Goal: Task Accomplishment & Management: Complete application form

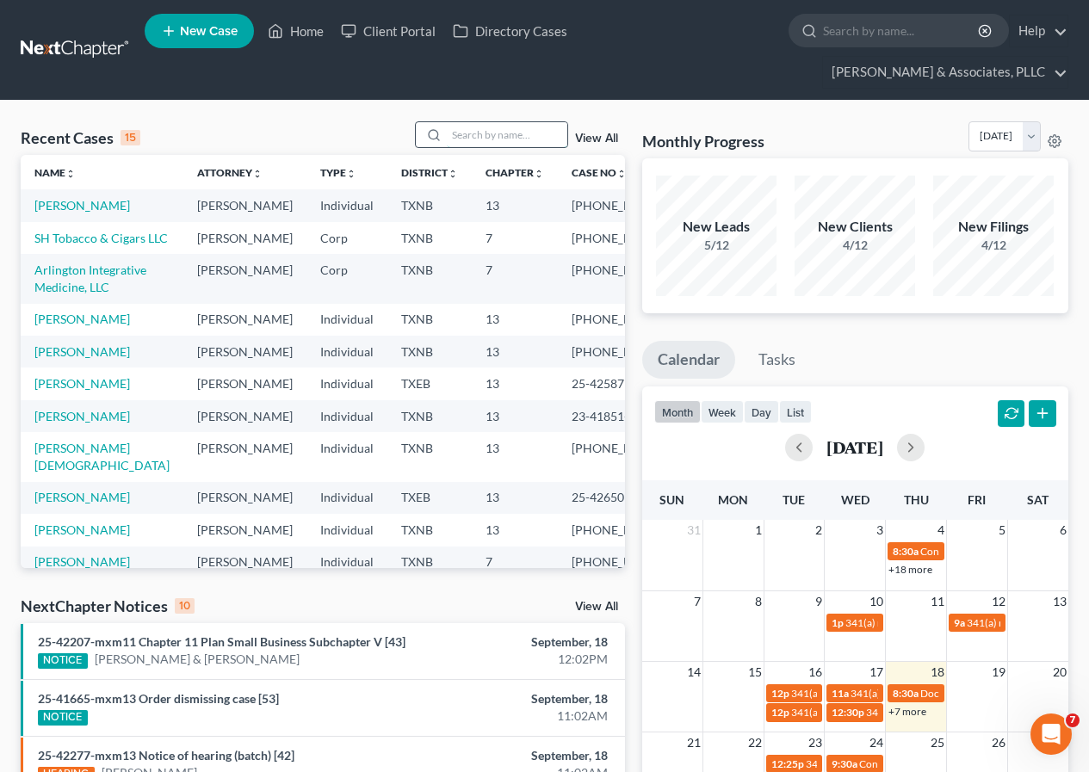
click at [474, 135] on input "search" at bounding box center [507, 134] width 120 height 25
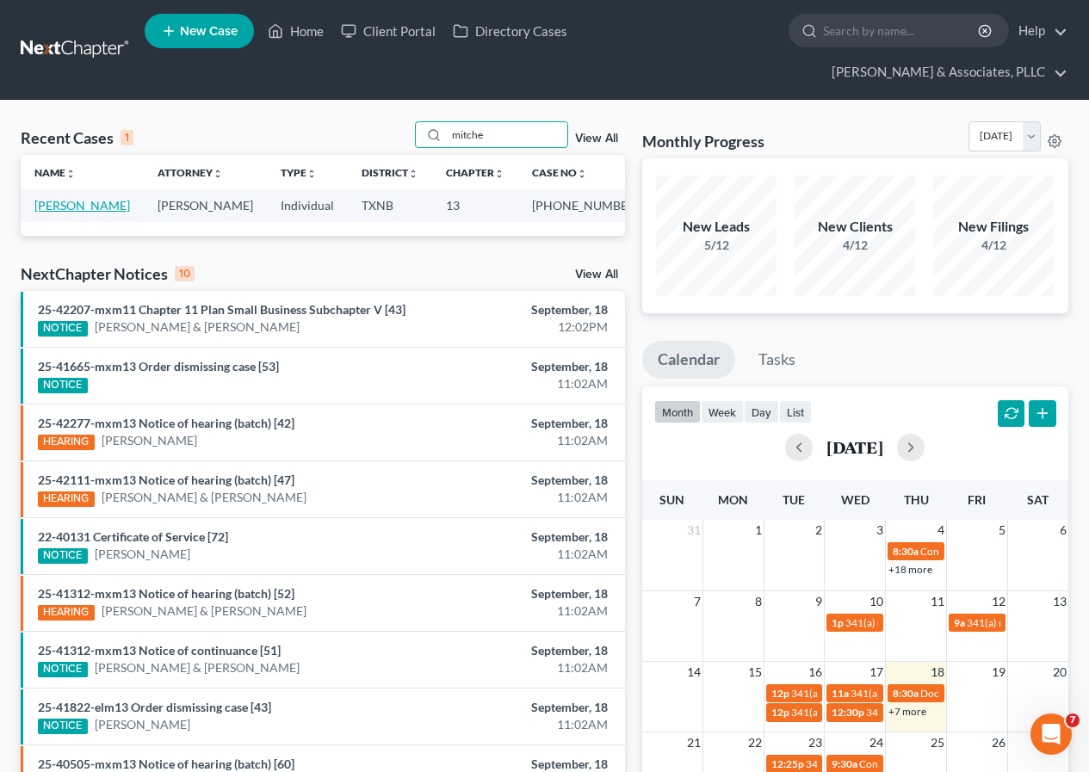
type input "mitche"
click at [66, 209] on link "[PERSON_NAME]" at bounding box center [82, 205] width 96 height 15
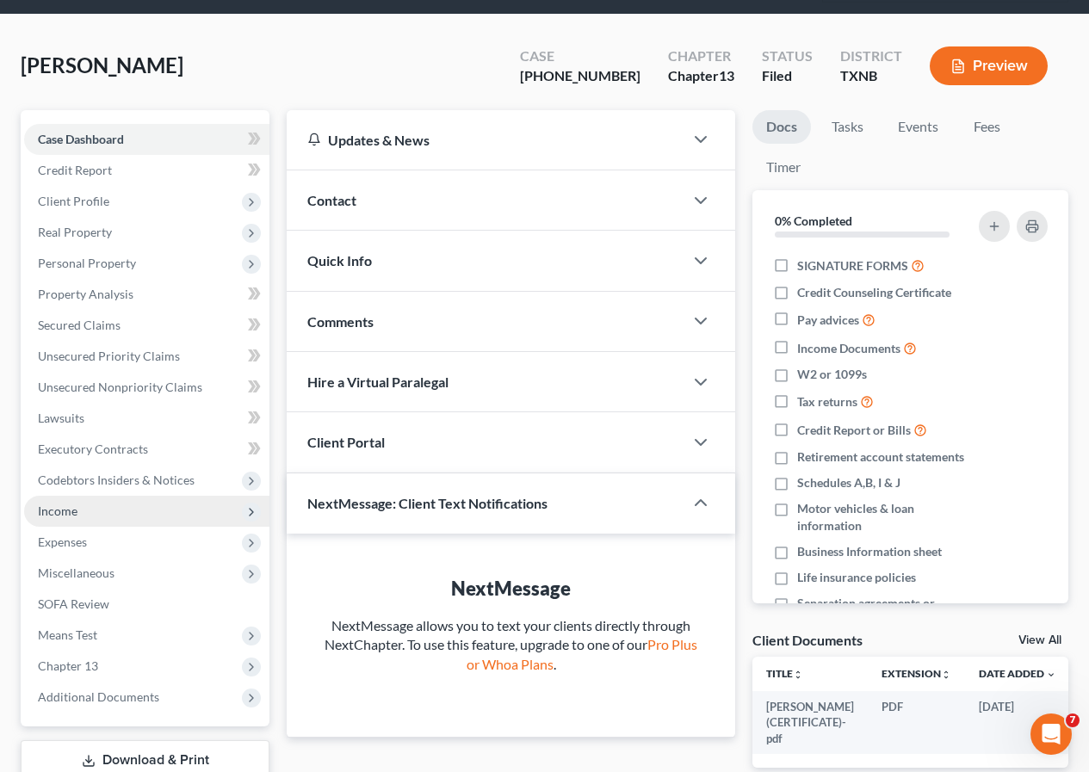
scroll to position [205, 0]
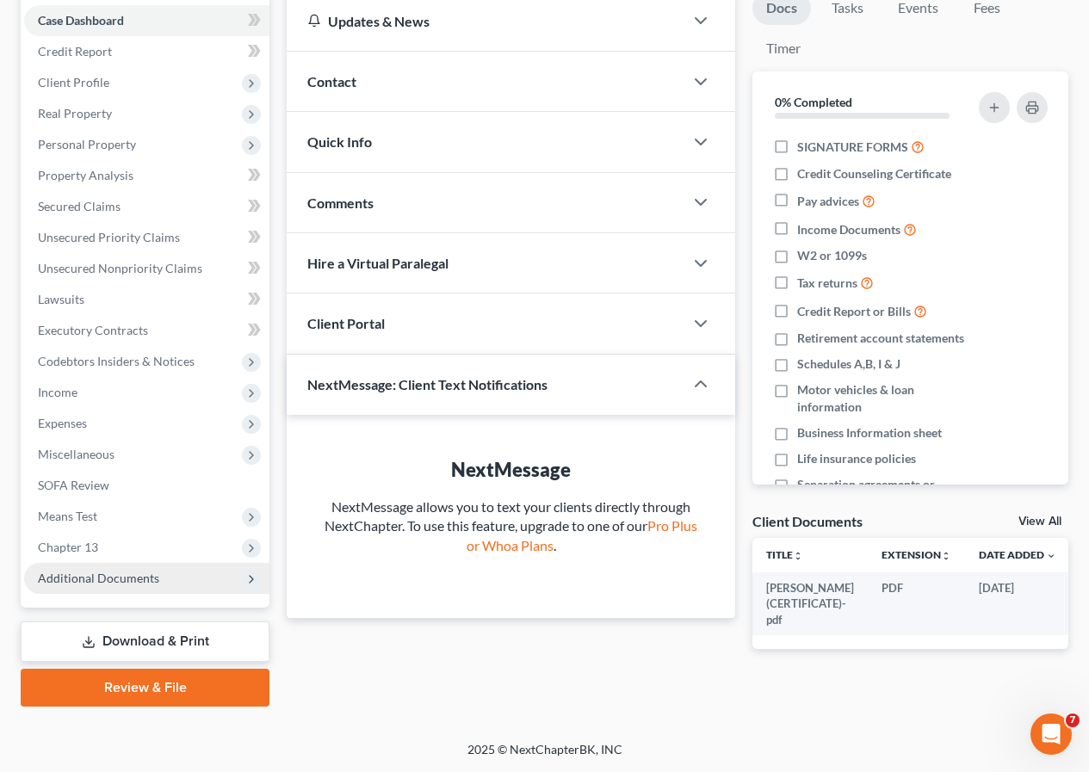
click at [113, 579] on span "Additional Documents" at bounding box center [98, 578] width 121 height 15
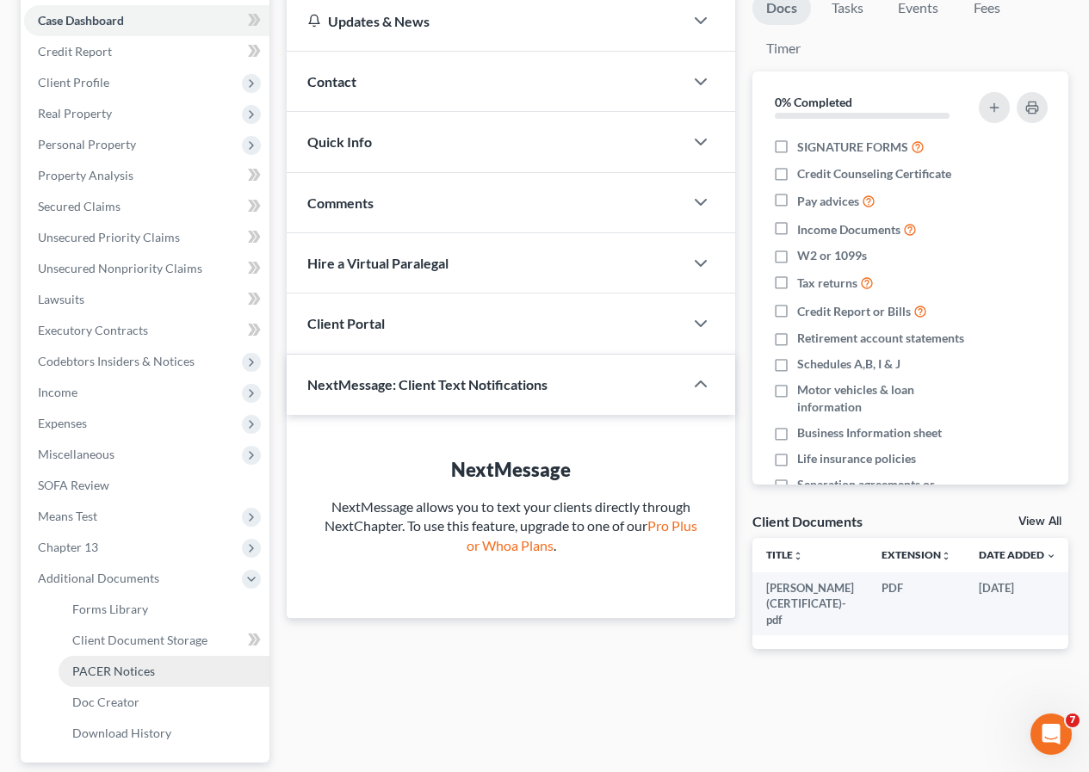
click at [132, 668] on span "PACER Notices" at bounding box center [113, 670] width 83 height 15
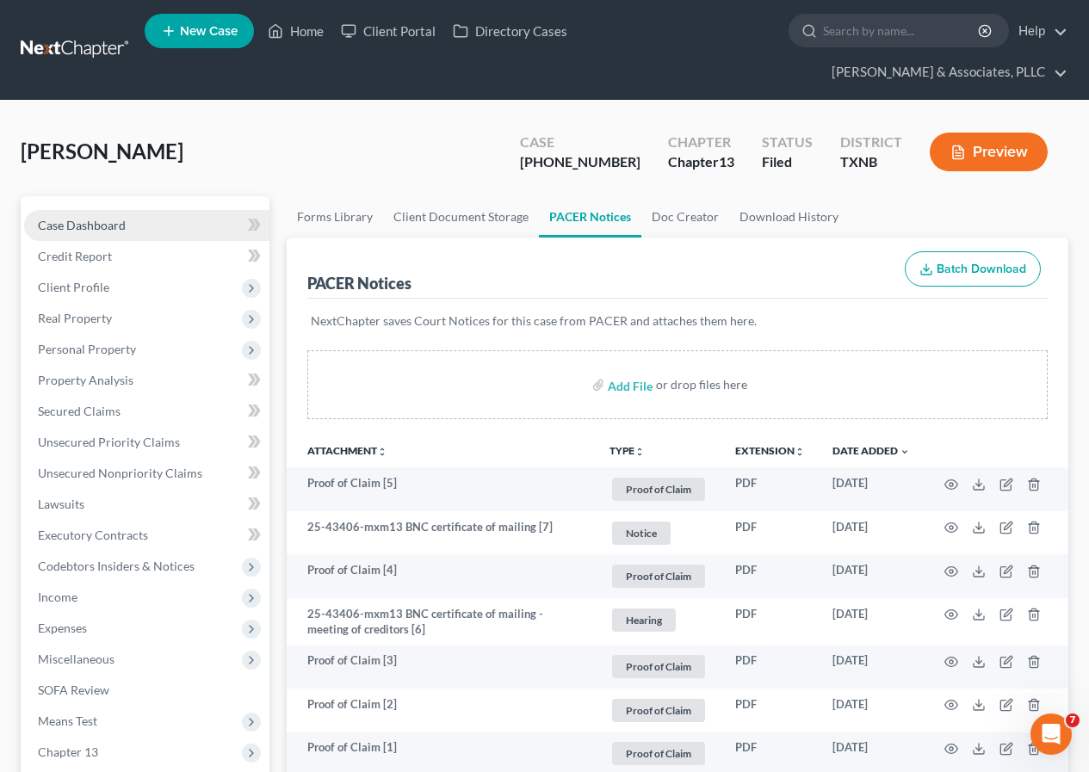
click at [125, 215] on link "Case Dashboard" at bounding box center [146, 225] width 245 height 31
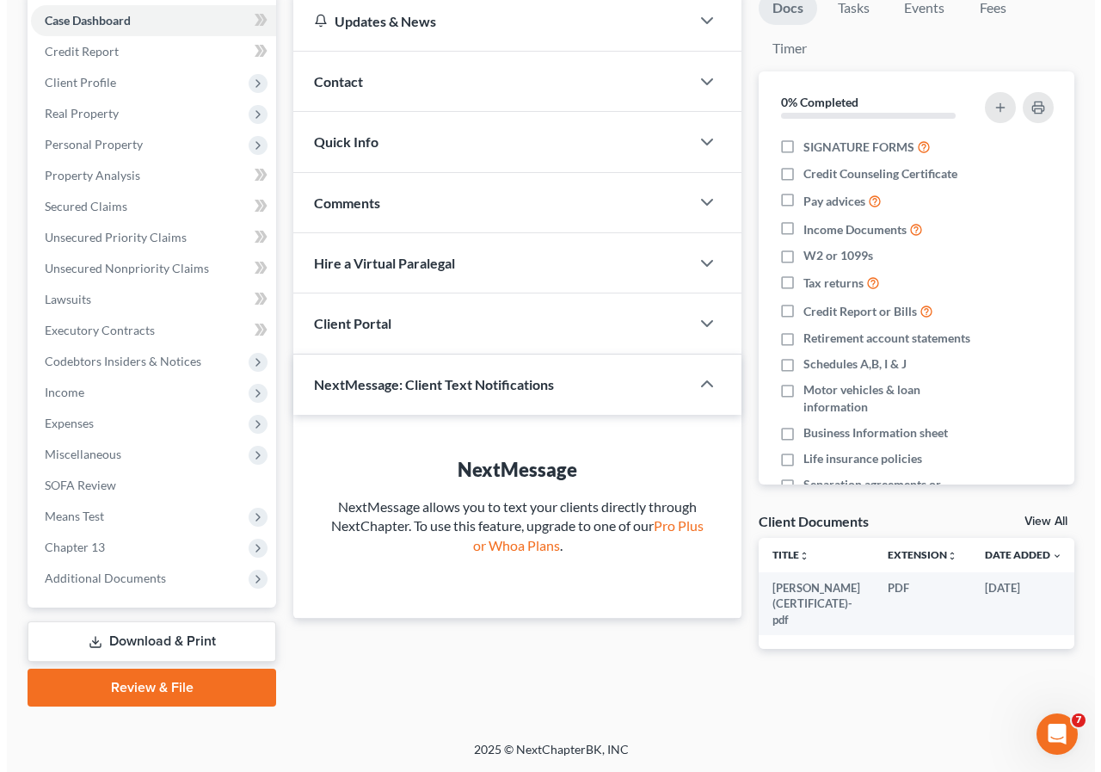
scroll to position [0, 34]
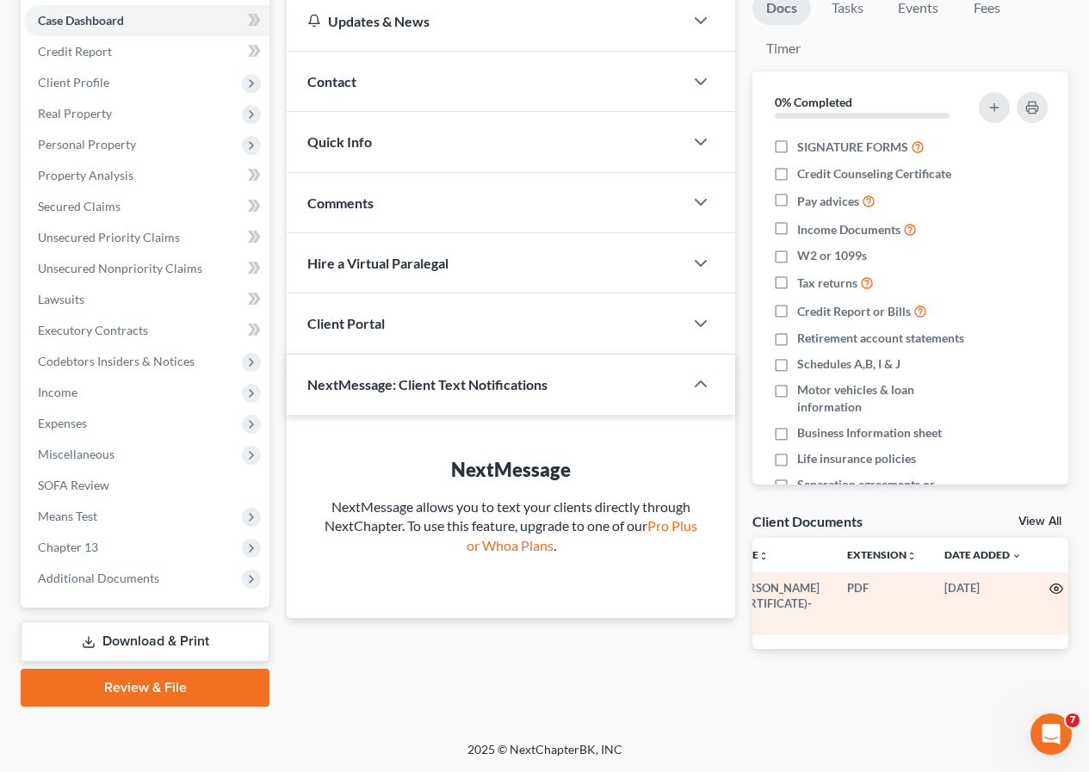
click at [1050, 585] on icon "button" at bounding box center [1056, 588] width 13 height 9
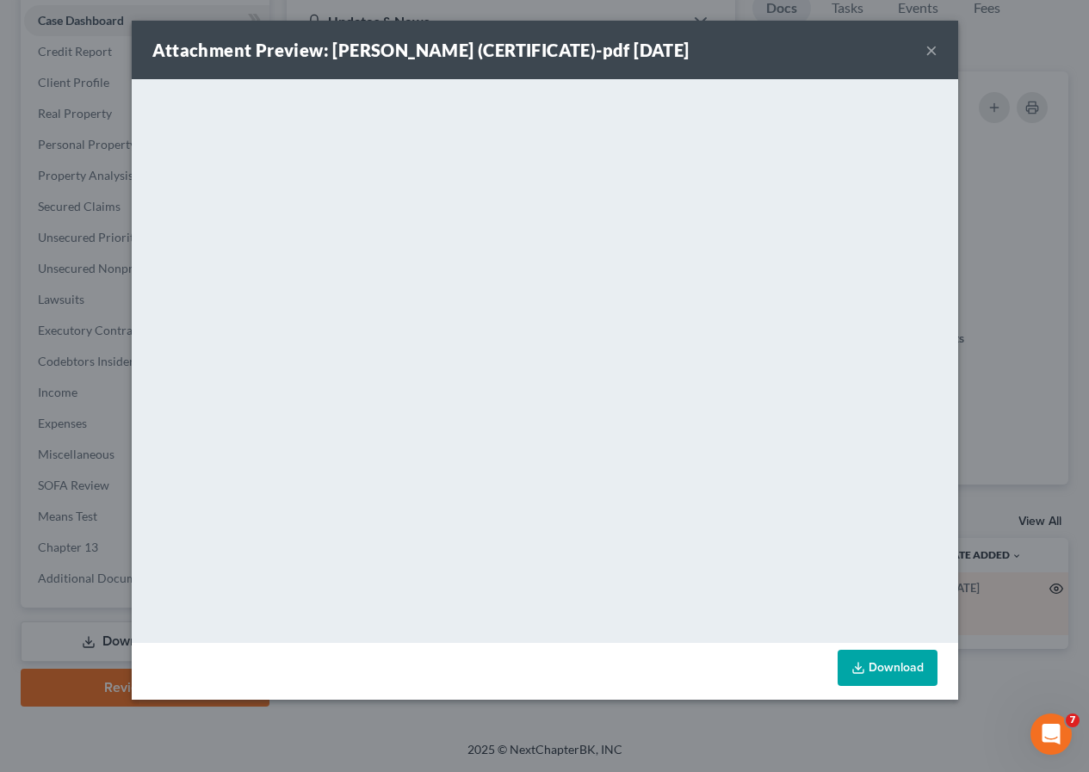
scroll to position [0, 31]
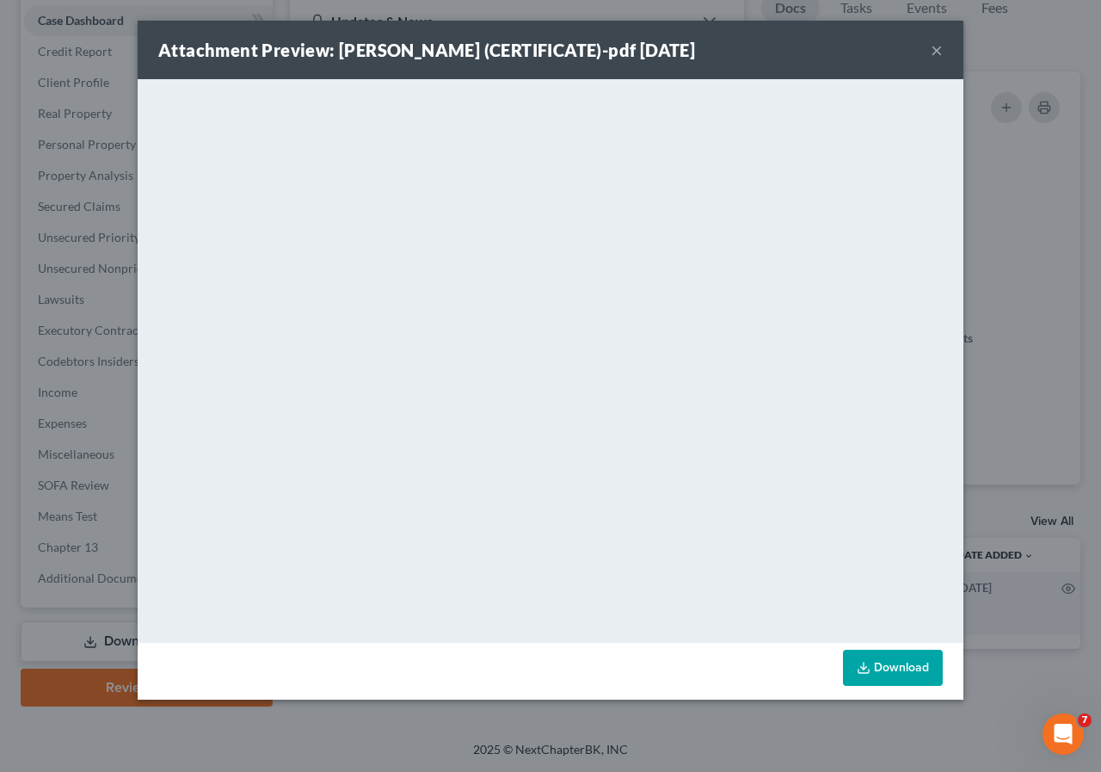
click at [935, 49] on button "×" at bounding box center [937, 50] width 12 height 21
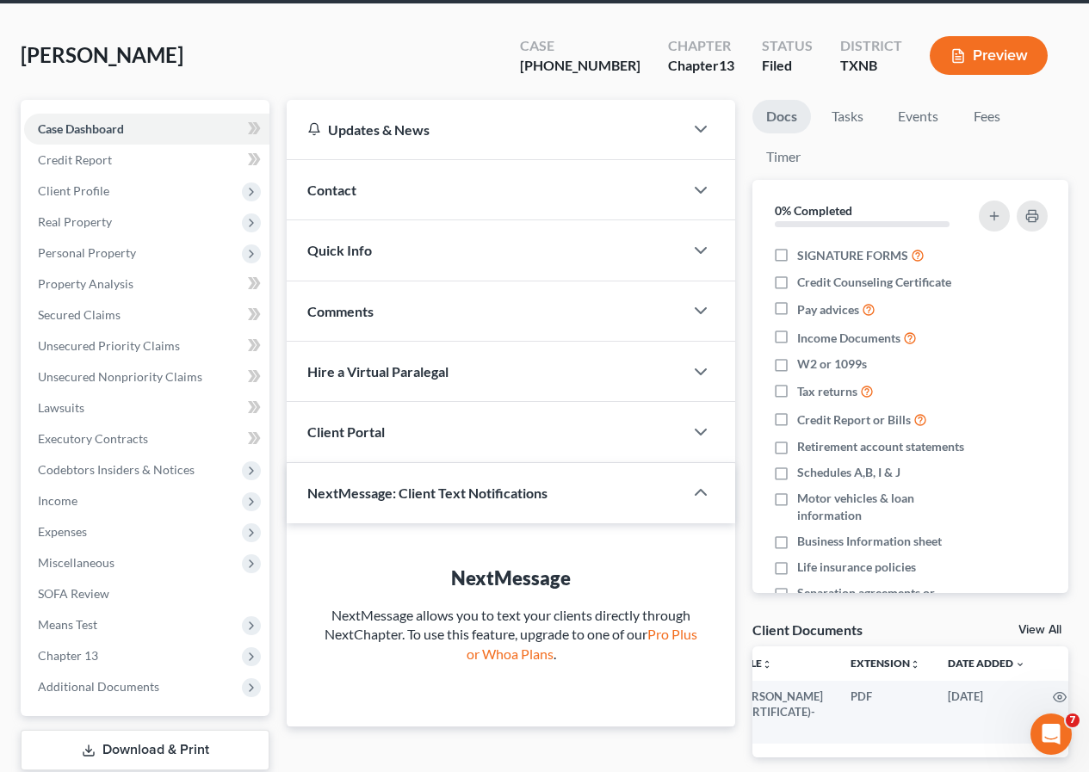
scroll to position [0, 0]
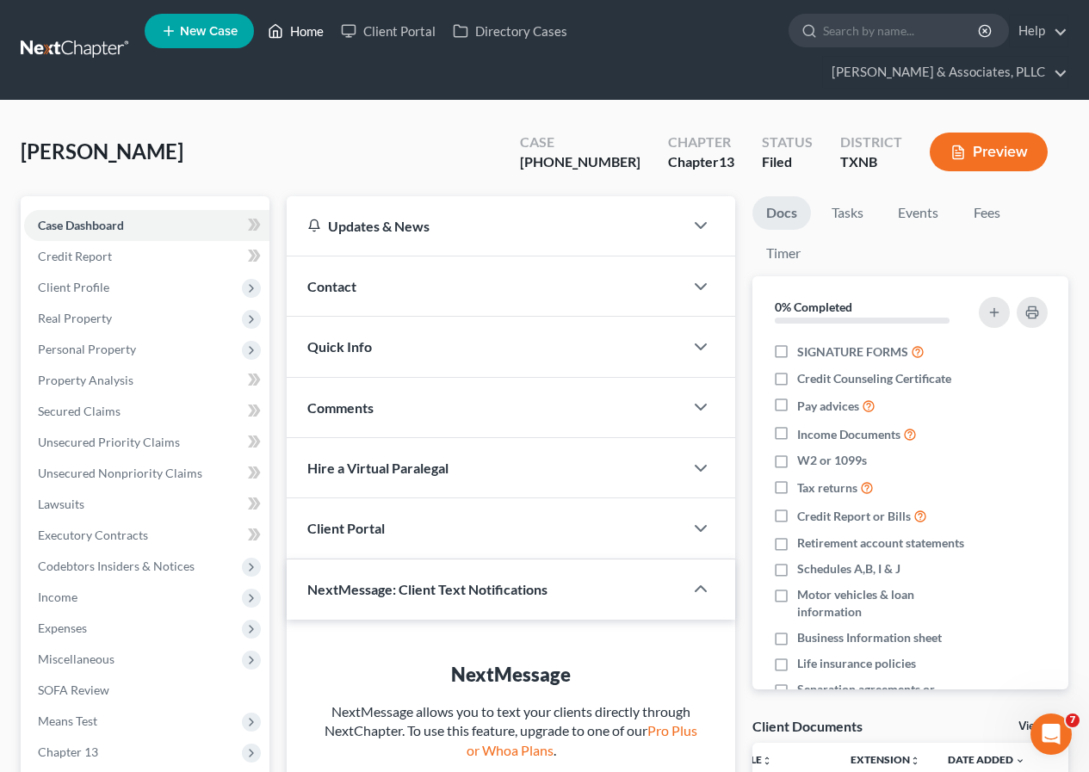
click at [304, 30] on link "Home" at bounding box center [295, 30] width 73 height 31
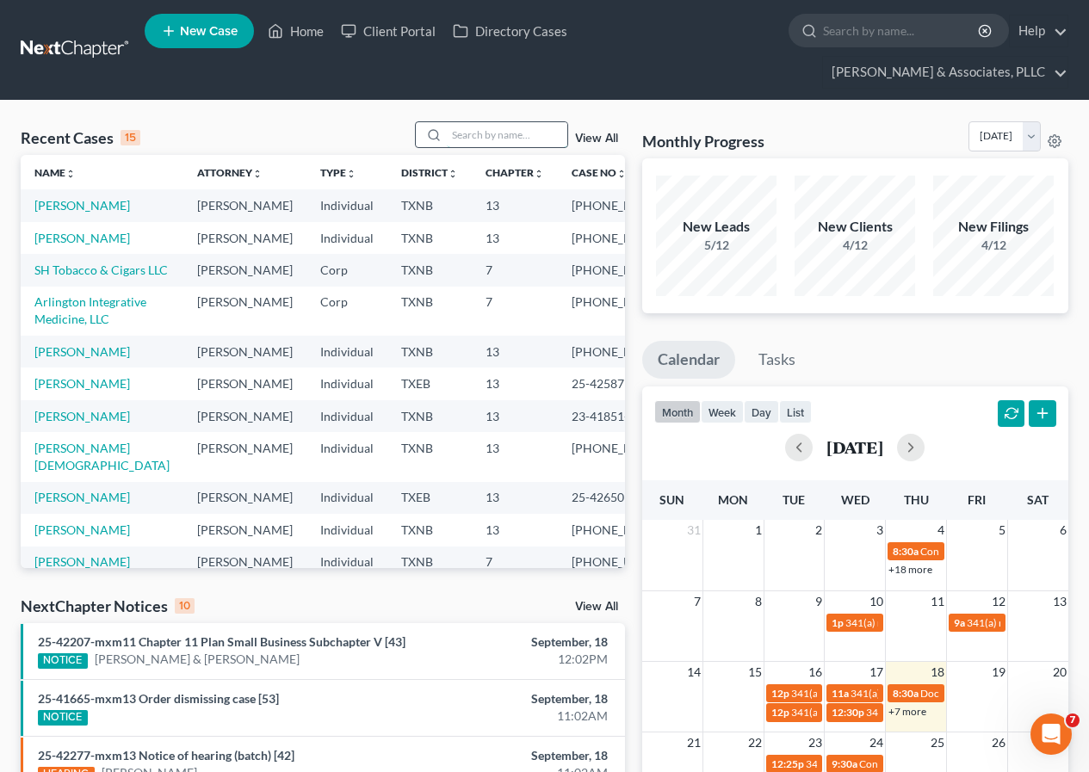
click at [488, 129] on input "search" at bounding box center [507, 134] width 120 height 25
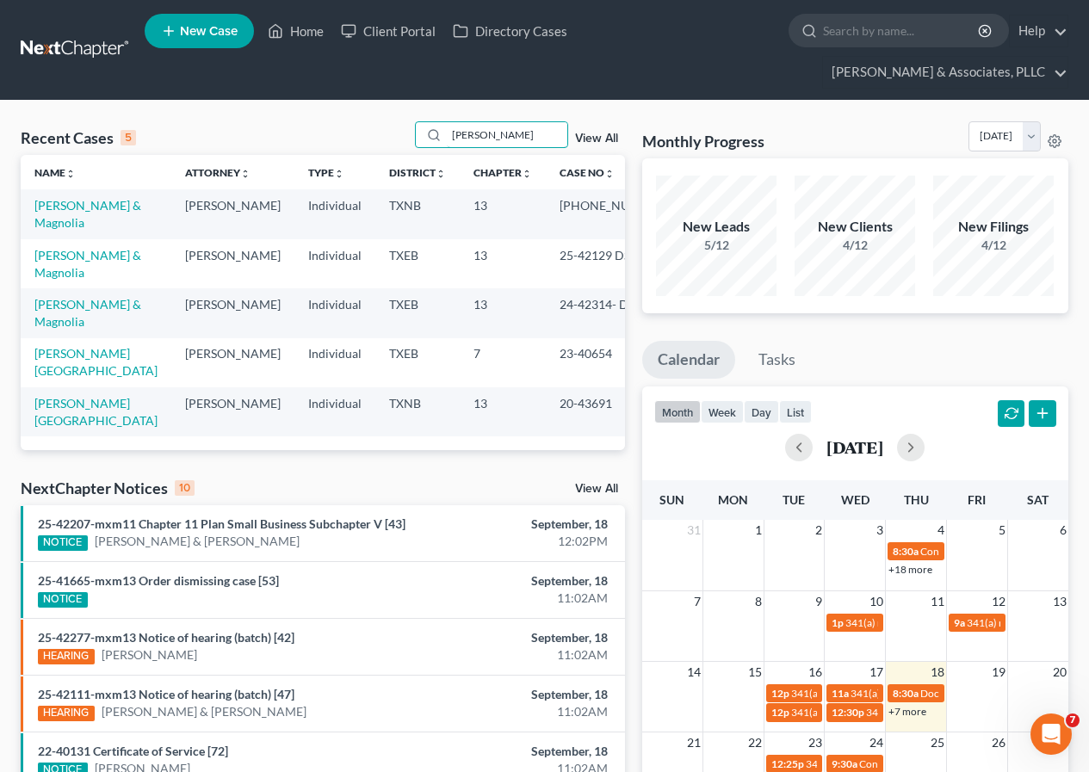
type input "[PERSON_NAME]"
click at [67, 213] on td "[PERSON_NAME] & Magnolia" at bounding box center [96, 213] width 151 height 49
click at [64, 223] on link "[PERSON_NAME] & Magnolia" at bounding box center [87, 214] width 107 height 32
select select "2"
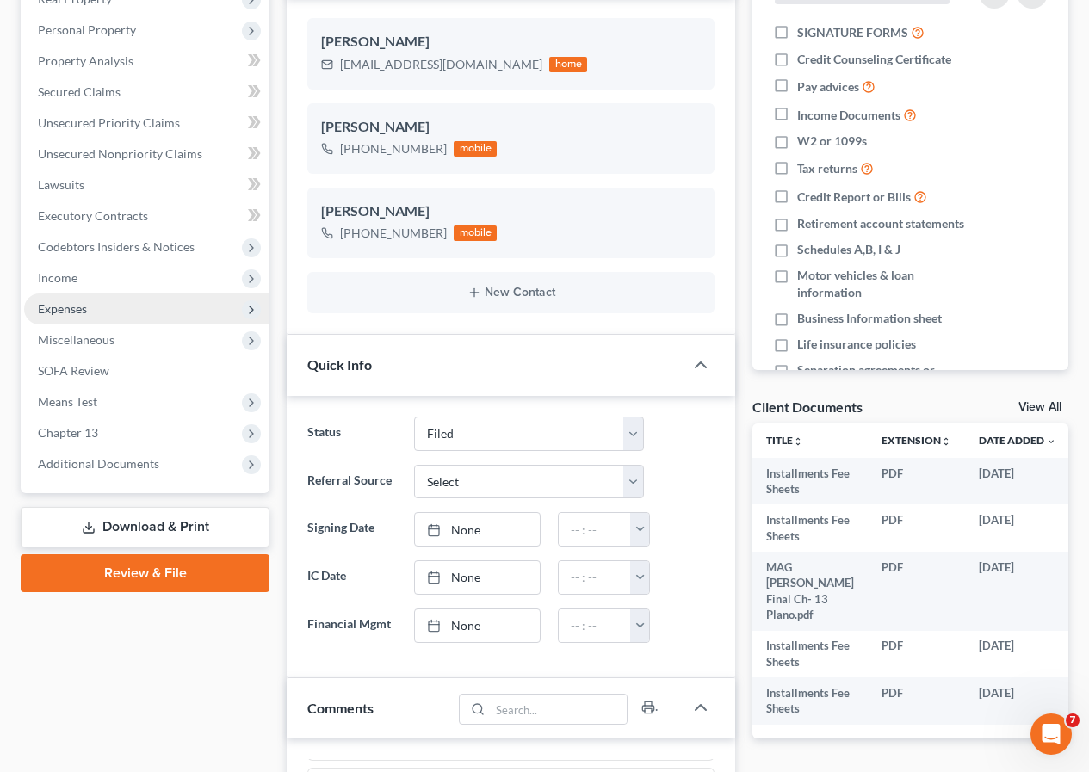
scroll to position [344, 0]
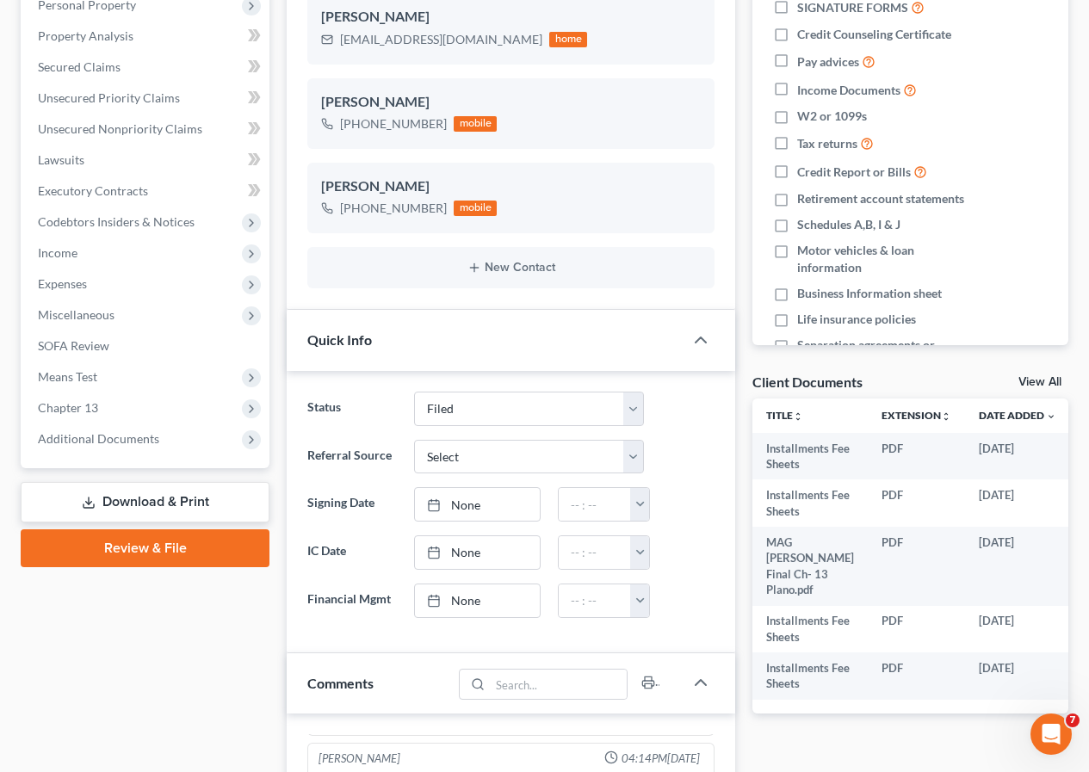
click at [133, 513] on link "Download & Print" at bounding box center [145, 502] width 249 height 40
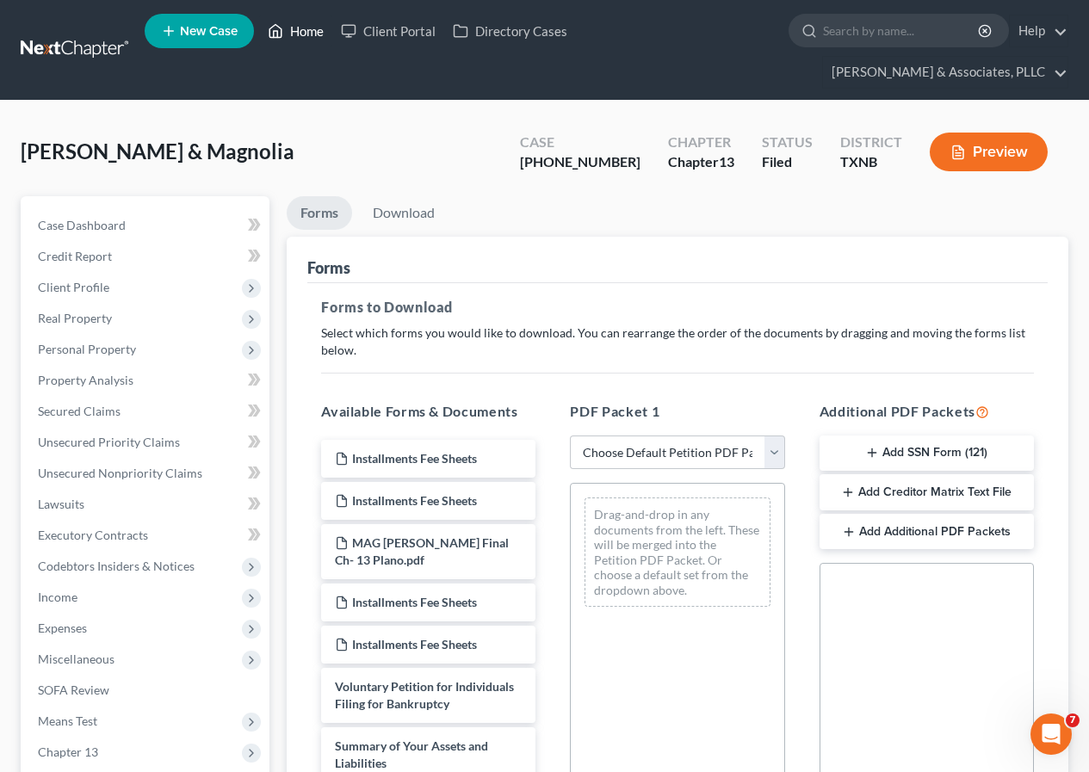
click at [299, 32] on link "Home" at bounding box center [295, 30] width 73 height 31
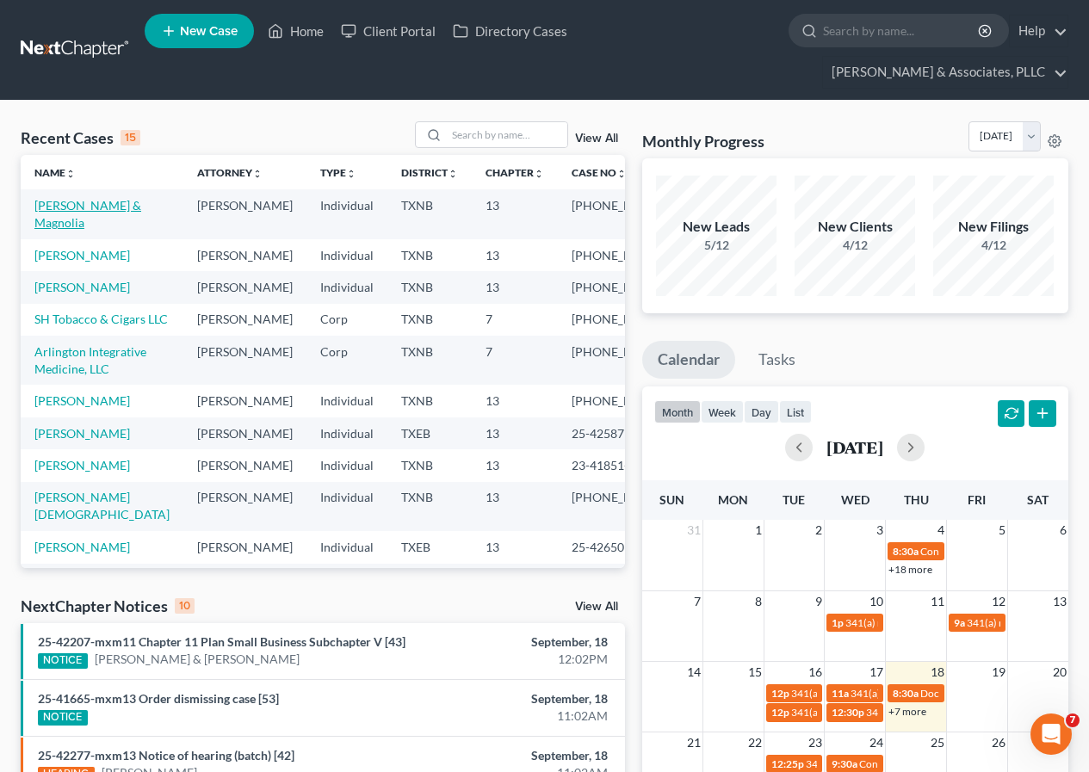
click at [62, 223] on link "[PERSON_NAME] & Magnolia" at bounding box center [87, 214] width 107 height 32
select select "2"
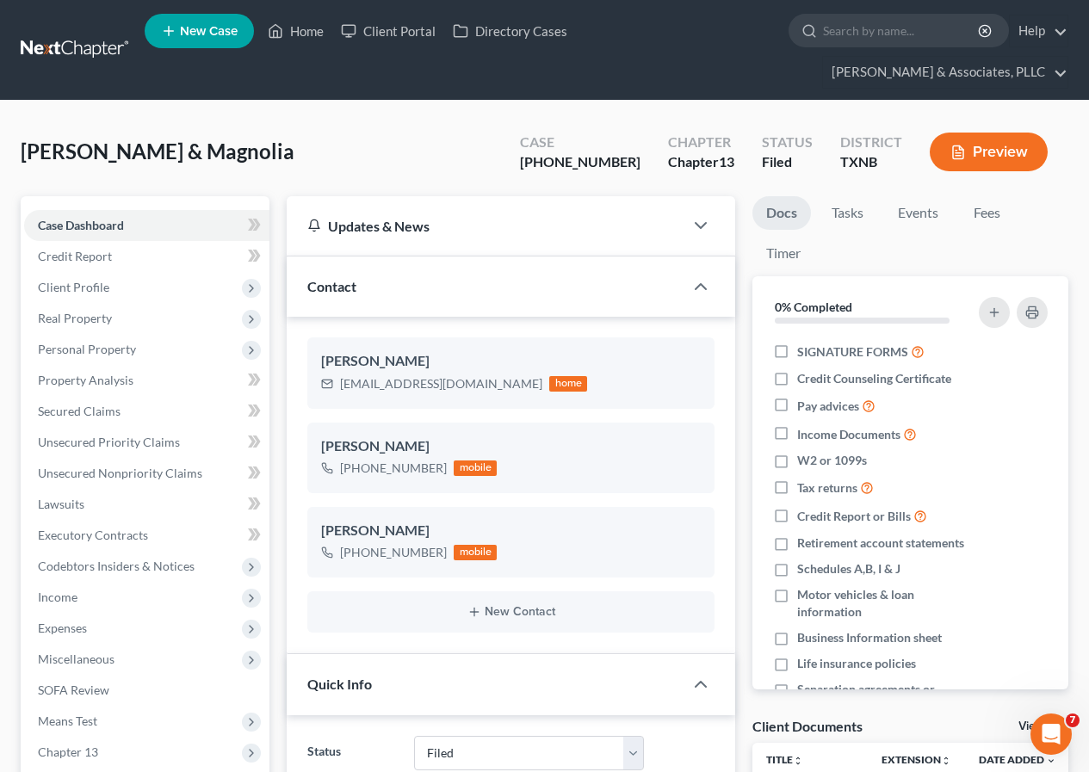
scroll to position [655, 0]
click at [986, 217] on link "Fees" at bounding box center [986, 213] width 55 height 34
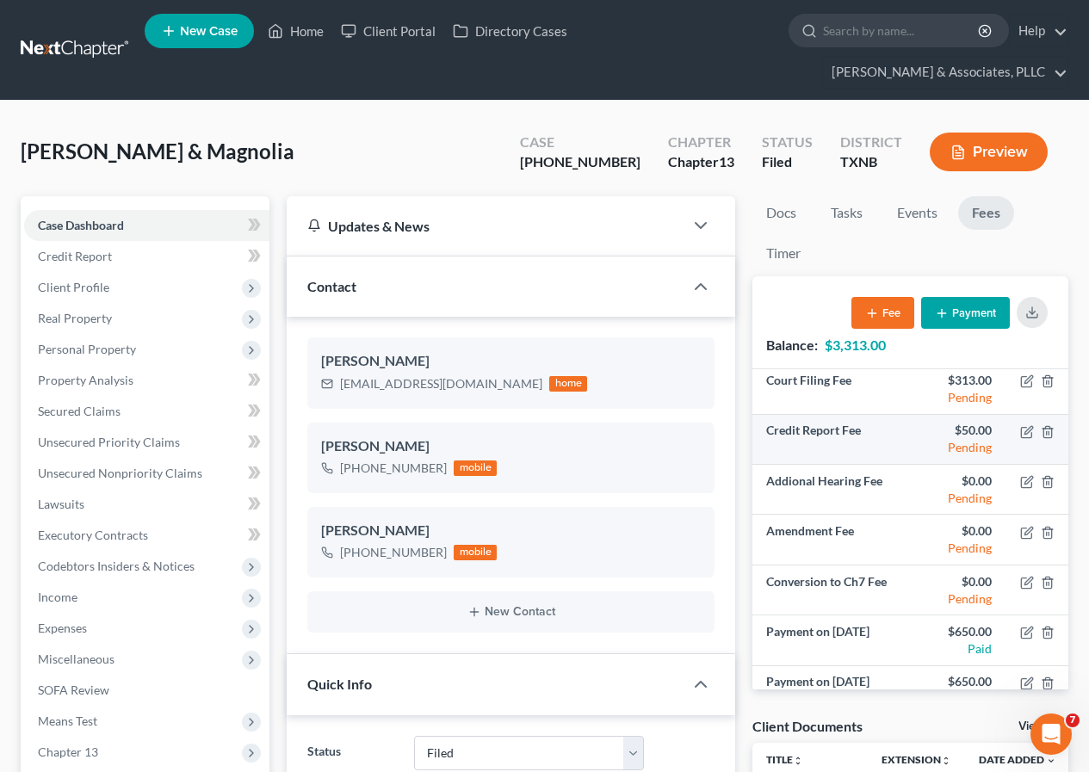
scroll to position [80, 0]
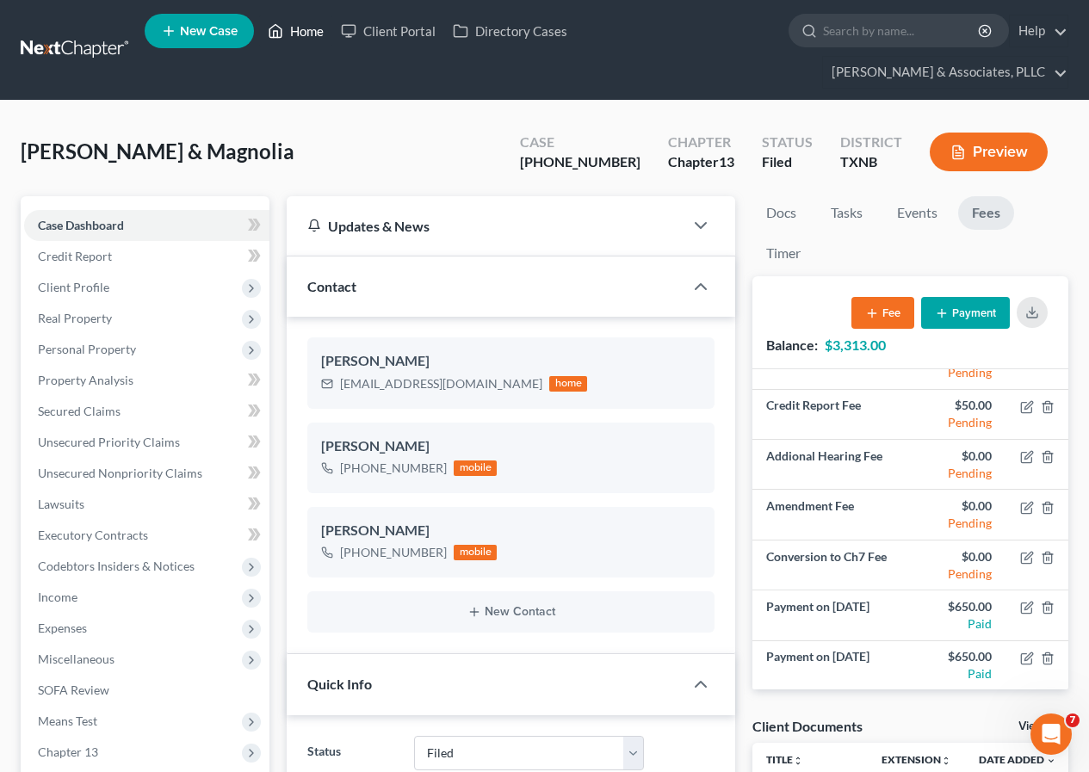
click at [298, 36] on link "Home" at bounding box center [295, 30] width 73 height 31
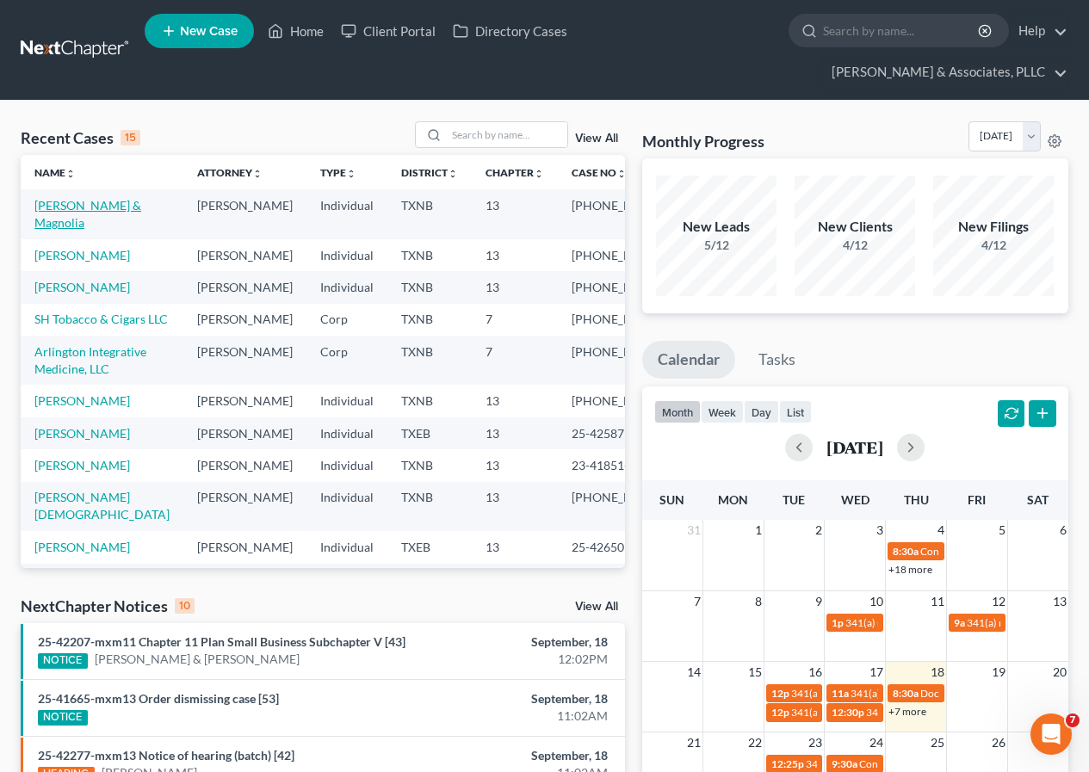
click at [54, 212] on link "[PERSON_NAME] & Magnolia" at bounding box center [87, 214] width 107 height 32
select select "2"
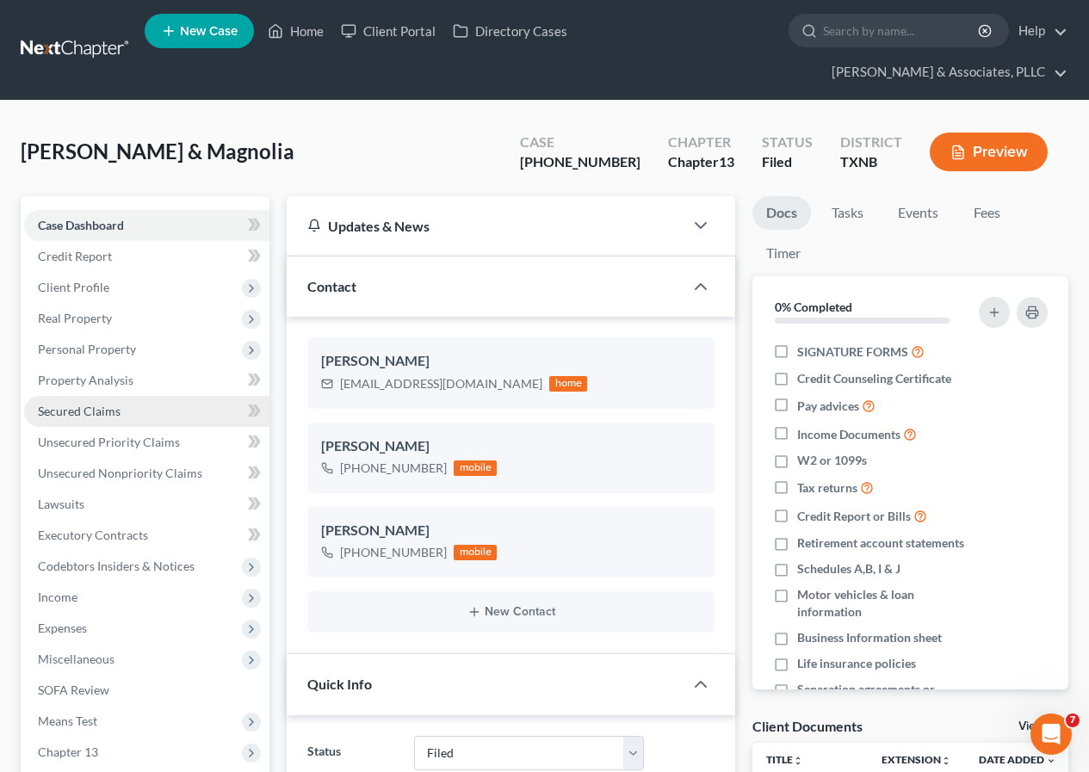
click at [108, 413] on span "Secured Claims" at bounding box center [79, 411] width 83 height 15
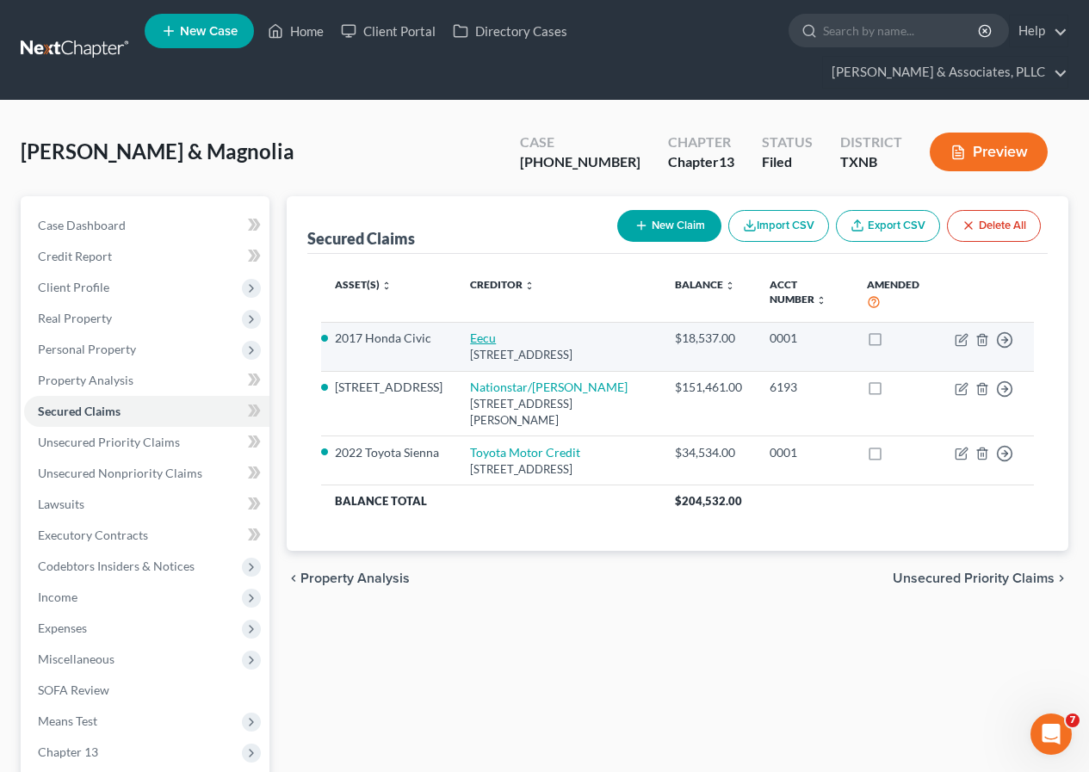
click at [470, 341] on link "Eecu" at bounding box center [483, 337] width 26 height 15
select select "45"
select select "8"
select select "2"
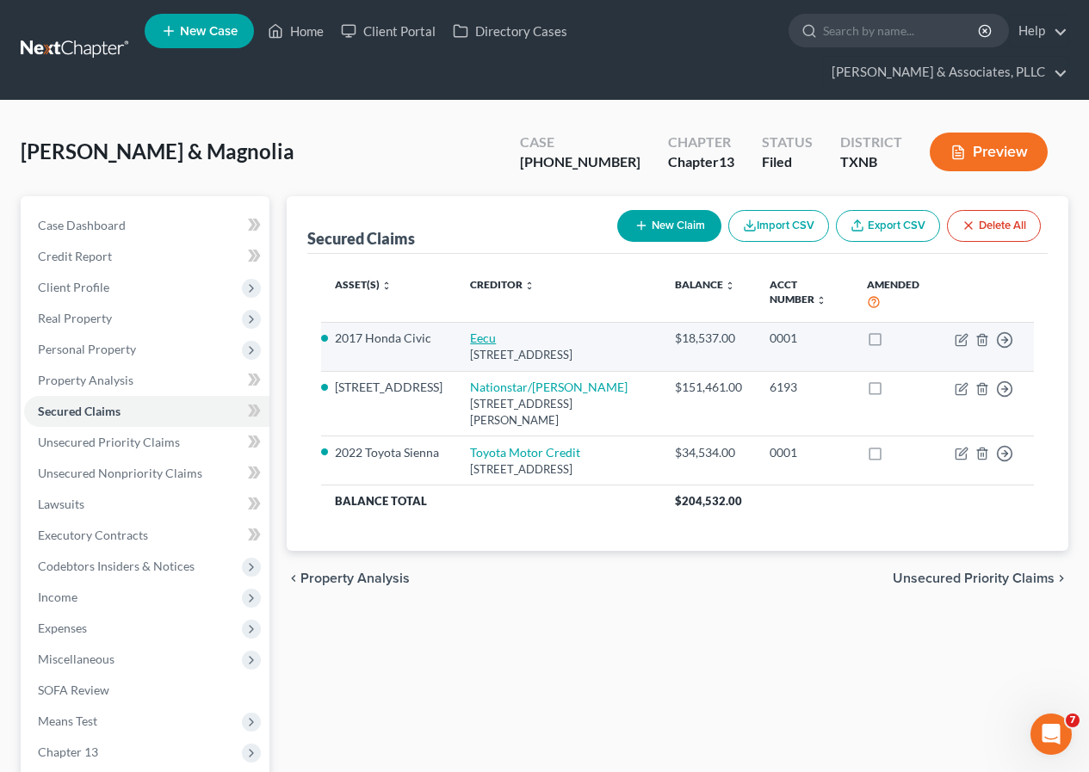
select select "0"
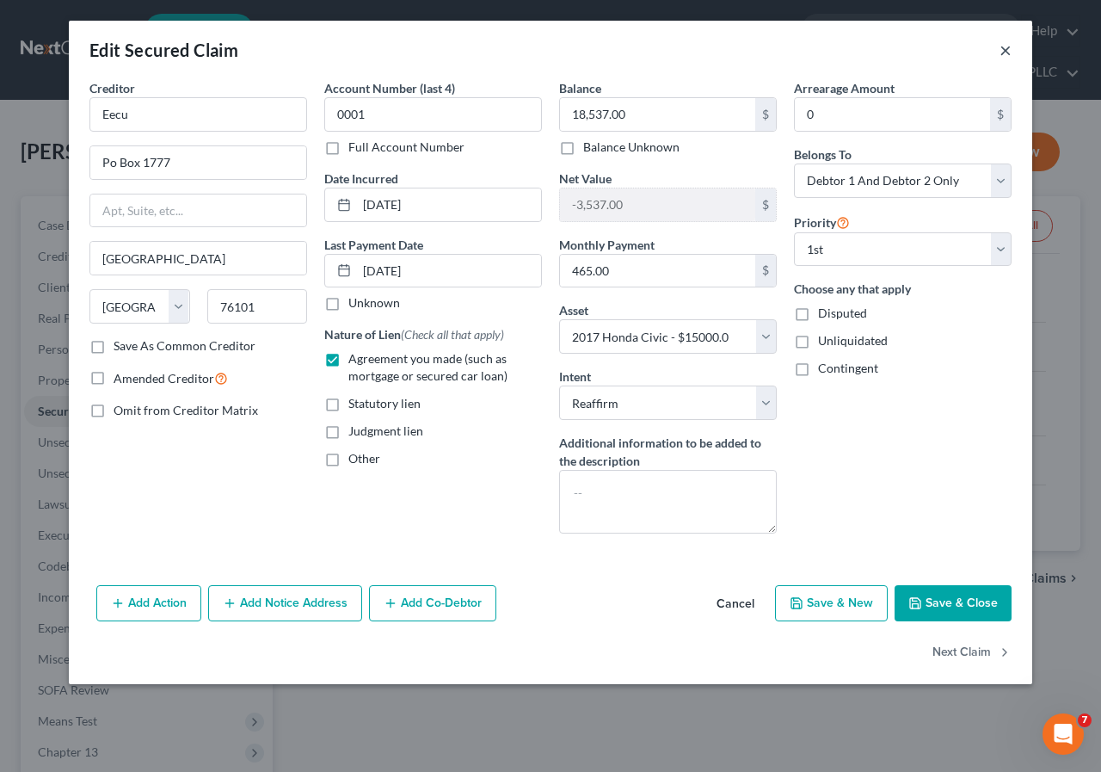
click at [1004, 44] on button "×" at bounding box center [1006, 50] width 12 height 21
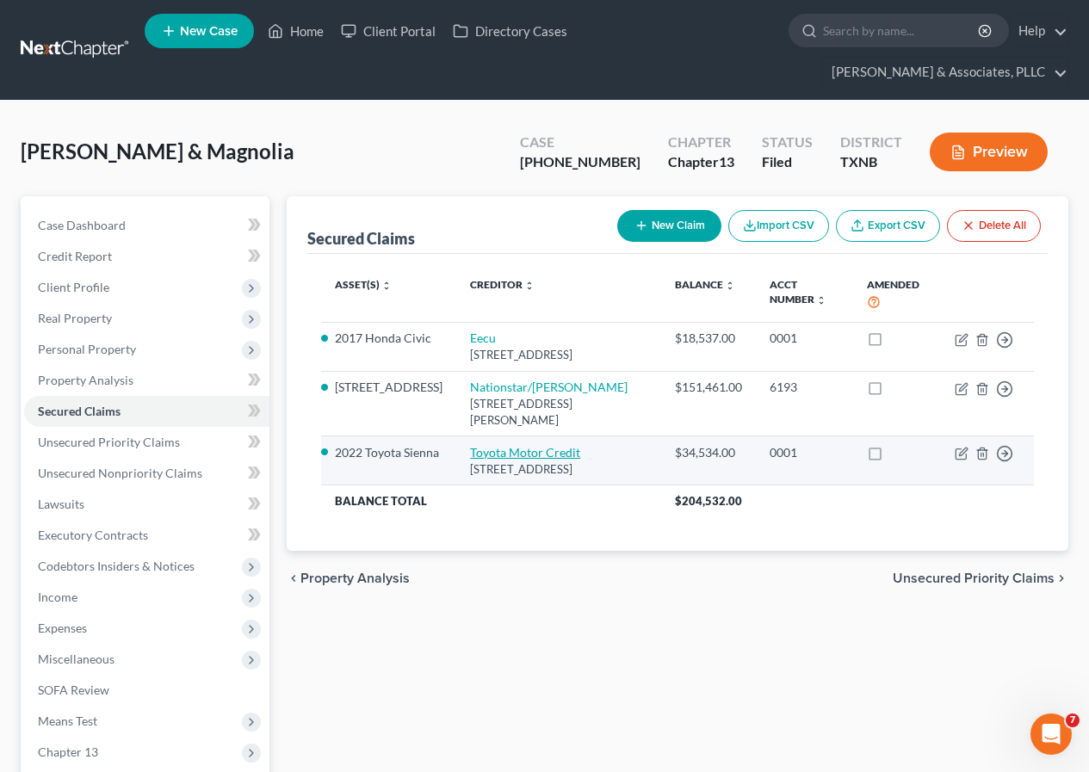
click at [472, 451] on link "Toyota Motor Credit" at bounding box center [525, 452] width 110 height 15
select select "22"
select select "9"
select select "1"
select select "2"
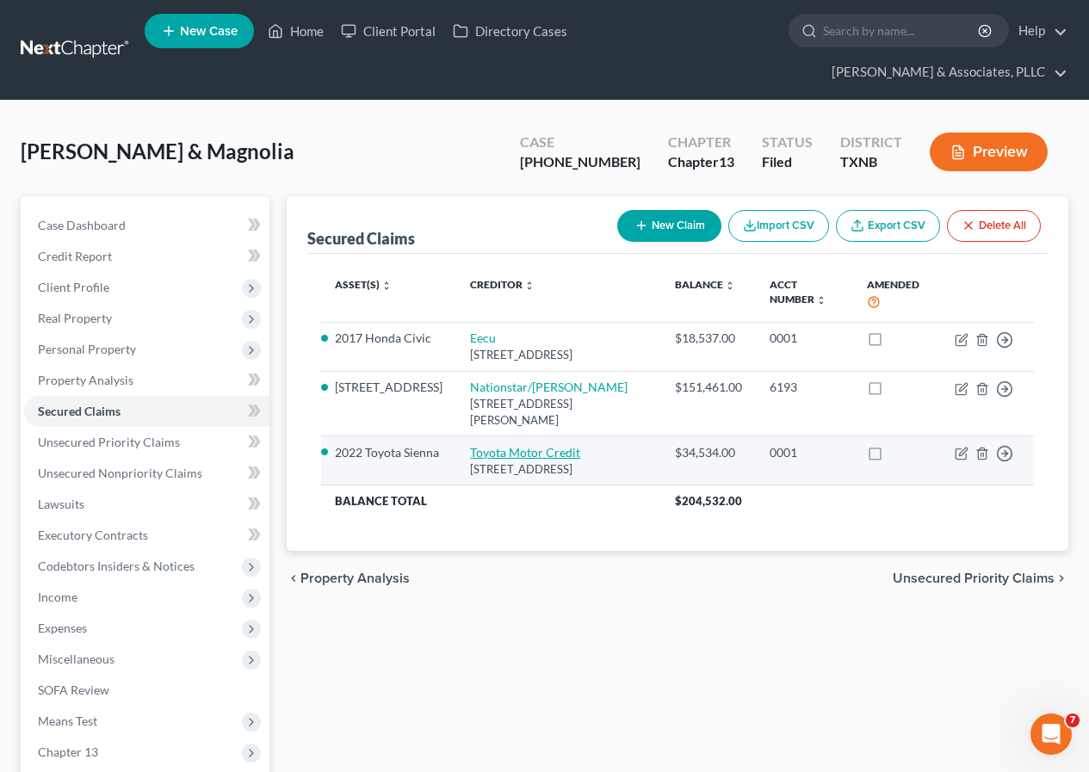
select select "0"
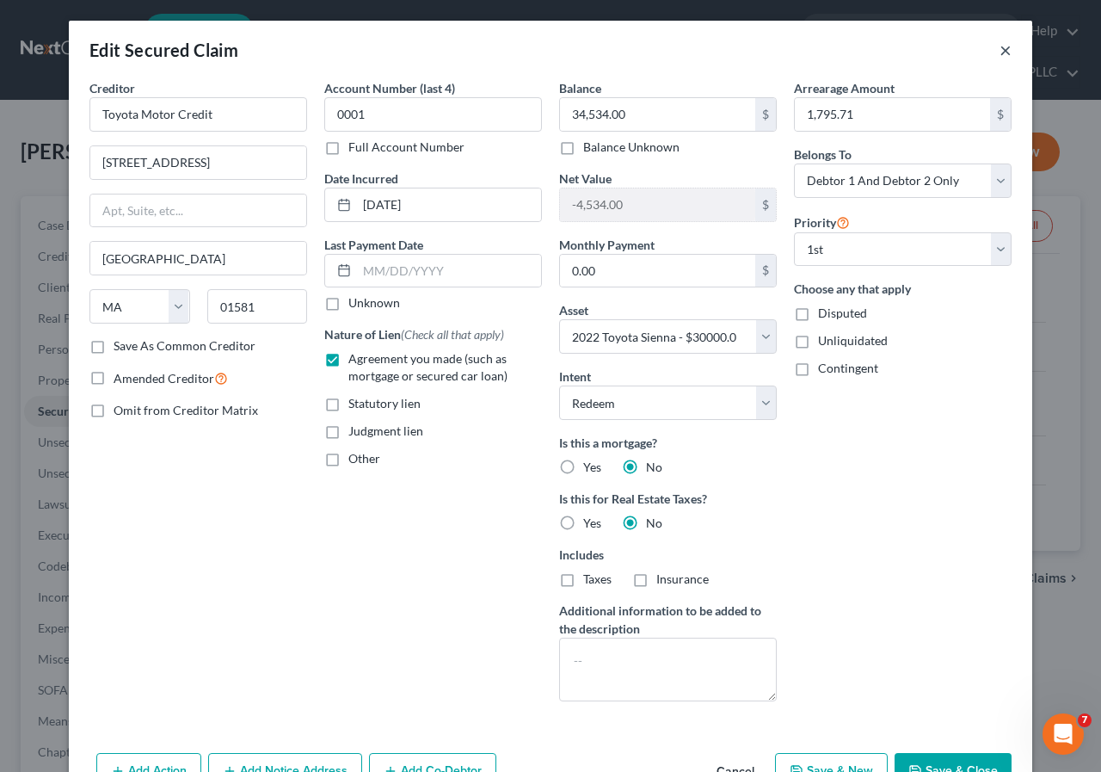
click at [1000, 46] on button "×" at bounding box center [1006, 50] width 12 height 21
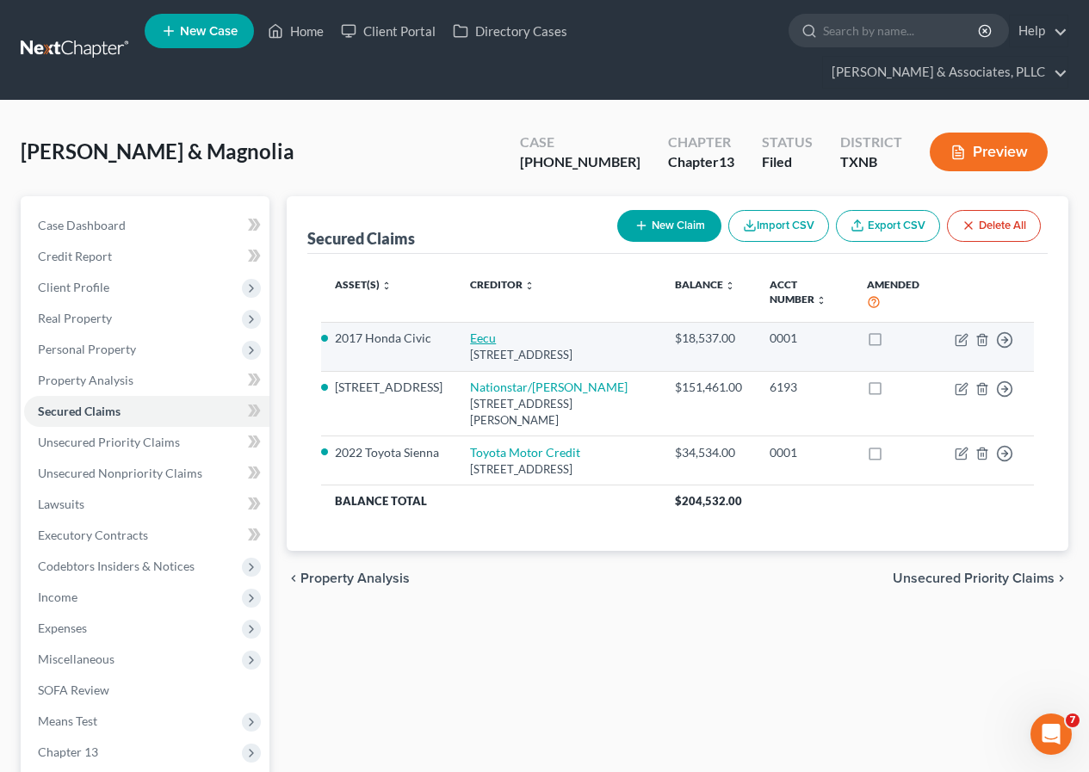
click at [470, 340] on link "Eecu" at bounding box center [483, 337] width 26 height 15
select select "45"
select select "8"
select select "2"
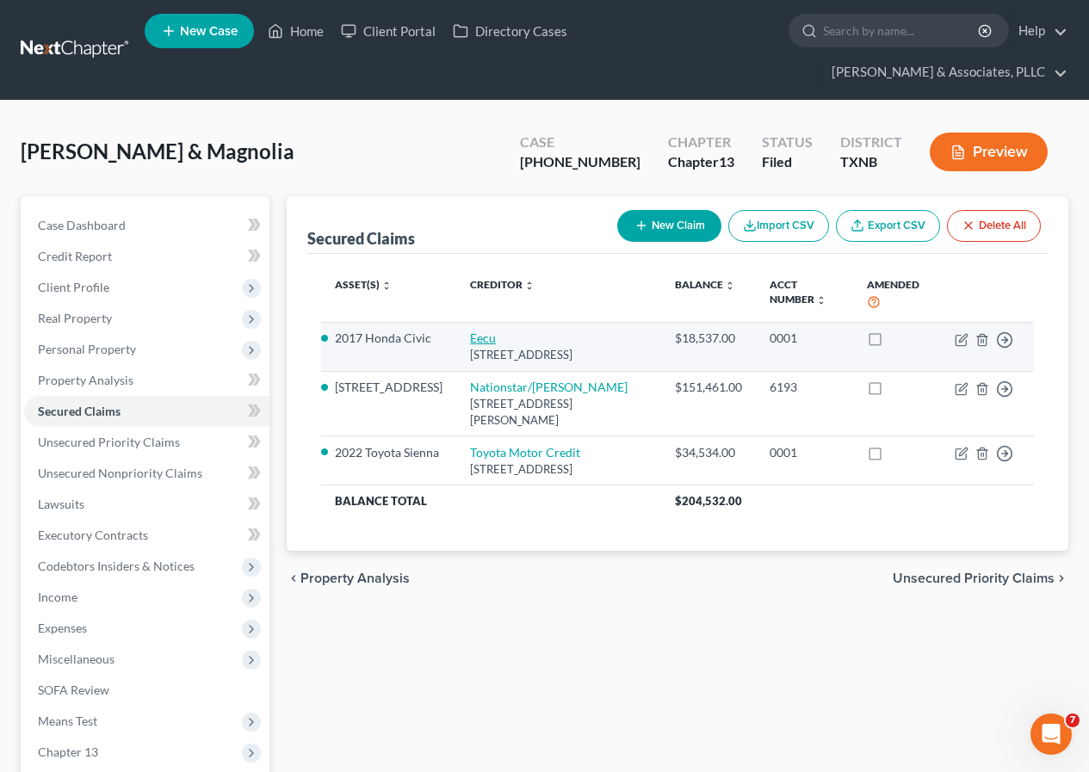
select select "0"
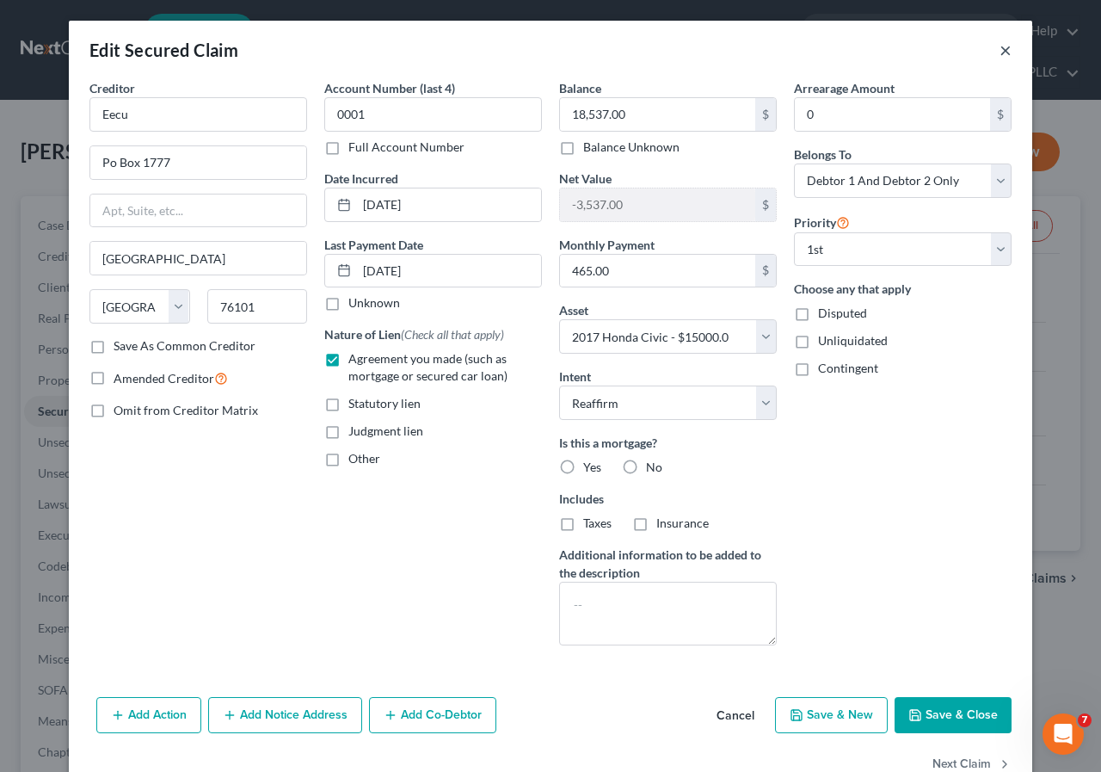
click at [1000, 47] on button "×" at bounding box center [1006, 50] width 12 height 21
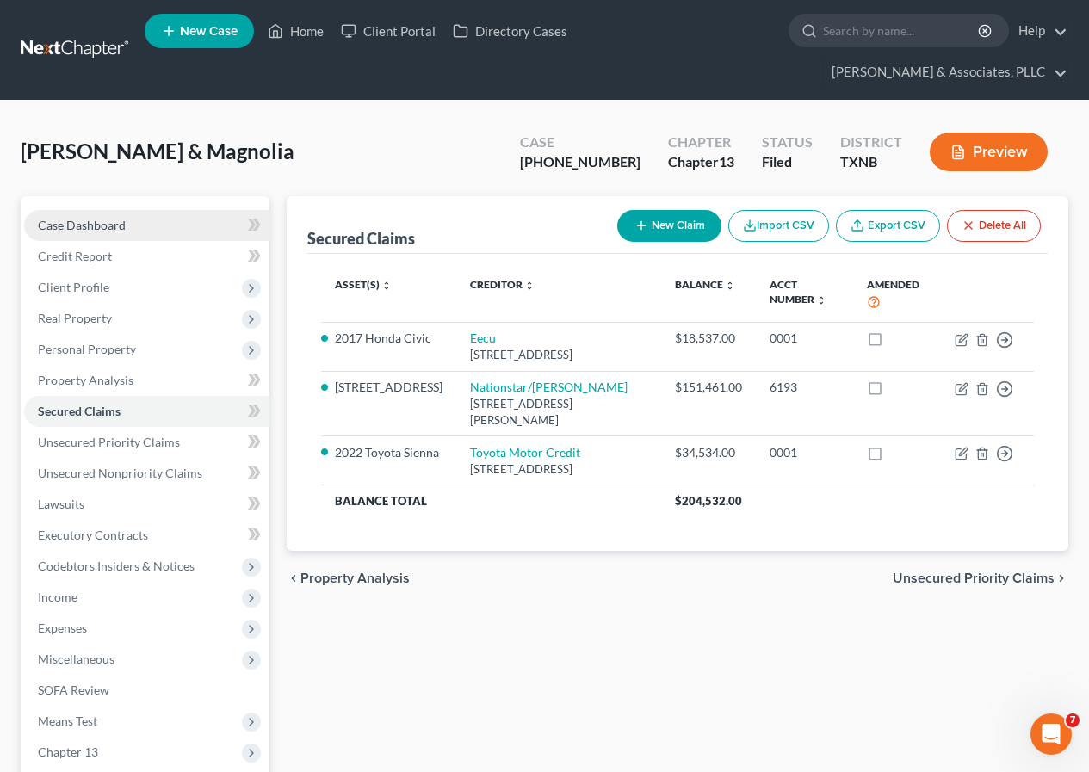
click at [117, 225] on span "Case Dashboard" at bounding box center [82, 225] width 88 height 15
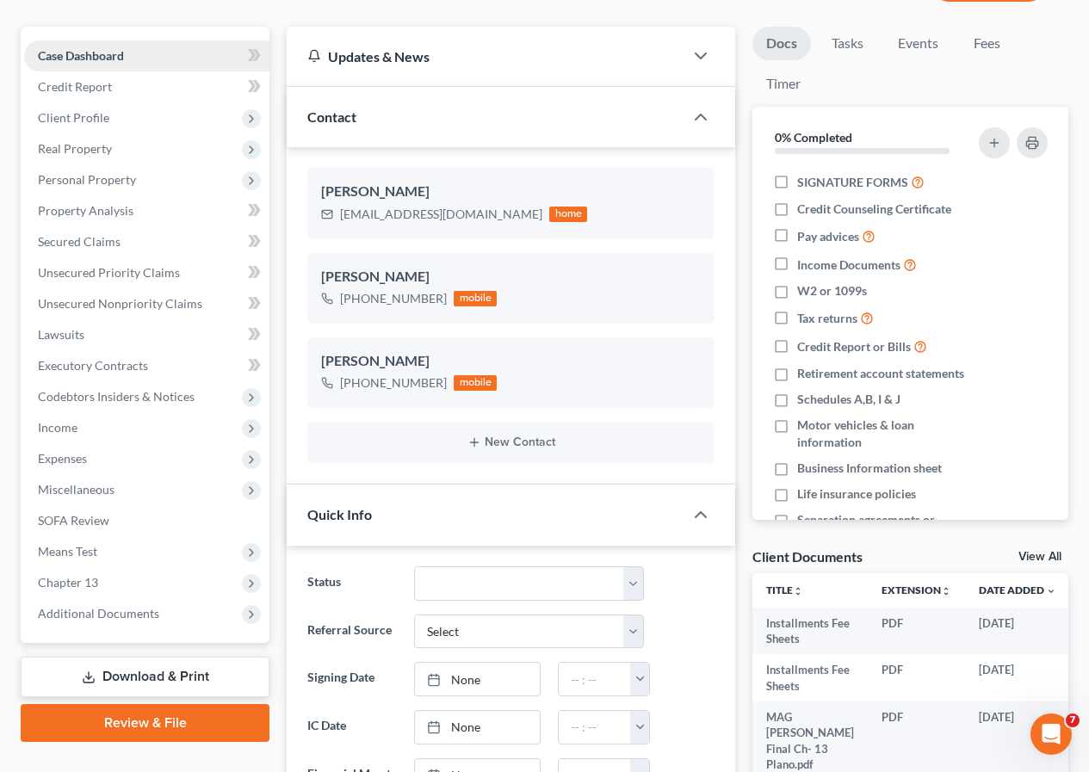
scroll to position [344, 0]
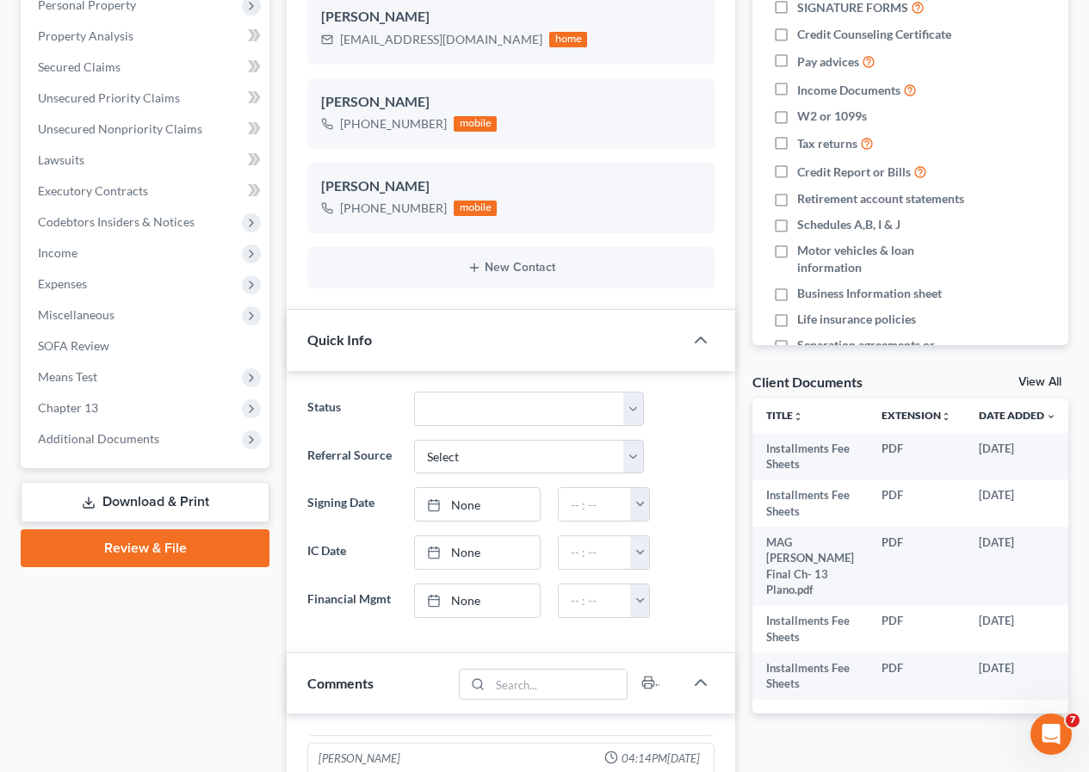
click at [145, 497] on link "Download & Print" at bounding box center [145, 502] width 249 height 40
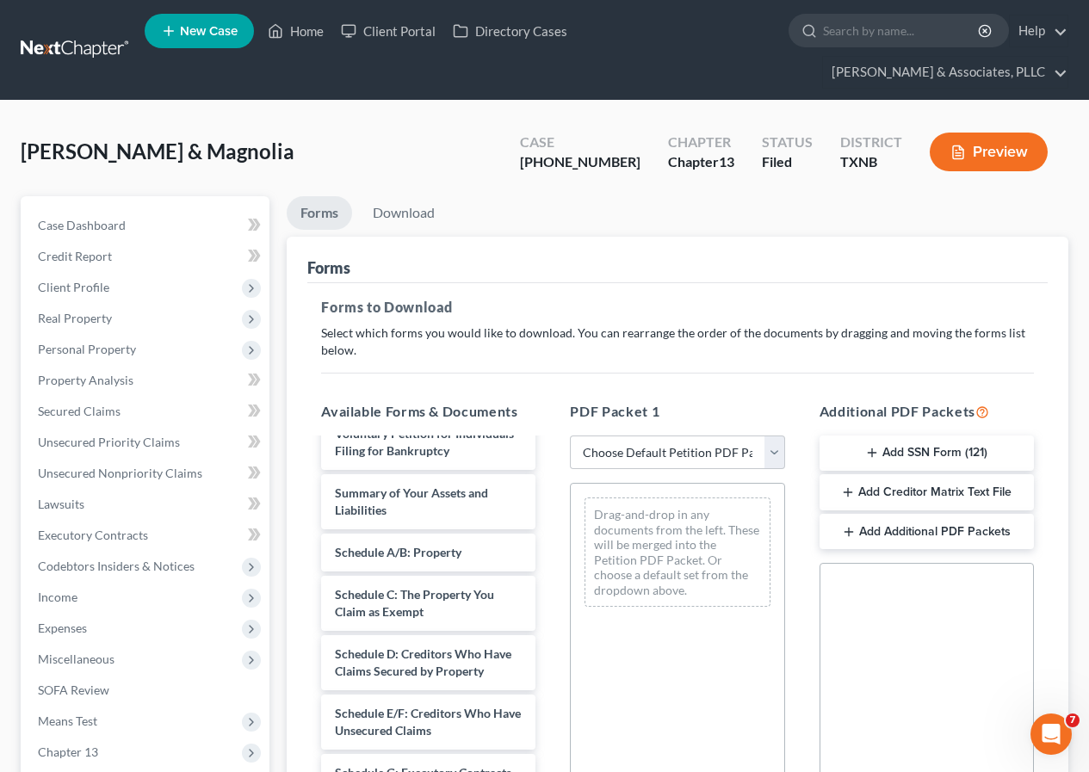
scroll to position [258, 0]
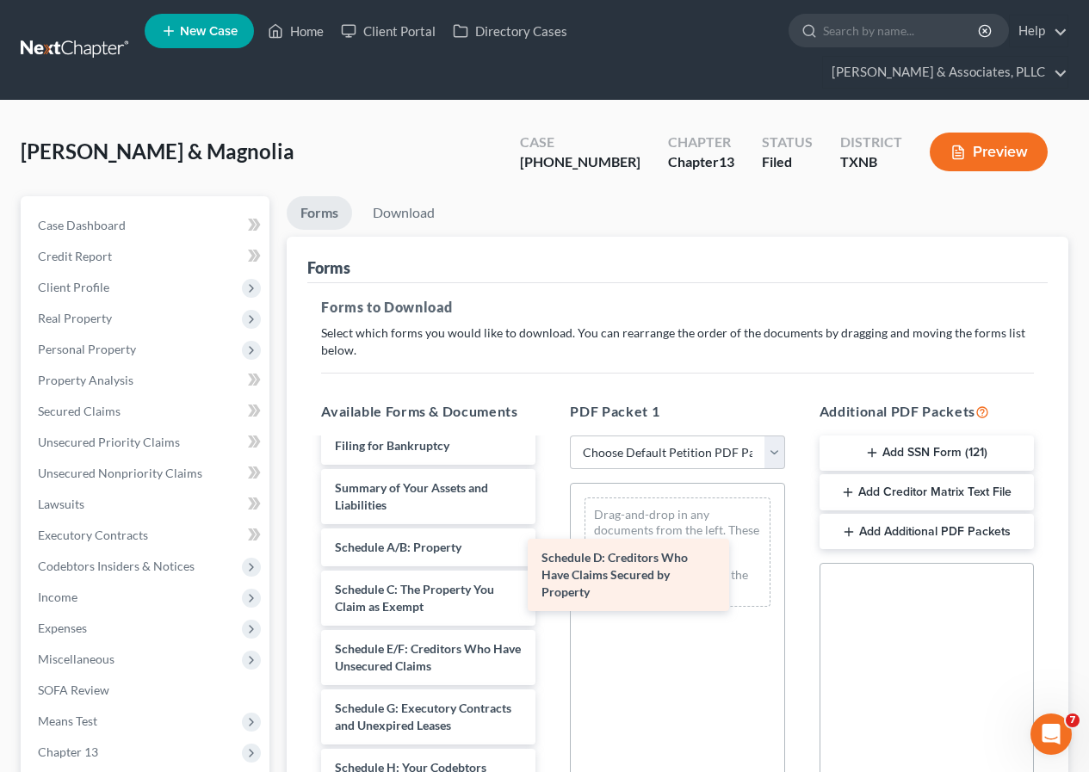
drag, startPoint x: 423, startPoint y: 684, endPoint x: 639, endPoint y: 560, distance: 249.0
click at [549, 560] on div "Schedule D: Creditors Who Have Claims Secured by Property Installments Fee Shee…" at bounding box center [428, 734] width 242 height 1105
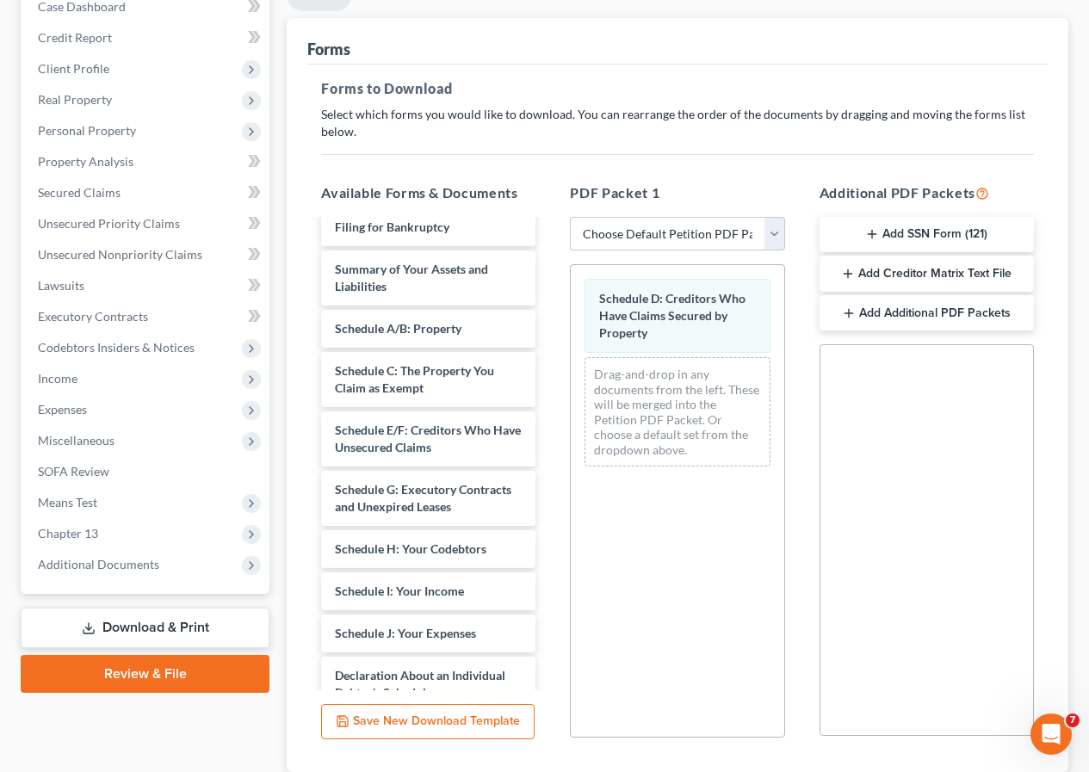
scroll to position [339, 0]
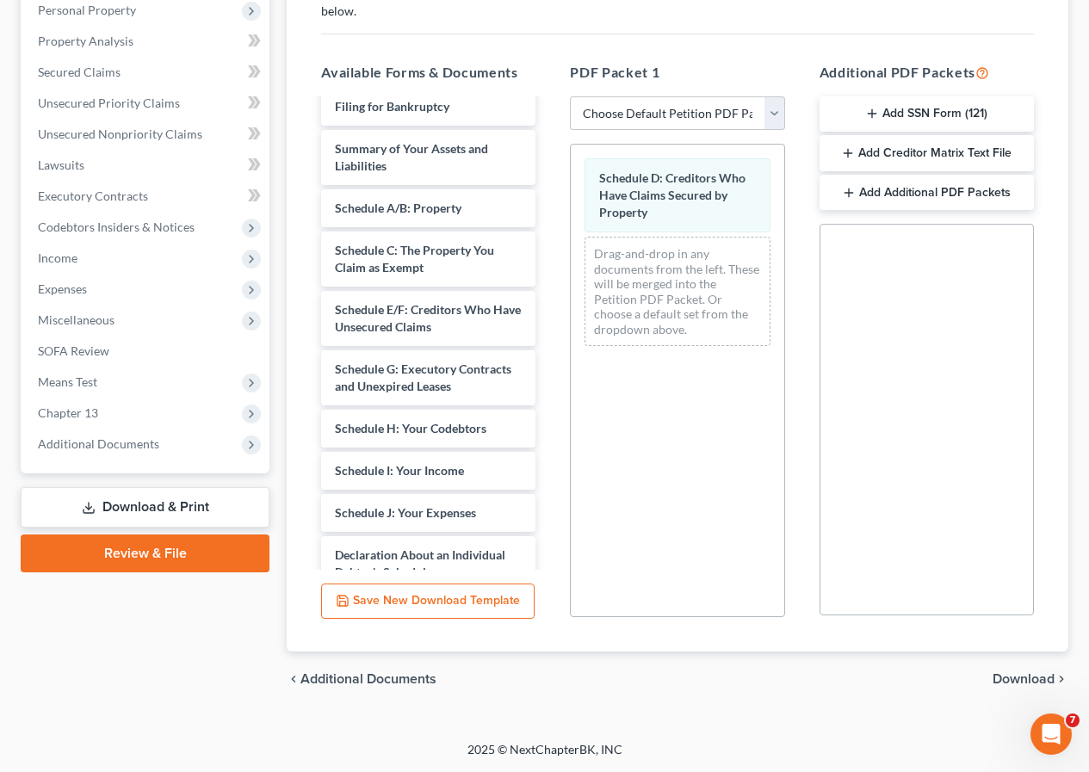
click at [1010, 675] on span "Download" at bounding box center [1023, 679] width 62 height 14
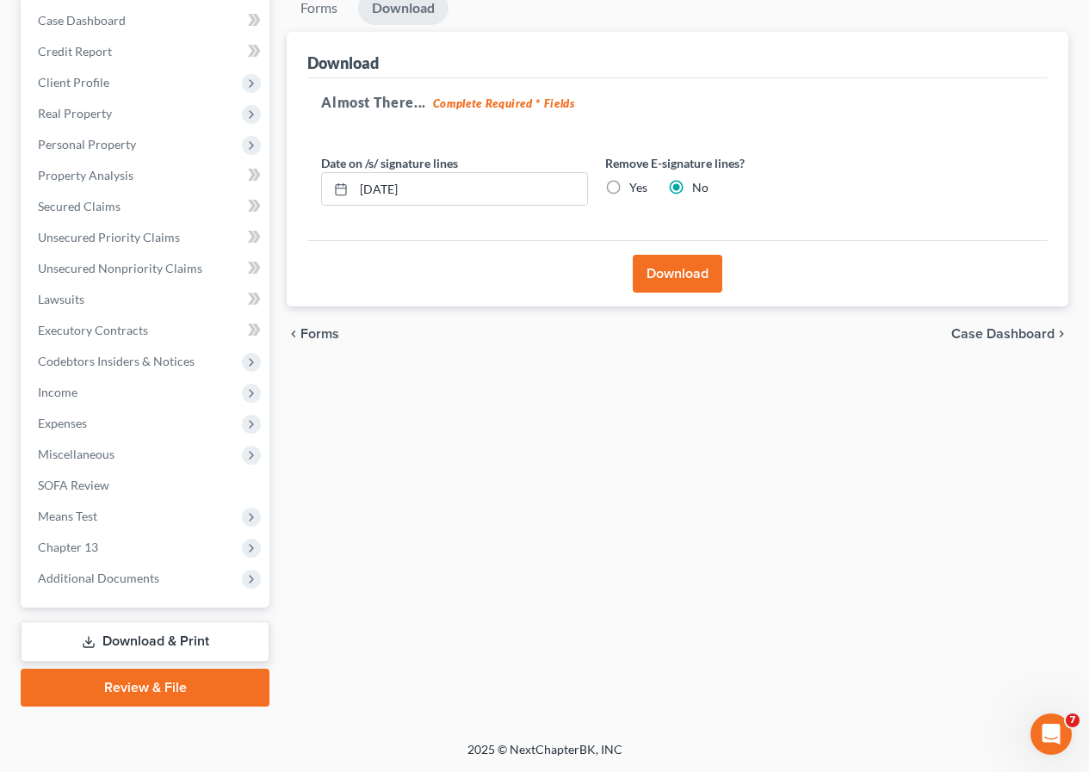
scroll to position [205, 0]
click at [672, 271] on button "Download" at bounding box center [676, 274] width 89 height 38
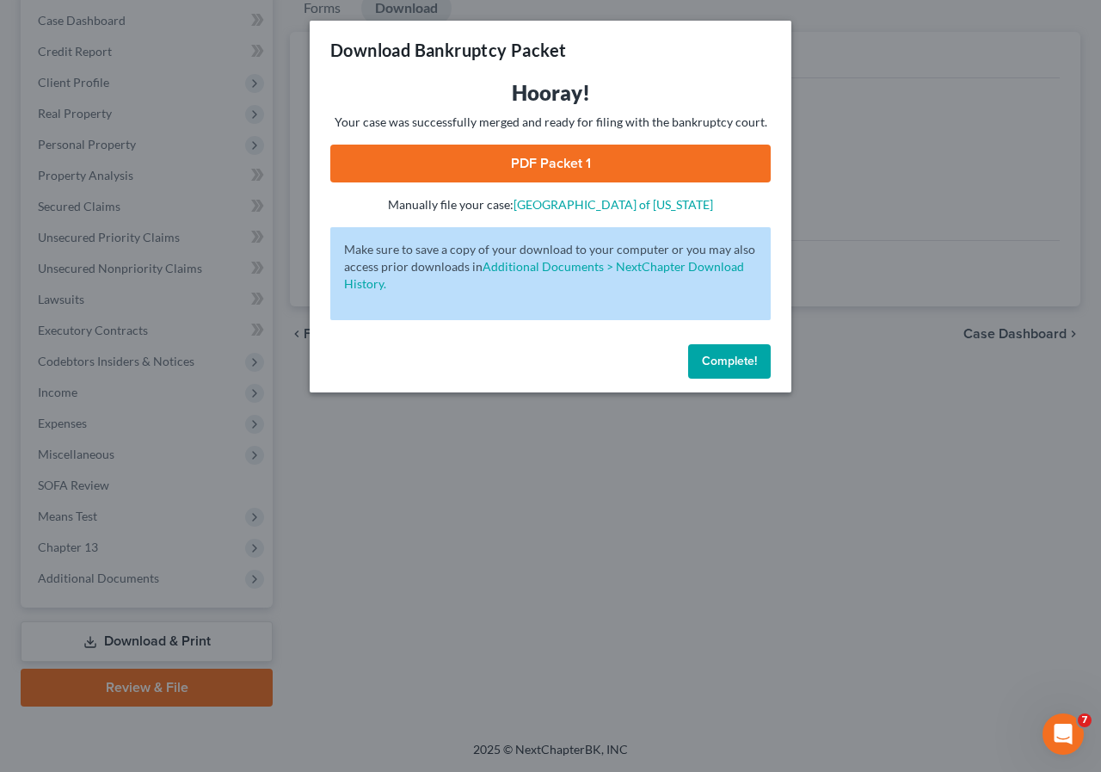
click at [525, 163] on link "PDF Packet 1" at bounding box center [550, 164] width 441 height 38
click at [709, 360] on span "Complete!" at bounding box center [729, 361] width 55 height 15
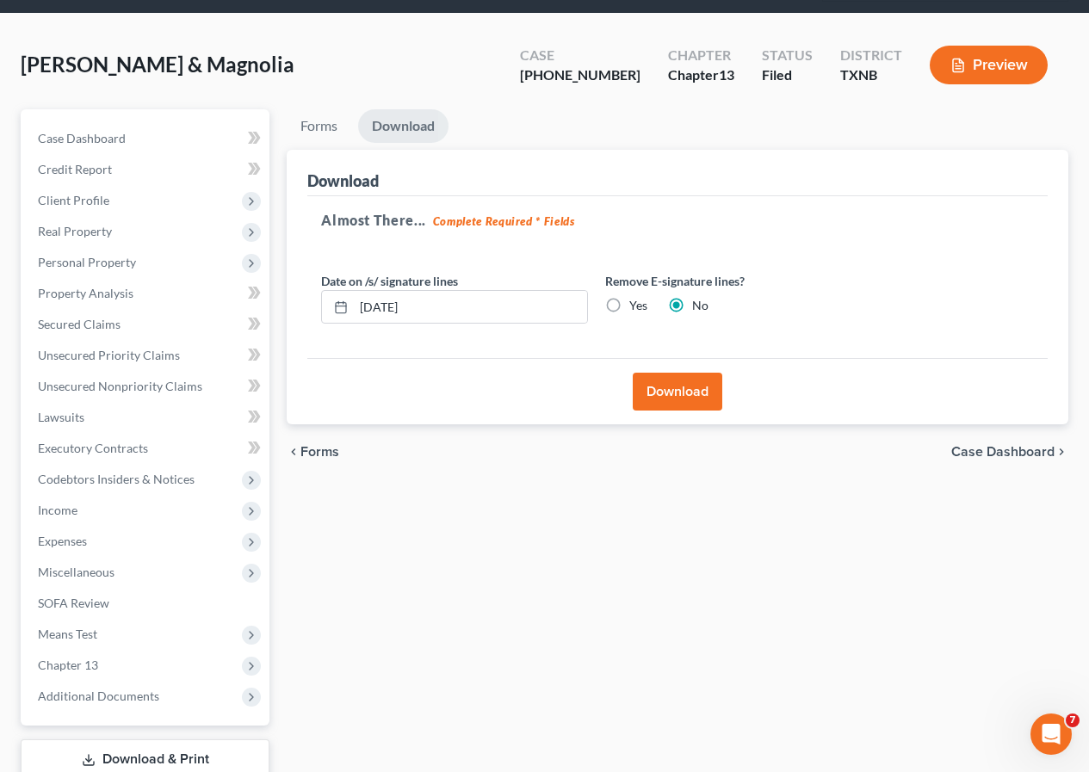
scroll to position [0, 0]
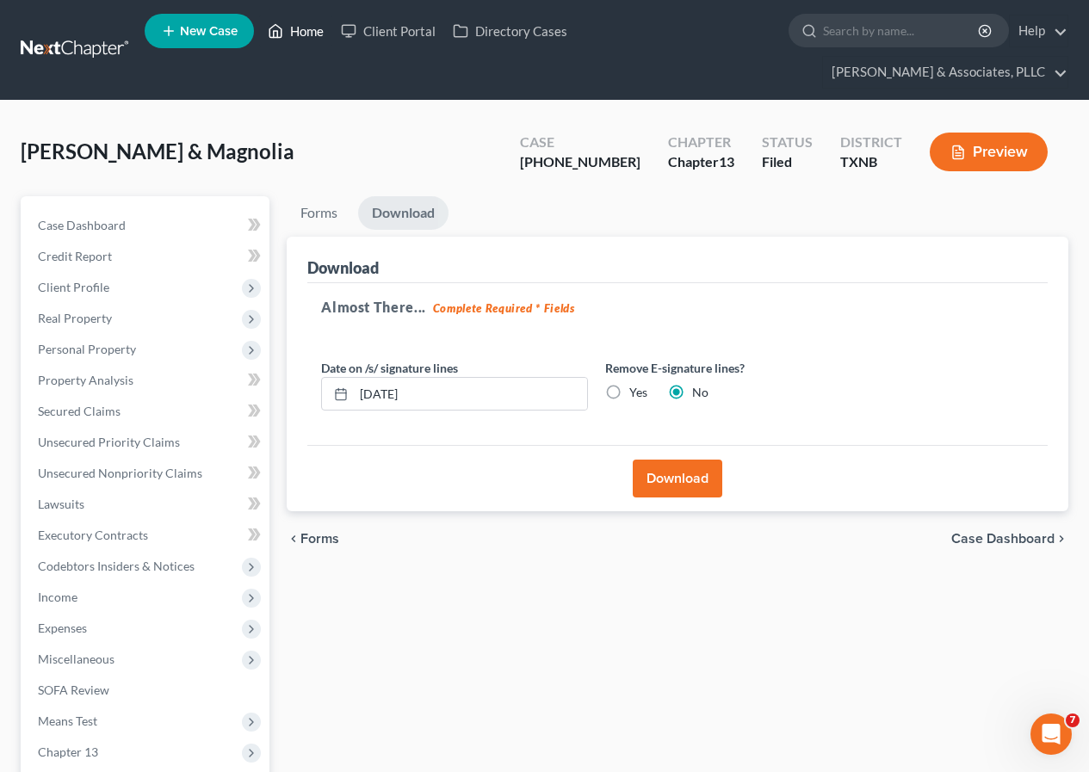
click at [297, 29] on link "Home" at bounding box center [295, 30] width 73 height 31
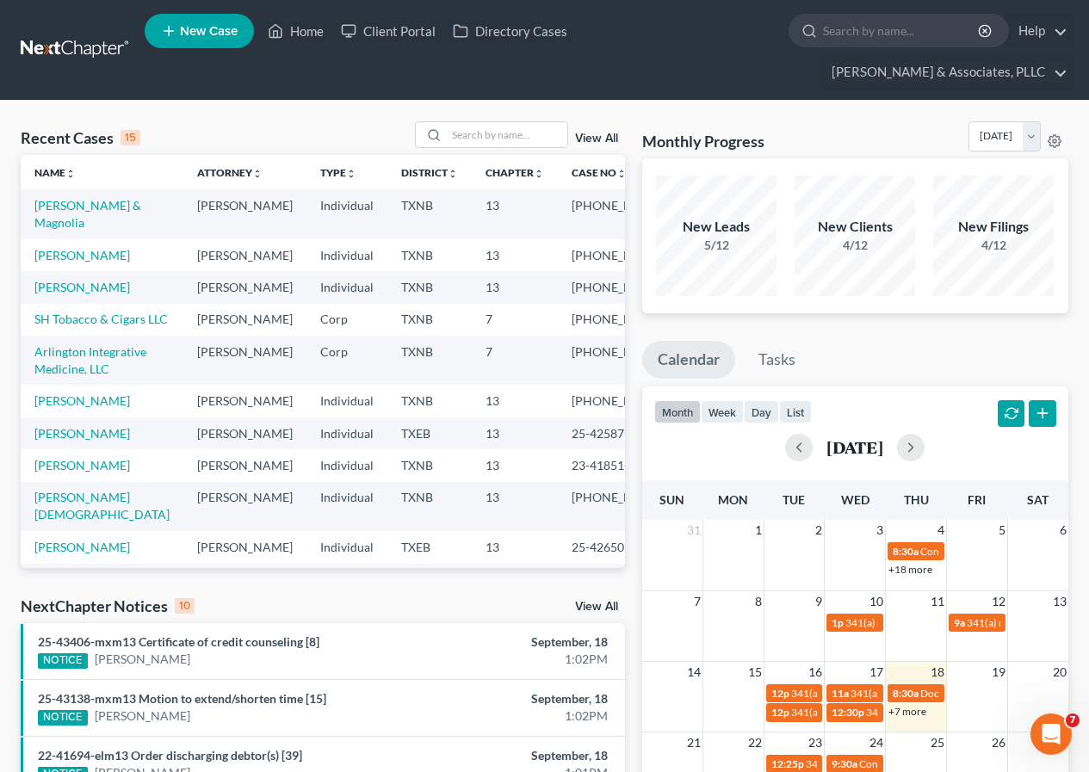
click at [601, 138] on link "View All" at bounding box center [596, 139] width 43 height 12
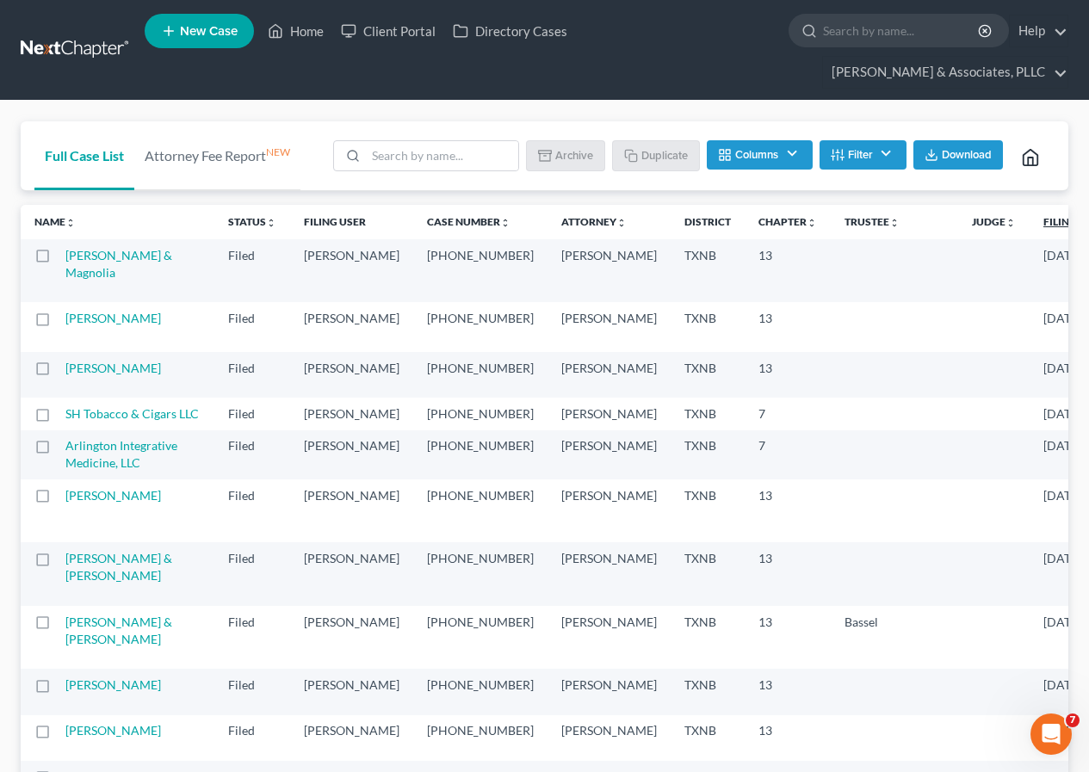
click at [1043, 222] on link "Filing Date unfold_more expand_more expand_less" at bounding box center [1079, 221] width 72 height 13
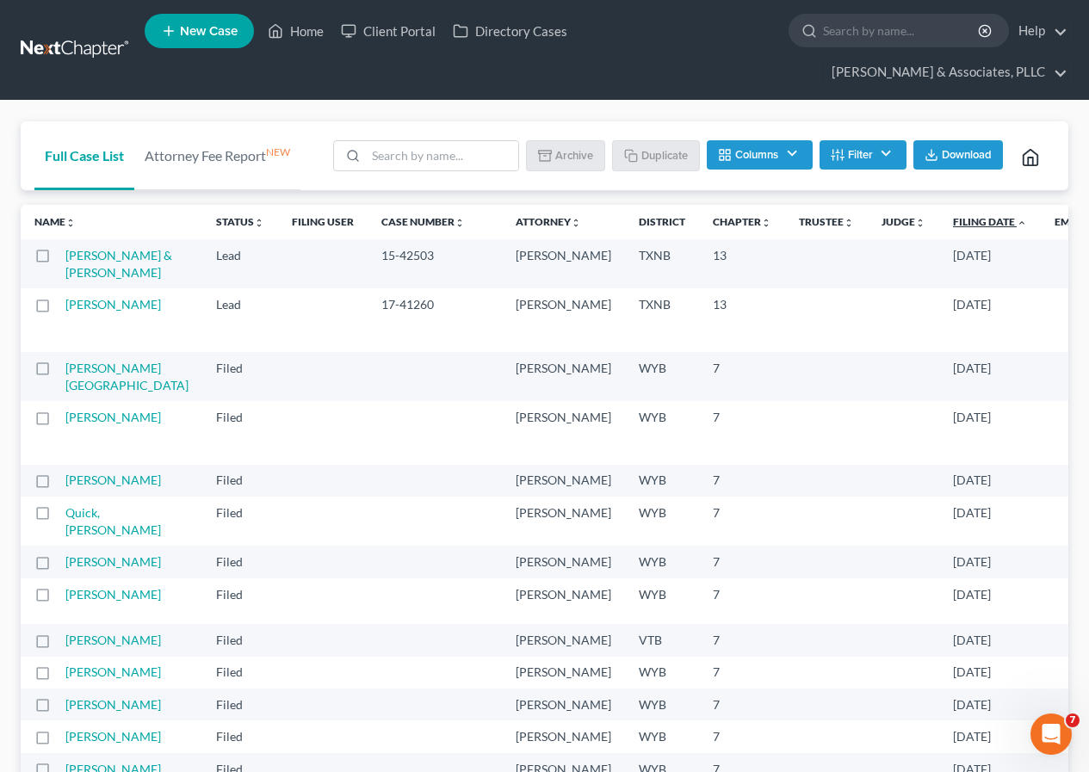
click at [953, 225] on link "Filing Date unfold_more expand_more expand_less" at bounding box center [990, 221] width 74 height 13
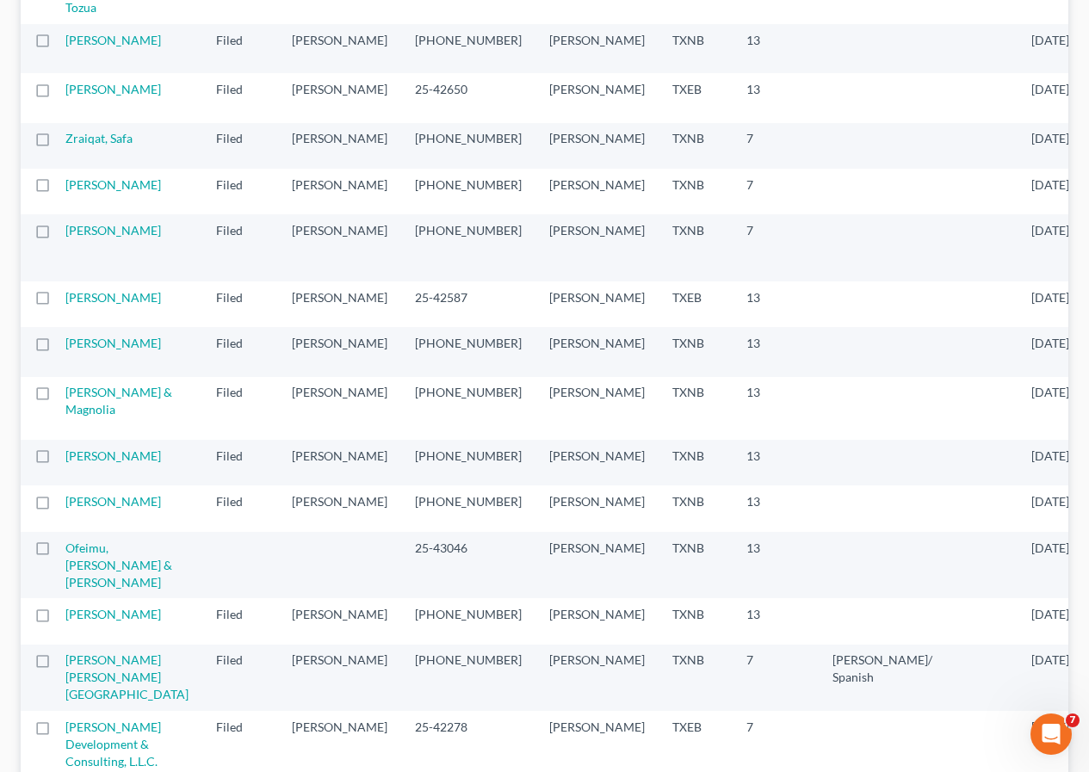
scroll to position [344, 0]
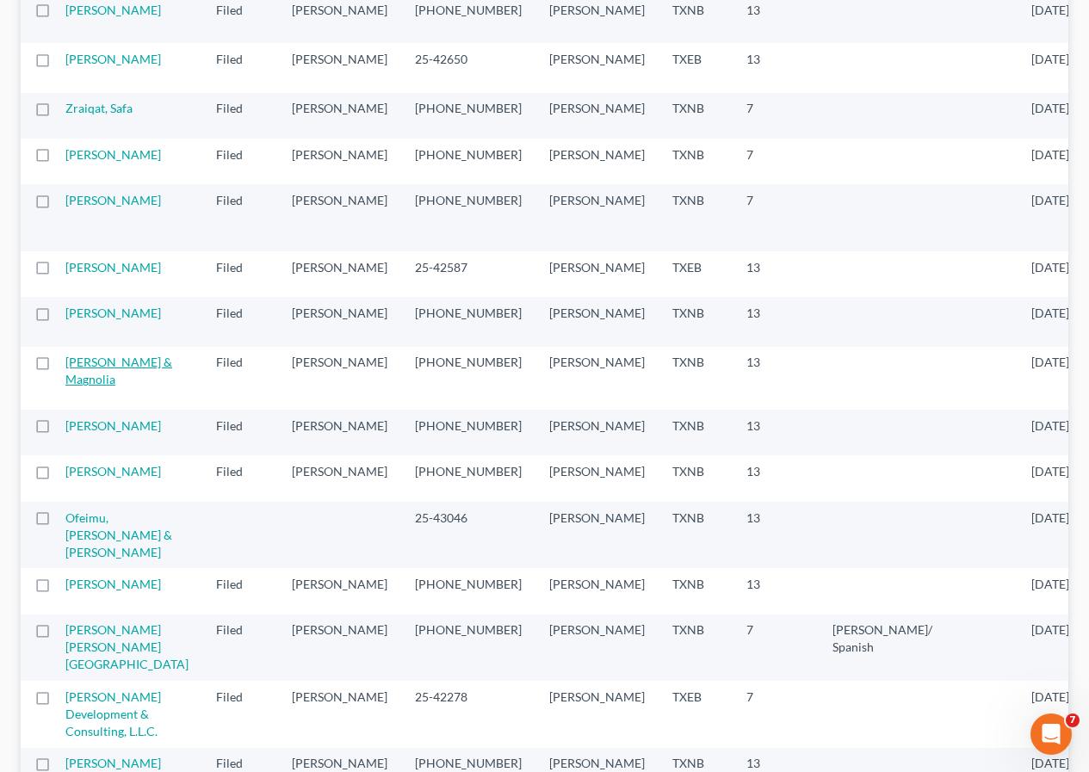
click at [89, 386] on link "[PERSON_NAME] & Magnolia" at bounding box center [118, 371] width 107 height 32
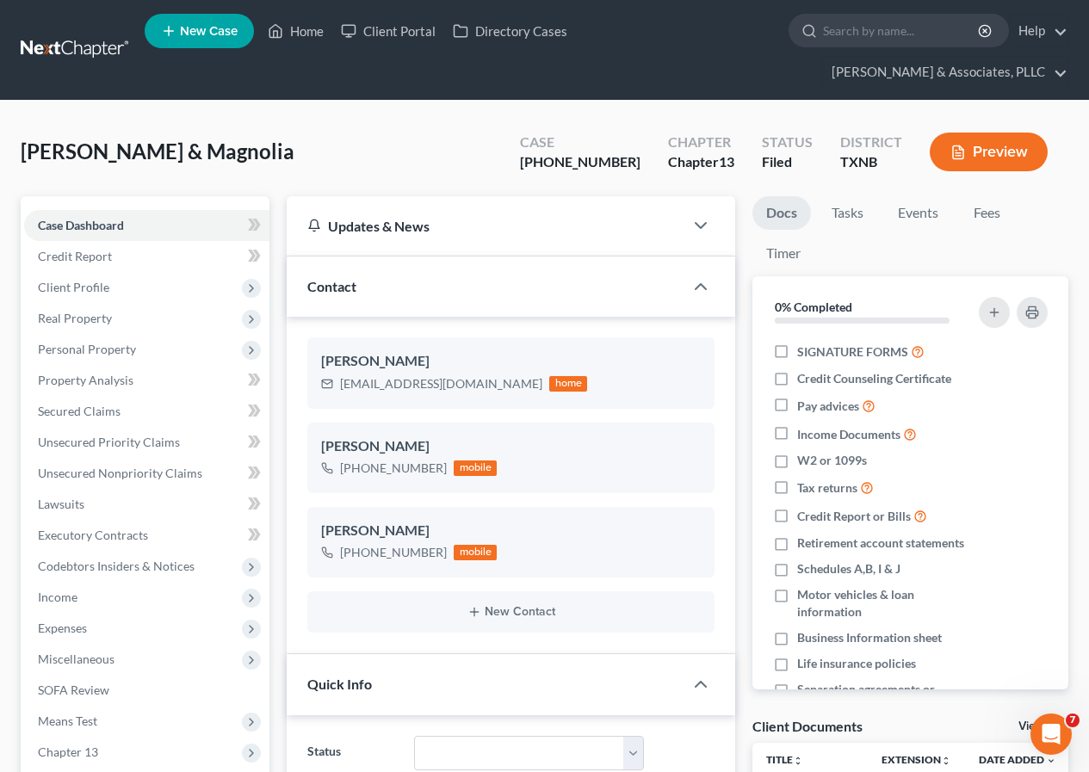
scroll to position [655, 0]
click at [102, 293] on span "Client Profile" at bounding box center [73, 287] width 71 height 15
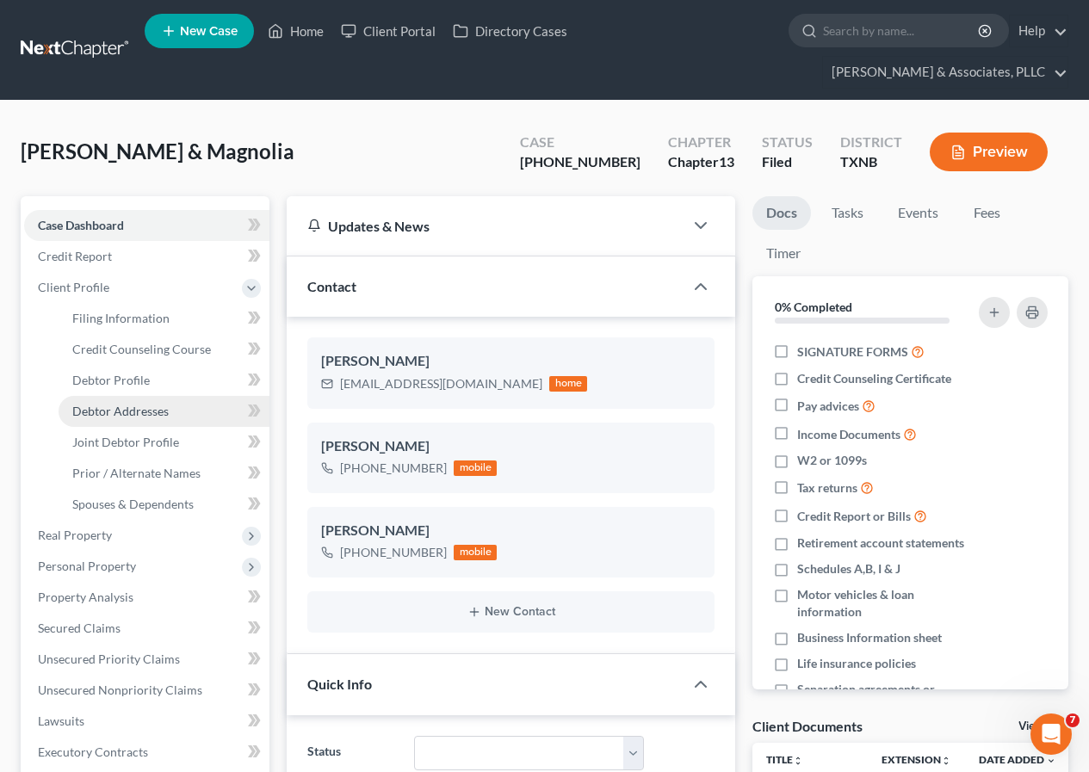
click at [149, 407] on span "Debtor Addresses" at bounding box center [120, 411] width 96 height 15
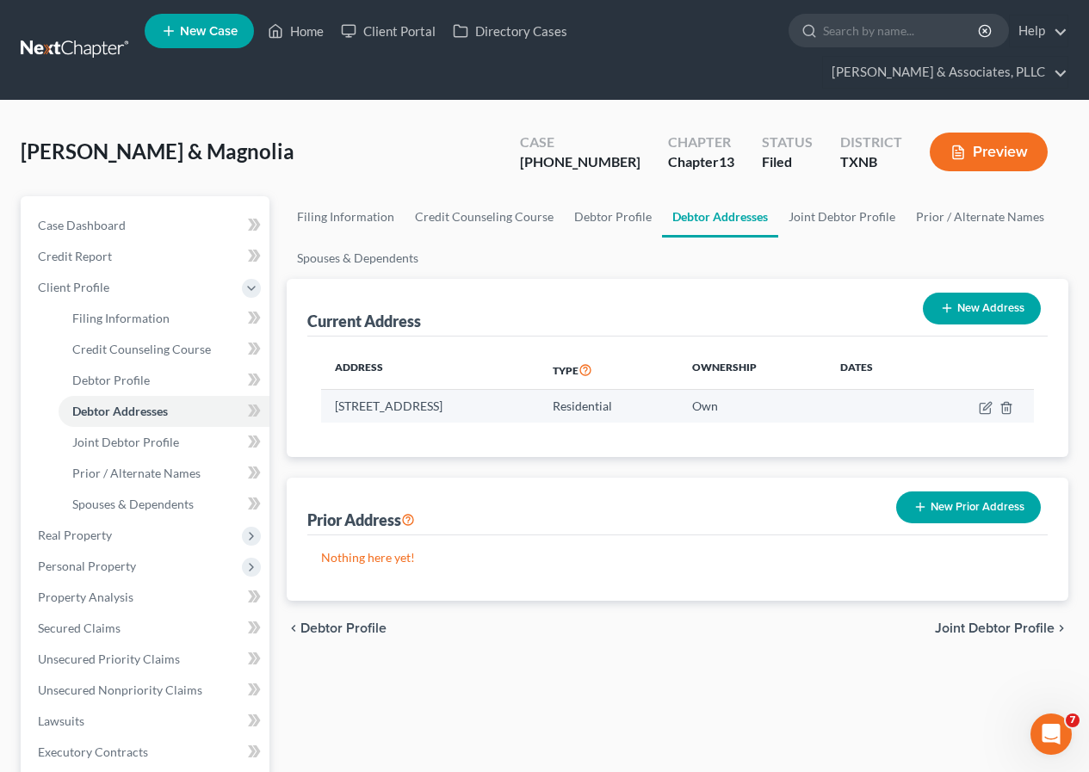
drag, startPoint x: 337, startPoint y: 403, endPoint x: 539, endPoint y: 403, distance: 201.4
click at [538, 403] on td "[STREET_ADDRESS]" at bounding box center [429, 406] width 217 height 33
copy td "[STREET_ADDRESS]"
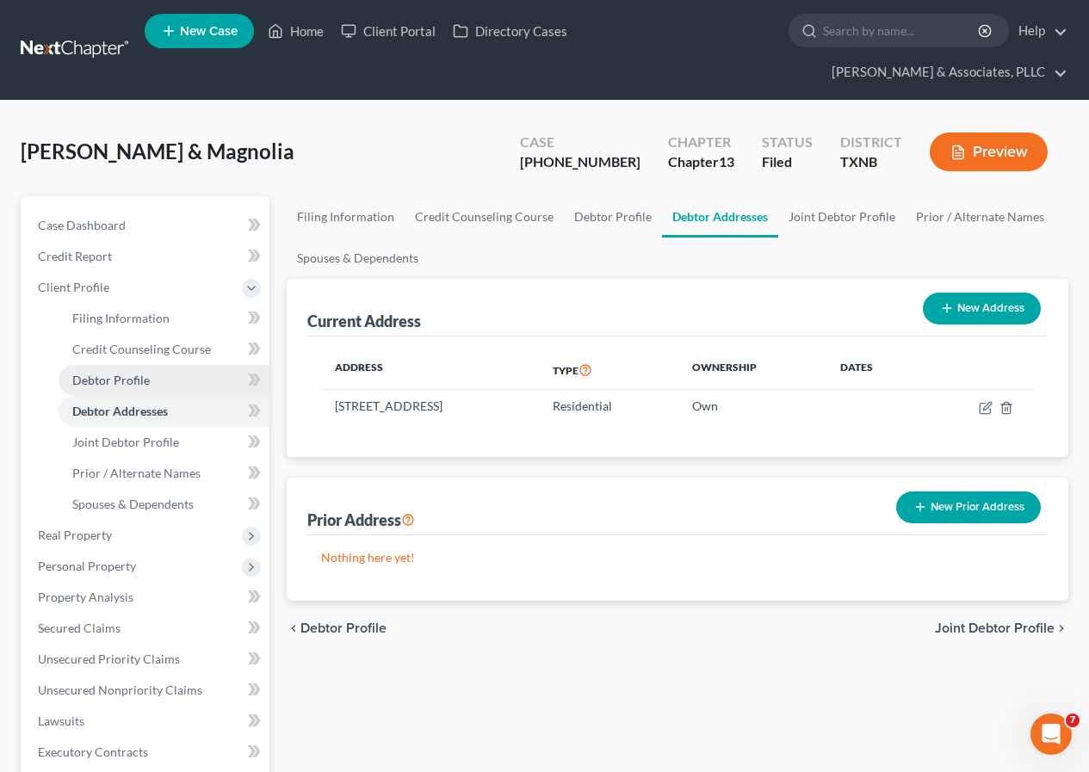
click at [134, 384] on span "Debtor Profile" at bounding box center [110, 380] width 77 height 15
select select "1"
select select "4"
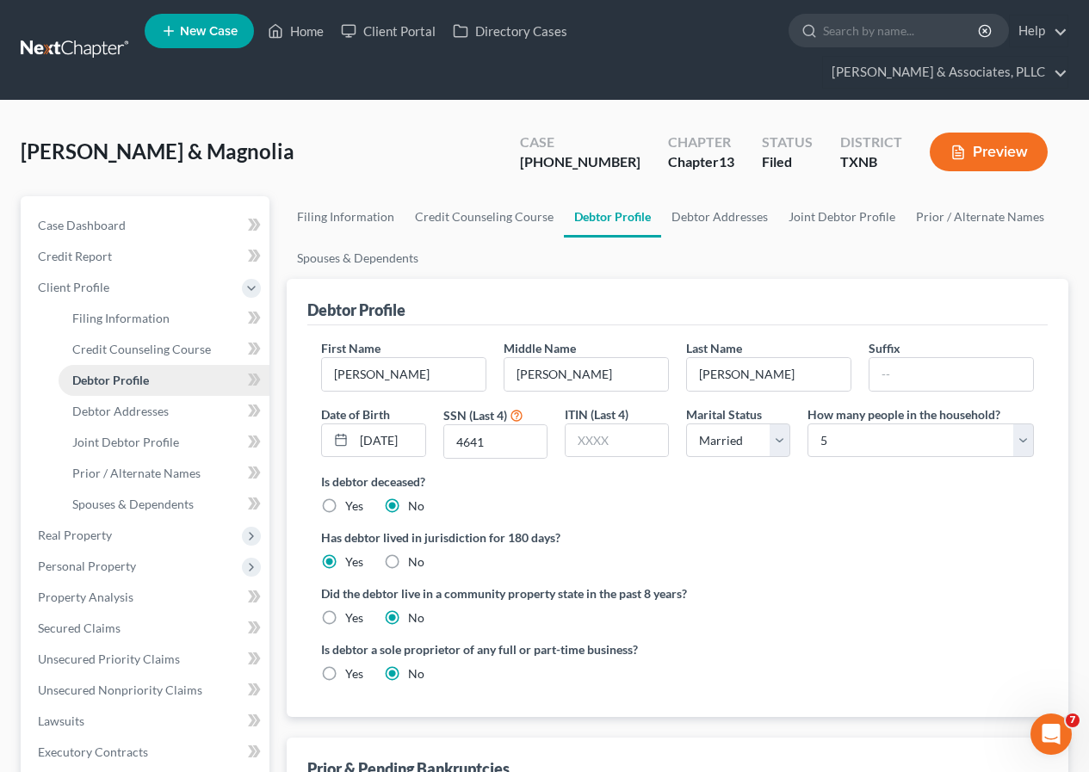
radio input "true"
click at [130, 441] on span "Joint Debtor Profile" at bounding box center [125, 442] width 107 height 15
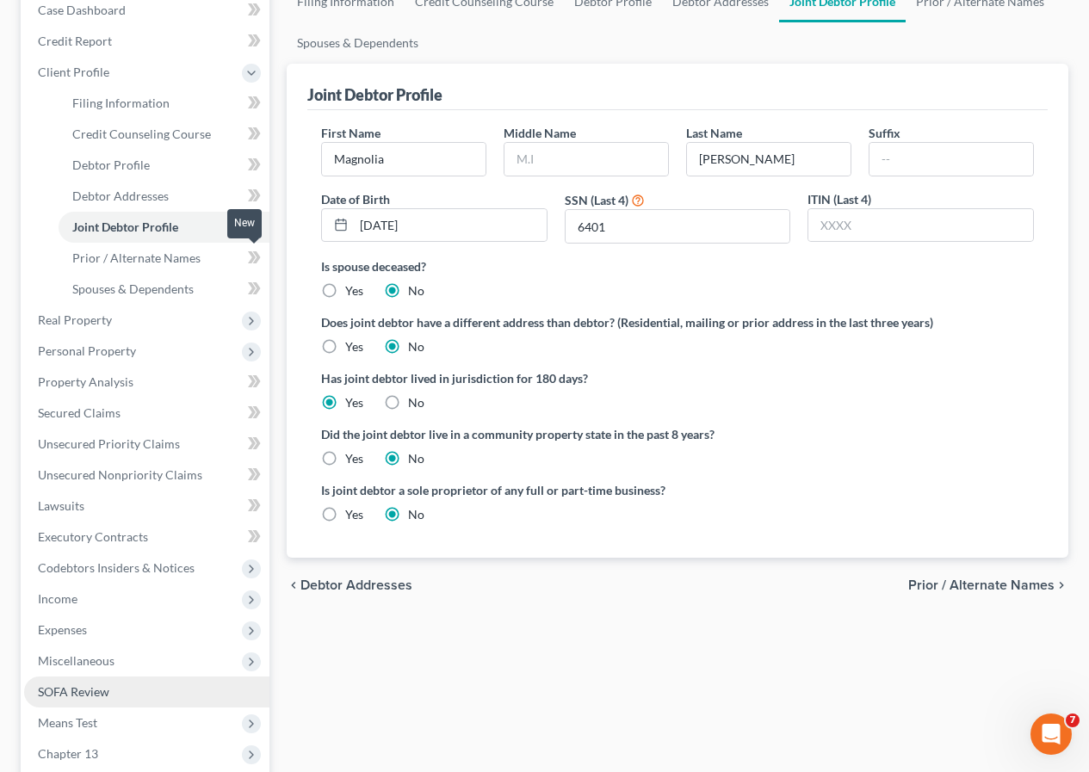
scroll to position [422, 0]
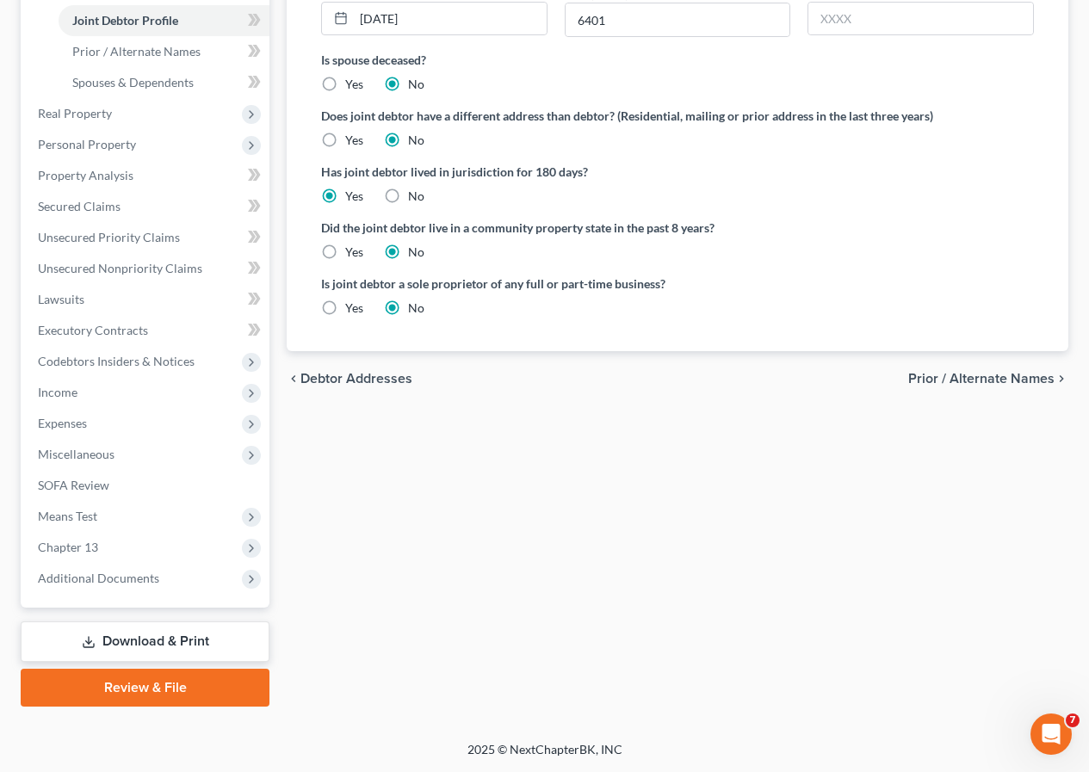
click at [143, 644] on link "Download & Print" at bounding box center [145, 641] width 249 height 40
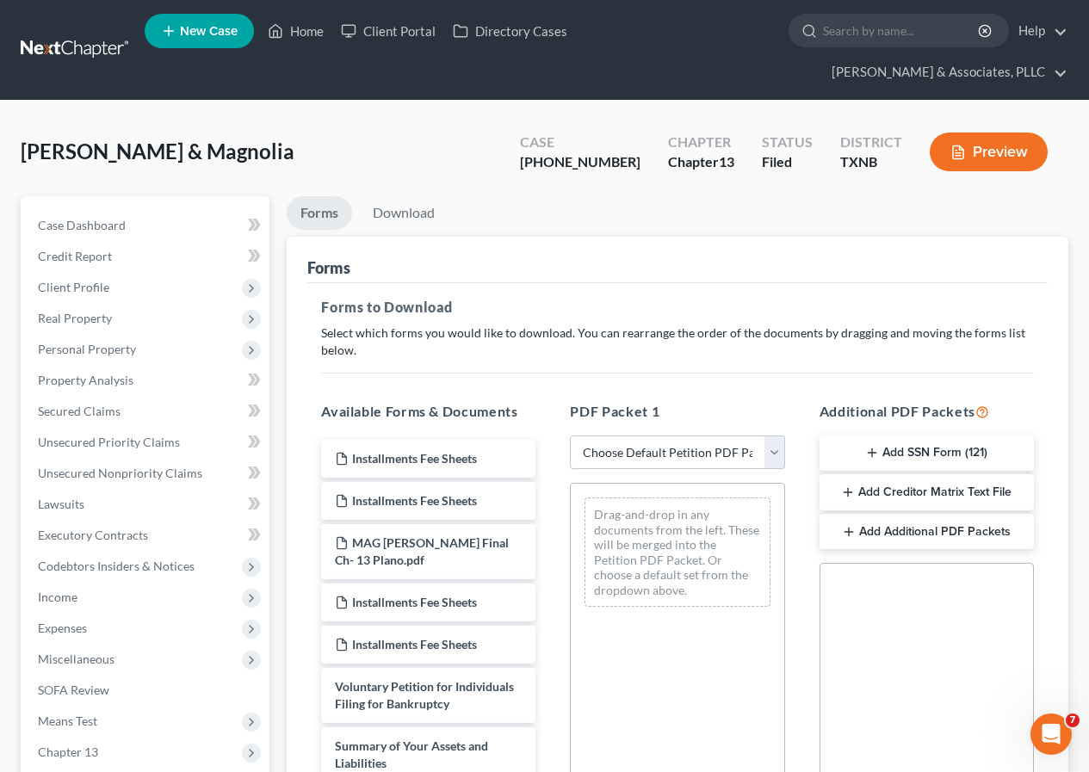
click at [891, 496] on button "Add Creditor Matrix Text File" at bounding box center [926, 492] width 214 height 36
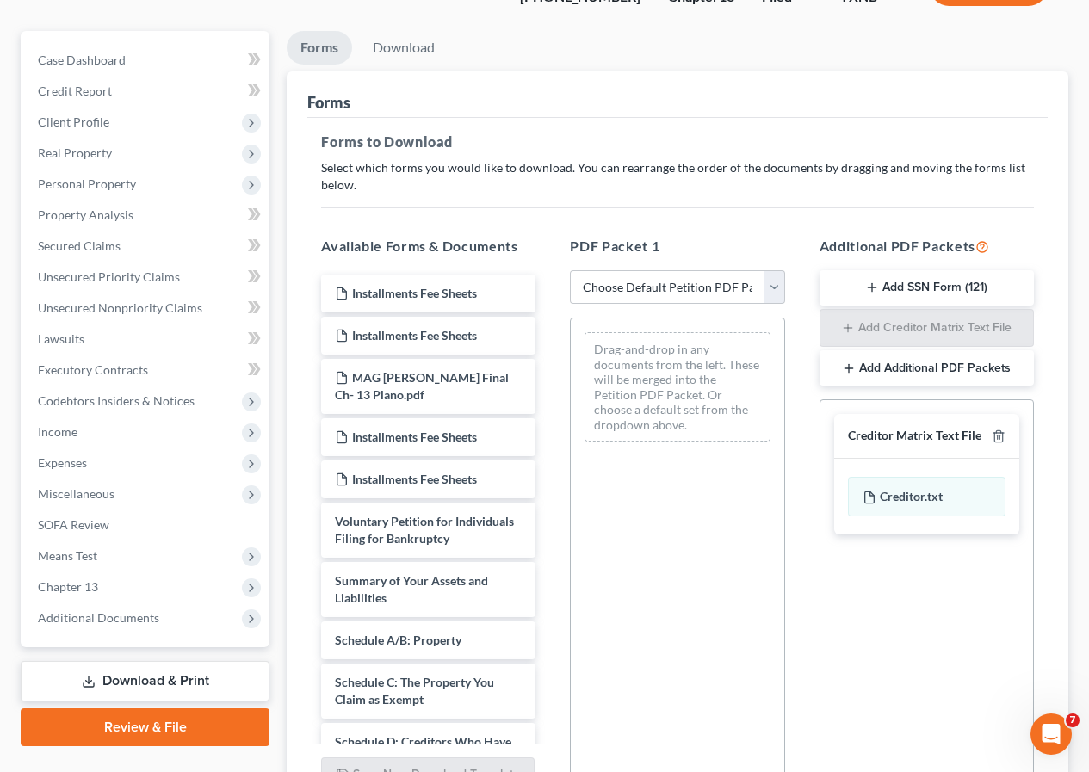
scroll to position [339, 0]
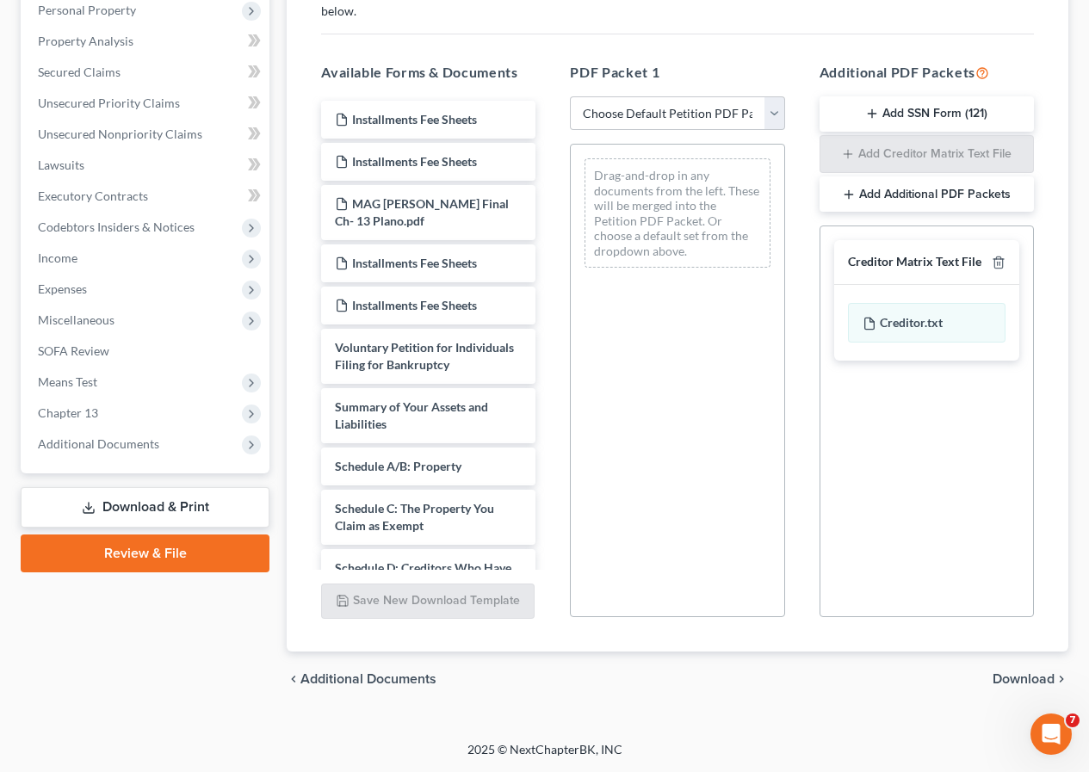
click at [1021, 673] on span "Download" at bounding box center [1023, 679] width 62 height 14
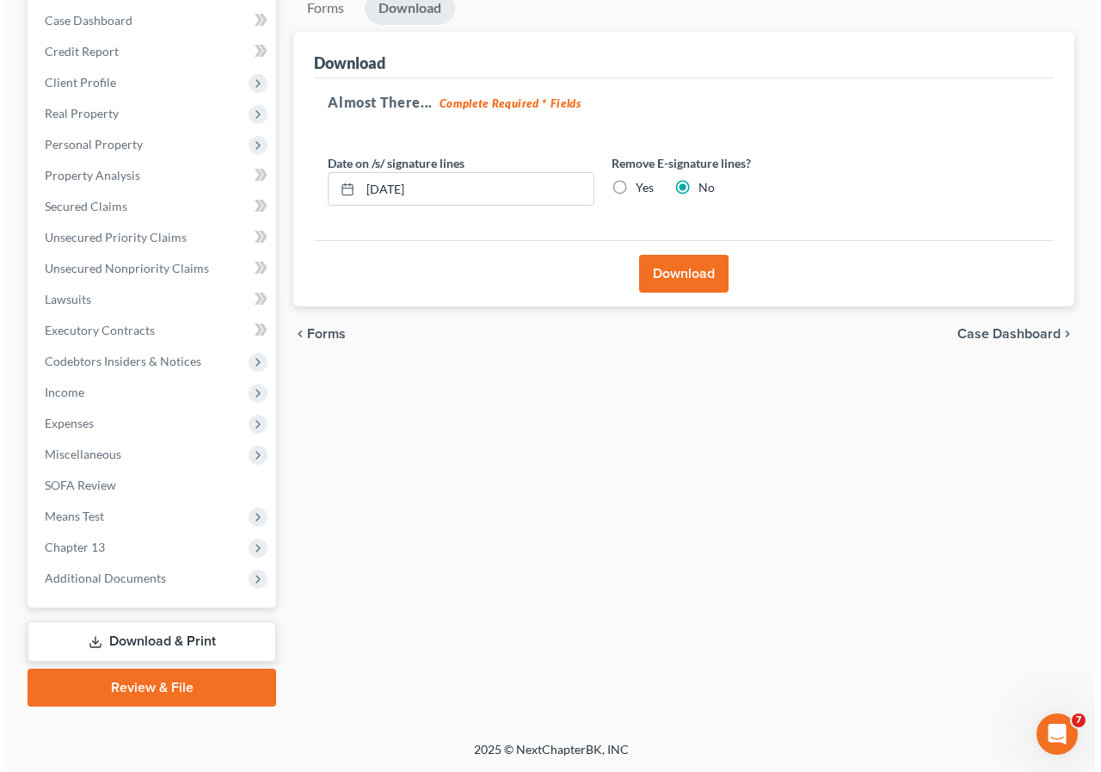
scroll to position [205, 0]
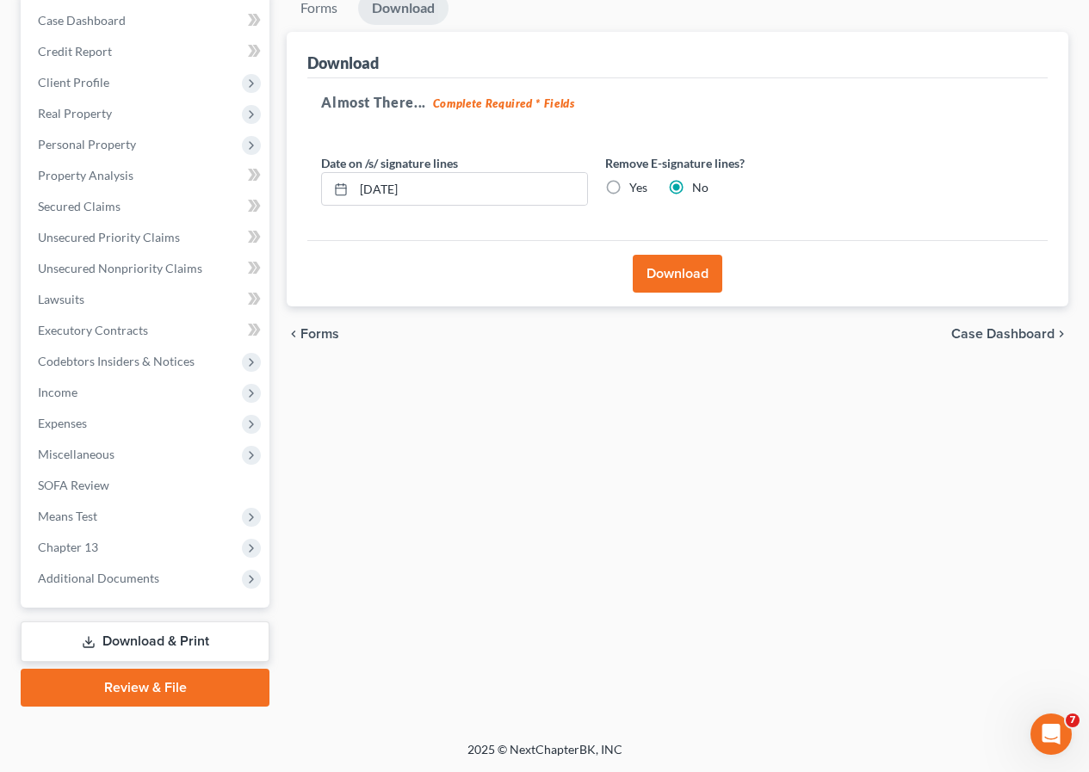
click at [680, 282] on button "Download" at bounding box center [676, 274] width 89 height 38
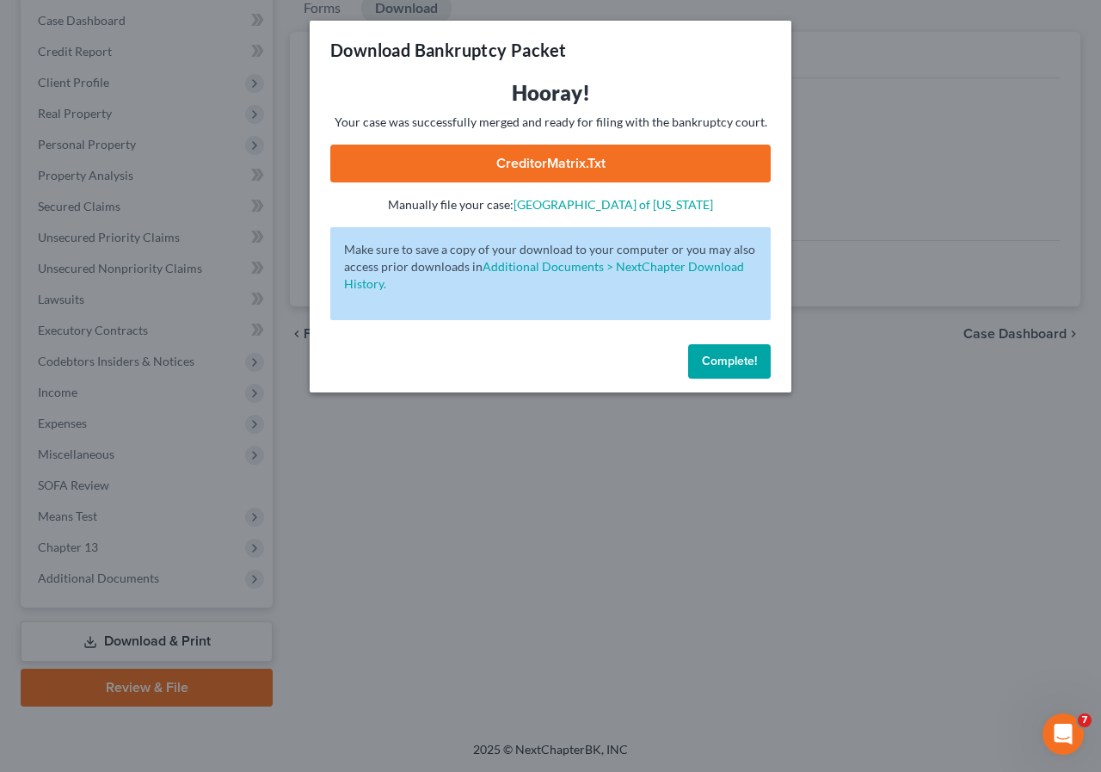
click at [536, 160] on link "CreditorMatrix.txt" at bounding box center [550, 164] width 441 height 38
click at [724, 370] on button "Complete!" at bounding box center [729, 361] width 83 height 34
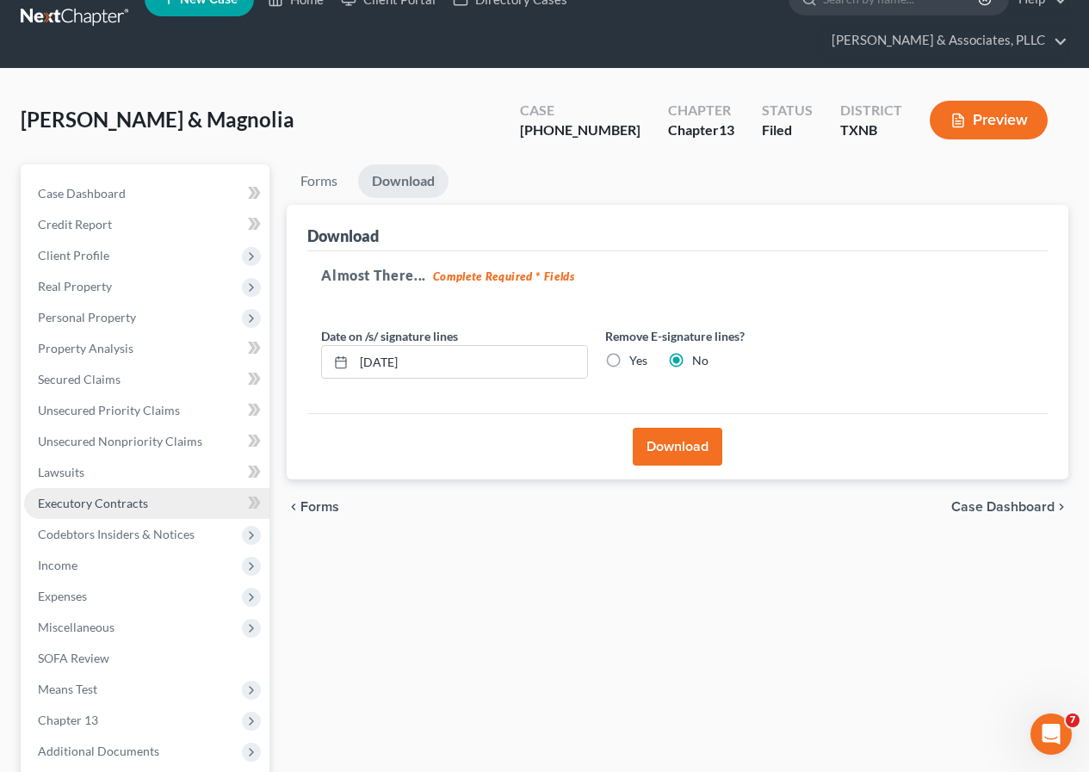
scroll to position [0, 0]
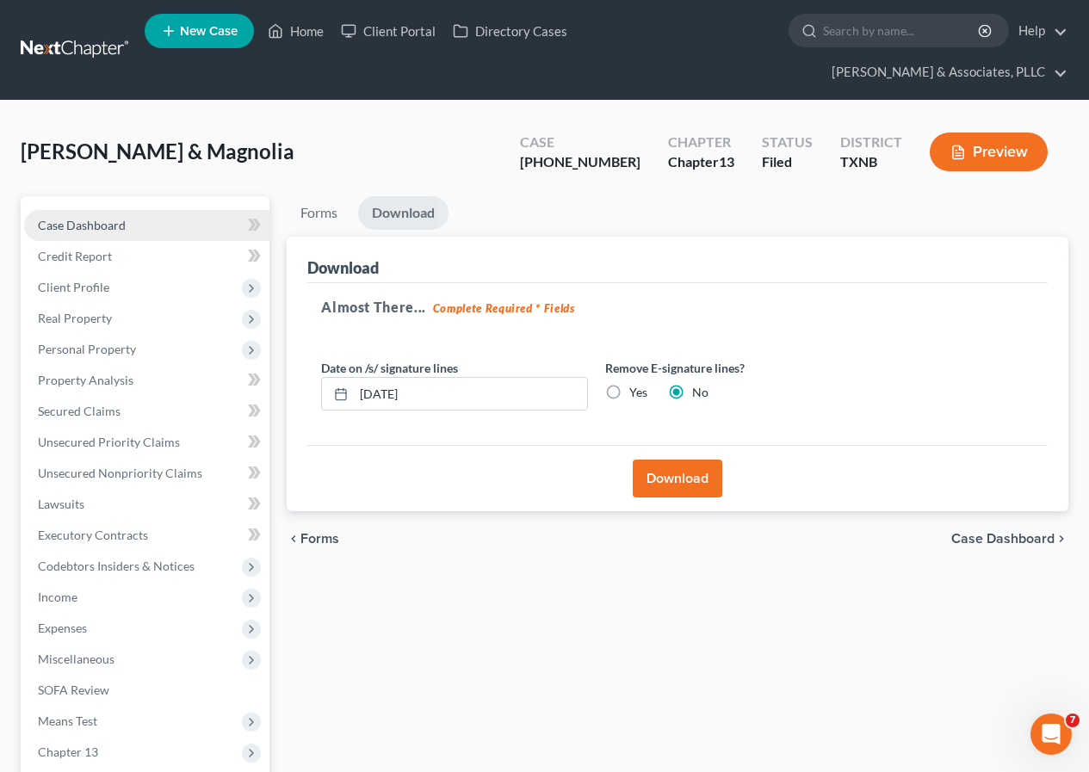
click at [118, 221] on span "Case Dashboard" at bounding box center [82, 225] width 88 height 15
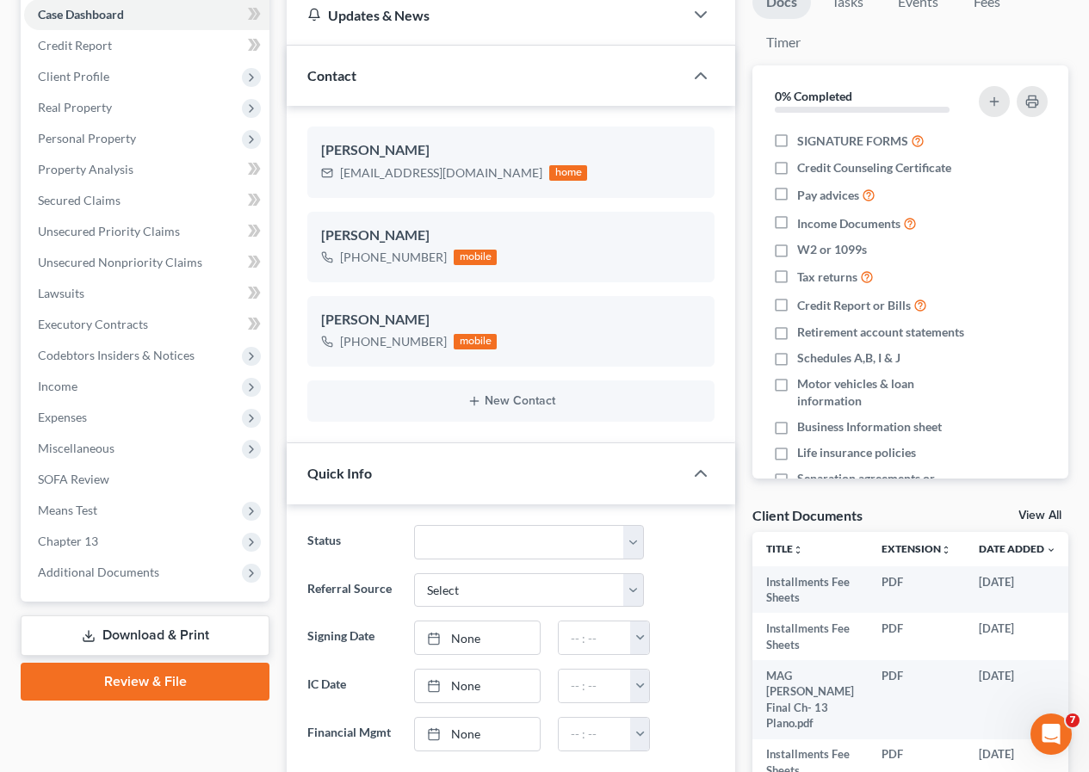
scroll to position [655, 0]
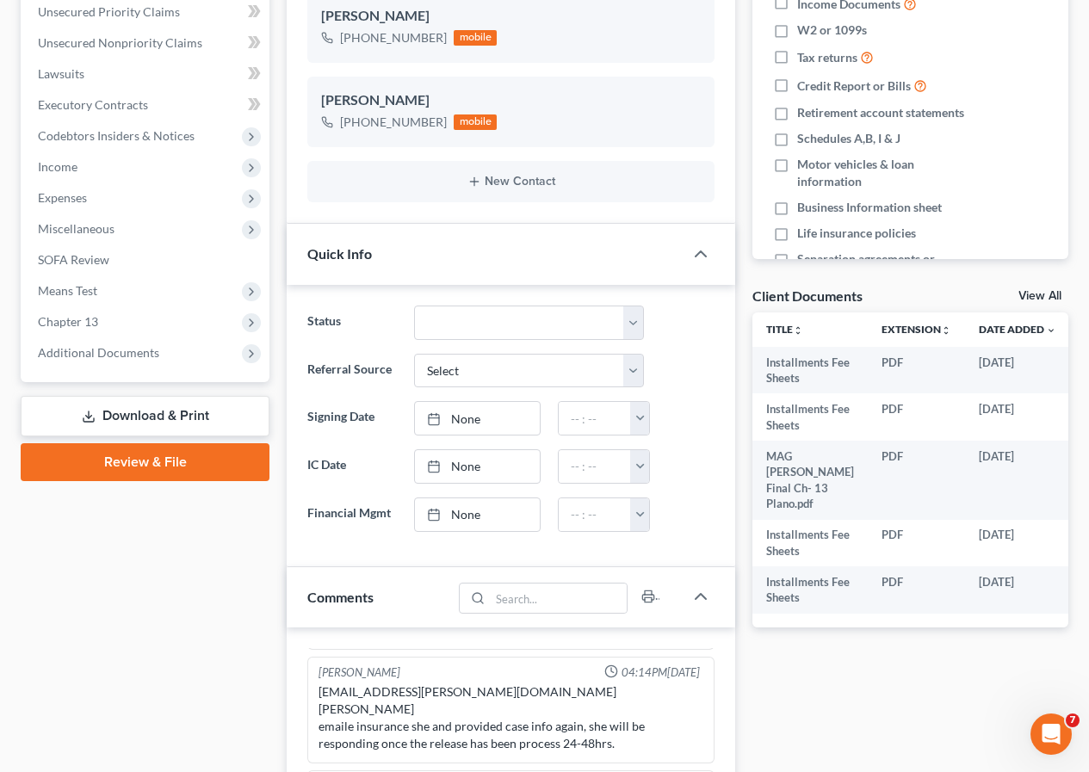
click at [144, 418] on link "Download & Print" at bounding box center [145, 416] width 249 height 40
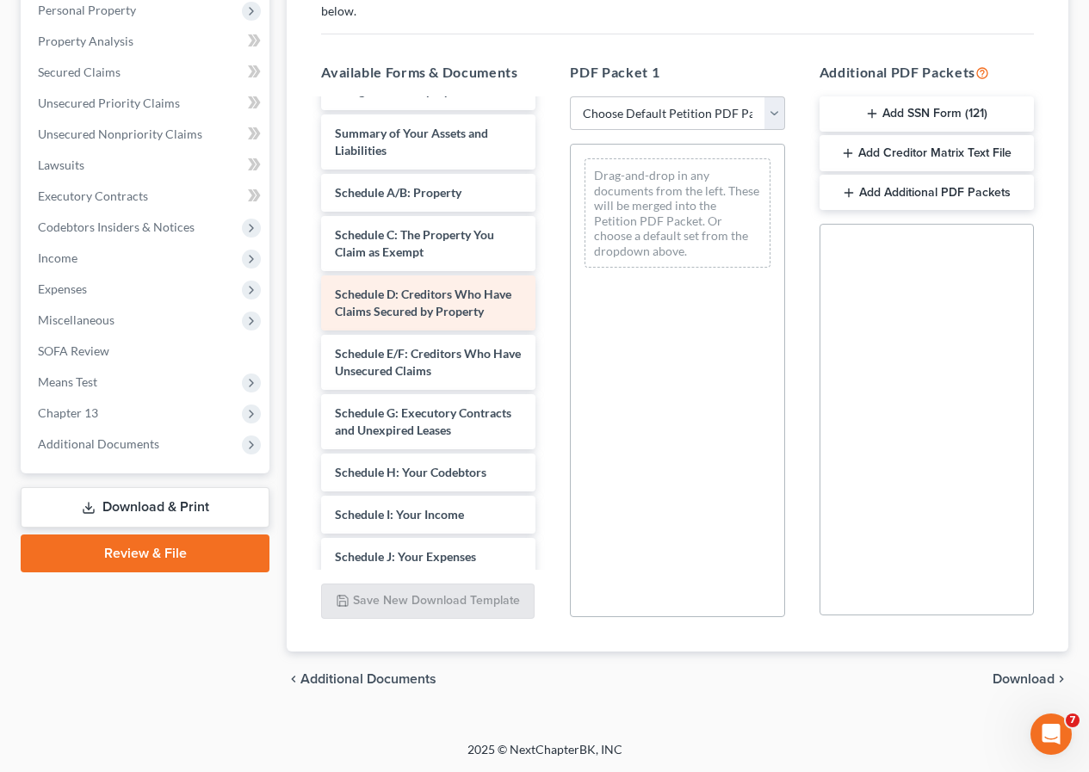
scroll to position [258, 0]
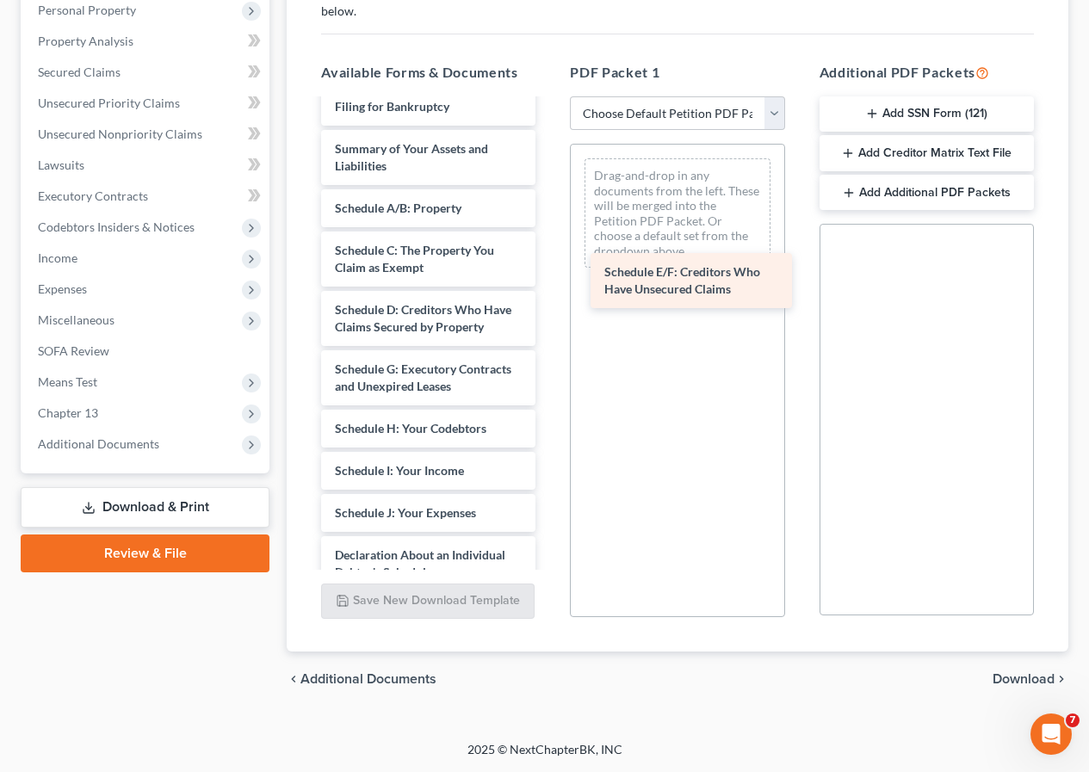
drag, startPoint x: 384, startPoint y: 404, endPoint x: 667, endPoint y: 225, distance: 335.4
click at [549, 225] on div "Schedule E/F: Creditors Who Have Unsecured Claims Installments Fee Sheets Insta…" at bounding box center [428, 395] width 242 height 1105
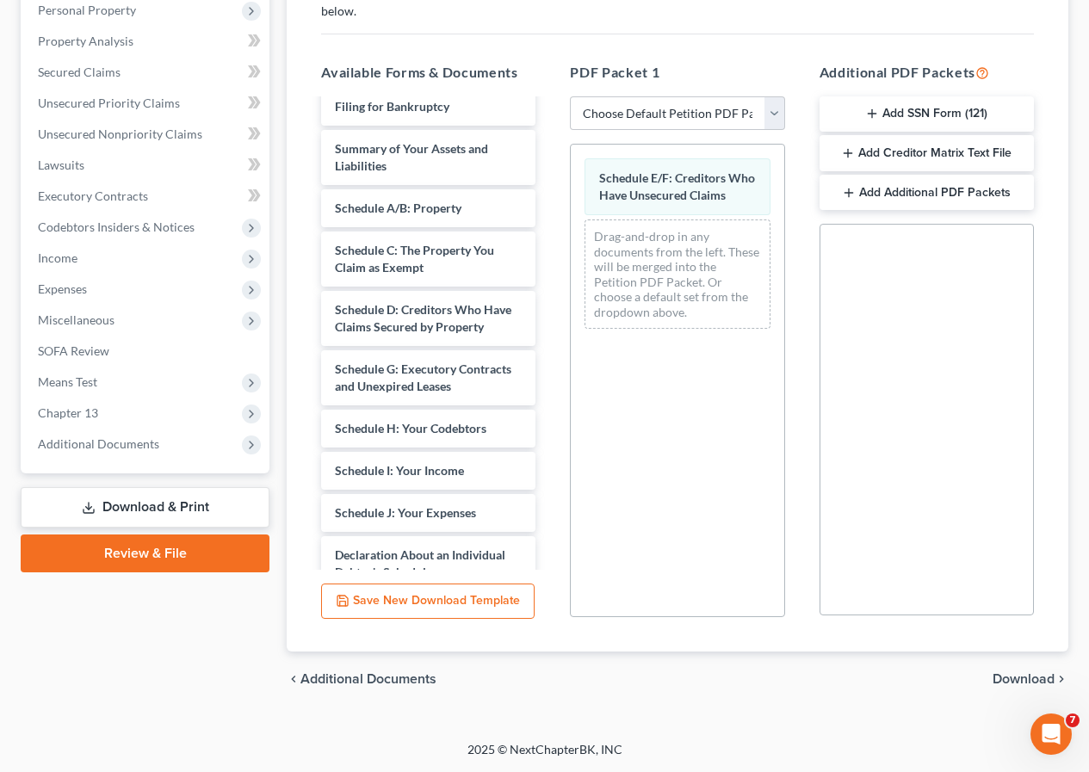
click at [1014, 677] on span "Download" at bounding box center [1023, 679] width 62 height 14
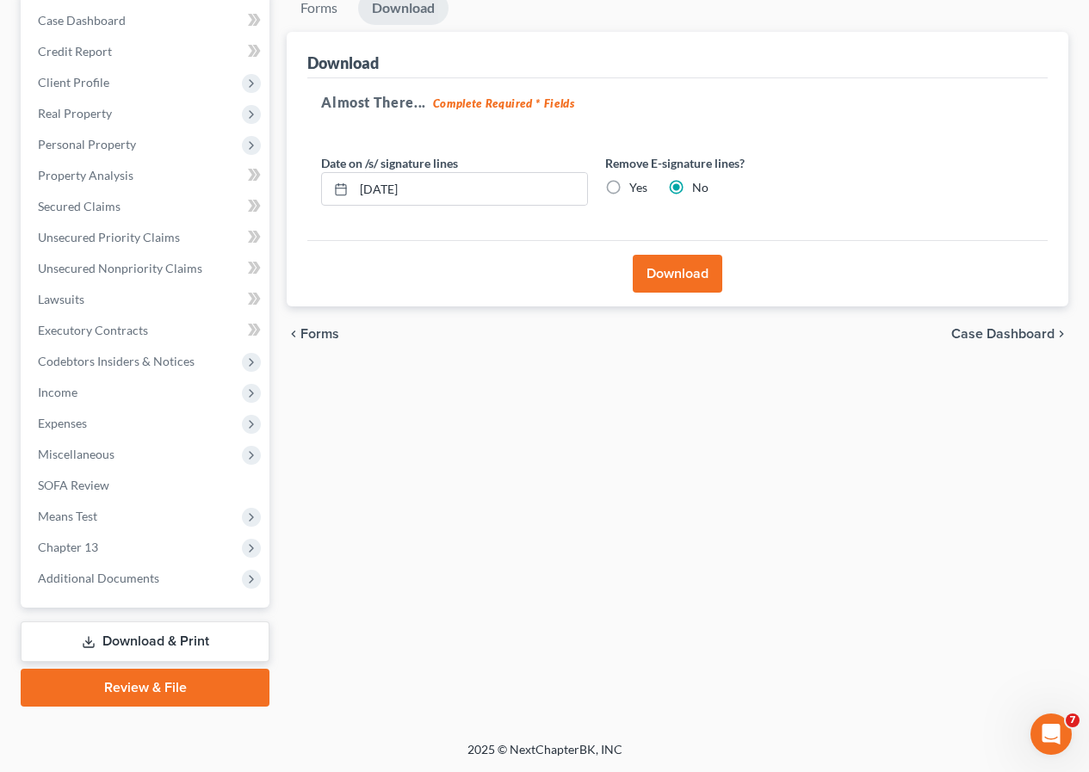
scroll to position [205, 0]
click at [680, 279] on button "Download" at bounding box center [676, 274] width 89 height 38
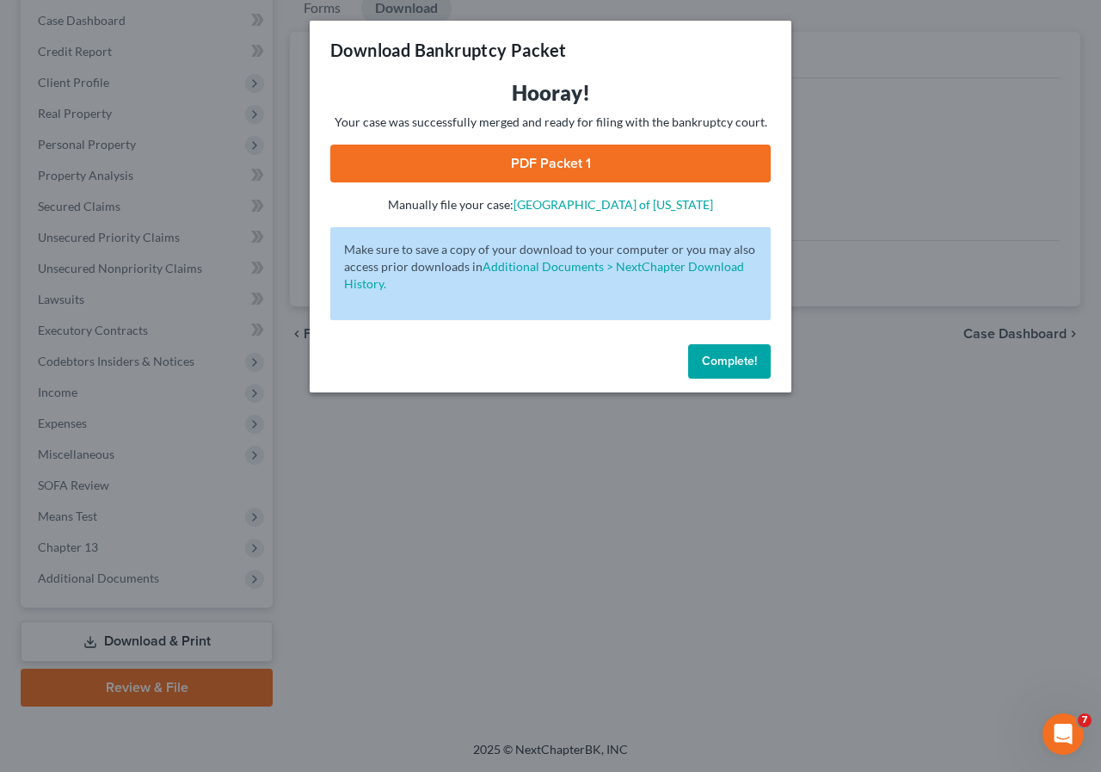
click at [538, 170] on link "PDF Packet 1" at bounding box center [550, 164] width 441 height 38
click at [746, 370] on button "Complete!" at bounding box center [729, 361] width 83 height 34
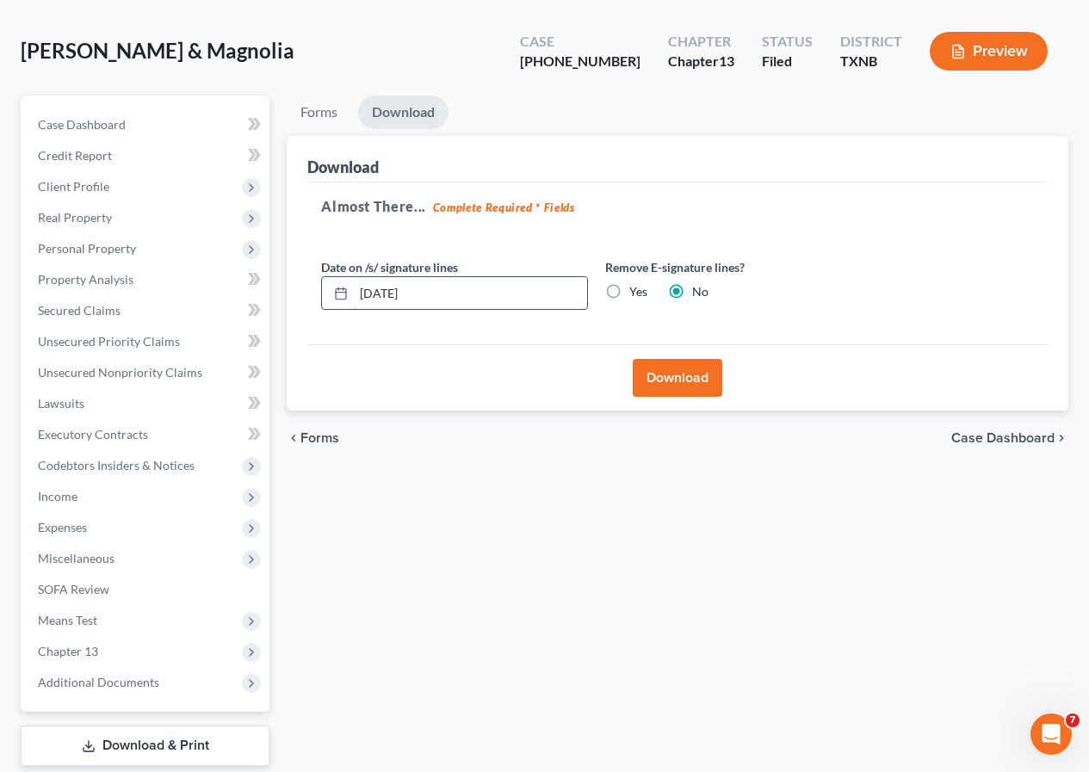
scroll to position [0, 0]
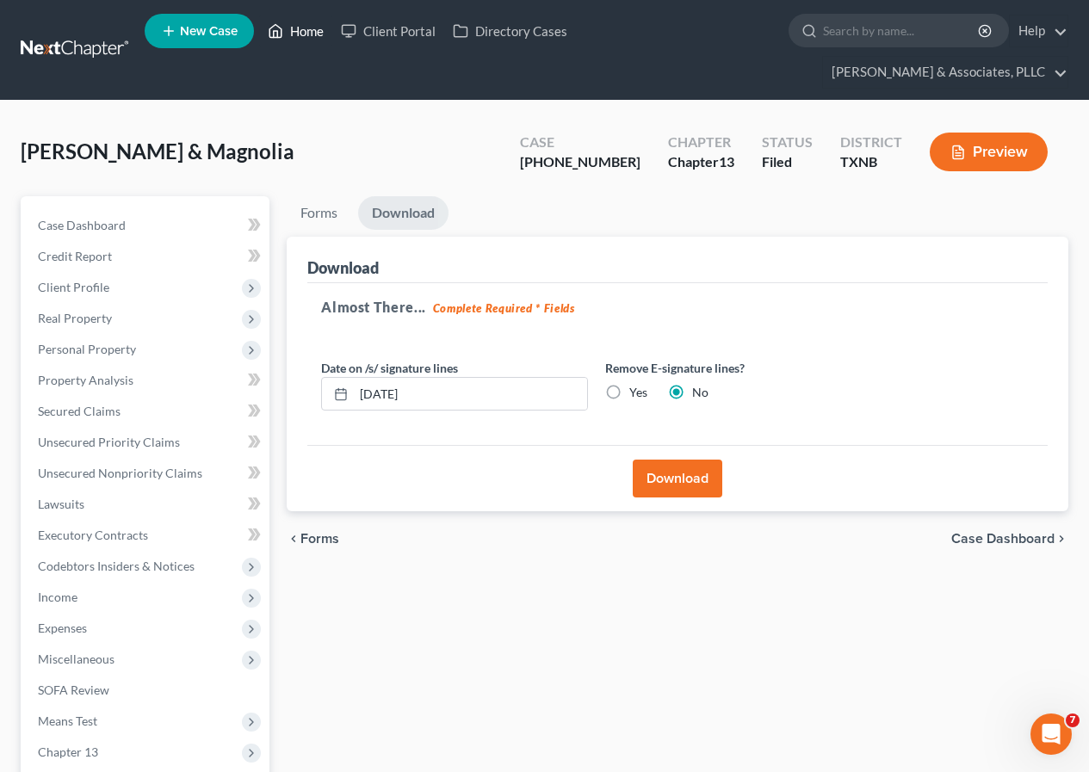
click at [306, 28] on link "Home" at bounding box center [295, 30] width 73 height 31
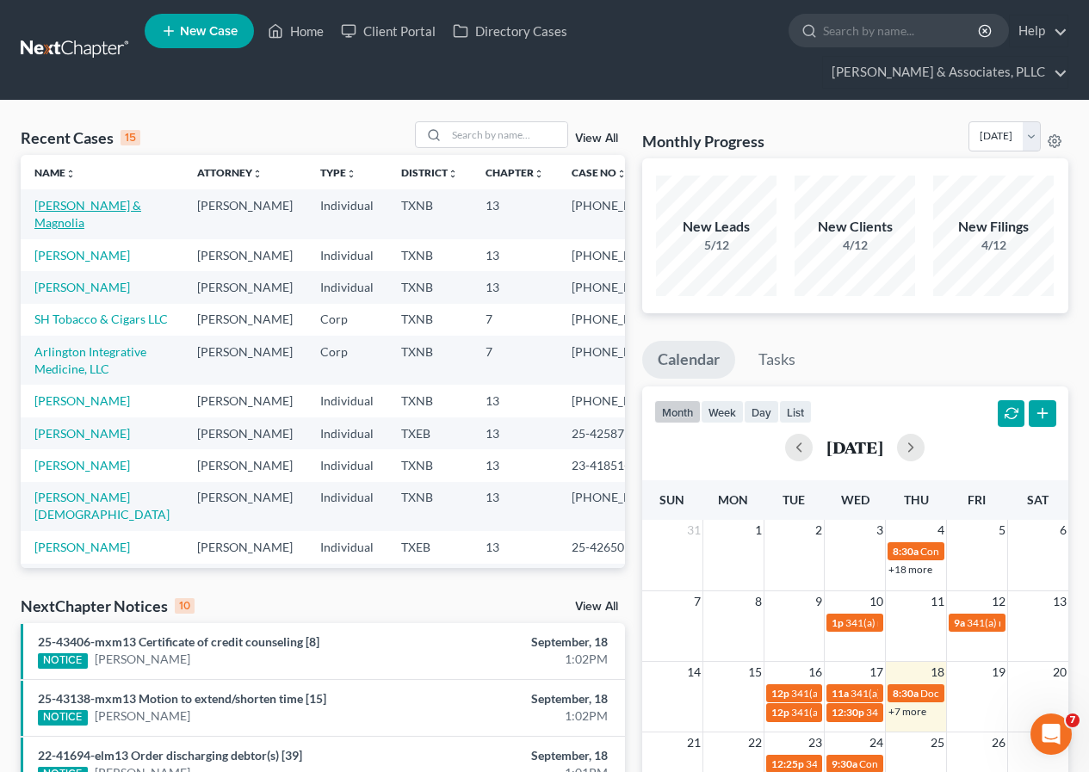
click at [65, 205] on link "[PERSON_NAME] & Magnolia" at bounding box center [87, 214] width 107 height 32
select select "2"
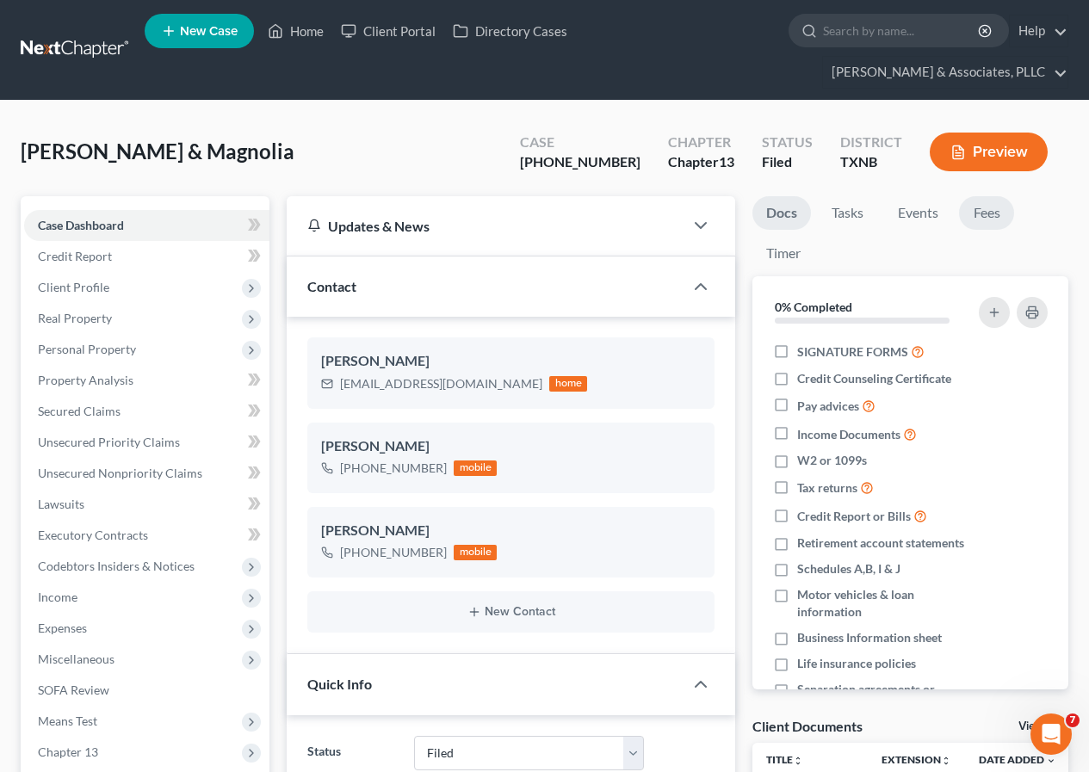
click at [996, 216] on link "Fees" at bounding box center [986, 213] width 55 height 34
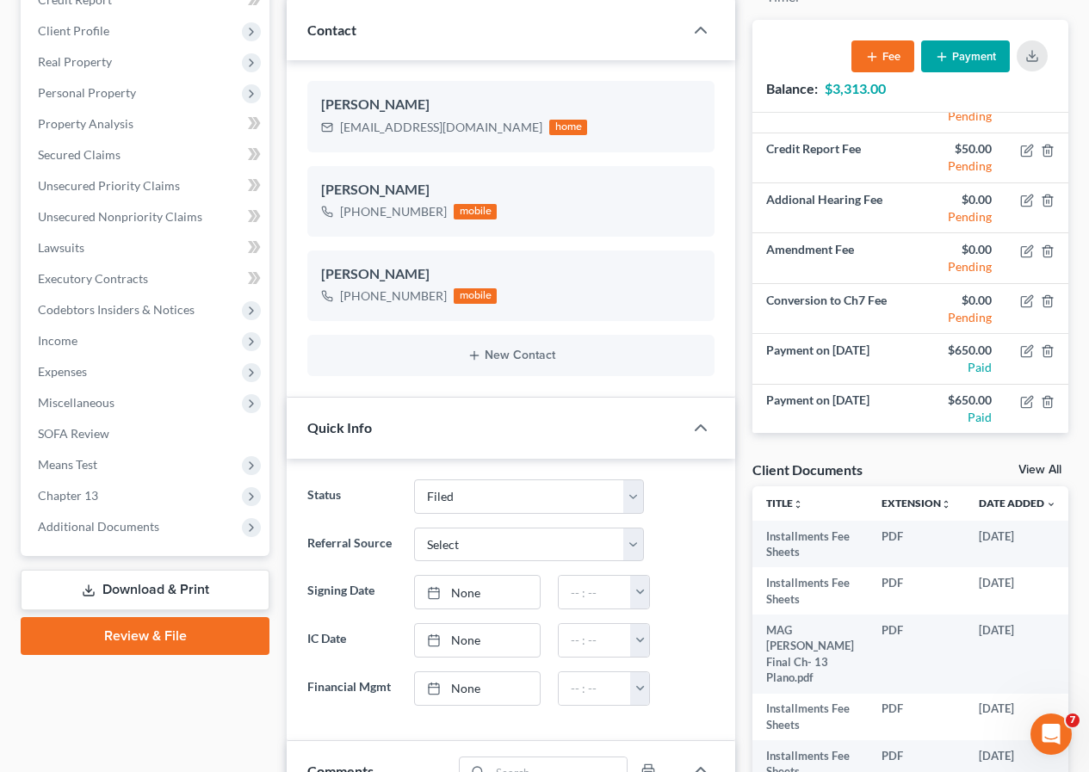
scroll to position [258, 0]
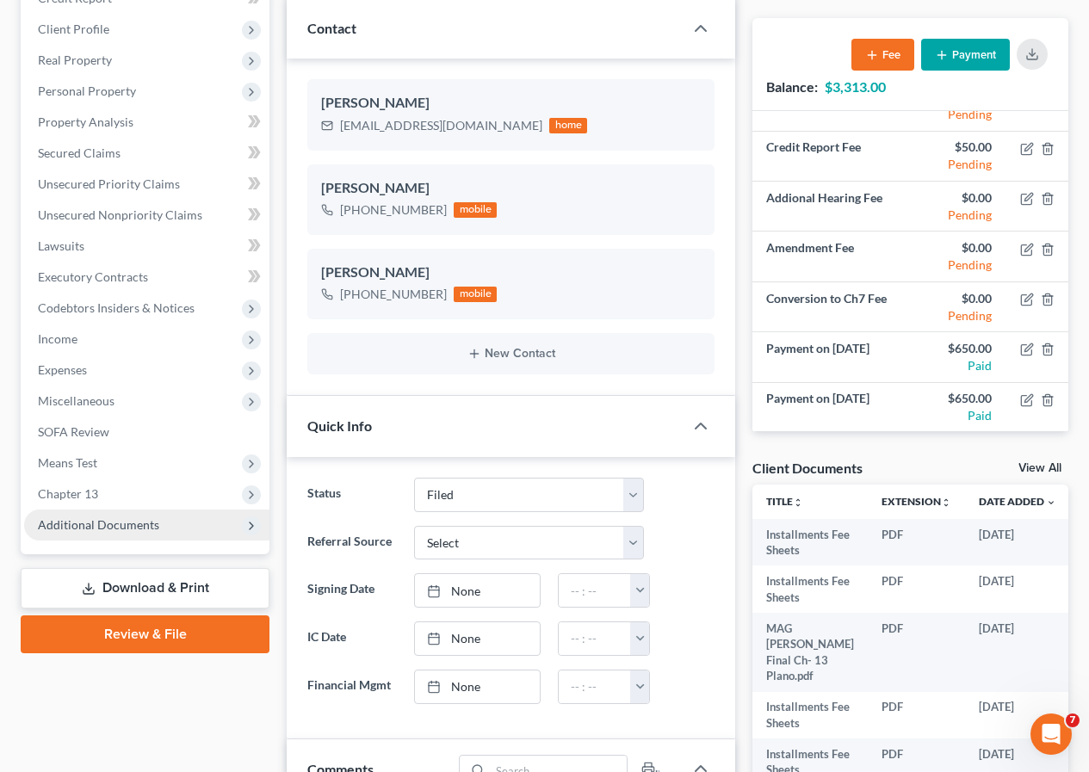
click at [105, 529] on span "Additional Documents" at bounding box center [98, 524] width 121 height 15
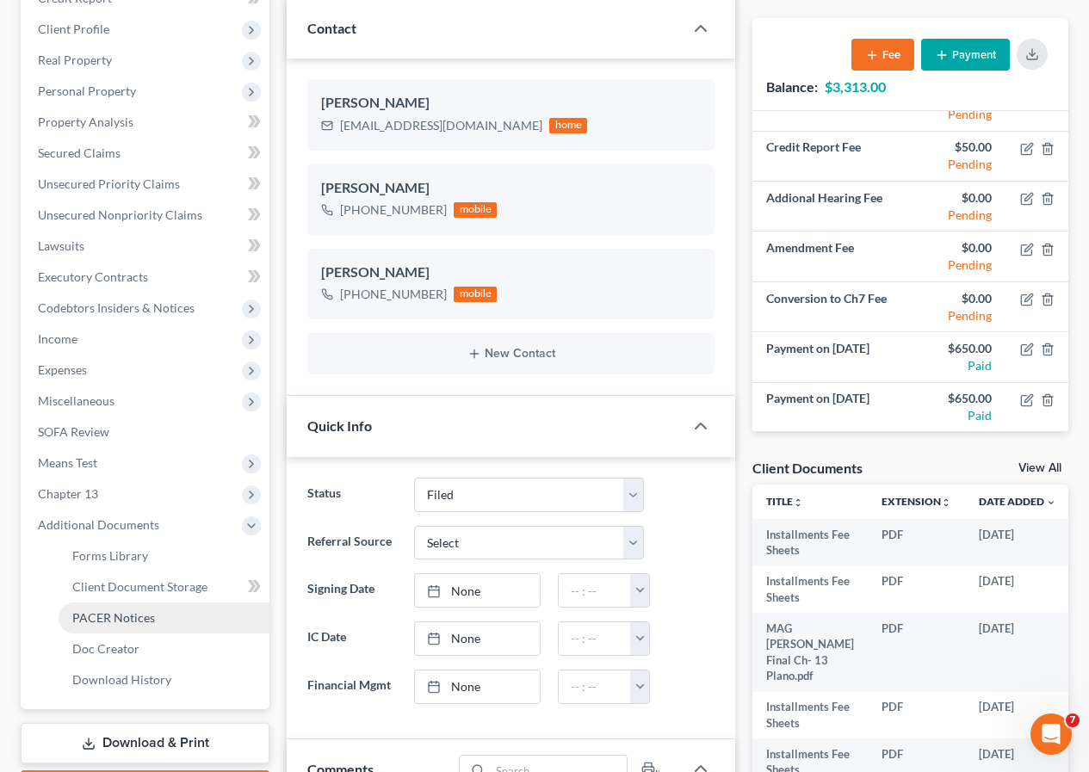
click at [128, 607] on link "PACER Notices" at bounding box center [164, 617] width 211 height 31
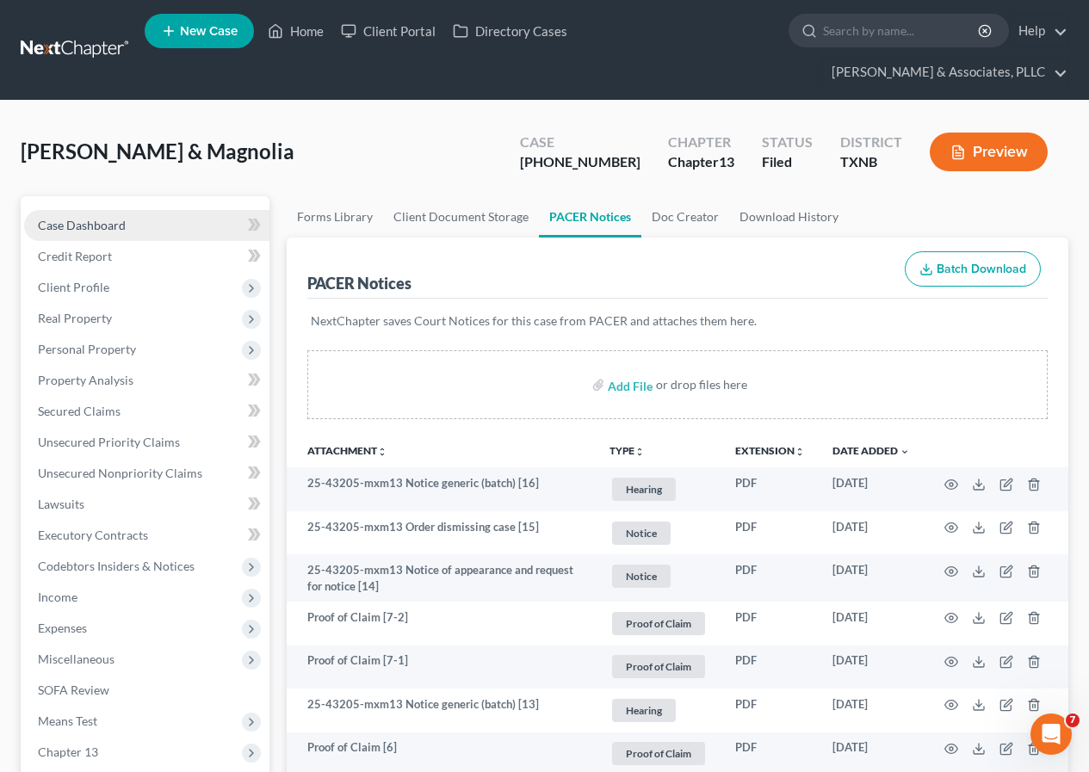
click at [89, 218] on span "Case Dashboard" at bounding box center [82, 225] width 88 height 15
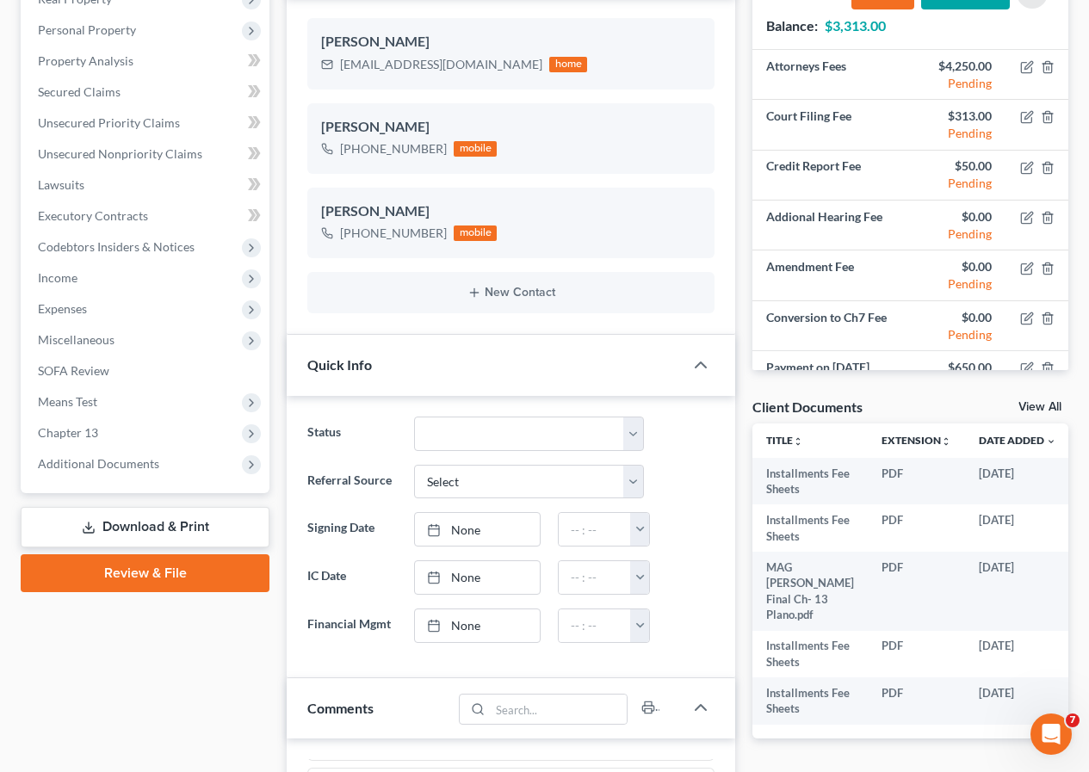
scroll to position [430, 0]
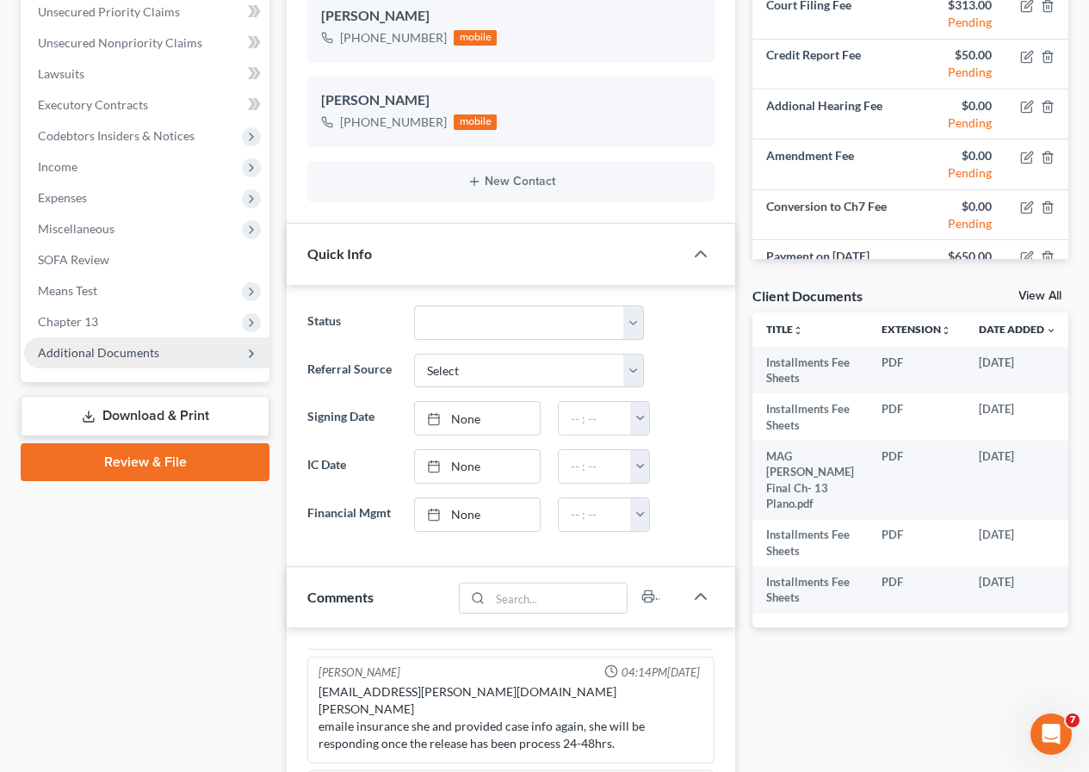
click at [106, 351] on span "Additional Documents" at bounding box center [98, 352] width 121 height 15
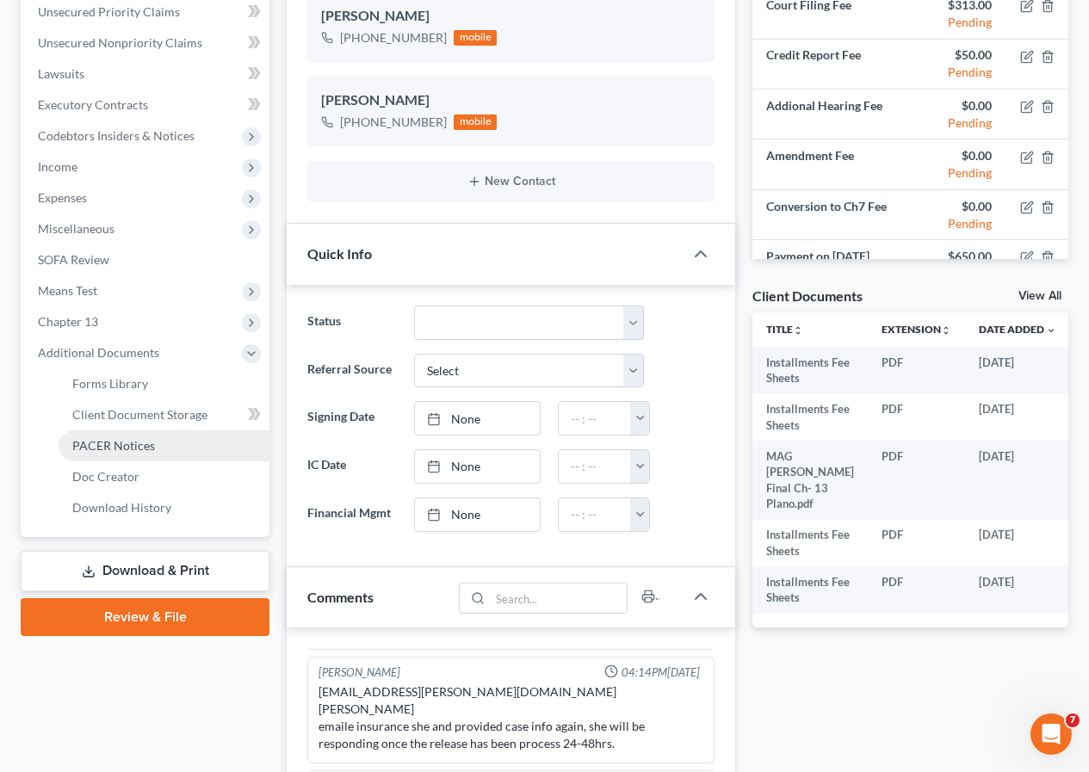
click at [120, 445] on span "PACER Notices" at bounding box center [113, 445] width 83 height 15
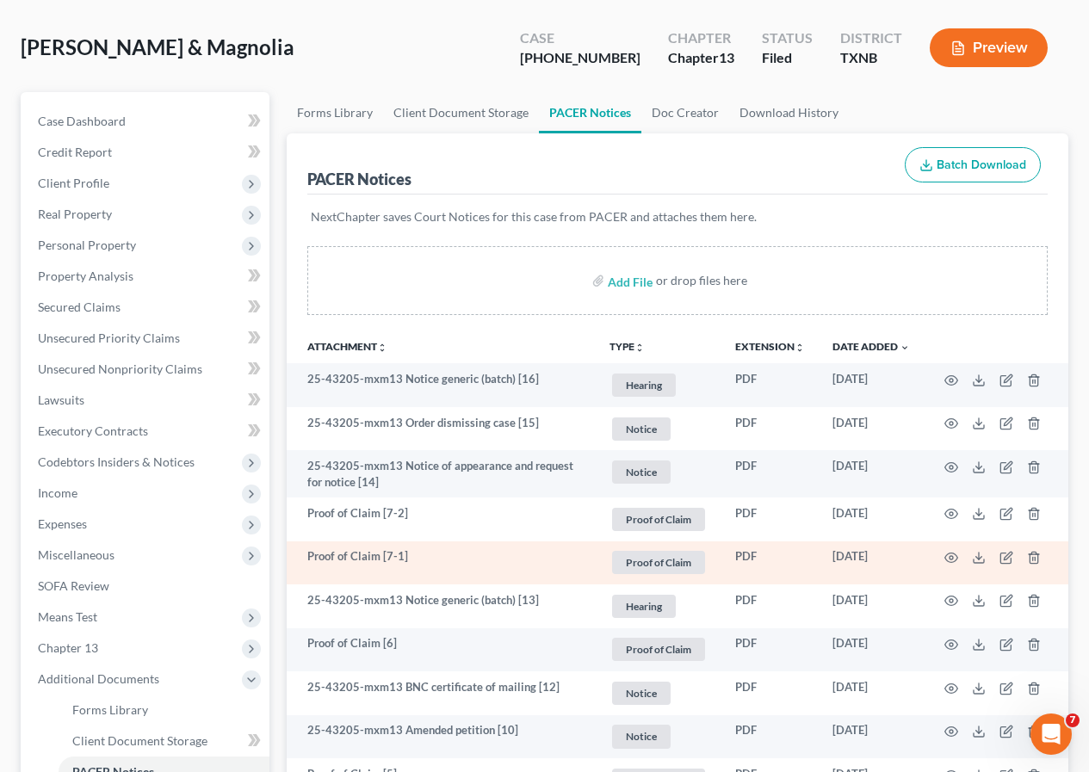
scroll to position [172, 0]
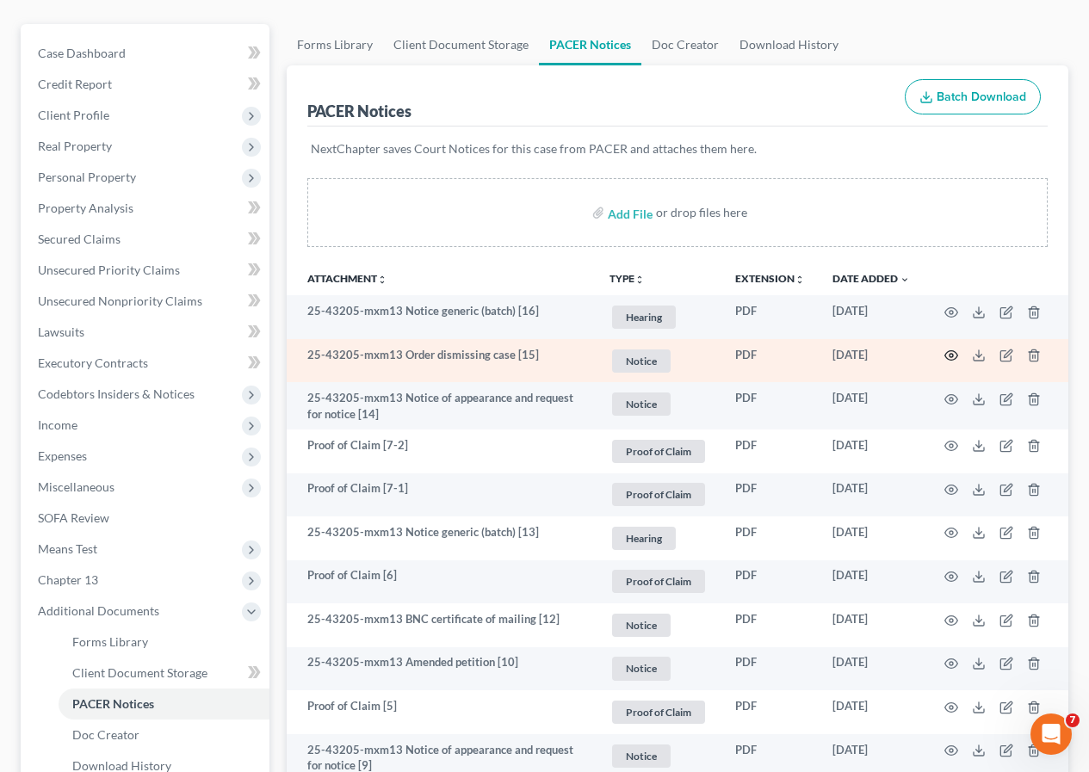
click at [950, 352] on icon "button" at bounding box center [951, 356] width 14 height 14
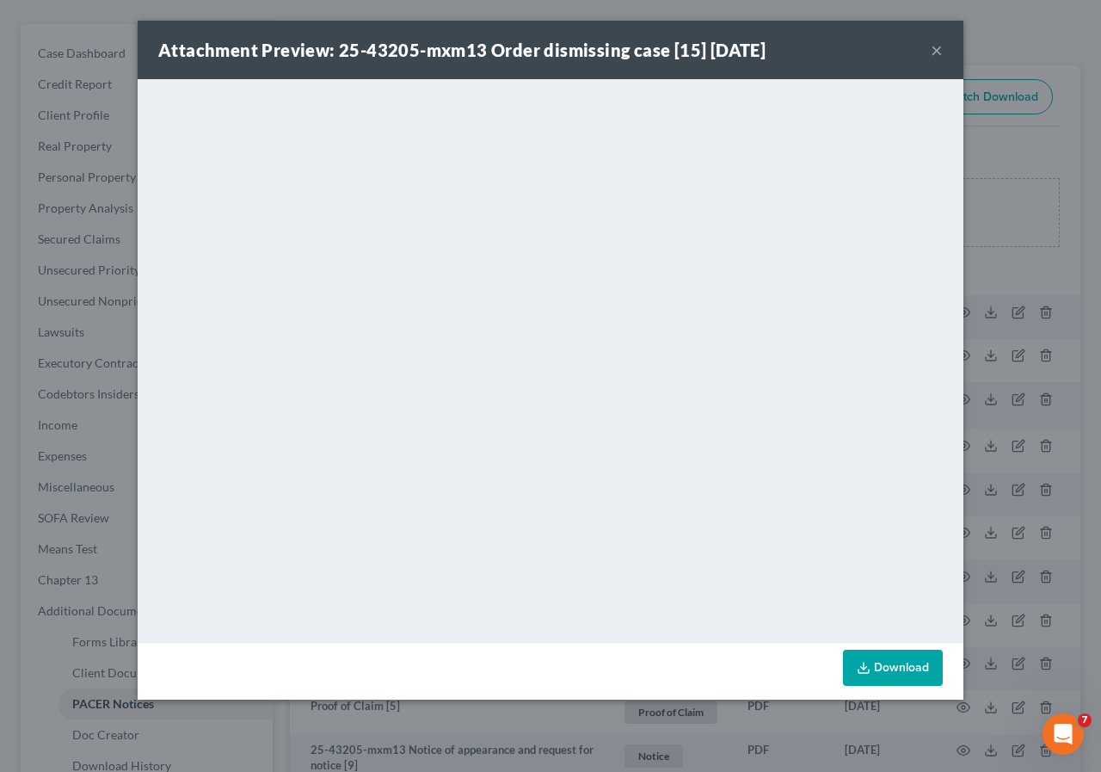
click at [934, 46] on button "×" at bounding box center [937, 50] width 12 height 21
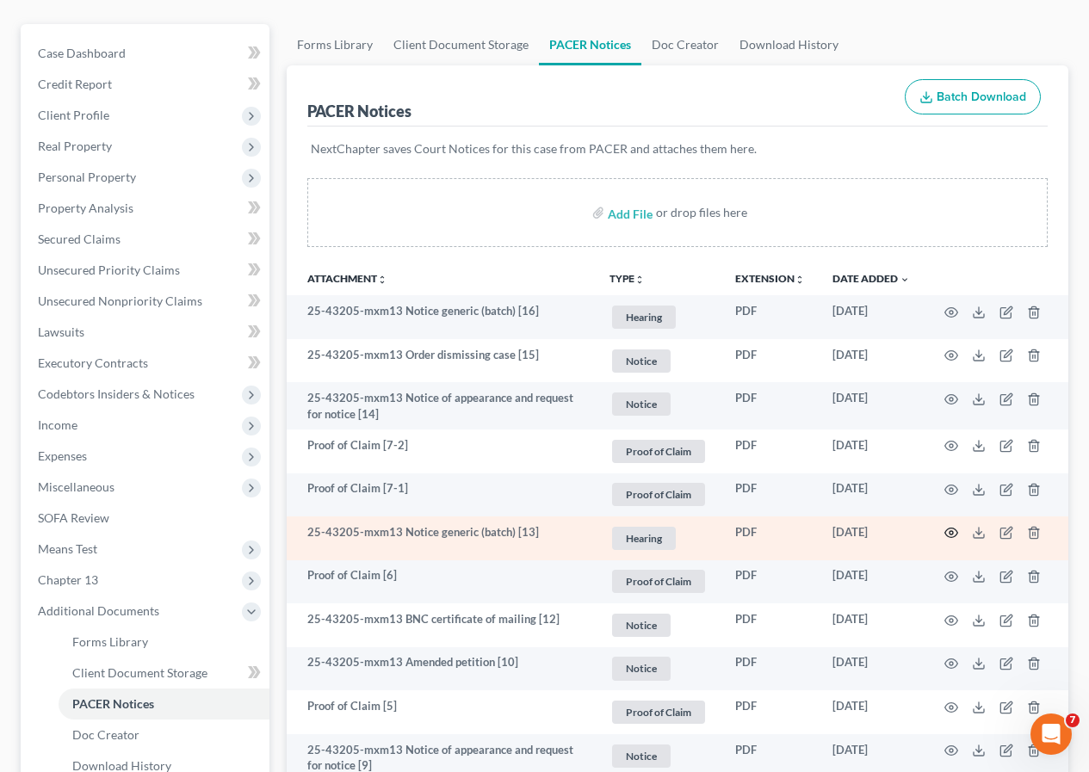
click at [947, 531] on icon "button" at bounding box center [951, 532] width 13 height 9
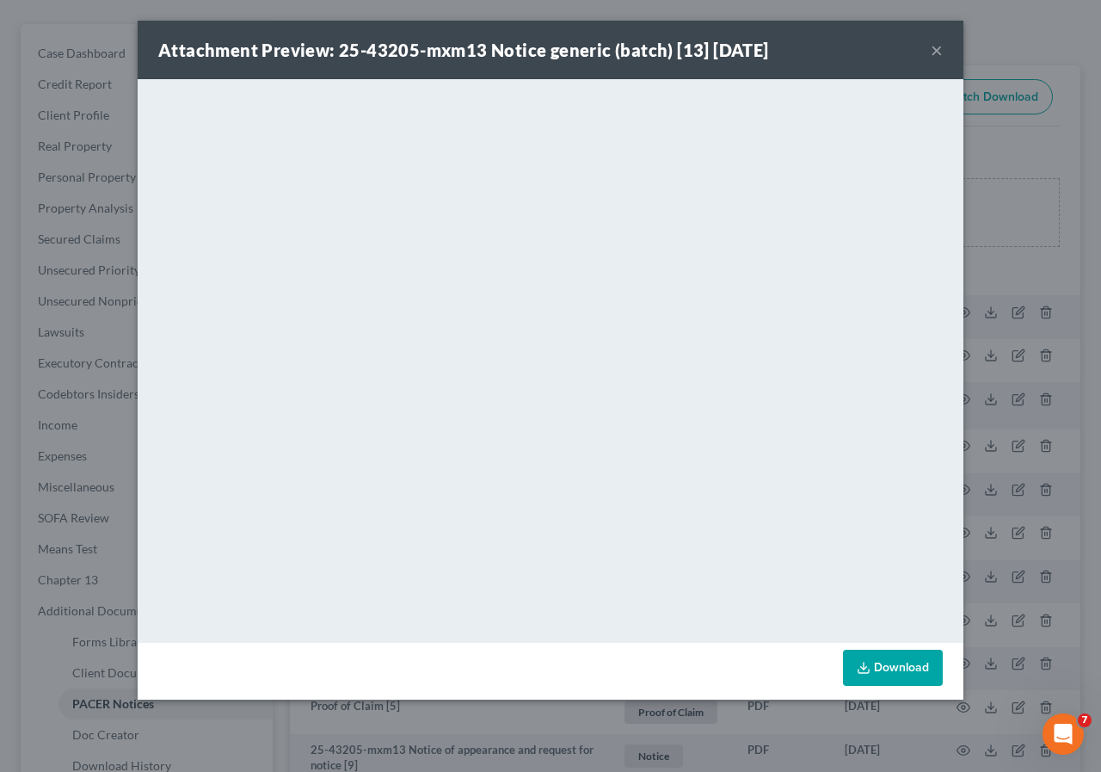
click at [937, 47] on button "×" at bounding box center [937, 50] width 12 height 21
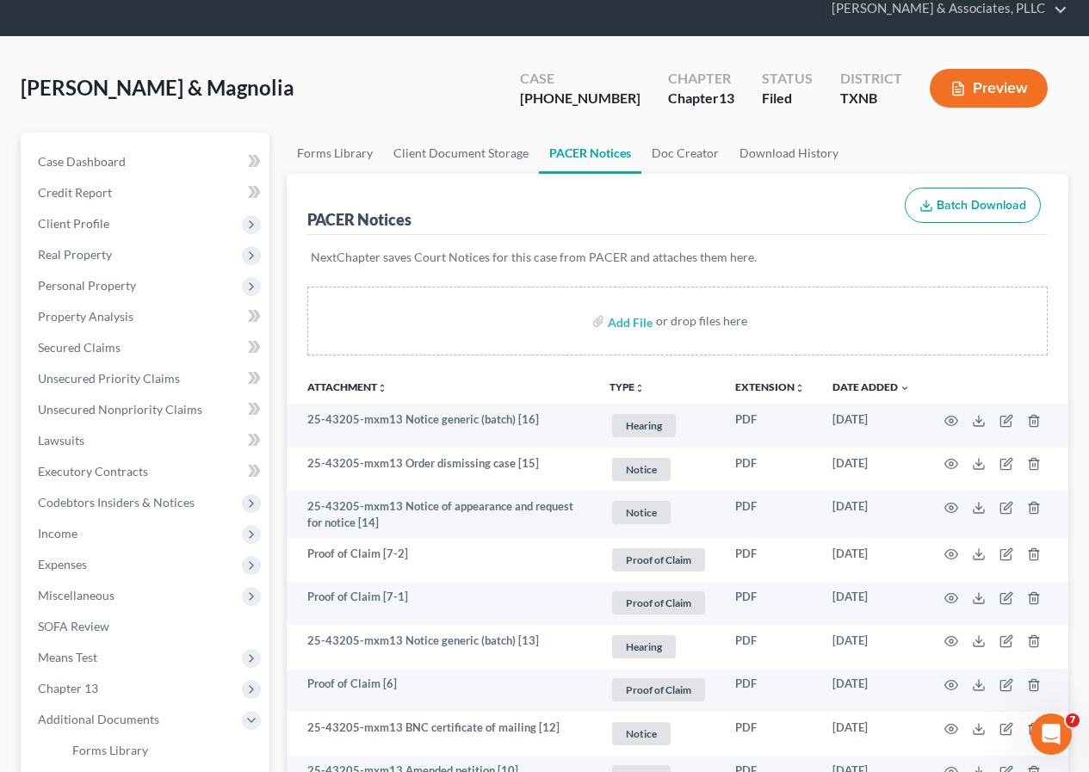
scroll to position [0, 0]
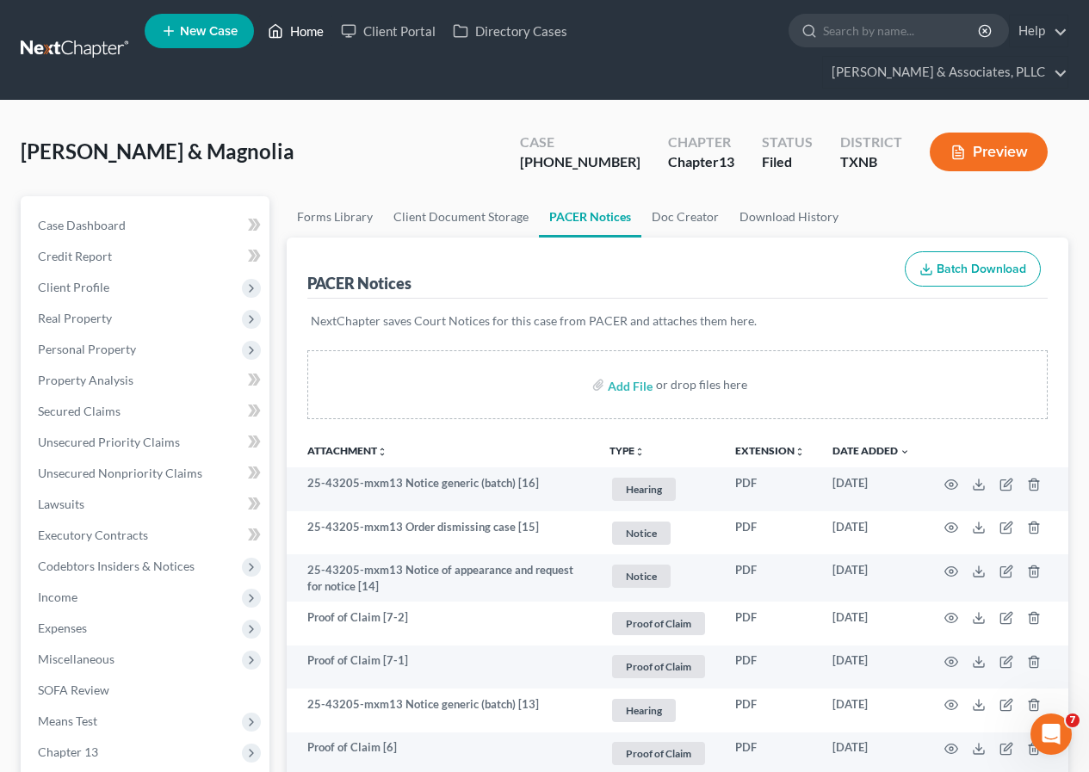
click at [295, 30] on link "Home" at bounding box center [295, 30] width 73 height 31
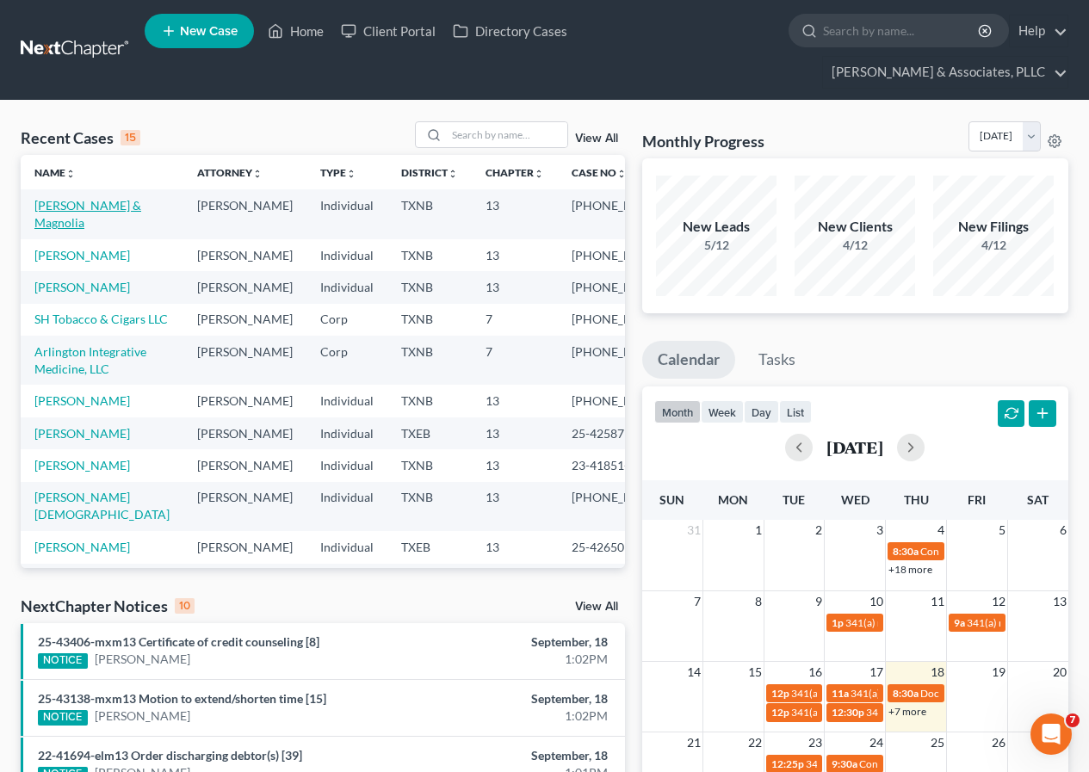
click at [69, 207] on link "[PERSON_NAME] & Magnolia" at bounding box center [87, 214] width 107 height 32
select select "2"
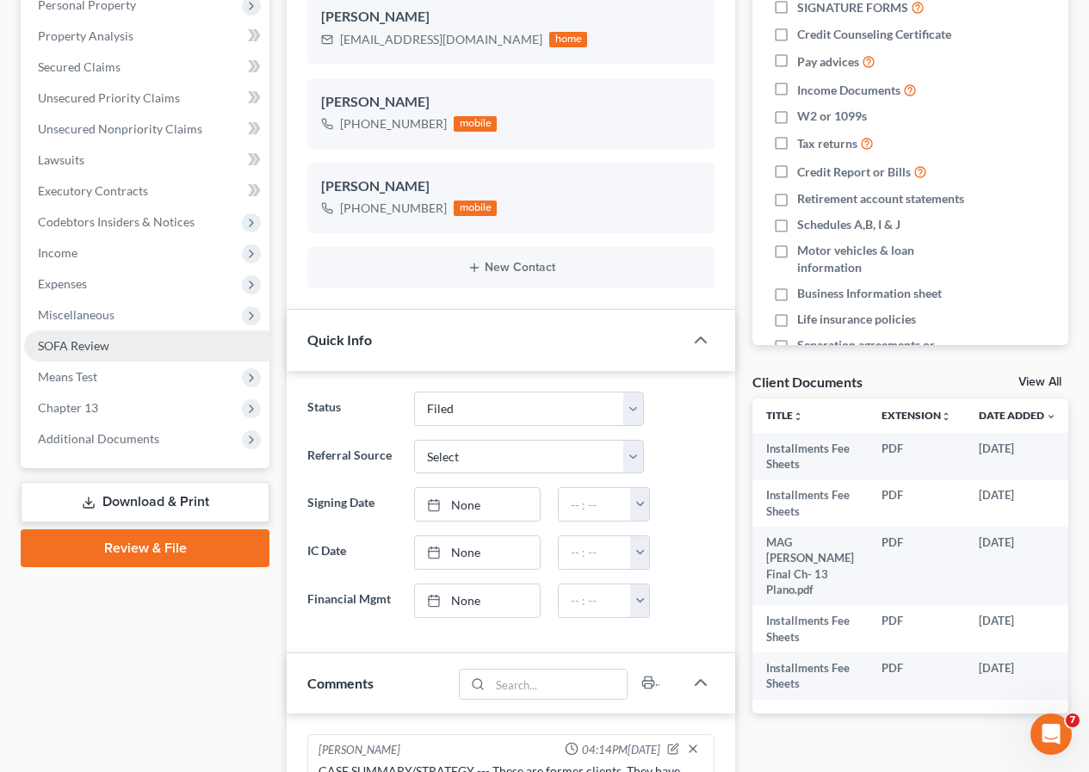
scroll to position [655, 0]
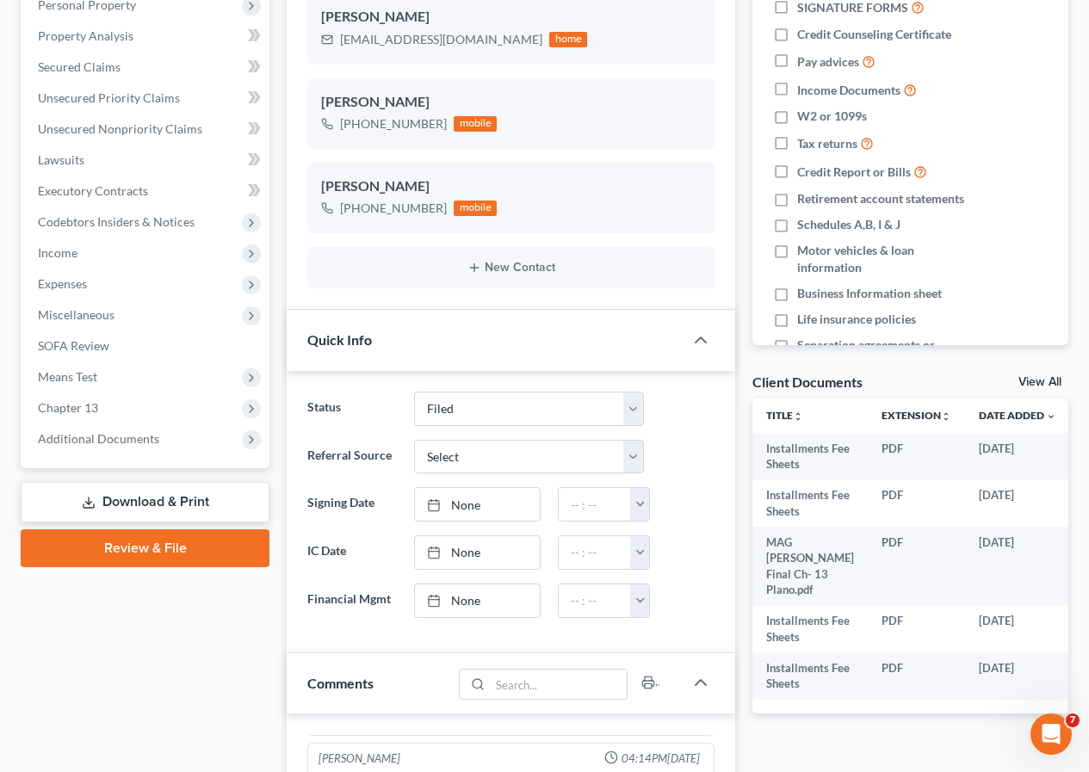
click at [133, 493] on link "Download & Print" at bounding box center [145, 502] width 249 height 40
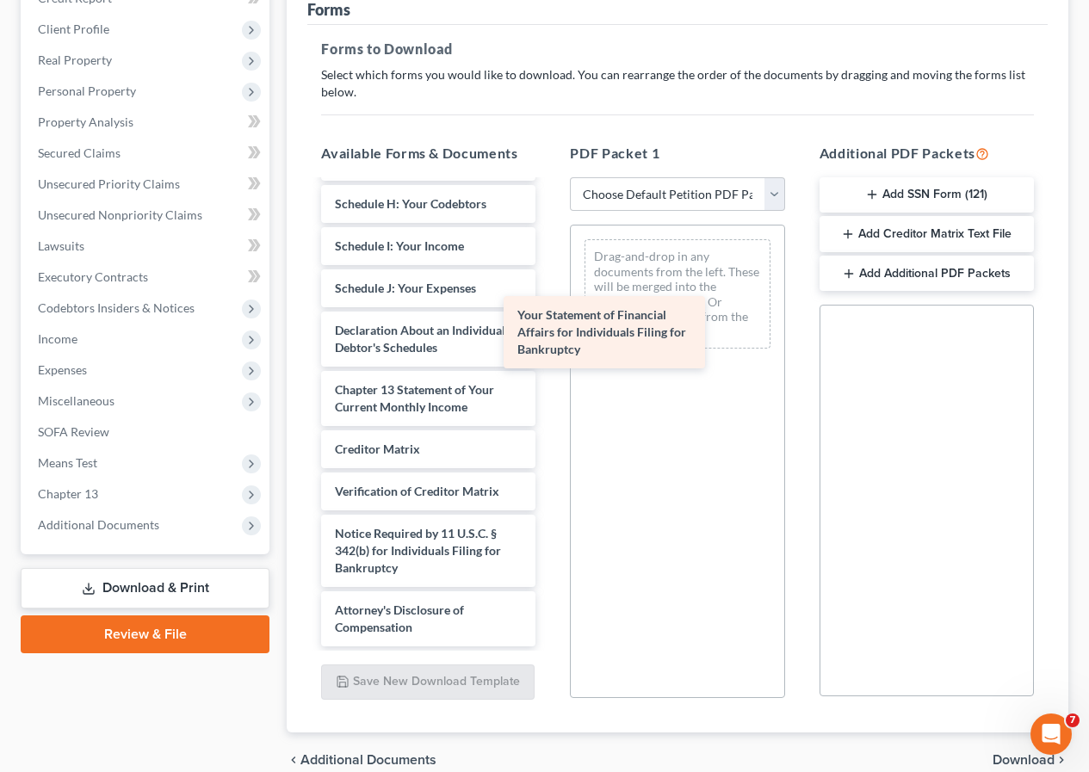
scroll to position [657, 0]
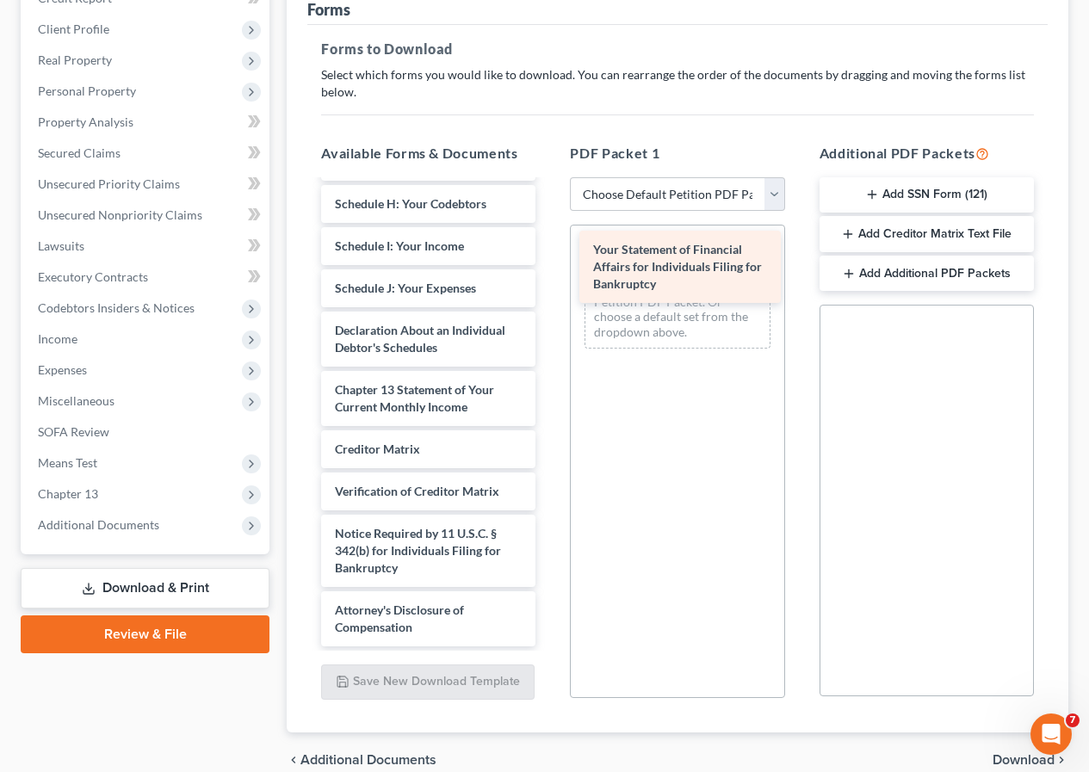
drag, startPoint x: 416, startPoint y: 374, endPoint x: 675, endPoint y: 262, distance: 282.9
click at [549, 262] on div "Your Statement of Financial Affairs for Individuals Filing for Bankruptcy Insta…" at bounding box center [428, 103] width 242 height 1088
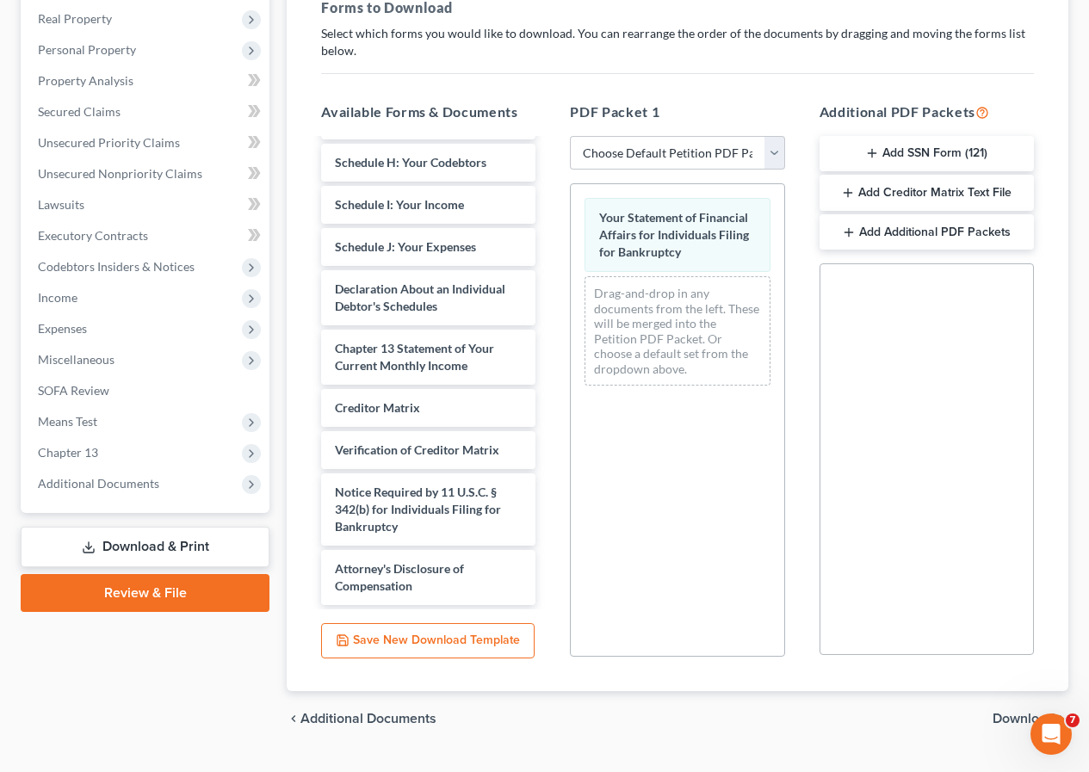
scroll to position [339, 0]
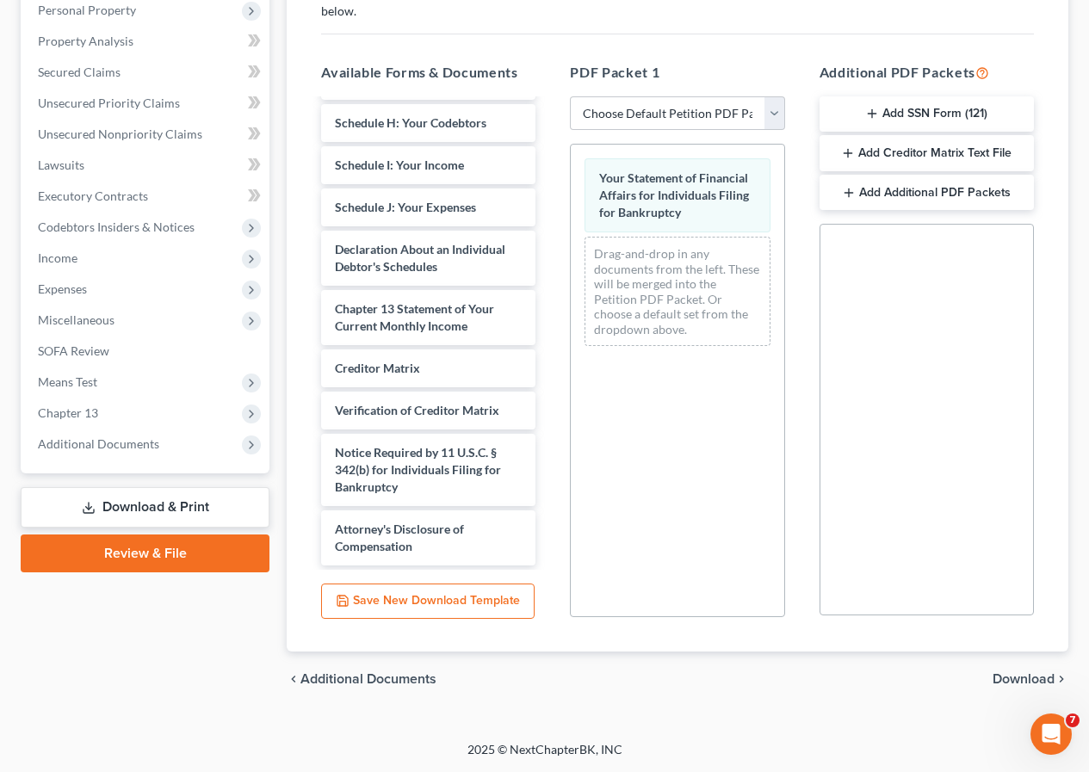
drag, startPoint x: 1009, startPoint y: 675, endPoint x: 823, endPoint y: 630, distance: 191.2
click at [1006, 675] on span "Download" at bounding box center [1023, 679] width 62 height 14
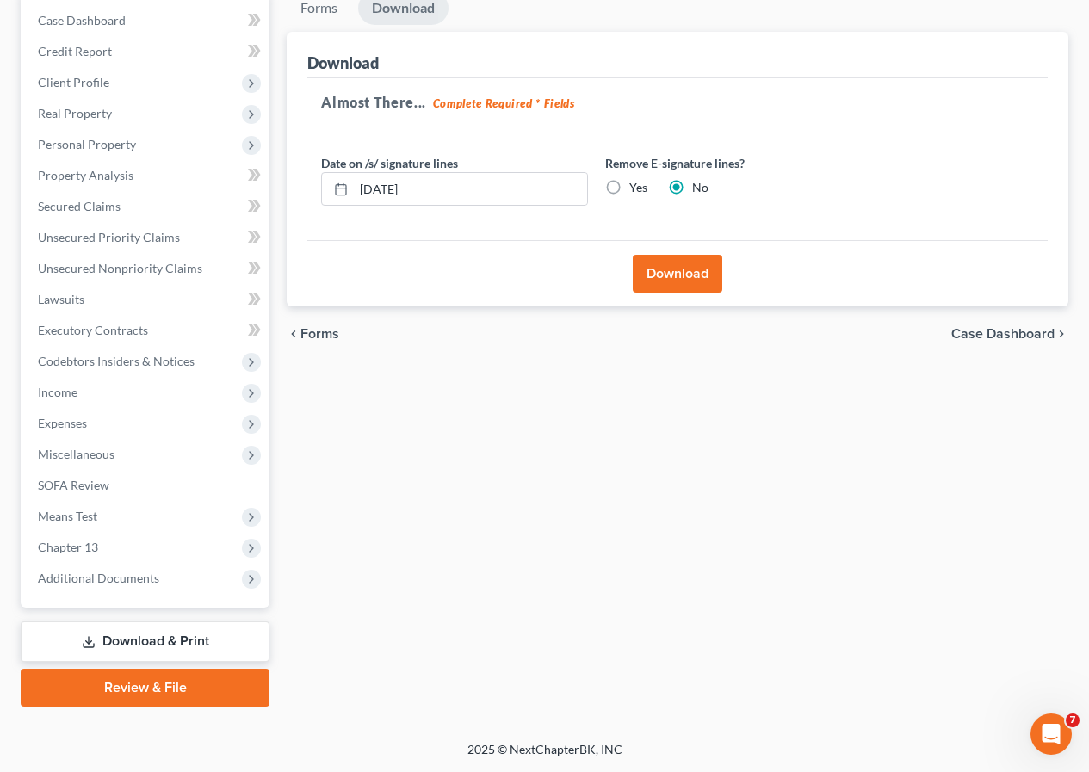
scroll to position [205, 0]
click at [652, 274] on button "Download" at bounding box center [676, 274] width 89 height 38
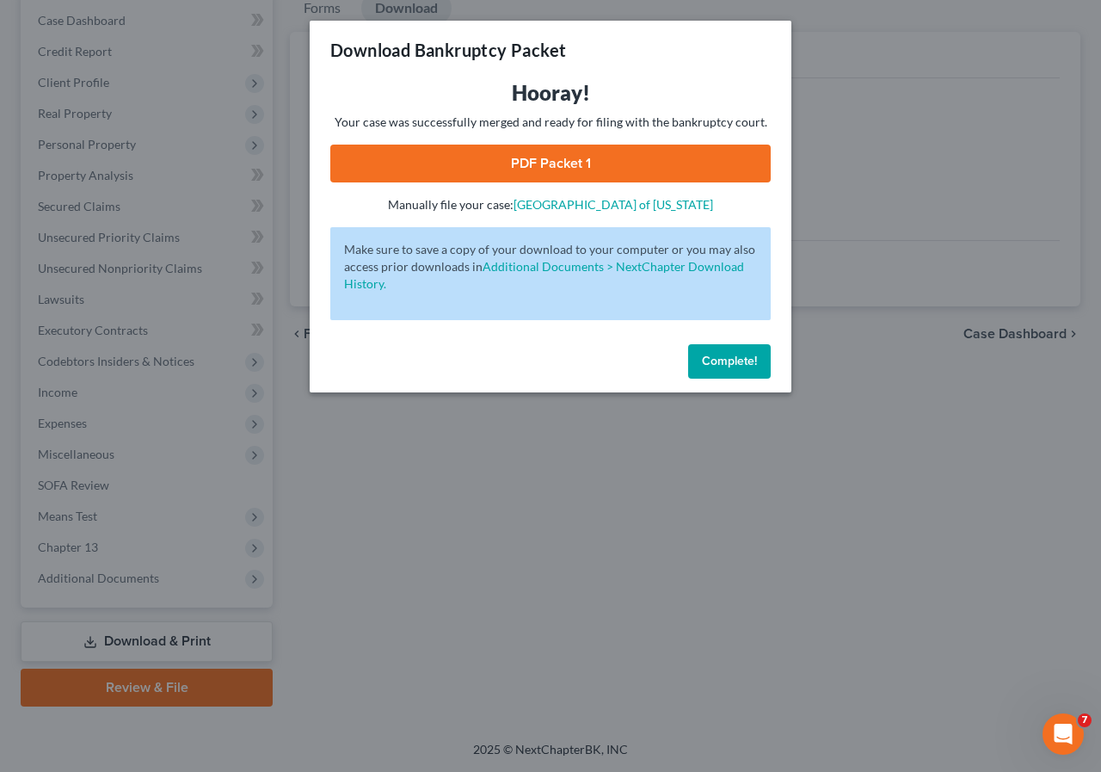
click at [518, 175] on link "PDF Packet 1" at bounding box center [550, 164] width 441 height 38
click at [718, 358] on span "Complete!" at bounding box center [729, 361] width 55 height 15
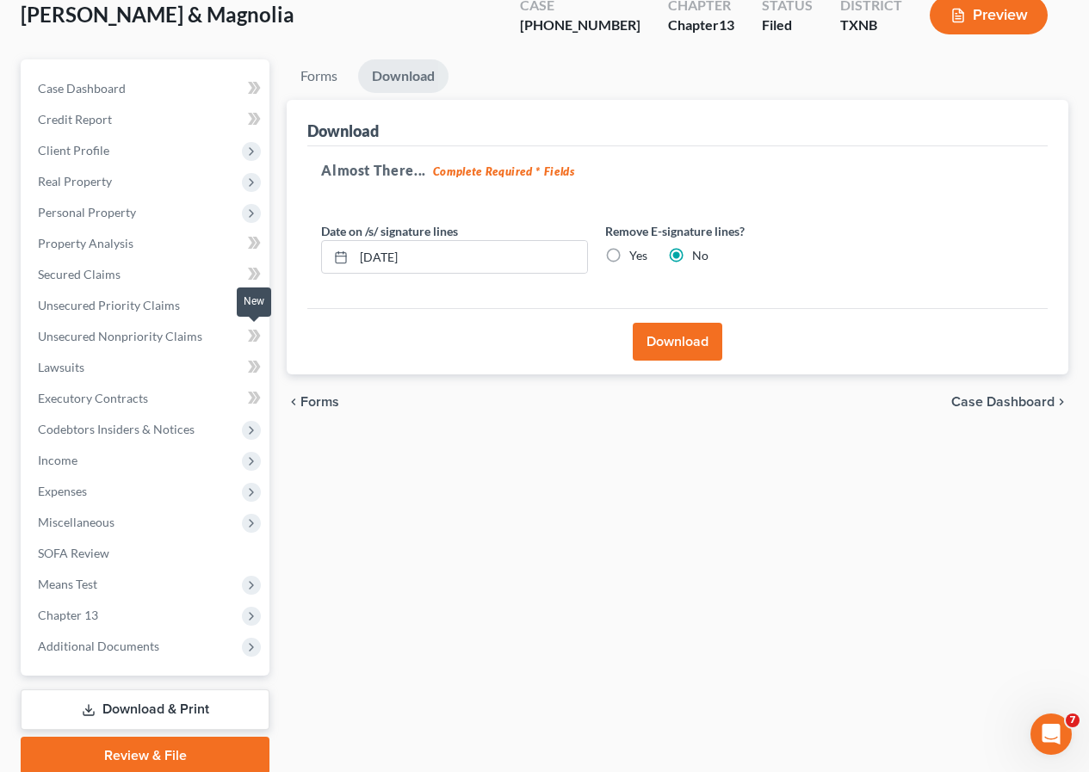
scroll to position [0, 0]
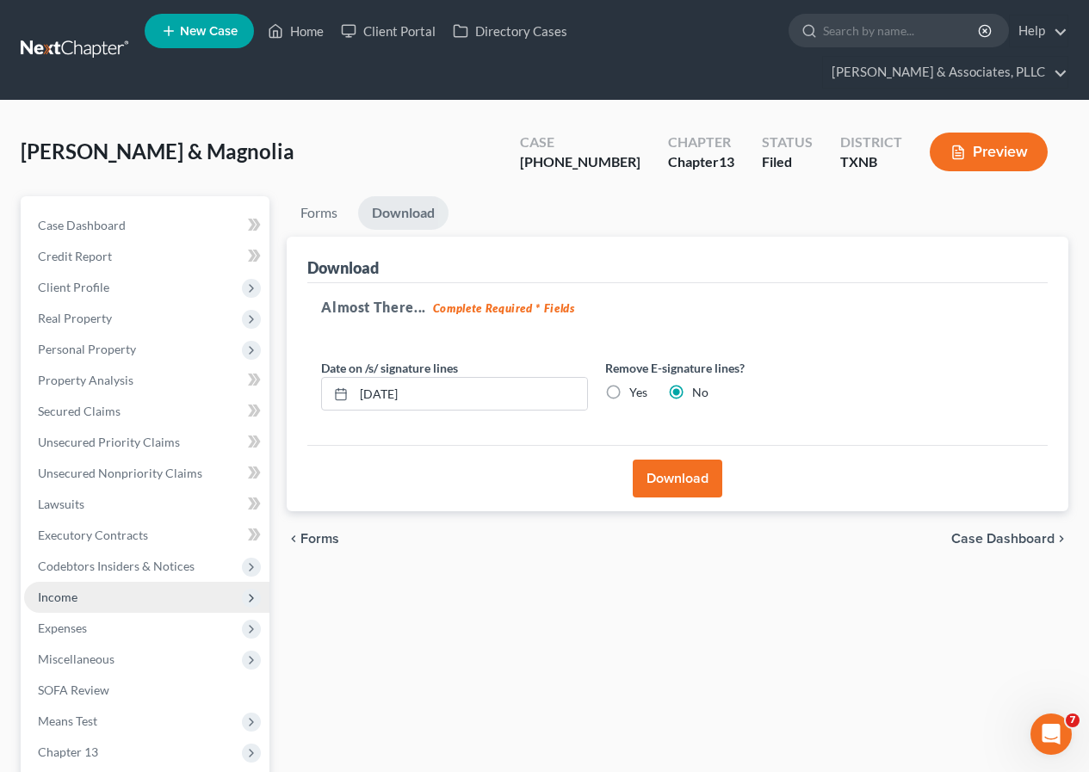
click at [105, 599] on span "Income" at bounding box center [146, 597] width 245 height 31
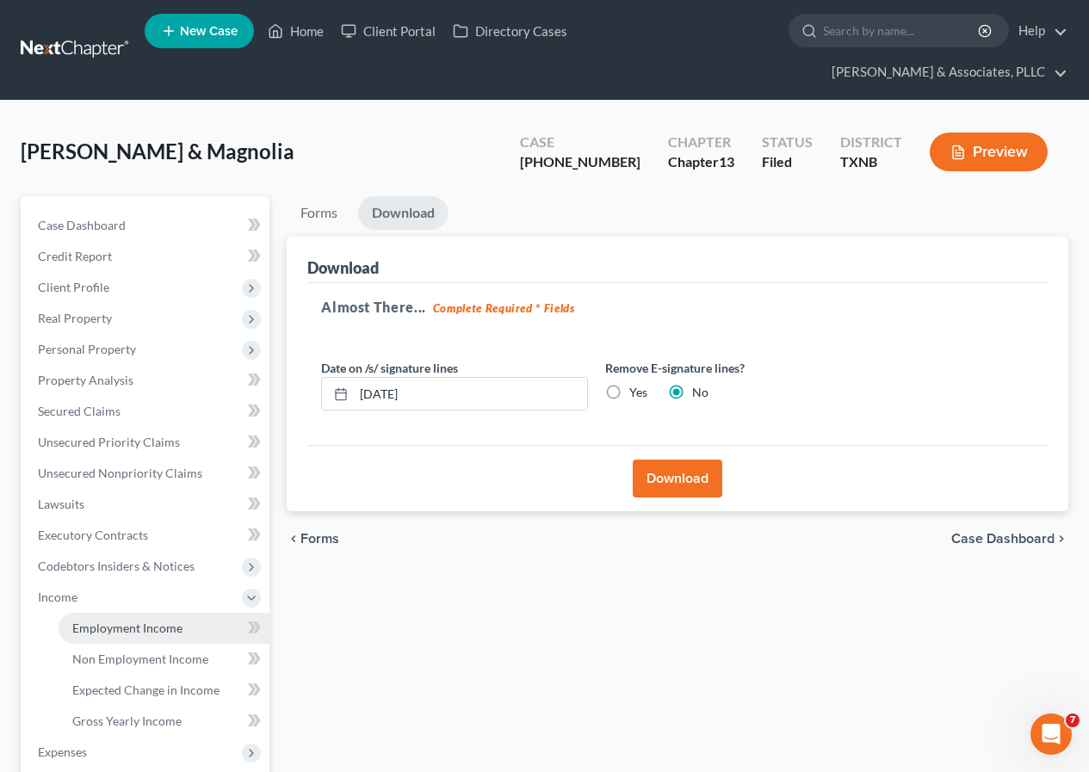
click at [122, 620] on span "Employment Income" at bounding box center [127, 627] width 110 height 15
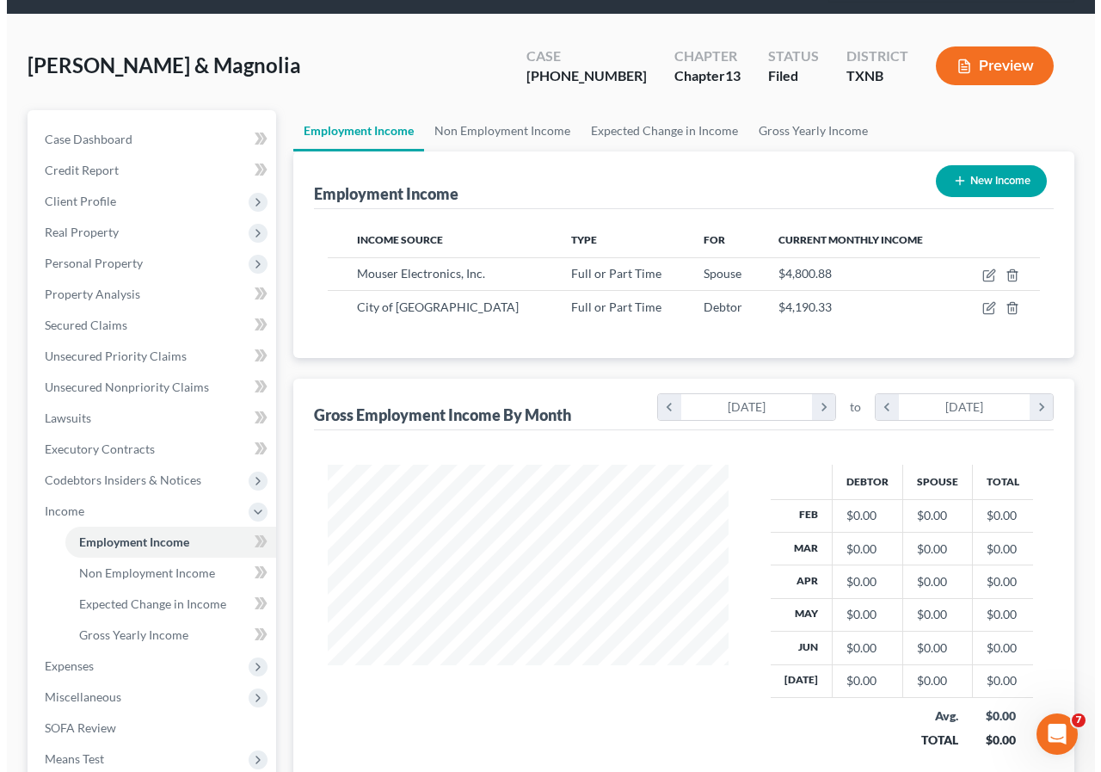
scroll to position [172, 0]
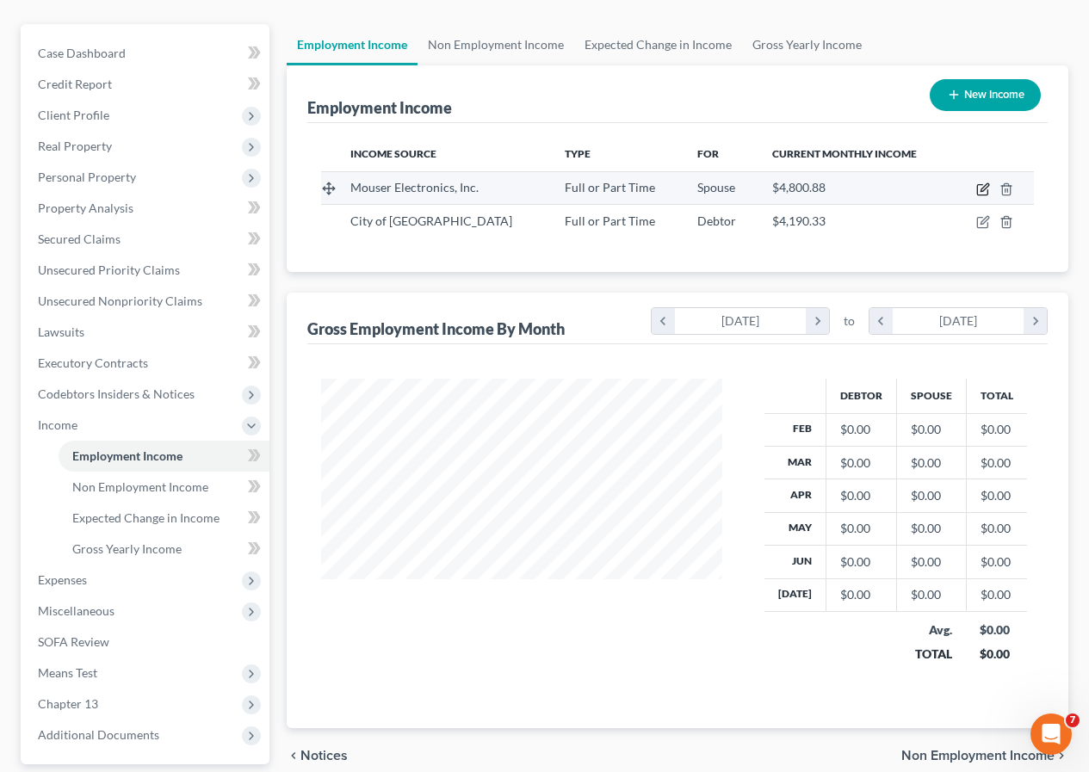
click at [982, 188] on icon "button" at bounding box center [983, 189] width 14 height 14
select select "0"
select select "45"
select select "2"
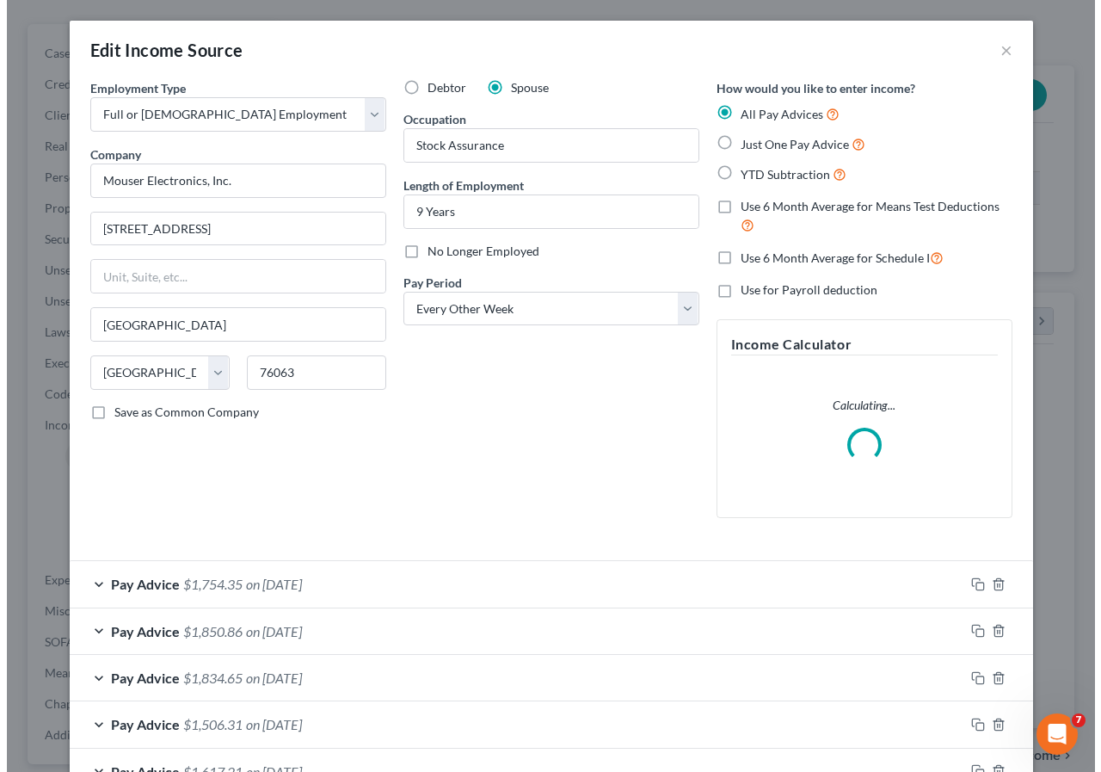
scroll to position [309, 441]
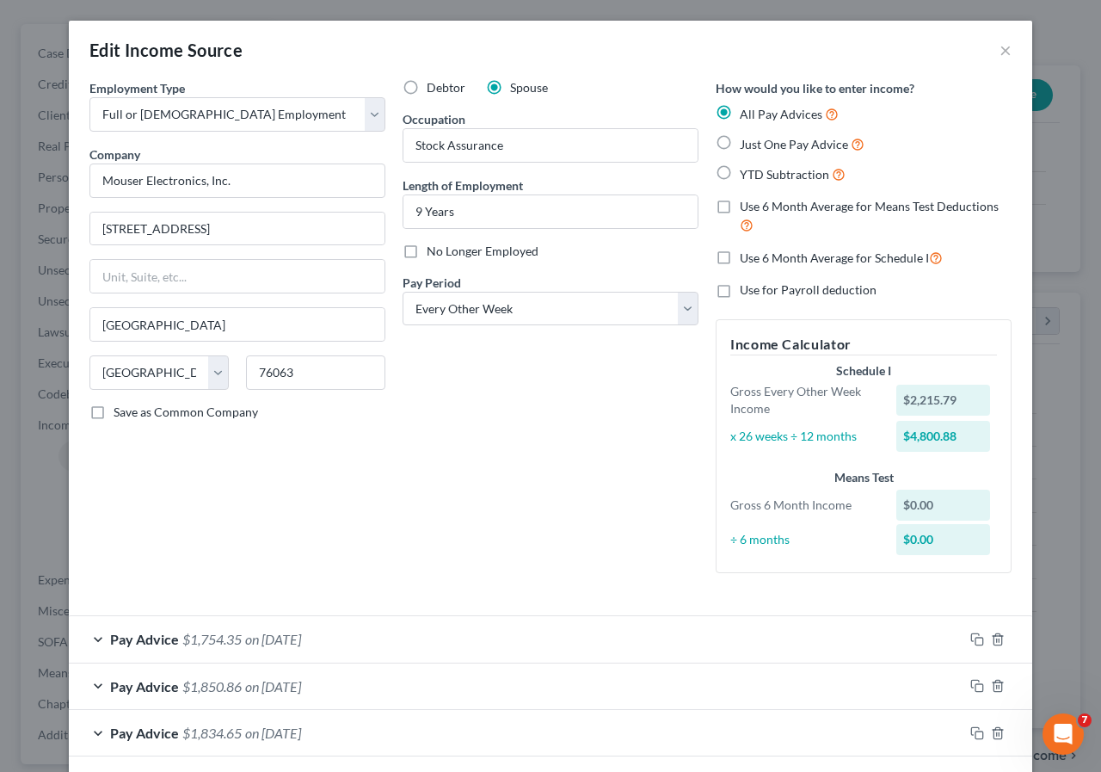
click at [740, 204] on label "Use 6 Month Average for Means Test Deductions" at bounding box center [876, 216] width 272 height 37
click at [747, 204] on input "Use 6 Month Average for Means Test Deductions" at bounding box center [752, 203] width 11 height 11
checkbox input "true"
click at [740, 260] on label "Use 6 Month Average for Schedule I" at bounding box center [841, 258] width 203 height 20
click at [747, 259] on input "Use 6 Month Average for Schedule I" at bounding box center [752, 253] width 11 height 11
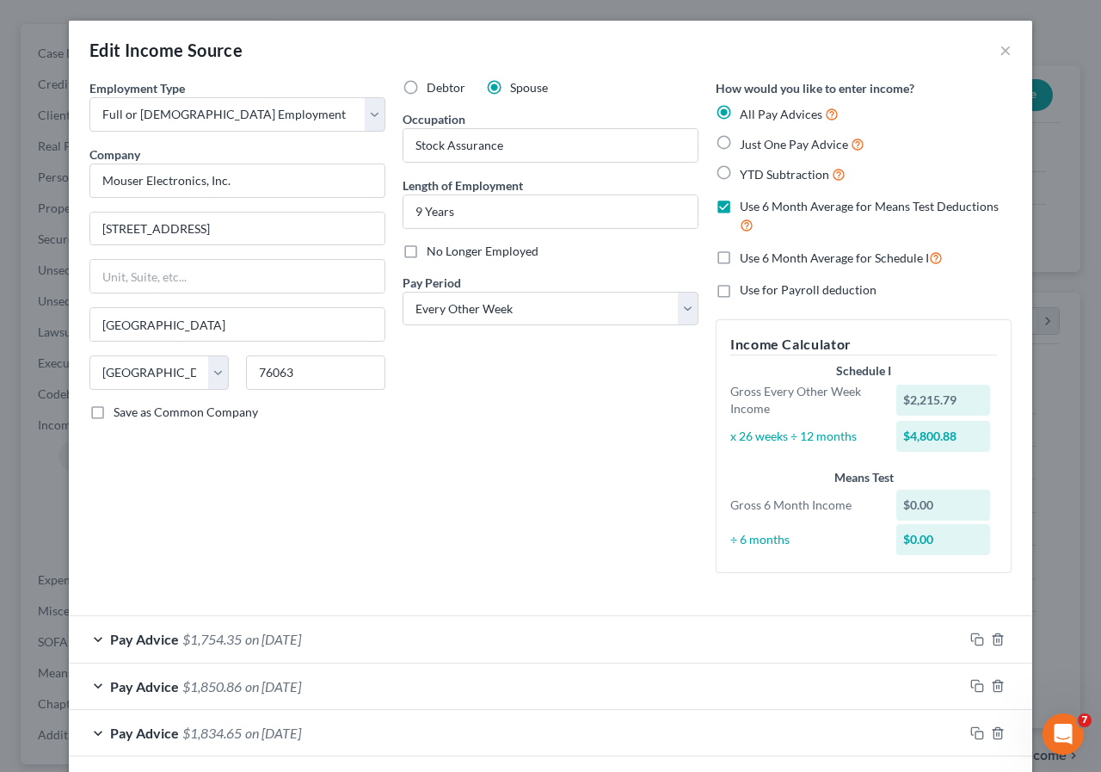
checkbox input "true"
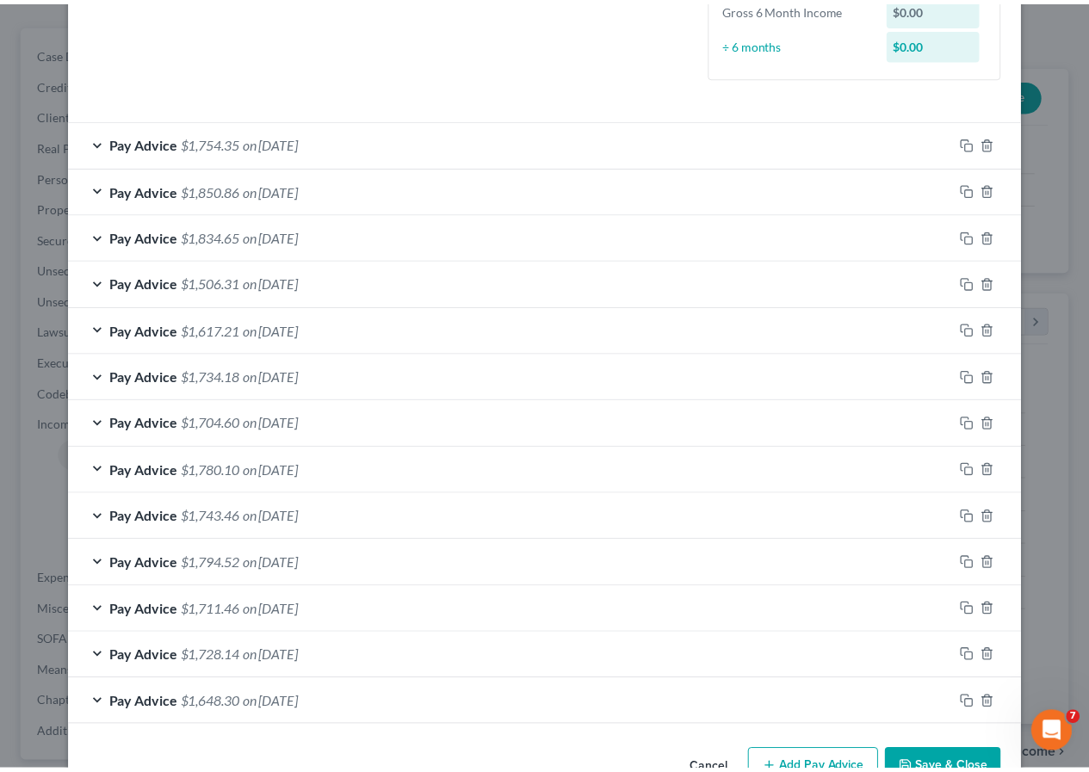
scroll to position [543, 0]
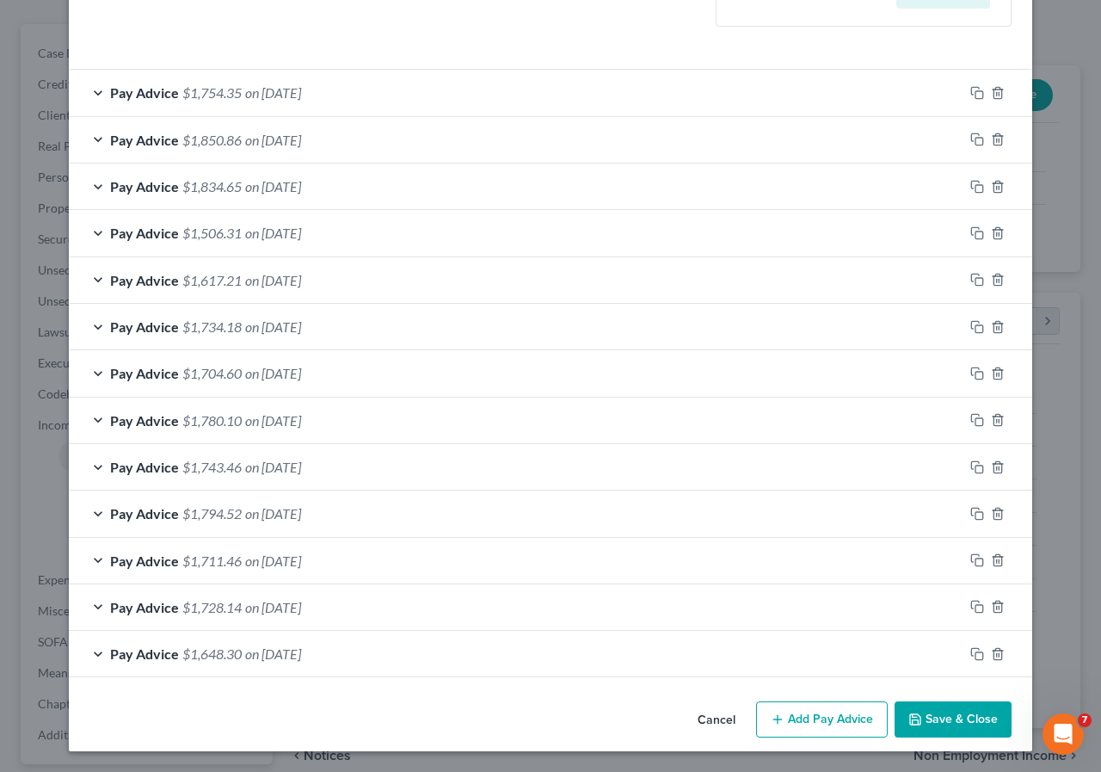
click at [928, 715] on button "Save & Close" at bounding box center [953, 719] width 117 height 36
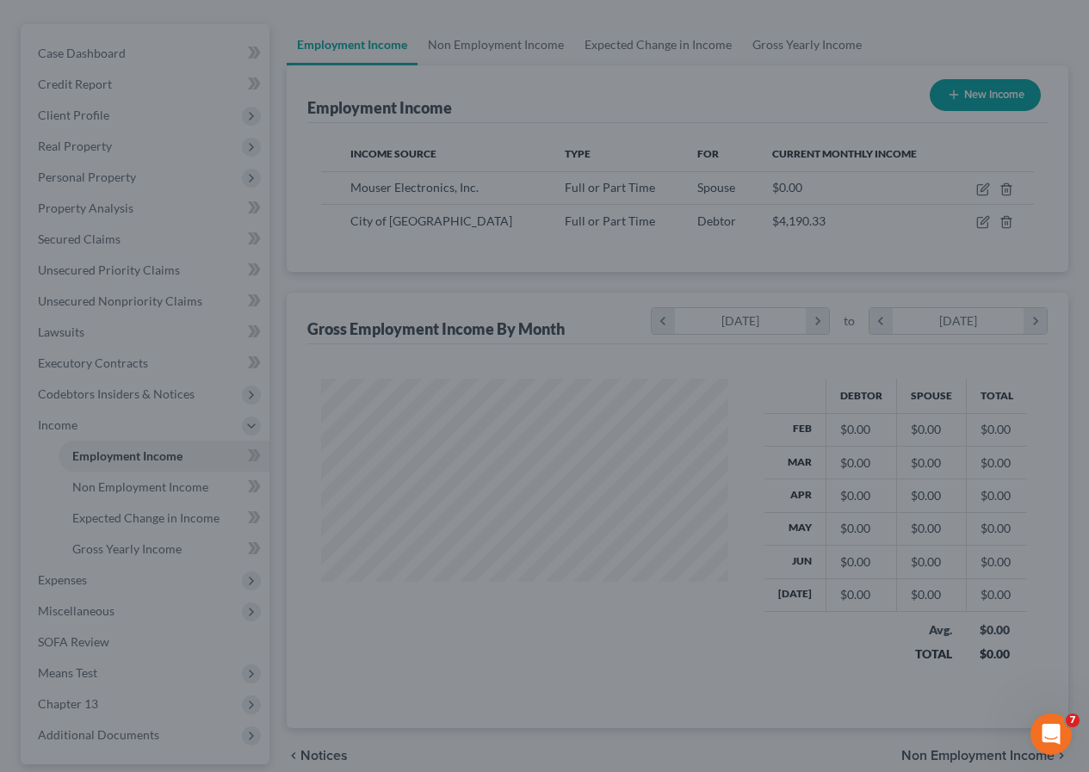
scroll to position [860199, 860071]
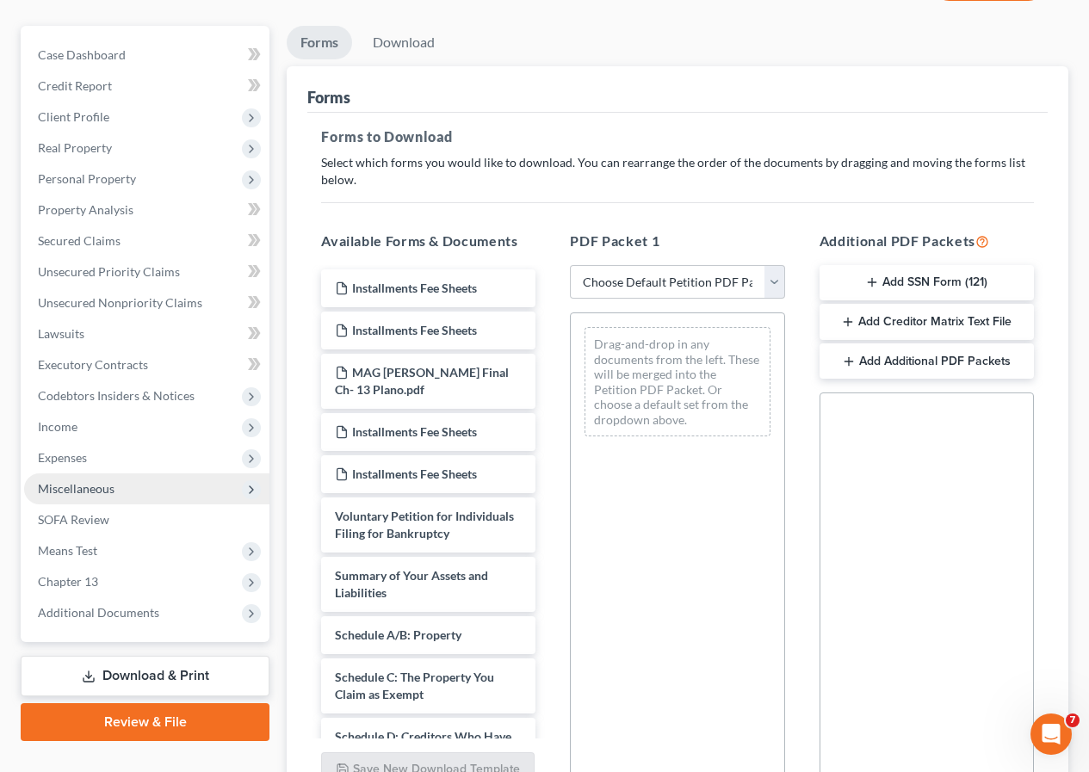
scroll to position [172, 0]
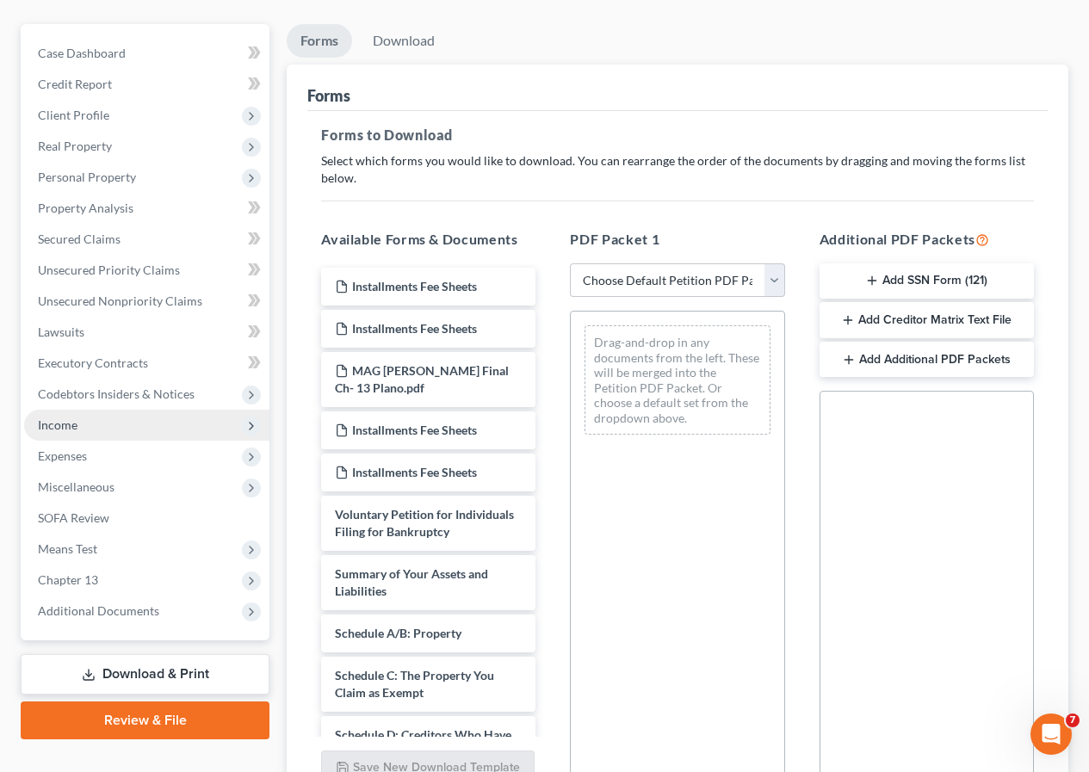
click at [95, 427] on span "Income" at bounding box center [146, 425] width 245 height 31
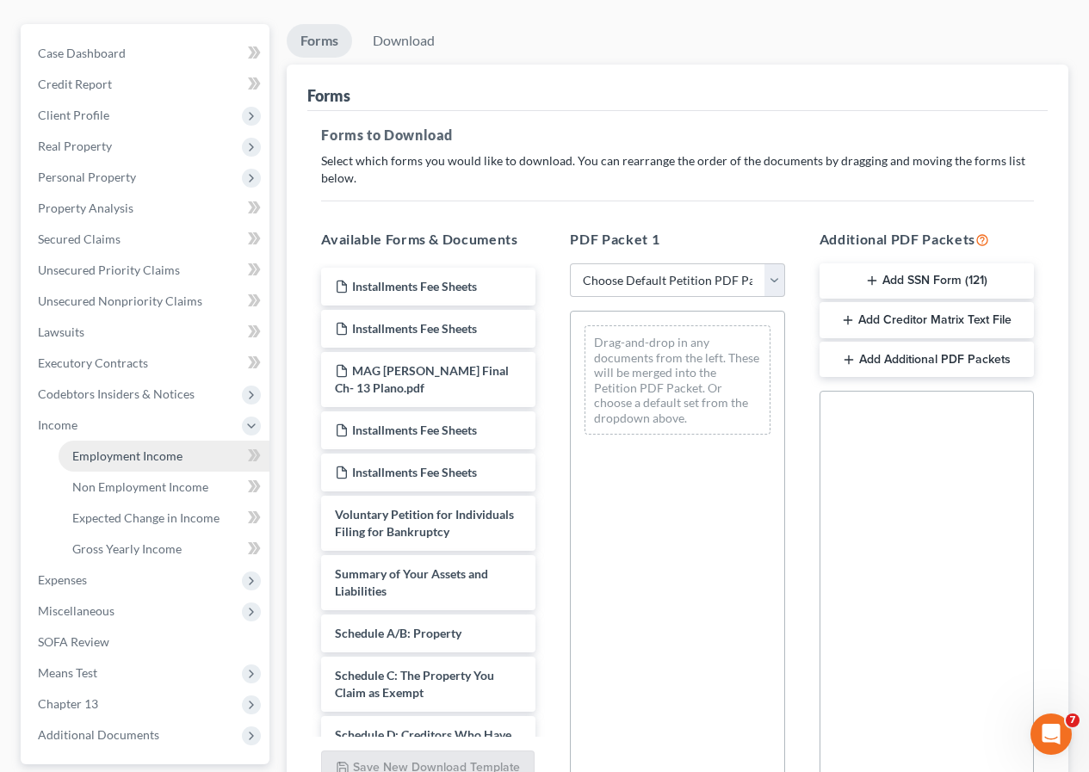
click at [123, 452] on span "Employment Income" at bounding box center [127, 455] width 110 height 15
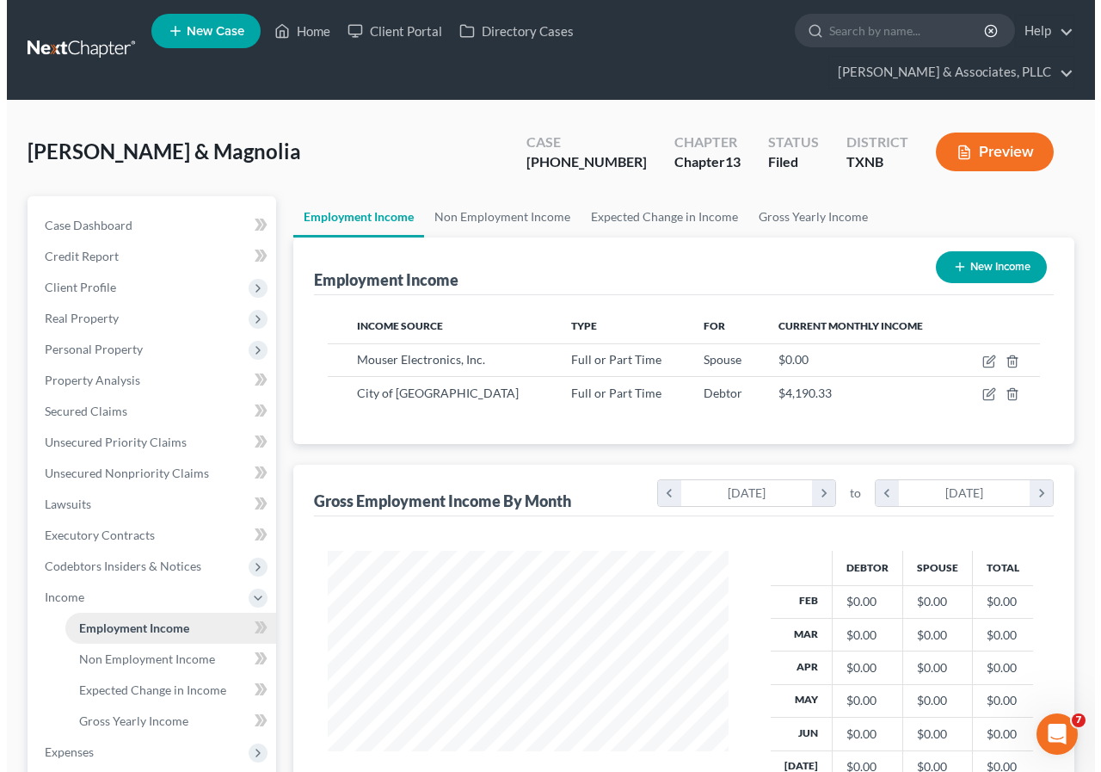
scroll to position [309, 435]
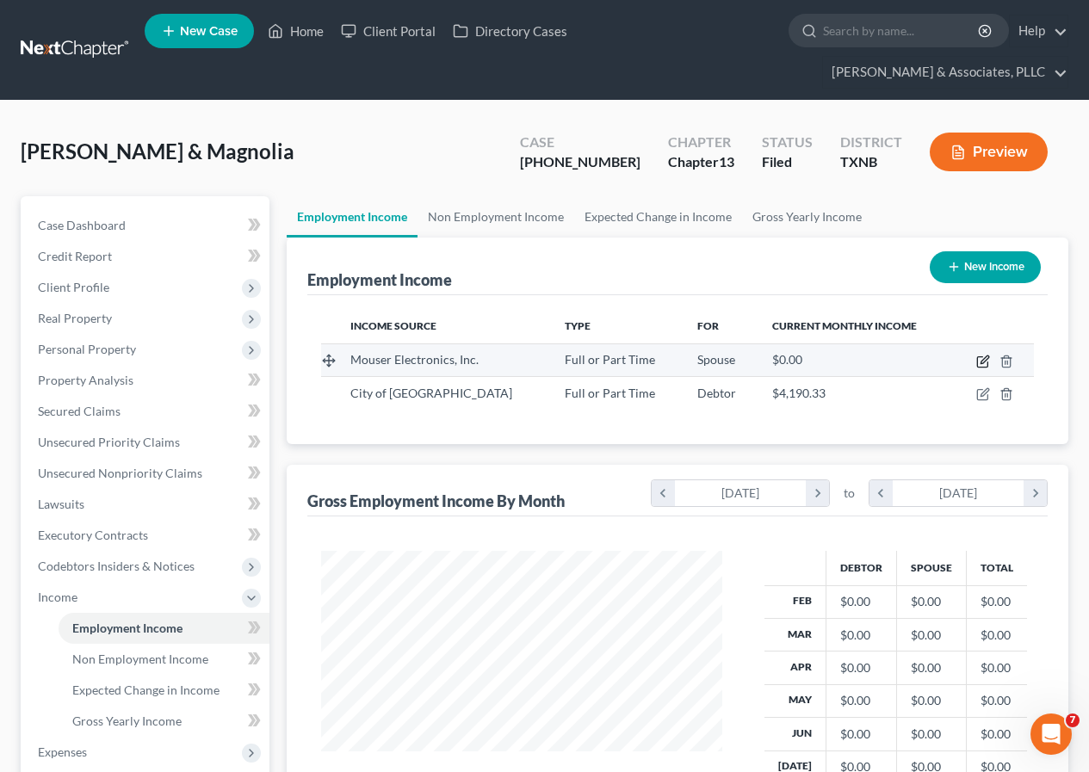
click at [980, 362] on icon "button" at bounding box center [983, 362] width 14 height 14
select select "0"
select select "45"
select select "2"
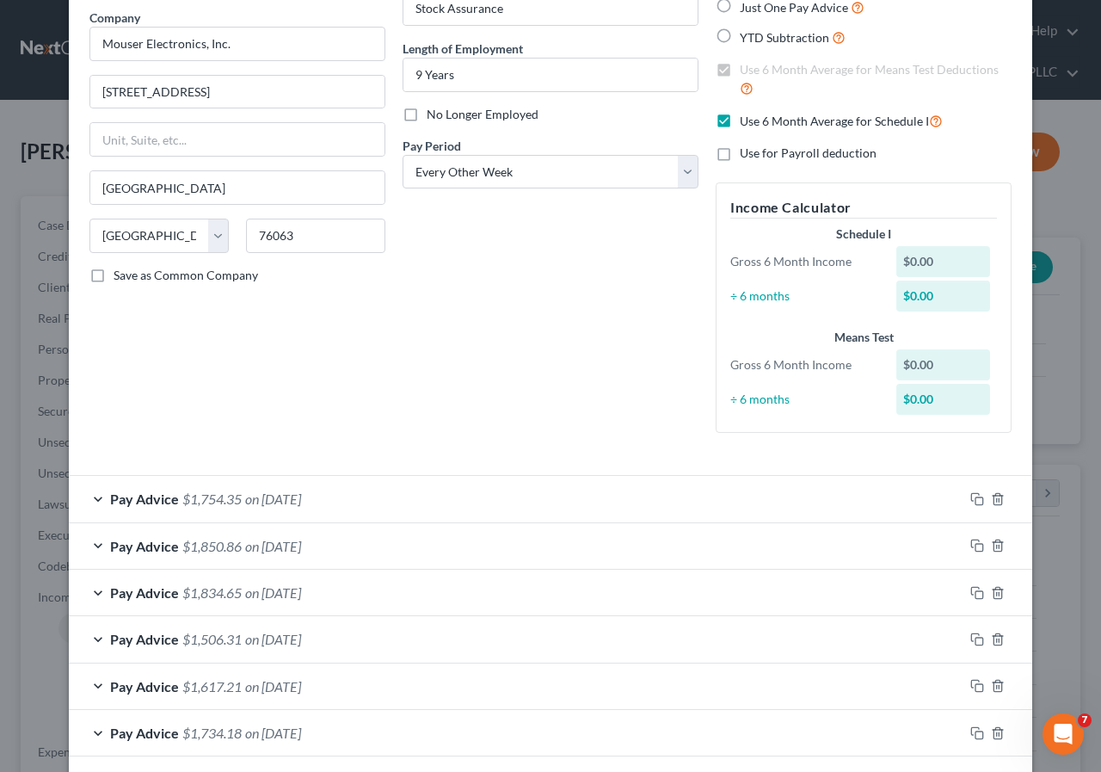
scroll to position [0, 0]
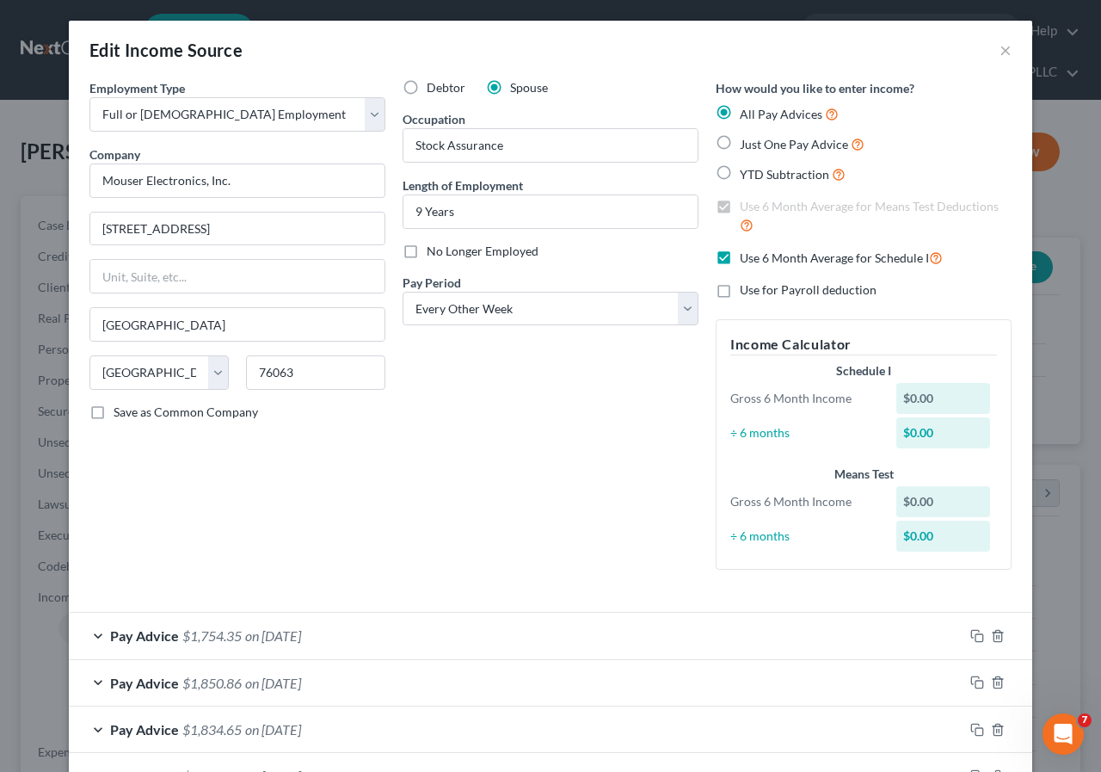
click at [740, 254] on label "Use 6 Month Average for Schedule I" at bounding box center [841, 258] width 203 height 20
click at [747, 254] on input "Use 6 Month Average for Schedule I" at bounding box center [752, 253] width 11 height 11
checkbox input "false"
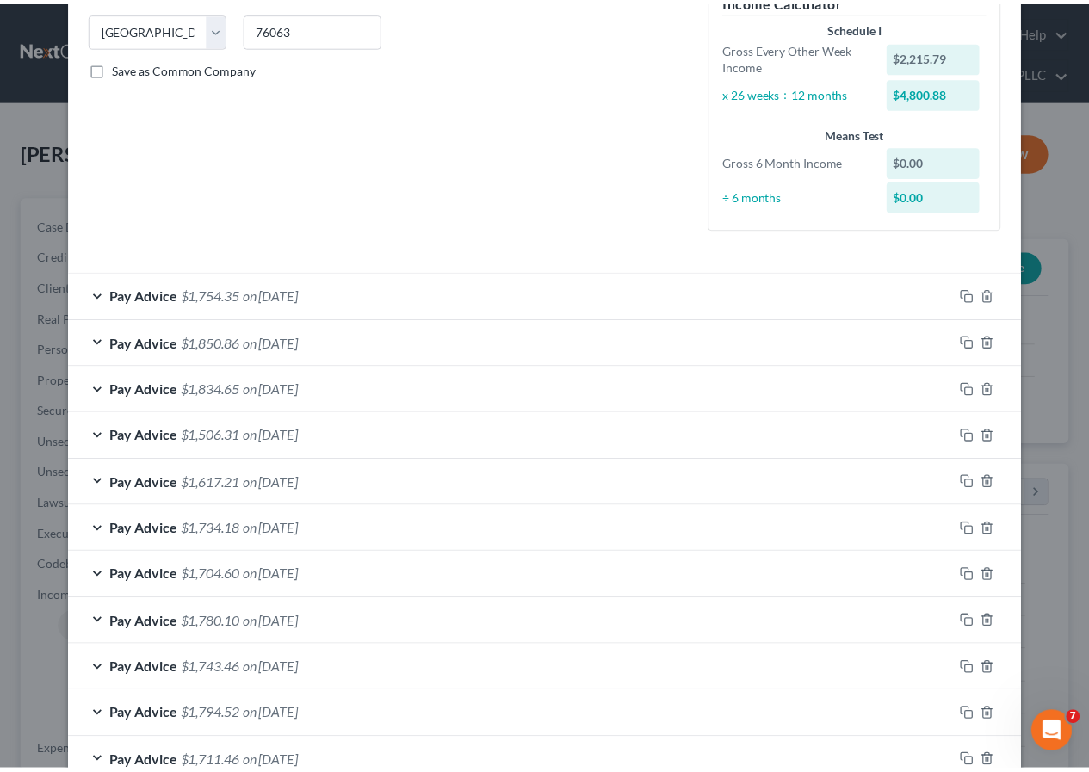
scroll to position [546, 0]
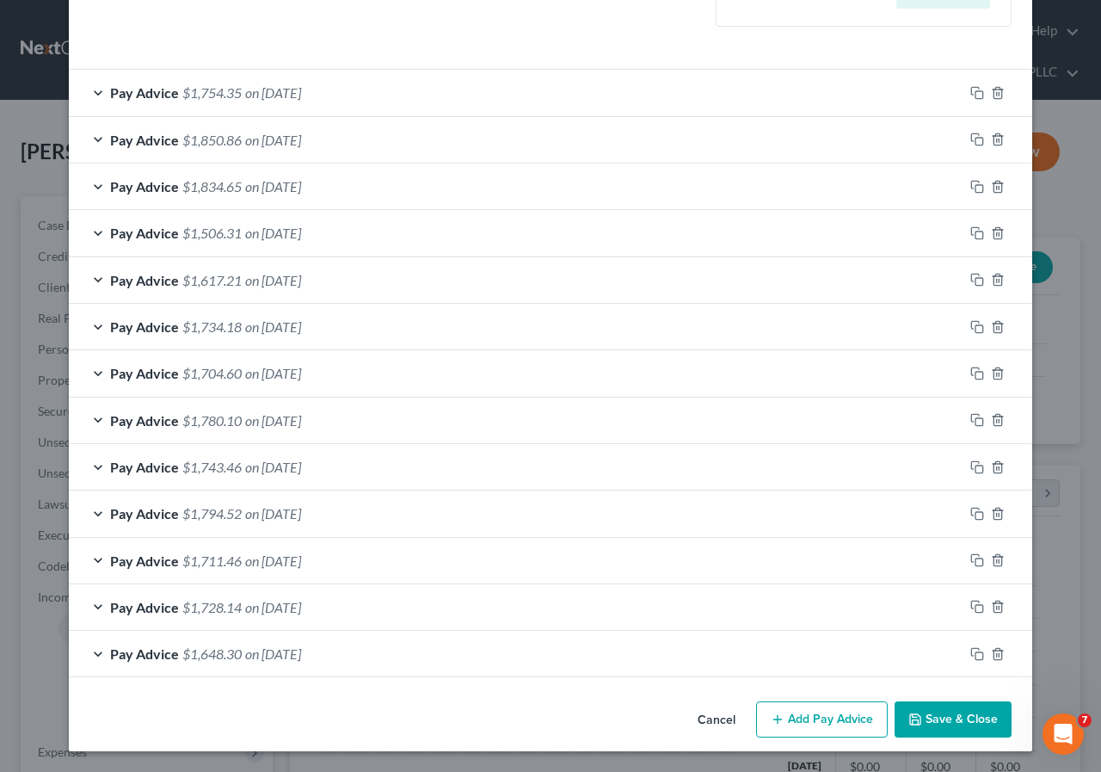
click at [912, 708] on button "Save & Close" at bounding box center [953, 719] width 117 height 36
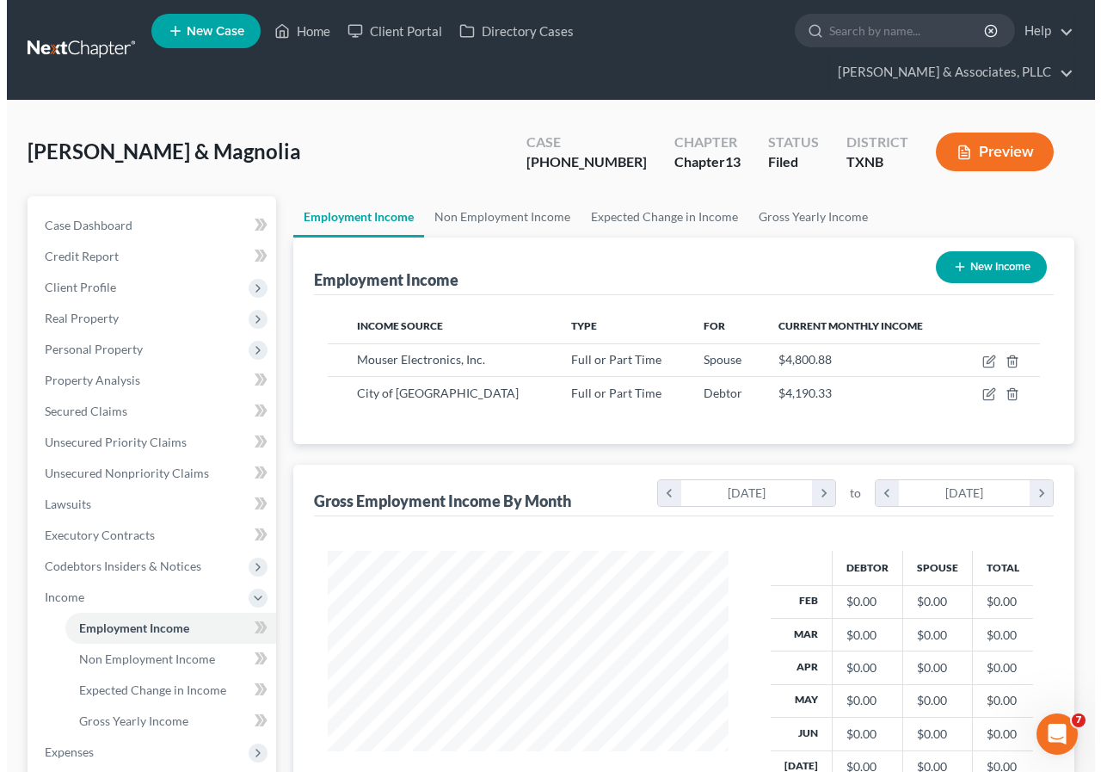
scroll to position [860199, 860071]
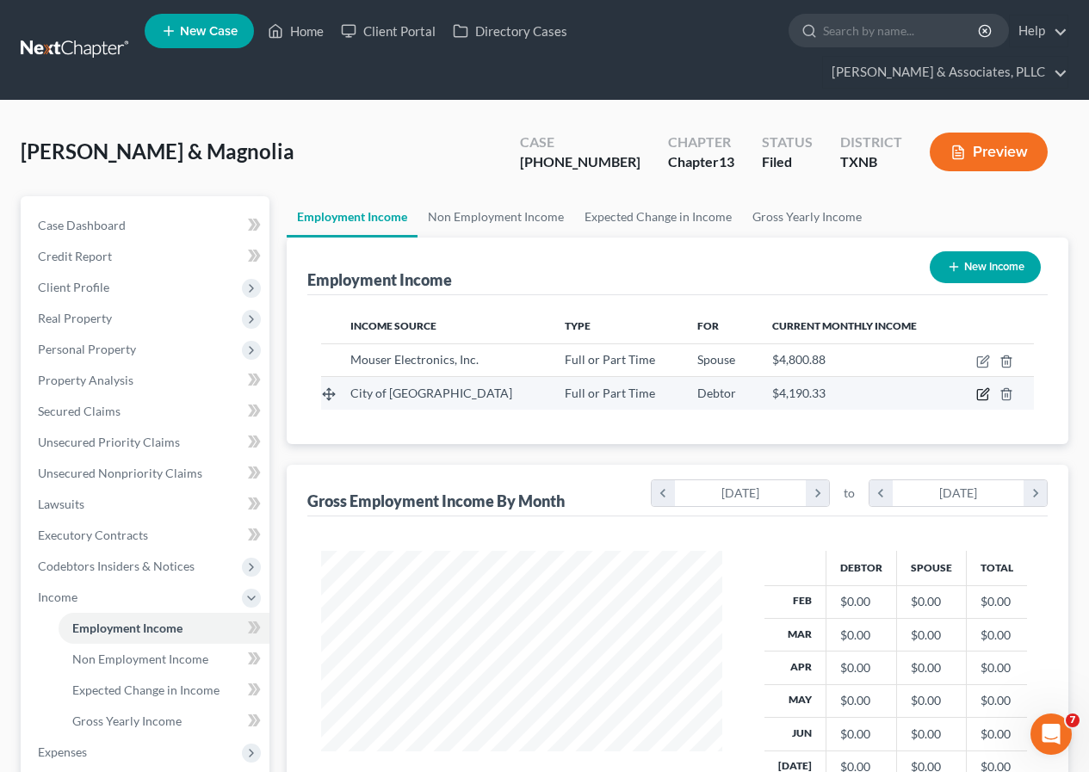
click at [978, 395] on icon "button" at bounding box center [983, 394] width 14 height 14
select select "0"
select select "45"
select select "2"
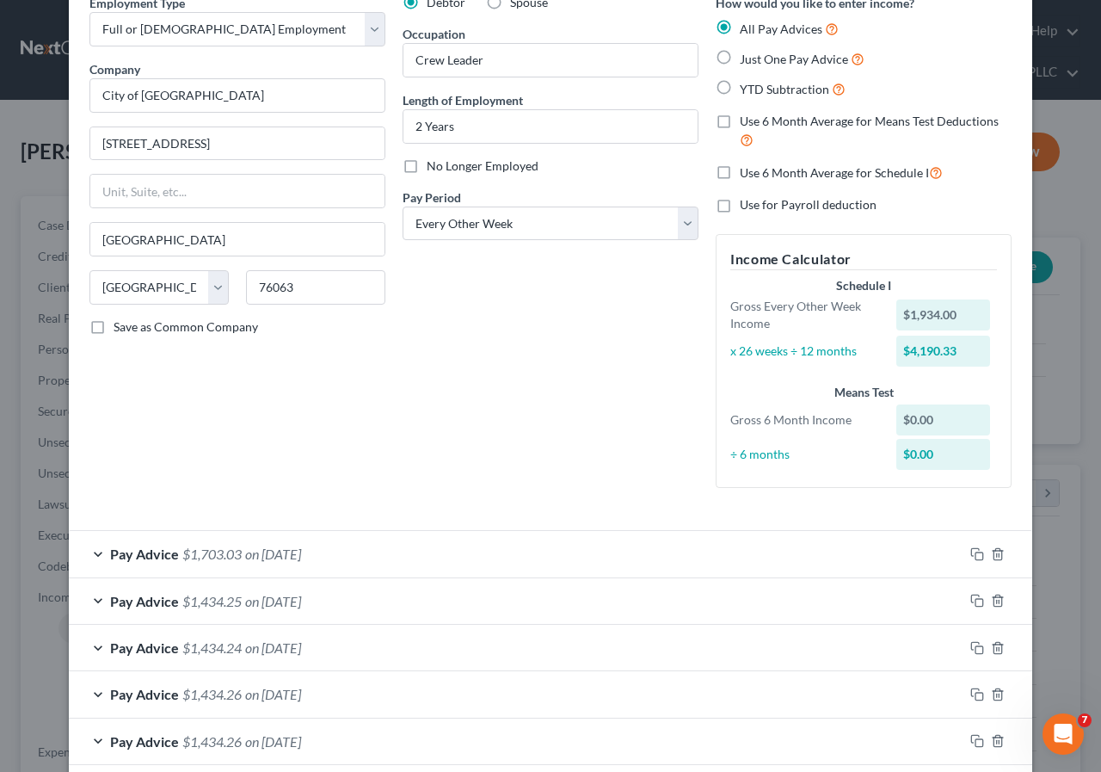
scroll to position [86, 0]
click at [740, 120] on label "Use 6 Month Average for Means Test Deductions" at bounding box center [876, 130] width 272 height 37
click at [747, 120] on input "Use 6 Month Average for Means Test Deductions" at bounding box center [752, 117] width 11 height 11
checkbox input "true"
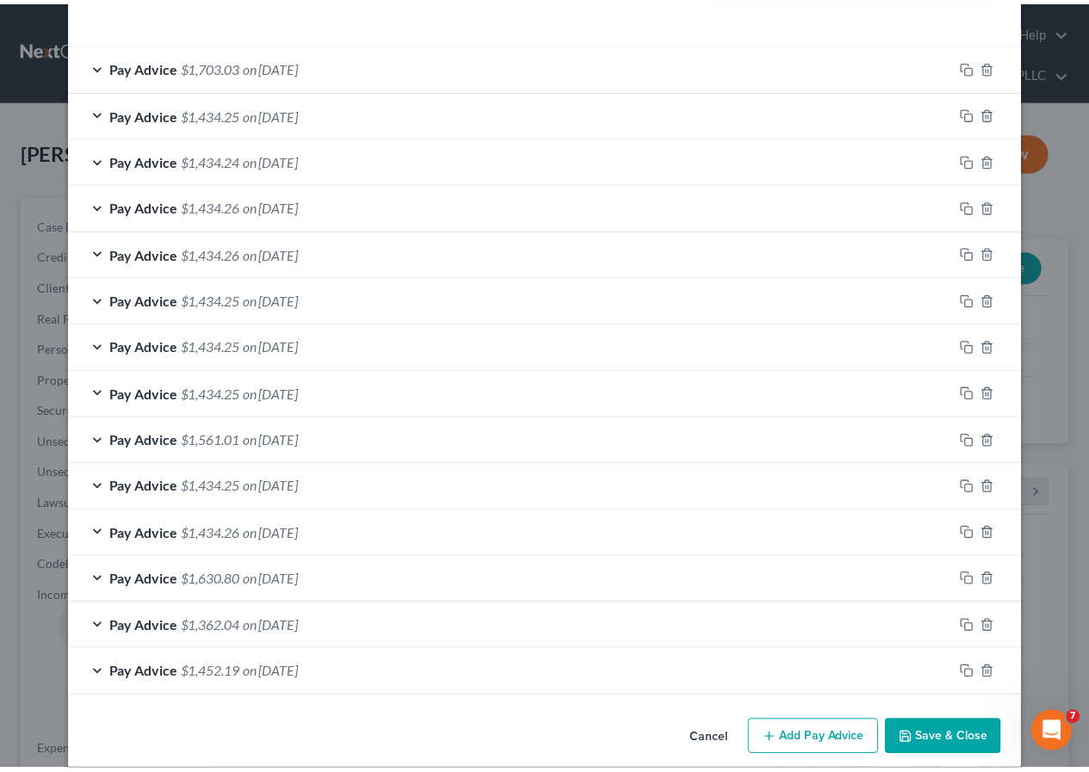
scroll to position [593, 0]
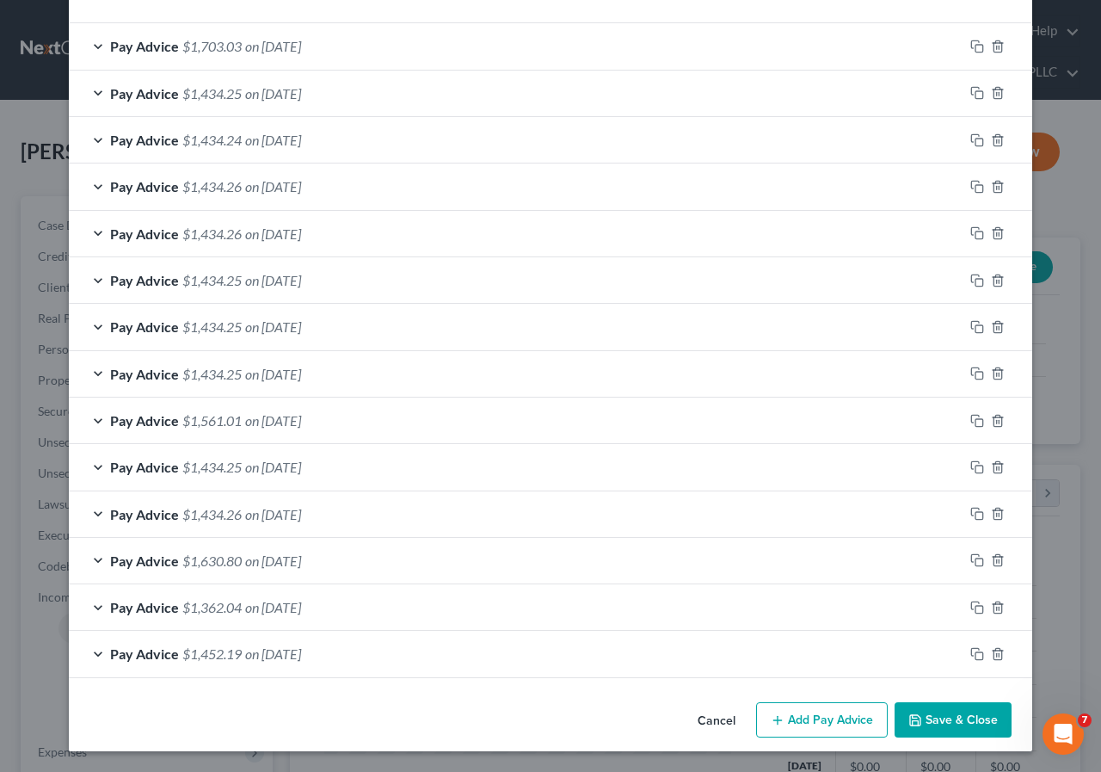
click at [921, 721] on button "Save & Close" at bounding box center [953, 720] width 117 height 36
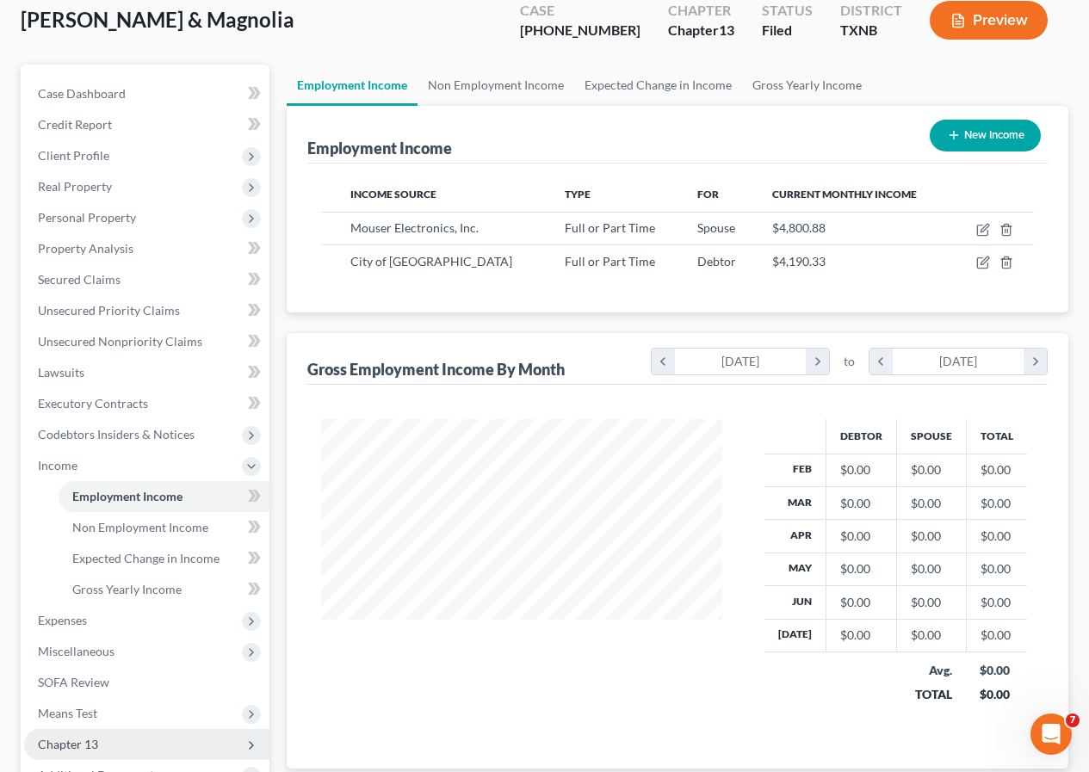
scroll to position [258, 0]
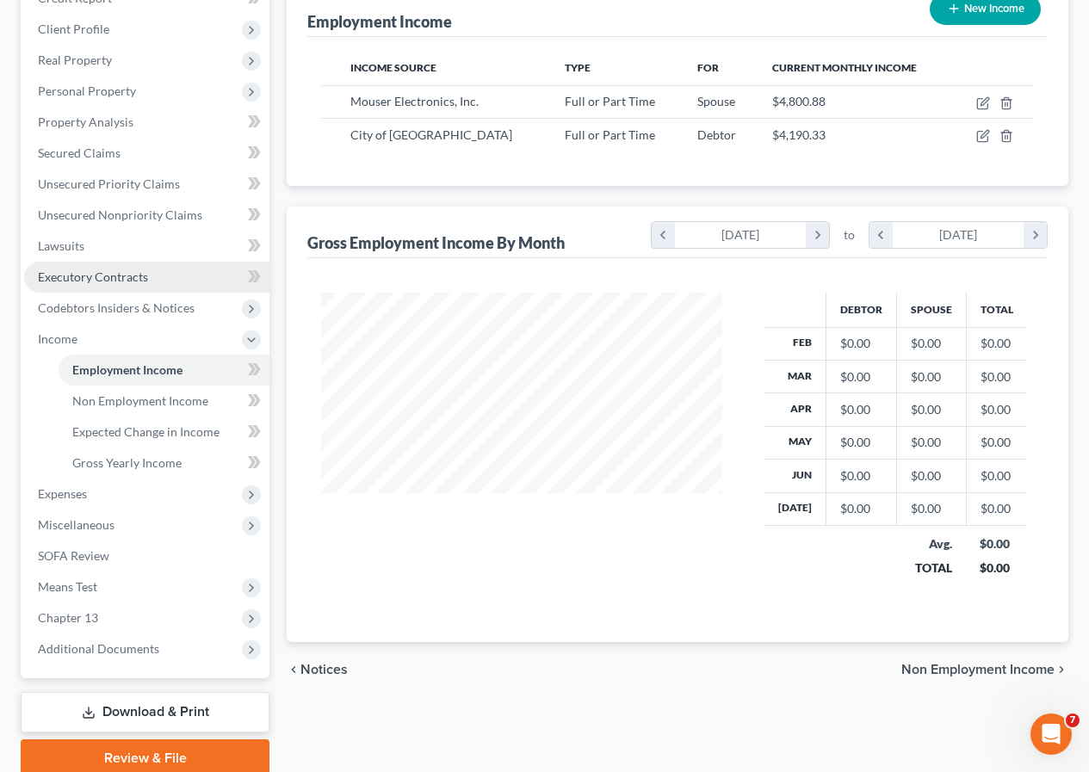
click at [97, 276] on span "Executory Contracts" at bounding box center [93, 276] width 110 height 15
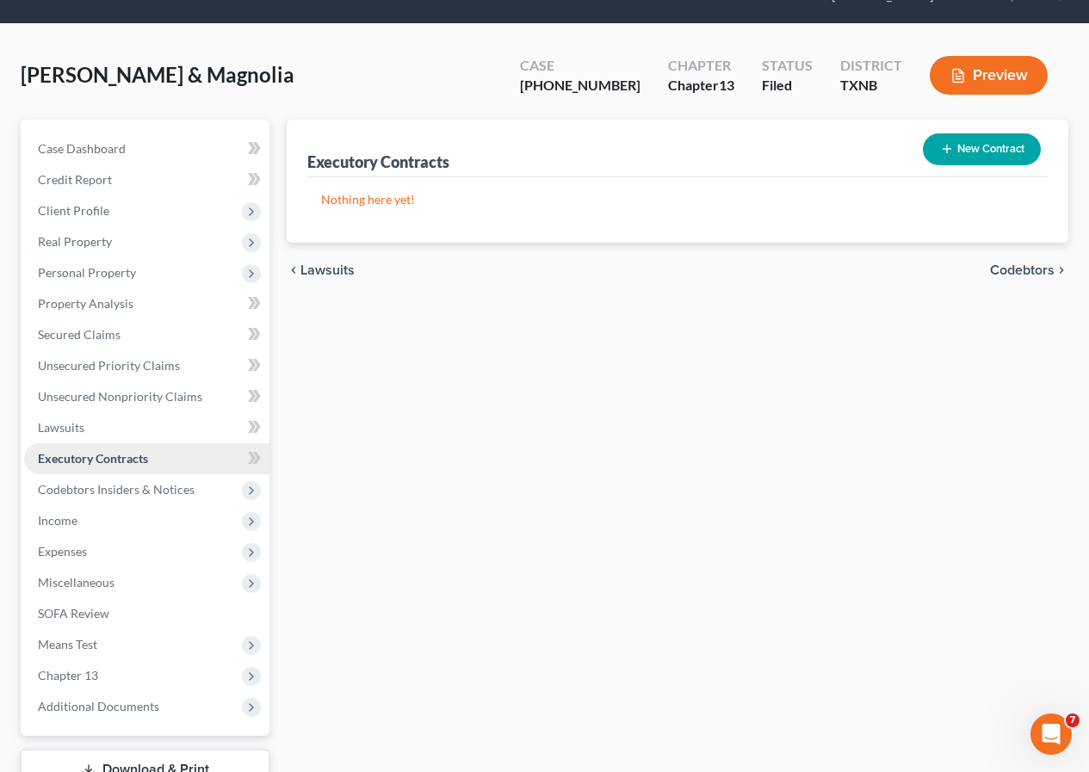
scroll to position [172, 0]
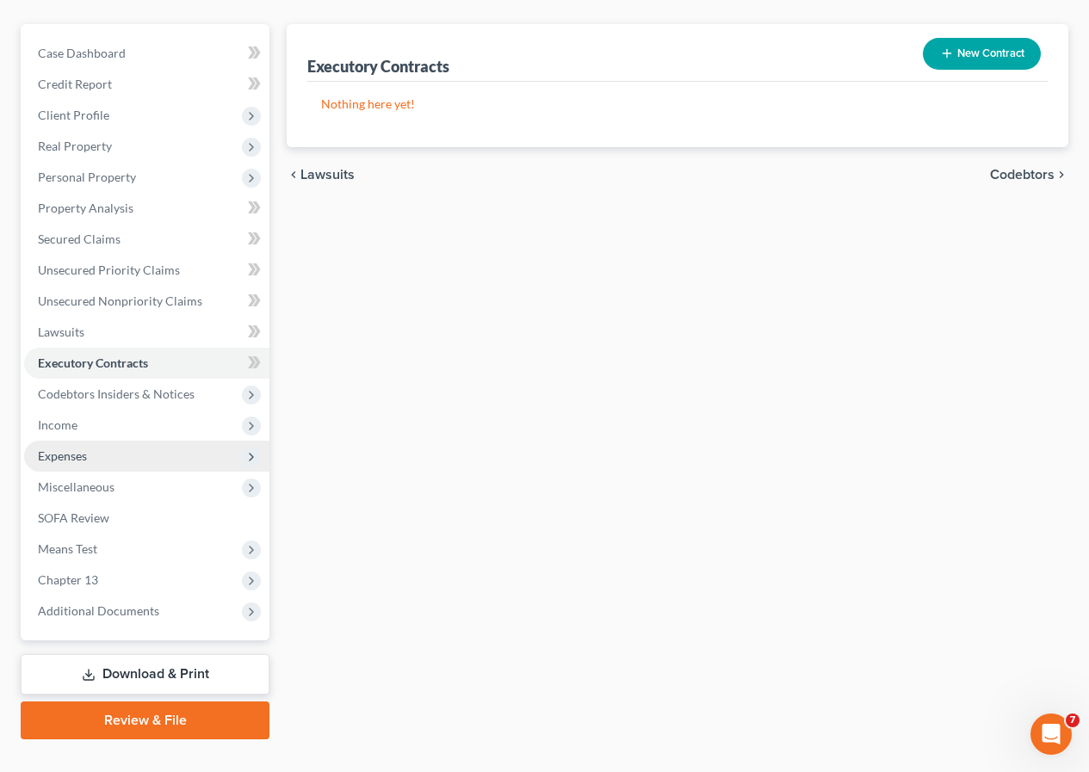
click at [79, 462] on span "Expenses" at bounding box center [62, 455] width 49 height 15
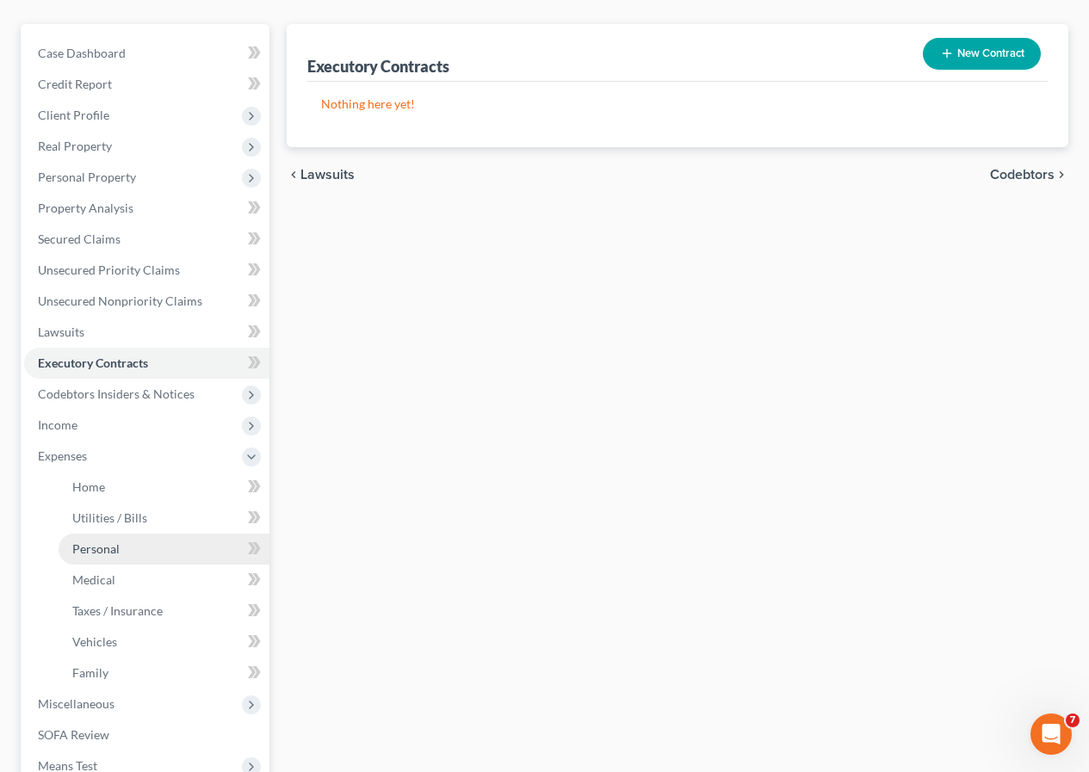
click at [97, 553] on span "Personal" at bounding box center [95, 548] width 47 height 15
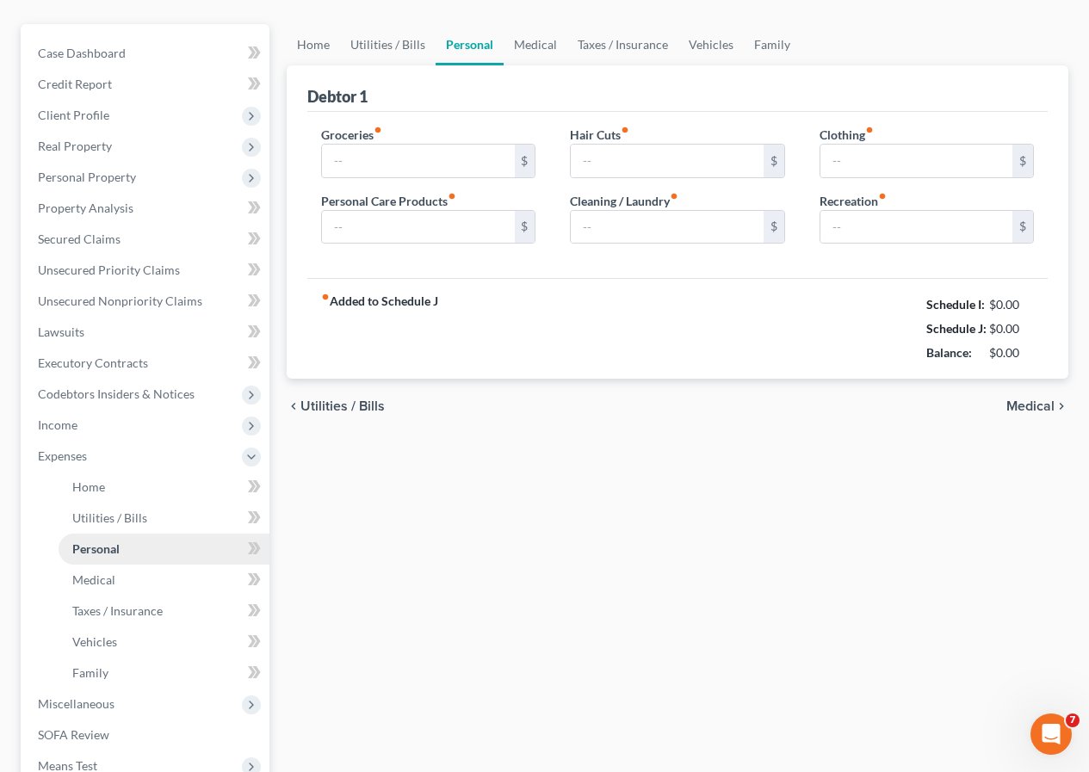
type input "1,250.00"
type input "100.00"
type input "120.00"
type input "300.00"
type input "100.00"
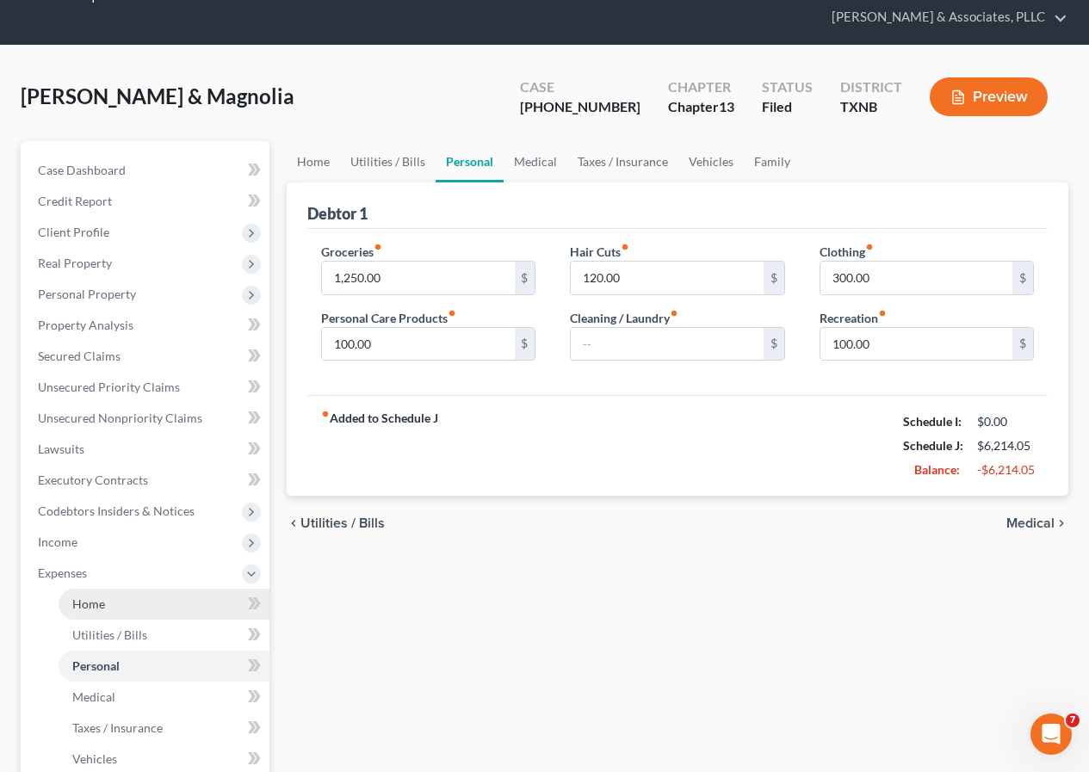
scroll to position [86, 0]
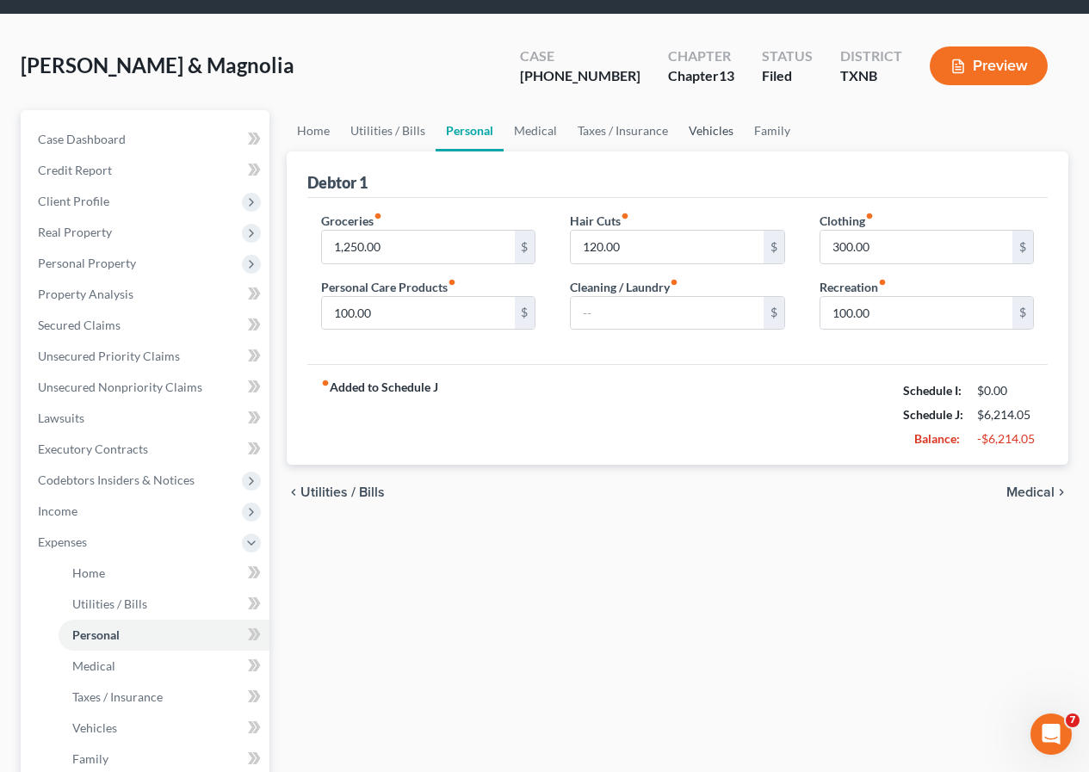
click at [699, 133] on link "Vehicles" at bounding box center [710, 130] width 65 height 41
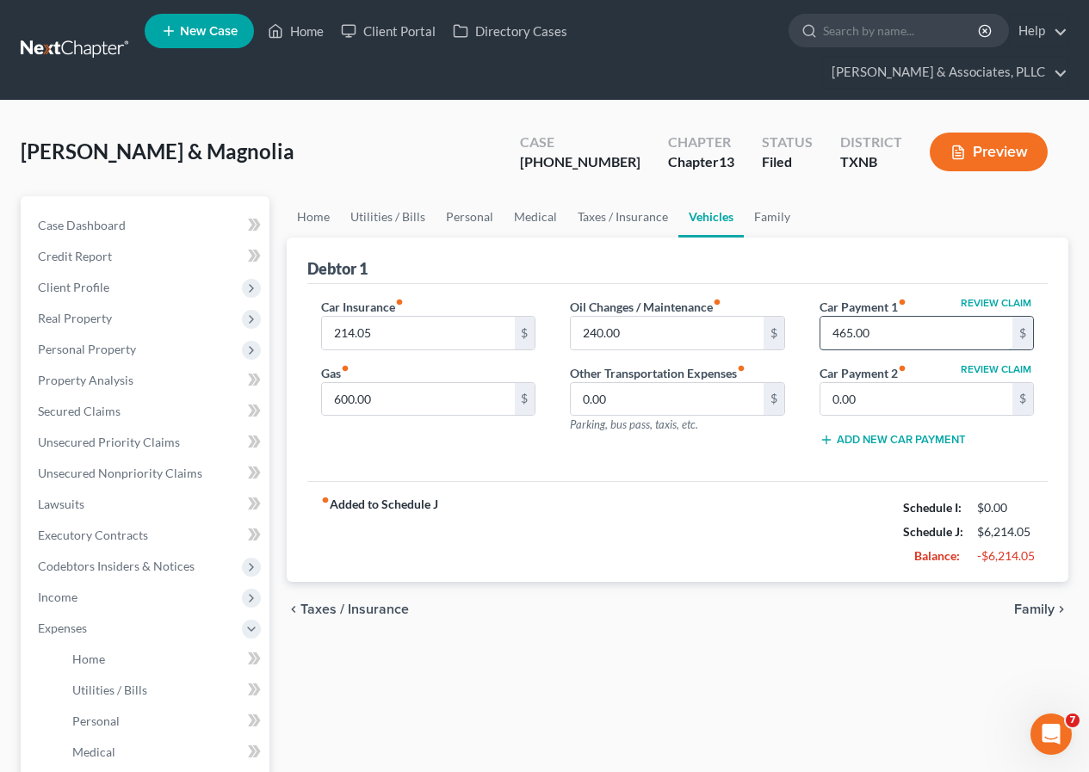
click at [833, 332] on input "465.00" at bounding box center [916, 333] width 192 height 33
type input "0"
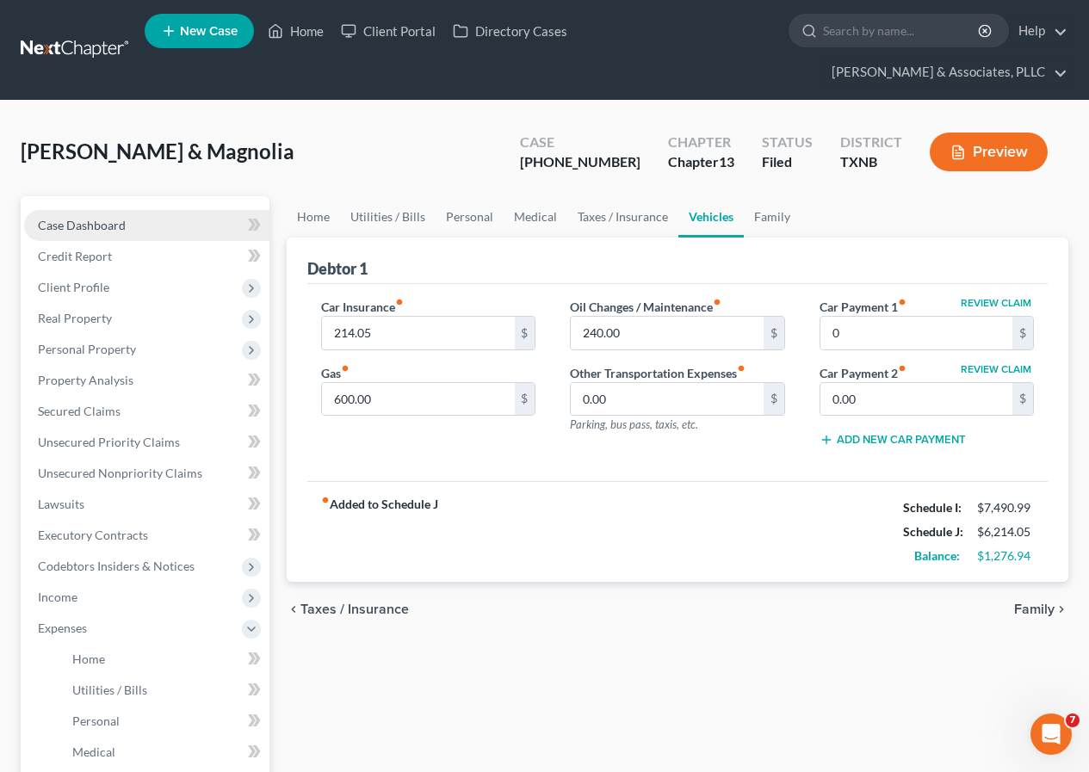
click at [122, 227] on span "Case Dashboard" at bounding box center [82, 225] width 88 height 15
select select "2"
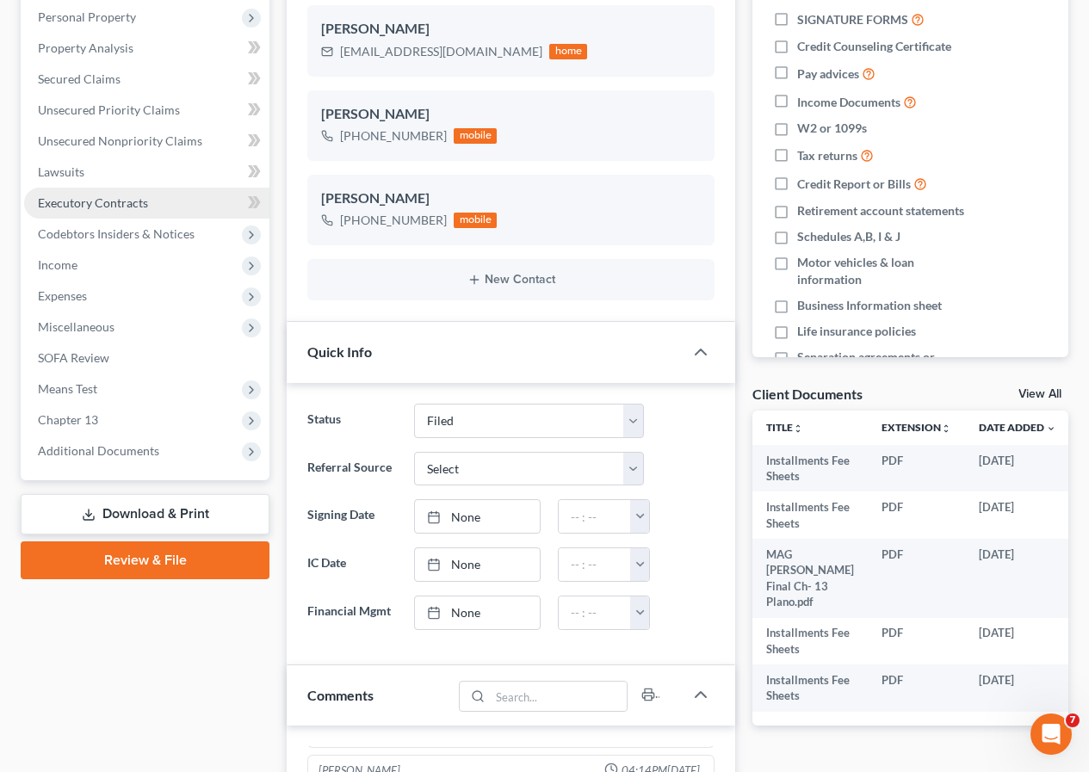
scroll to position [344, 0]
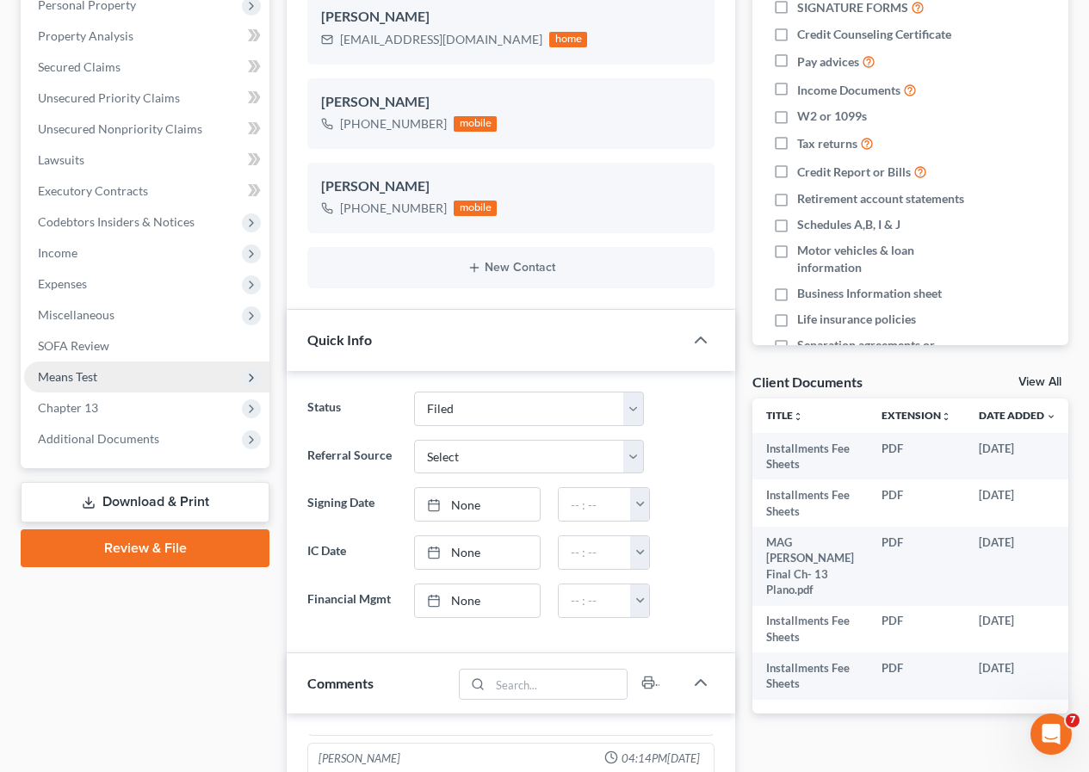
drag, startPoint x: 83, startPoint y: 375, endPoint x: 200, endPoint y: 379, distance: 117.1
click at [84, 375] on span "Means Test" at bounding box center [67, 376] width 59 height 15
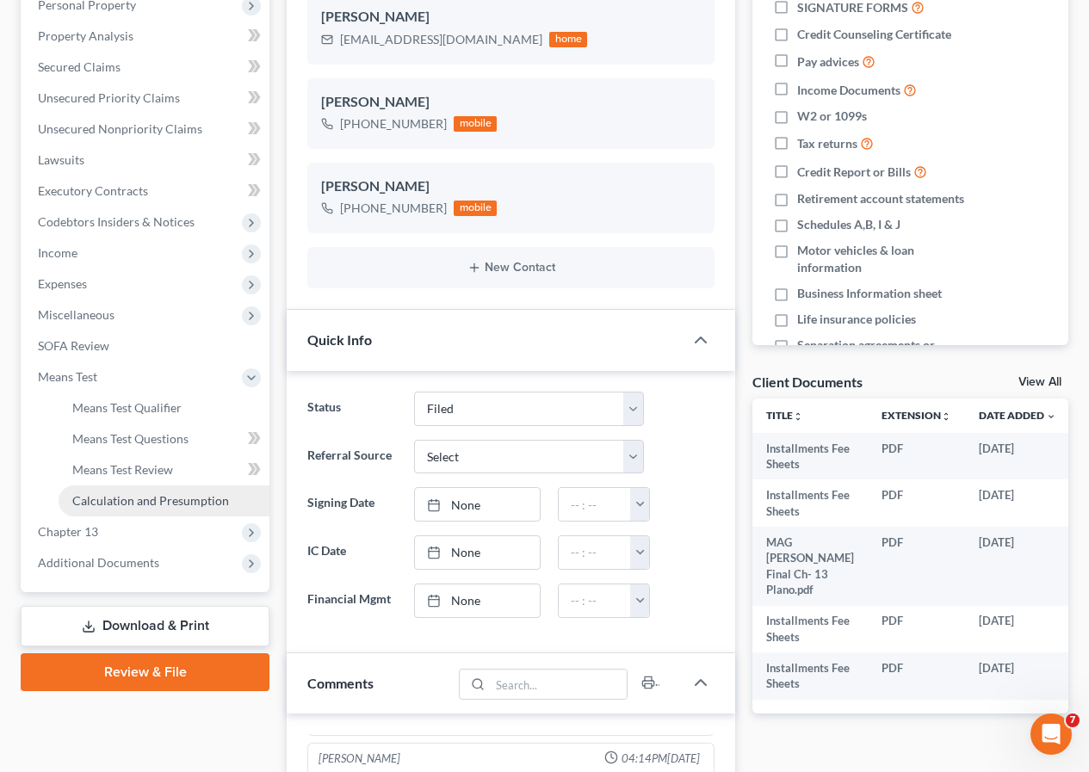
click at [189, 496] on span "Calculation and Presumption" at bounding box center [150, 500] width 157 height 15
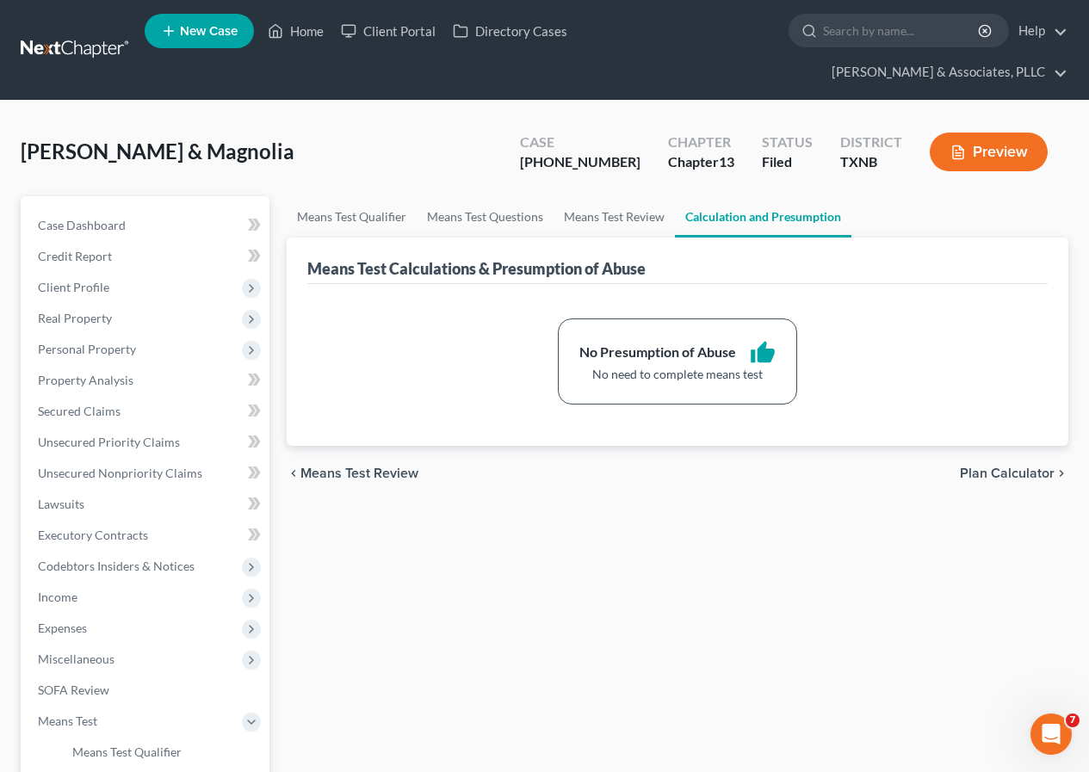
click at [965, 156] on button "Preview" at bounding box center [988, 152] width 118 height 39
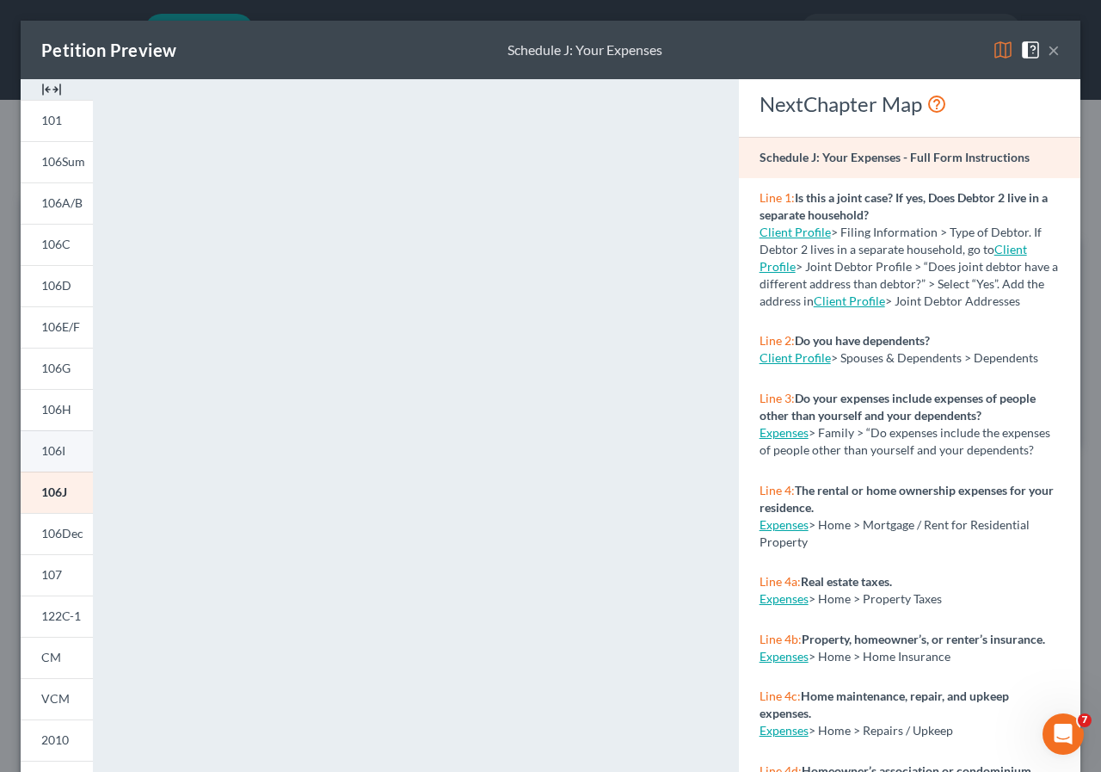
click at [66, 448] on link "106I" at bounding box center [57, 450] width 72 height 41
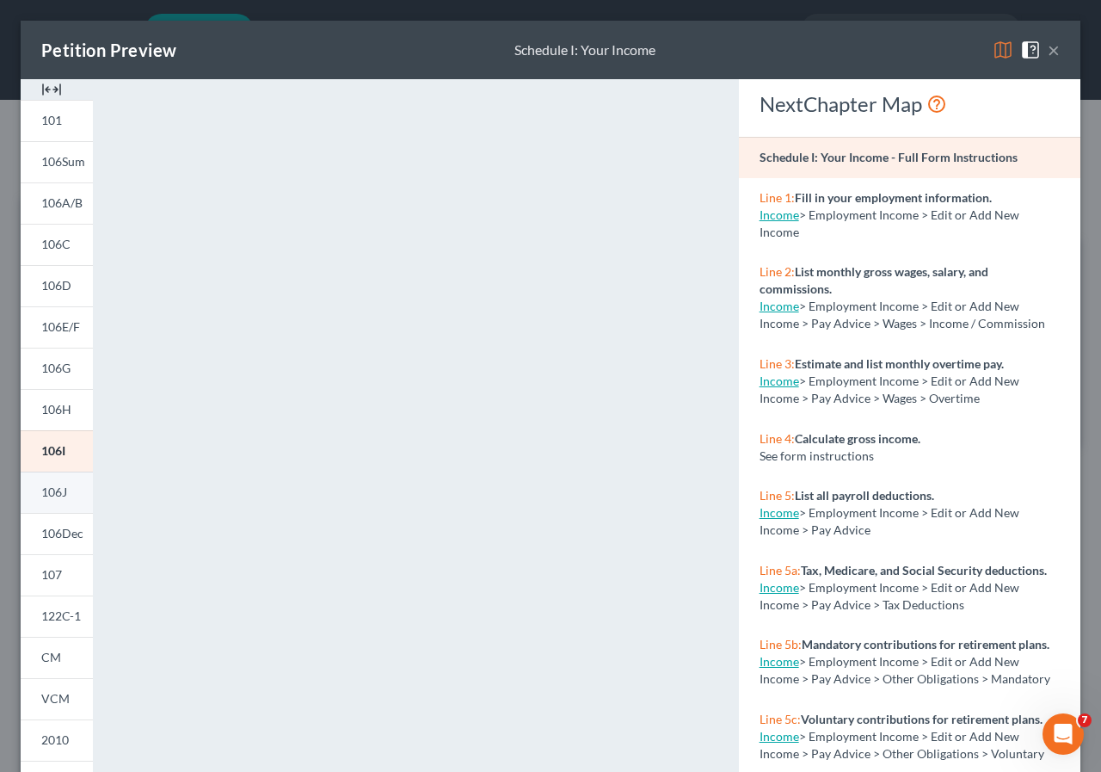
click at [65, 489] on span "106J" at bounding box center [54, 491] width 26 height 15
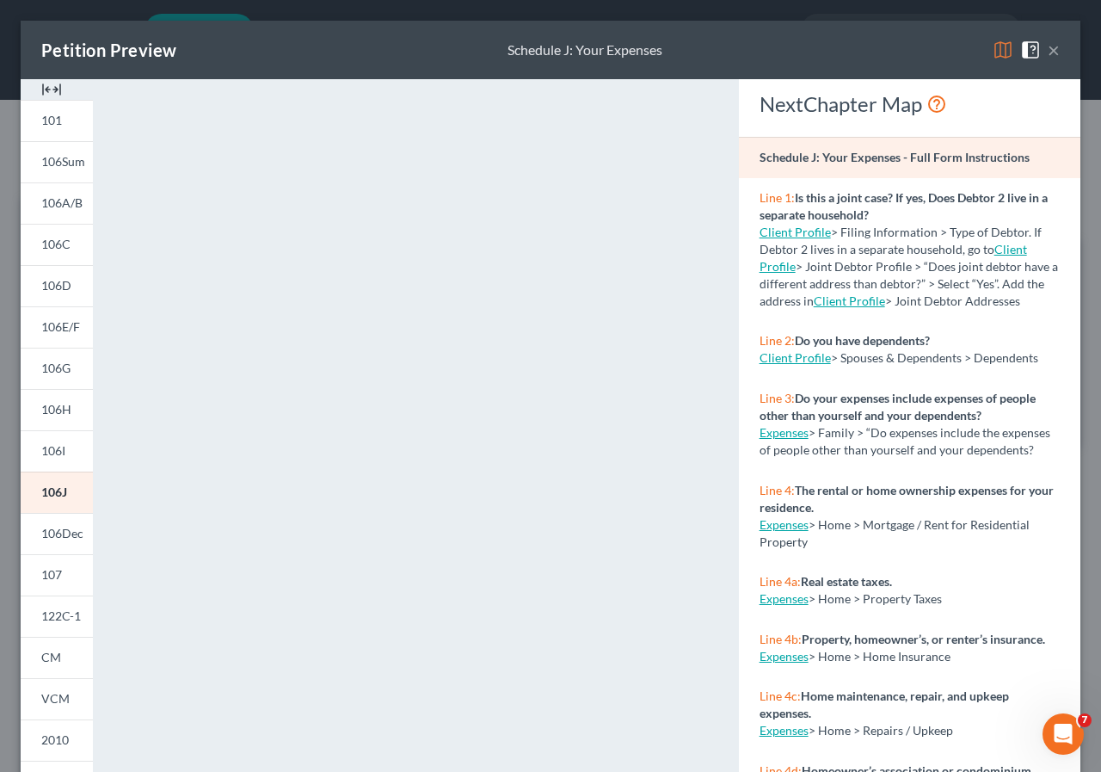
click at [1048, 49] on button "×" at bounding box center [1054, 50] width 12 height 21
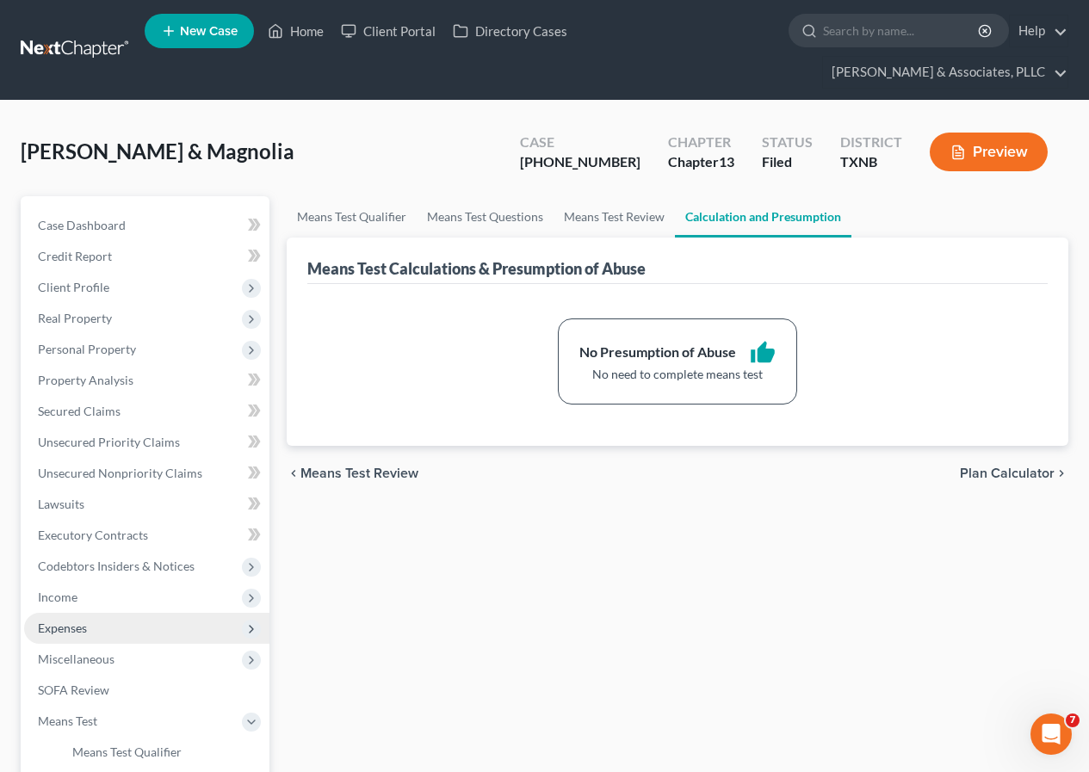
click at [89, 629] on span "Expenses" at bounding box center [146, 628] width 245 height 31
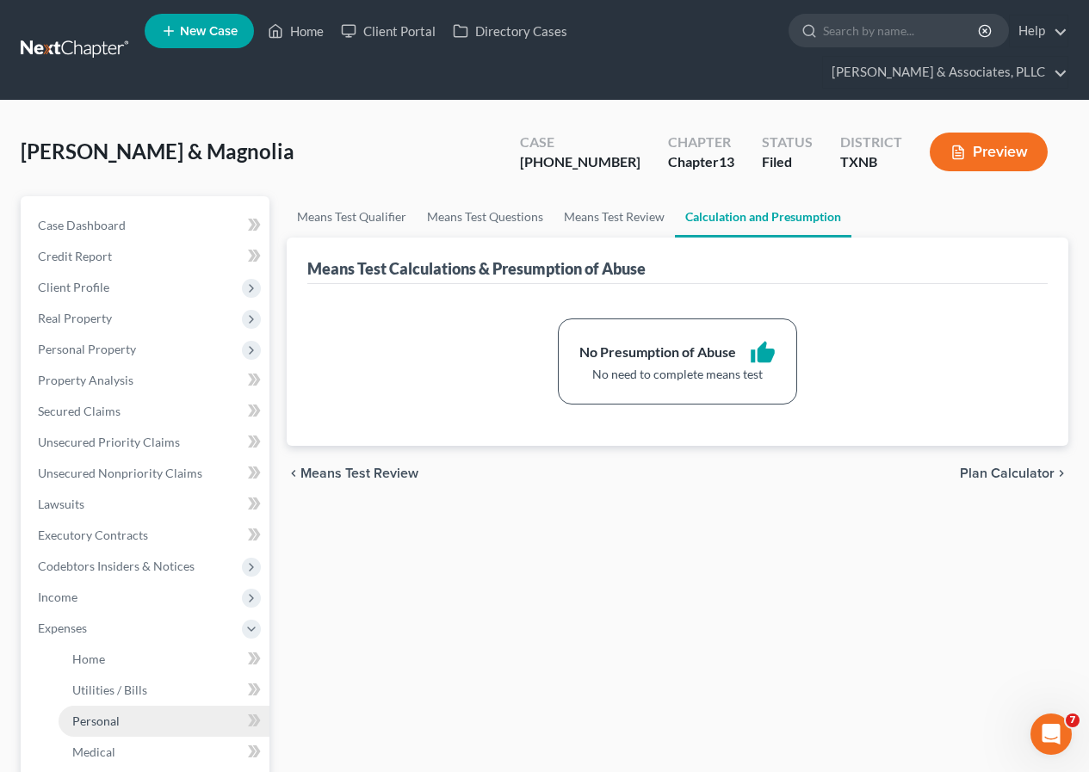
click at [108, 720] on span "Personal" at bounding box center [95, 720] width 47 height 15
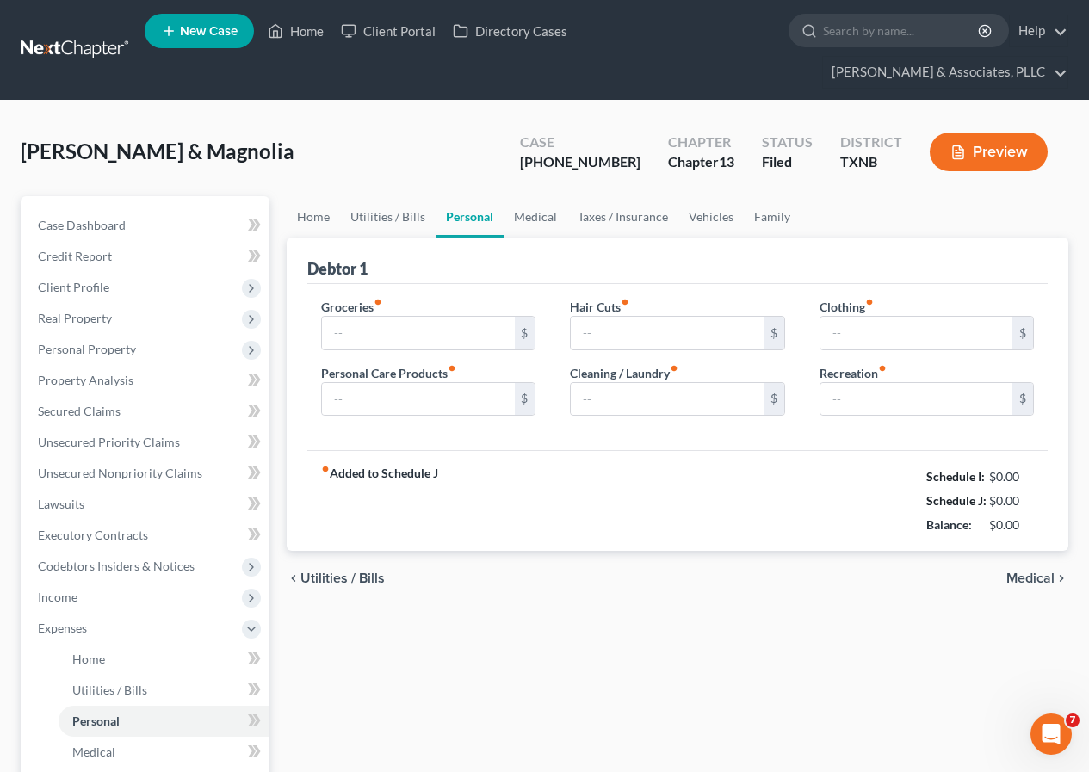
type input "1,250.00"
type input "100.00"
type input "120.00"
type input "300.00"
type input "100.00"
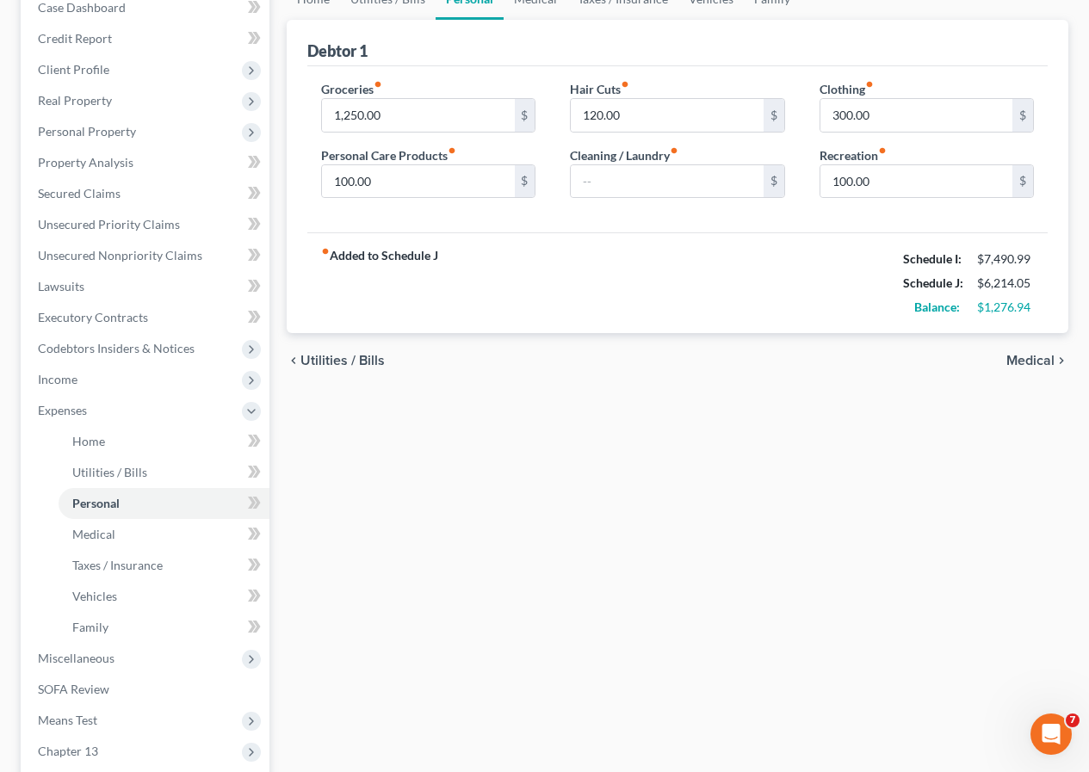
scroll to position [258, 0]
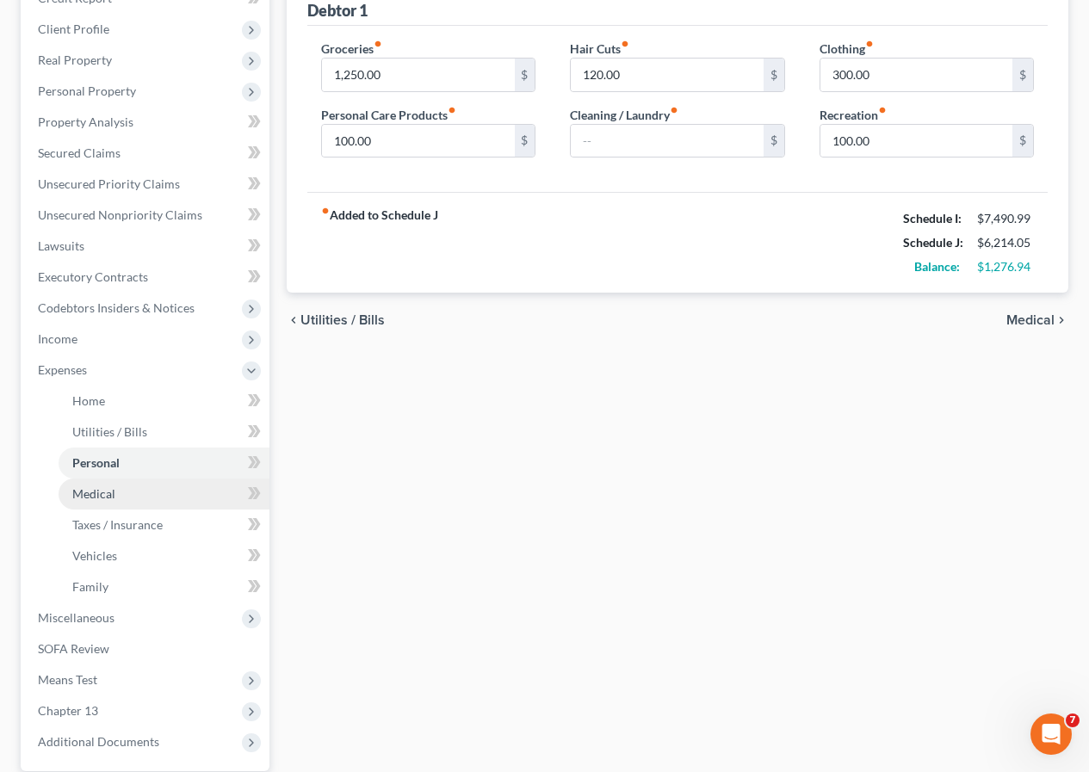
click at [106, 497] on span "Medical" at bounding box center [93, 493] width 43 height 15
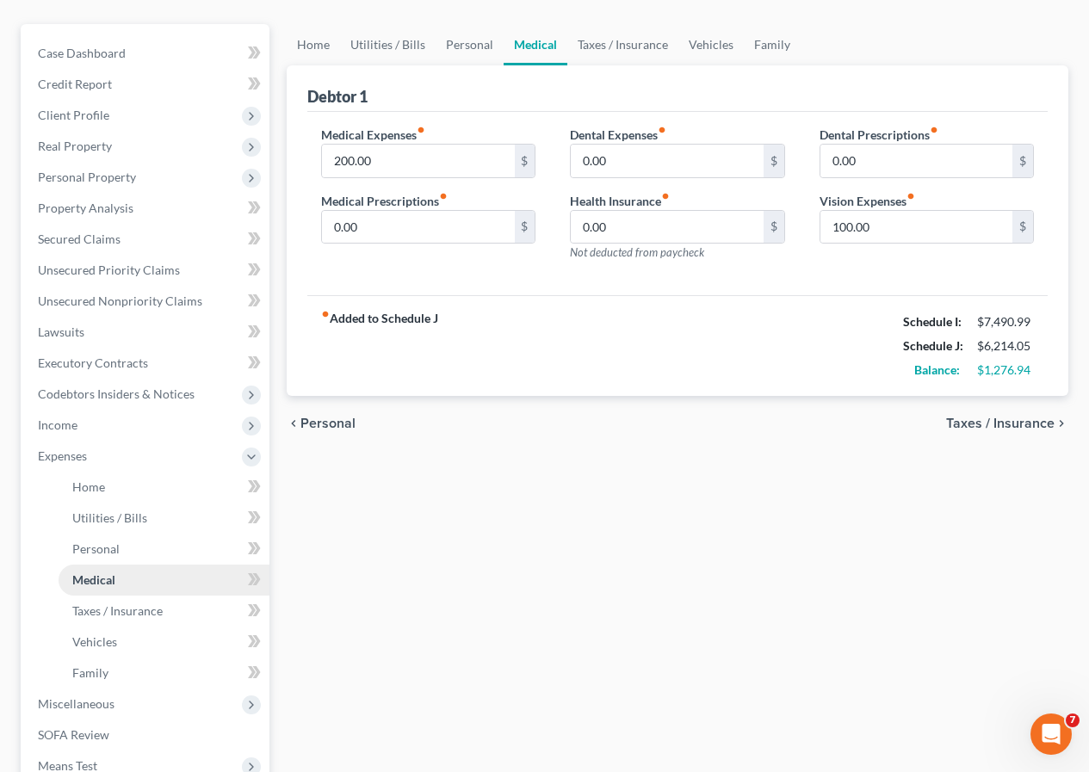
scroll to position [258, 0]
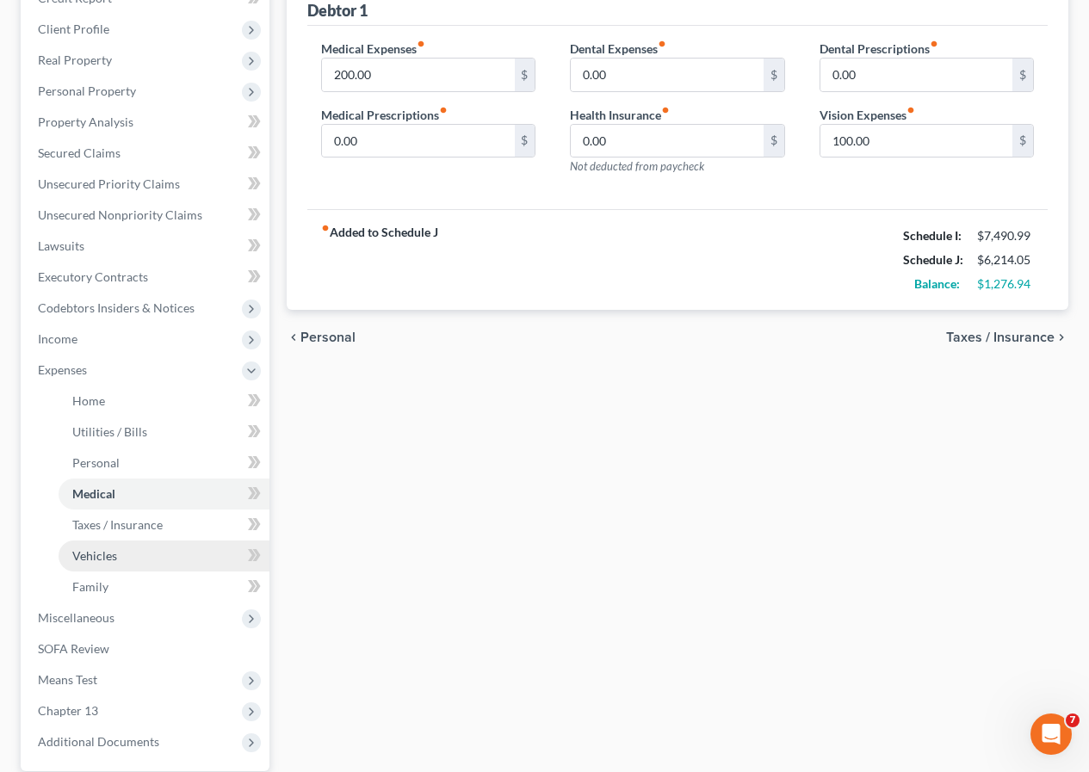
click at [113, 559] on span "Vehicles" at bounding box center [94, 555] width 45 height 15
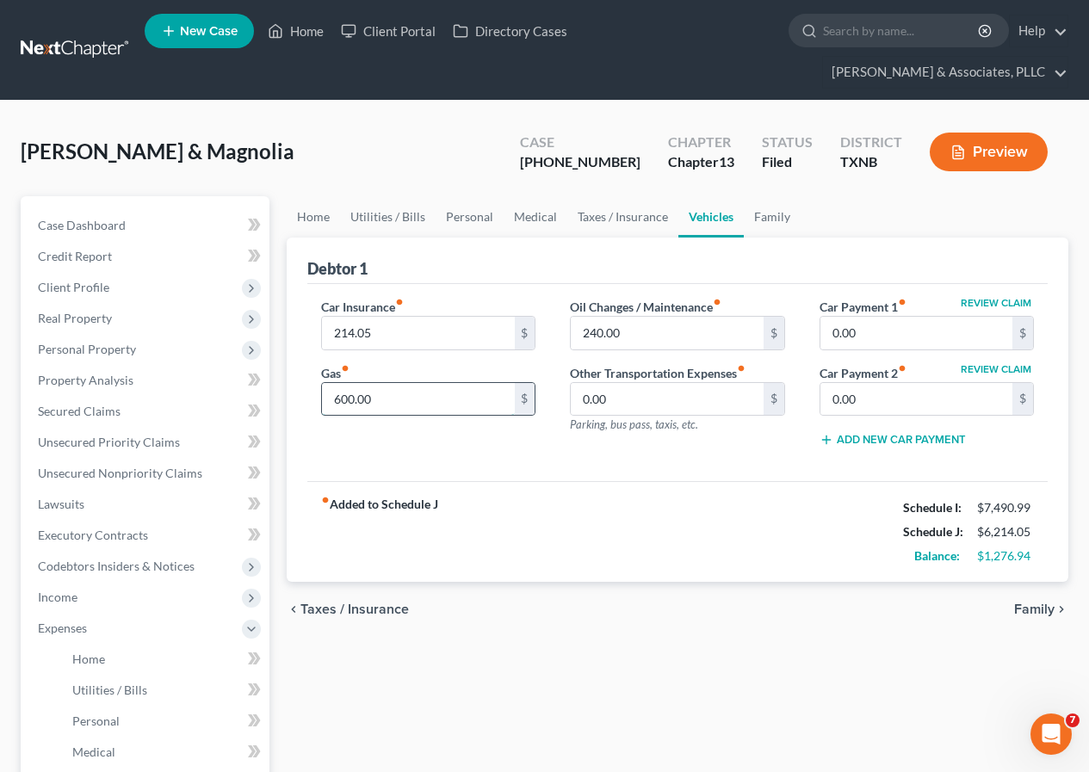
click at [341, 402] on input "600.00" at bounding box center [418, 399] width 192 height 33
drag, startPoint x: 342, startPoint y: 398, endPoint x: 347, endPoint y: 435, distance: 37.3
click at [342, 401] on input "600.00" at bounding box center [418, 399] width 192 height 33
click at [339, 404] on input "600.00" at bounding box center [418, 399] width 192 height 33
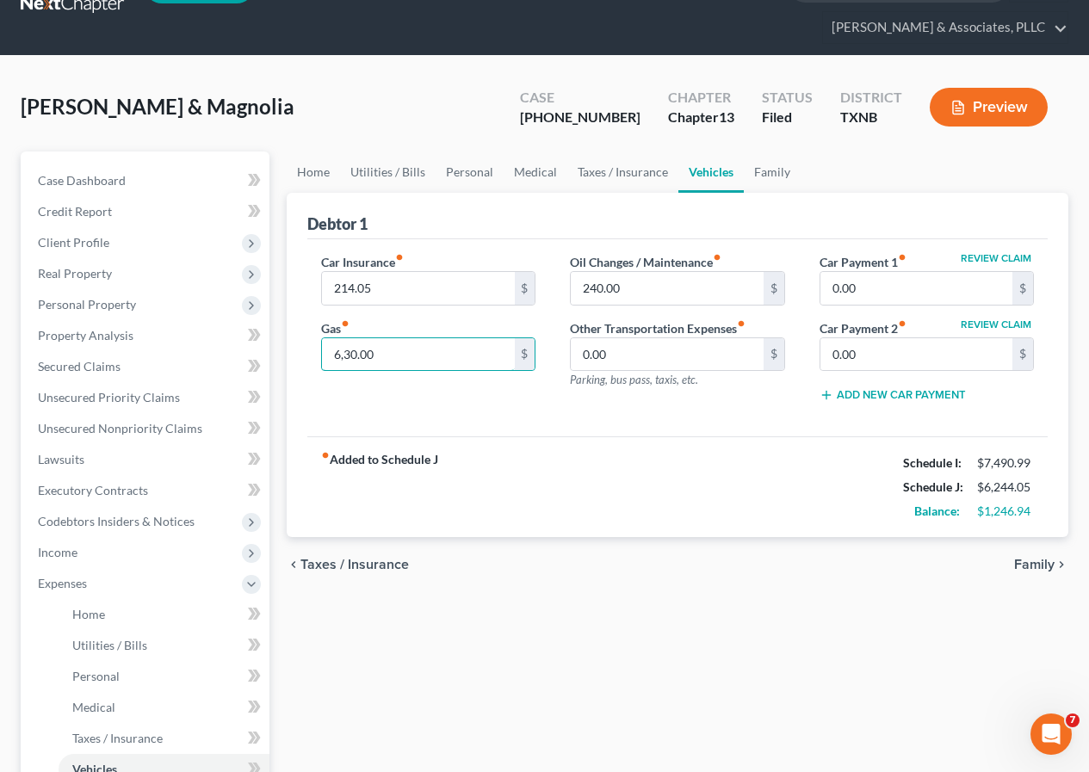
scroll to position [86, 0]
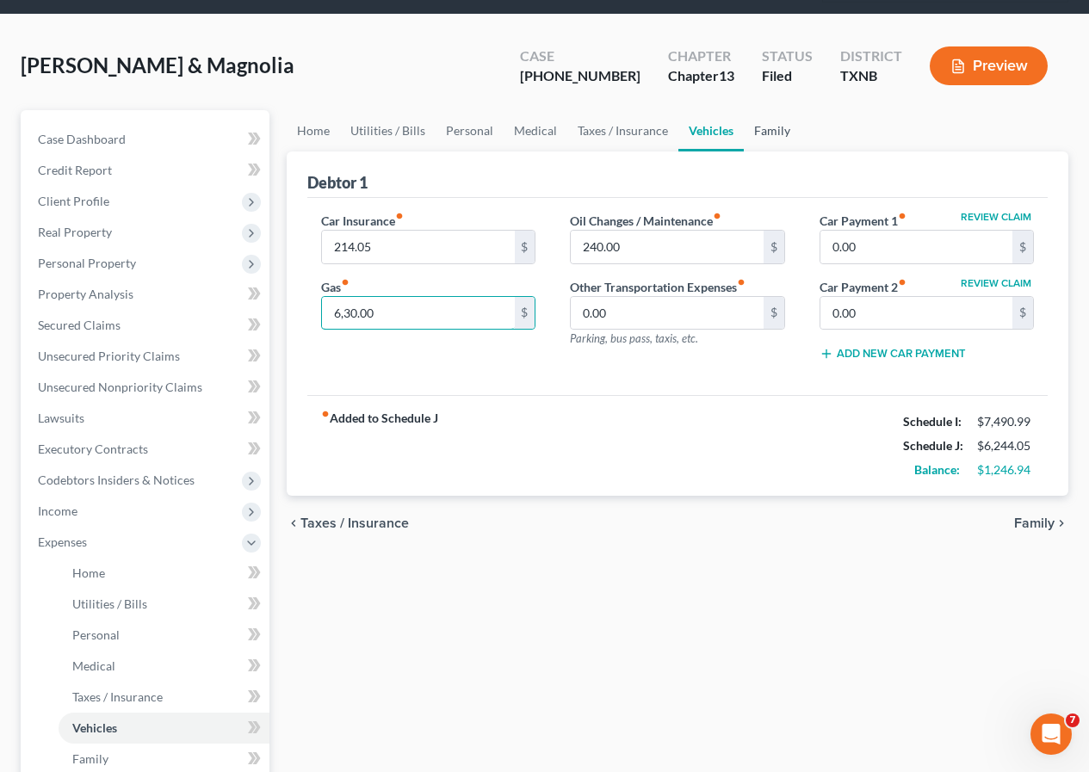
type input "6,30.00"
click at [768, 130] on link "Family" at bounding box center [771, 130] width 57 height 41
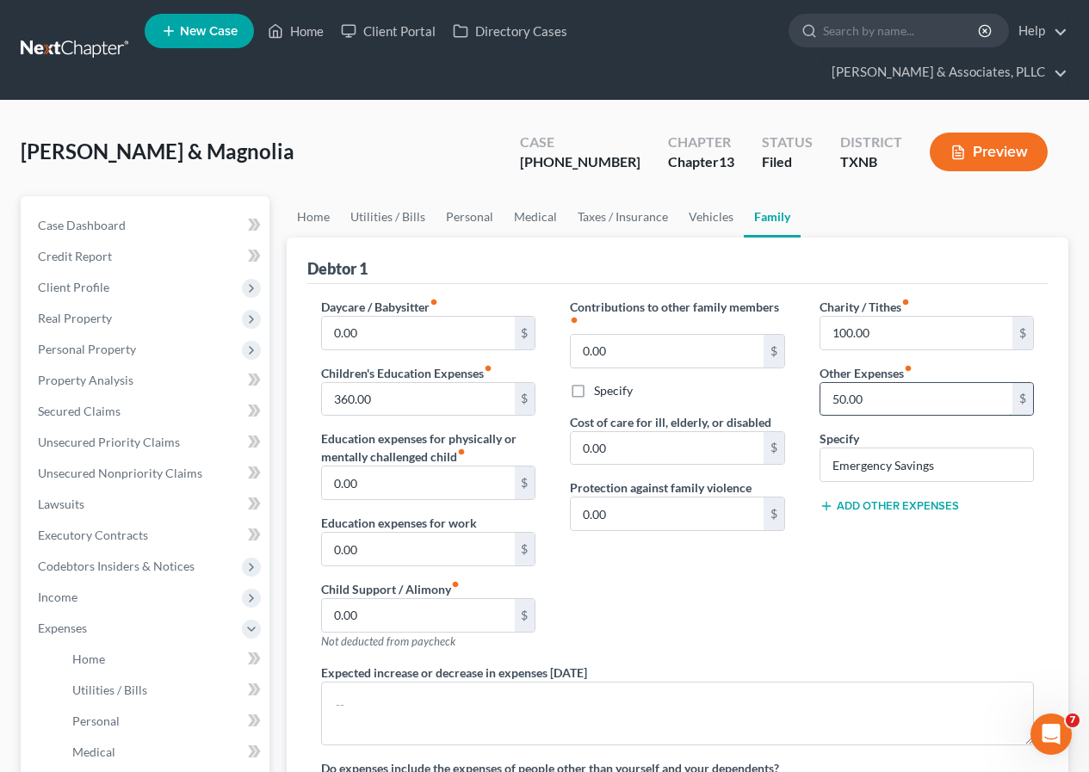
click at [830, 398] on input "50.00" at bounding box center [916, 399] width 192 height 33
click at [60, 416] on span "Secured Claims" at bounding box center [79, 411] width 83 height 15
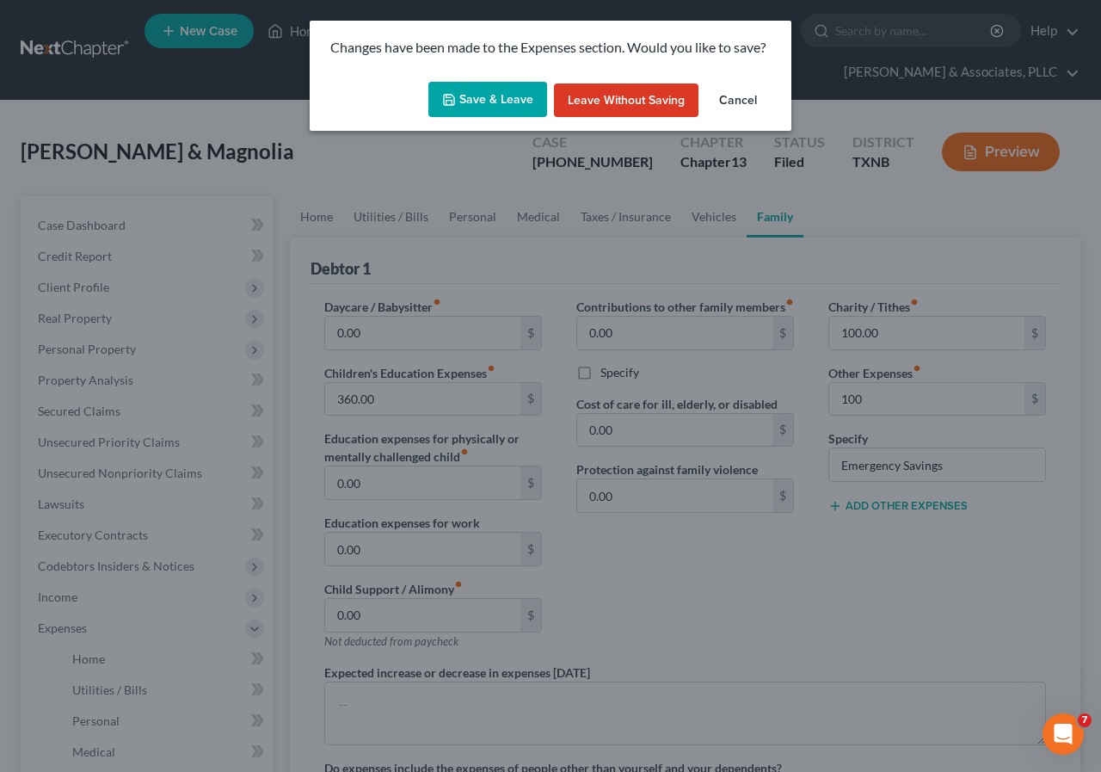
click at [461, 89] on button "Save & Leave" at bounding box center [488, 100] width 119 height 36
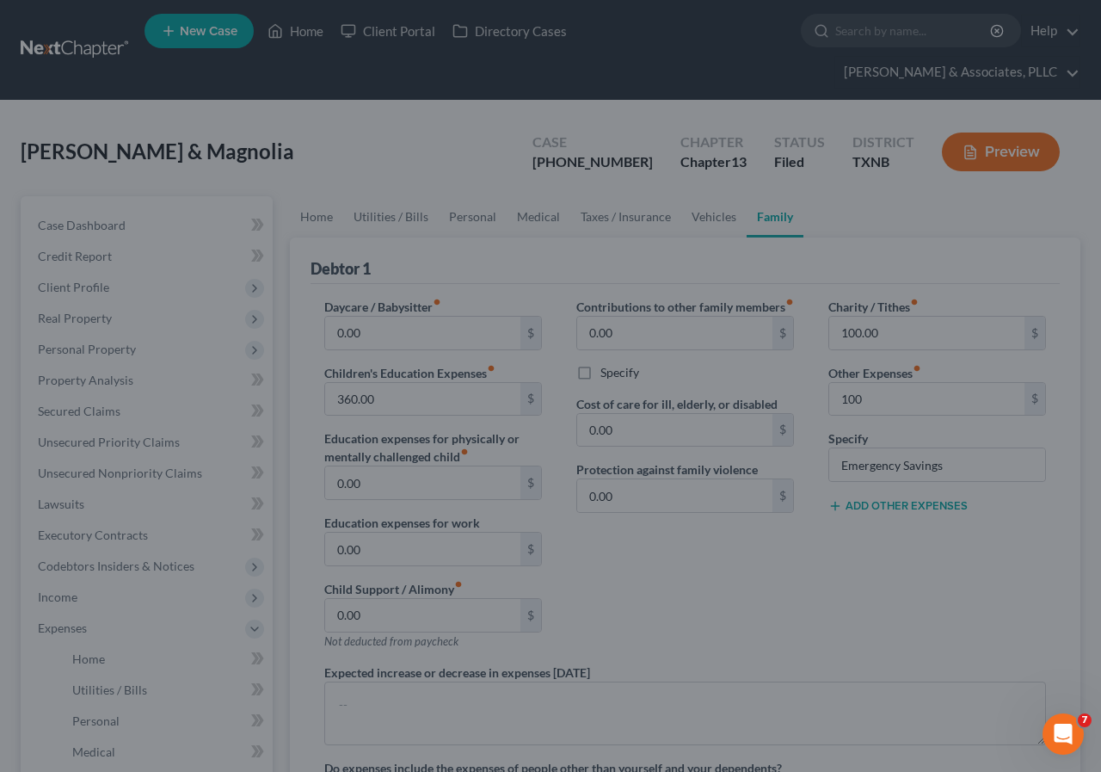
type input "100.00"
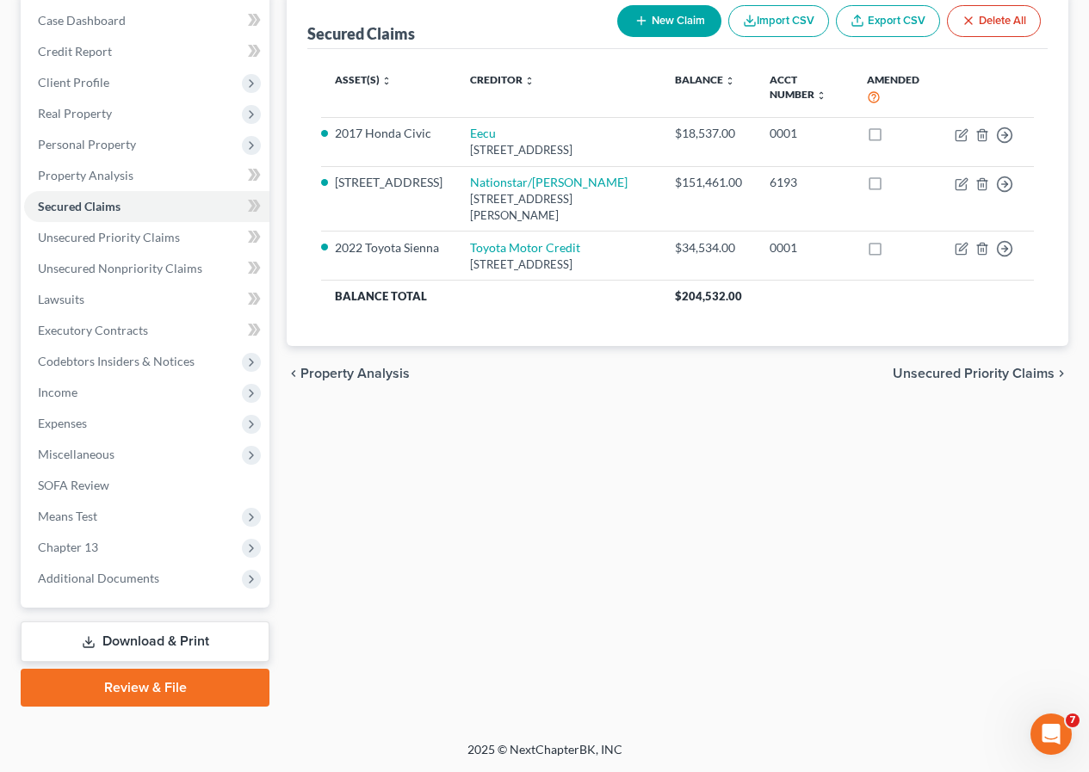
click at [151, 640] on link "Download & Print" at bounding box center [145, 641] width 249 height 40
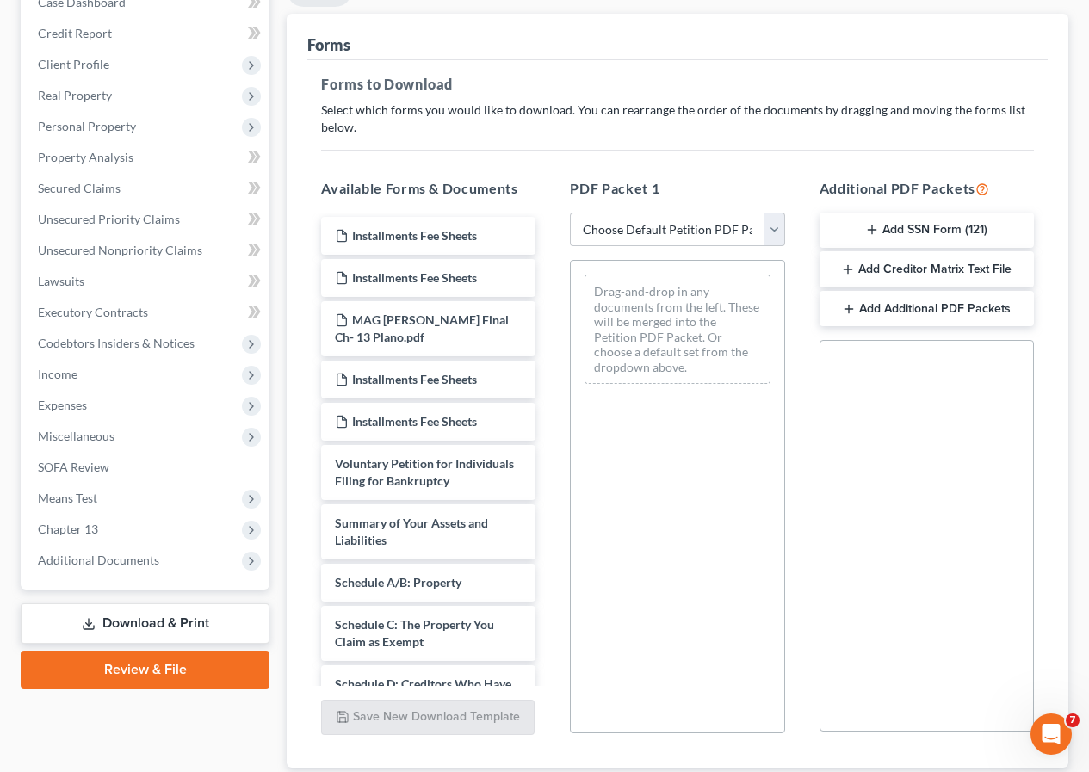
scroll to position [258, 0]
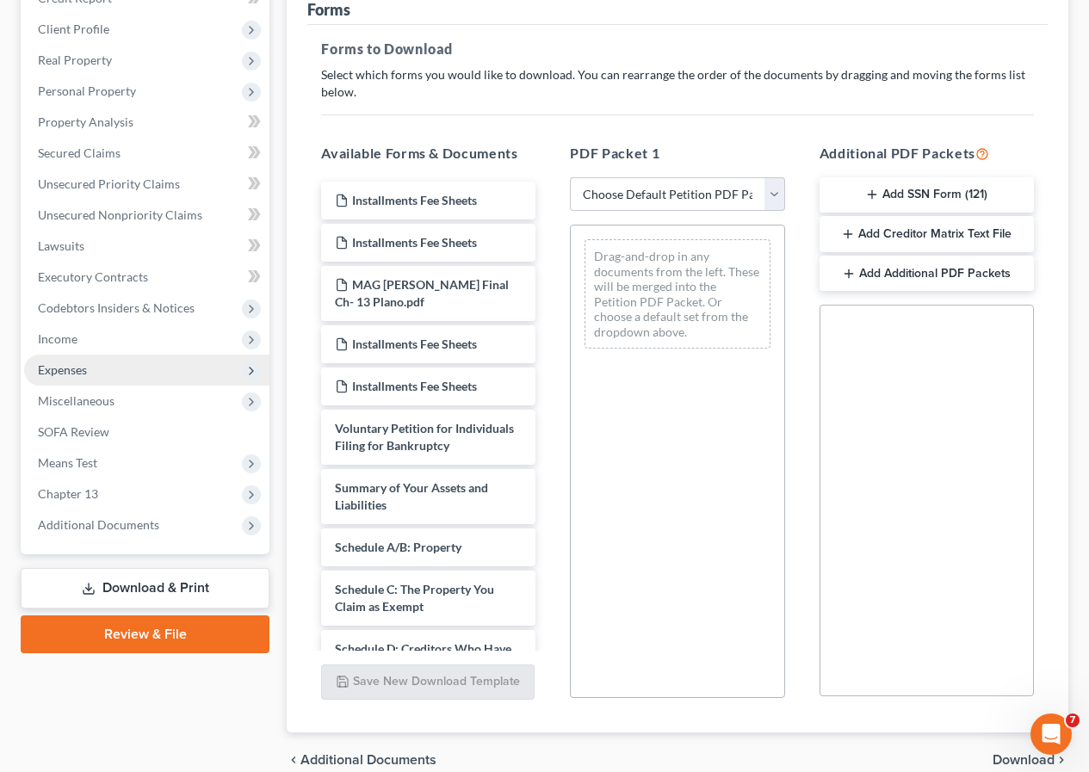
click at [85, 371] on span "Expenses" at bounding box center [62, 369] width 49 height 15
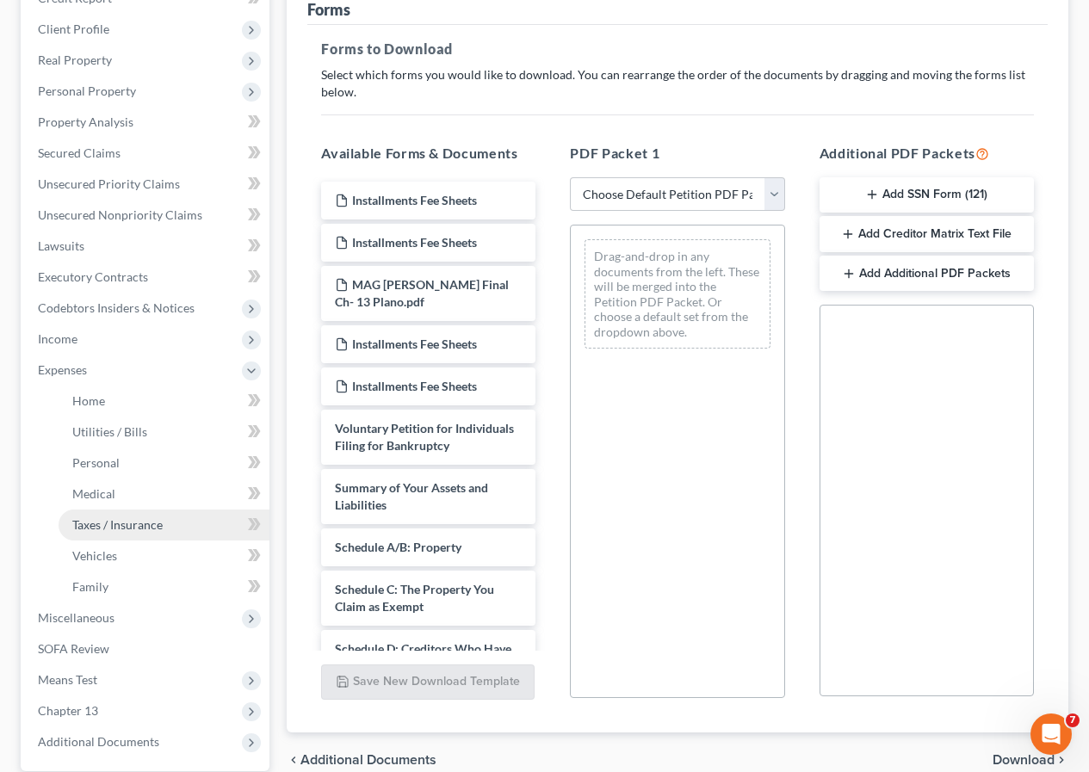
click at [127, 518] on span "Taxes / Insurance" at bounding box center [117, 524] width 90 height 15
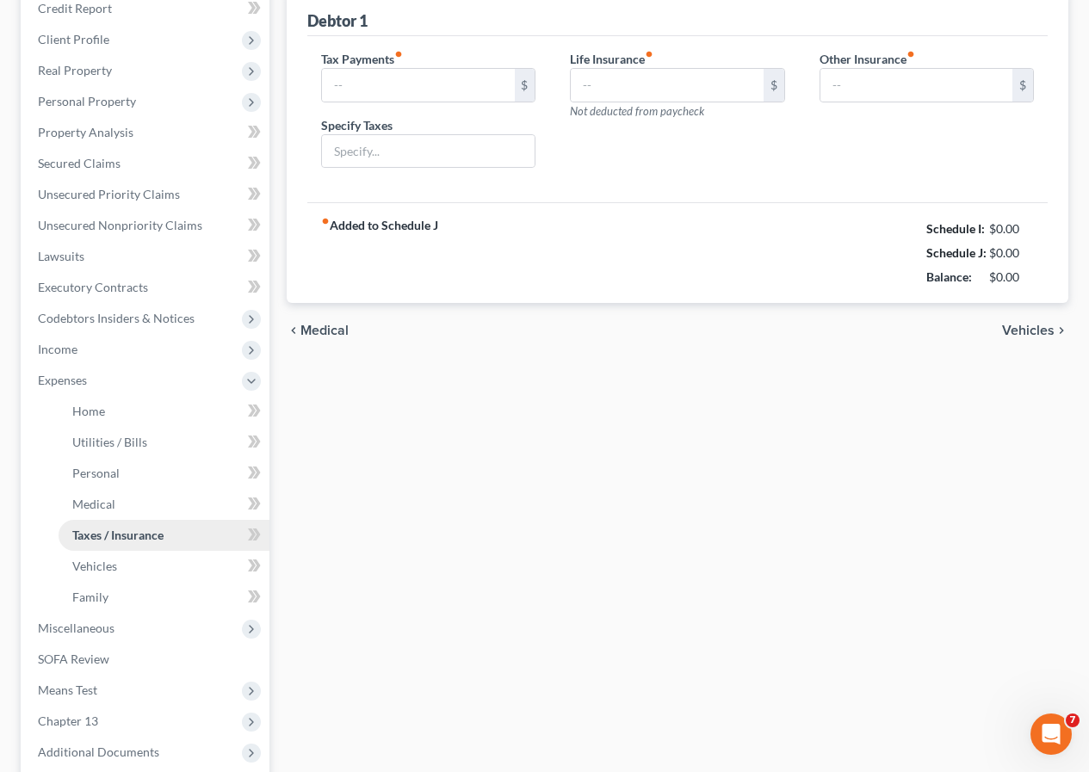
type input "0.00"
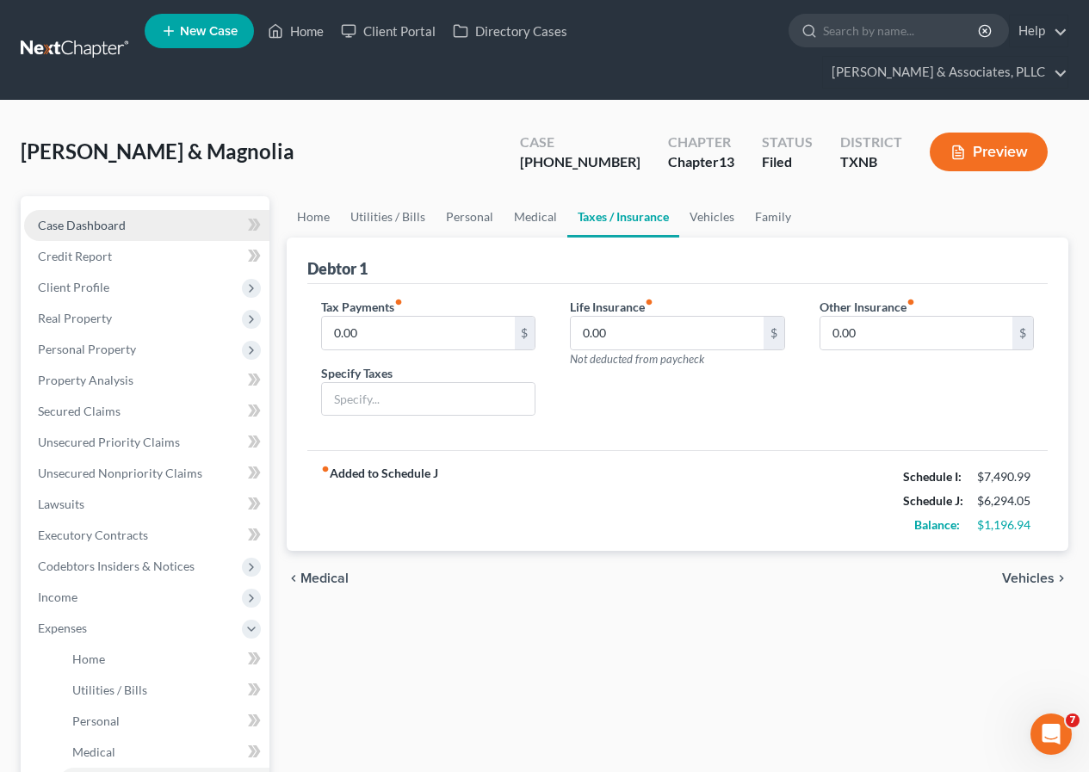
click at [102, 232] on link "Case Dashboard" at bounding box center [146, 225] width 245 height 31
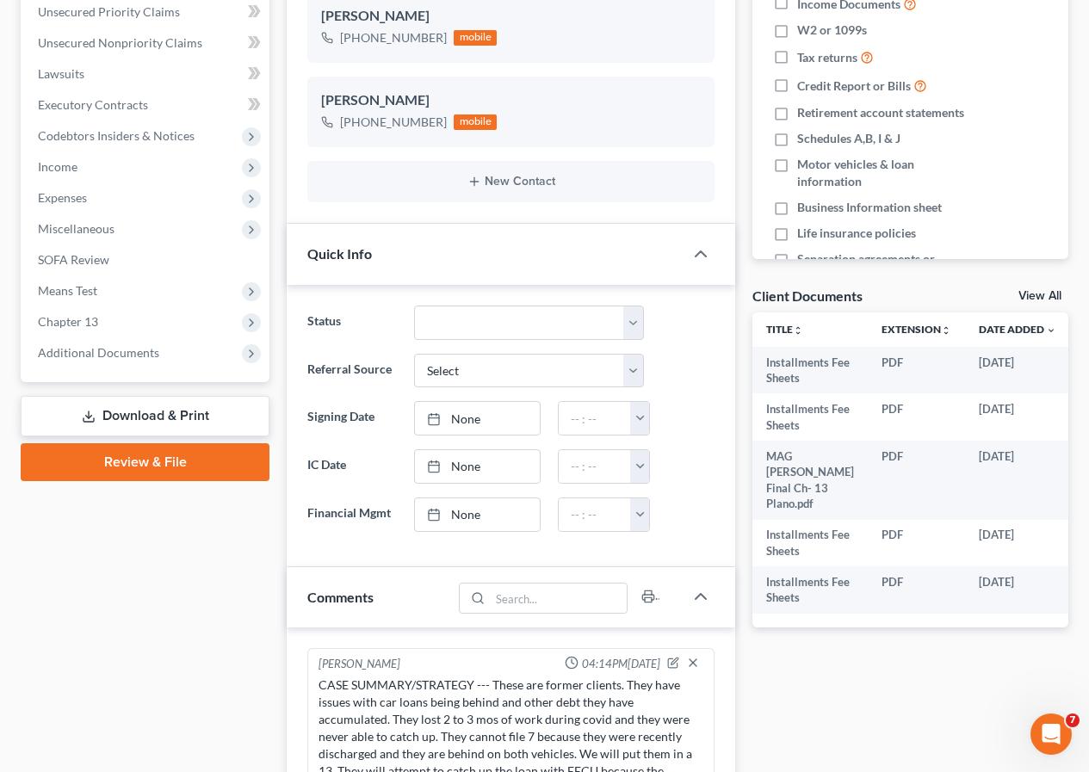
scroll to position [655, 0]
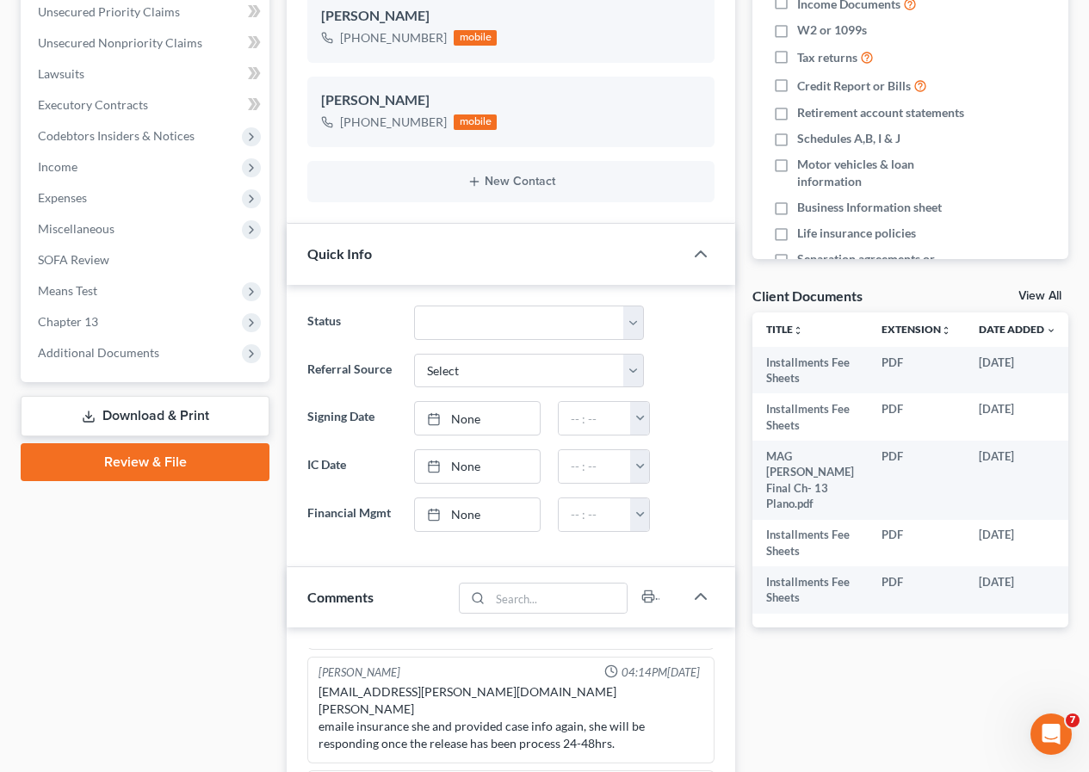
click at [136, 414] on link "Download & Print" at bounding box center [145, 416] width 249 height 40
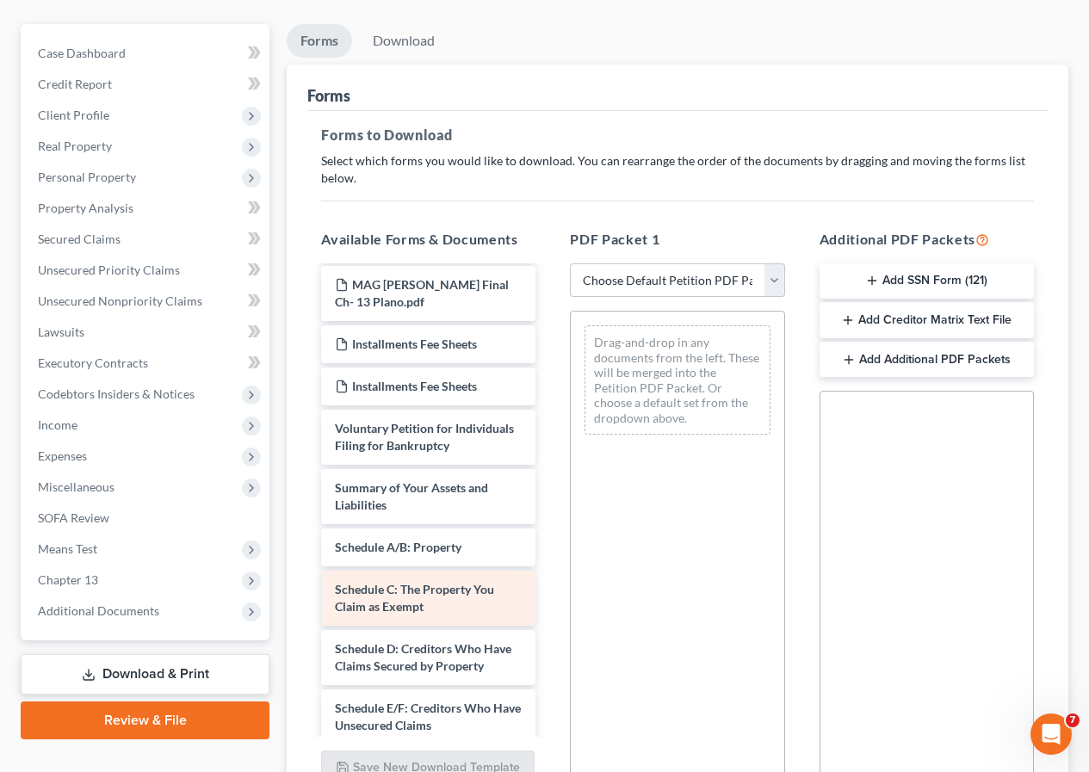
scroll to position [172, 0]
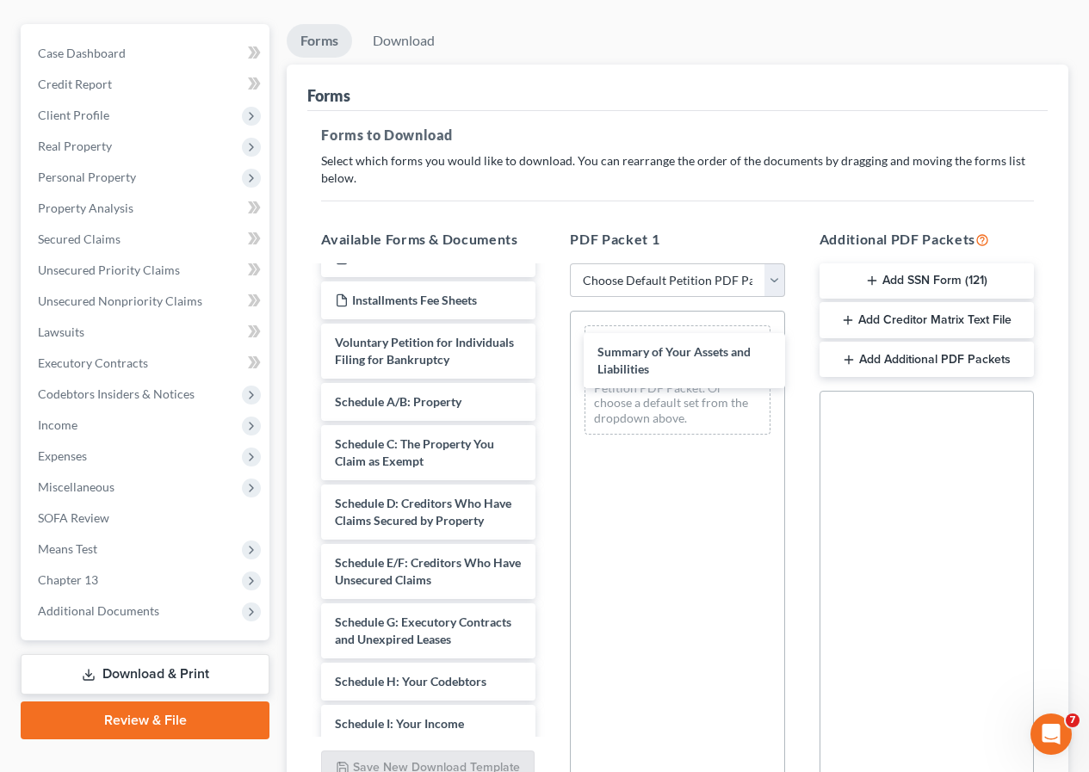
drag, startPoint x: 385, startPoint y: 426, endPoint x: 561, endPoint y: 409, distance: 177.2
click at [549, 356] on div "Summary of Your Assets and Liabilities Installments Fee Sheets Installments Fee…" at bounding box center [428, 648] width 242 height 1105
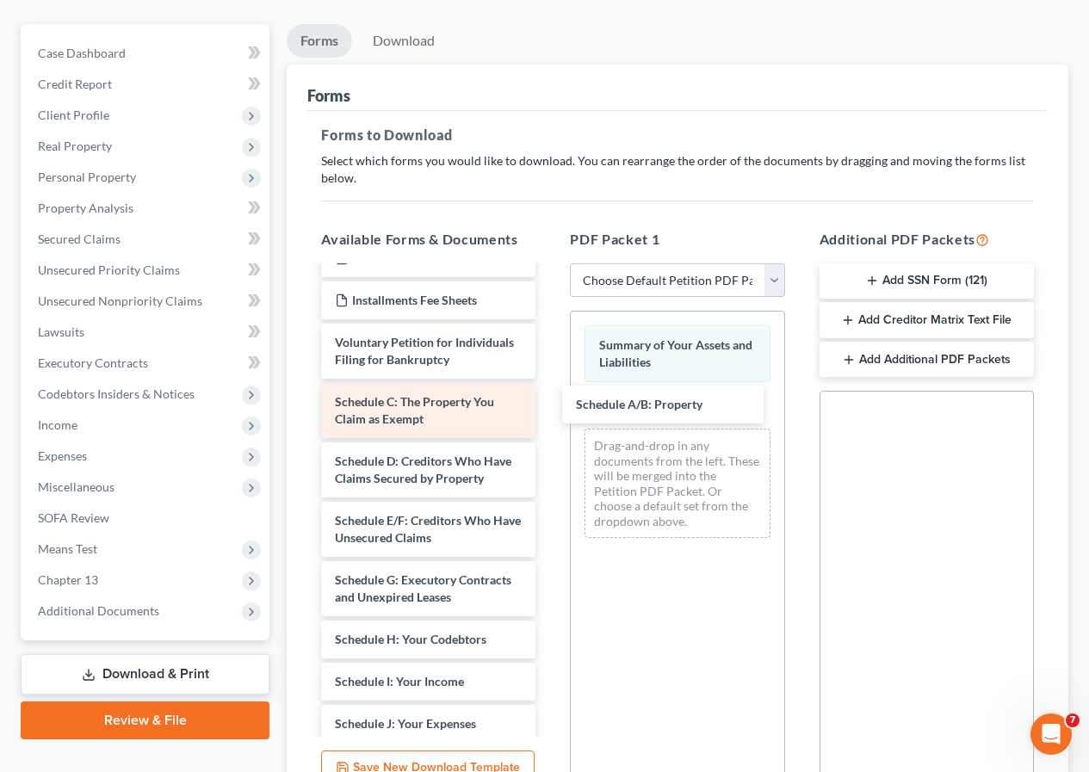
drag, startPoint x: 438, startPoint y: 426, endPoint x: 509, endPoint y: 437, distance: 72.3
click at [549, 409] on div "Schedule A/B: Property Installments Fee Sheets Installments Fee Sheets MAG [PER…" at bounding box center [428, 627] width 242 height 1063
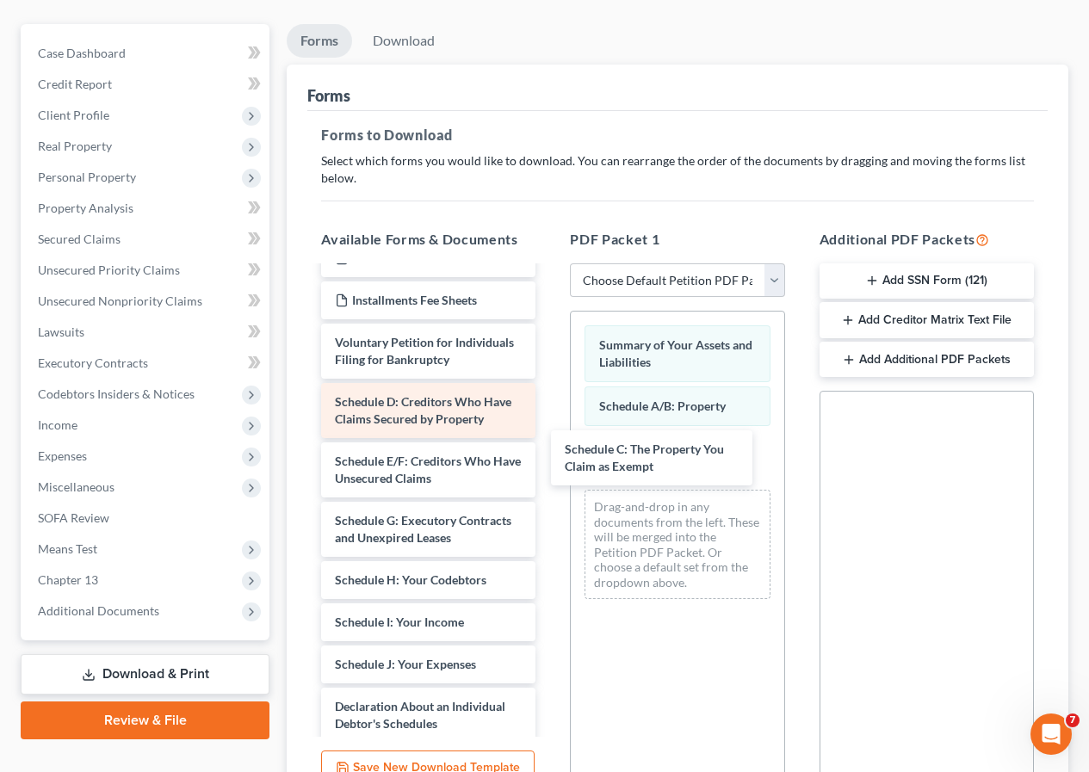
drag, startPoint x: 410, startPoint y: 441, endPoint x: 453, endPoint y: 452, distance: 44.2
click at [549, 471] on div "Schedule C: The Property You Claim as Exempt Installments Fee Sheets Installmen…" at bounding box center [428, 597] width 242 height 1003
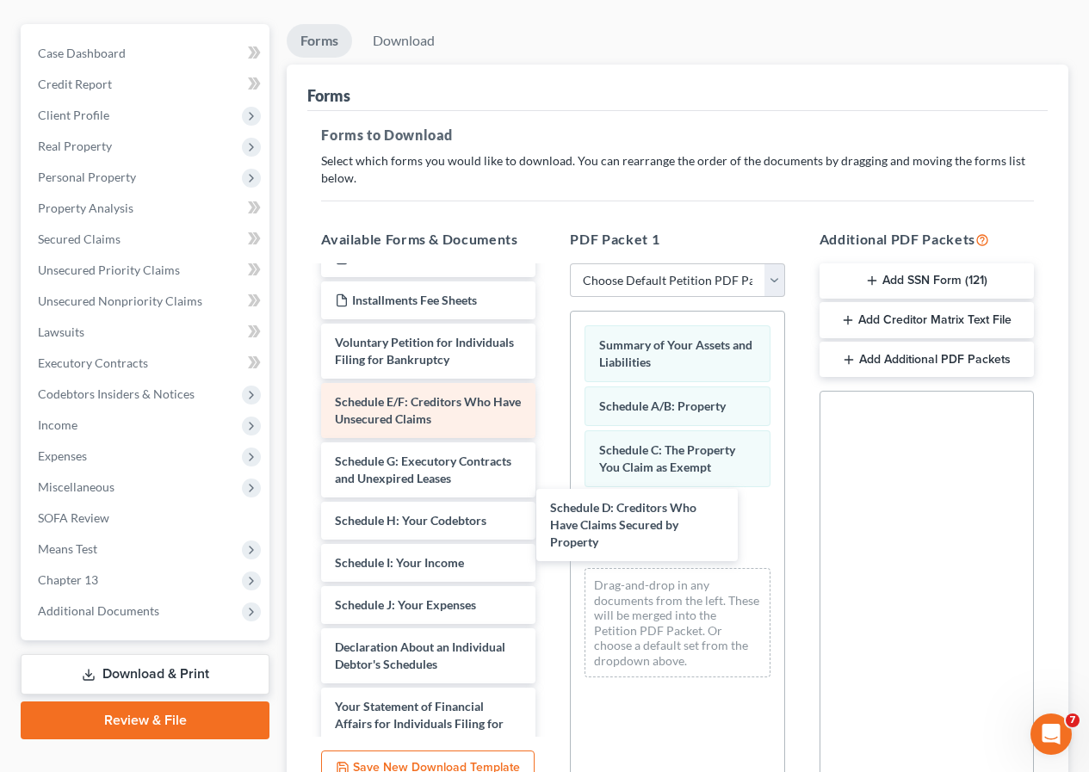
drag, startPoint x: 423, startPoint y: 447, endPoint x: 426, endPoint y: 434, distance: 13.2
click at [549, 524] on div "Schedule D: Creditors Who Have Claims Secured by Property Installments Fee Shee…" at bounding box center [428, 568] width 242 height 944
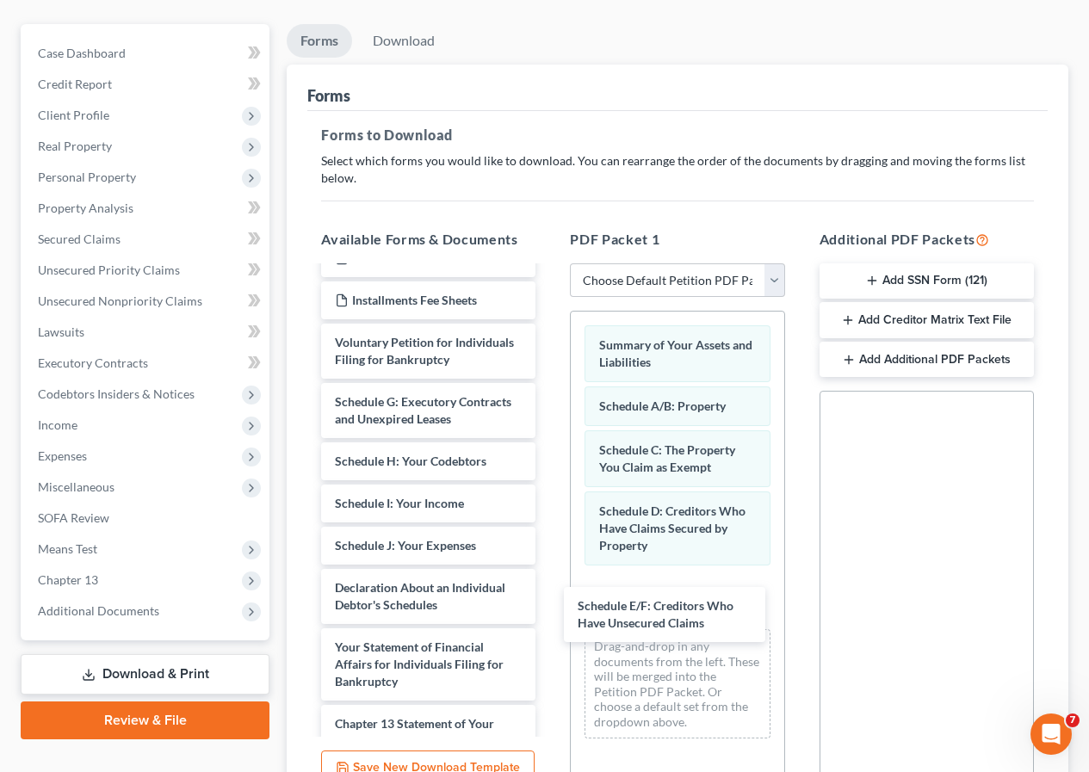
drag, startPoint x: 412, startPoint y: 429, endPoint x: 525, endPoint y: 552, distance: 167.5
click at [549, 608] on div "Schedule E/F: Creditors Who Have Unsecured Claims Installments Fee Sheets Insta…" at bounding box center [428, 538] width 242 height 885
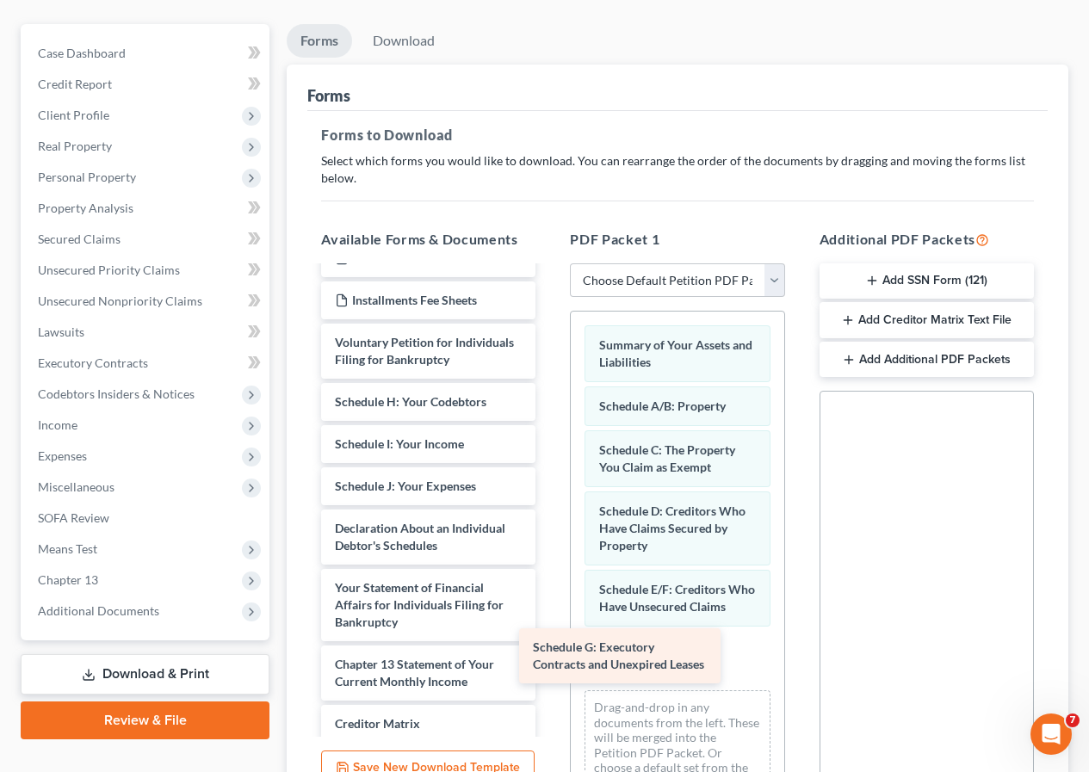
drag, startPoint x: 429, startPoint y: 432, endPoint x: 626, endPoint y: 660, distance: 301.9
click at [549, 660] on div "Schedule G: Executory Contracts and Unexpired Leases Installments Fee Sheets In…" at bounding box center [428, 508] width 242 height 825
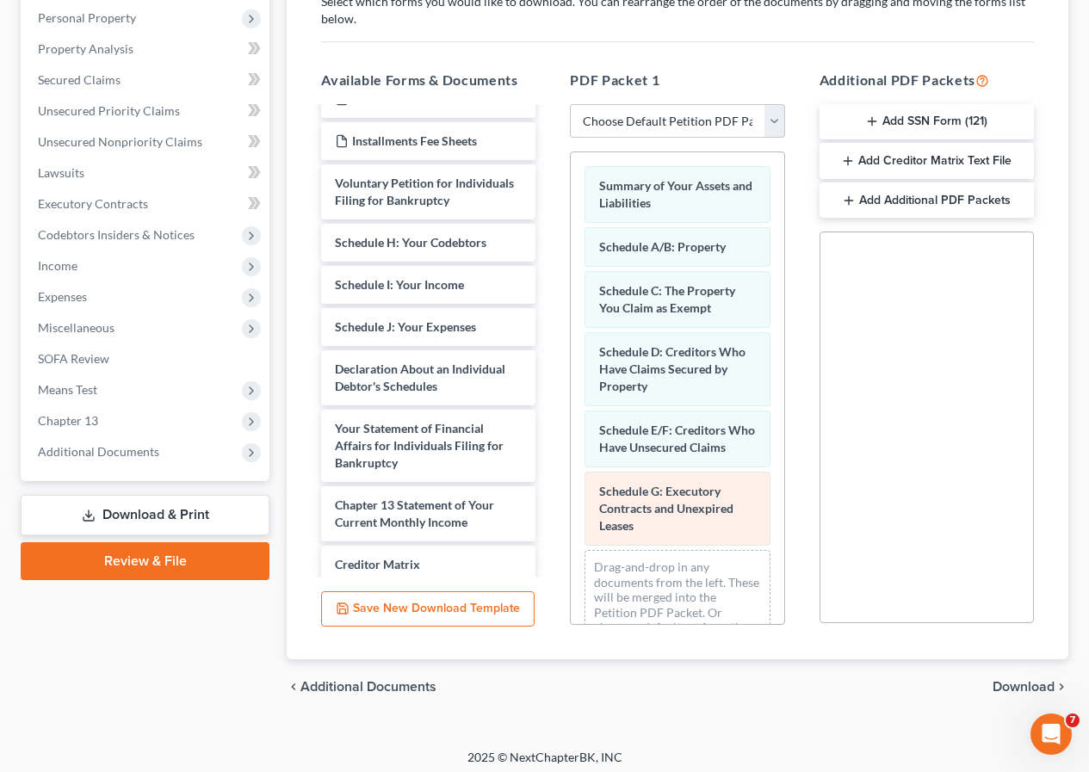
scroll to position [339, 0]
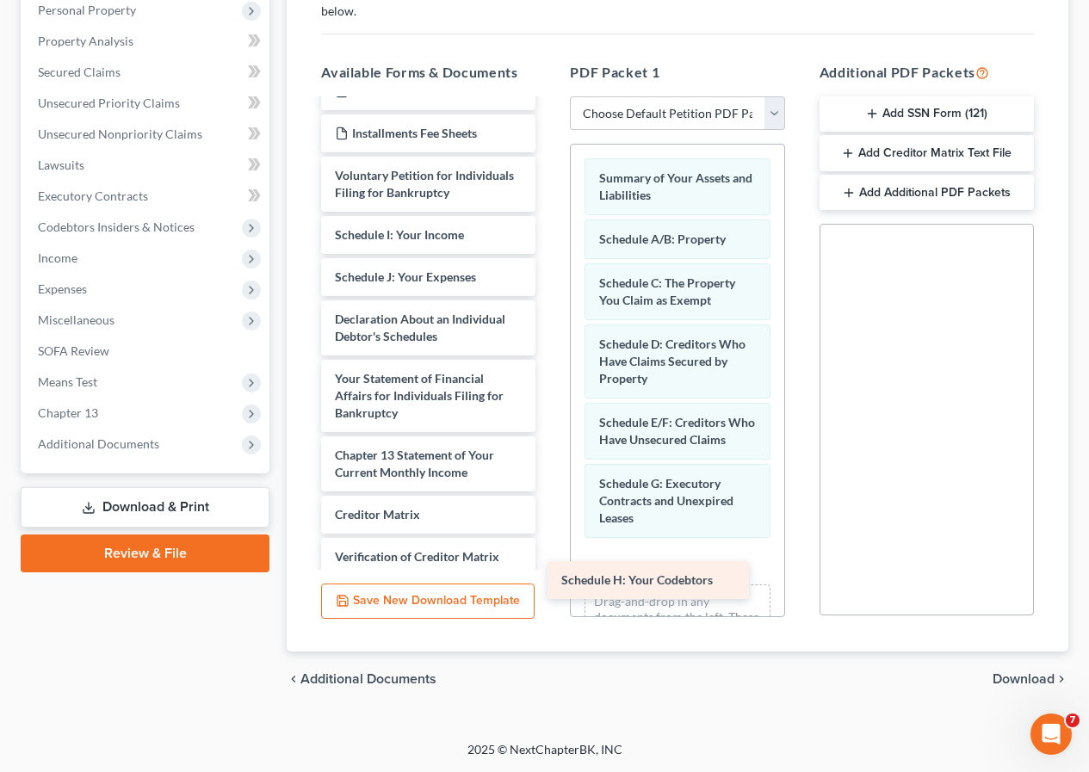
drag, startPoint x: 433, startPoint y: 253, endPoint x: 706, endPoint y: 572, distance: 420.5
click at [549, 571] on div "Schedule H: Your Codebtors Installments Fee Sheets Installments Fee Sheets MAG …" at bounding box center [428, 320] width 242 height 783
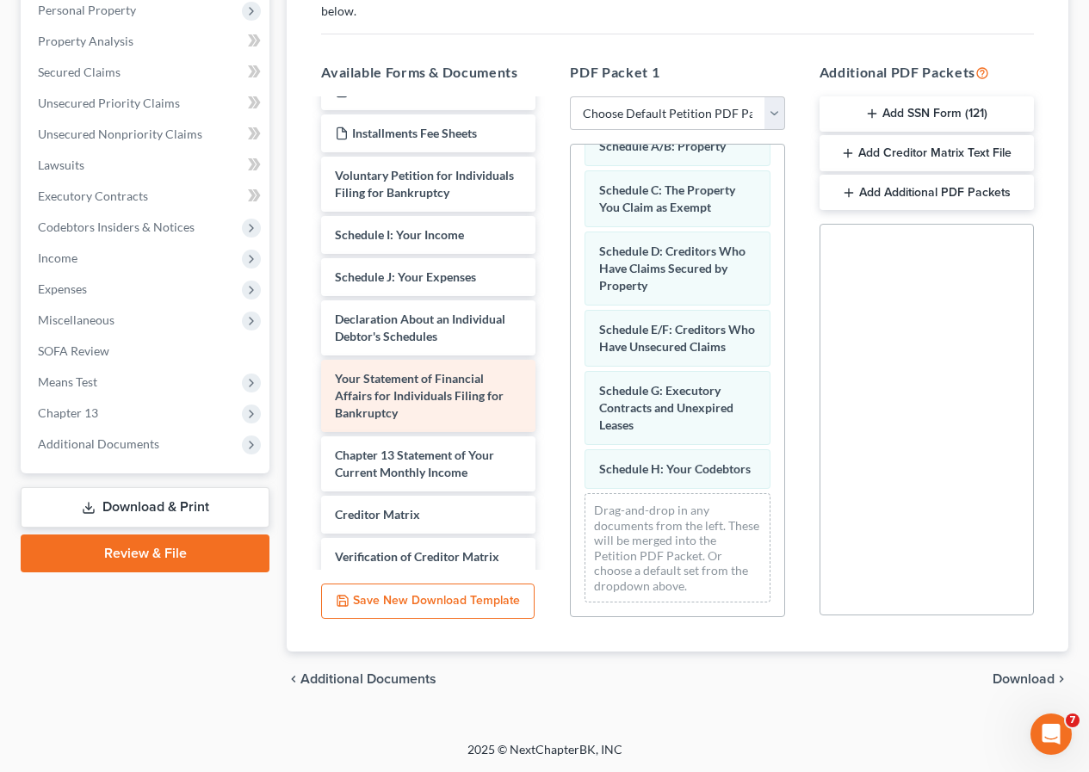
scroll to position [127, 0]
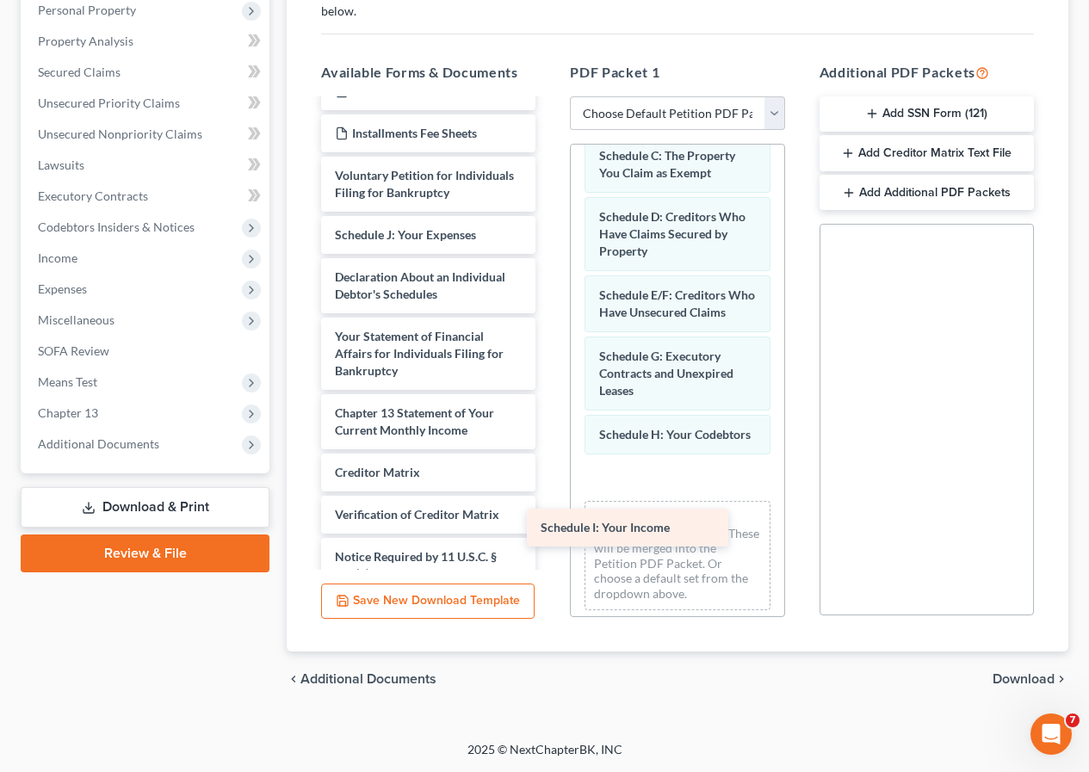
drag, startPoint x: 410, startPoint y: 252, endPoint x: 615, endPoint y: 527, distance: 343.7
click at [549, 527] on div "Schedule I: Your Income Installments Fee Sheets Installments Fee Sheets MAG [PE…" at bounding box center [428, 299] width 242 height 741
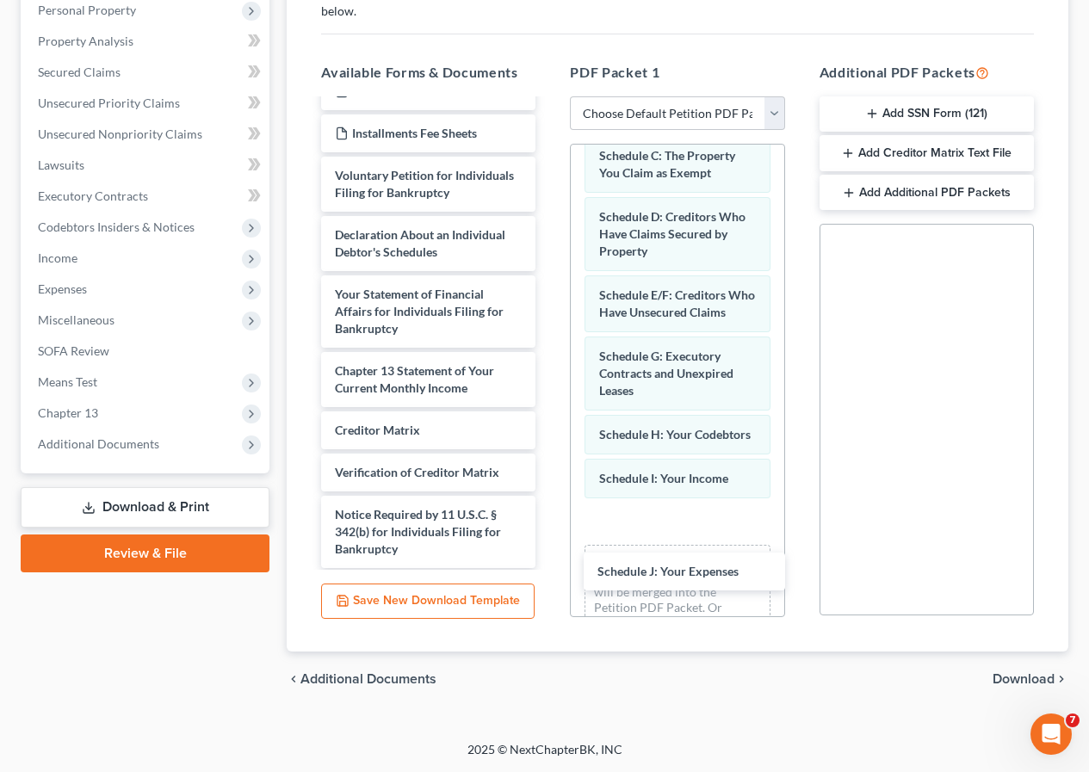
drag, startPoint x: 410, startPoint y: 255, endPoint x: 639, endPoint y: 540, distance: 365.4
click at [549, 572] on div "Schedule J: Your Expenses Installments Fee Sheets Installments Fee Sheets MAG […" at bounding box center [428, 278] width 242 height 699
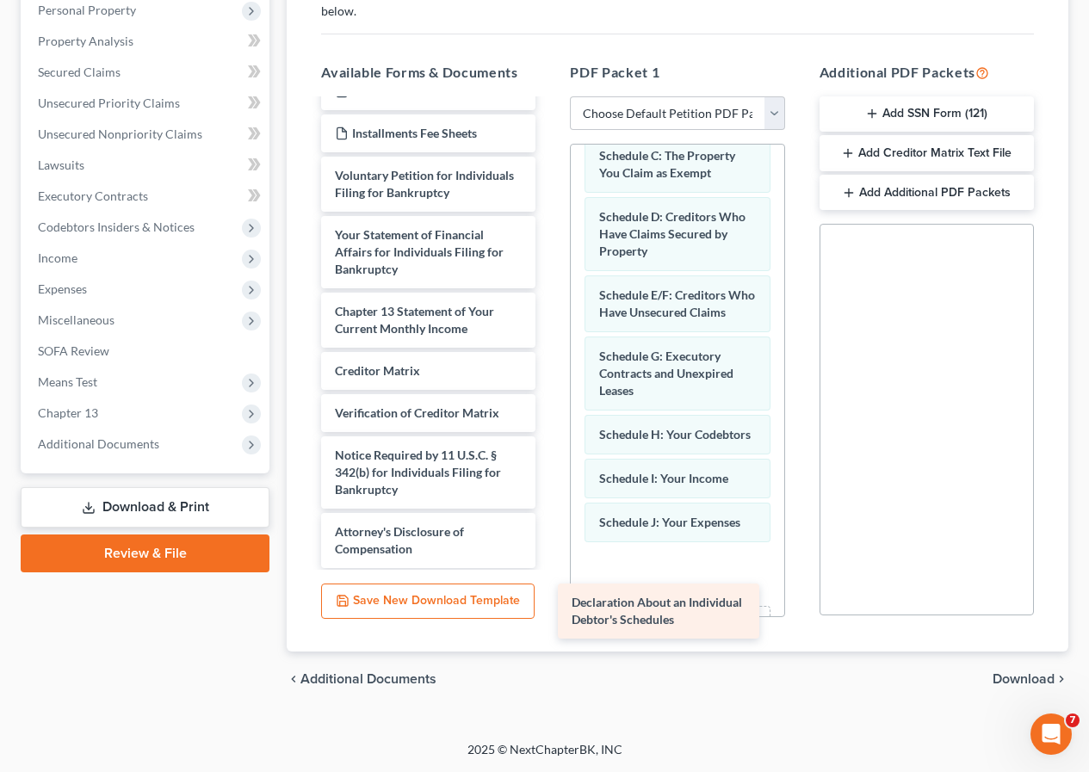
drag, startPoint x: 405, startPoint y: 257, endPoint x: 643, endPoint y: 605, distance: 421.0
click at [549, 568] on div "Declaration About an Individual Debtor's Schedules Installments Fee Sheets Inst…" at bounding box center [428, 248] width 242 height 639
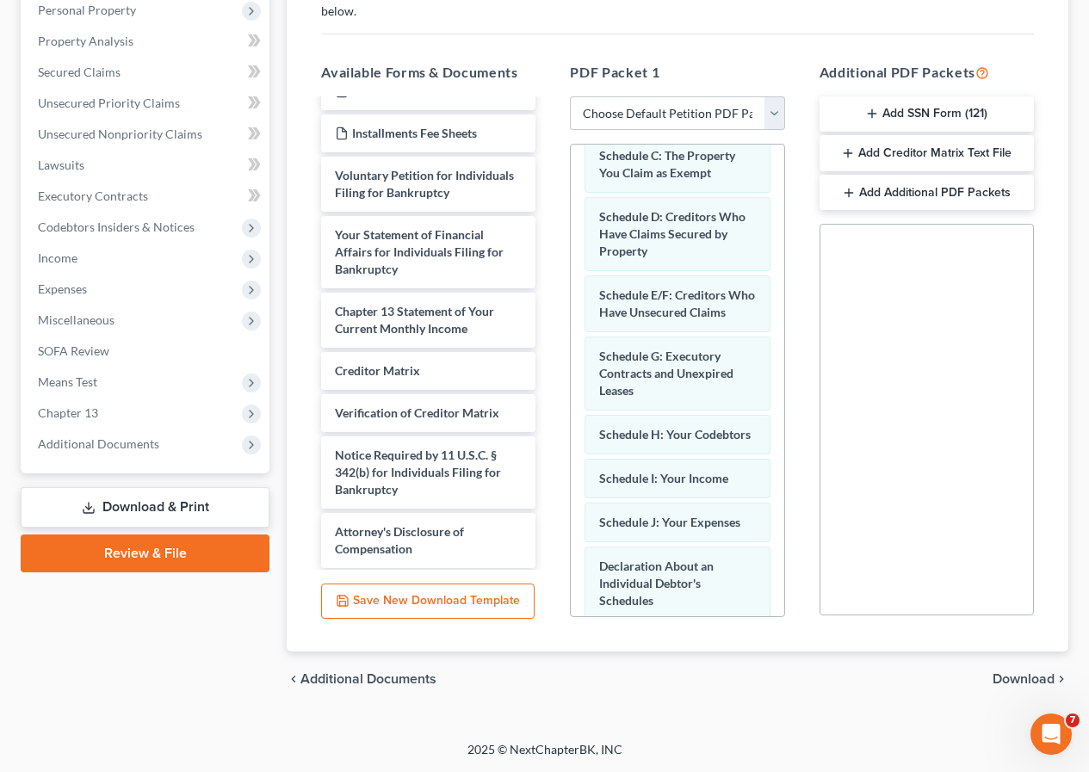
click at [1009, 677] on span "Download" at bounding box center [1023, 679] width 62 height 14
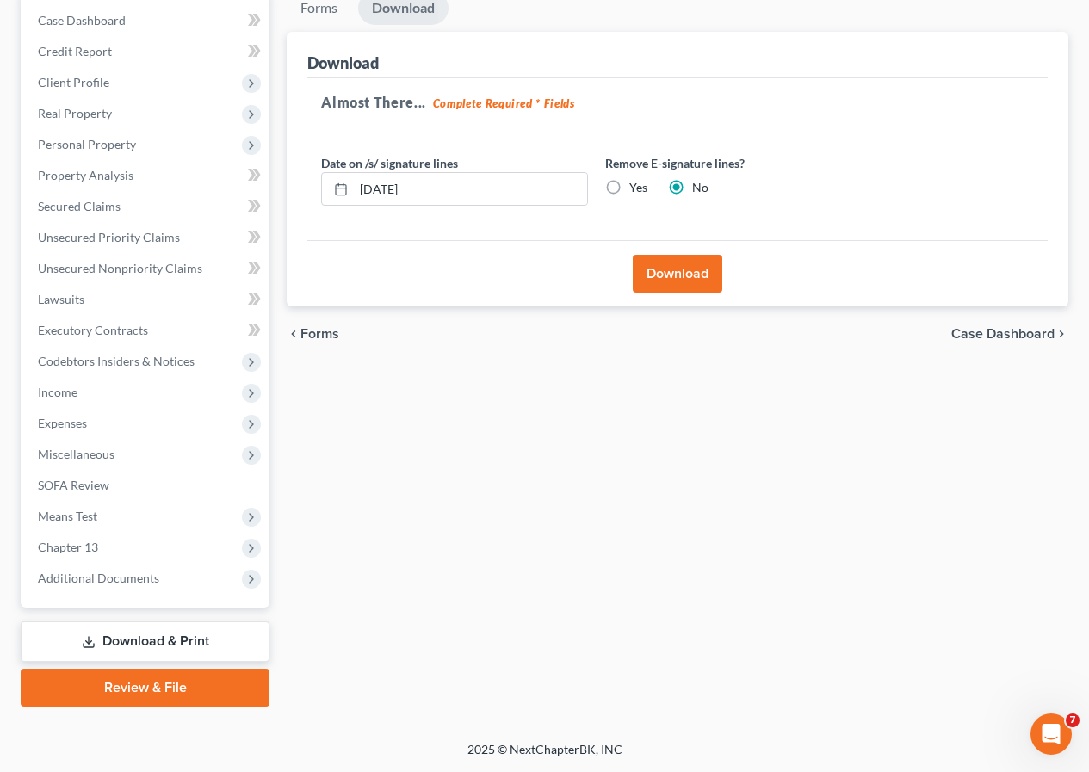
scroll to position [205, 0]
click at [663, 280] on button "Download" at bounding box center [676, 274] width 89 height 38
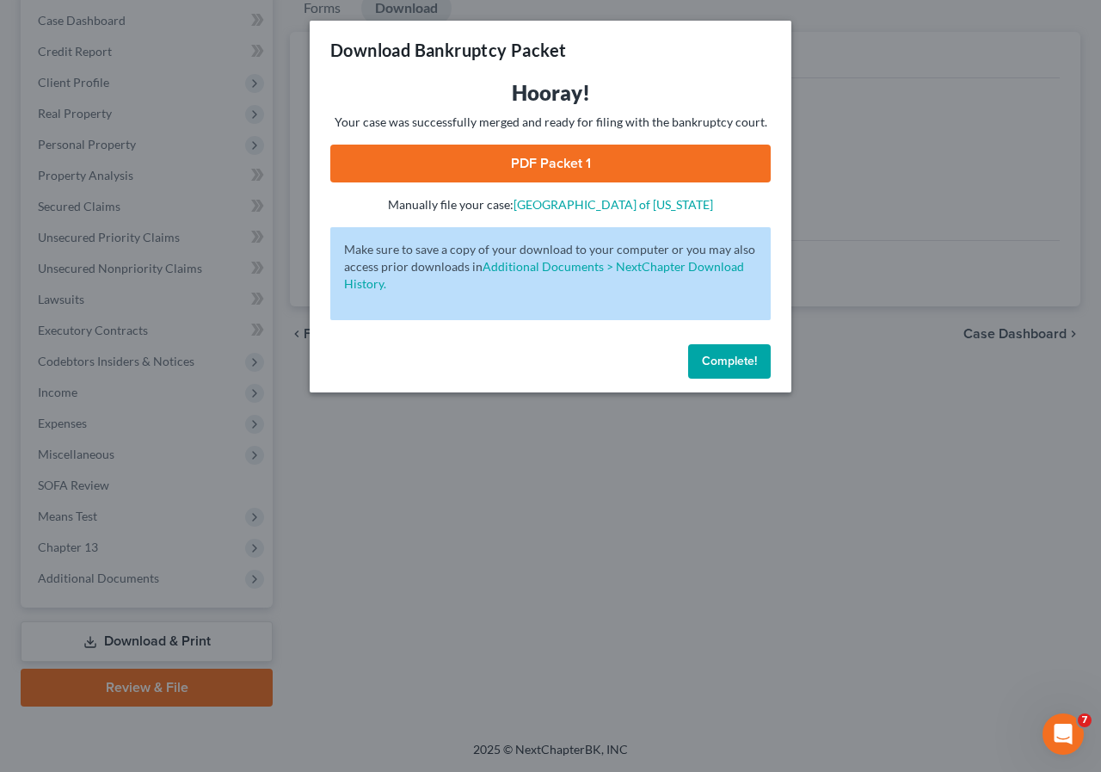
click at [530, 162] on link "PDF Packet 1" at bounding box center [550, 164] width 441 height 38
click at [715, 363] on span "Complete!" at bounding box center [729, 361] width 55 height 15
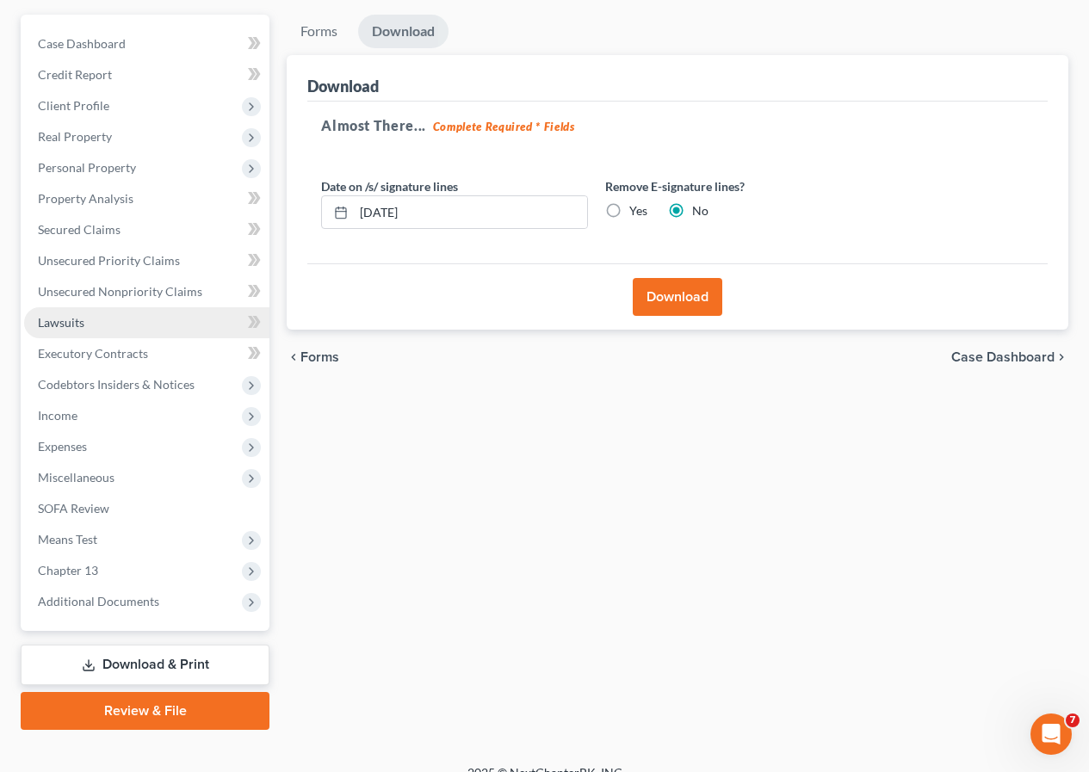
scroll to position [0, 0]
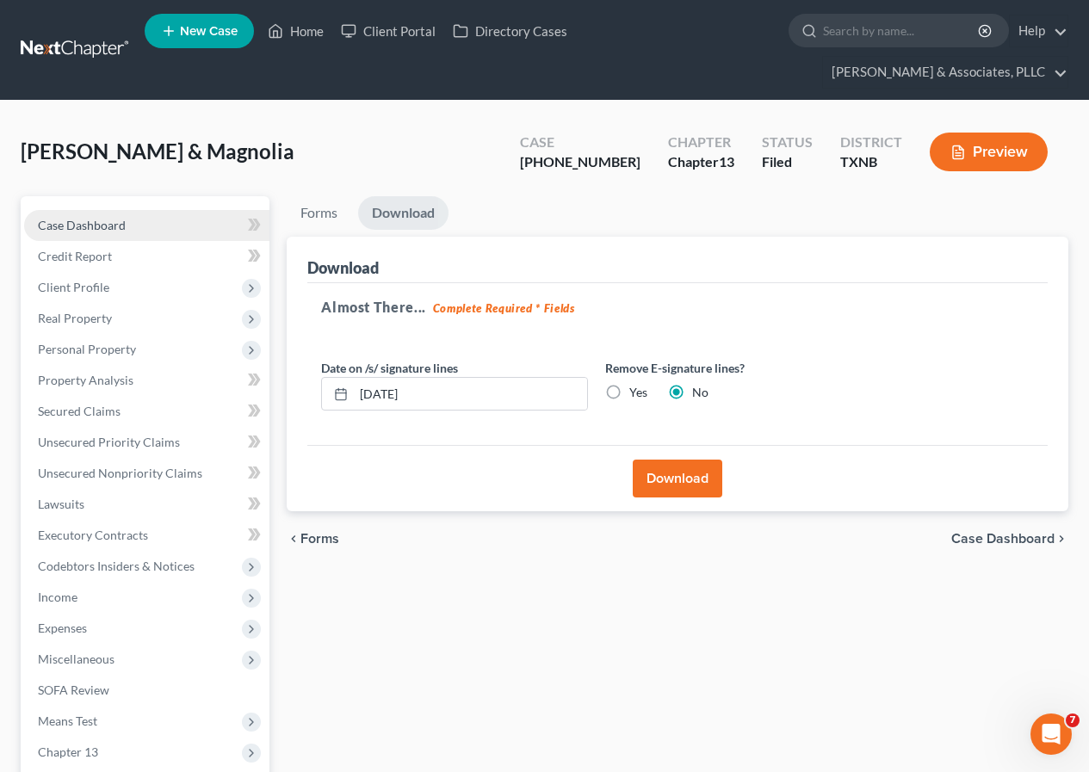
click at [117, 221] on span "Case Dashboard" at bounding box center [82, 225] width 88 height 15
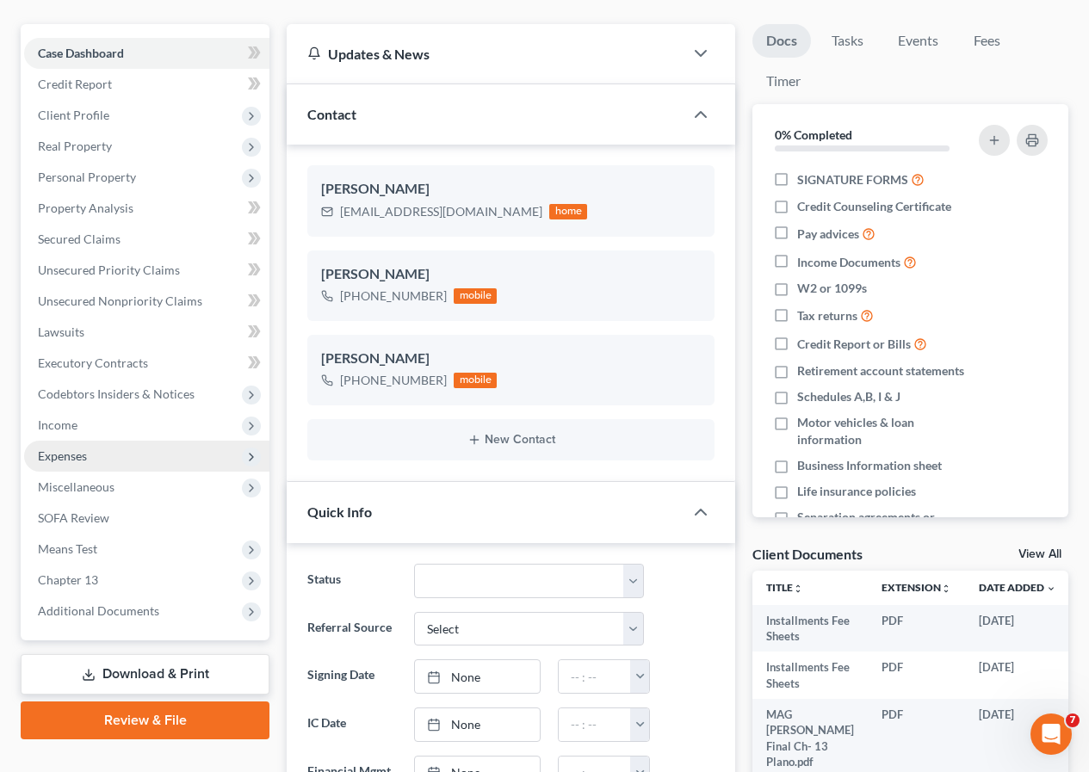
scroll to position [516, 0]
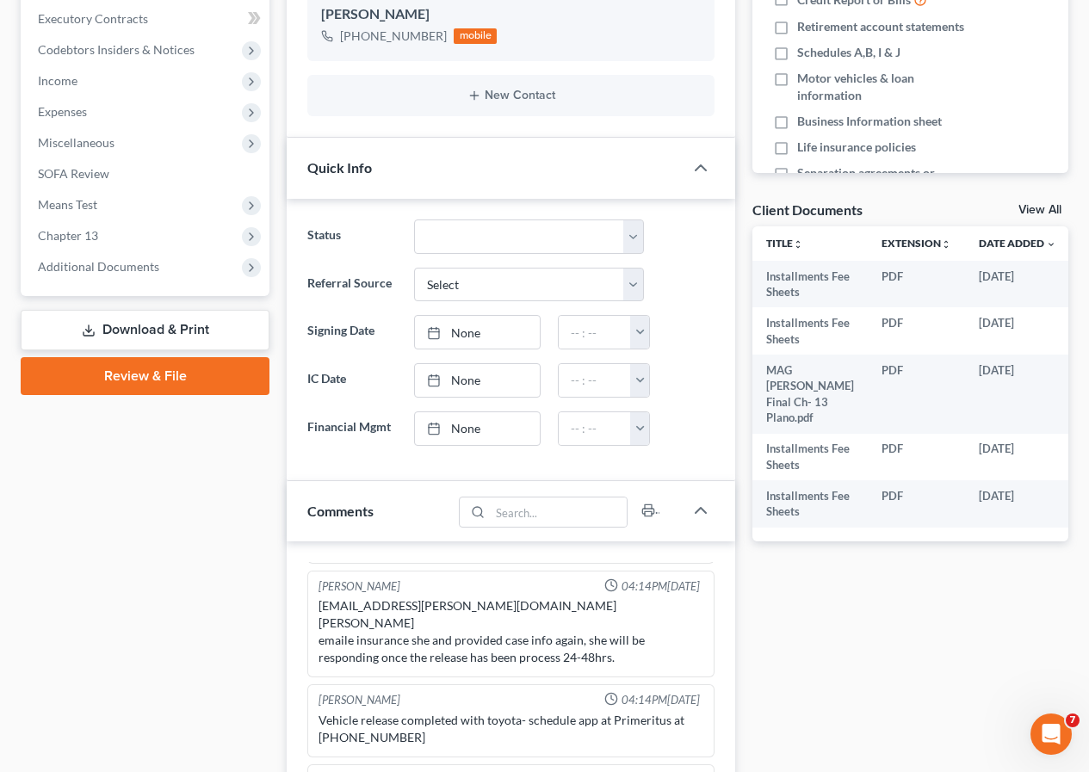
click at [129, 332] on link "Download & Print" at bounding box center [145, 330] width 249 height 40
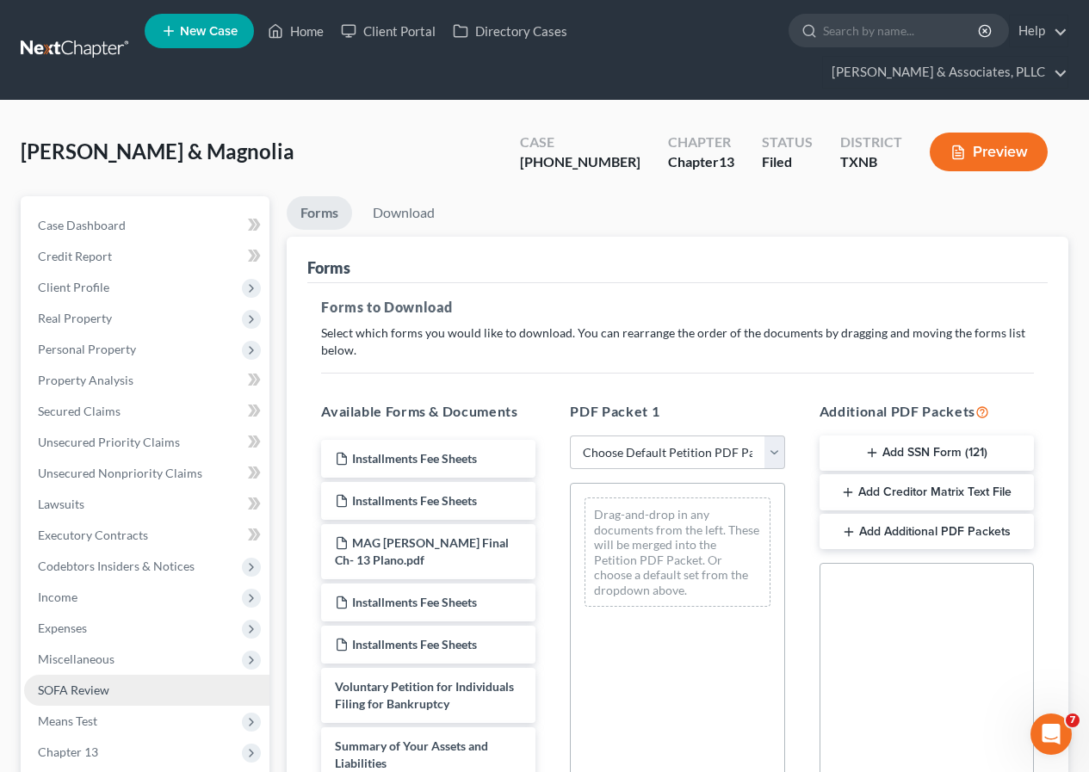
click at [103, 685] on span "SOFA Review" at bounding box center [73, 689] width 71 height 15
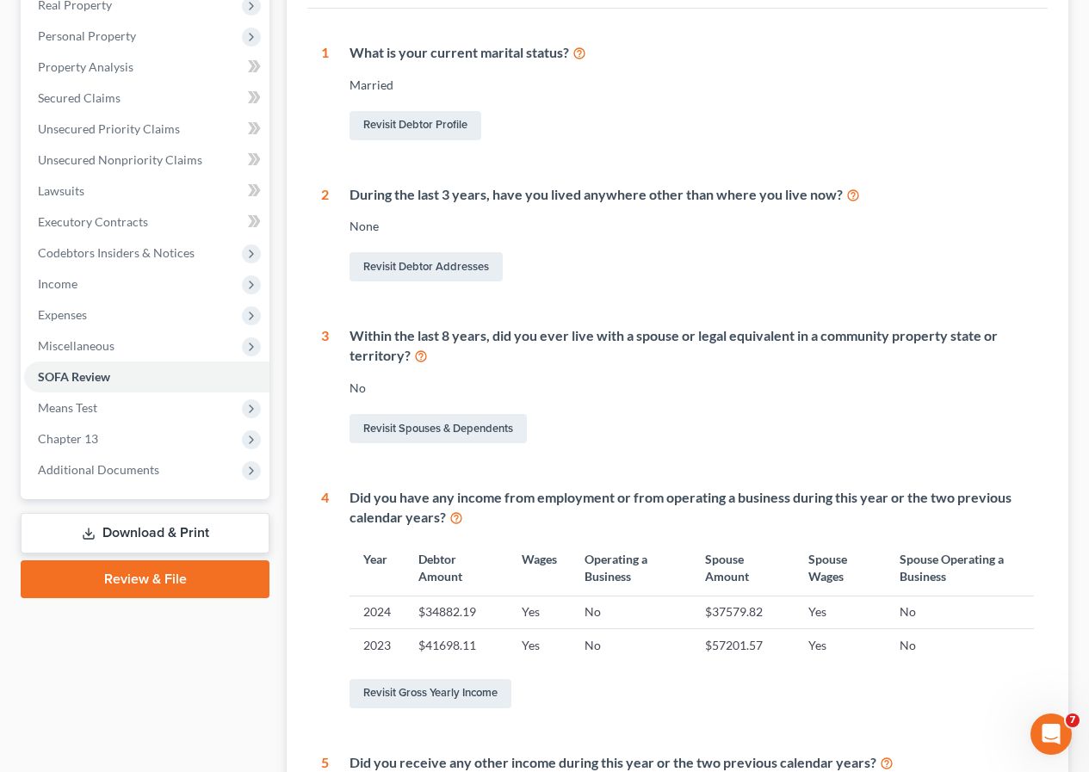
scroll to position [344, 0]
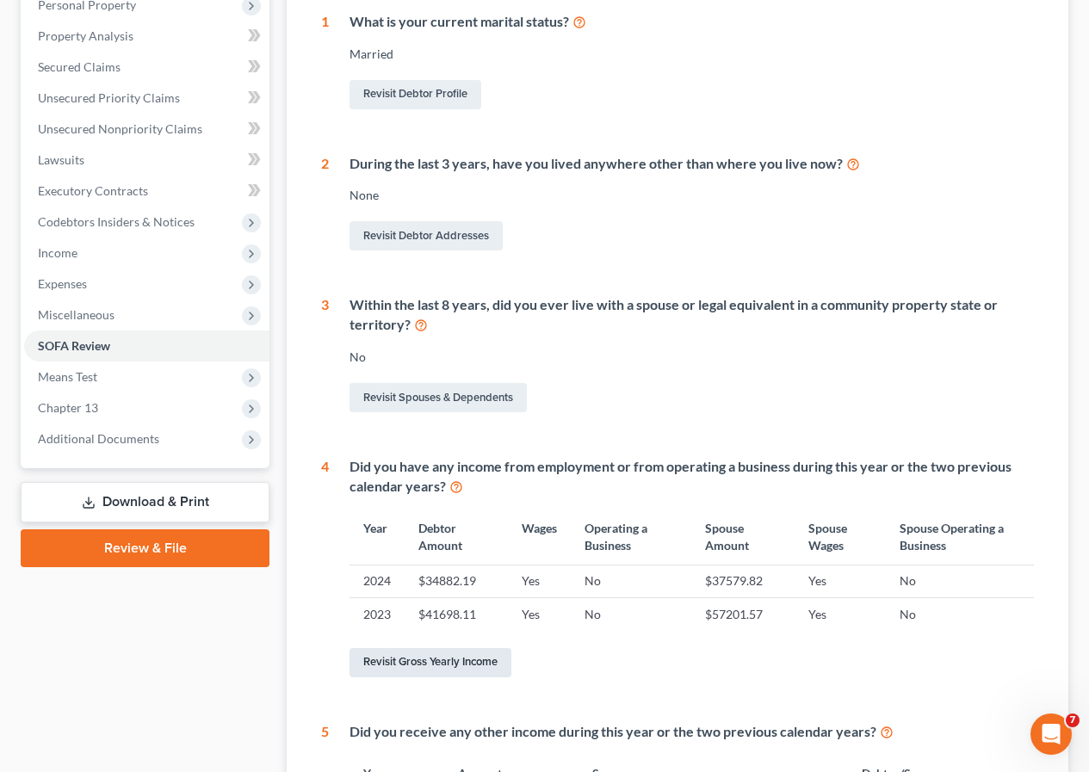
click at [421, 662] on link "Revisit Gross Yearly Income" at bounding box center [430, 662] width 162 height 29
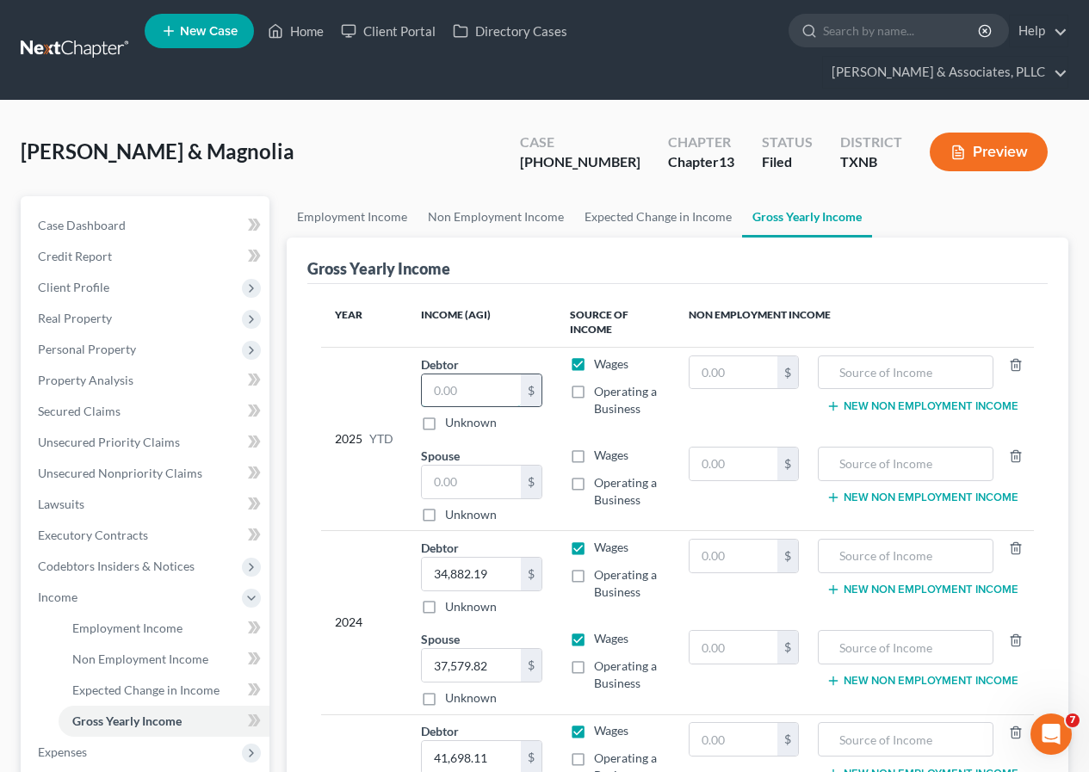
click at [437, 391] on input "text" at bounding box center [471, 390] width 99 height 33
drag, startPoint x: 453, startPoint y: 389, endPoint x: 467, endPoint y: 441, distance: 54.5
click at [453, 395] on input "356,315" at bounding box center [471, 390] width 99 height 33
type input "35615"
click at [429, 478] on input "text" at bounding box center [471, 482] width 99 height 33
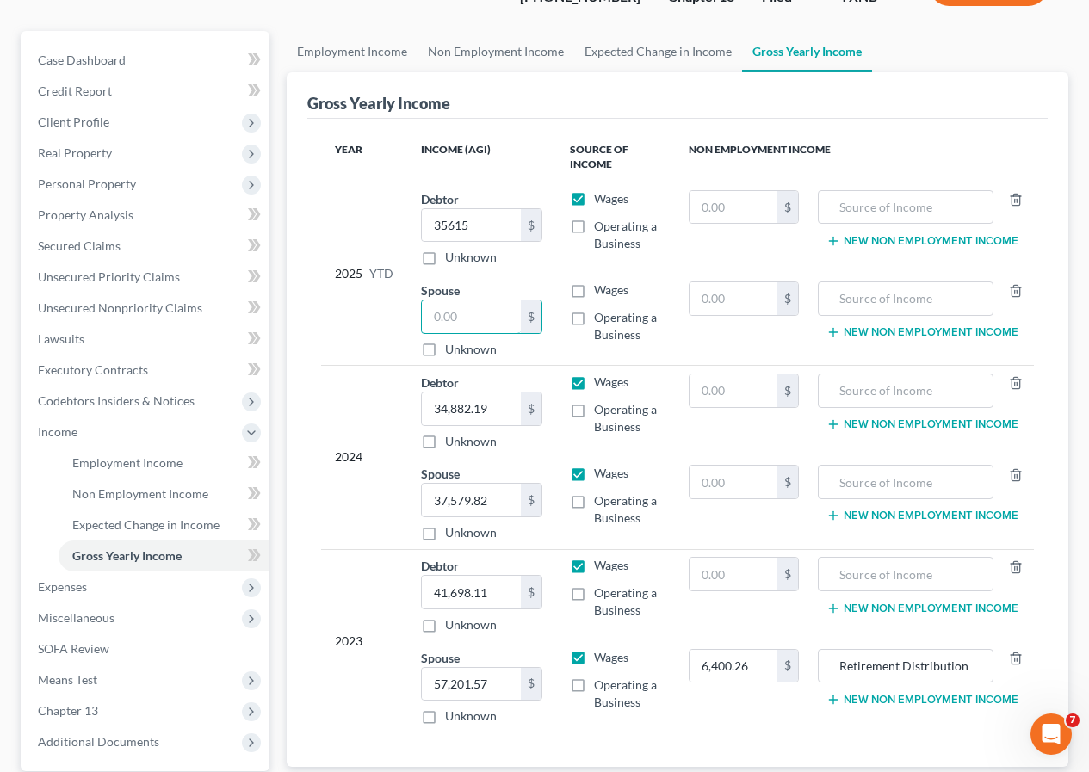
scroll to position [172, 0]
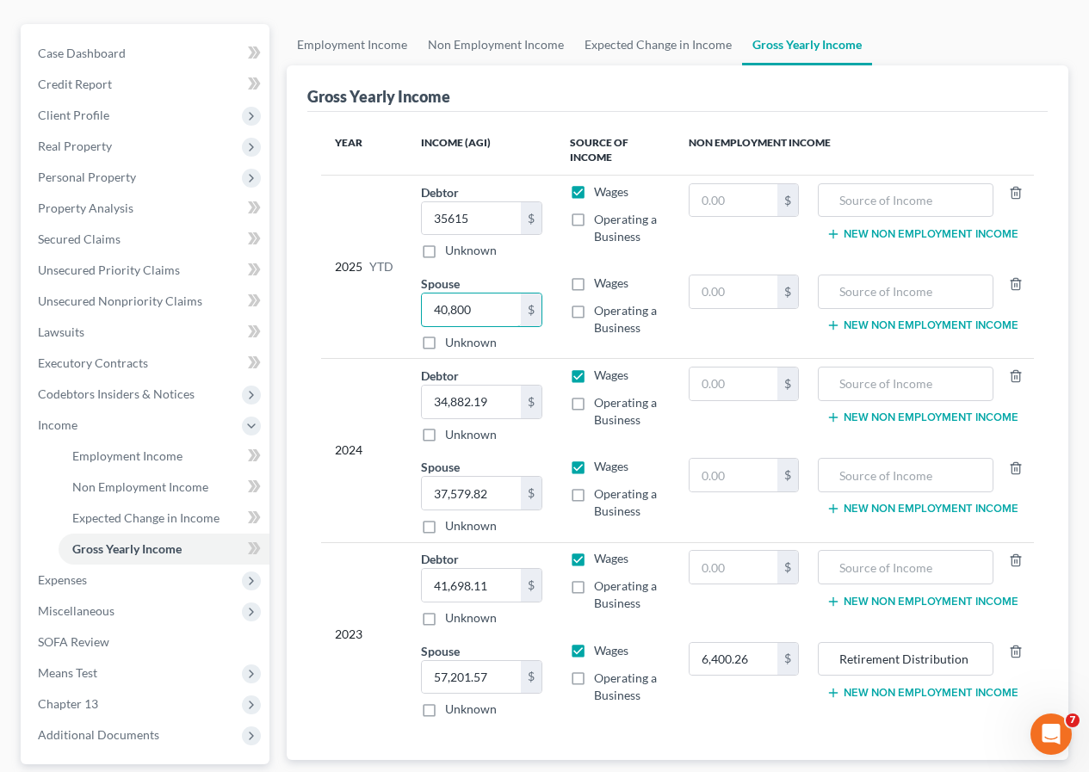
type input "40,800"
click at [594, 283] on label "Wages" at bounding box center [611, 283] width 34 height 17
click at [601, 283] on input "Wages" at bounding box center [606, 280] width 11 height 11
checkbox input "true"
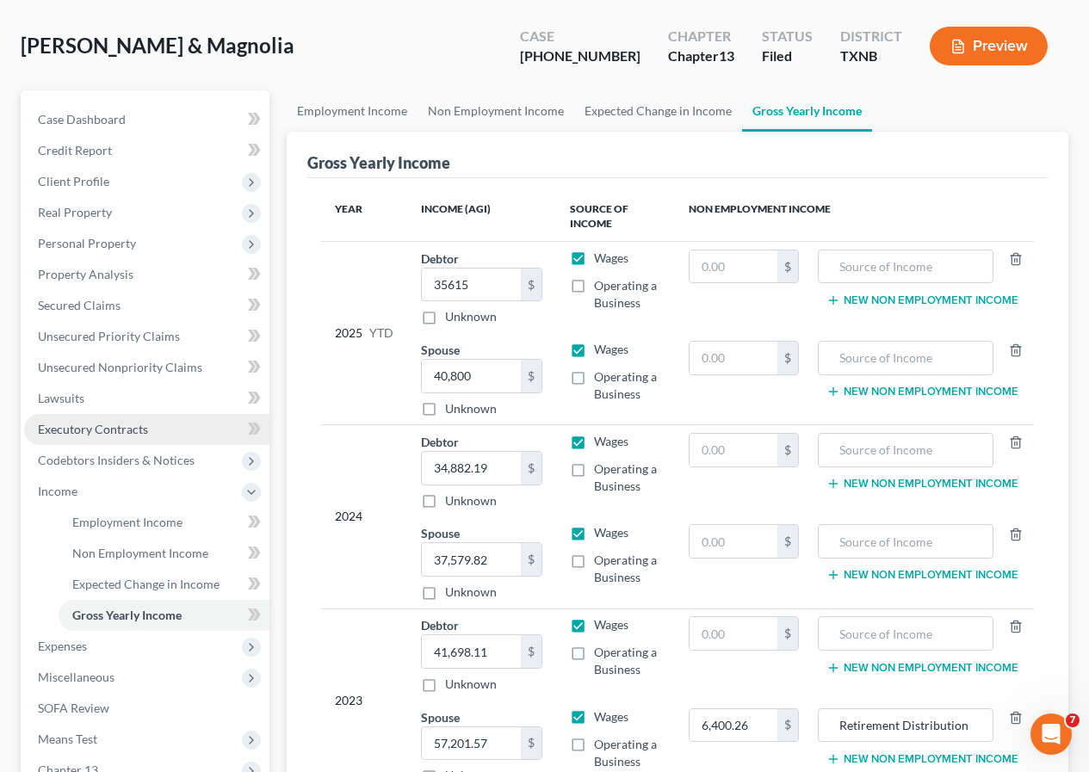
scroll to position [0, 0]
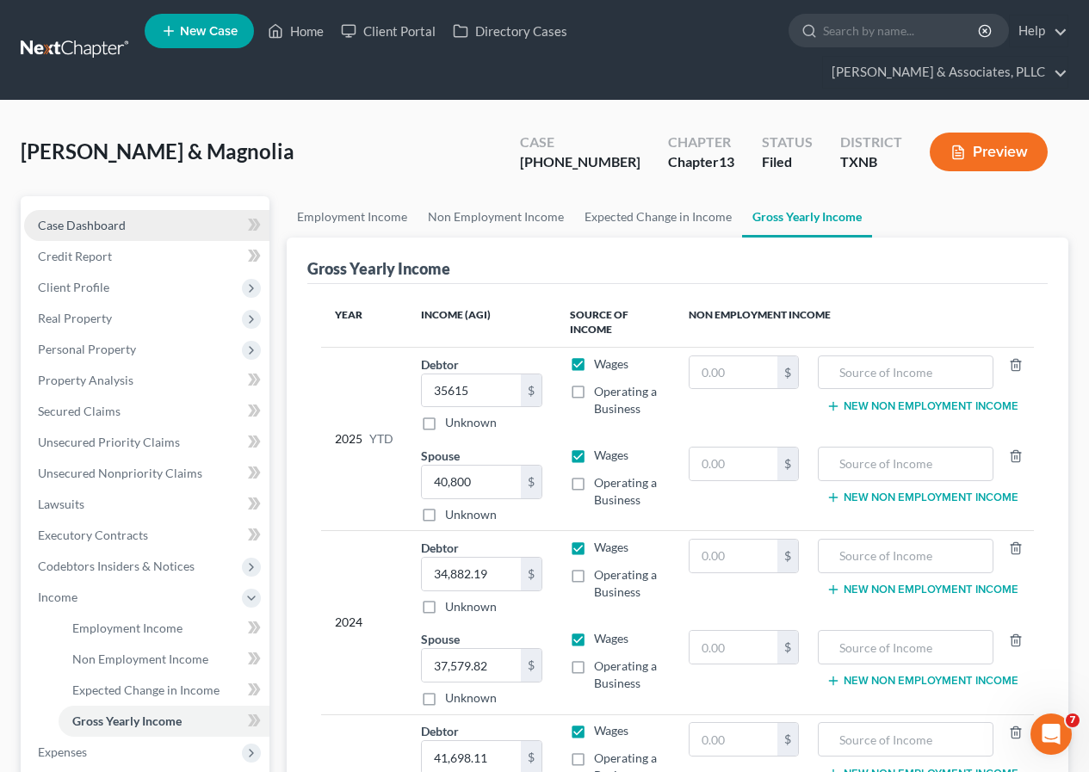
click at [93, 224] on span "Case Dashboard" at bounding box center [82, 225] width 88 height 15
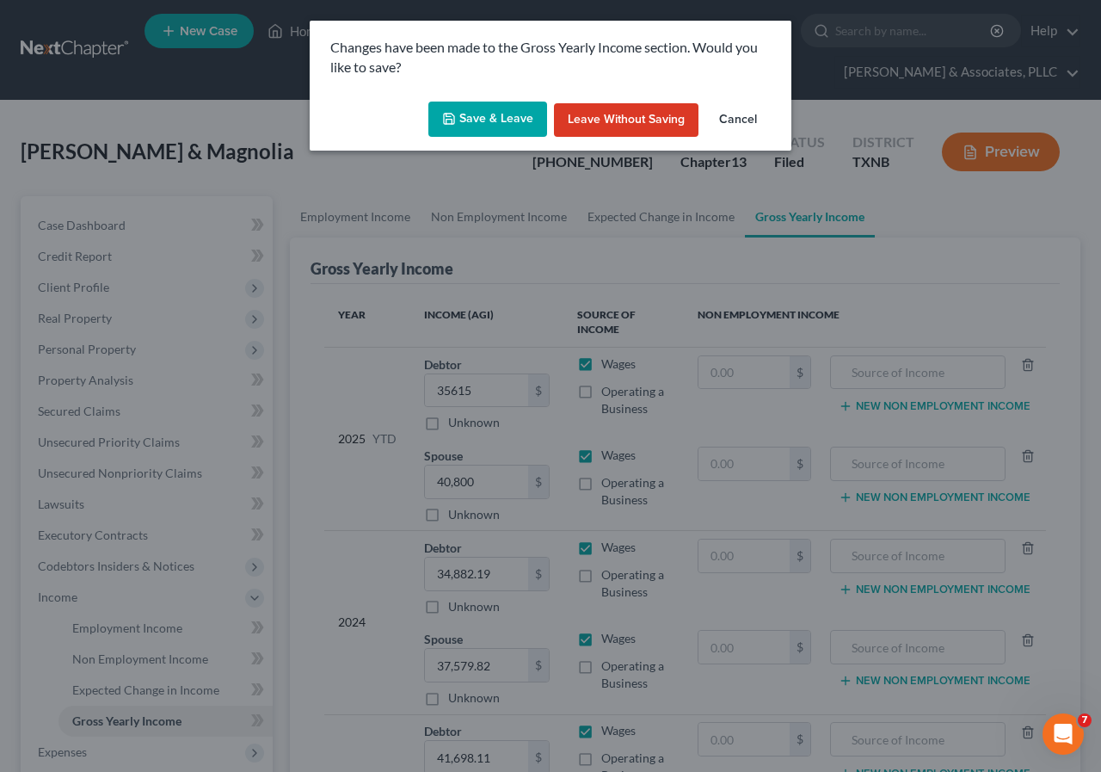
click at [501, 128] on button "Save & Leave" at bounding box center [488, 120] width 119 height 36
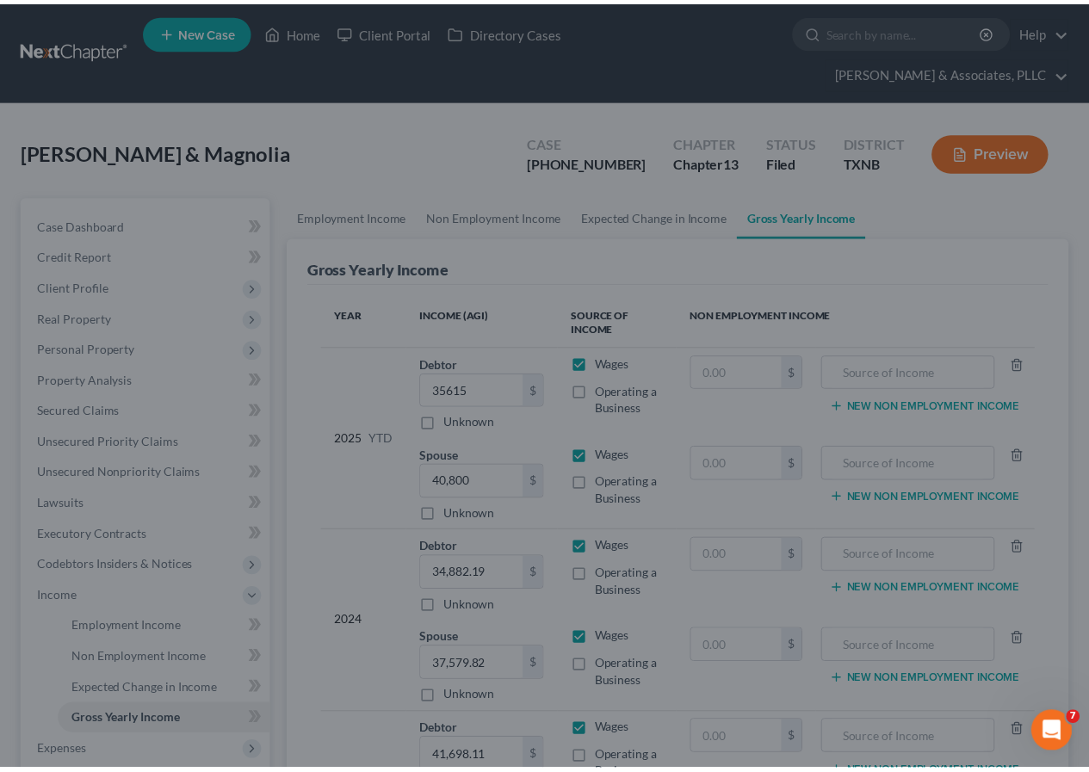
select select "2"
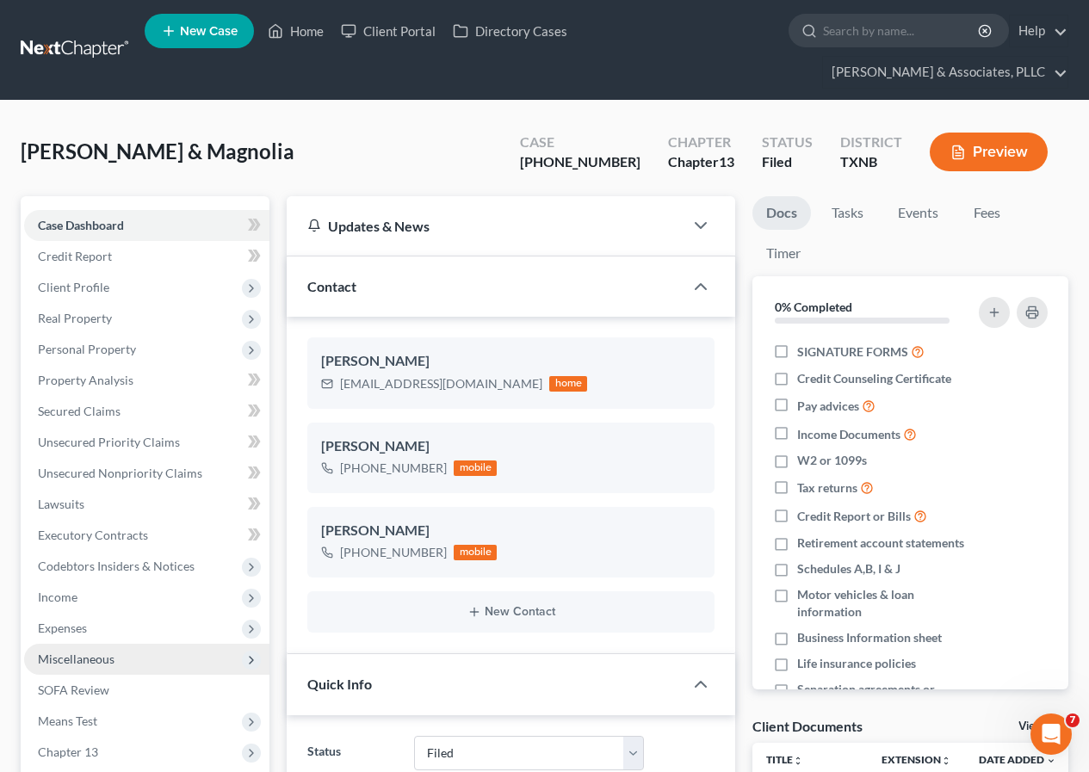
scroll to position [344, 0]
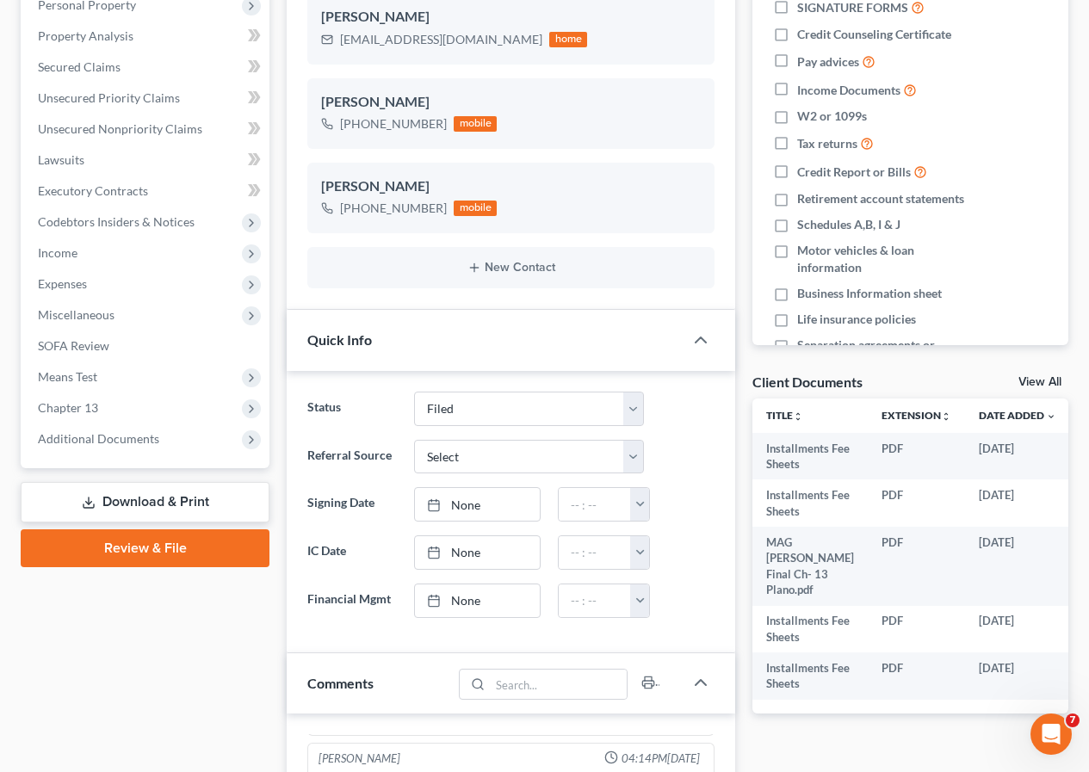
click at [143, 495] on link "Download & Print" at bounding box center [145, 502] width 249 height 40
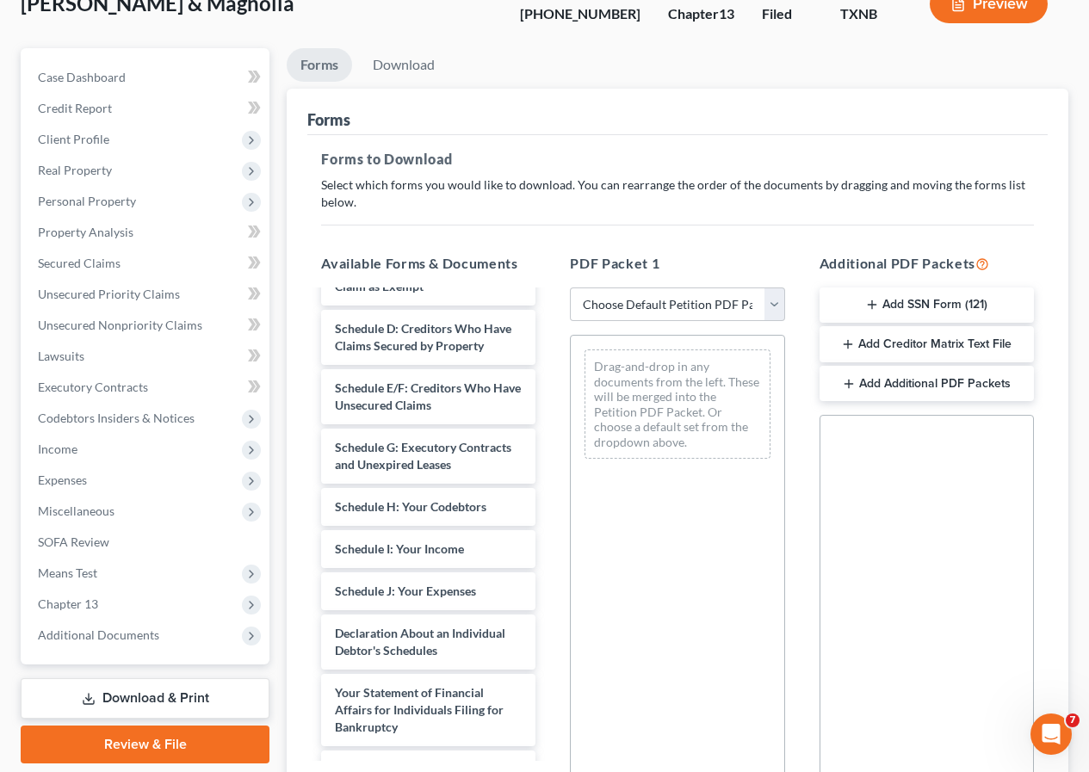
scroll to position [339, 0]
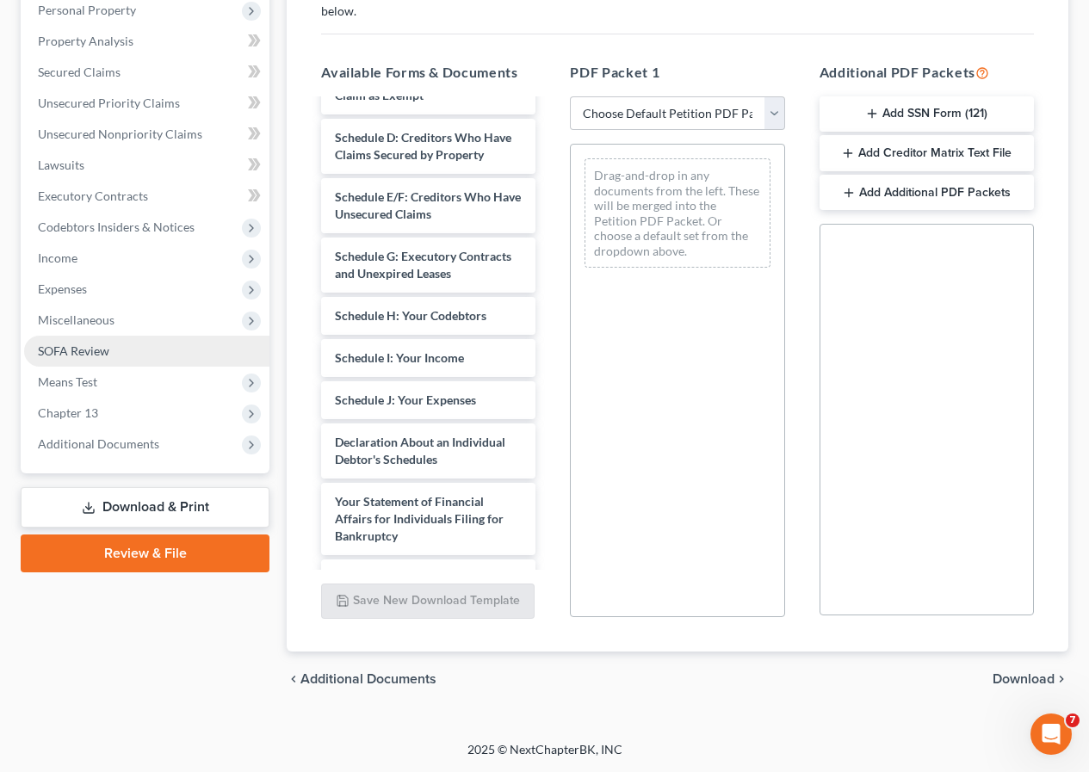
click at [94, 353] on span "SOFA Review" at bounding box center [73, 350] width 71 height 15
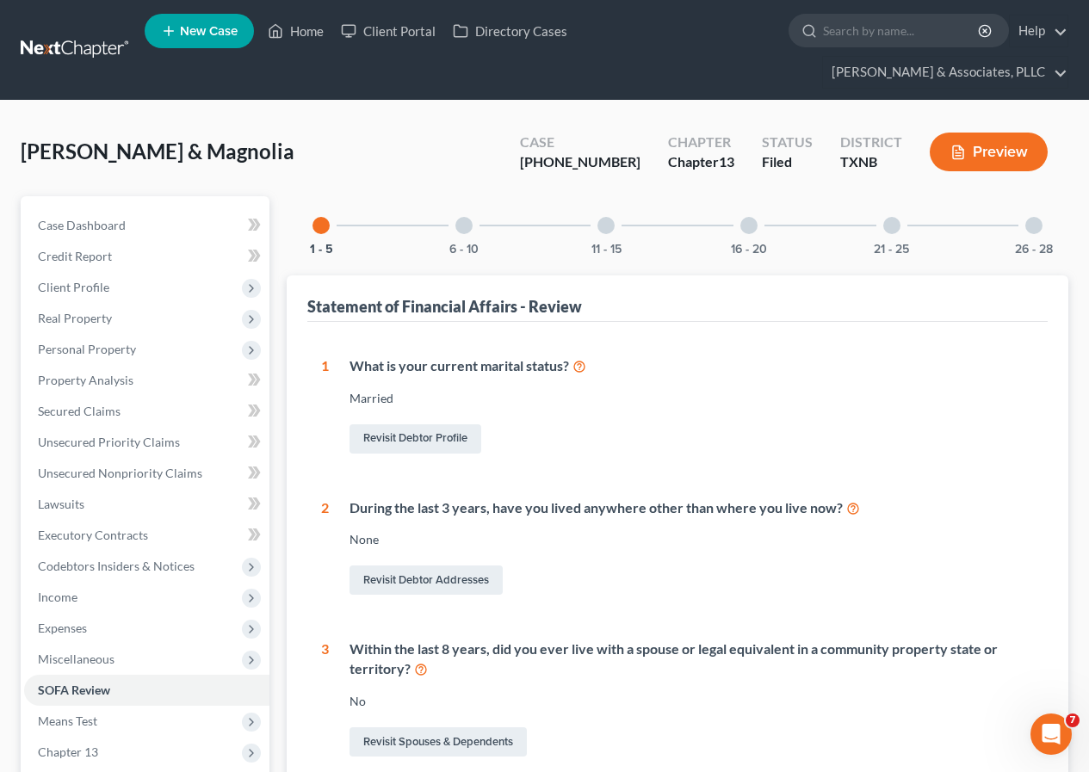
click at [461, 228] on div at bounding box center [463, 225] width 17 height 17
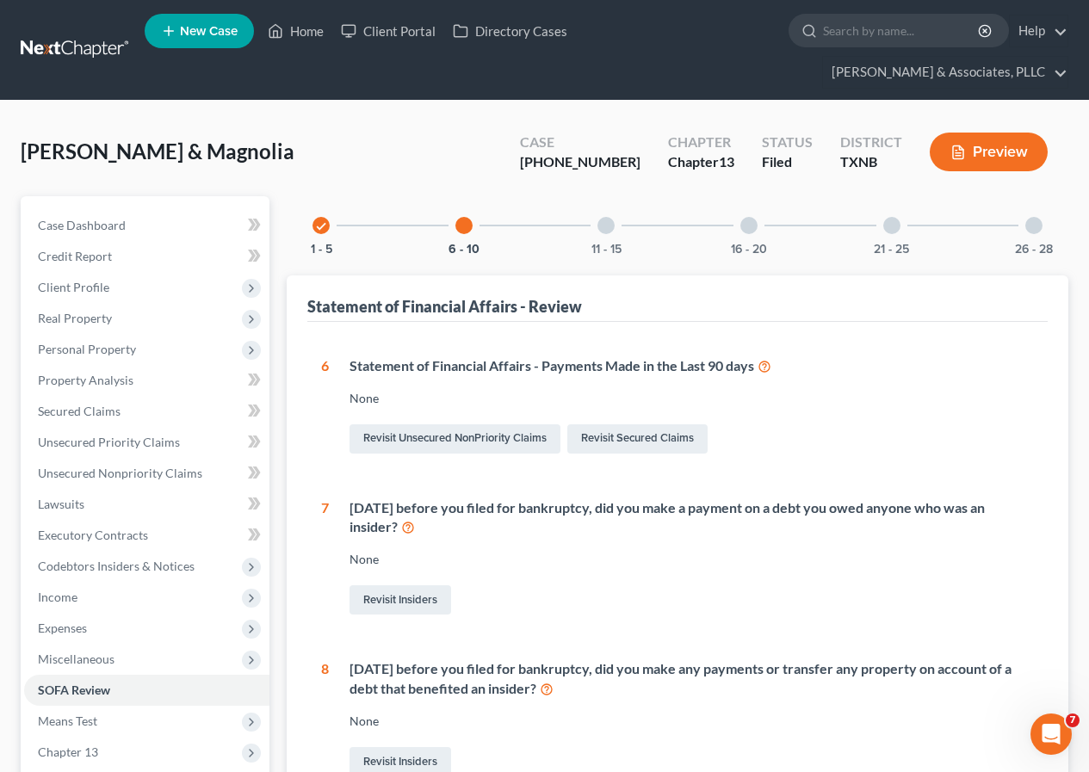
click at [607, 225] on div at bounding box center [605, 225] width 17 height 17
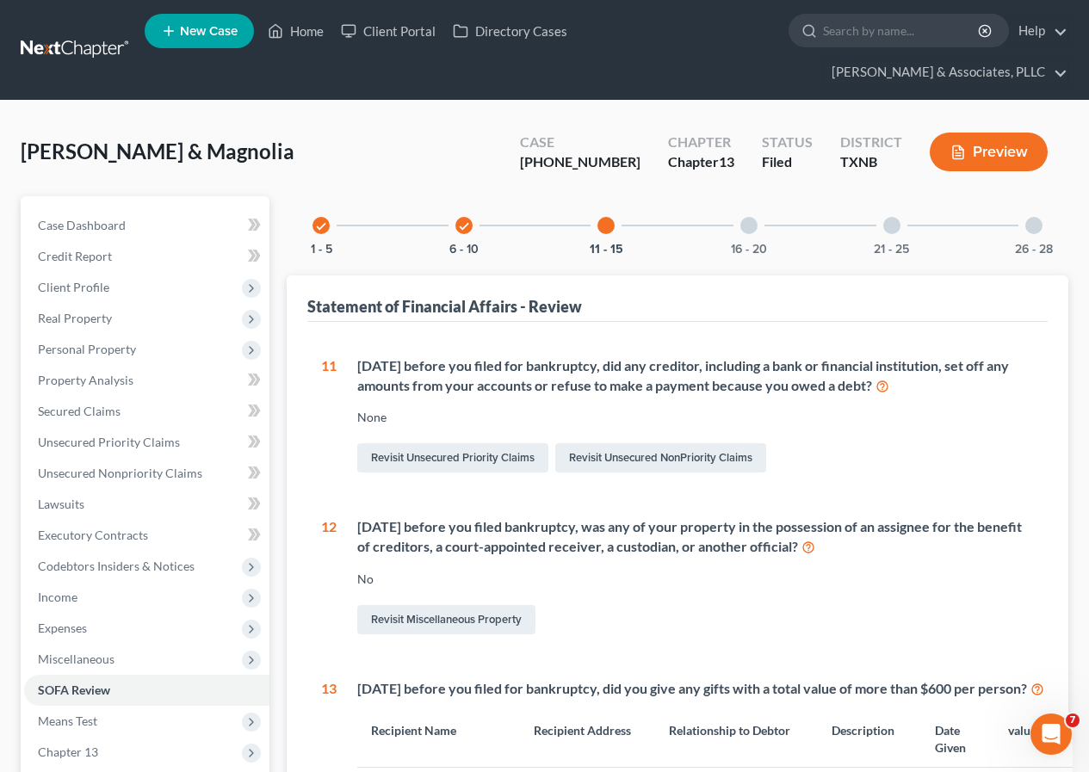
click at [750, 227] on div at bounding box center [748, 225] width 17 height 17
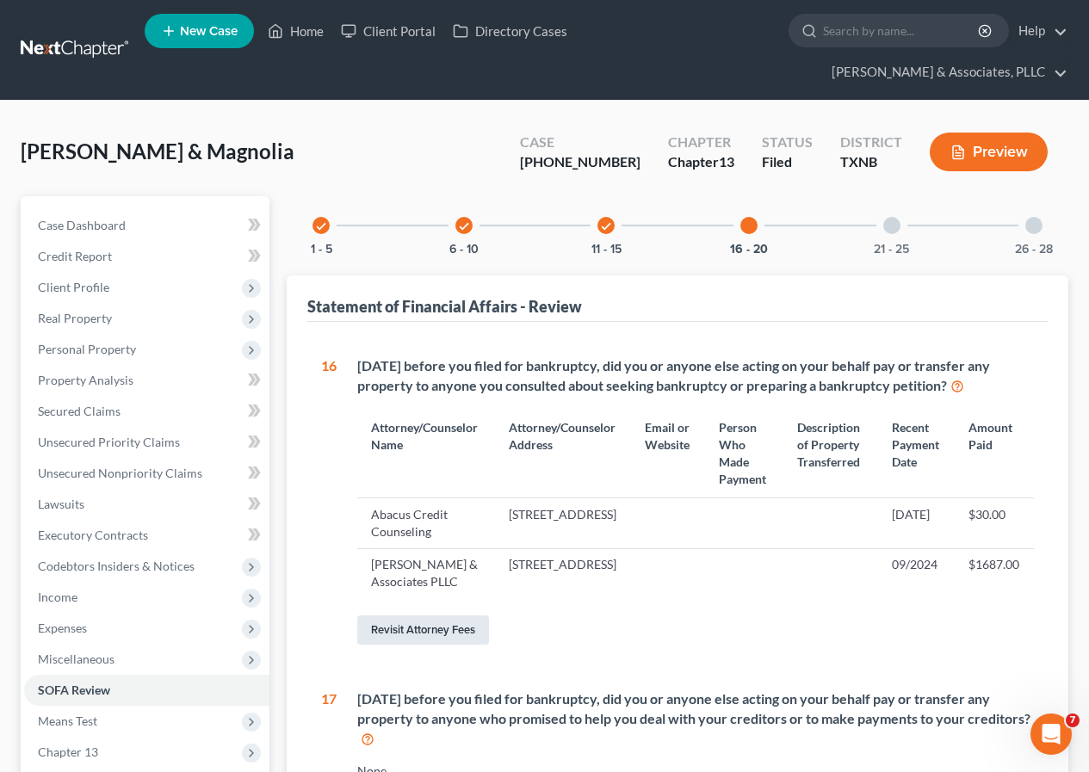
click at [410, 645] on link "Revisit Attorney Fees" at bounding box center [423, 629] width 132 height 29
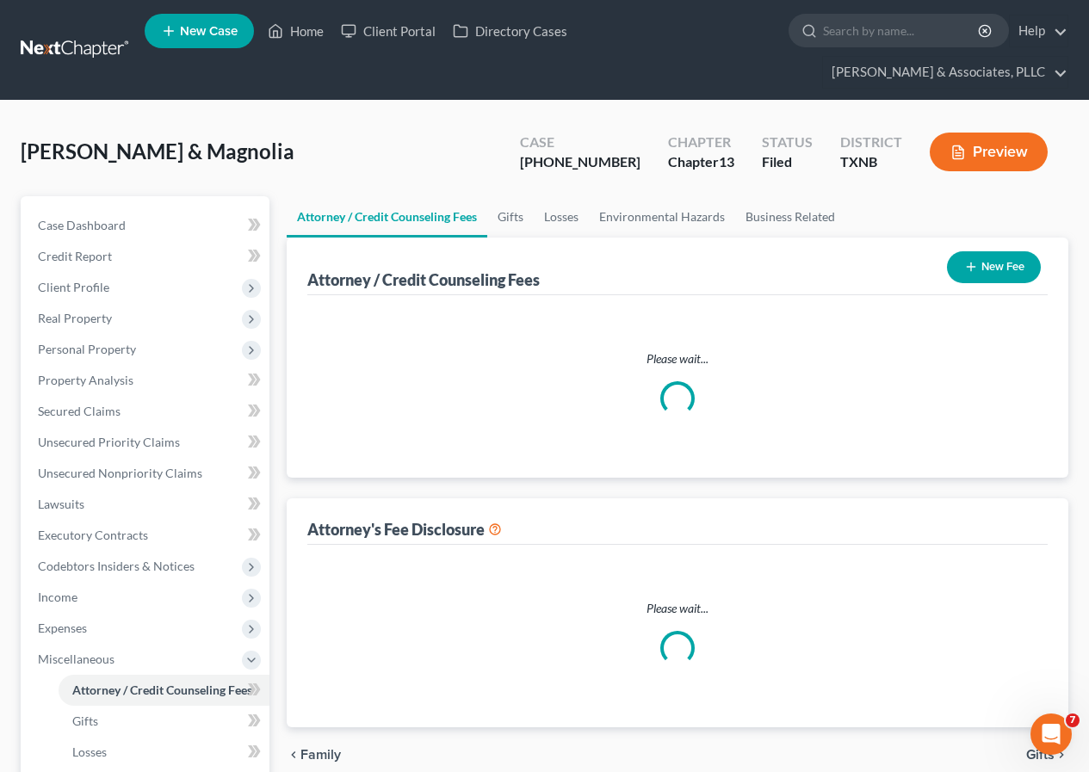
select select "0"
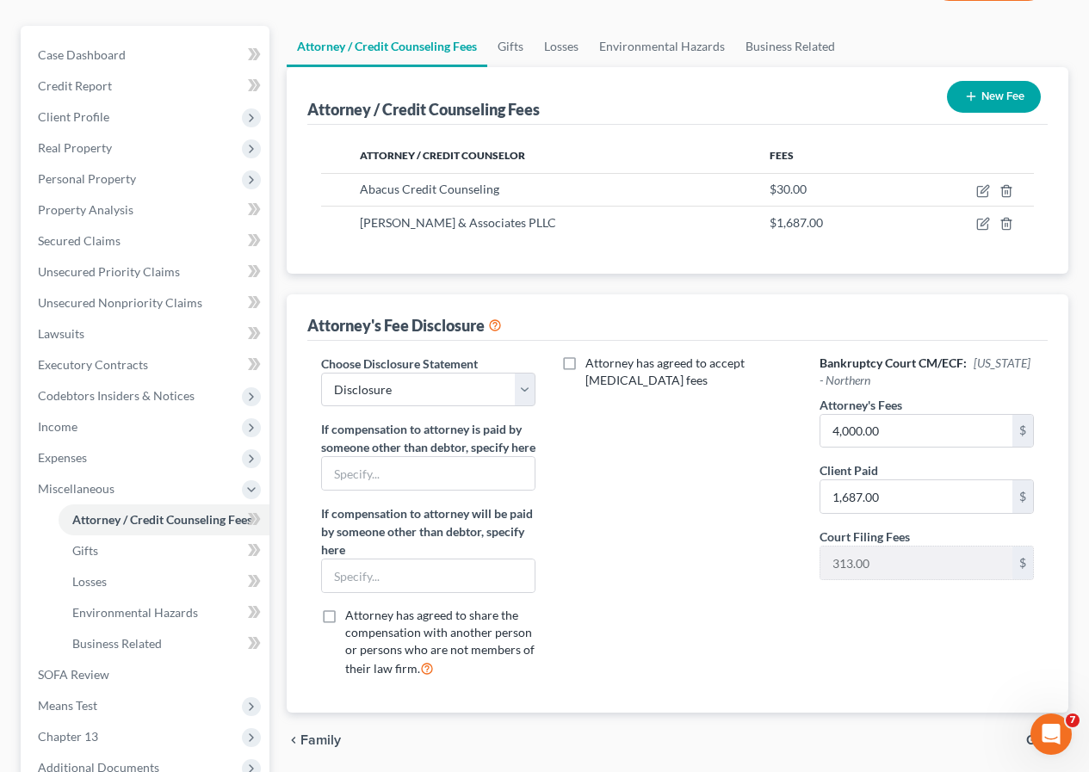
scroll to position [172, 0]
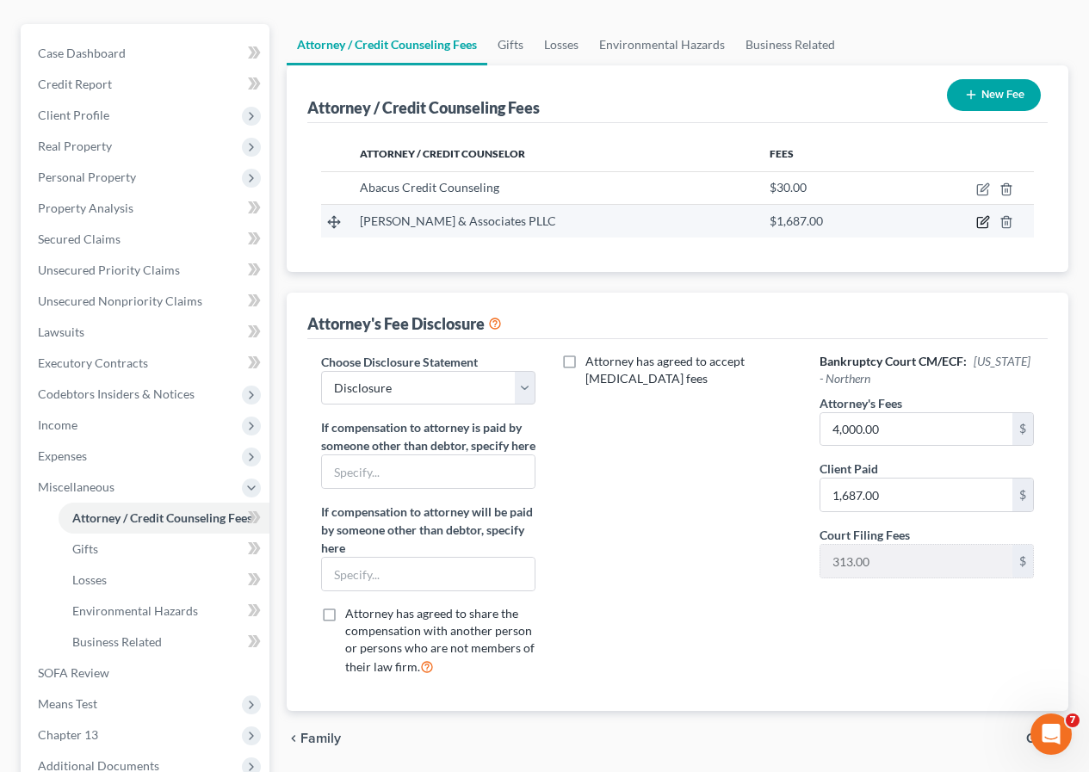
click at [980, 219] on icon "button" at bounding box center [983, 222] width 14 height 14
select select "45"
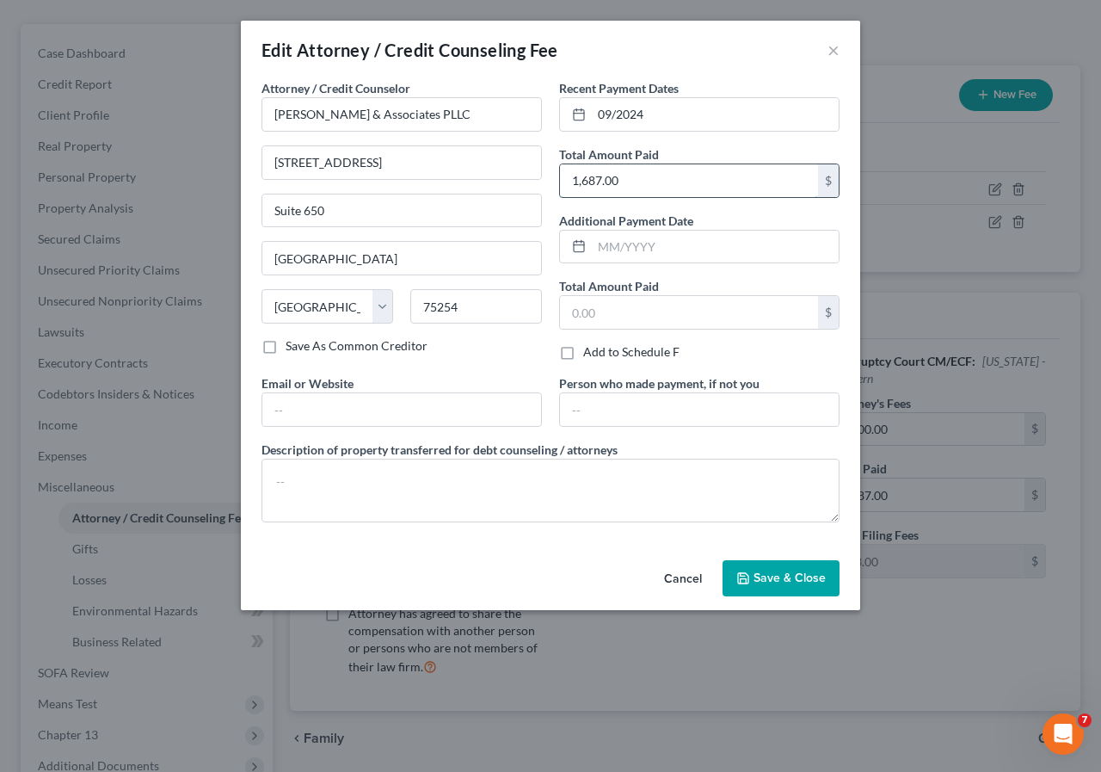
click at [572, 183] on input "1,687.00" at bounding box center [689, 180] width 258 height 33
type input "987.00"
click at [760, 575] on span "Save & Close" at bounding box center [790, 578] width 72 height 15
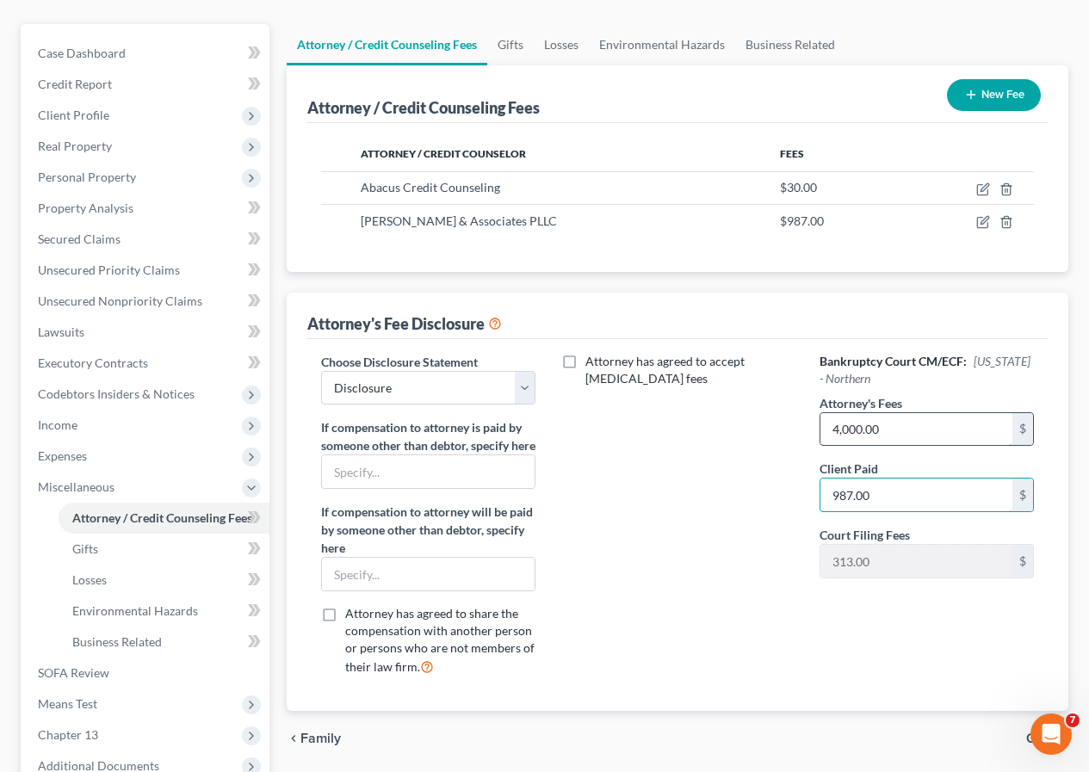
type input "987.00"
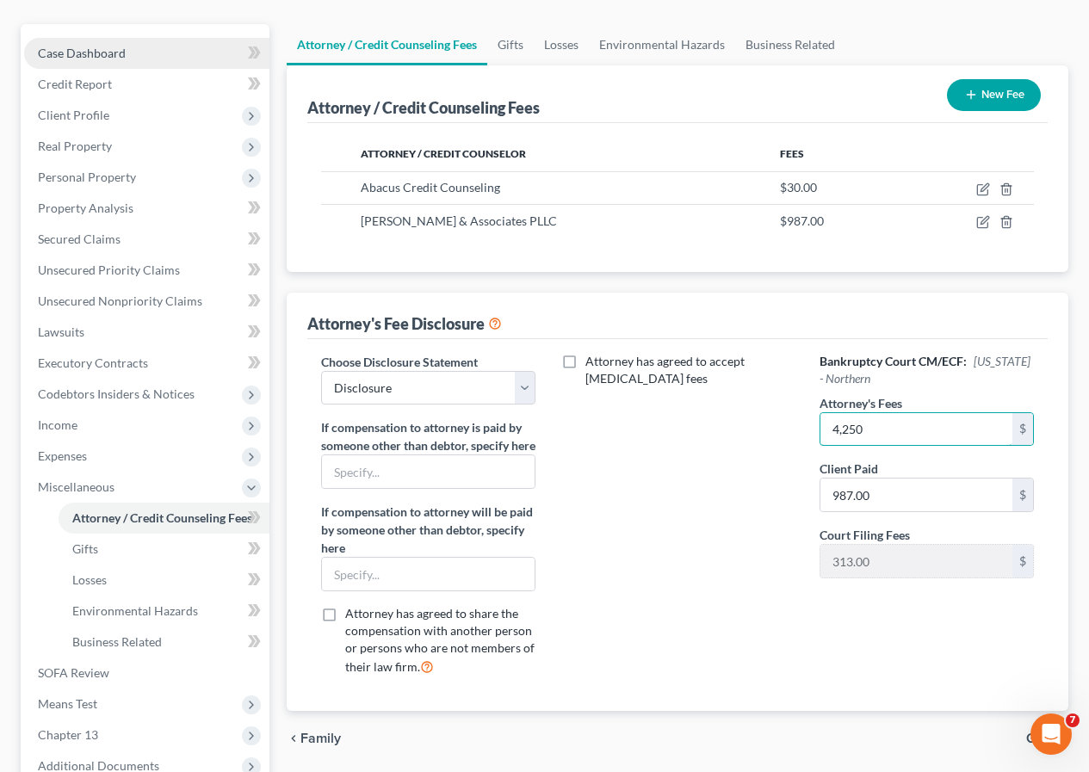
type input "4,250"
click at [139, 54] on link "Case Dashboard" at bounding box center [146, 53] width 245 height 31
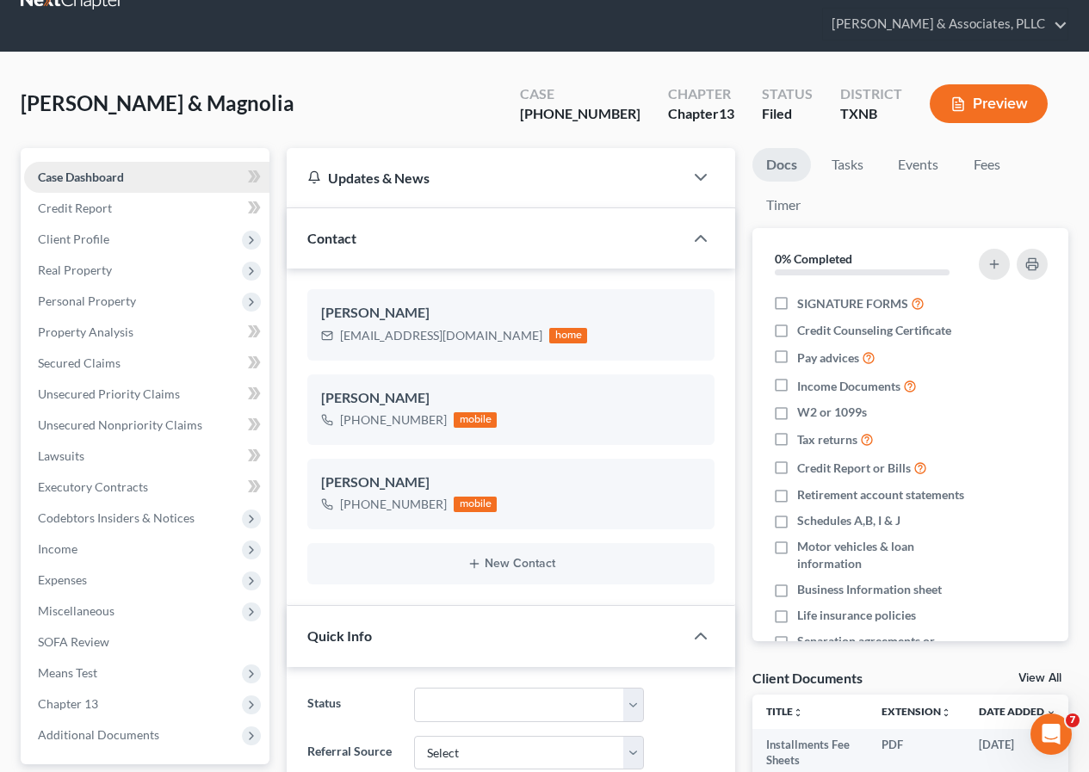
scroll to position [655, 0]
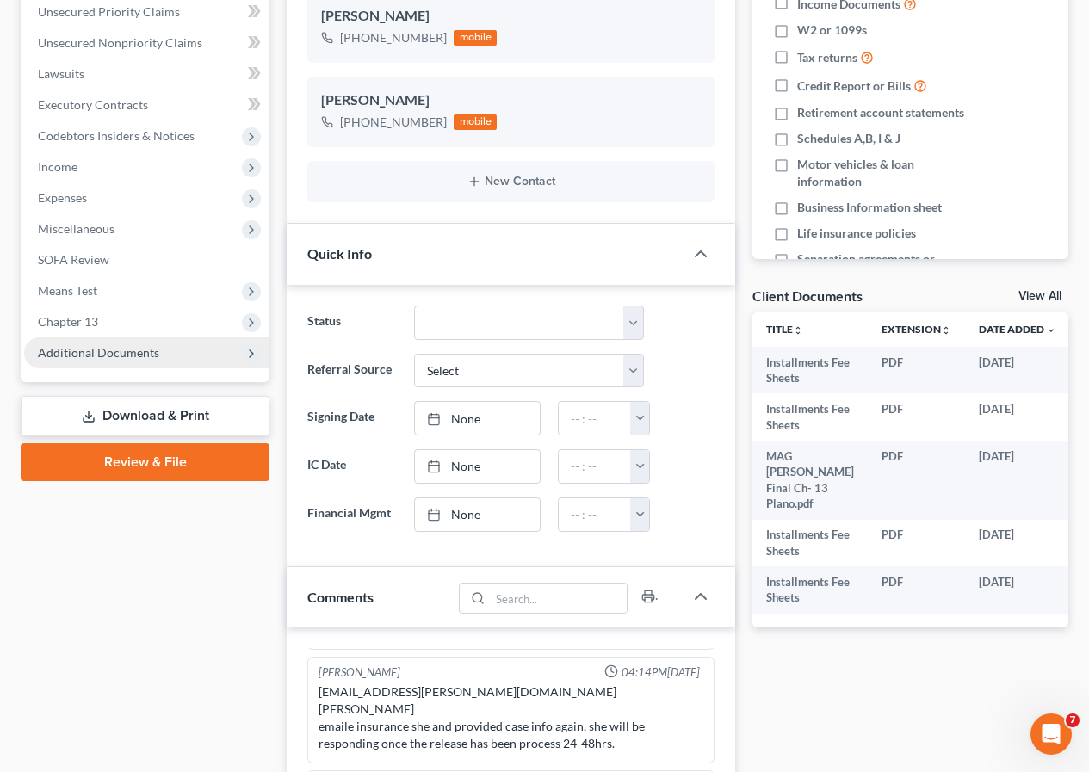
click at [89, 355] on span "Additional Documents" at bounding box center [98, 352] width 121 height 15
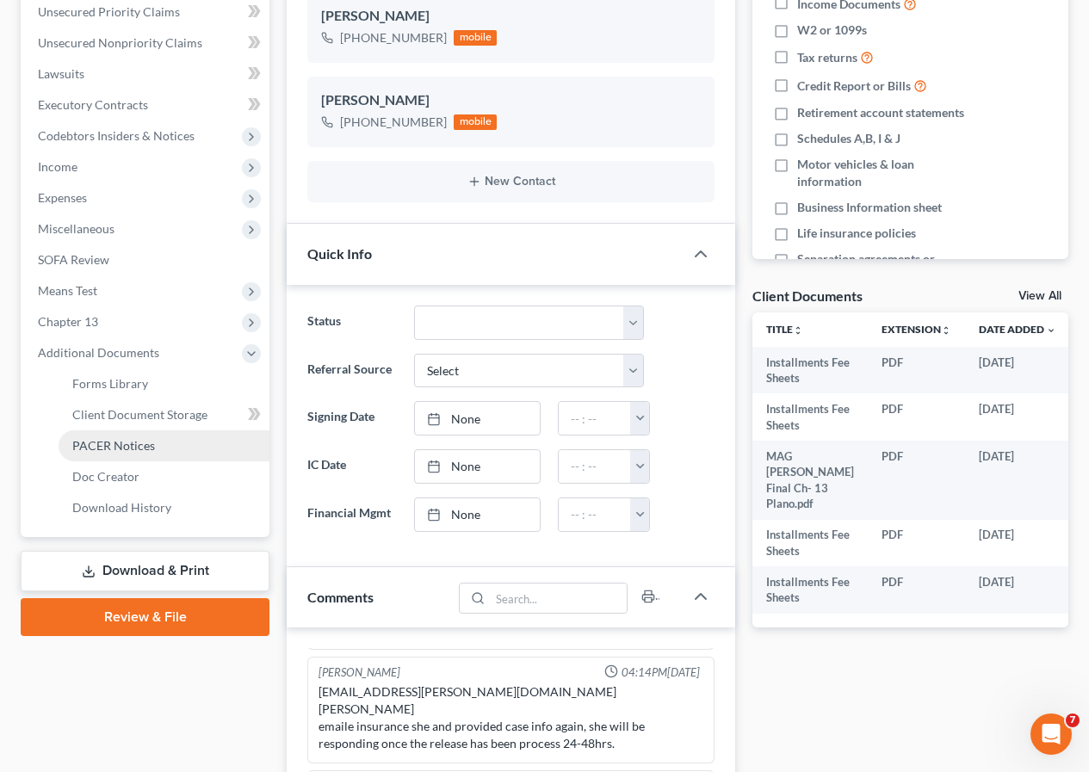
click at [142, 443] on span "PACER Notices" at bounding box center [113, 445] width 83 height 15
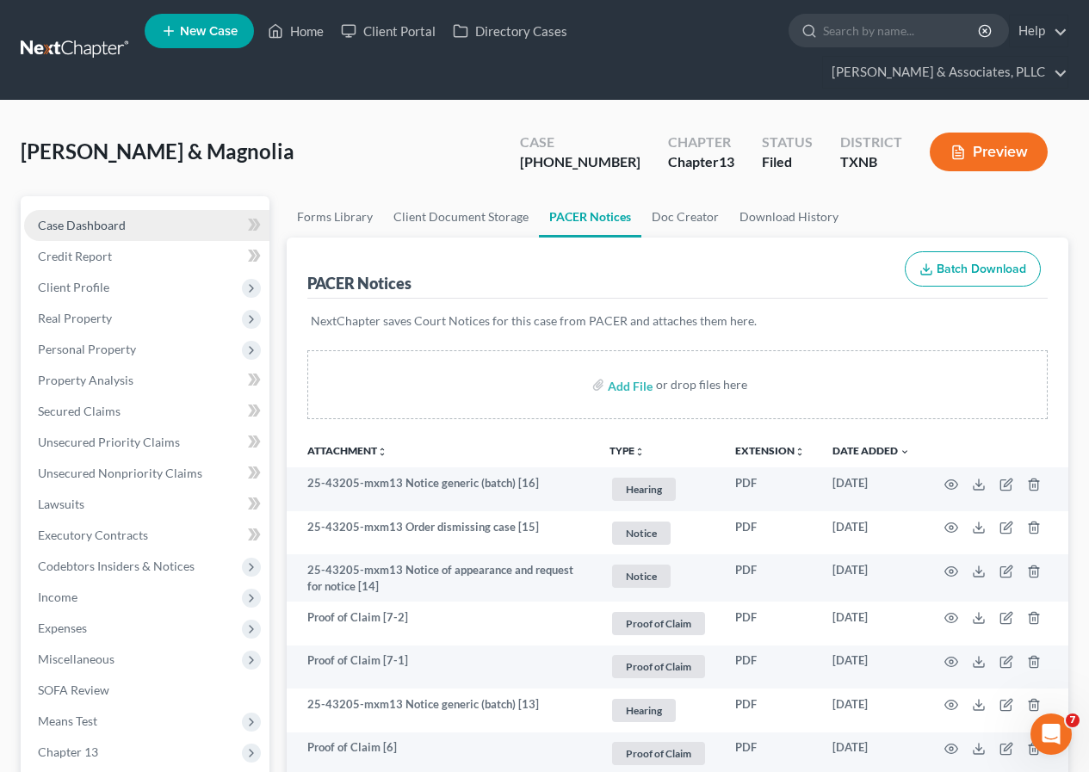
click at [87, 226] on span "Case Dashboard" at bounding box center [82, 225] width 88 height 15
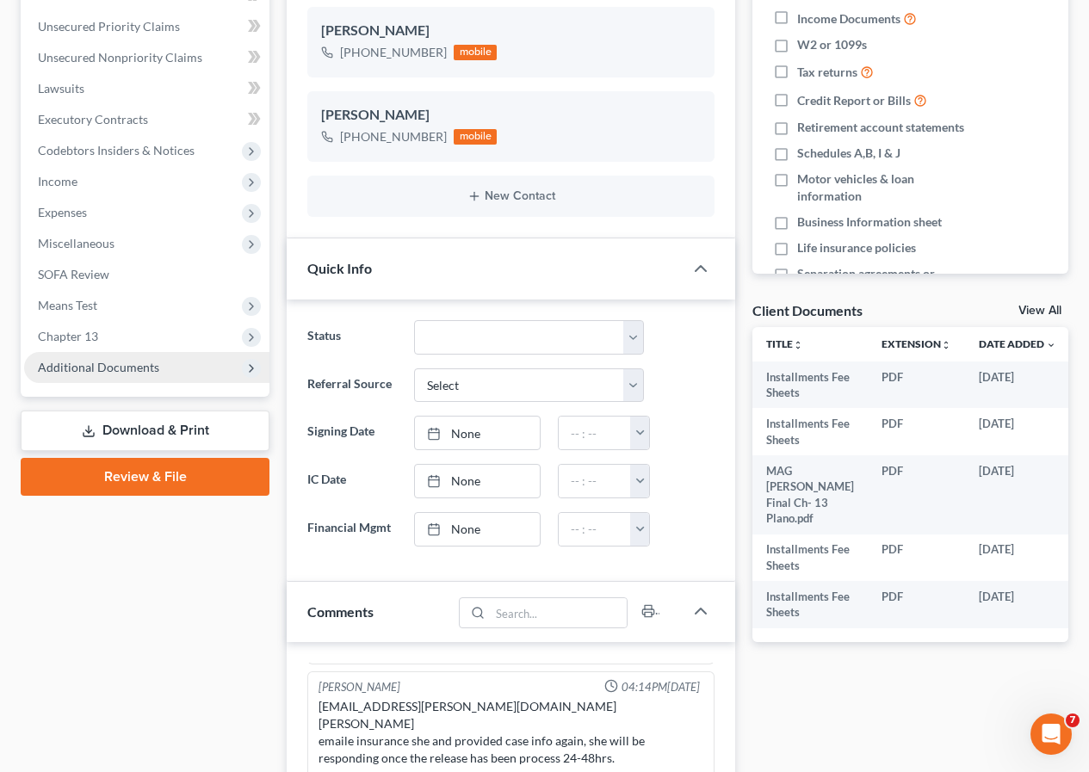
scroll to position [430, 0]
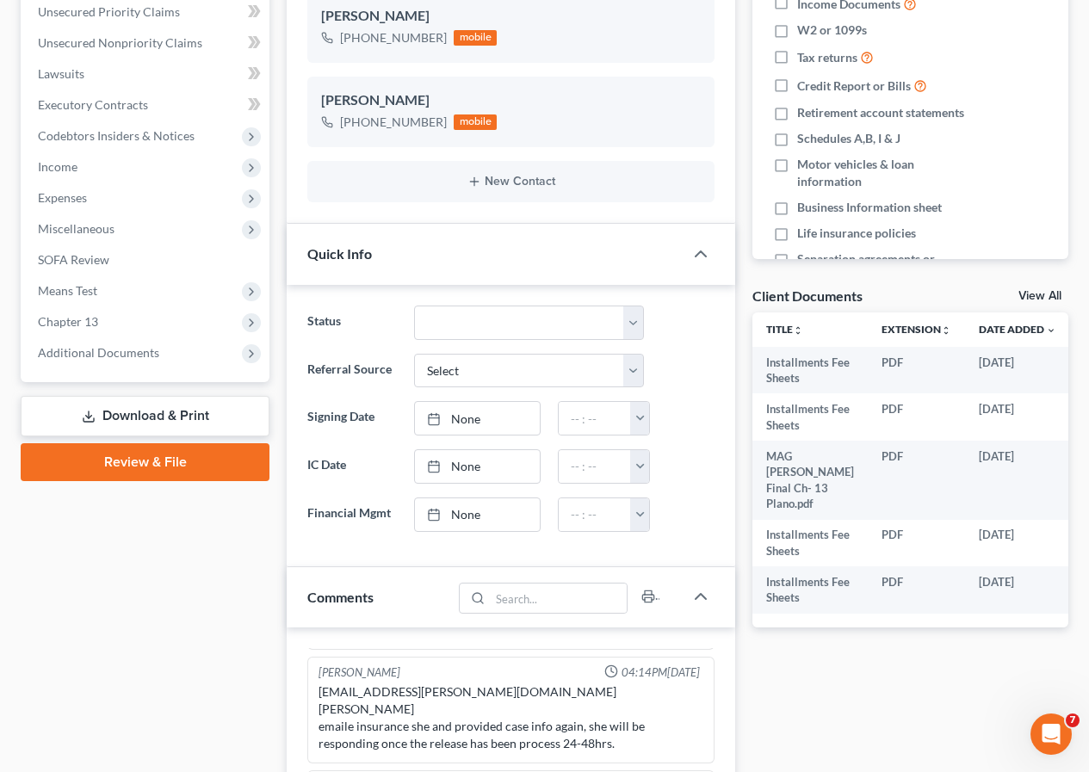
click at [124, 419] on link "Download & Print" at bounding box center [145, 416] width 249 height 40
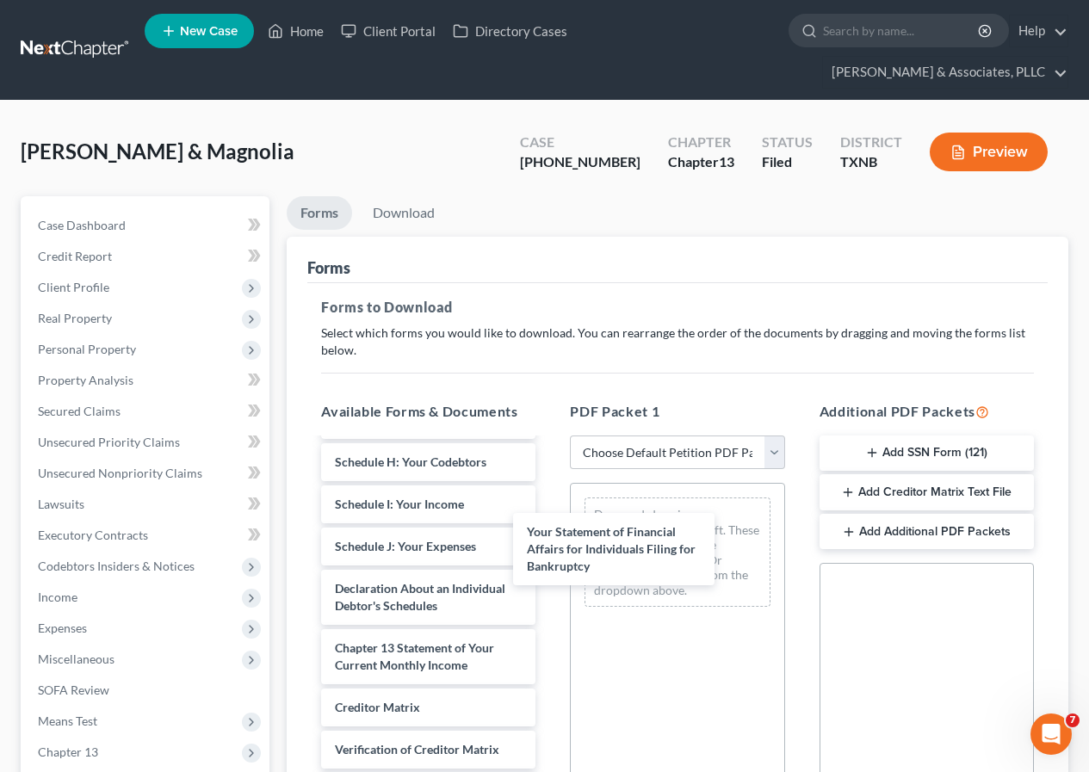
scroll to position [657, 0]
click at [549, 553] on div "Your Statement of Financial Affairs for Individuals Filing for Bankruptcy Insta…" at bounding box center [428, 361] width 242 height 1088
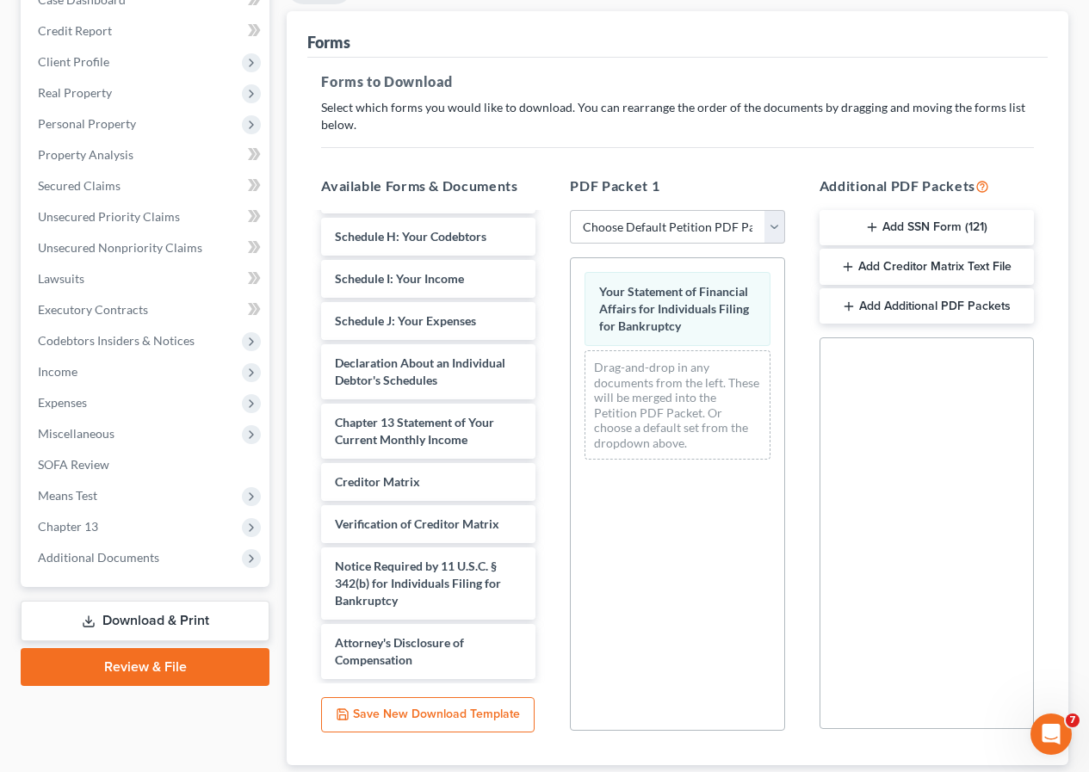
scroll to position [339, 0]
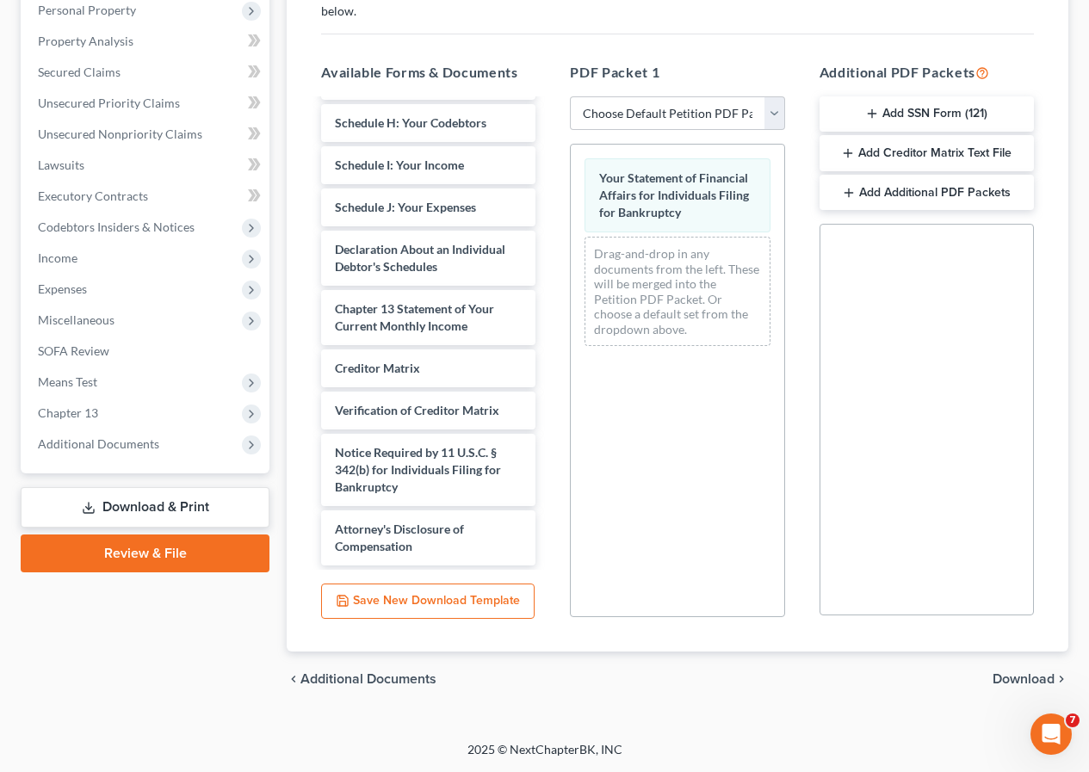
click at [1014, 672] on span "Download" at bounding box center [1023, 679] width 62 height 14
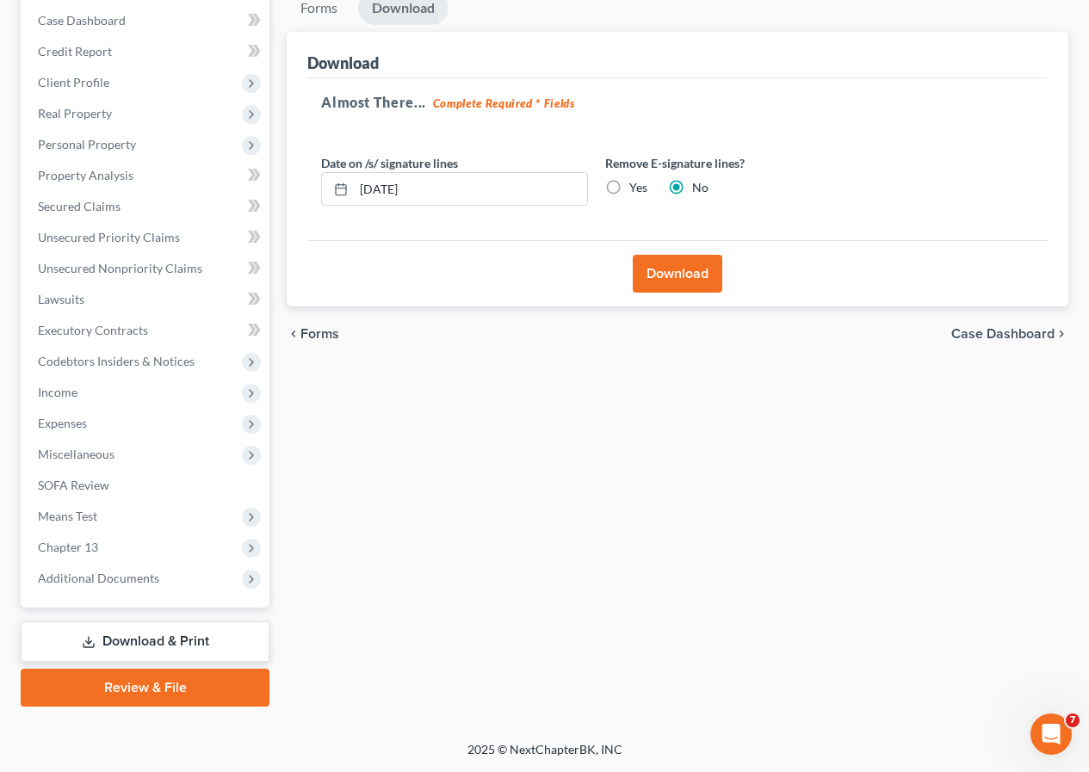
click at [675, 274] on button "Download" at bounding box center [676, 274] width 89 height 38
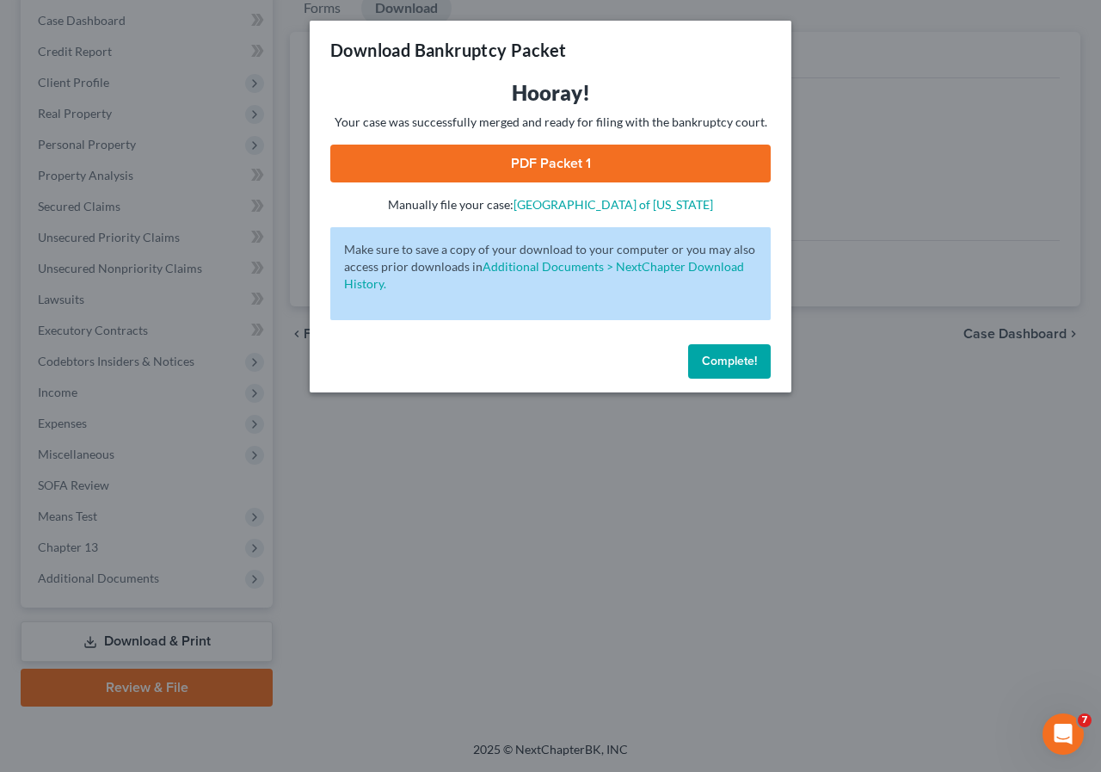
click at [527, 164] on link "PDF Packet 1" at bounding box center [550, 164] width 441 height 38
click at [713, 364] on span "Complete!" at bounding box center [729, 361] width 55 height 15
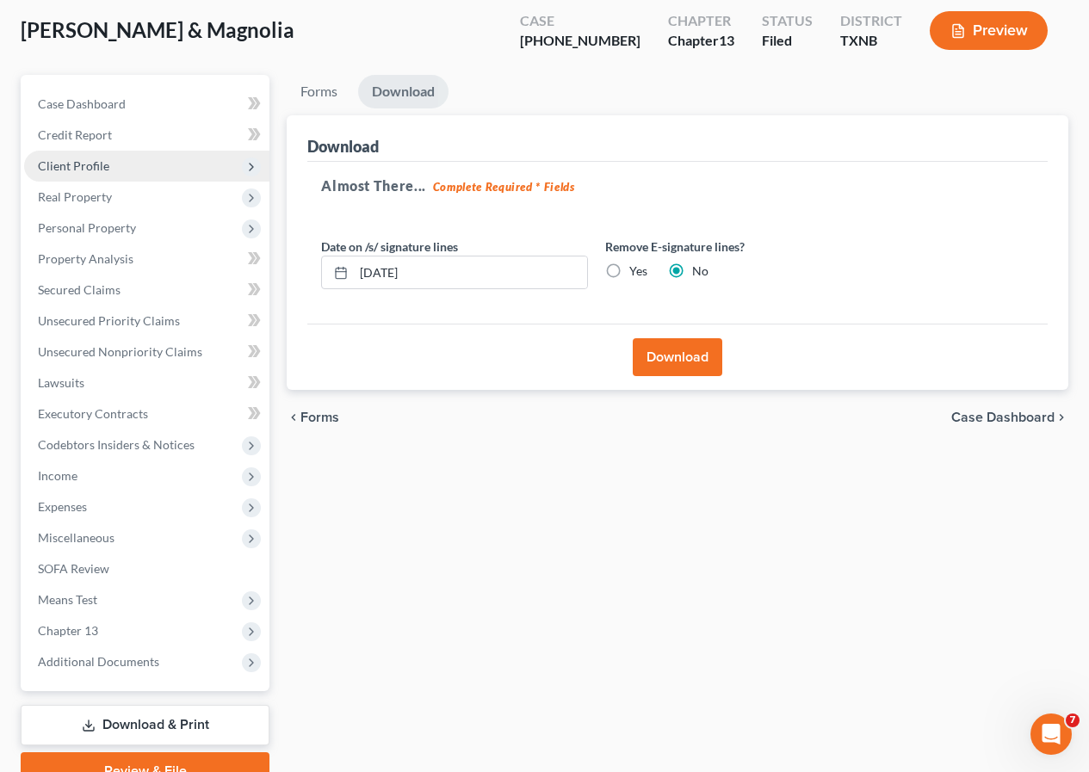
scroll to position [0, 0]
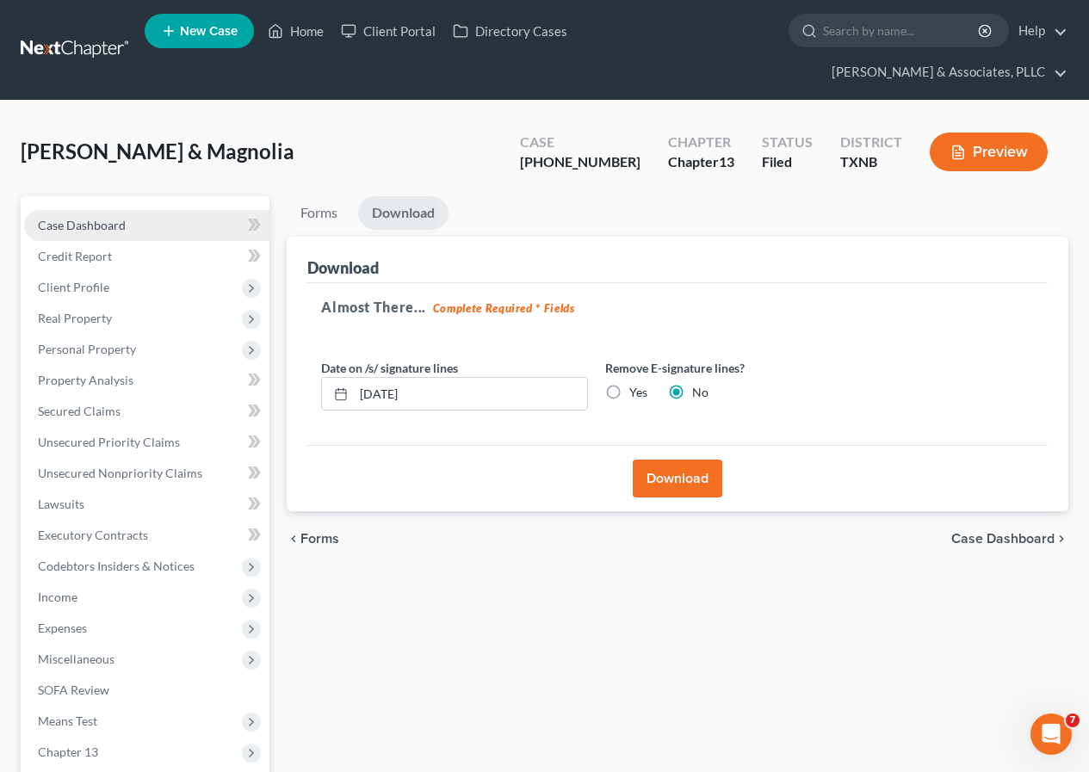
click at [116, 230] on span "Case Dashboard" at bounding box center [82, 225] width 88 height 15
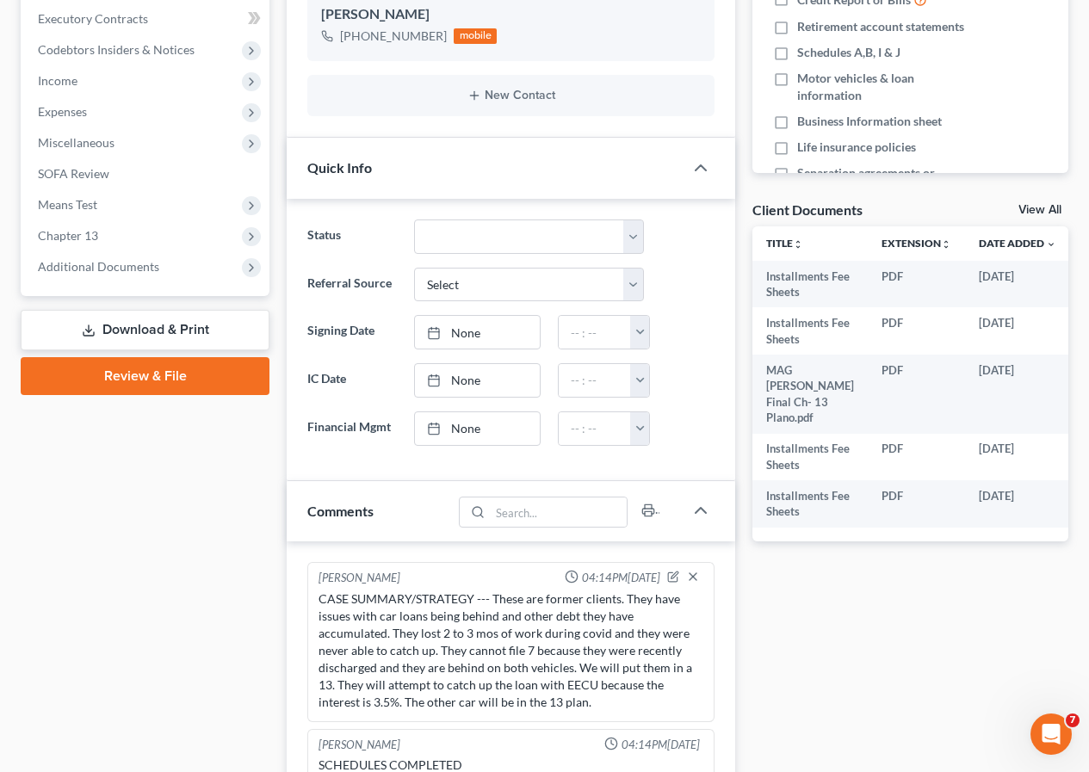
scroll to position [655, 0]
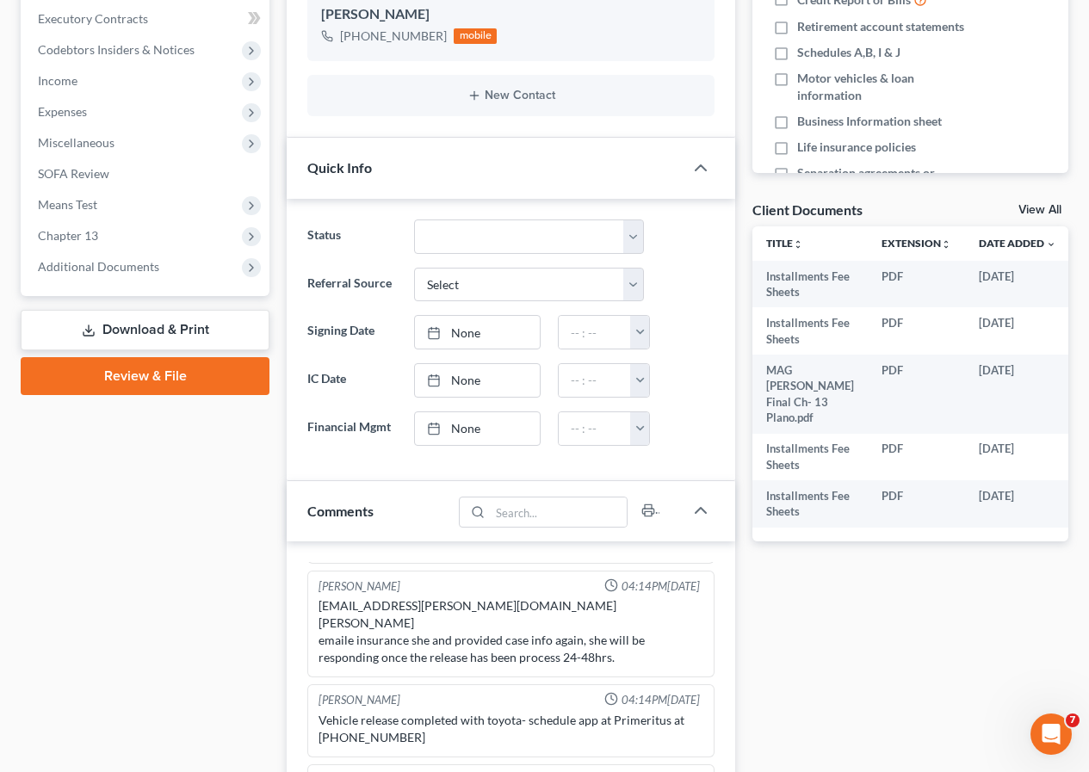
click at [138, 330] on link "Download & Print" at bounding box center [145, 330] width 249 height 40
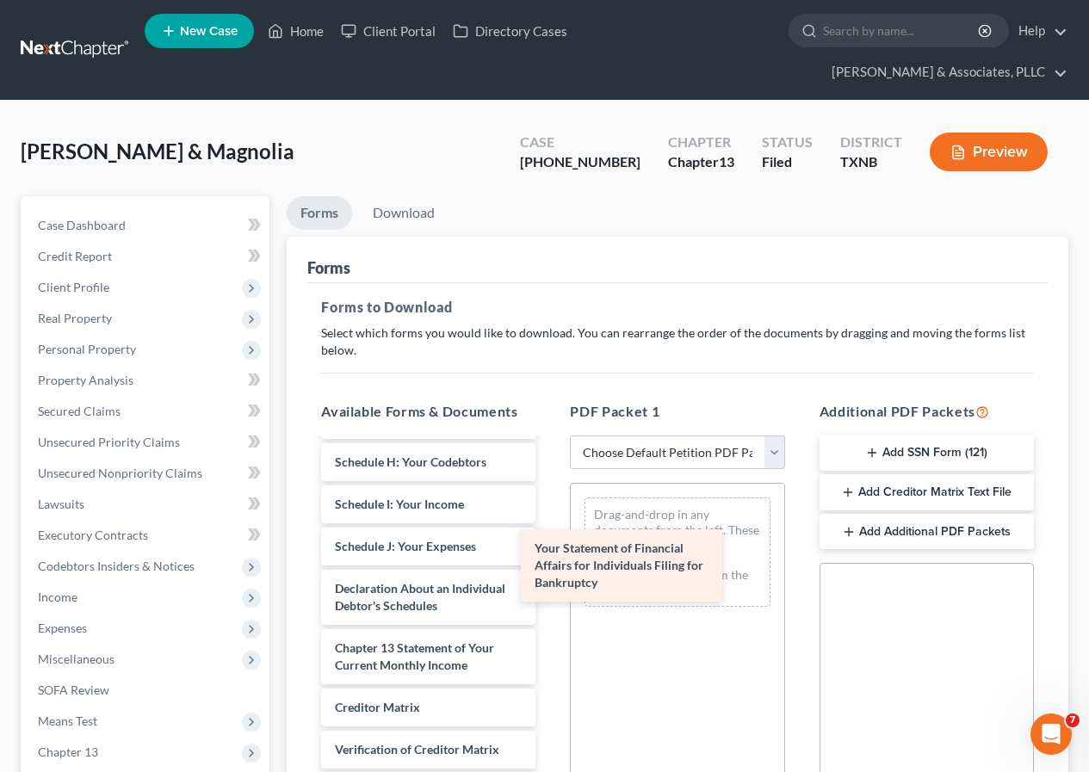
scroll to position [657, 0]
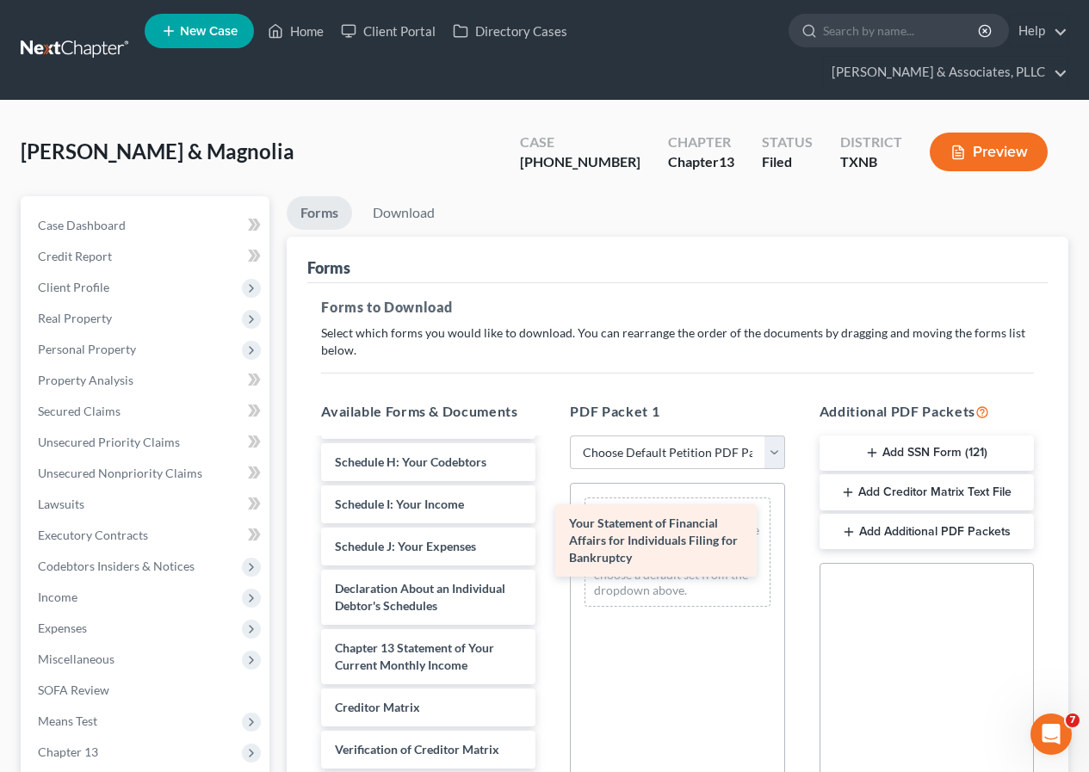
drag, startPoint x: 379, startPoint y: 588, endPoint x: 626, endPoint y: 558, distance: 248.8
click at [549, 533] on div "Your Statement of Financial Affairs for Individuals Filing for Bankruptcy Insta…" at bounding box center [428, 361] width 242 height 1088
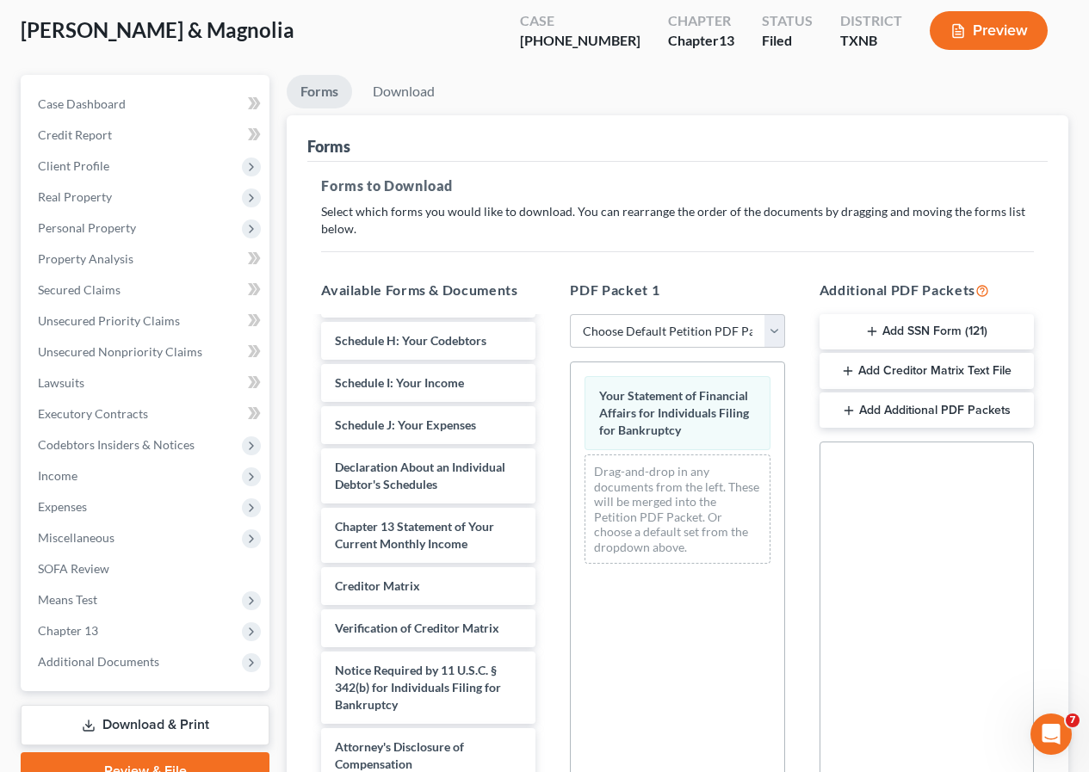
scroll to position [339, 0]
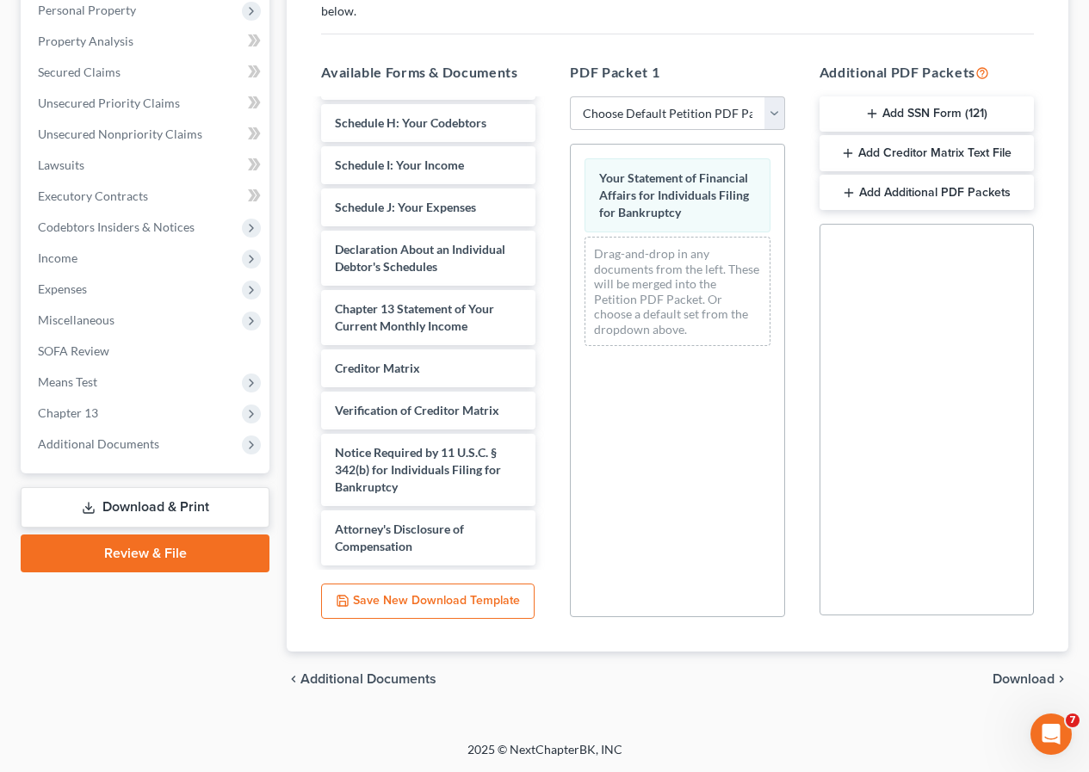
drag, startPoint x: 1002, startPoint y: 675, endPoint x: 862, endPoint y: 543, distance: 192.3
click at [1002, 675] on span "Download" at bounding box center [1023, 679] width 62 height 14
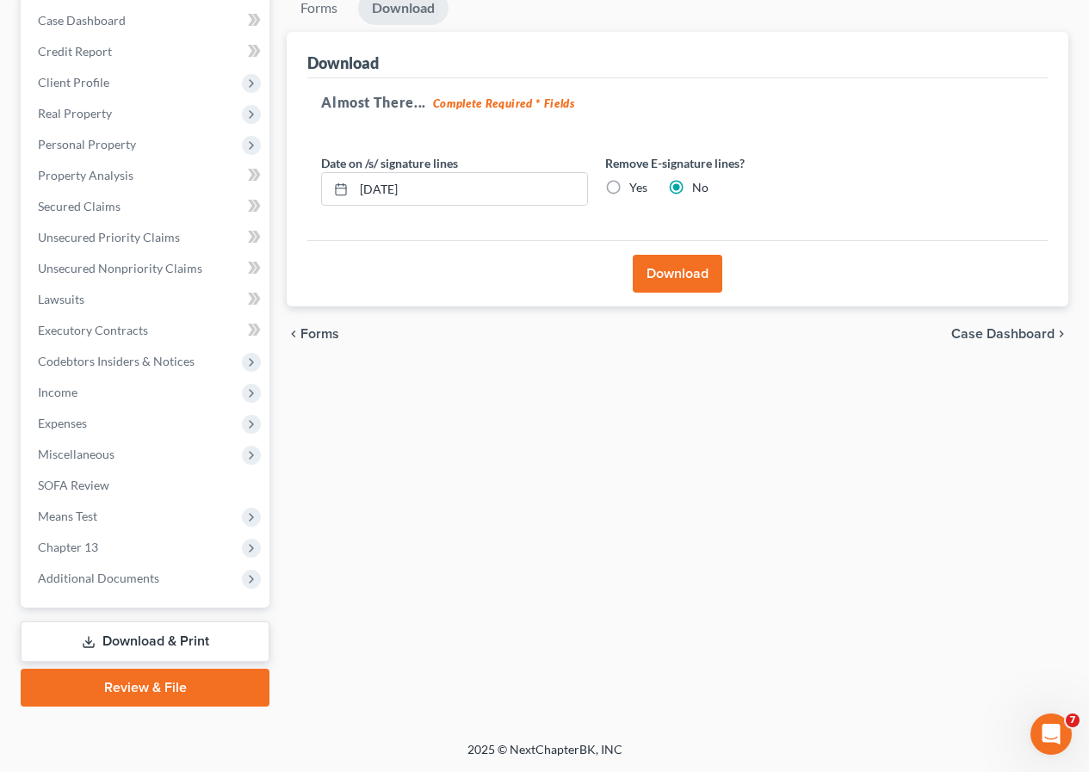
scroll to position [205, 0]
click at [681, 275] on button "Download" at bounding box center [676, 274] width 89 height 38
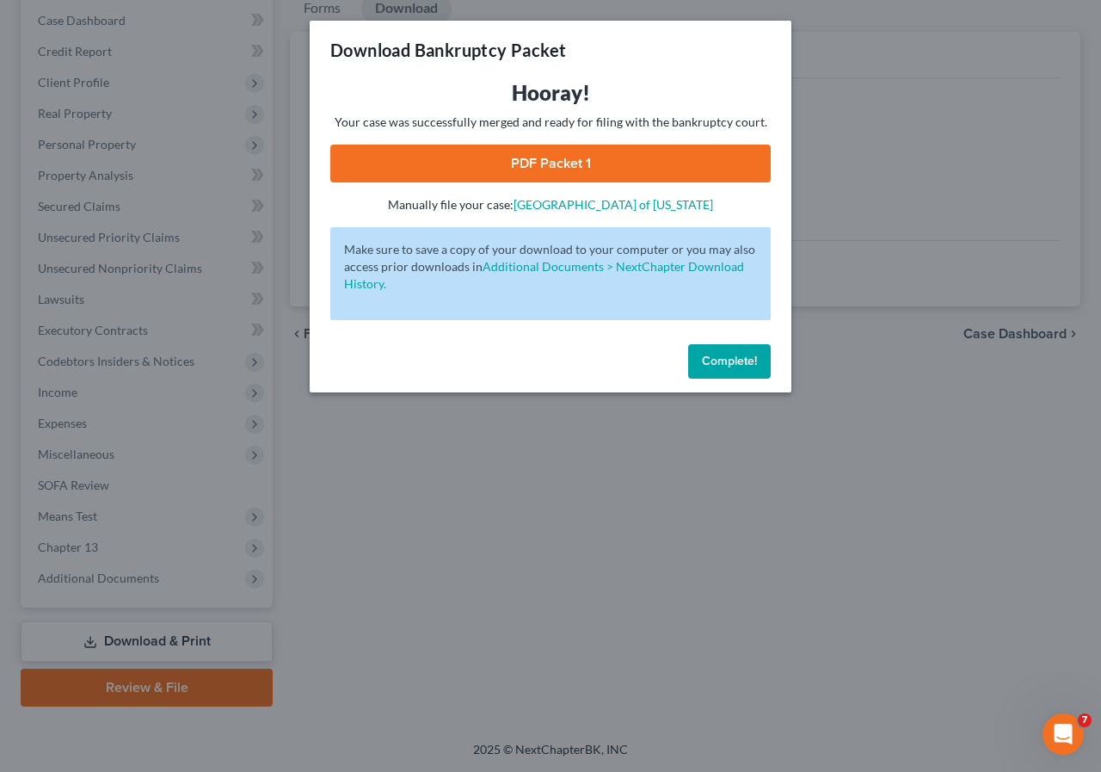
click at [528, 170] on link "PDF Packet 1" at bounding box center [550, 164] width 441 height 38
click at [729, 366] on span "Complete!" at bounding box center [729, 361] width 55 height 15
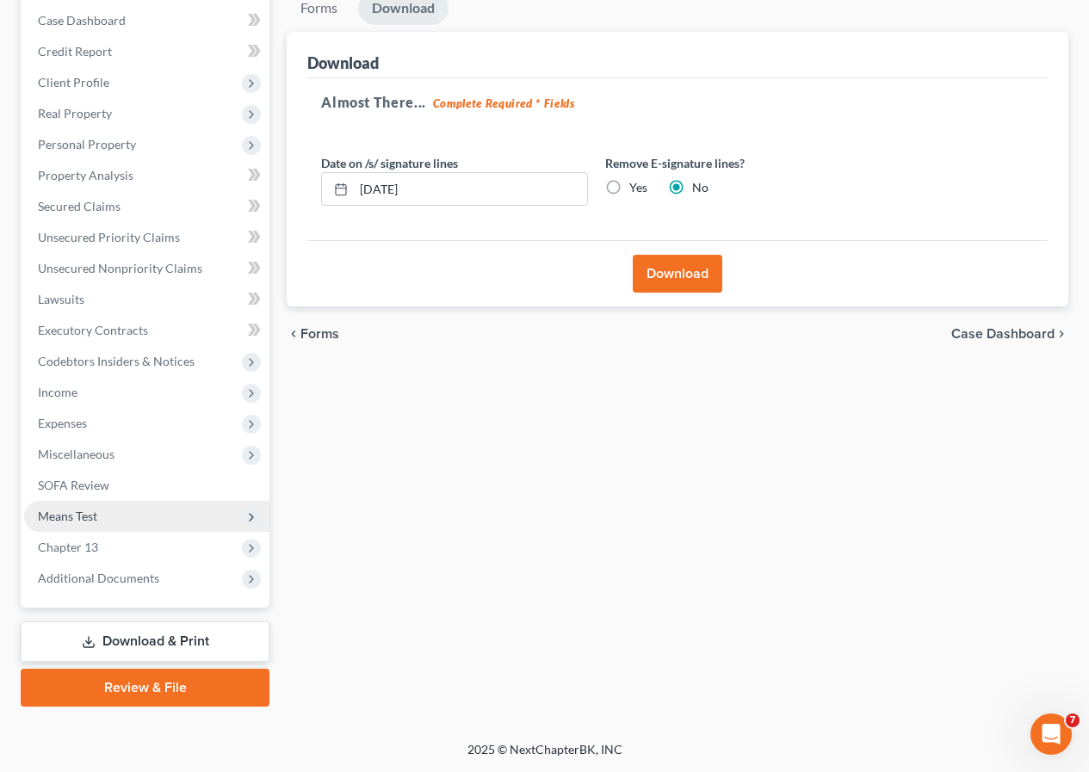
click at [120, 515] on span "Means Test" at bounding box center [146, 516] width 245 height 31
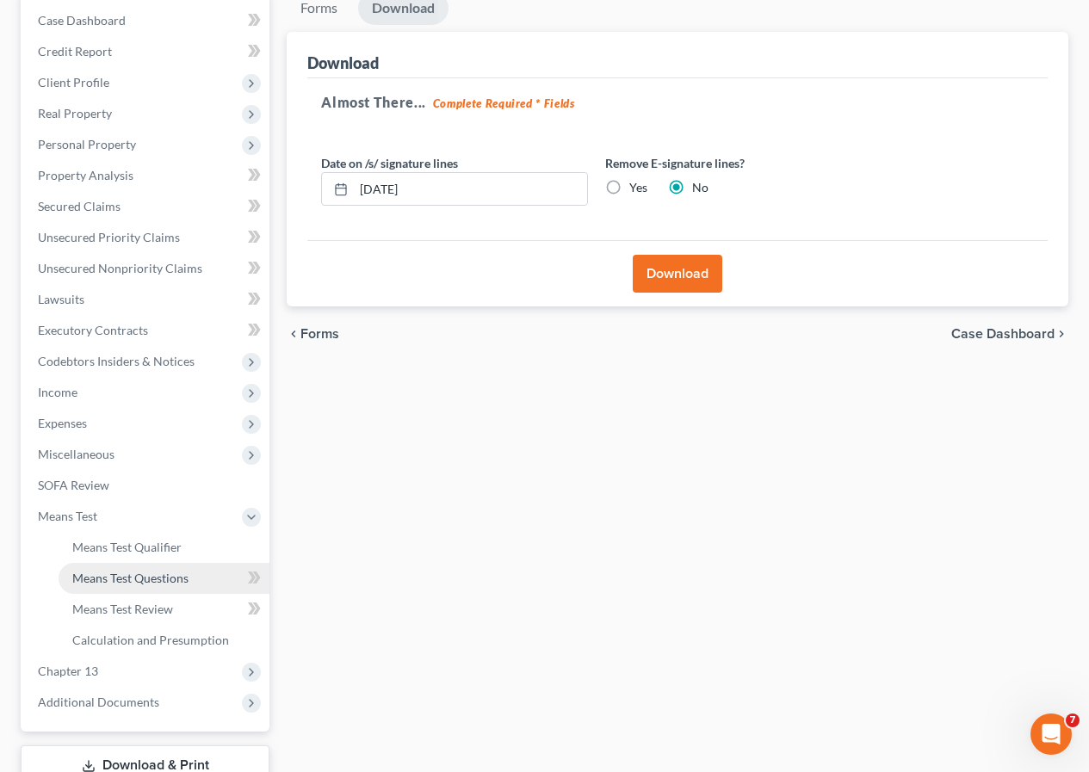
click at [169, 577] on span "Means Test Questions" at bounding box center [130, 578] width 116 height 15
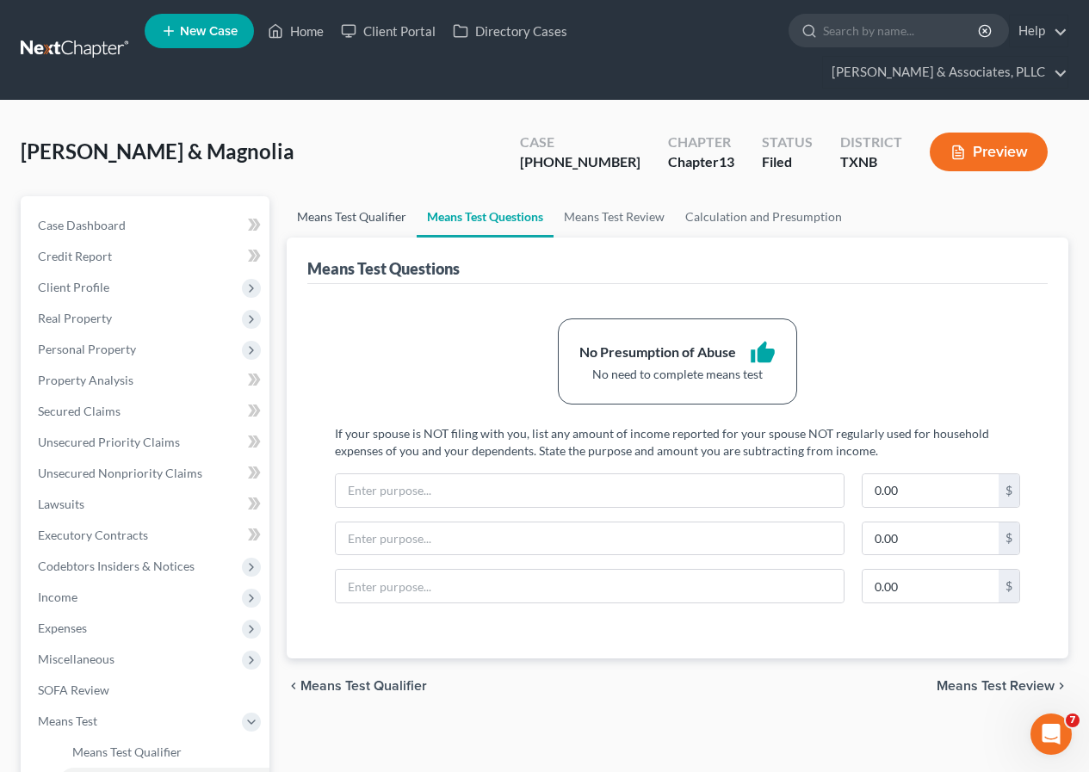
click at [330, 217] on link "Means Test Qualifier" at bounding box center [352, 216] width 130 height 41
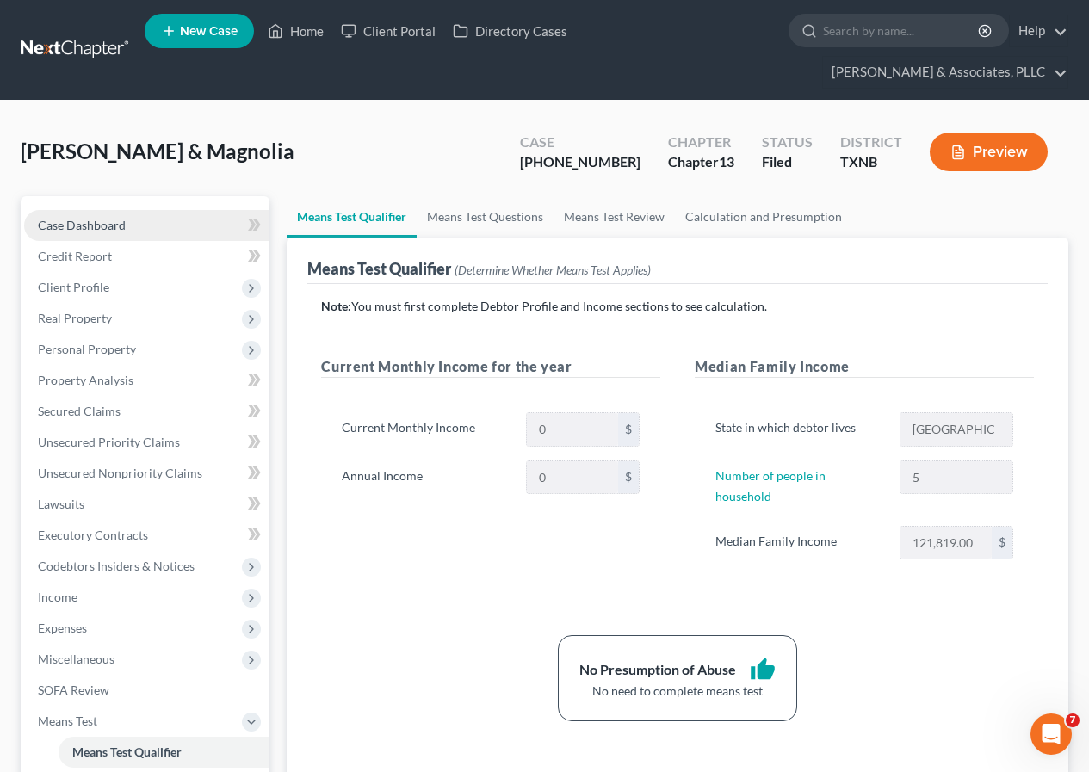
click at [124, 225] on span "Case Dashboard" at bounding box center [82, 225] width 88 height 15
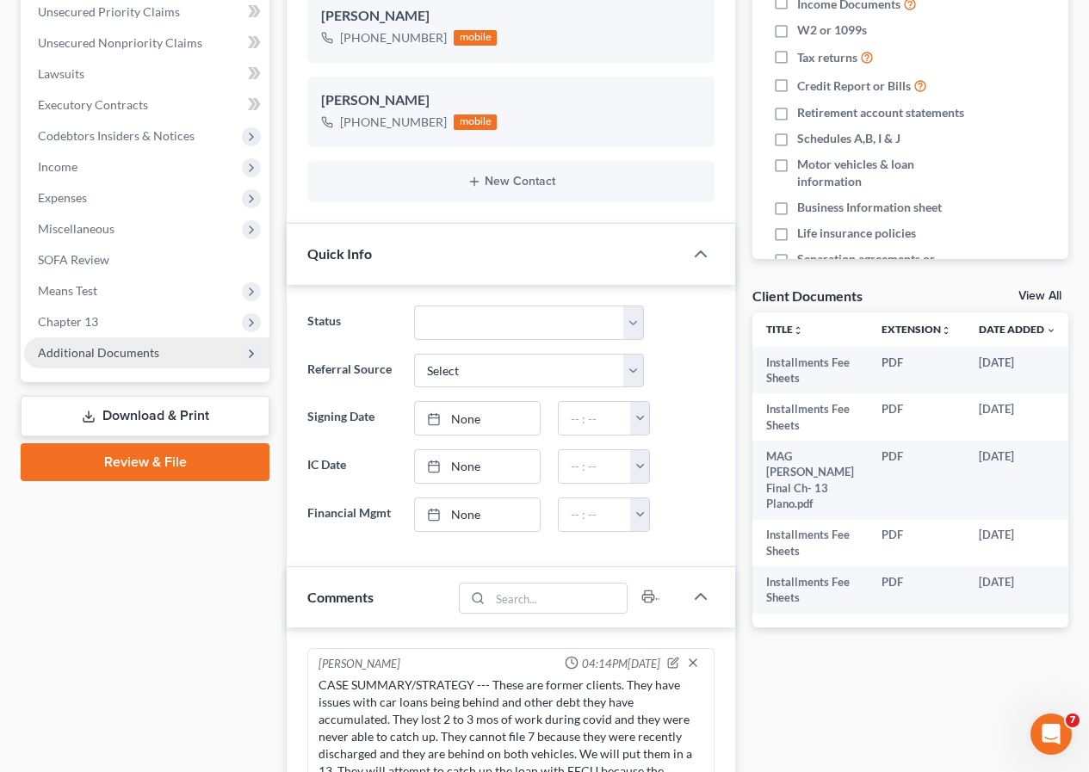
scroll to position [655, 0]
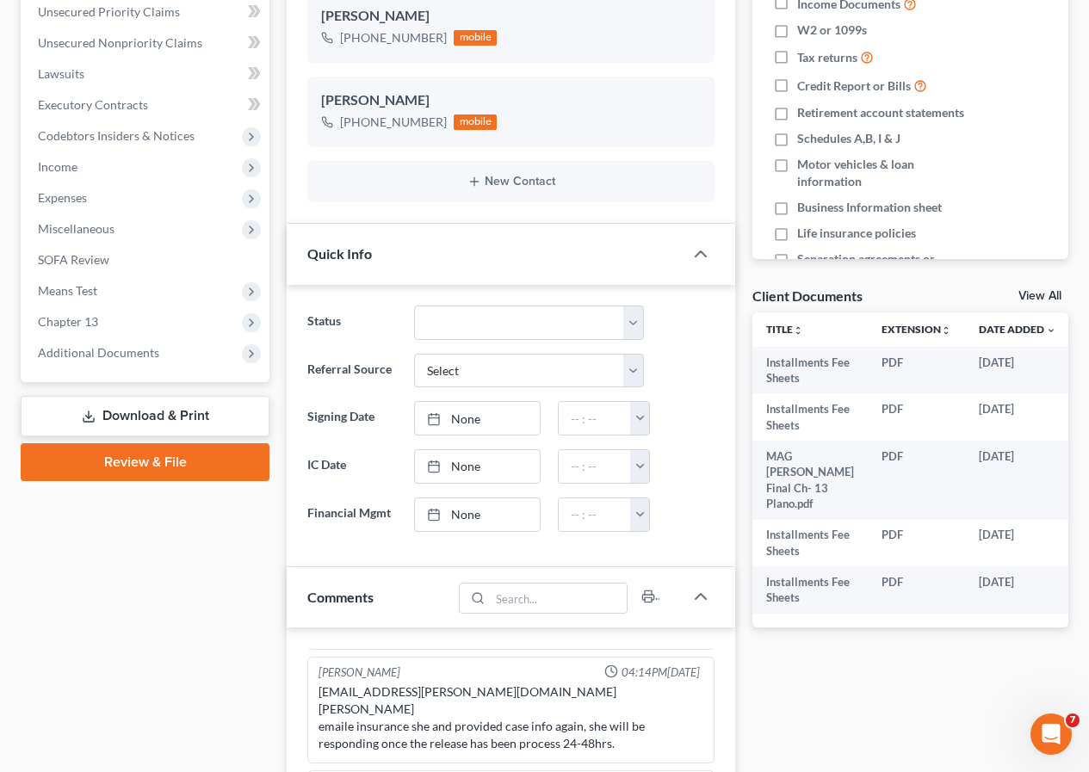
click at [151, 415] on link "Download & Print" at bounding box center [145, 416] width 249 height 40
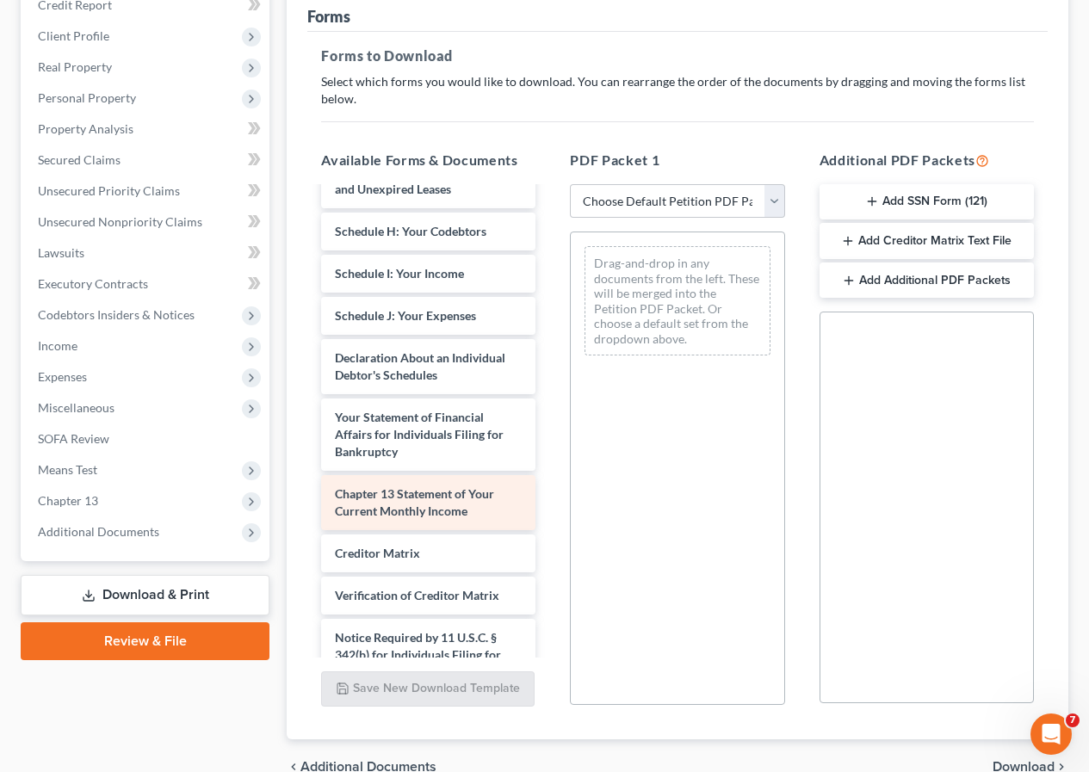
scroll to position [258, 0]
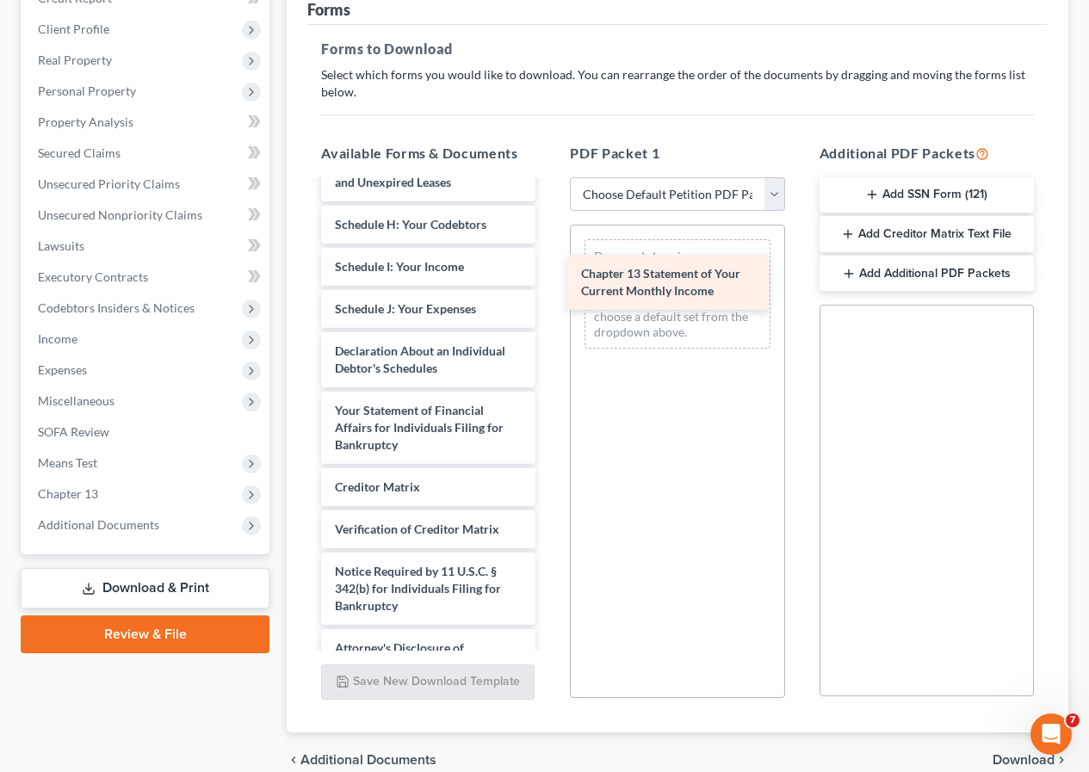
drag, startPoint x: 384, startPoint y: 535, endPoint x: 631, endPoint y: 287, distance: 349.9
click at [549, 287] on div "Chapter 13 Statement of Your Current Monthly Income Installments Fee Sheets Ins…" at bounding box center [428, 131] width 242 height 1105
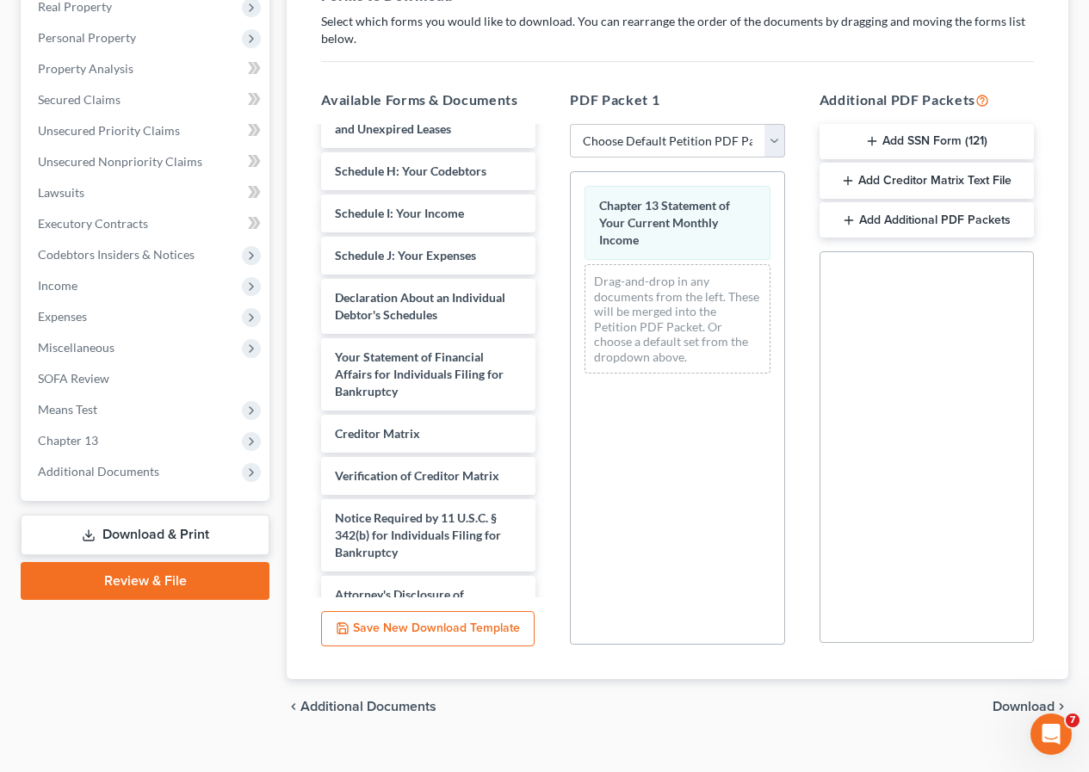
scroll to position [339, 0]
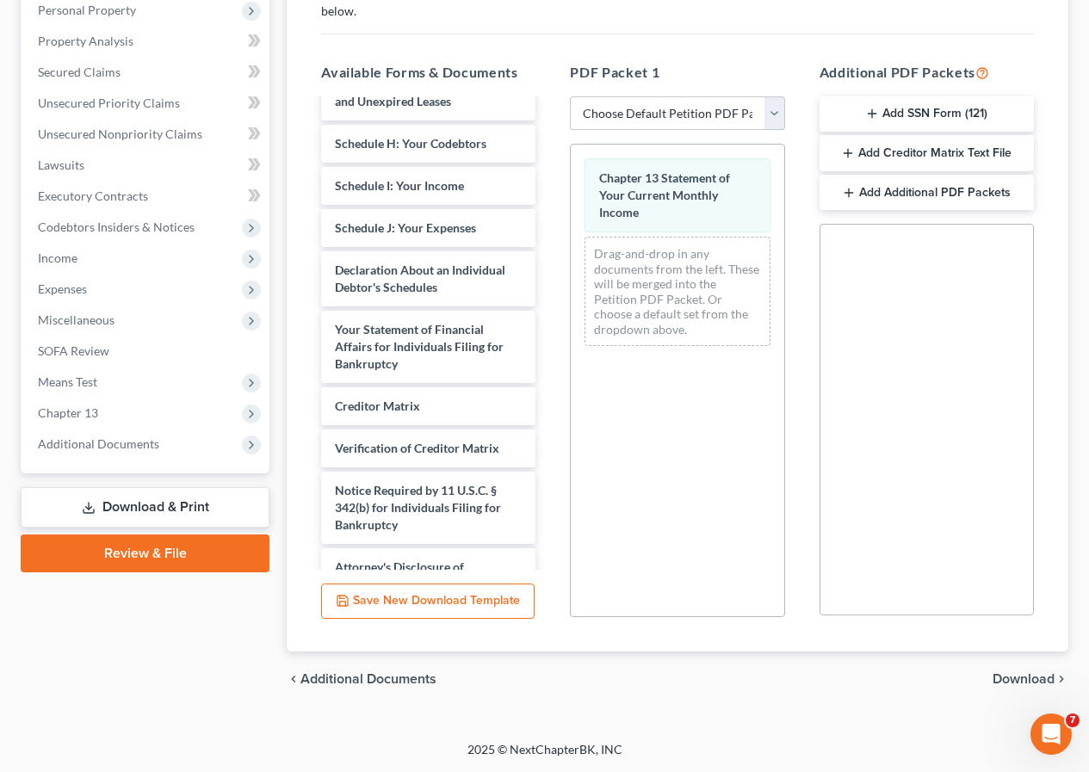
drag, startPoint x: 1006, startPoint y: 673, endPoint x: 848, endPoint y: 546, distance: 202.5
click at [1007, 673] on span "Download" at bounding box center [1023, 679] width 62 height 14
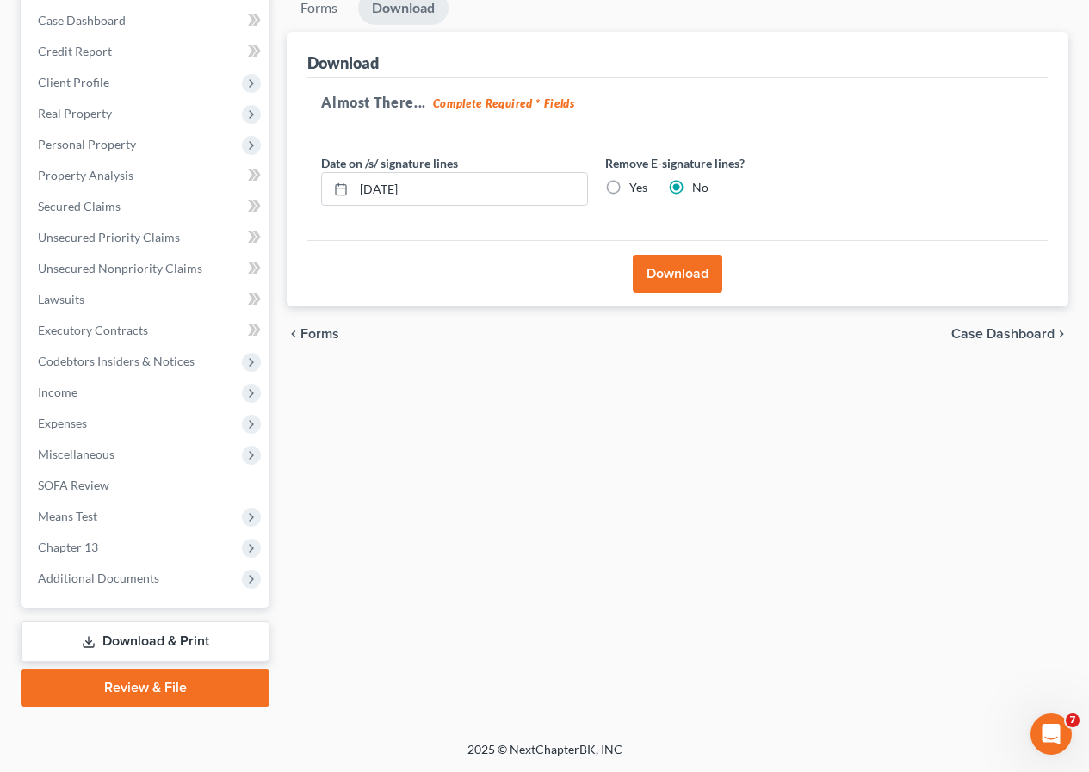
scroll to position [205, 0]
click at [661, 286] on button "Download" at bounding box center [676, 274] width 89 height 38
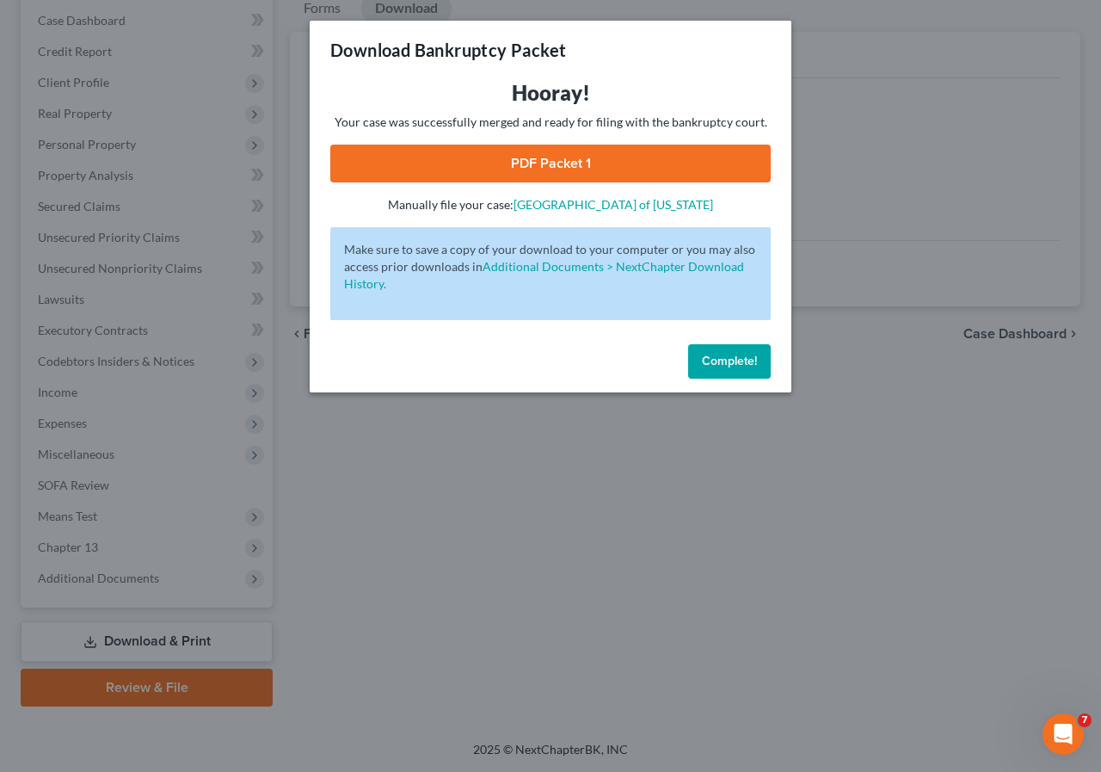
click at [545, 170] on link "PDF Packet 1" at bounding box center [550, 164] width 441 height 38
click at [702, 359] on span "Complete!" at bounding box center [729, 361] width 55 height 15
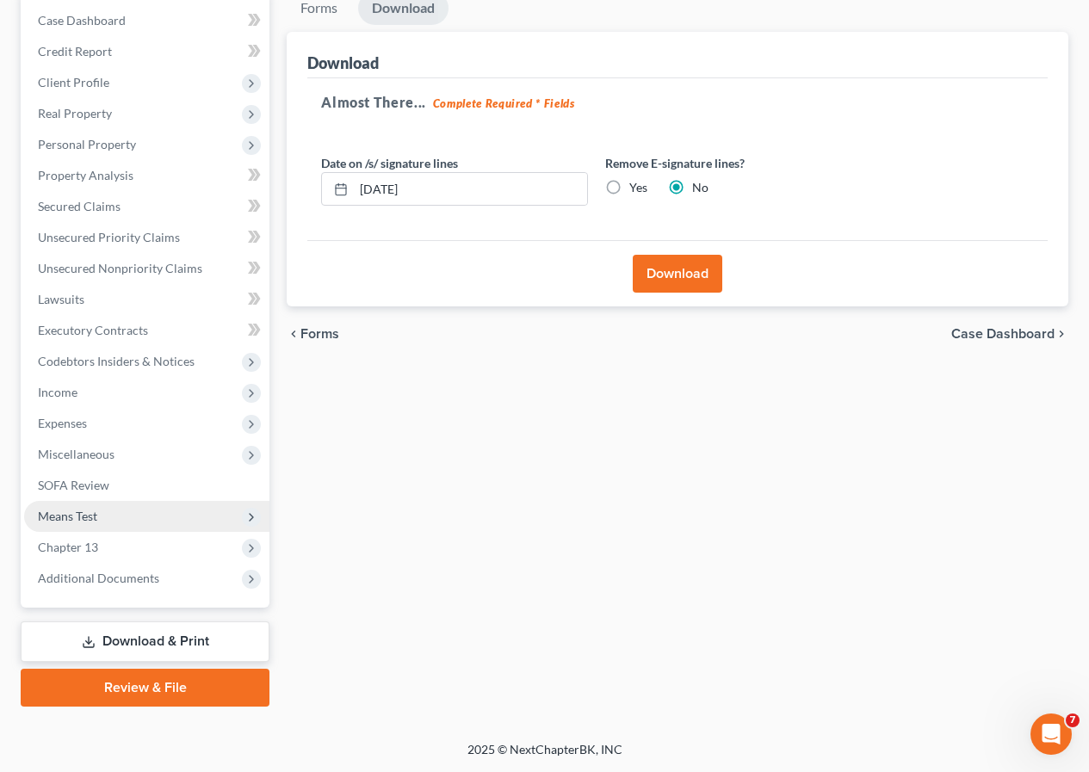
click at [89, 515] on span "Means Test" at bounding box center [67, 516] width 59 height 15
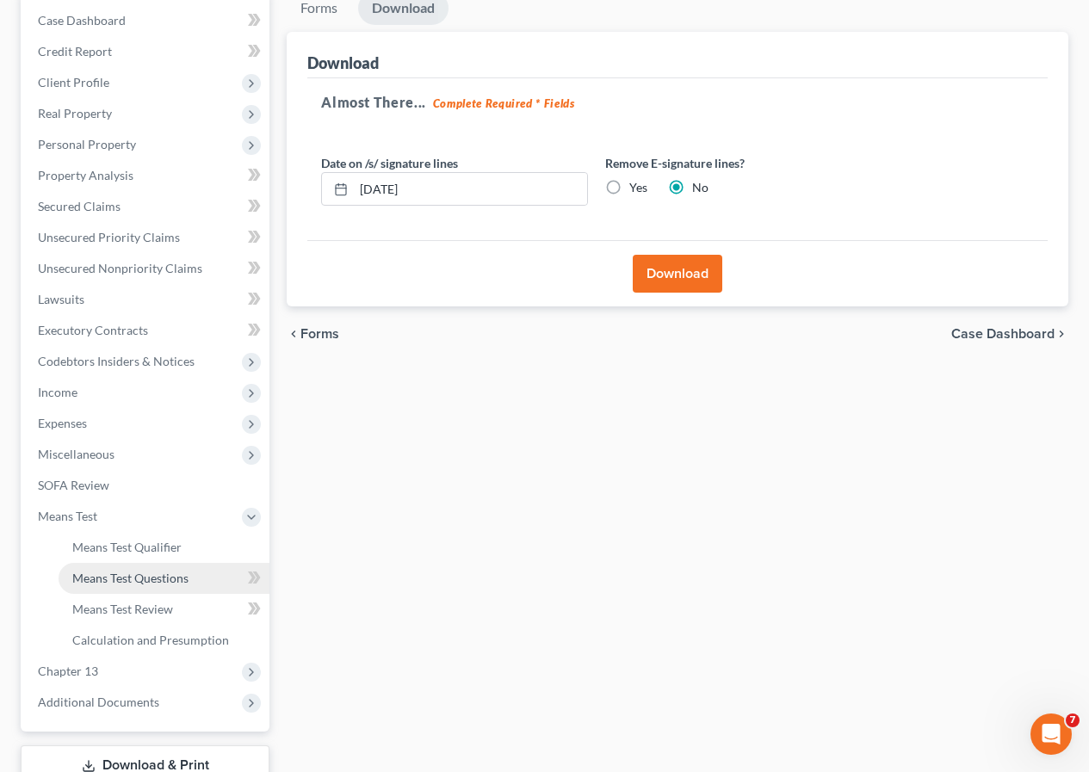
click at [163, 574] on span "Means Test Questions" at bounding box center [130, 578] width 116 height 15
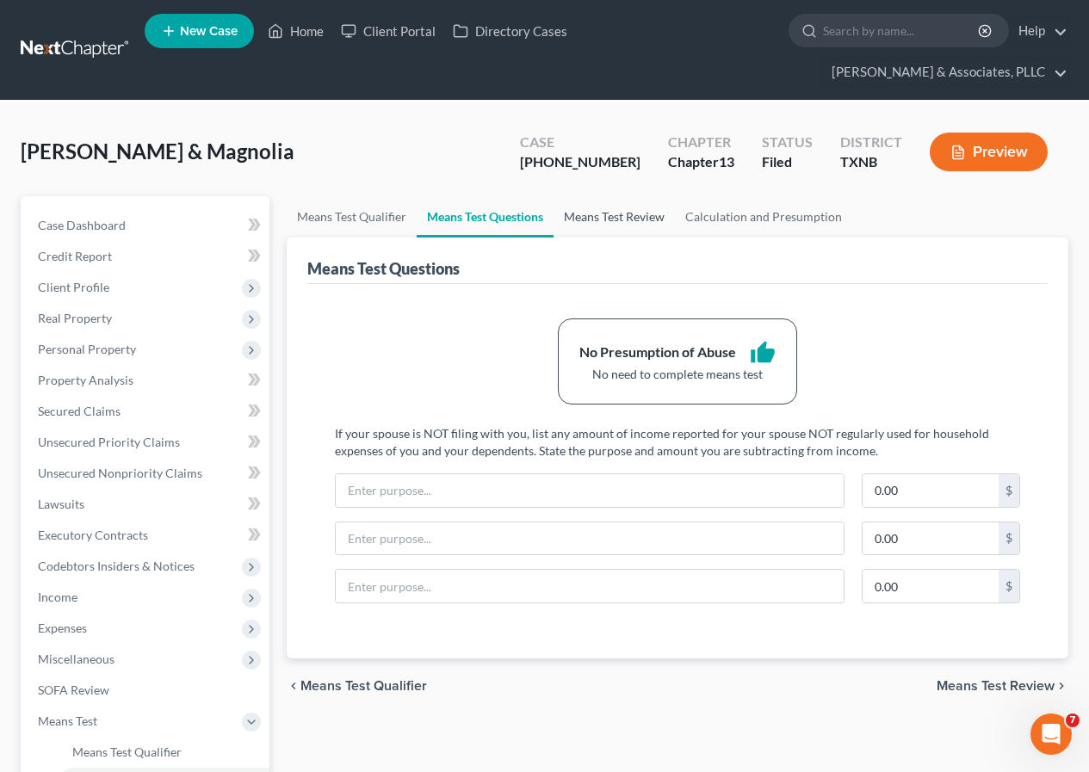
click at [619, 216] on link "Means Test Review" at bounding box center [613, 216] width 121 height 41
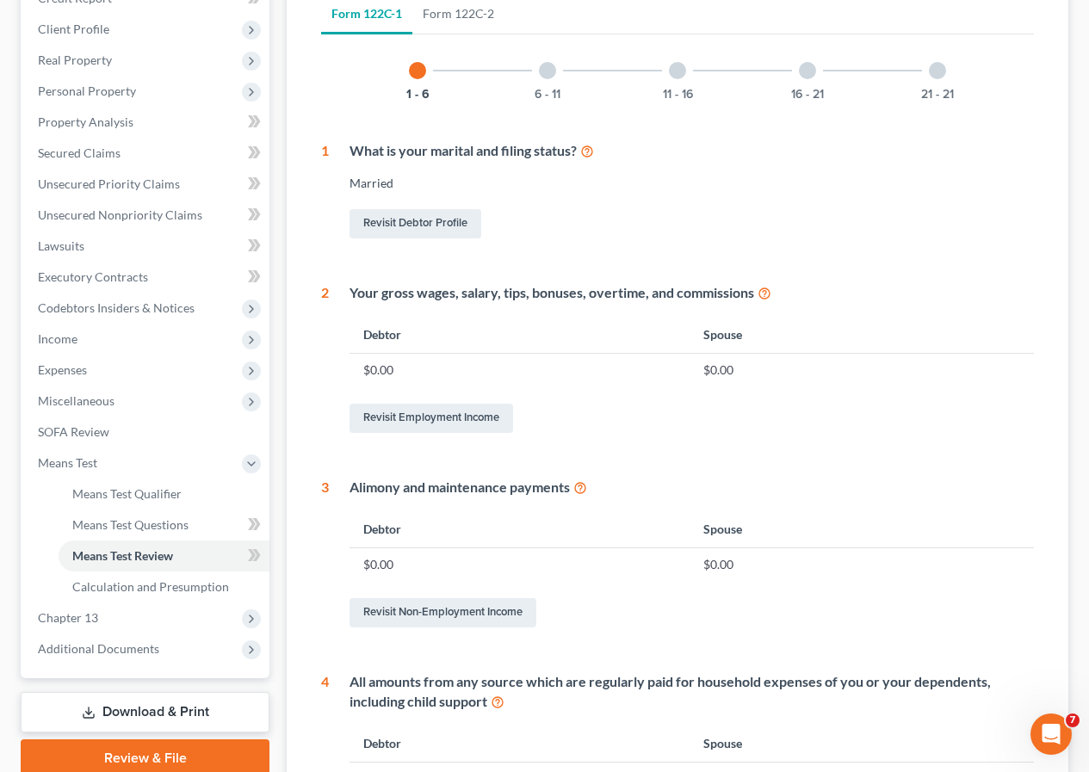
scroll to position [344, 0]
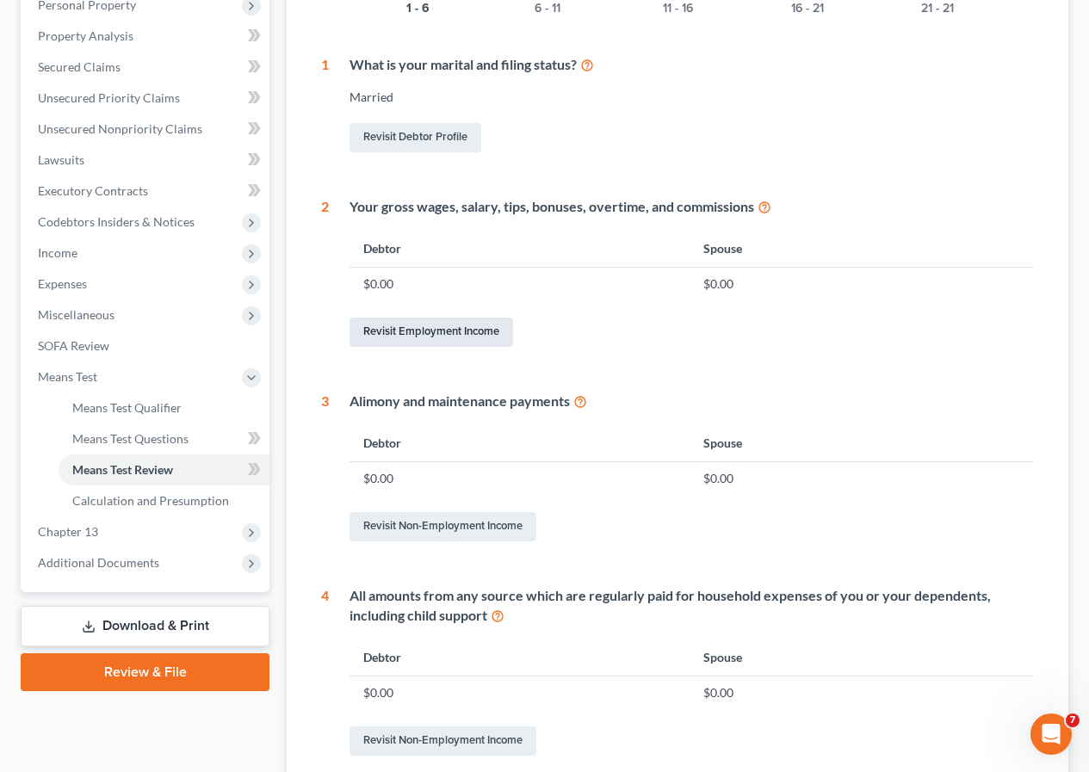
click at [458, 335] on link "Revisit Employment Income" at bounding box center [430, 332] width 163 height 29
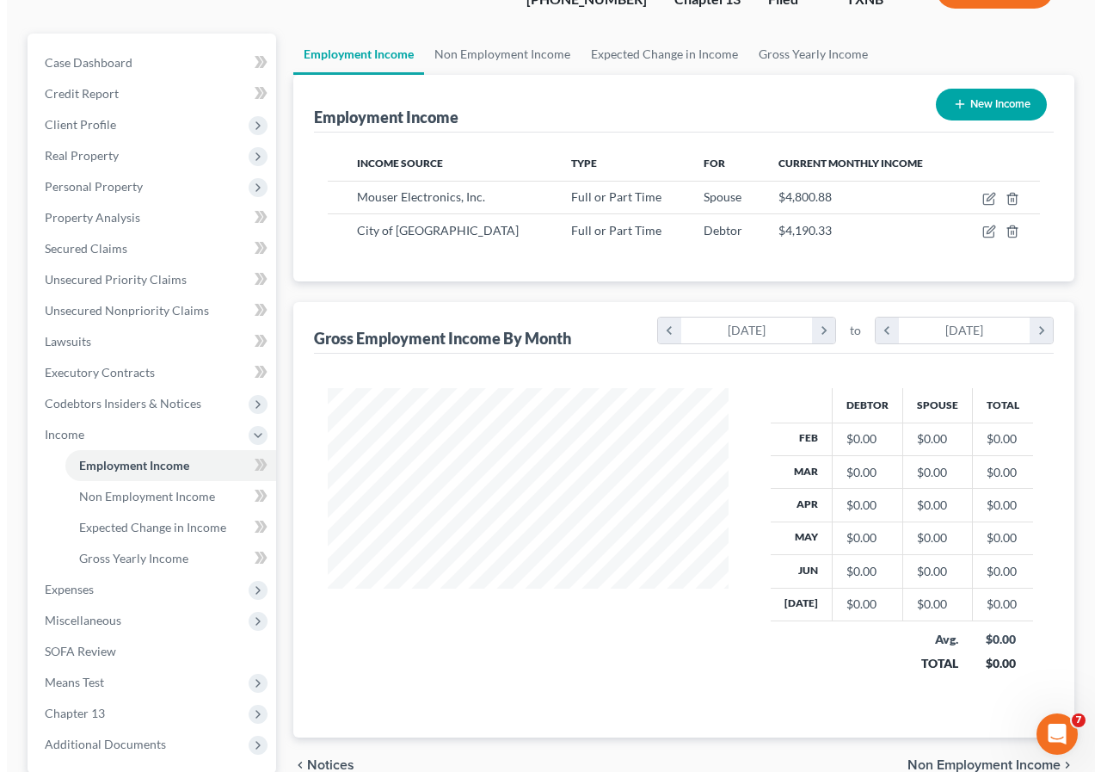
scroll to position [172, 0]
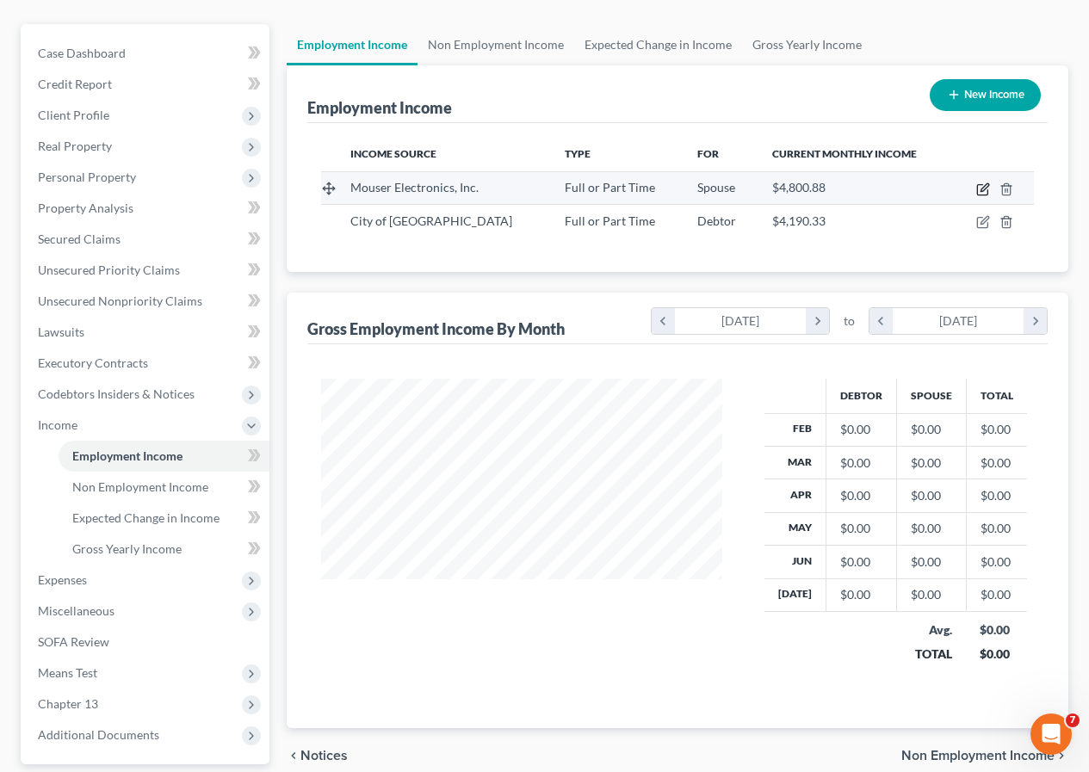
click at [978, 189] on icon "button" at bounding box center [982, 190] width 10 height 10
select select "0"
select select "45"
select select "2"
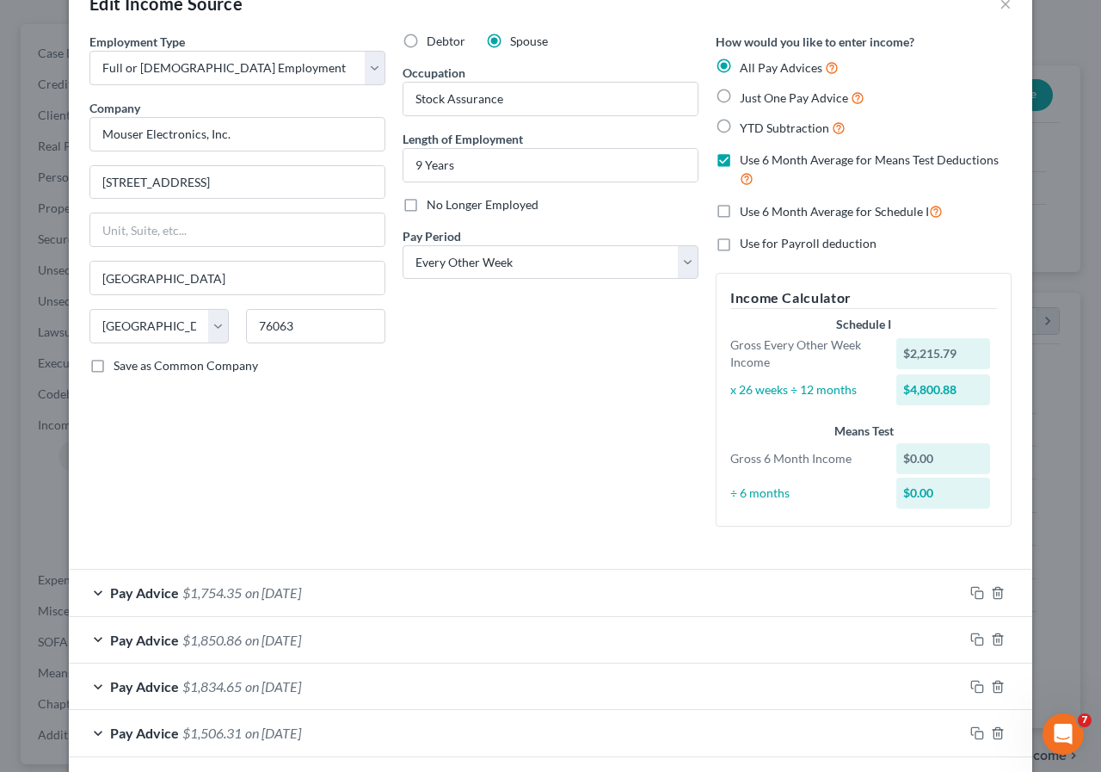
scroll to position [86, 0]
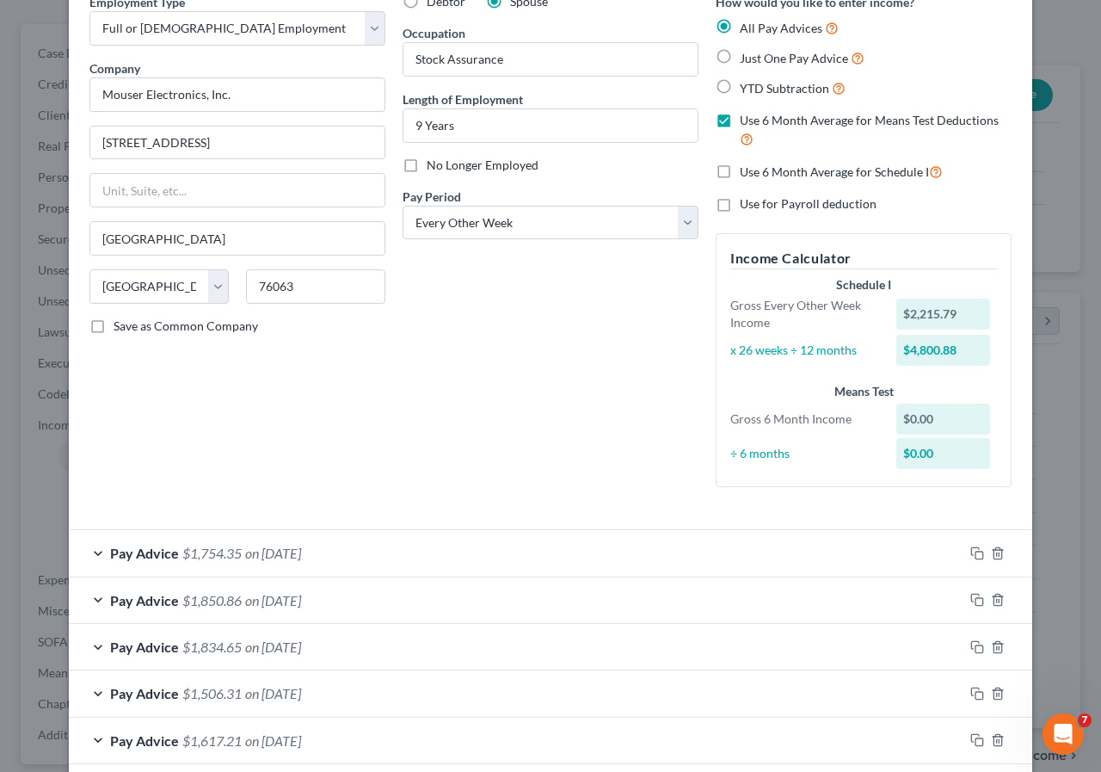
click at [293, 555] on span "on [DATE]" at bounding box center [273, 553] width 56 height 16
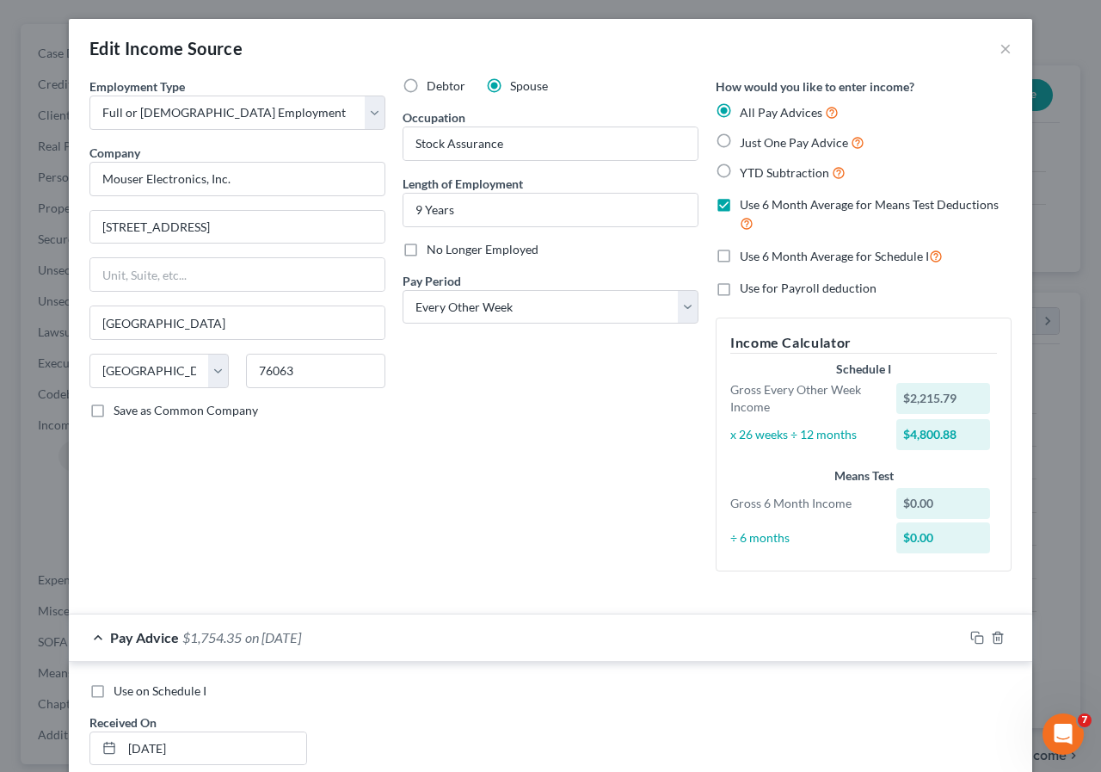
scroll to position [0, 0]
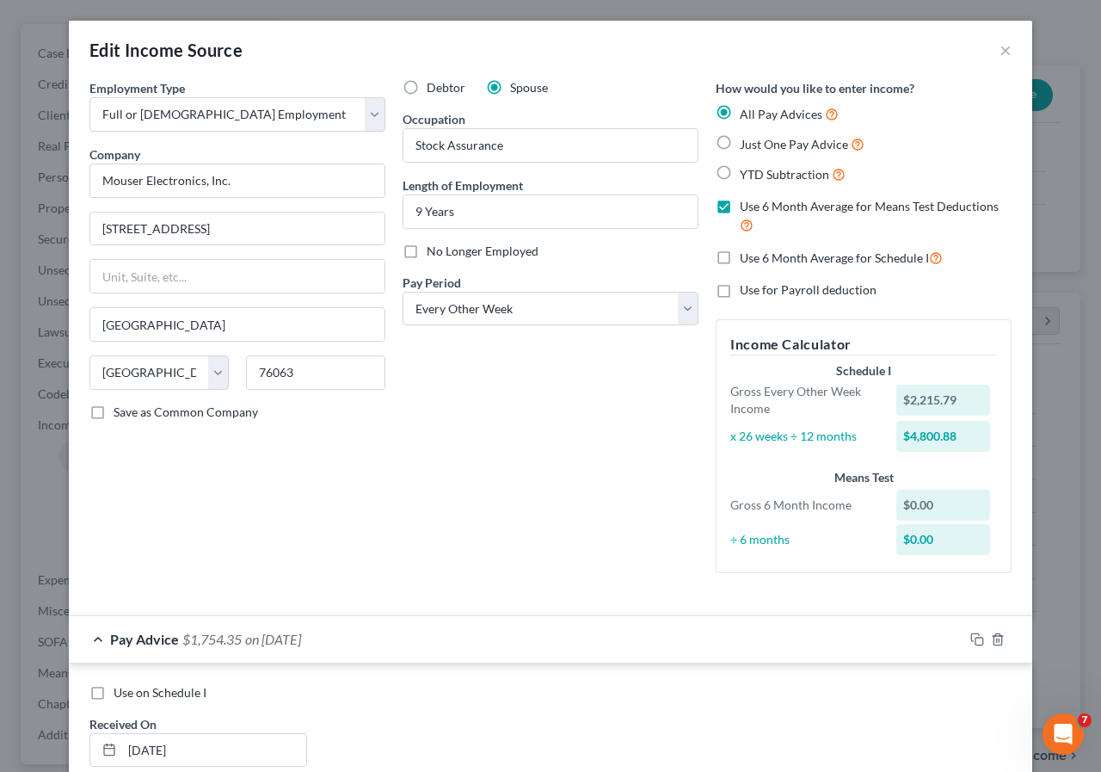
click at [740, 207] on label "Use 6 Month Average for Means Test Deductions" at bounding box center [876, 216] width 272 height 37
click at [747, 207] on input "Use 6 Month Average for Means Test Deductions" at bounding box center [752, 203] width 11 height 11
checkbox input "false"
click at [740, 141] on label "Just One Pay Advice" at bounding box center [802, 144] width 125 height 20
click at [747, 141] on input "Just One Pay Advice" at bounding box center [752, 139] width 11 height 11
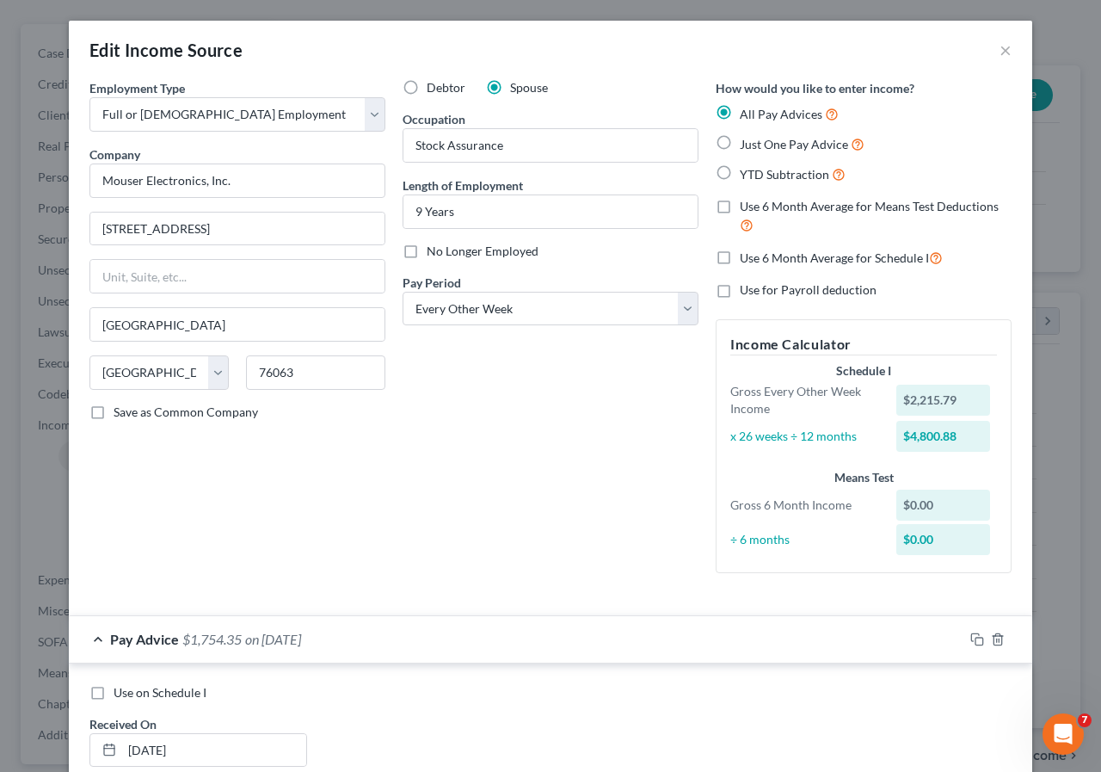
radio input "true"
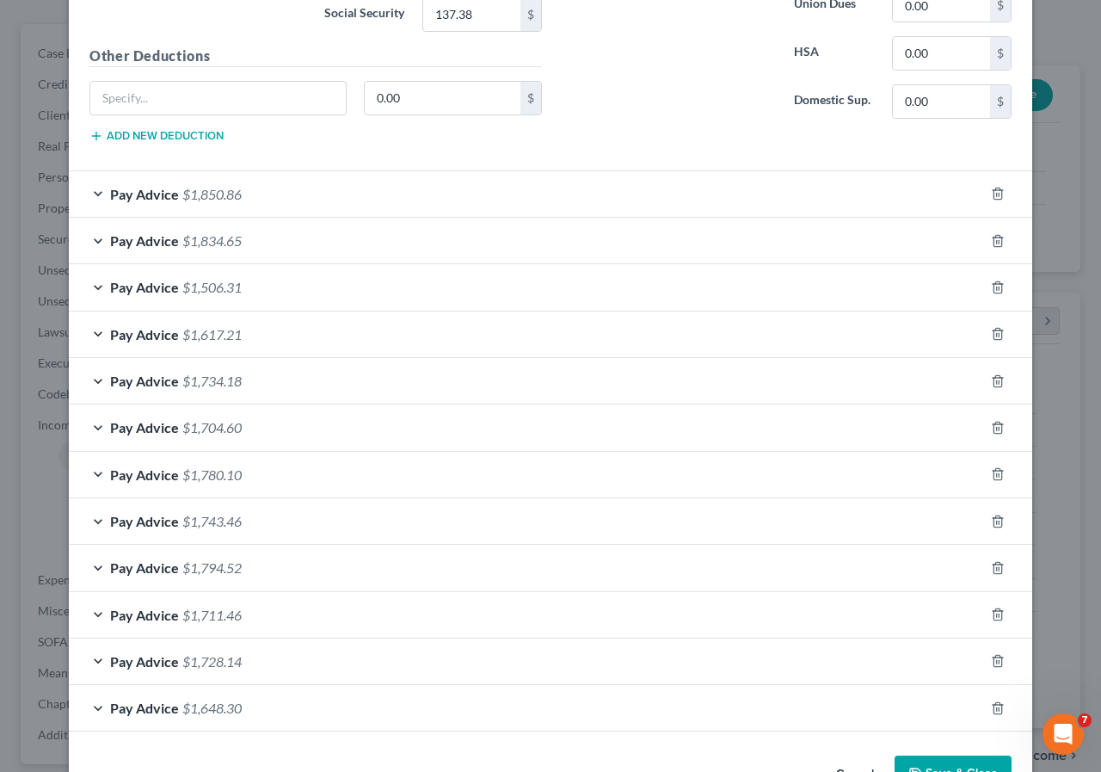
scroll to position [864, 0]
click at [212, 472] on span "$1,780.10" at bounding box center [211, 474] width 59 height 16
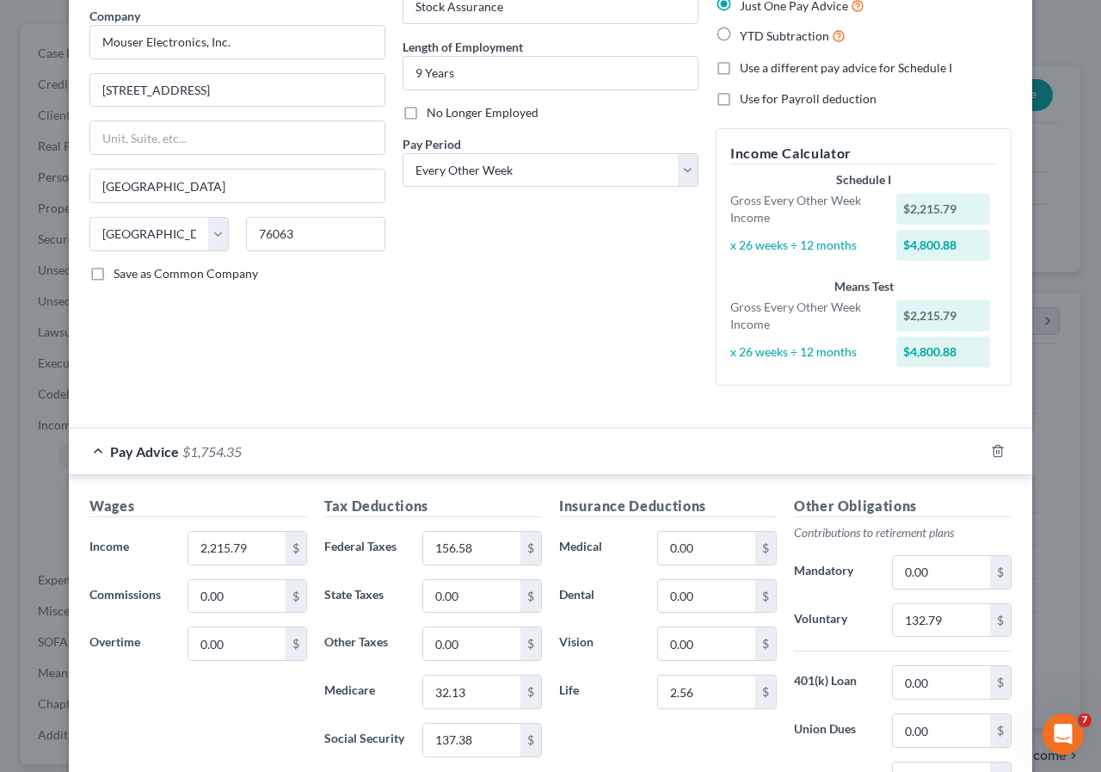
scroll to position [172, 0]
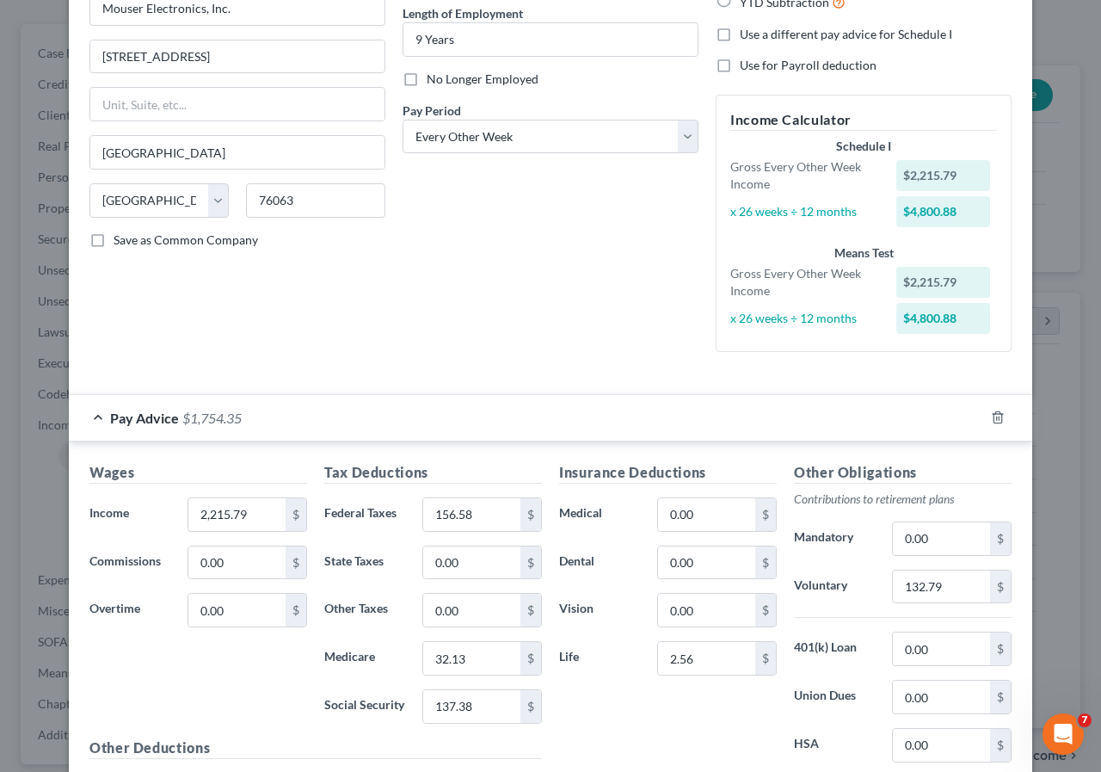
click at [204, 419] on span "$1,754.35" at bounding box center [211, 418] width 59 height 16
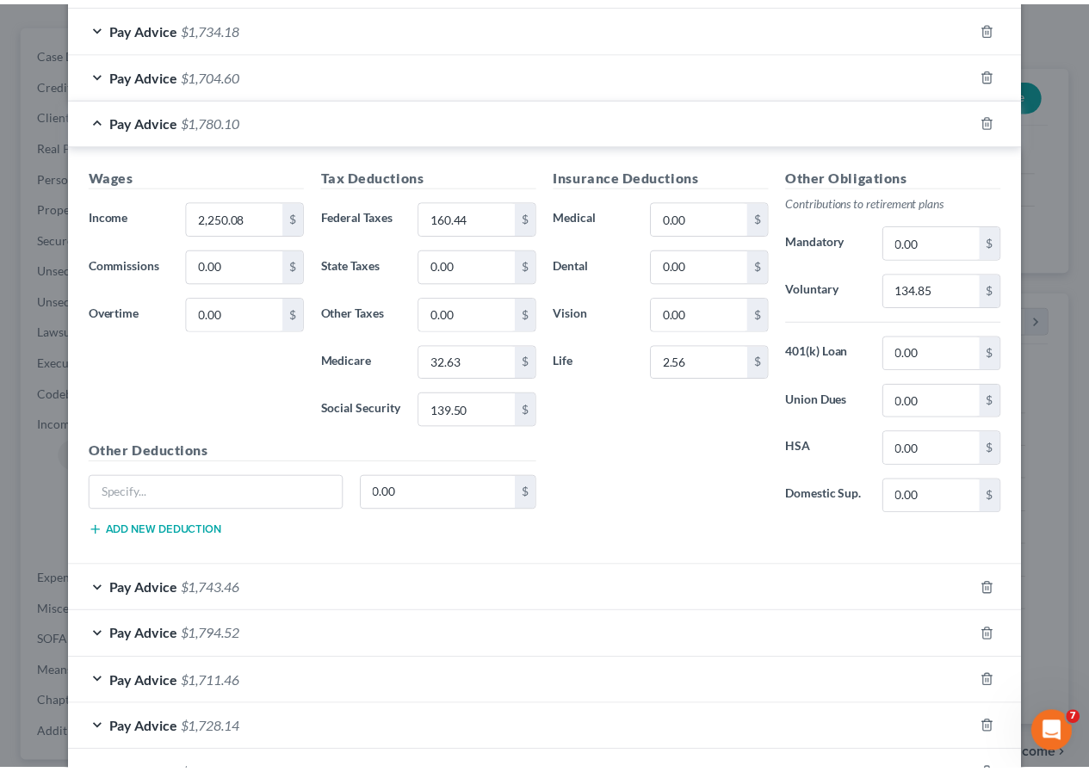
scroll to position [918, 0]
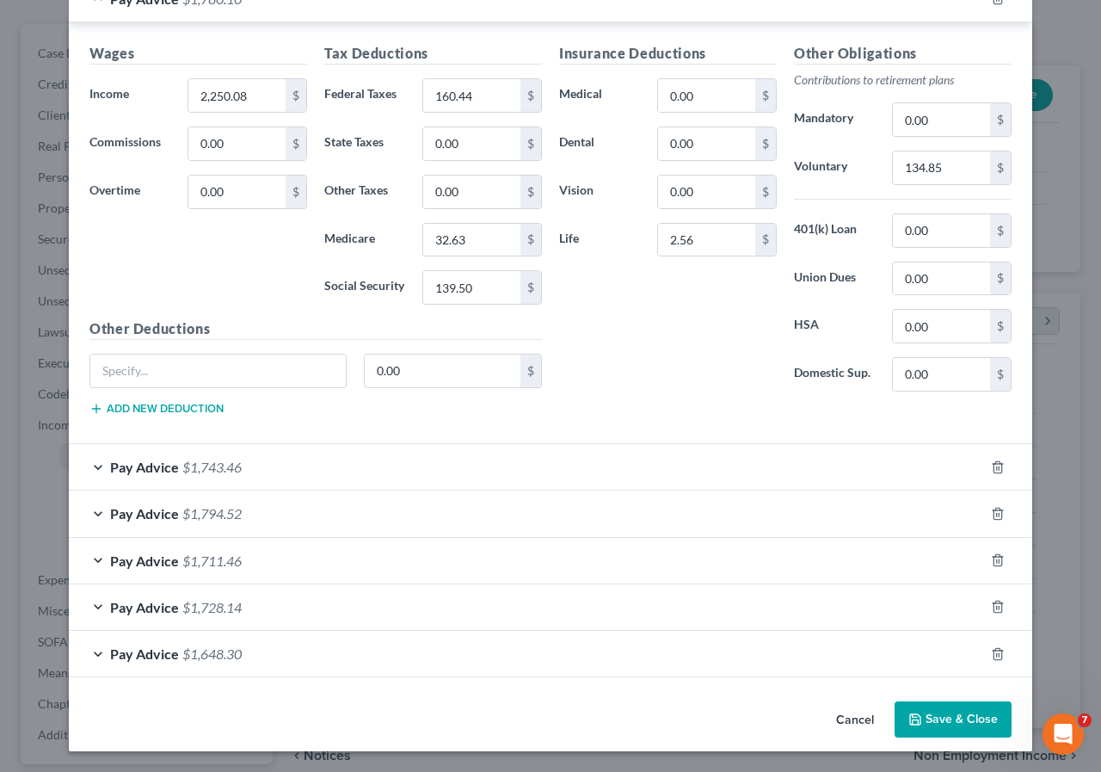
click at [911, 712] on button "Save & Close" at bounding box center [953, 719] width 117 height 36
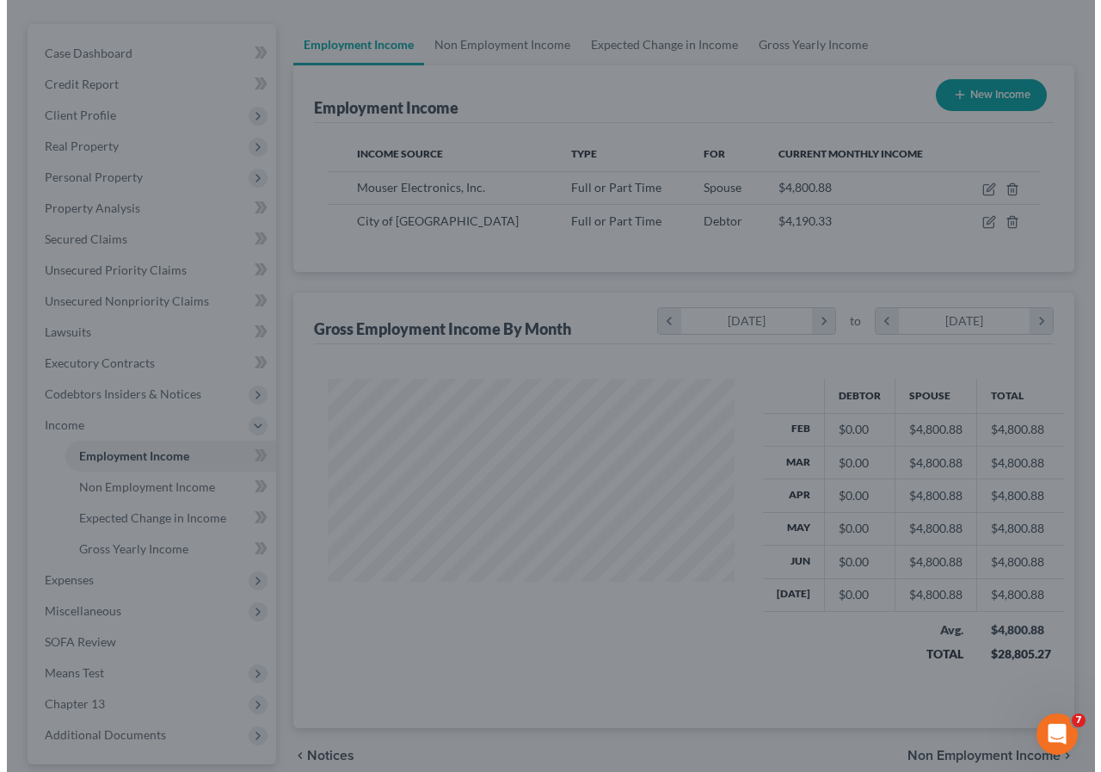
scroll to position [860199, 860071]
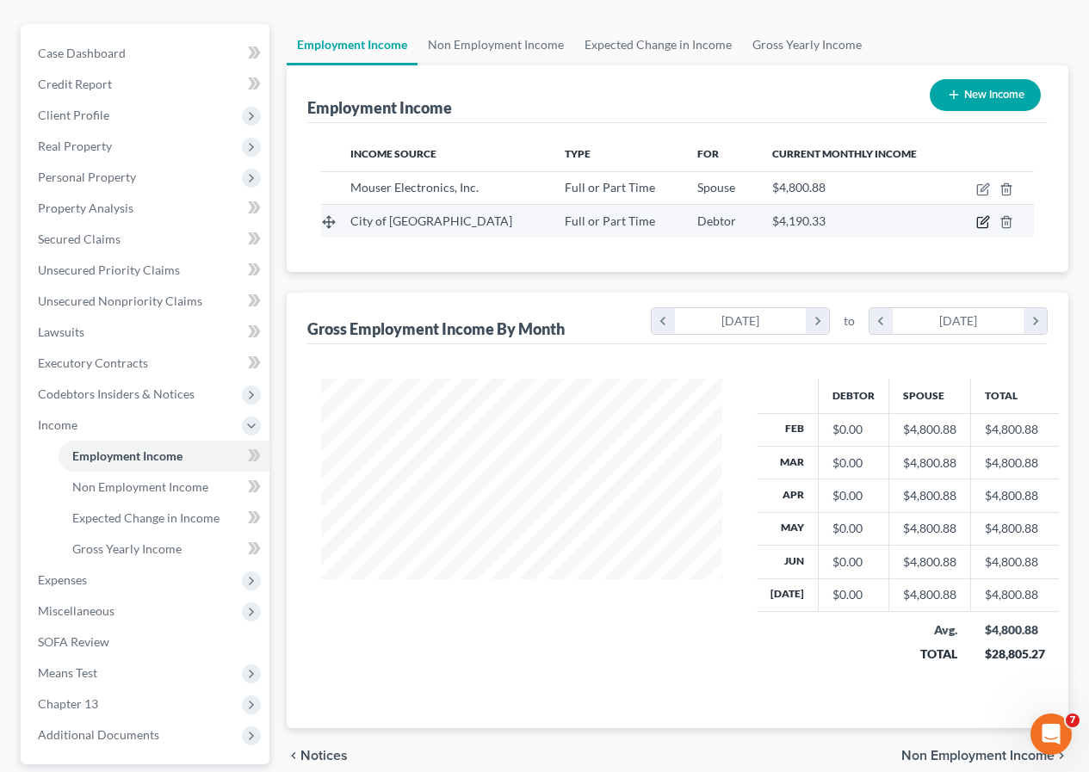
click at [982, 219] on icon "button" at bounding box center [983, 222] width 14 height 14
select select "0"
select select "45"
select select "2"
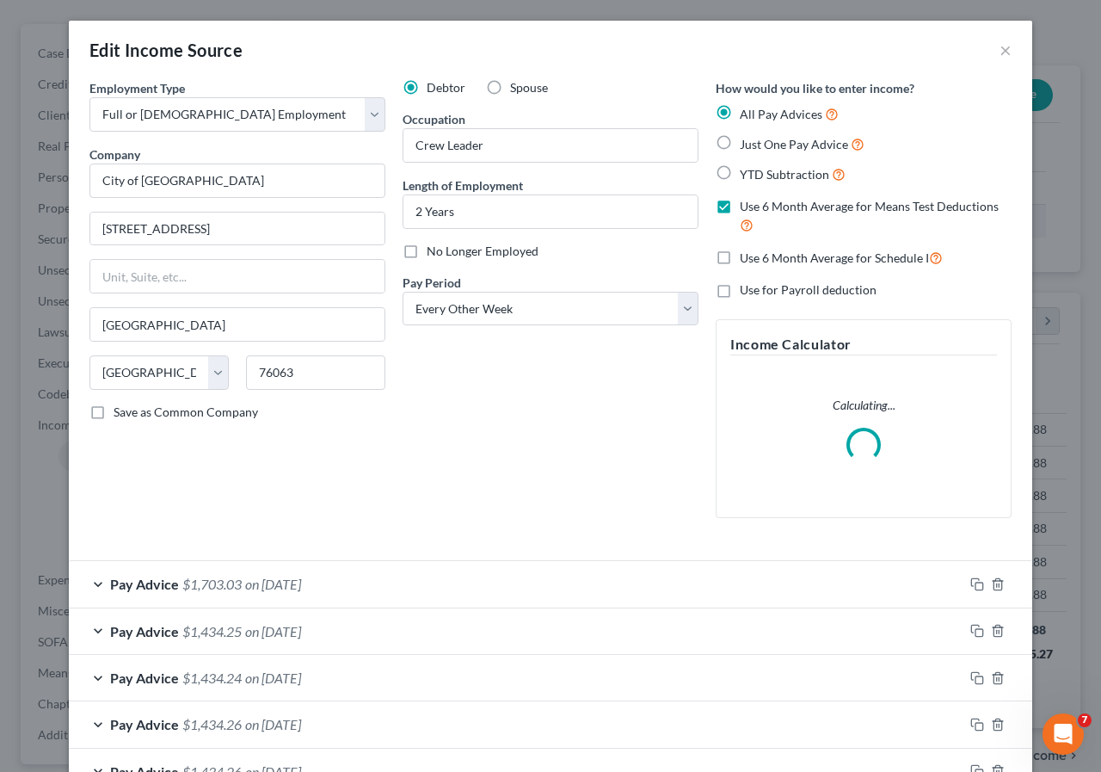
scroll to position [309, 441]
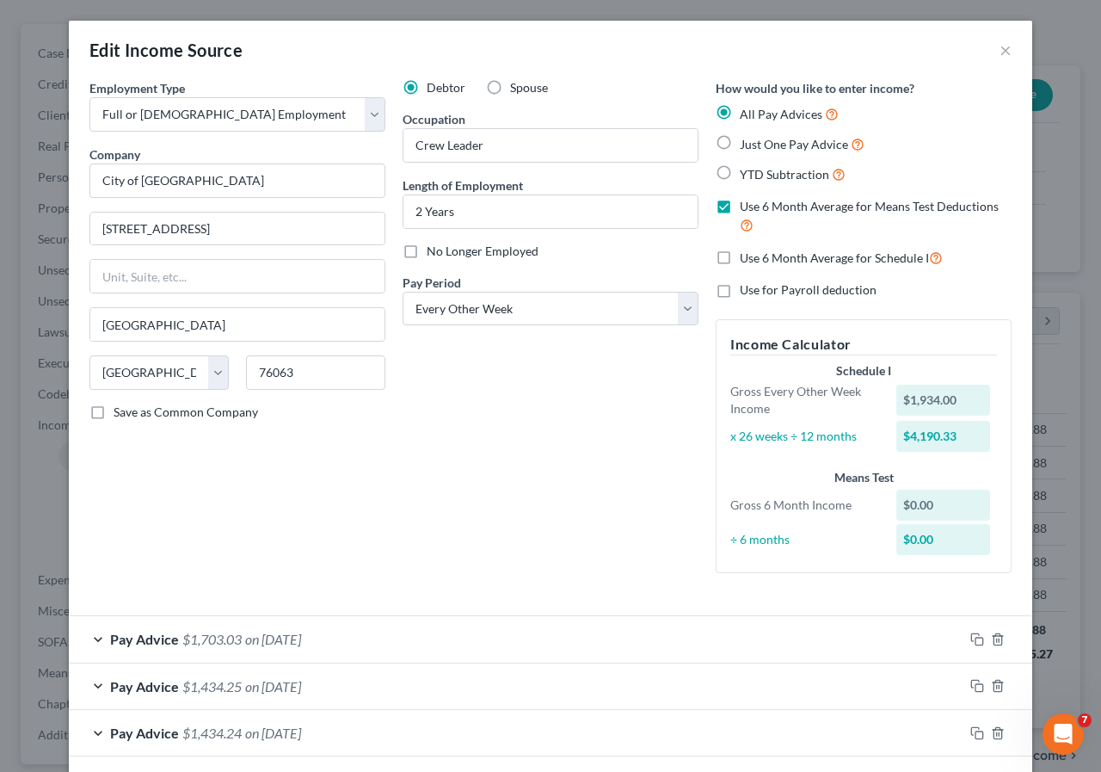
click at [740, 207] on label "Use 6 Month Average for Means Test Deductions" at bounding box center [876, 216] width 272 height 37
click at [747, 207] on input "Use 6 Month Average for Means Test Deductions" at bounding box center [752, 203] width 11 height 11
checkbox input "false"
click at [299, 634] on span "on [DATE]" at bounding box center [273, 639] width 56 height 16
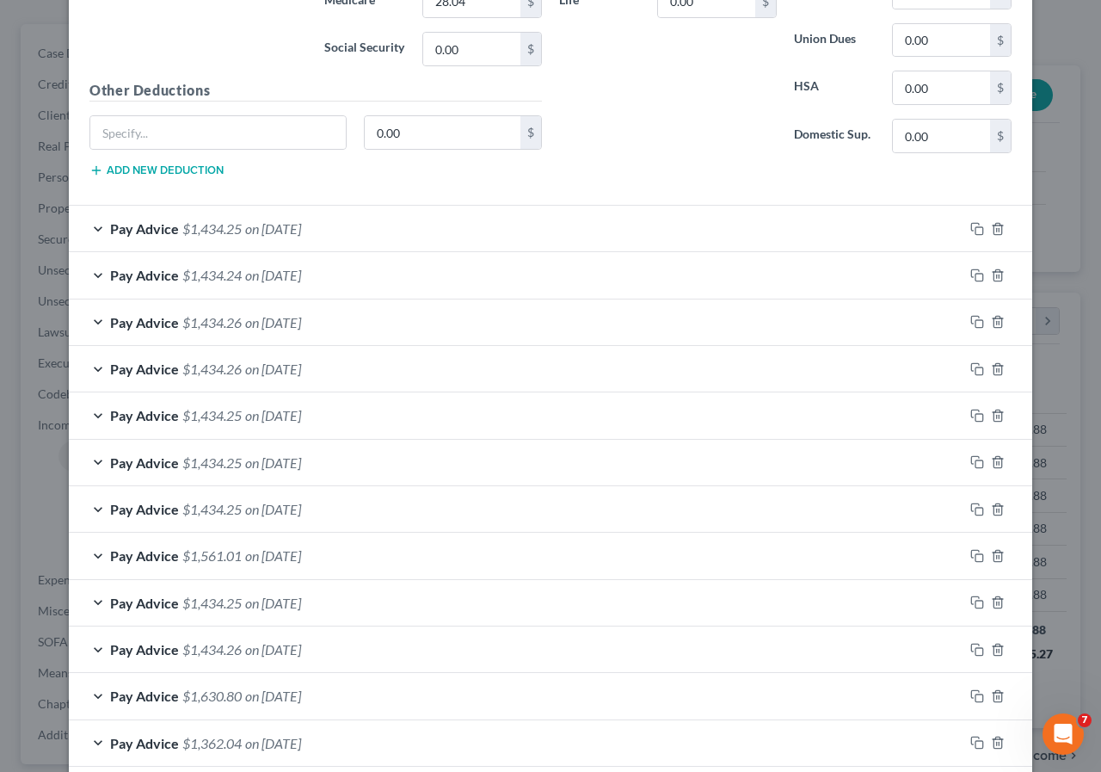
scroll to position [1112, 0]
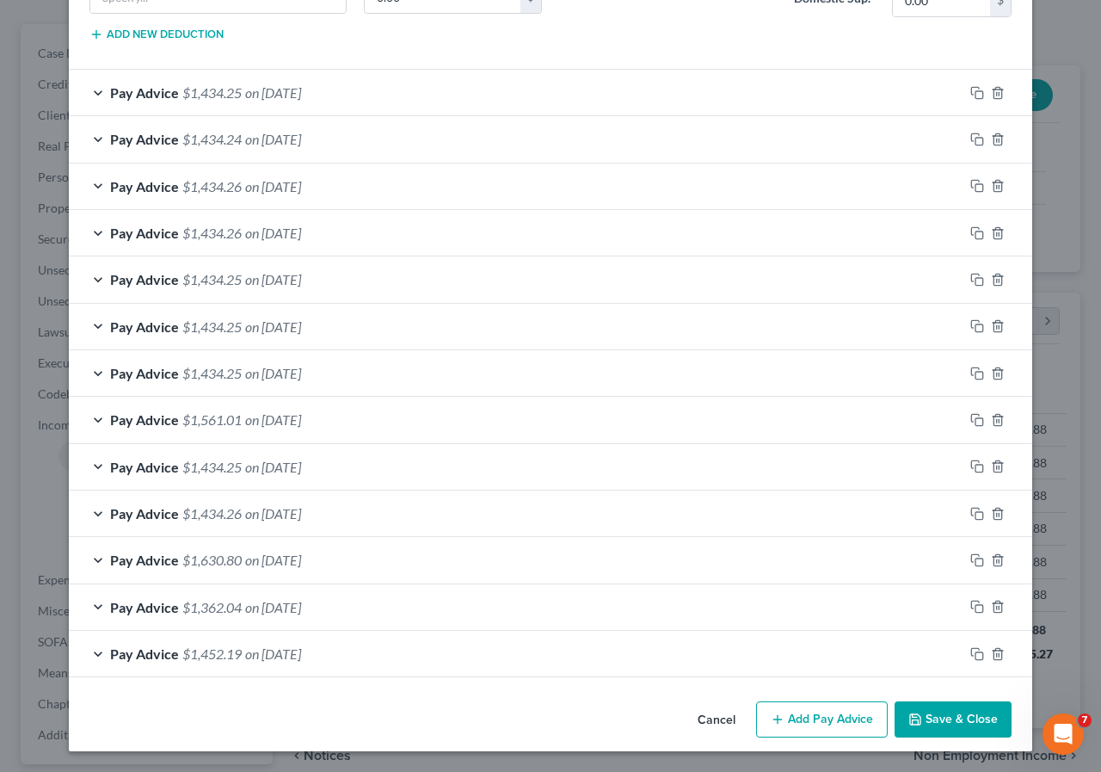
click at [281, 558] on span "on [DATE]" at bounding box center [273, 560] width 56 height 16
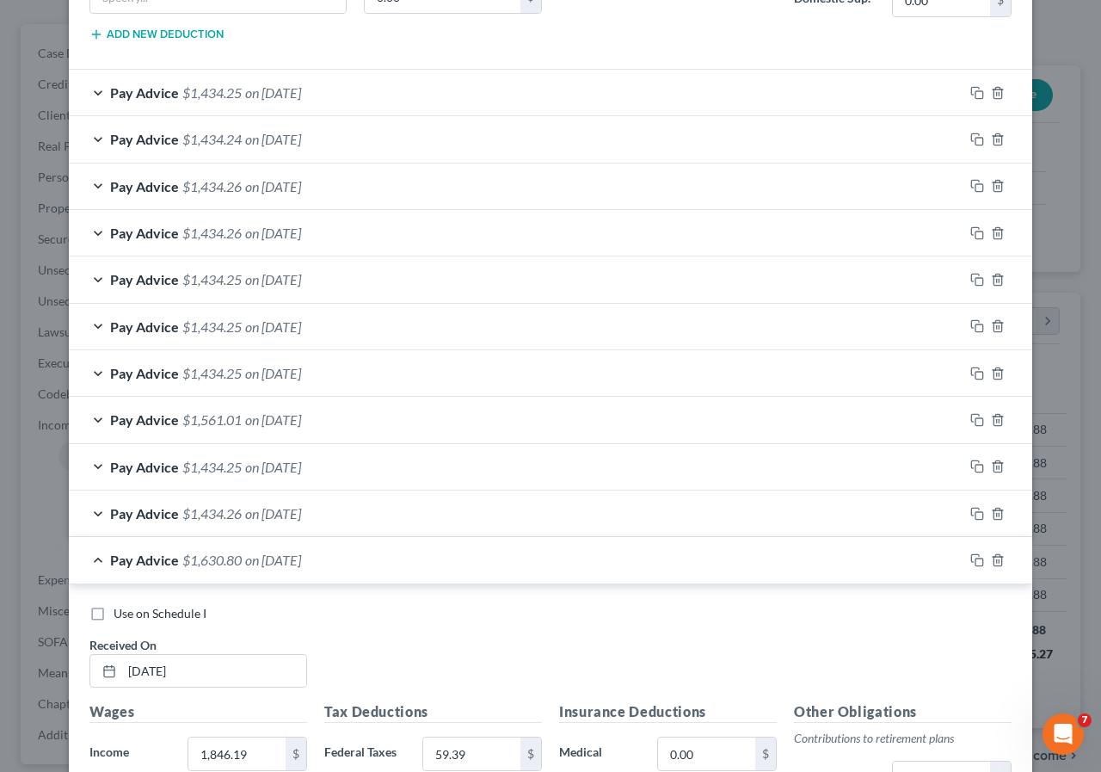
click at [114, 615] on label "Use on Schedule I" at bounding box center [160, 613] width 93 height 17
click at [120, 615] on input "Use on Schedule I" at bounding box center [125, 610] width 11 height 11
checkbox input "true"
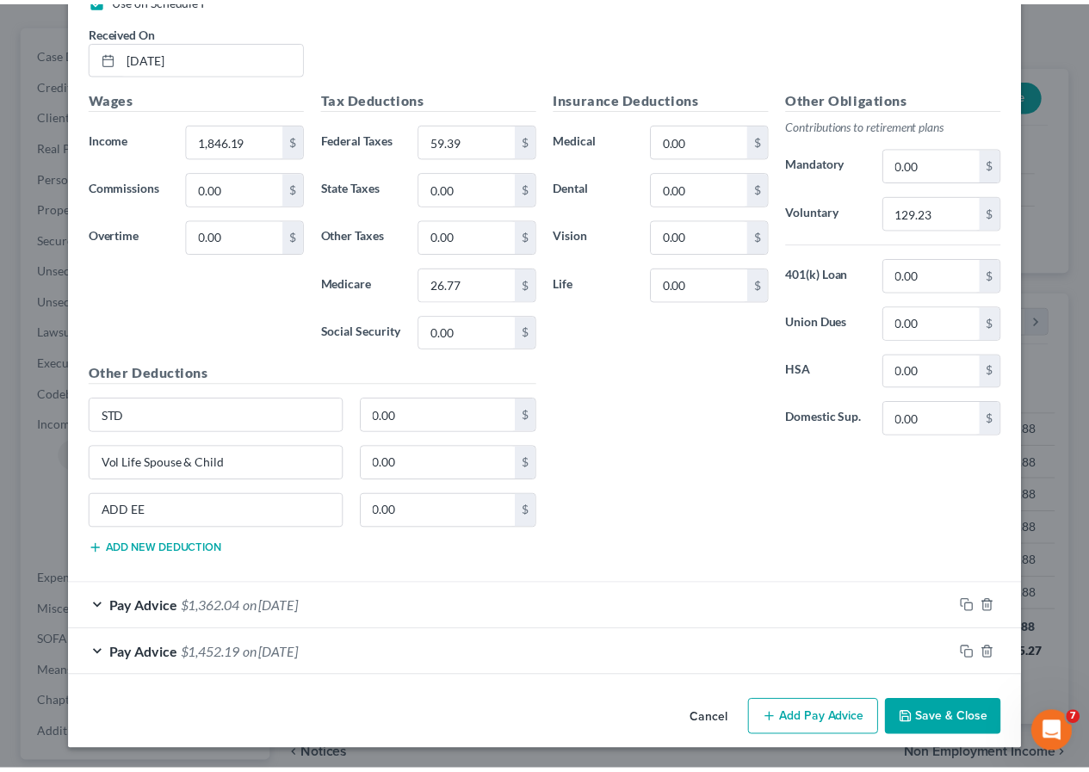
scroll to position [1726, 0]
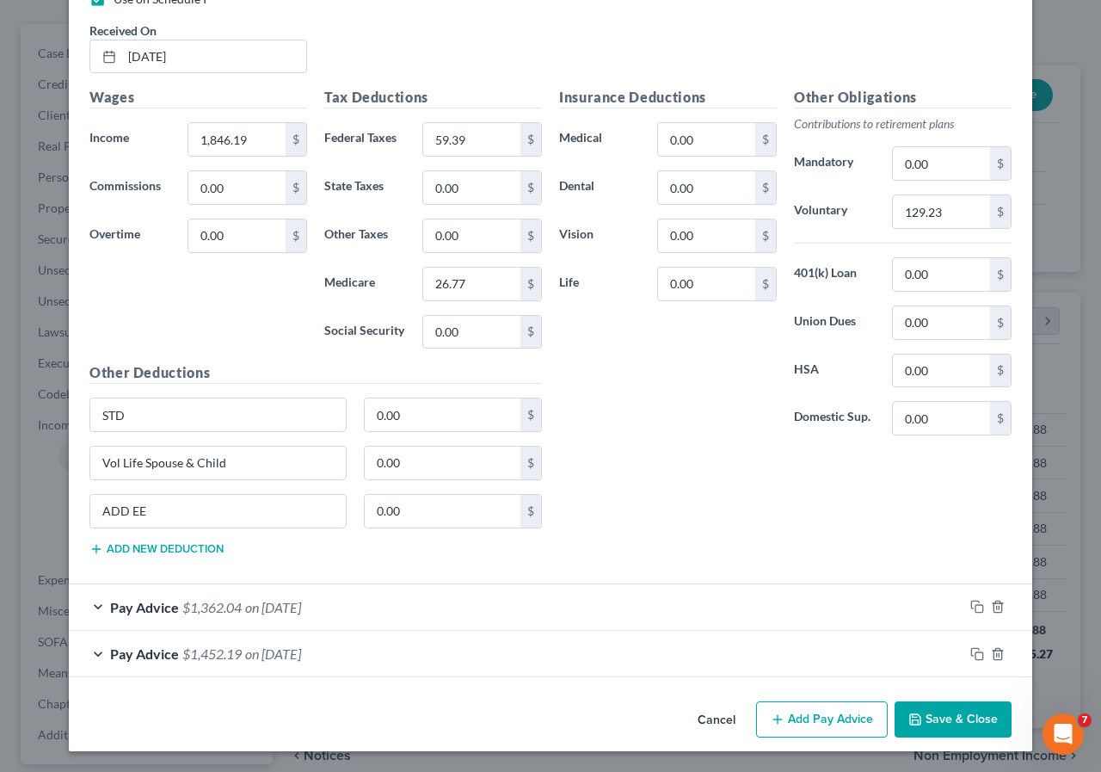
click at [910, 721] on icon "button" at bounding box center [916, 719] width 14 height 14
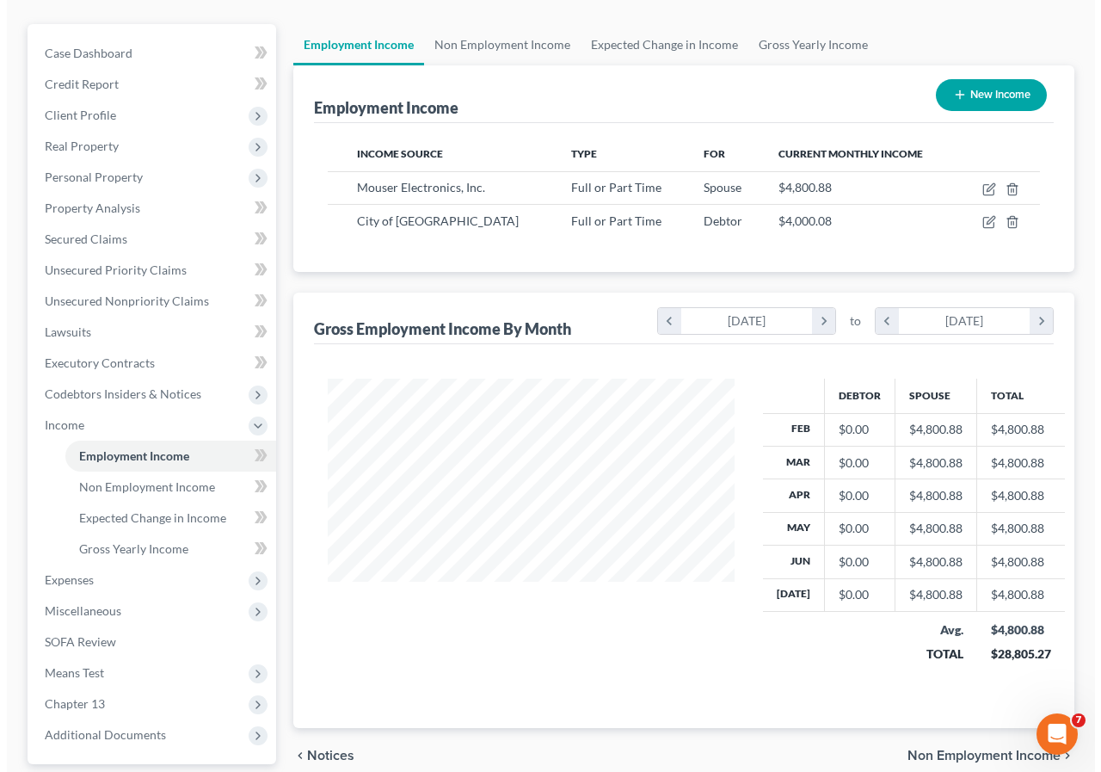
scroll to position [860199, 860071]
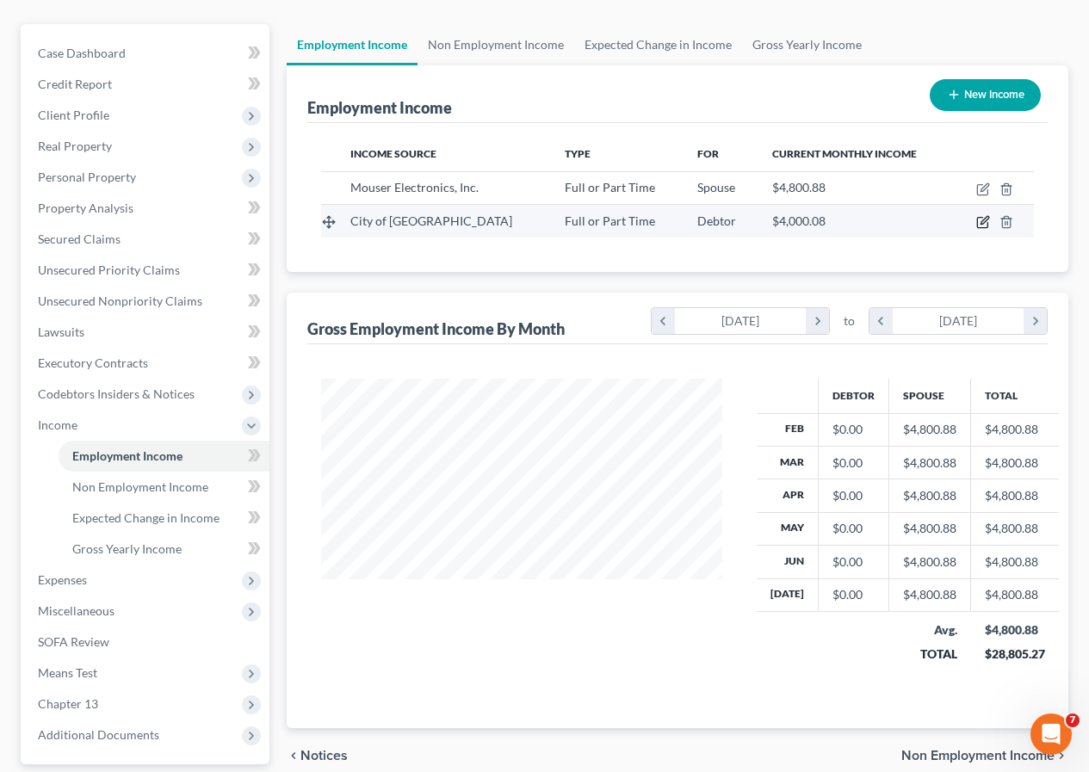
click at [981, 222] on icon "button" at bounding box center [984, 221] width 8 height 8
select select "0"
select select "45"
select select "2"
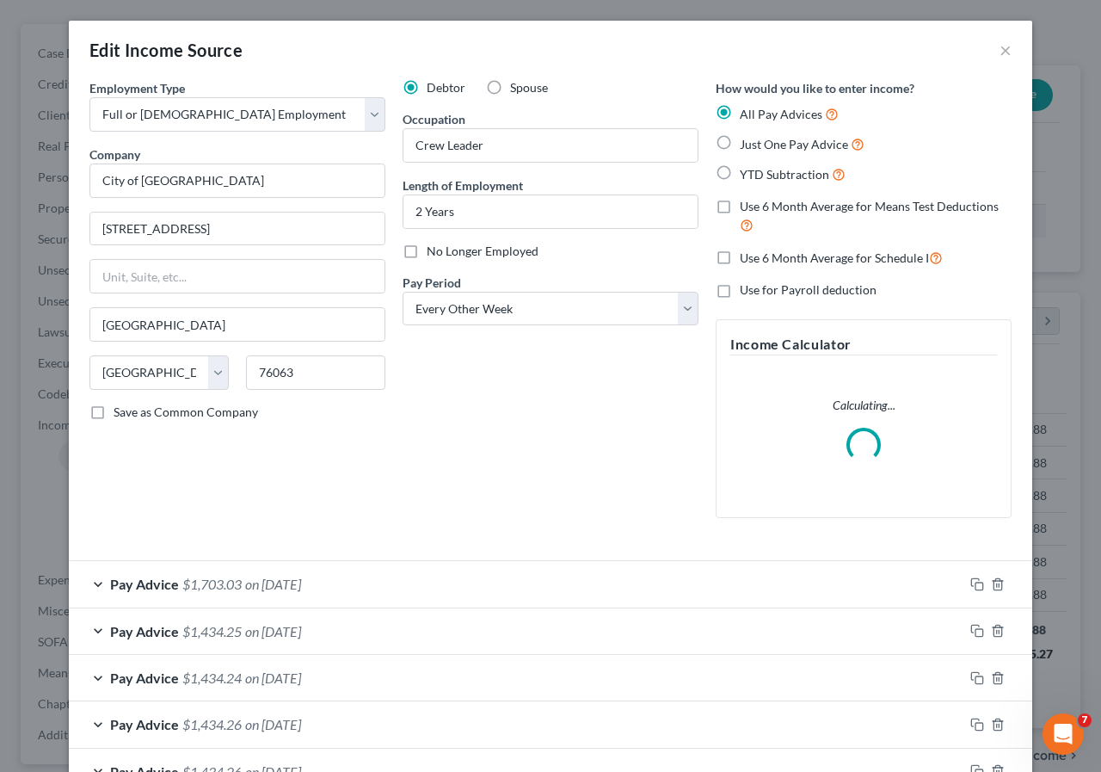
scroll to position [309, 441]
click at [740, 144] on label "Just One Pay Advice" at bounding box center [802, 144] width 125 height 20
click at [747, 144] on input "Just One Pay Advice" at bounding box center [752, 139] width 11 height 11
radio input "true"
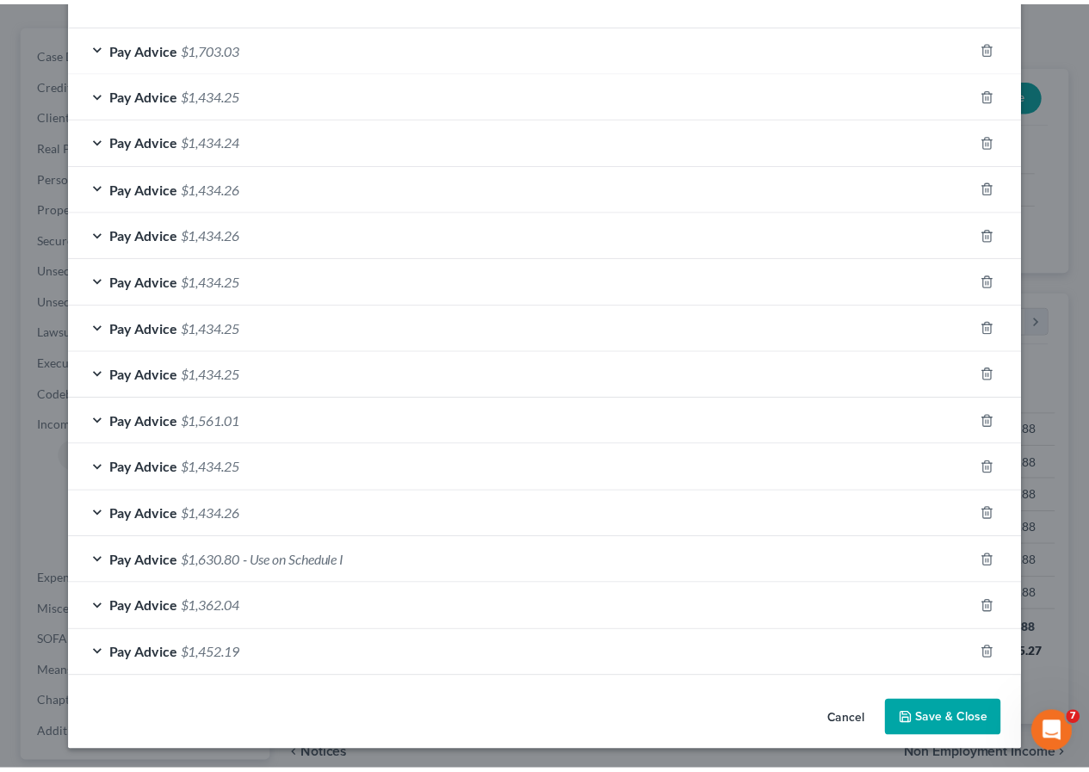
scroll to position [485, 0]
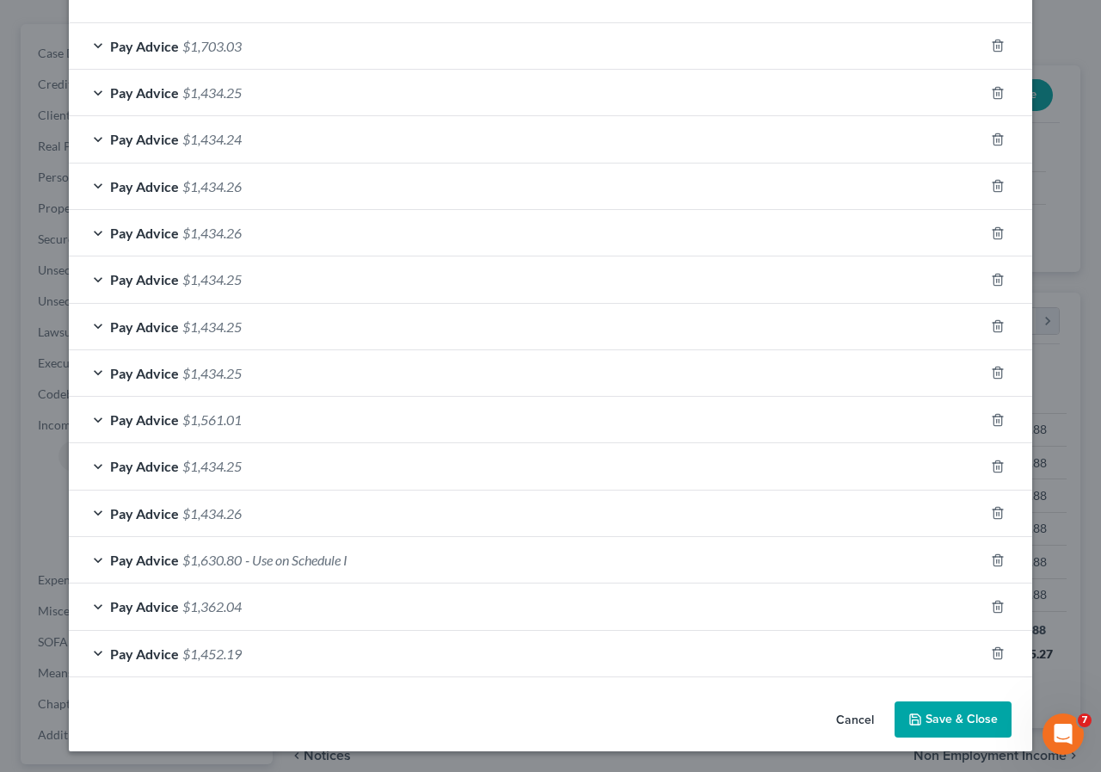
click at [922, 719] on button "Save & Close" at bounding box center [953, 719] width 117 height 36
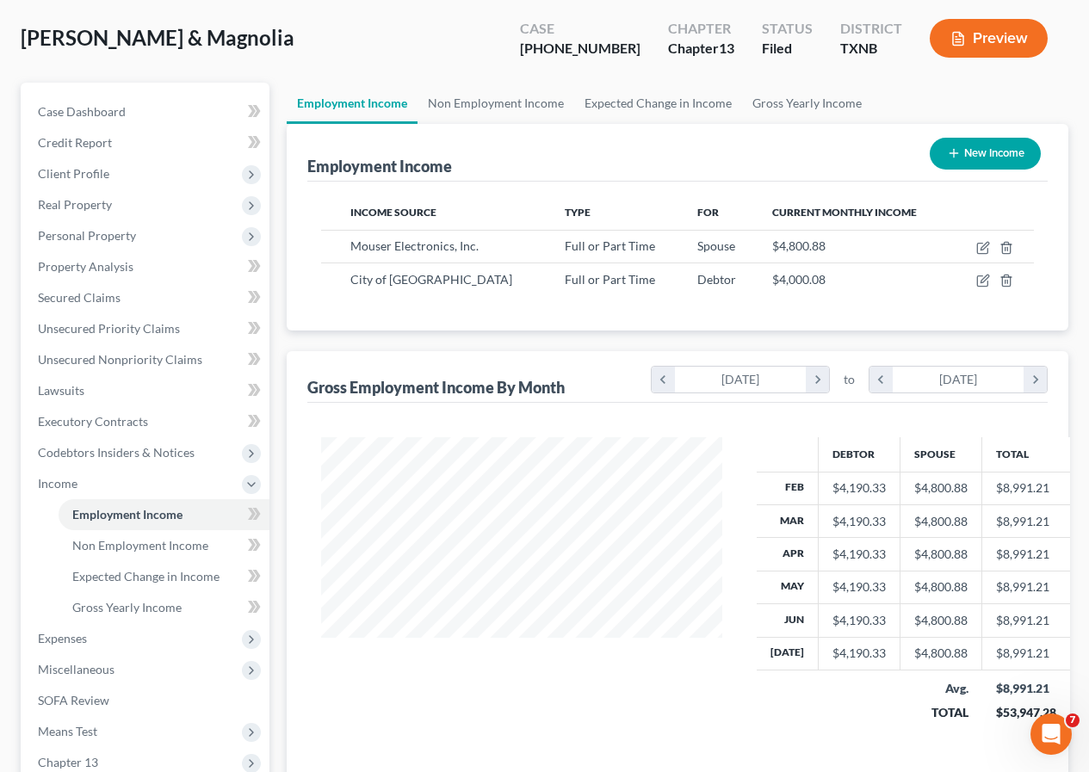
scroll to position [0, 0]
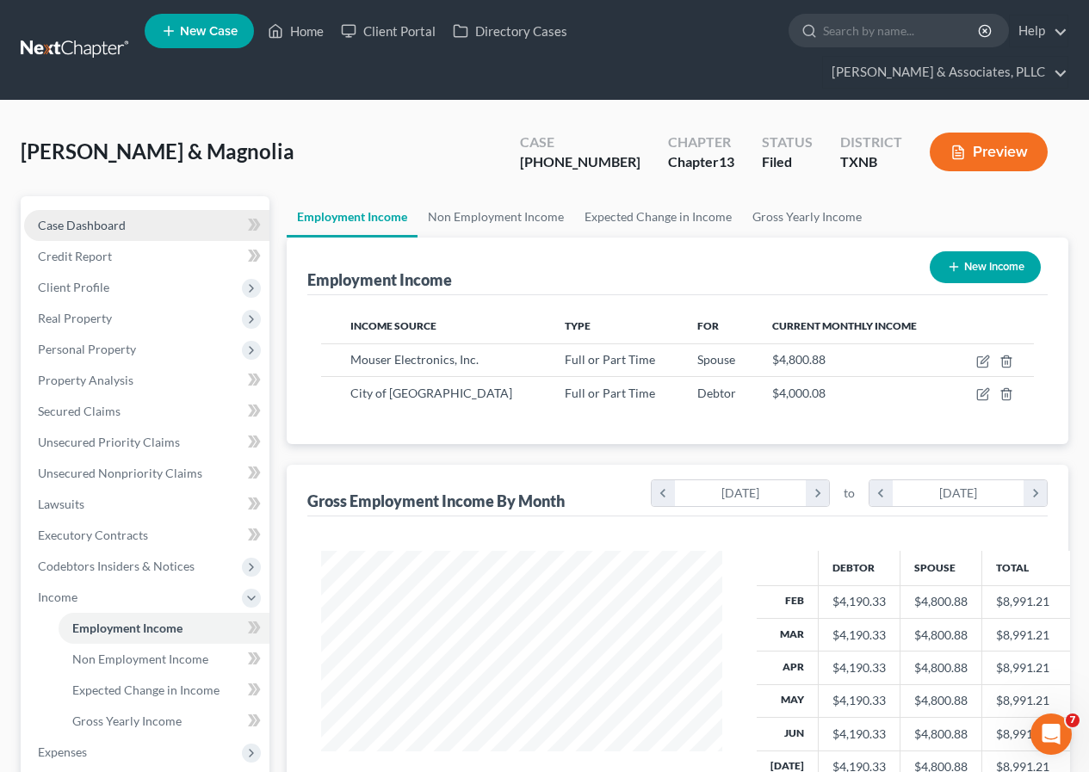
click at [116, 219] on span "Case Dashboard" at bounding box center [82, 225] width 88 height 15
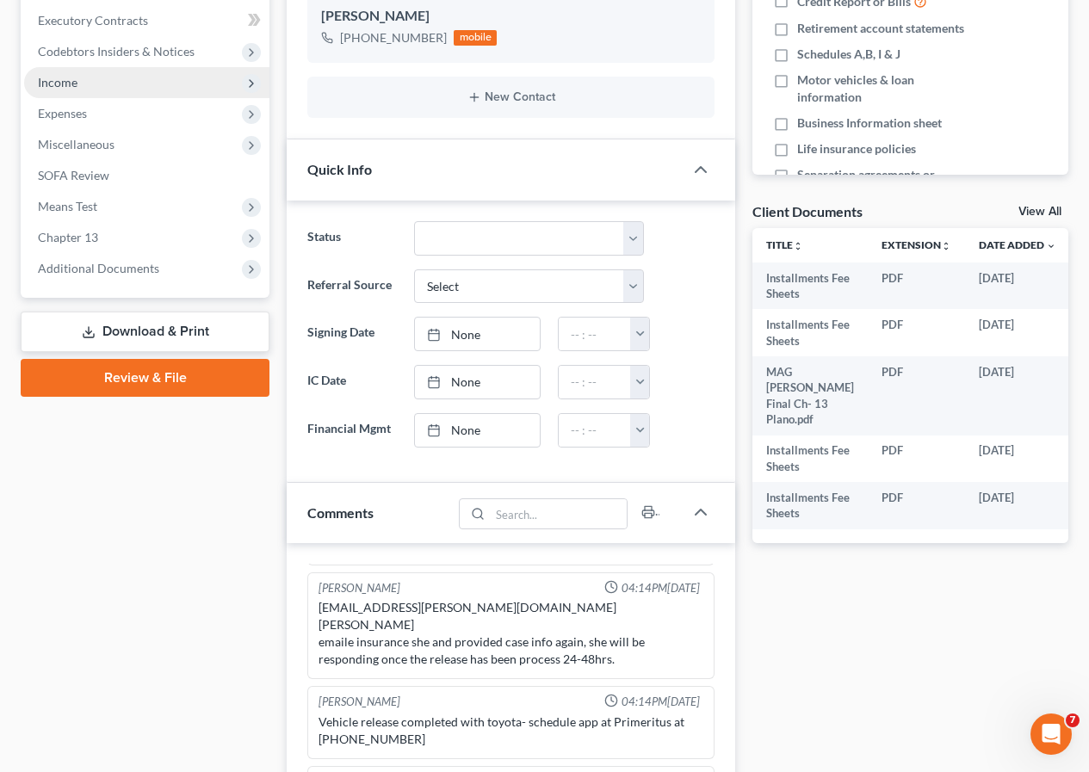
scroll to position [516, 0]
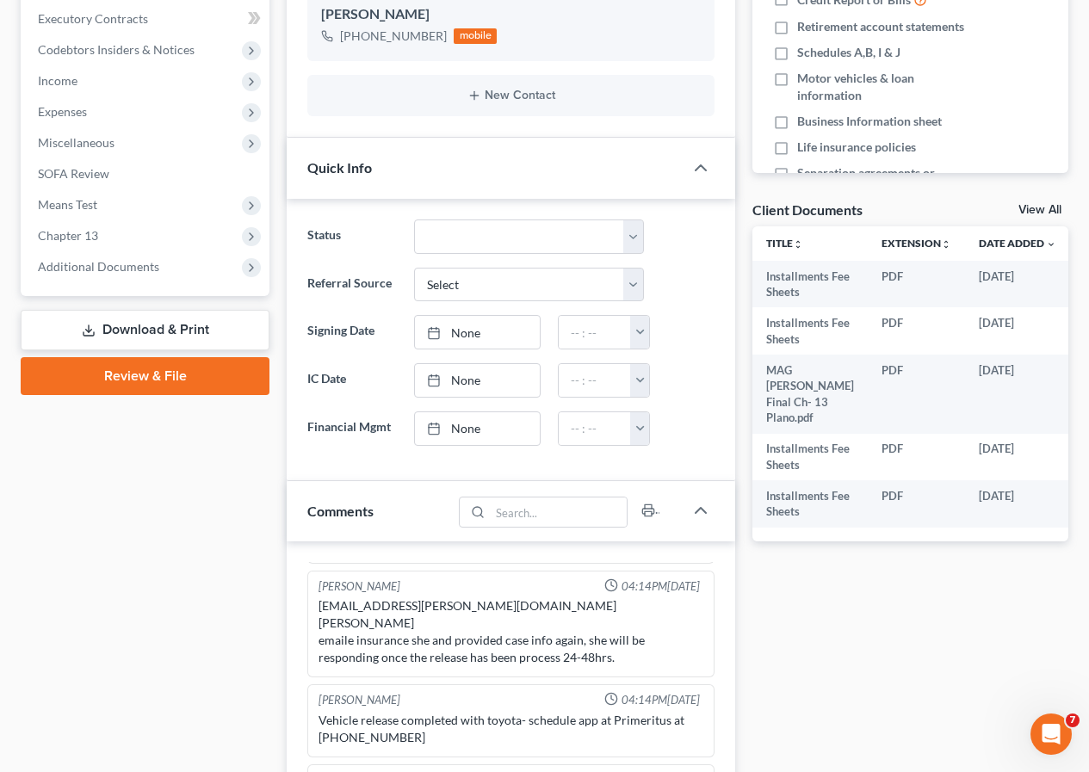
click at [139, 336] on link "Download & Print" at bounding box center [145, 330] width 249 height 40
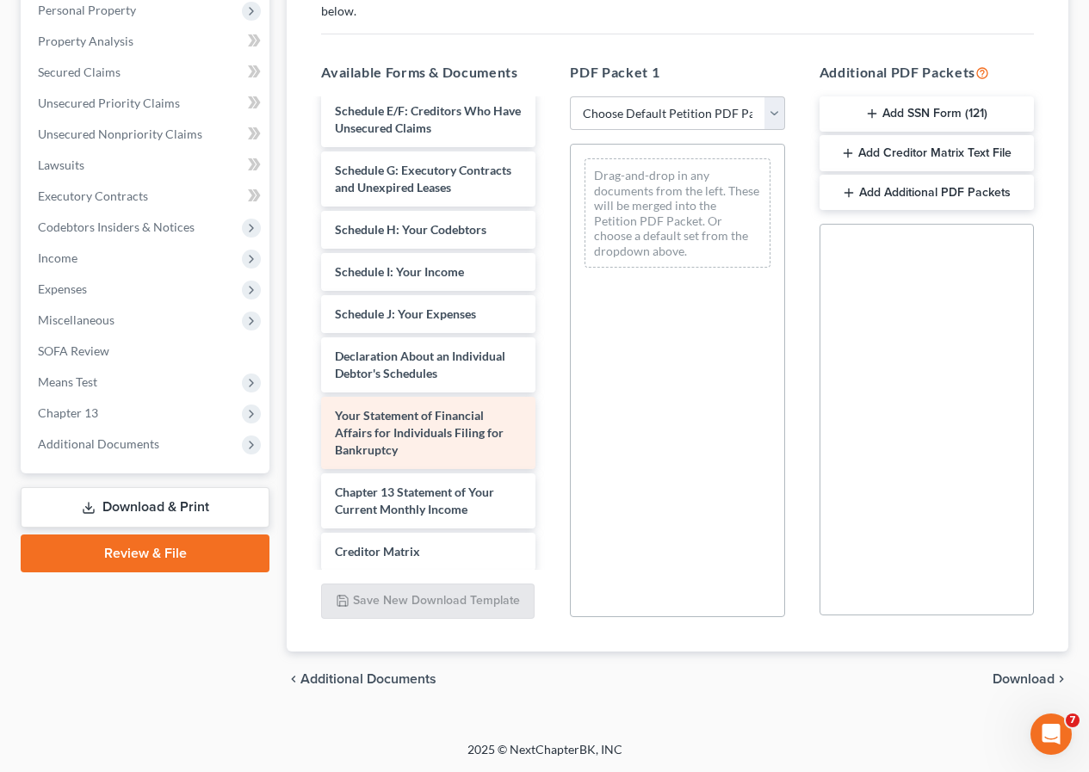
scroll to position [602, 0]
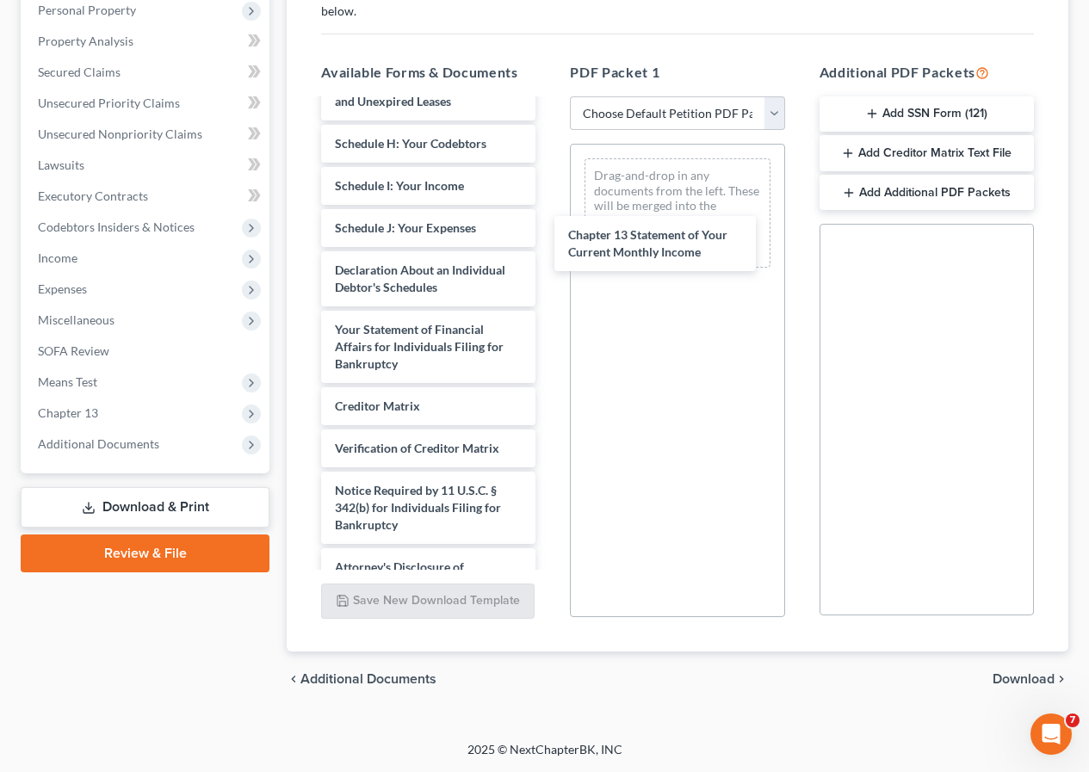
drag, startPoint x: 394, startPoint y: 457, endPoint x: 651, endPoint y: 264, distance: 320.8
click at [549, 220] on div "Chapter 13 Statement of Your Current Monthly Income Installments Fee Sheets Ins…" at bounding box center [428, 50] width 242 height 1105
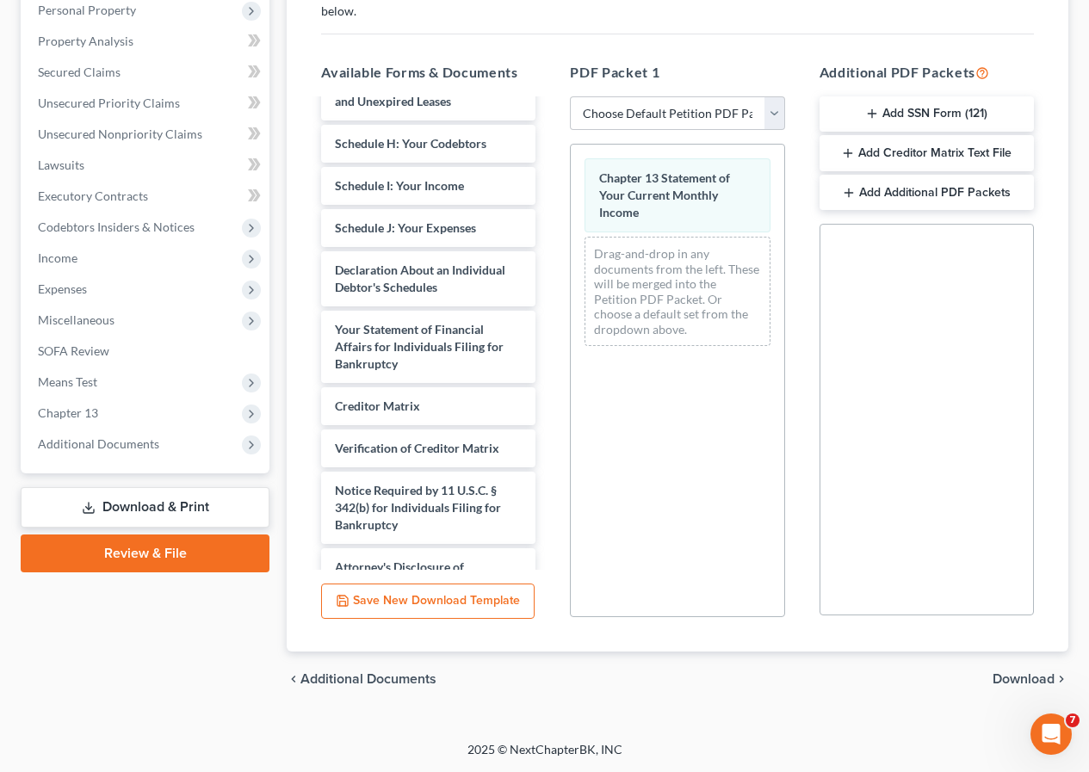
click at [1009, 678] on span "Download" at bounding box center [1023, 679] width 62 height 14
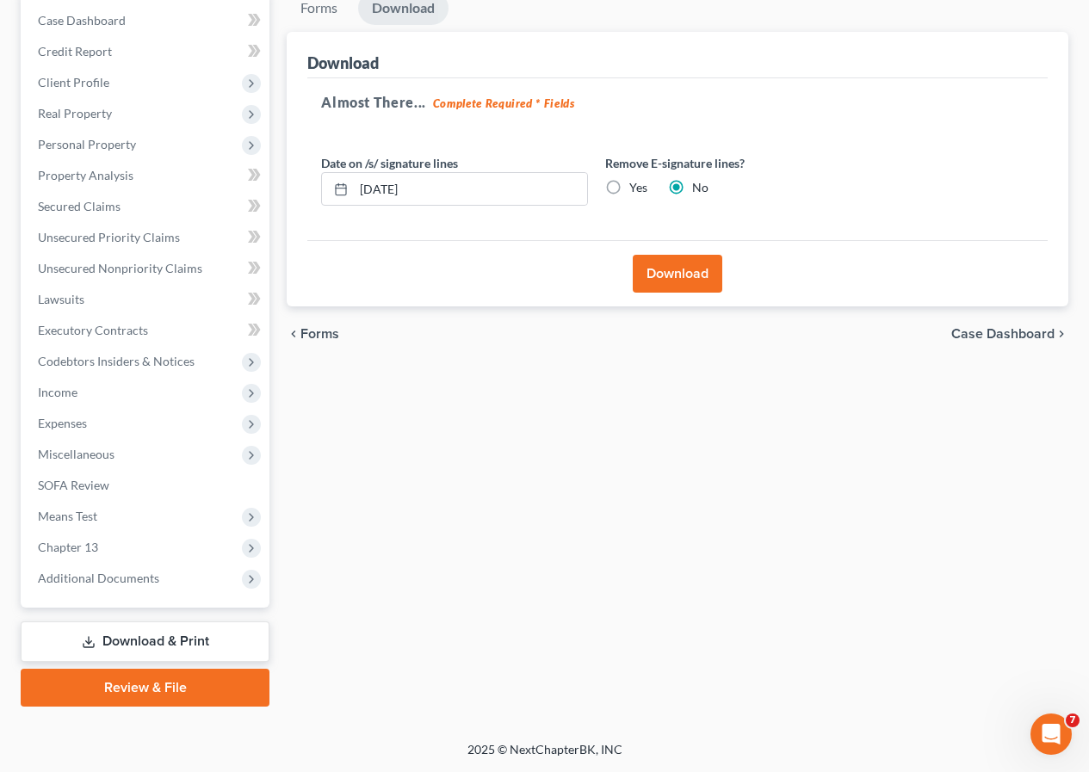
click at [671, 281] on button "Download" at bounding box center [676, 274] width 89 height 38
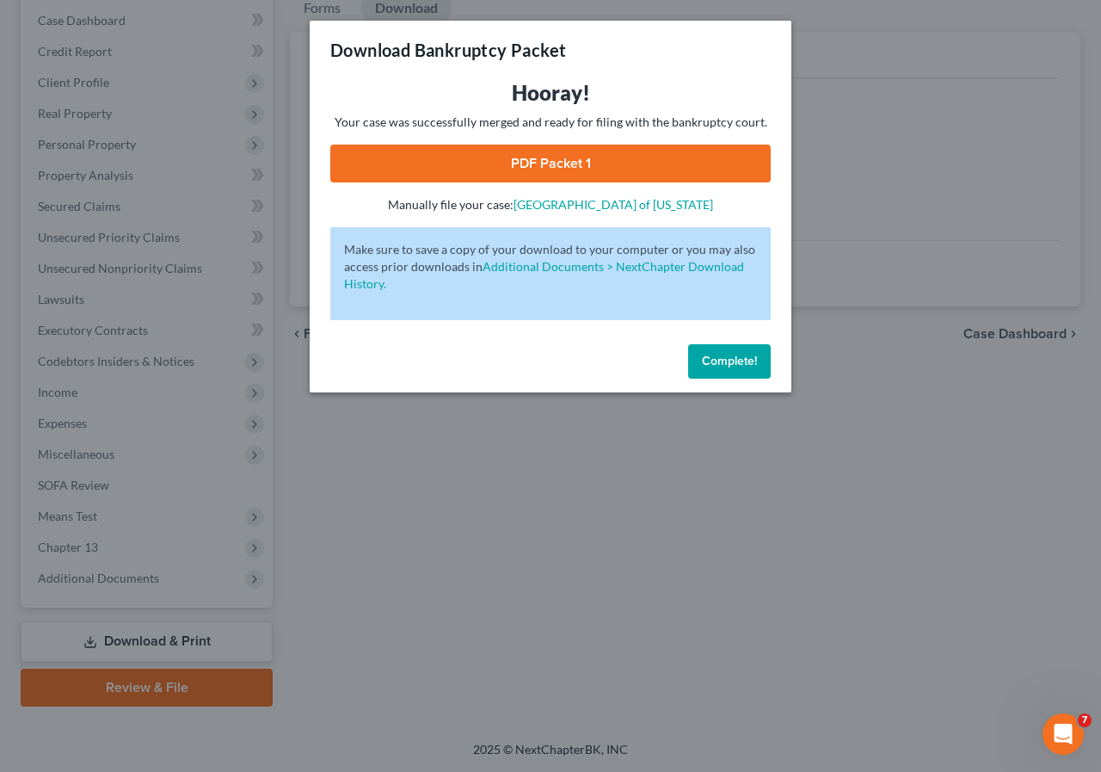
click at [534, 168] on link "PDF Packet 1" at bounding box center [550, 164] width 441 height 38
click at [711, 359] on span "Complete!" at bounding box center [729, 361] width 55 height 15
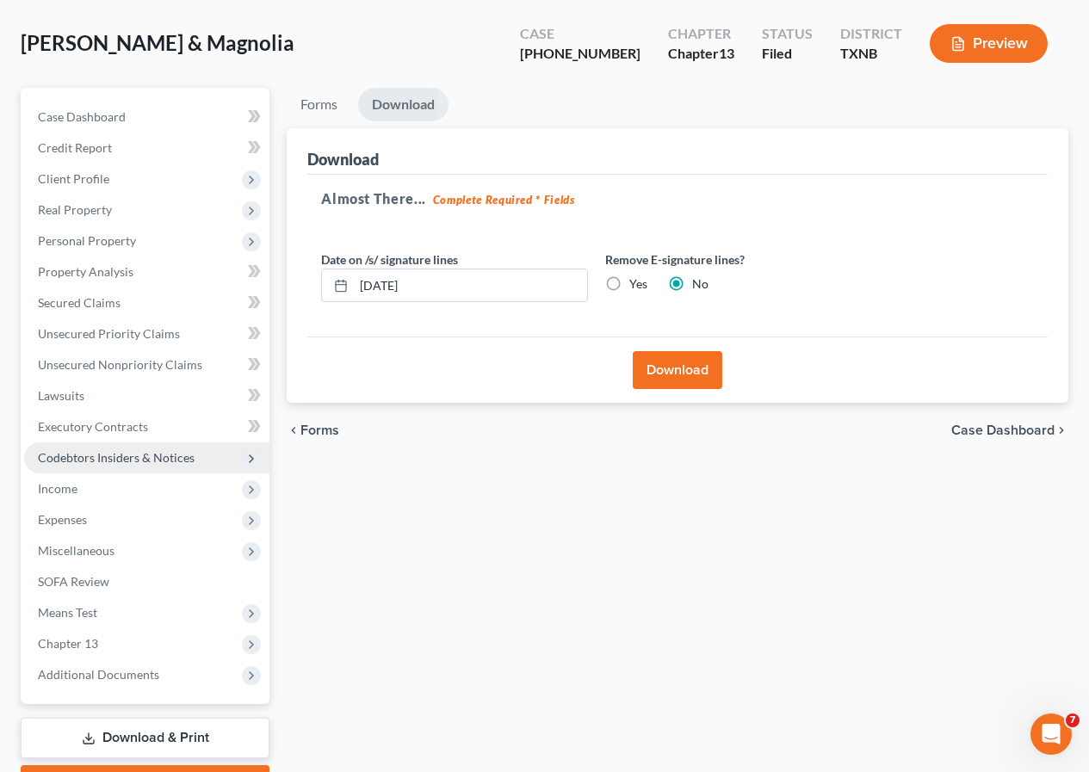
scroll to position [0, 0]
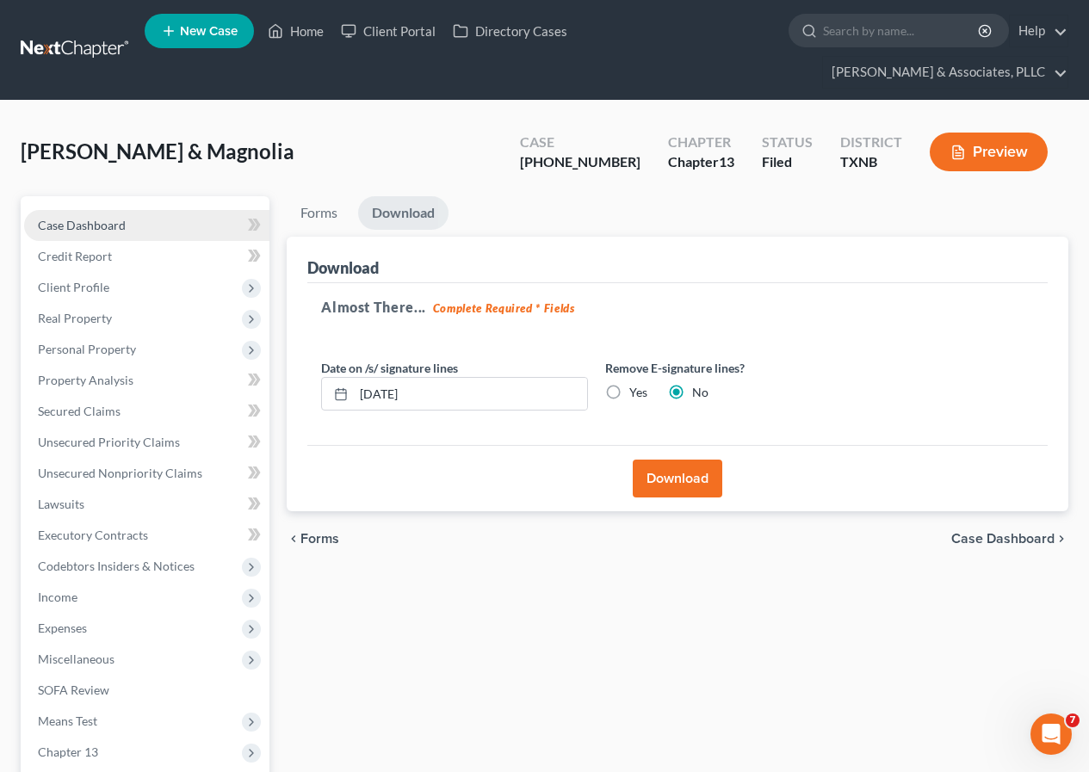
click at [112, 228] on span "Case Dashboard" at bounding box center [82, 225] width 88 height 15
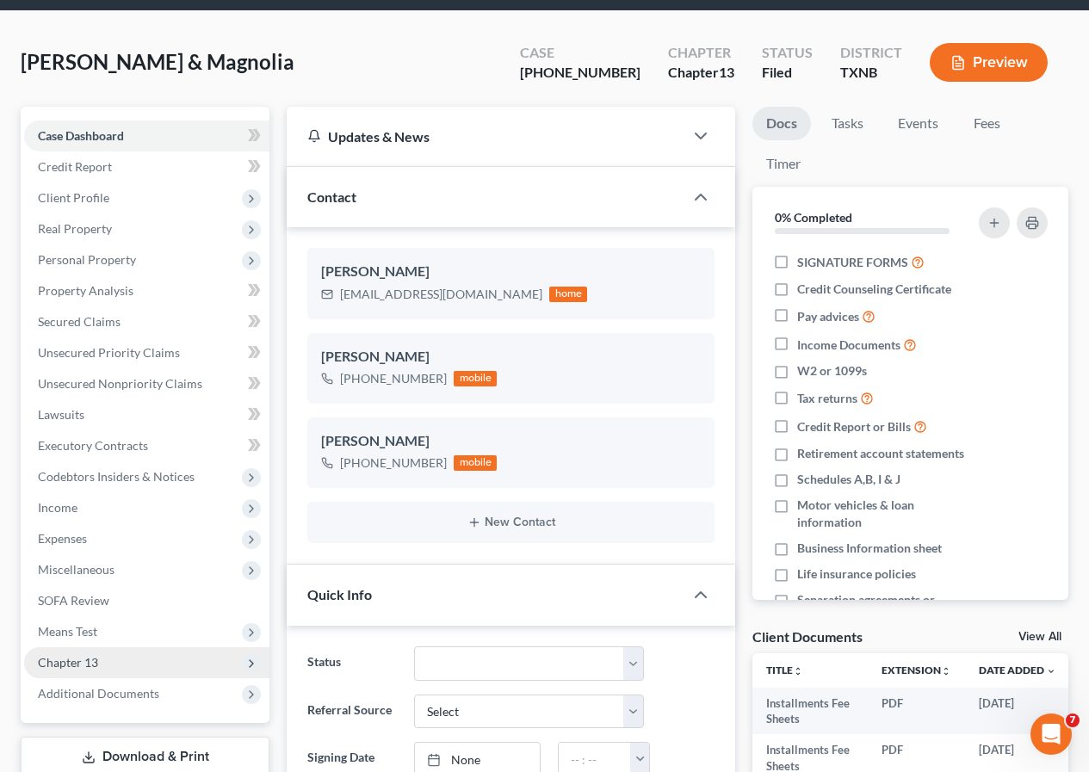
scroll to position [258, 0]
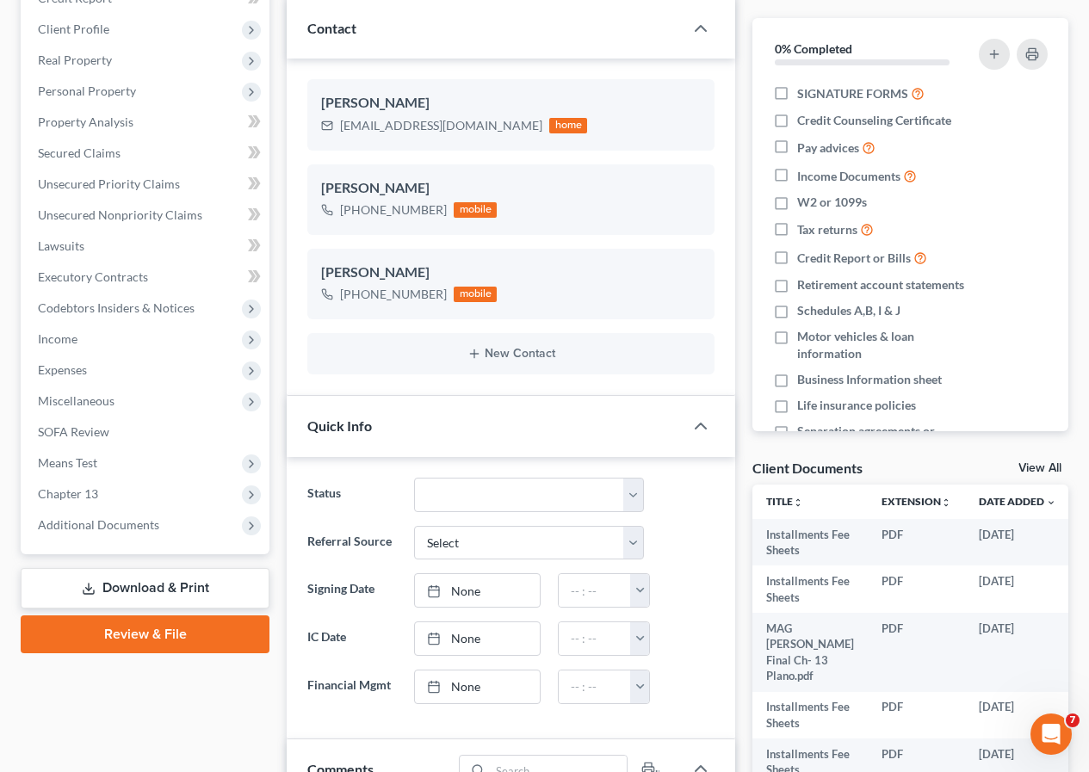
click at [151, 585] on link "Download & Print" at bounding box center [145, 588] width 249 height 40
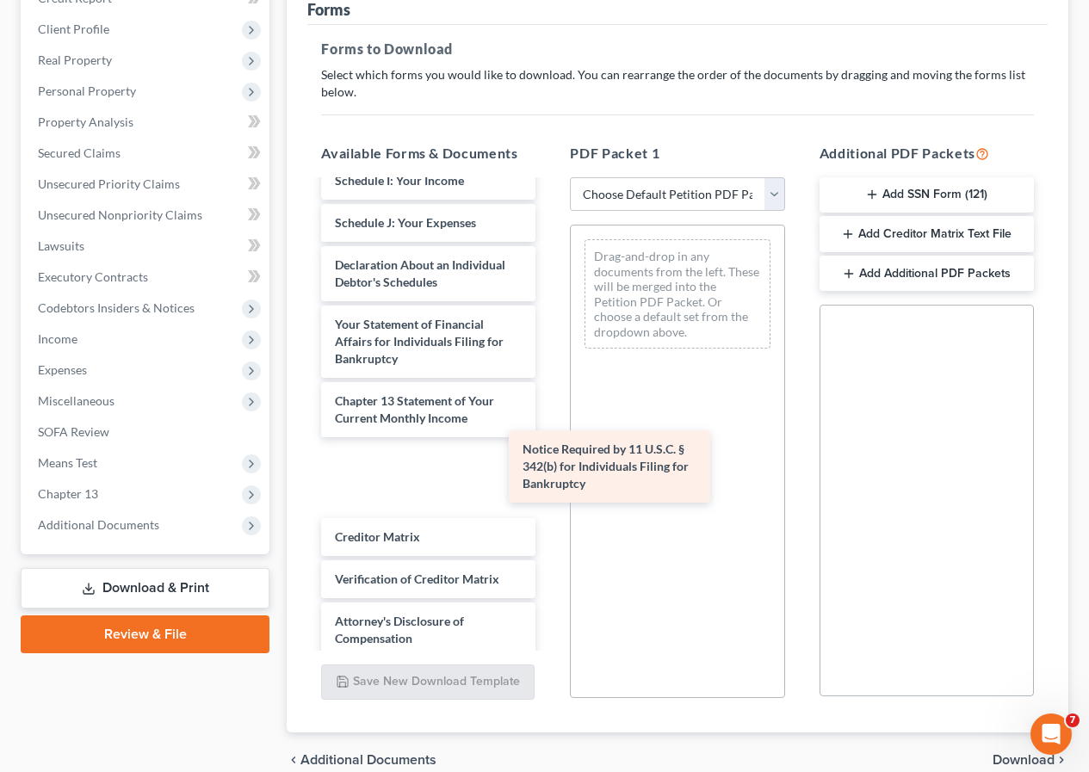
scroll to position [657, 0]
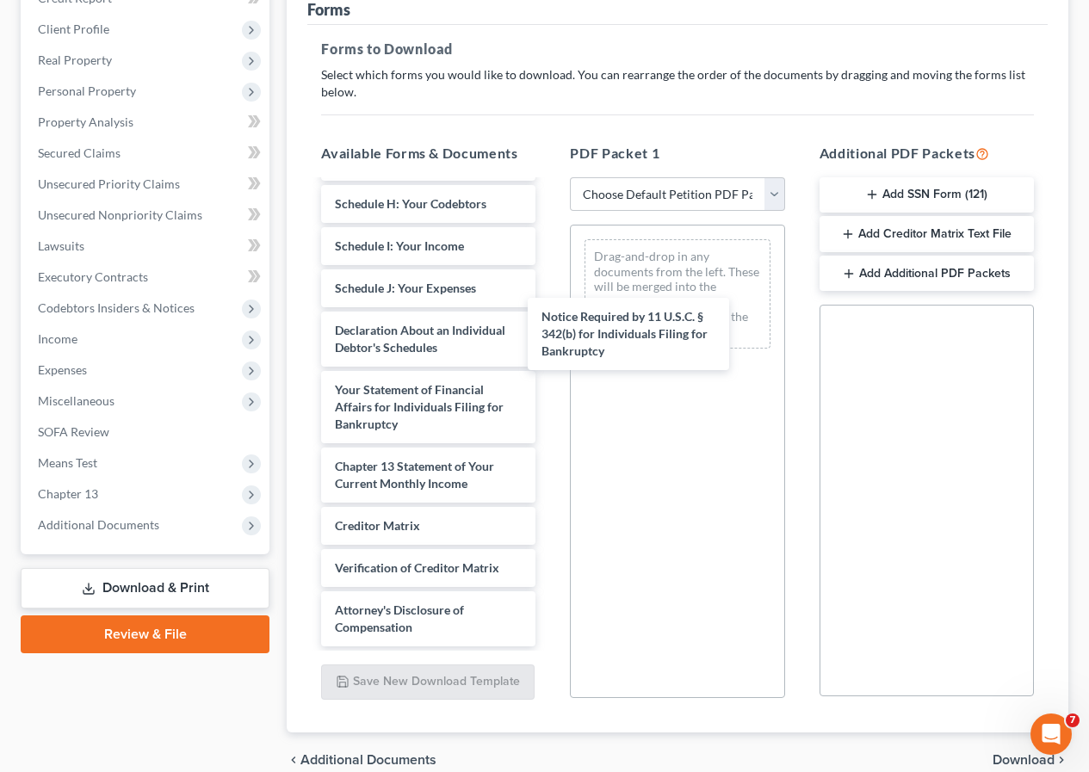
drag, startPoint x: 406, startPoint y: 596, endPoint x: 645, endPoint y: 371, distance: 328.1
click at [549, 295] on div "Notice Required by 11 U.S.C. § 342(b) for Individuals Filing for Bankruptcy Ins…" at bounding box center [428, 103] width 242 height 1088
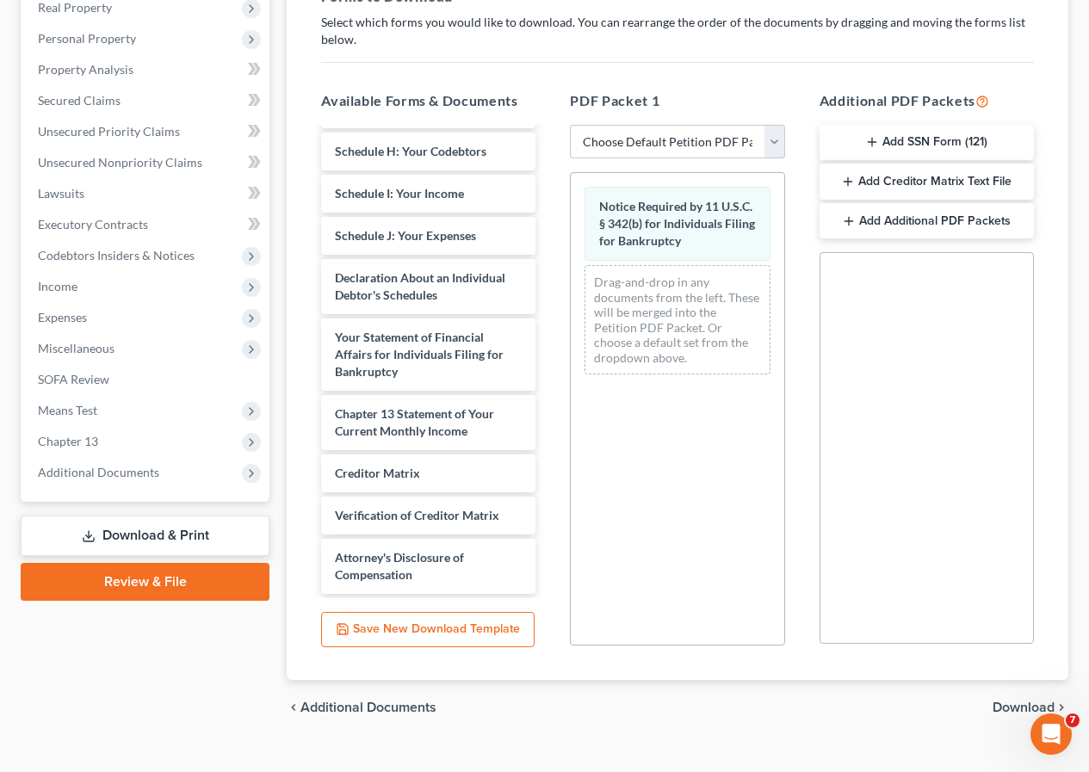
scroll to position [339, 0]
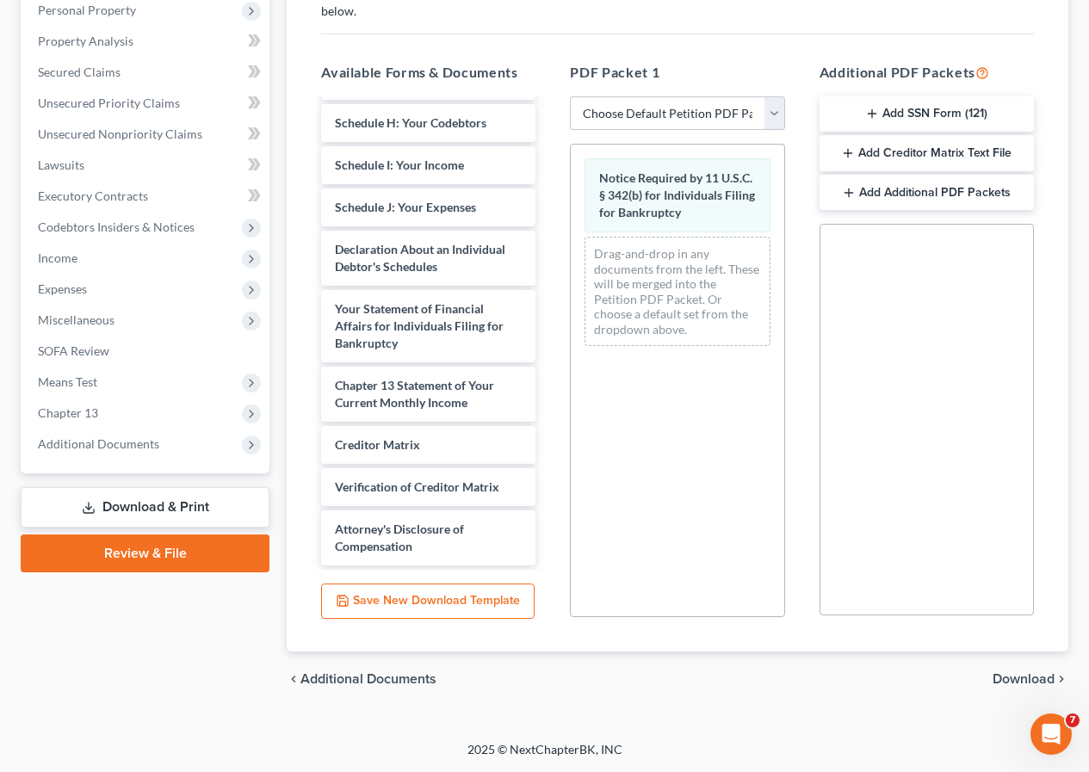
click at [1015, 681] on span "Download" at bounding box center [1023, 679] width 62 height 14
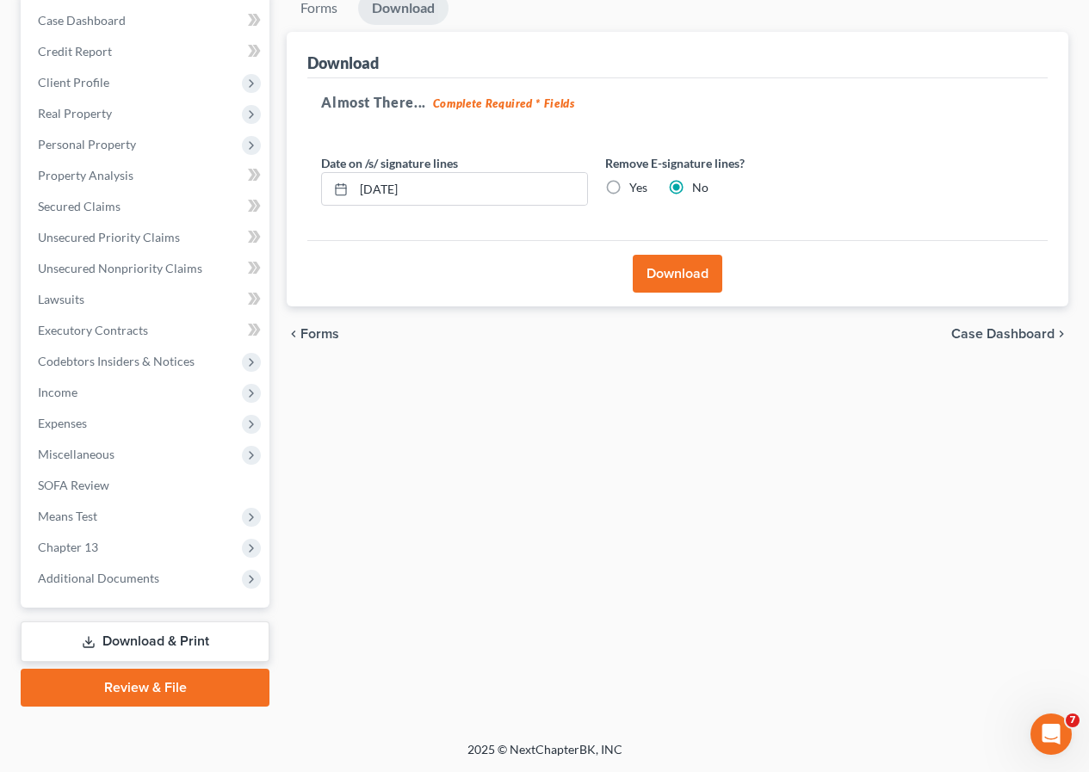
scroll to position [205, 0]
click at [676, 279] on button "Download" at bounding box center [676, 274] width 89 height 38
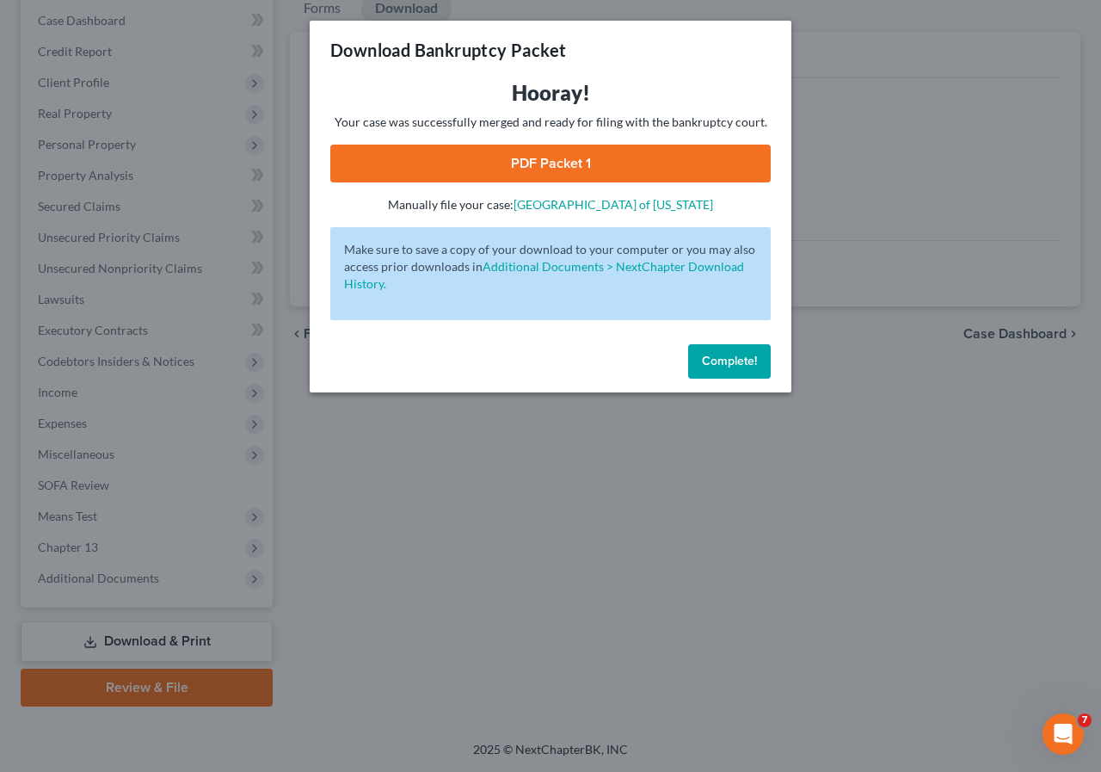
click at [521, 162] on link "PDF Packet 1" at bounding box center [550, 164] width 441 height 38
click at [695, 367] on button "Complete!" at bounding box center [729, 361] width 83 height 34
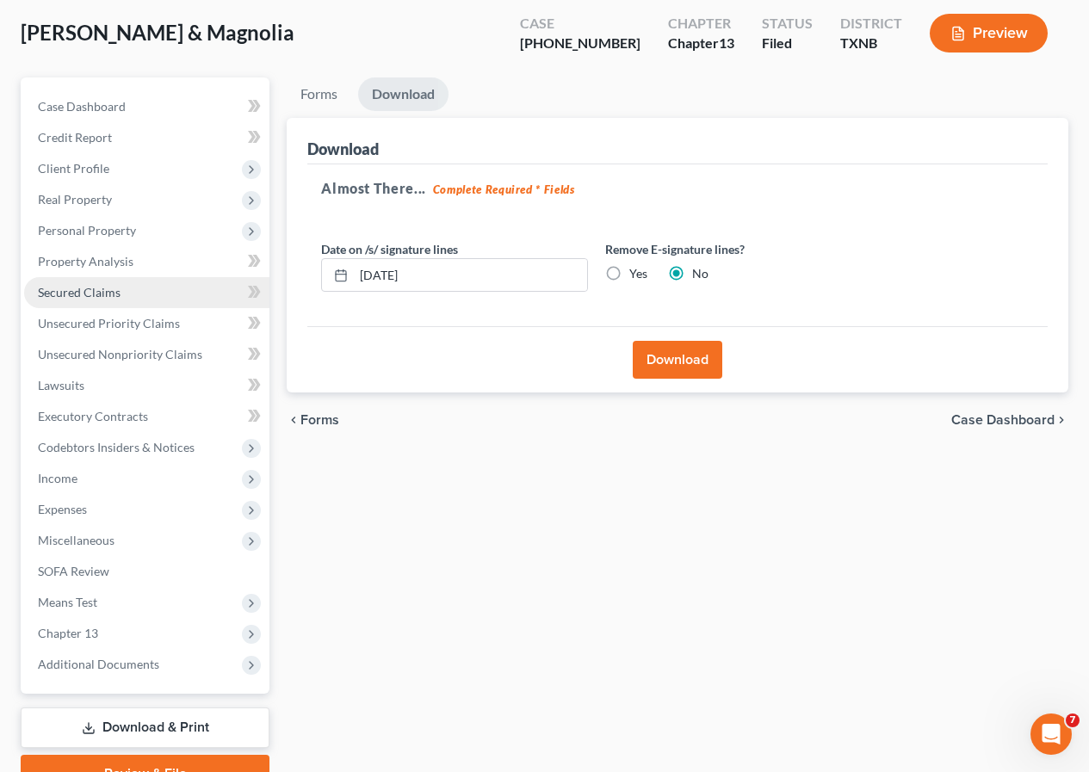
scroll to position [0, 0]
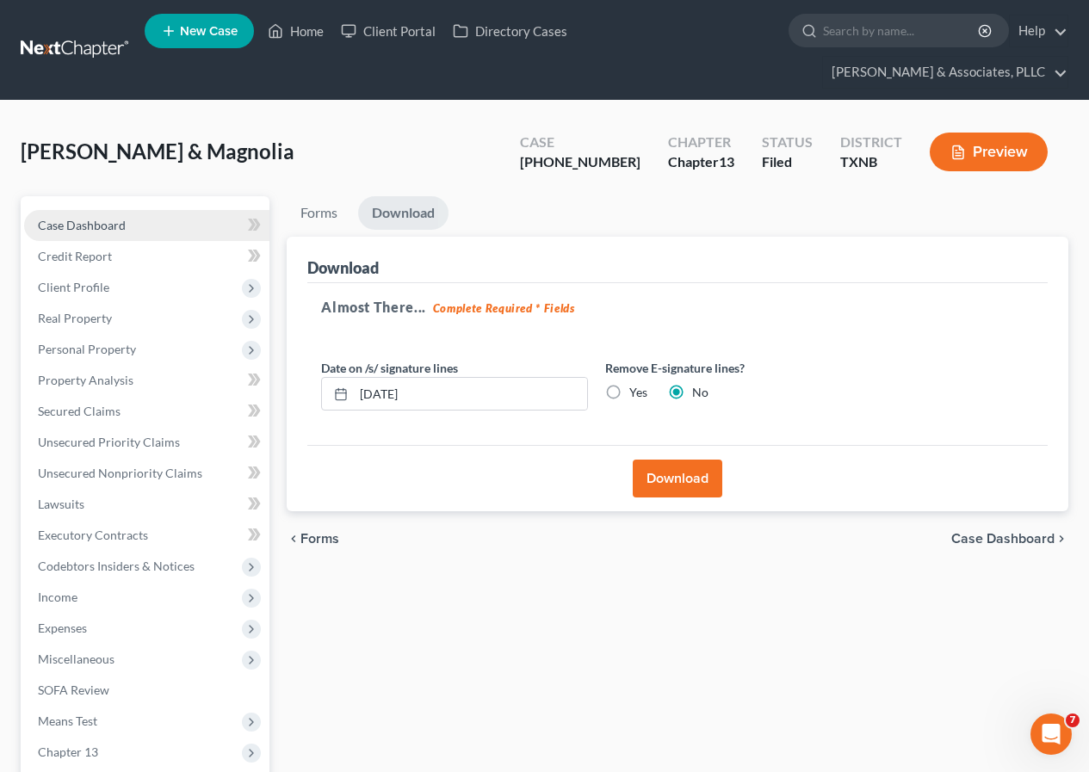
click at [134, 231] on link "Case Dashboard" at bounding box center [146, 225] width 245 height 31
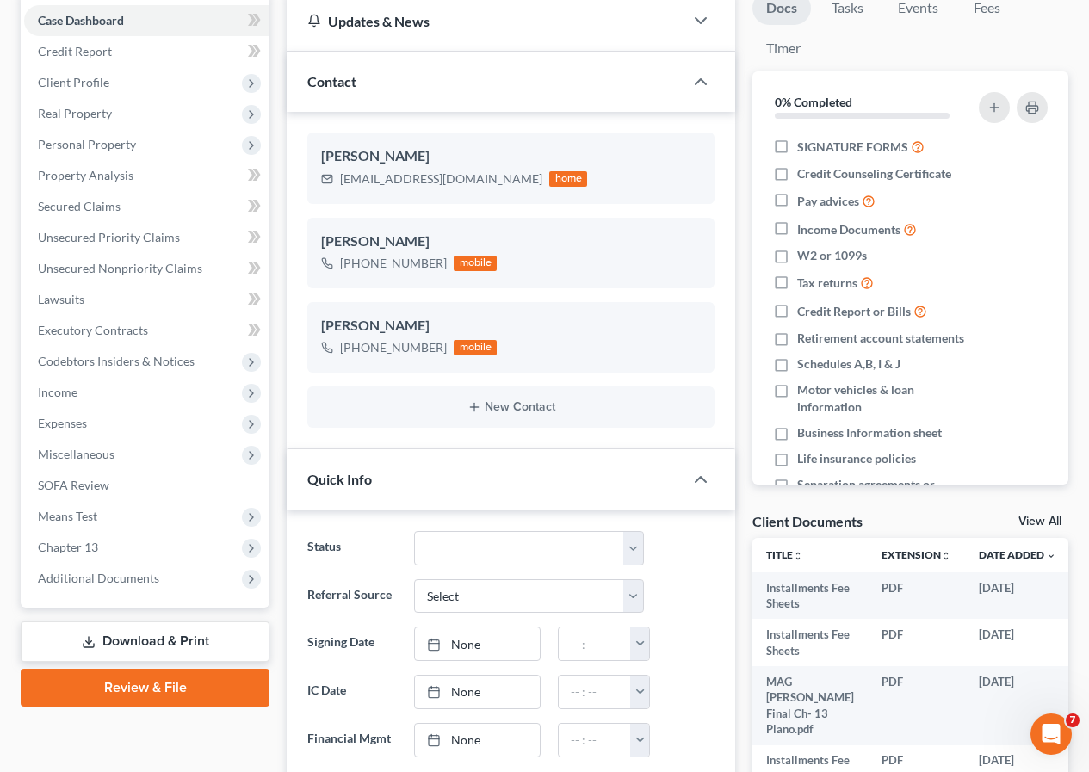
scroll to position [655, 0]
click at [157, 632] on link "Download & Print" at bounding box center [145, 641] width 249 height 40
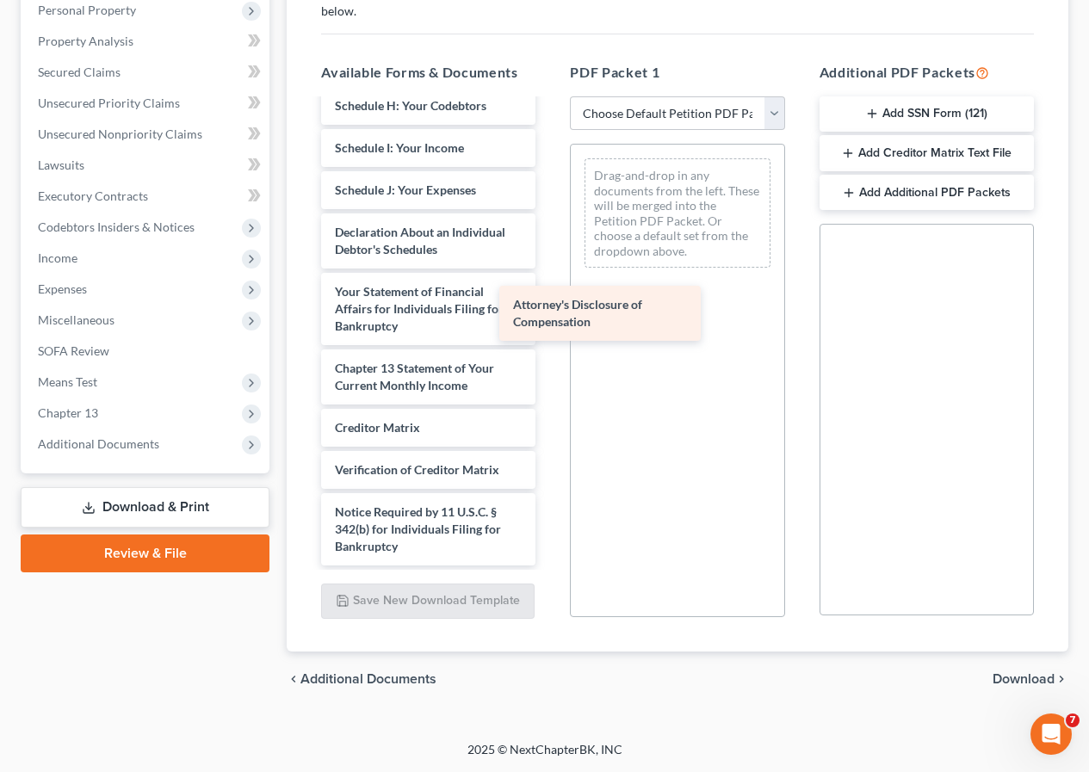
scroll to position [675, 0]
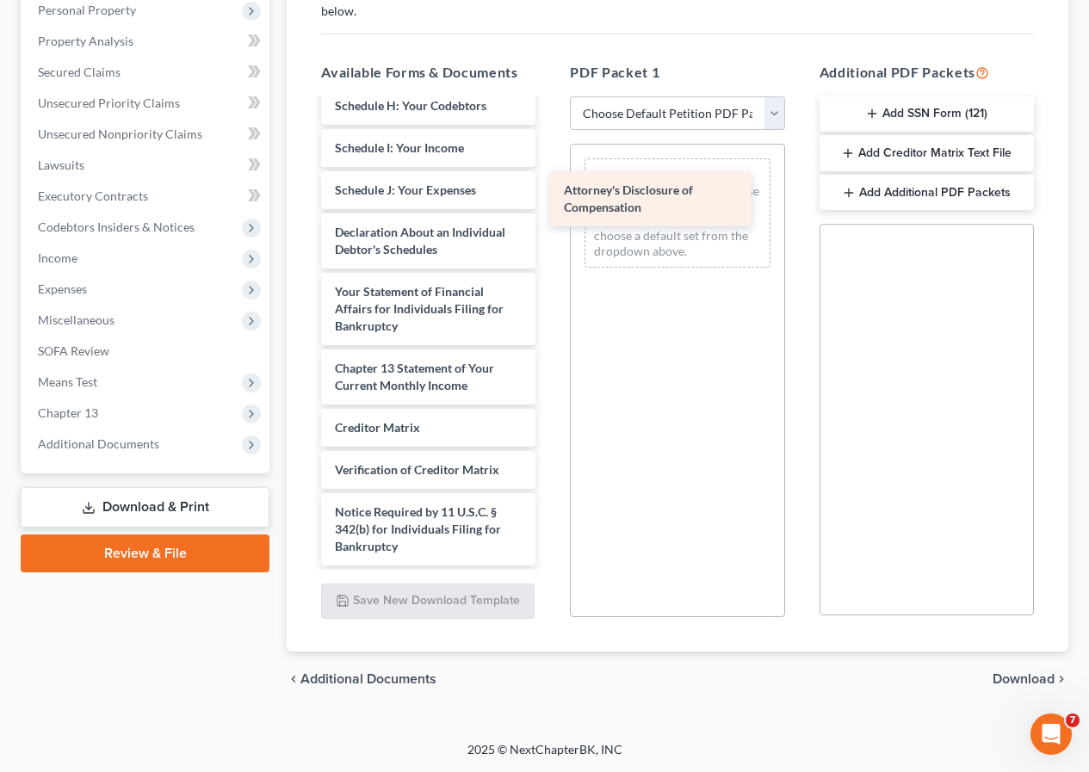
drag, startPoint x: 415, startPoint y: 534, endPoint x: 644, endPoint y: 195, distance: 409.1
click at [549, 195] on div "Attorney's Disclosure of Compensation Installments Fee Sheets Installments Fee …" at bounding box center [428, 12] width 242 height 1105
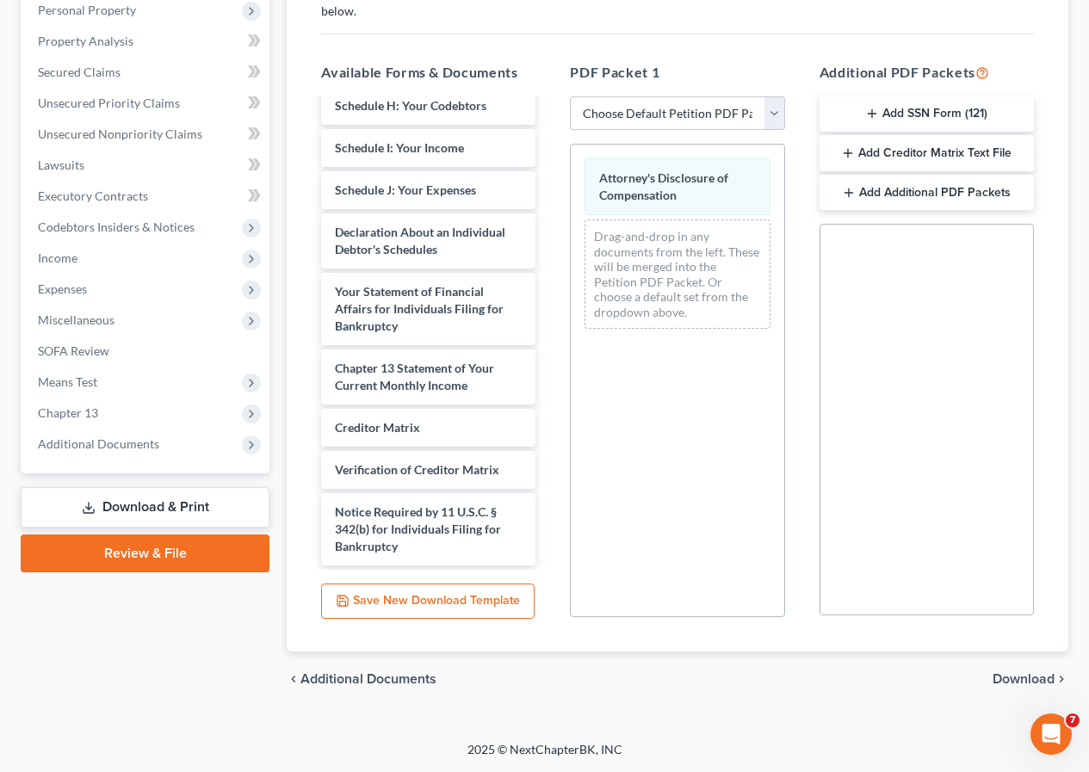
click at [1009, 676] on span "Download" at bounding box center [1023, 679] width 62 height 14
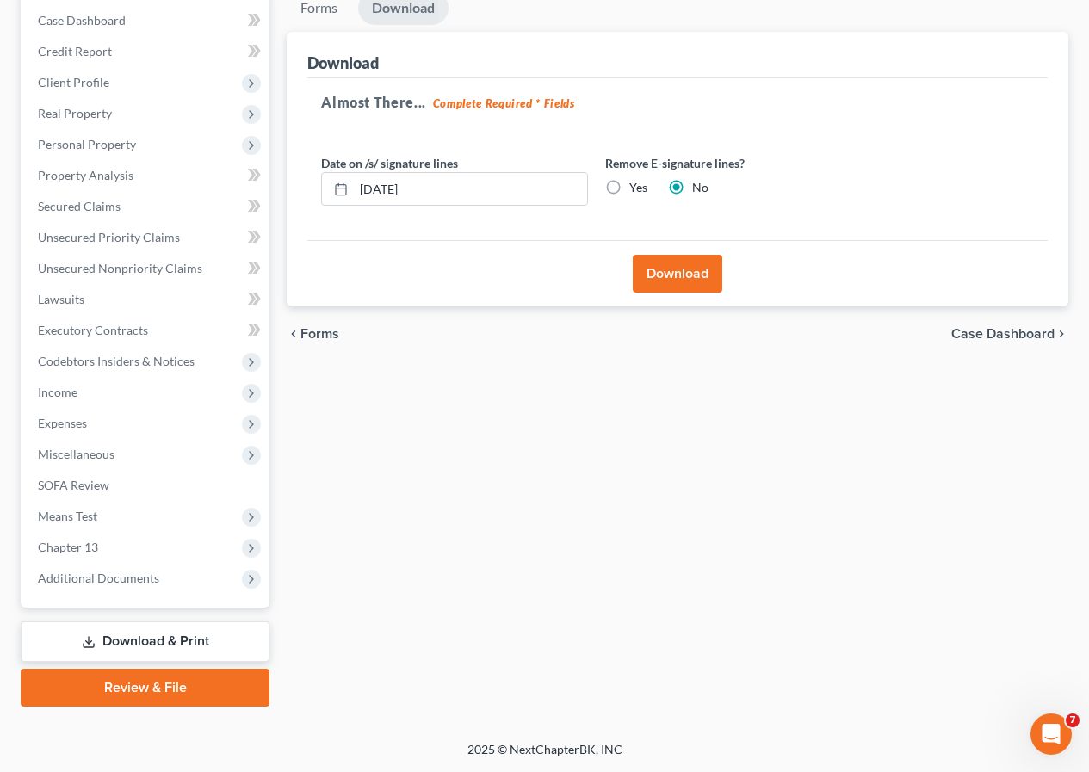
scroll to position [205, 0]
click at [669, 281] on button "Download" at bounding box center [676, 274] width 89 height 38
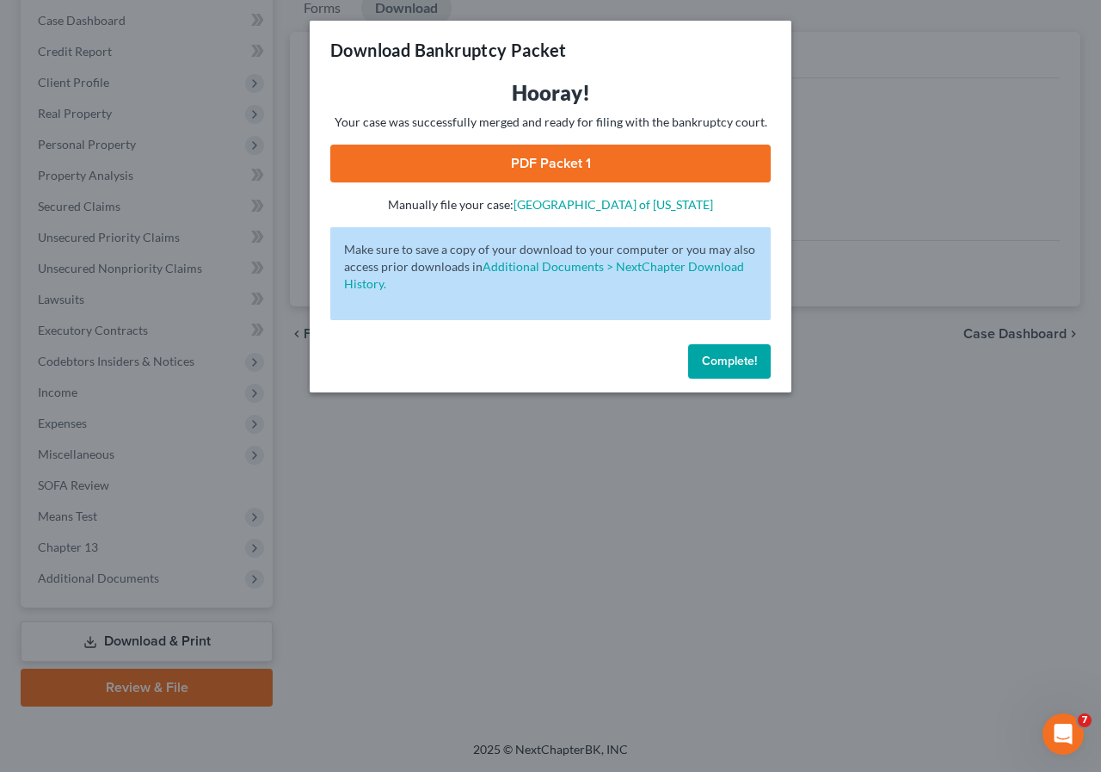
click at [544, 166] on link "PDF Packet 1" at bounding box center [550, 164] width 441 height 38
click at [721, 366] on span "Complete!" at bounding box center [729, 361] width 55 height 15
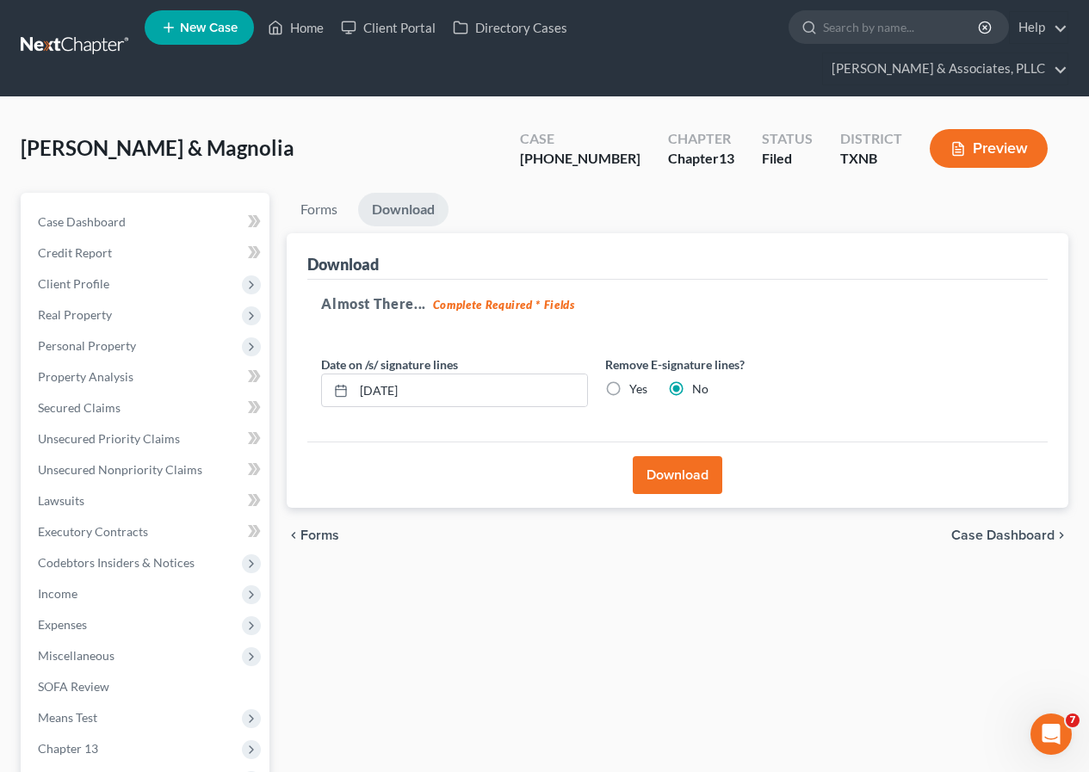
scroll to position [0, 0]
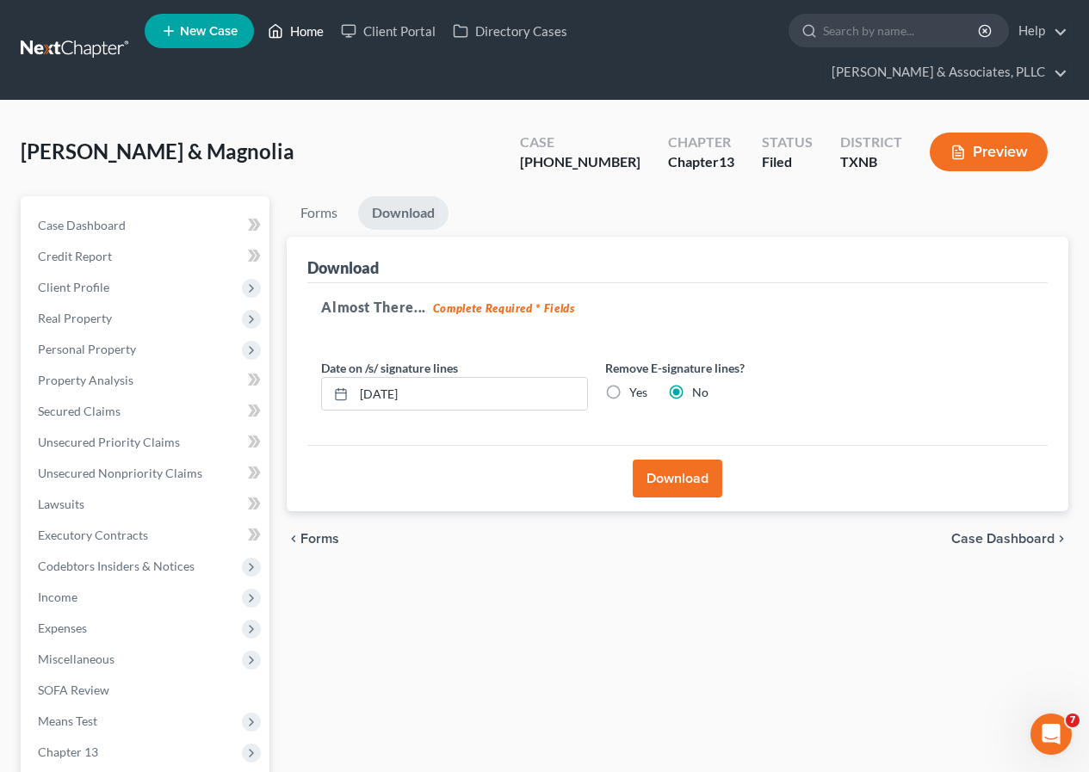
click at [299, 28] on link "Home" at bounding box center [295, 30] width 73 height 31
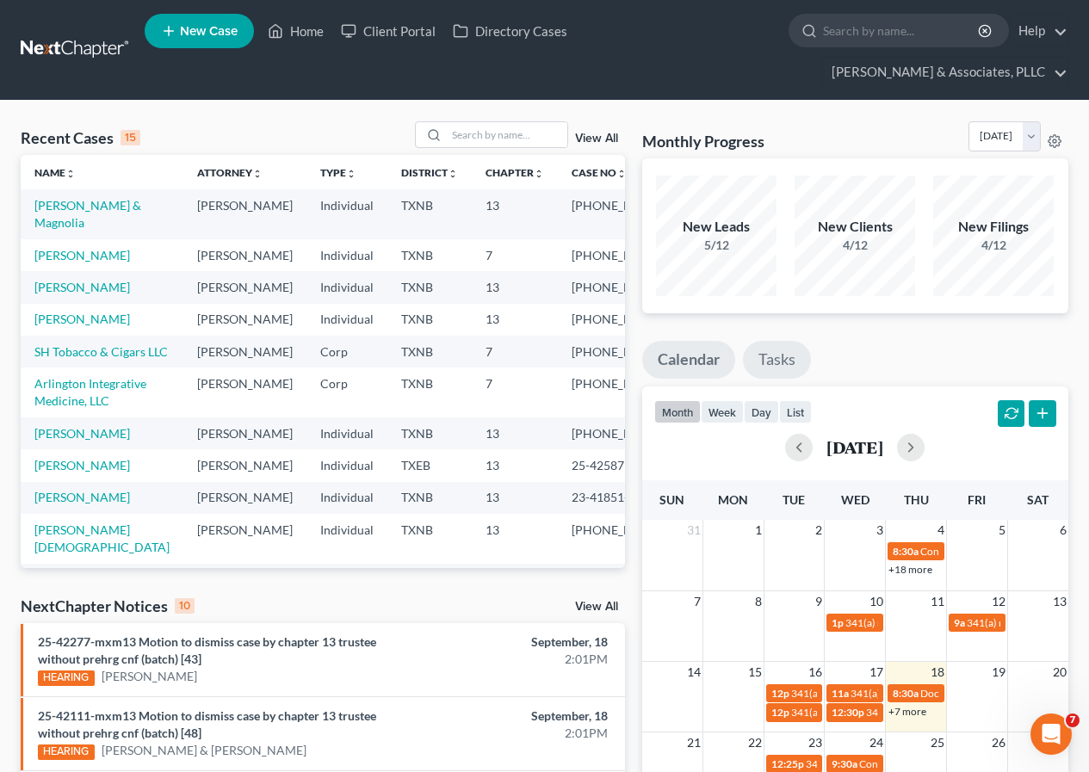
click at [782, 363] on link "Tasks" at bounding box center [777, 360] width 68 height 38
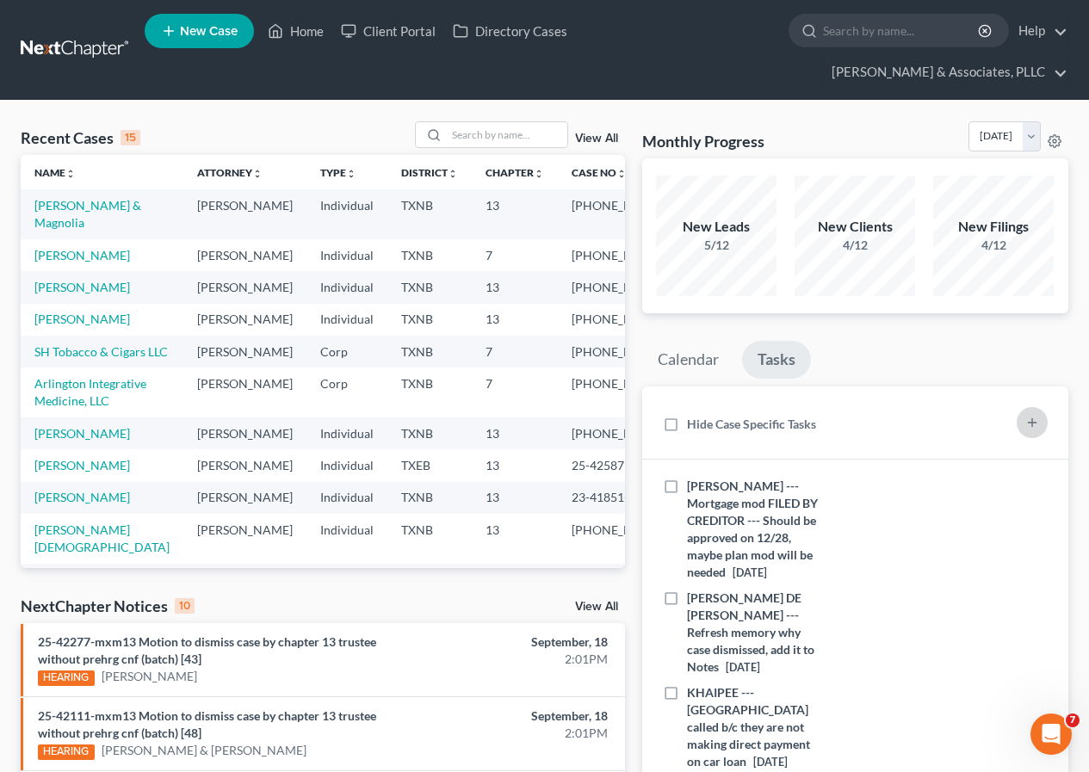
click at [1037, 424] on icon "button" at bounding box center [1032, 423] width 14 height 14
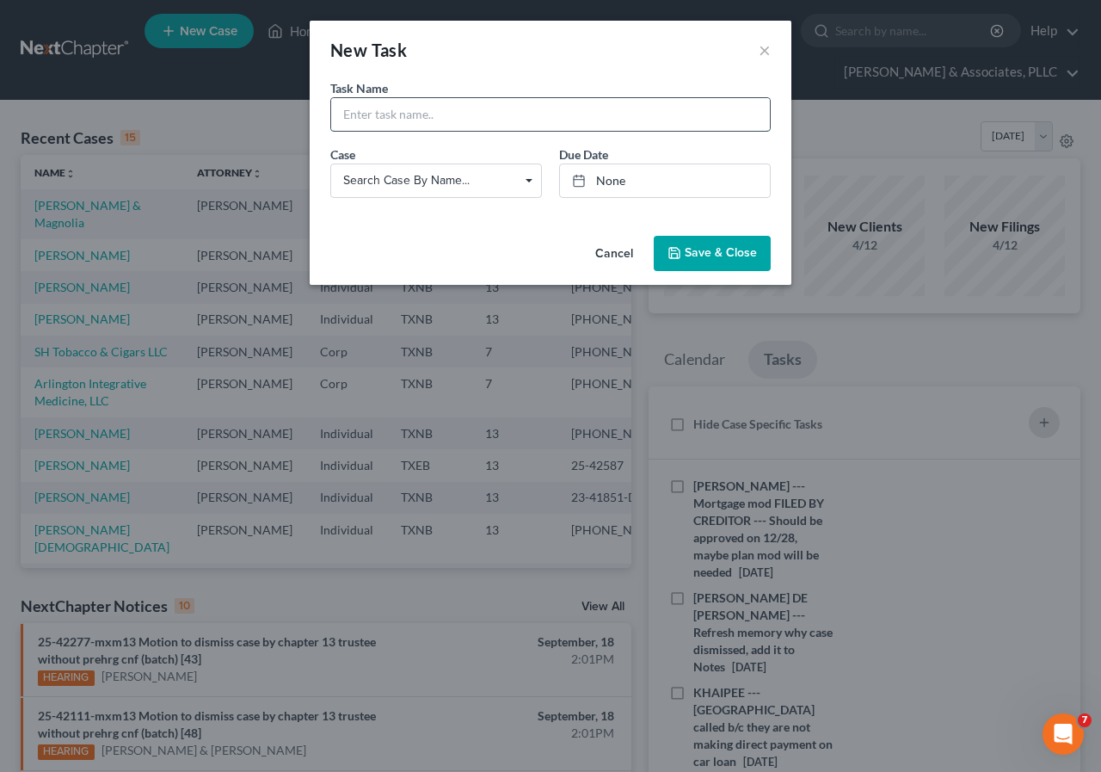
click at [425, 120] on input "text" at bounding box center [550, 114] width 439 height 33
type input "[PERSON_NAME] --- Conversion schedules needed"
click at [617, 176] on link "None" at bounding box center [665, 180] width 210 height 33
type input "[DATE]"
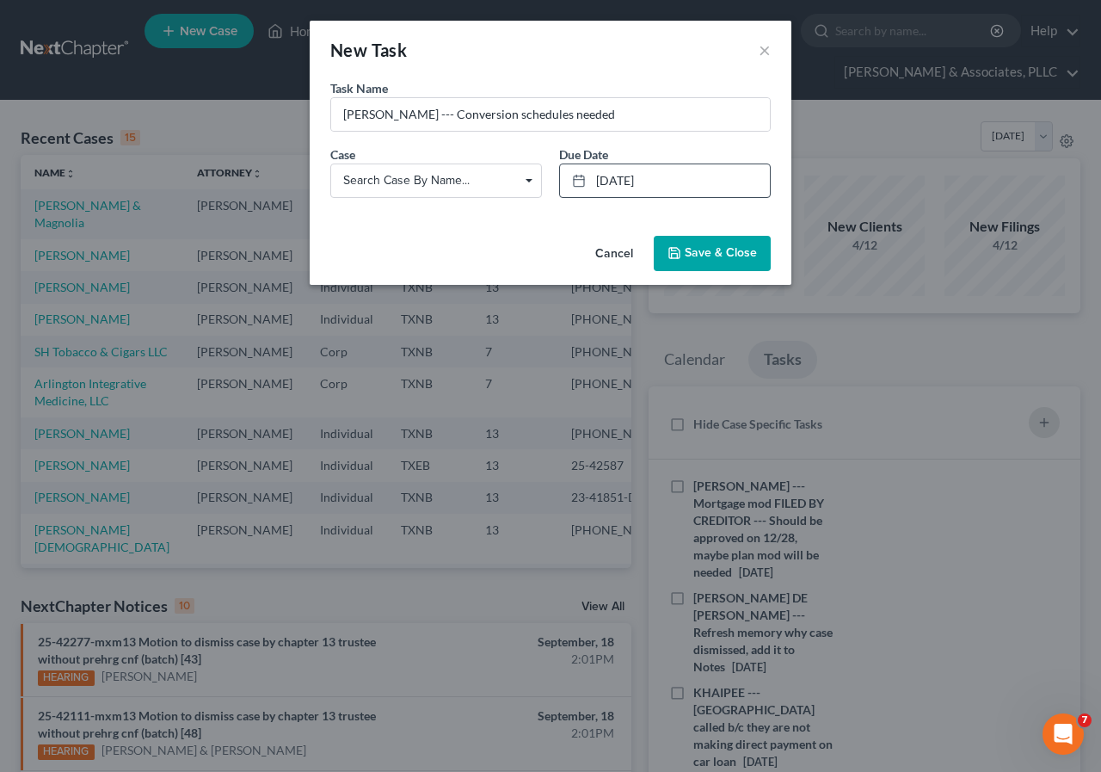
click at [682, 262] on button "Save & Close" at bounding box center [712, 254] width 117 height 36
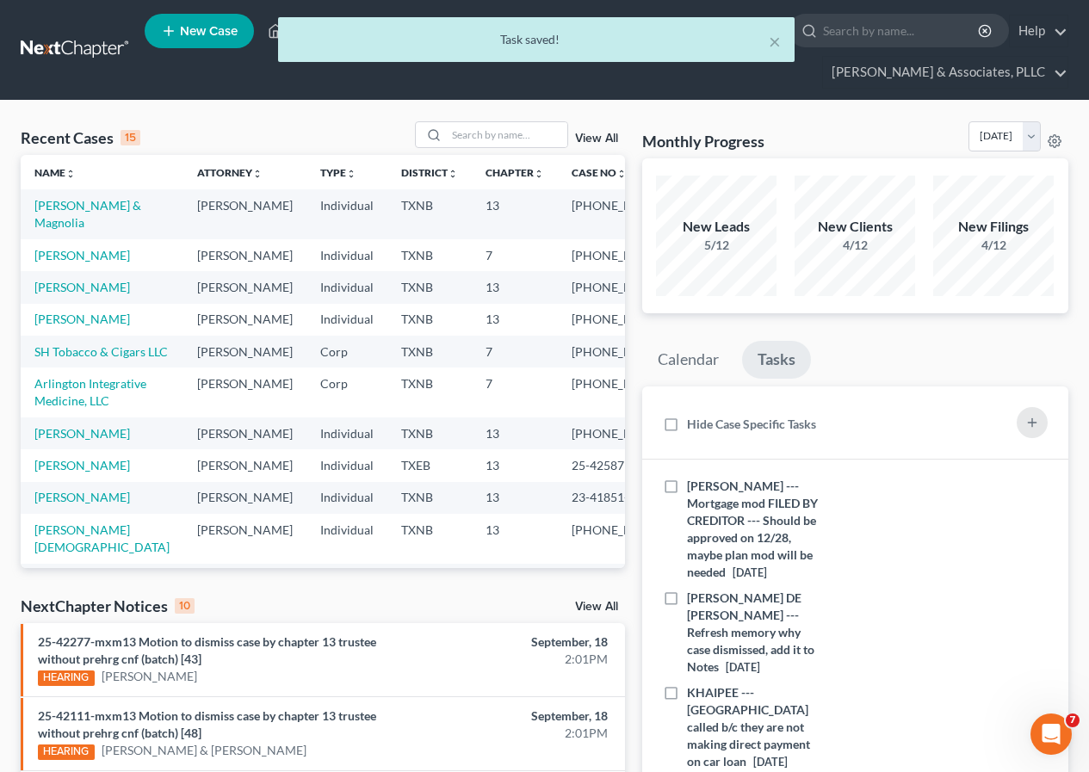
click at [782, 352] on link "Tasks" at bounding box center [776, 360] width 69 height 38
click at [1027, 429] on icon "button" at bounding box center [1032, 423] width 14 height 14
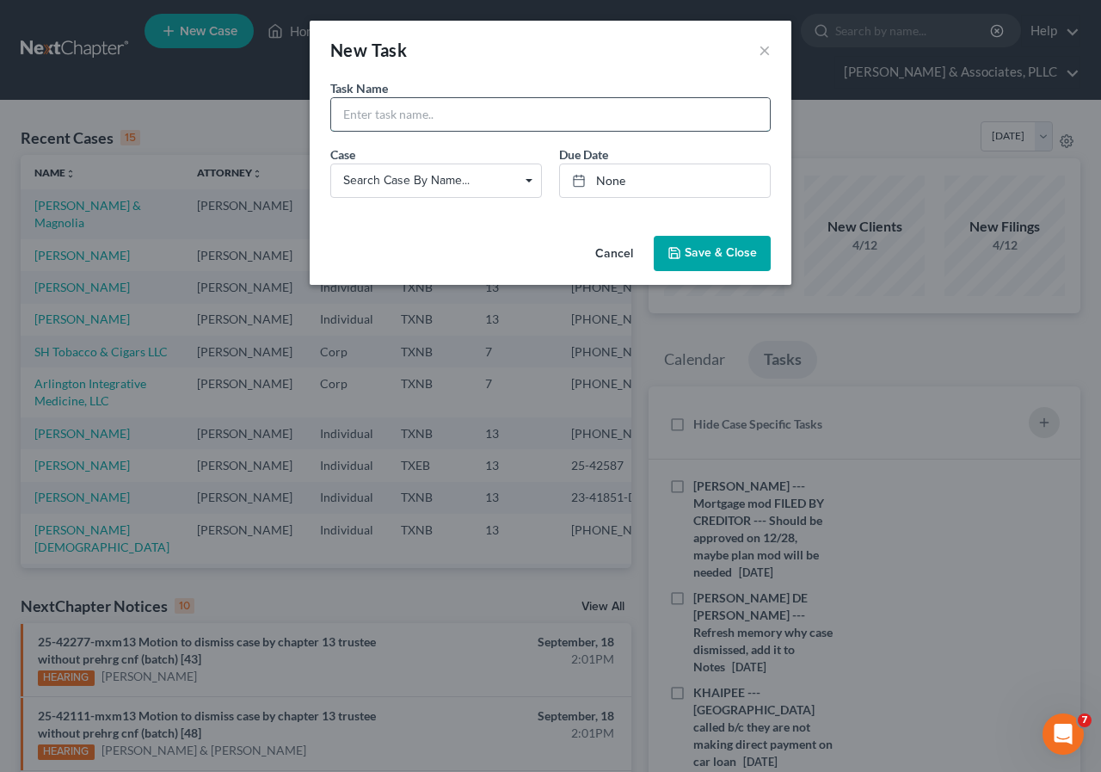
click at [373, 118] on input "text" at bounding box center [550, 114] width 439 height 33
type input "[PERSON_NAME] --- Conversion schedules needed"
click at [605, 178] on link "None" at bounding box center [665, 180] width 210 height 33
type input "[DATE]"
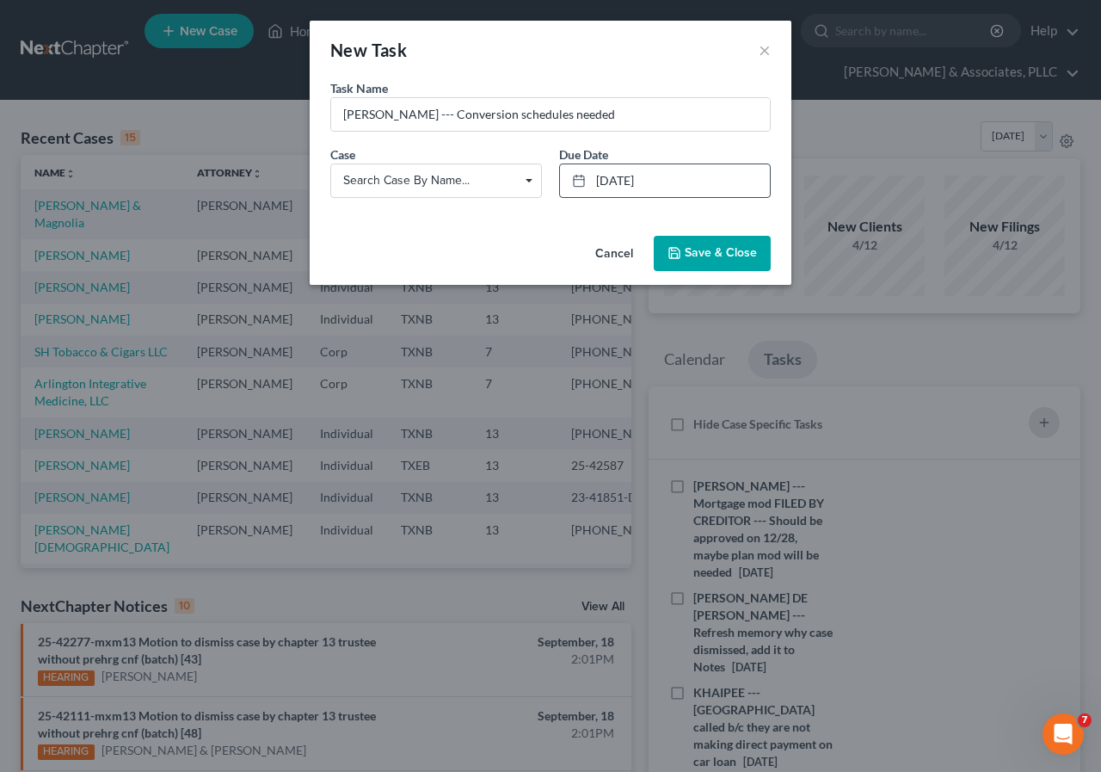
click at [694, 256] on span "Save & Close" at bounding box center [721, 253] width 72 height 15
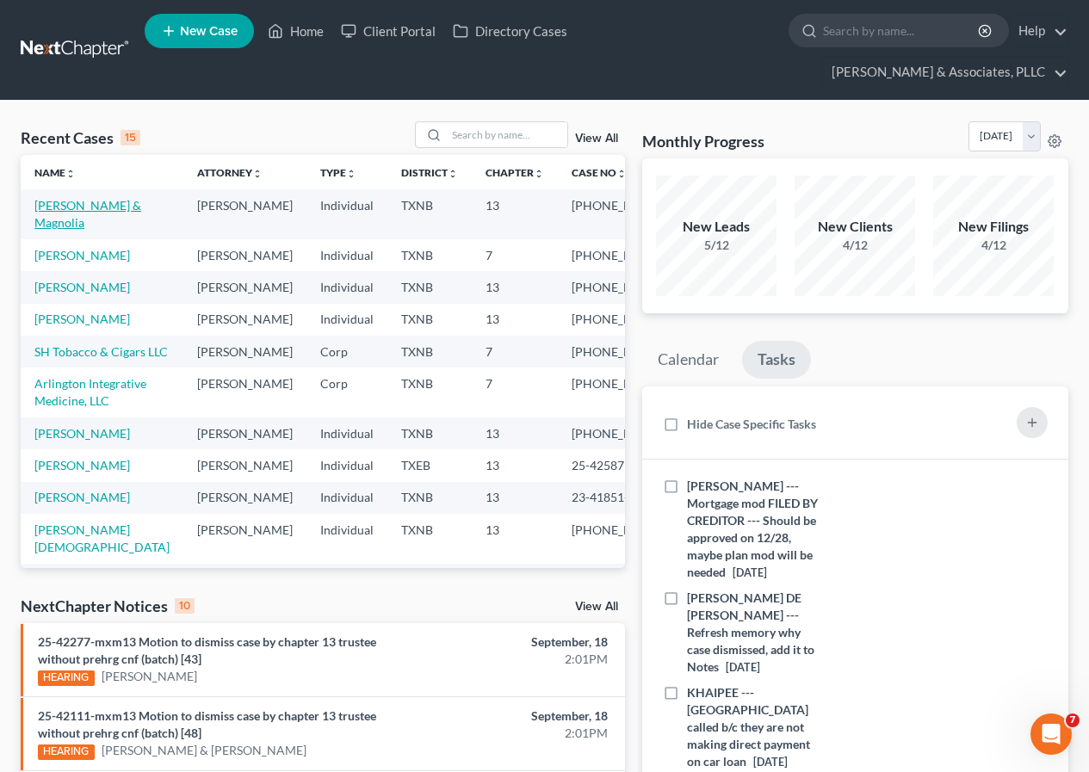
click at [61, 210] on link "[PERSON_NAME] & Magnolia" at bounding box center [87, 214] width 107 height 32
select select "2"
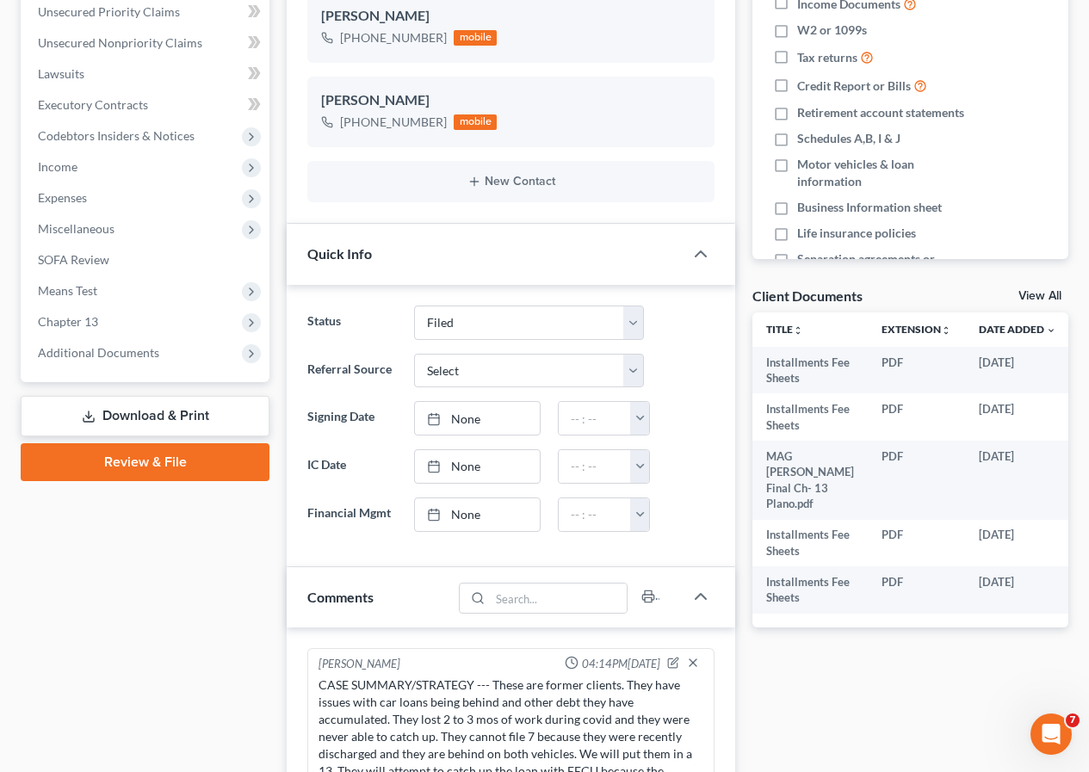
scroll to position [655, 0]
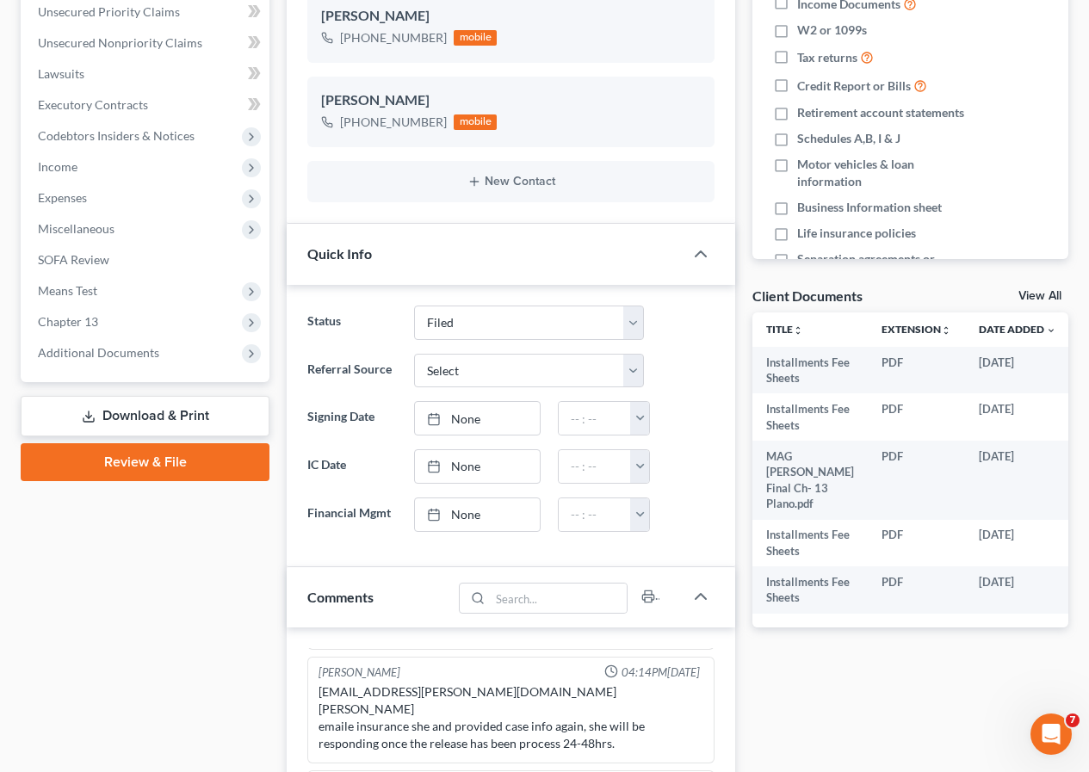
click at [142, 414] on link "Download & Print" at bounding box center [145, 416] width 249 height 40
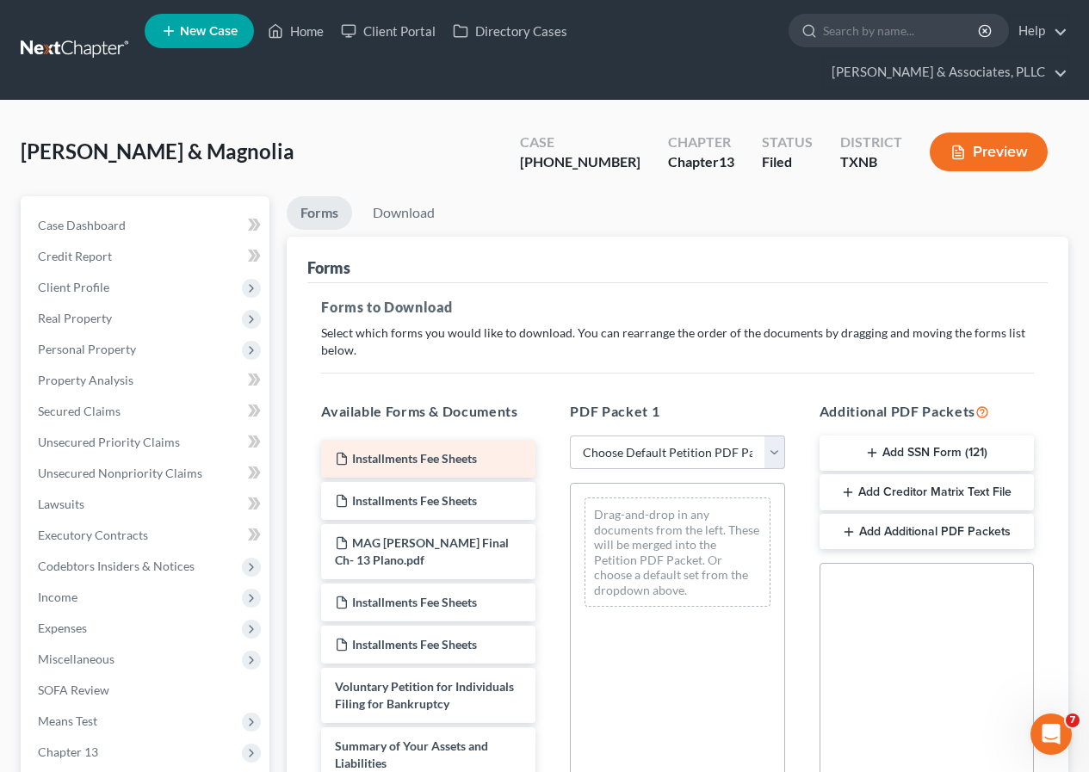
scroll to position [172, 0]
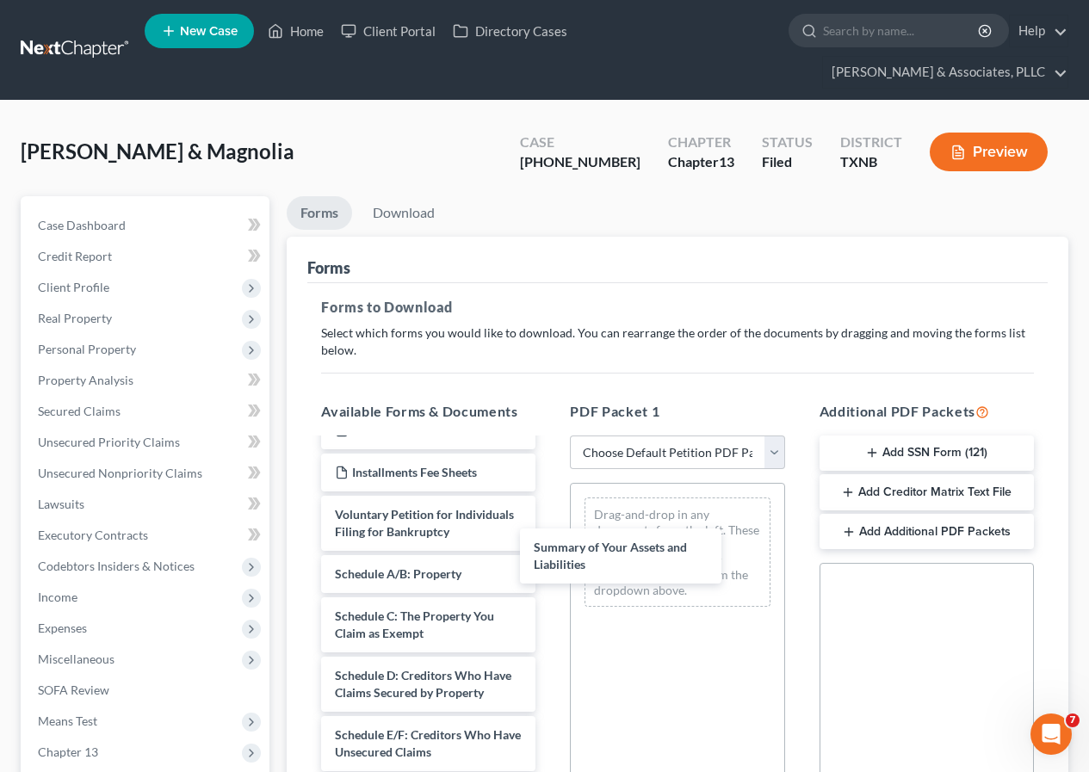
drag, startPoint x: 417, startPoint y: 600, endPoint x: 663, endPoint y: 623, distance: 246.3
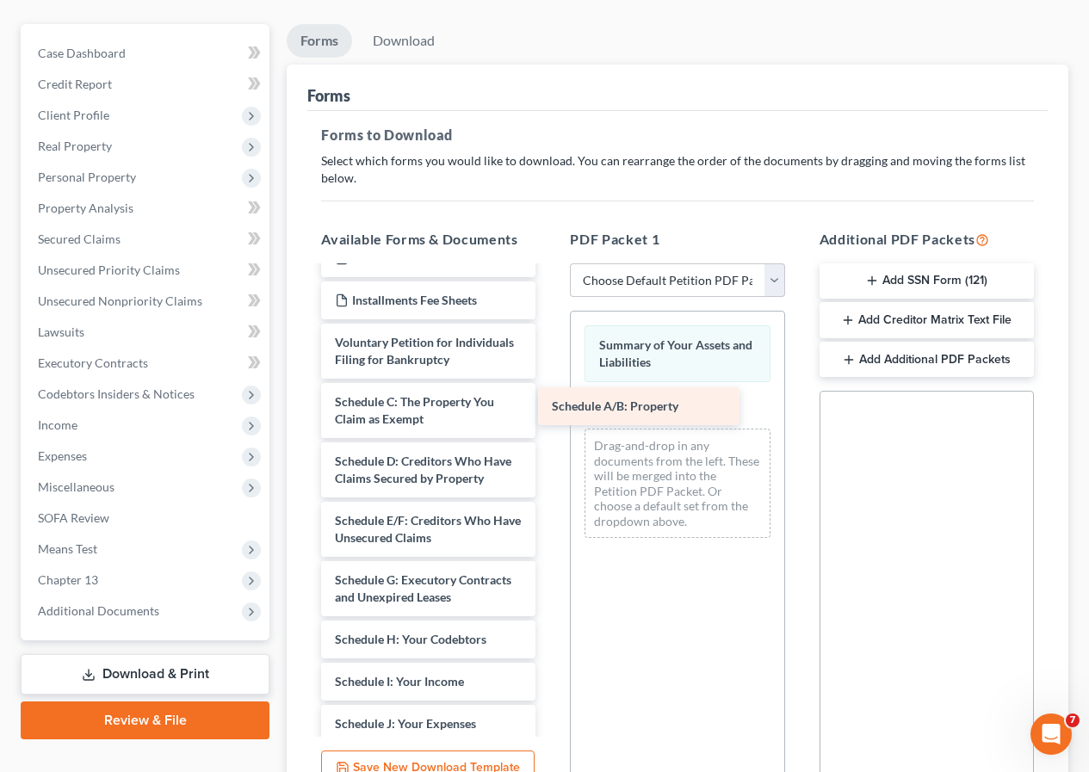
drag, startPoint x: 422, startPoint y: 418, endPoint x: 638, endPoint y: 405, distance: 217.2
click at [549, 405] on div "Schedule A/B: Property Installments Fee Sheets Installments Fee Sheets MAG [PER…" at bounding box center [428, 627] width 242 height 1063
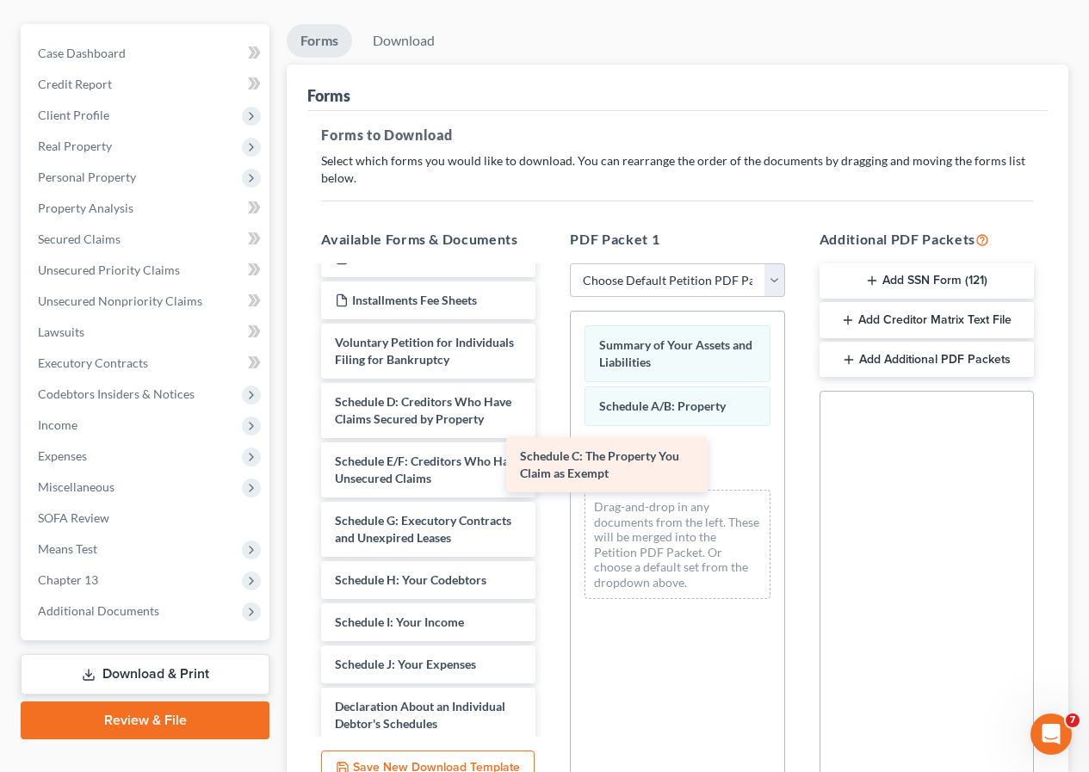
drag, startPoint x: 446, startPoint y: 435, endPoint x: 690, endPoint y: 465, distance: 246.2
click at [549, 465] on div "Schedule C: The Property You Claim as Exempt Installments Fee Sheets Installmen…" at bounding box center [428, 597] width 242 height 1003
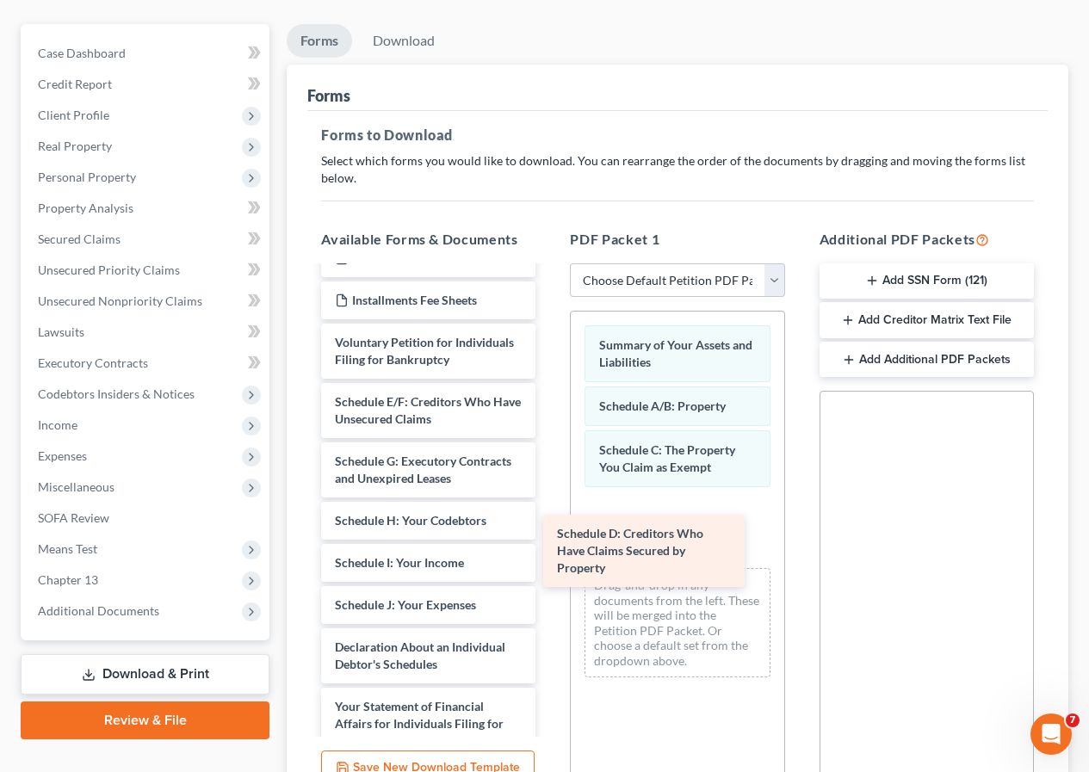
drag, startPoint x: 408, startPoint y: 453, endPoint x: 654, endPoint y: 566, distance: 271.1
click at [549, 566] on div "Schedule D: Creditors Who Have Claims Secured by Property Installments Fee Shee…" at bounding box center [428, 568] width 242 height 944
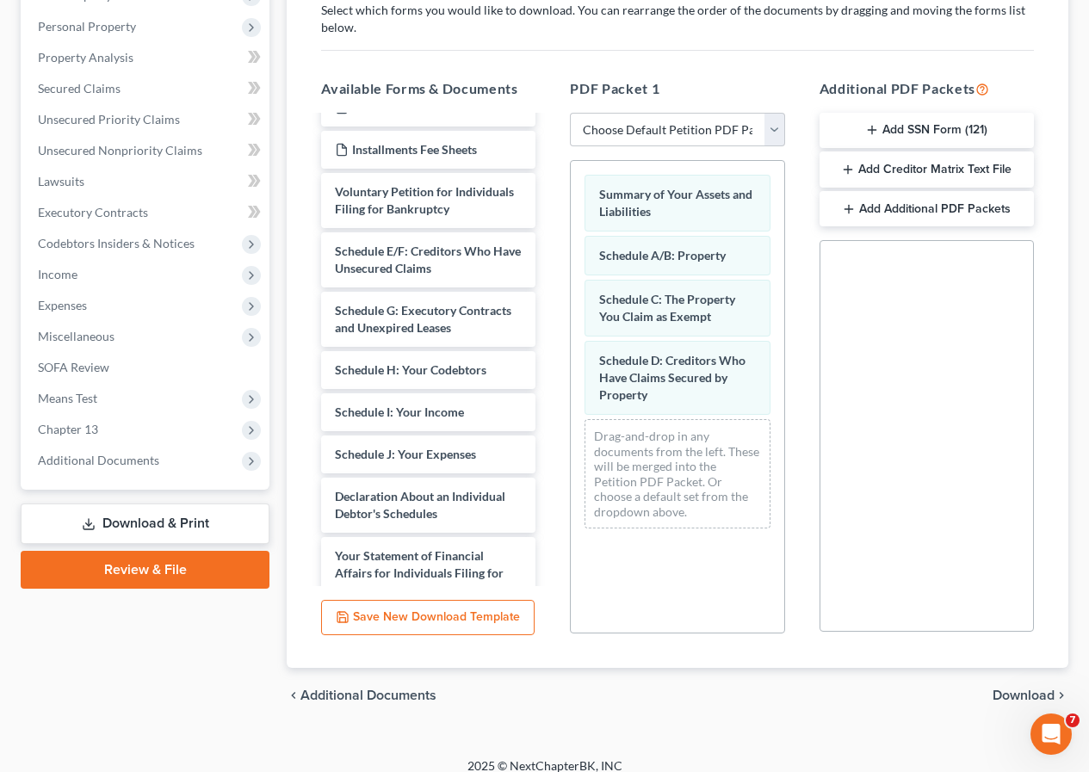
scroll to position [339, 0]
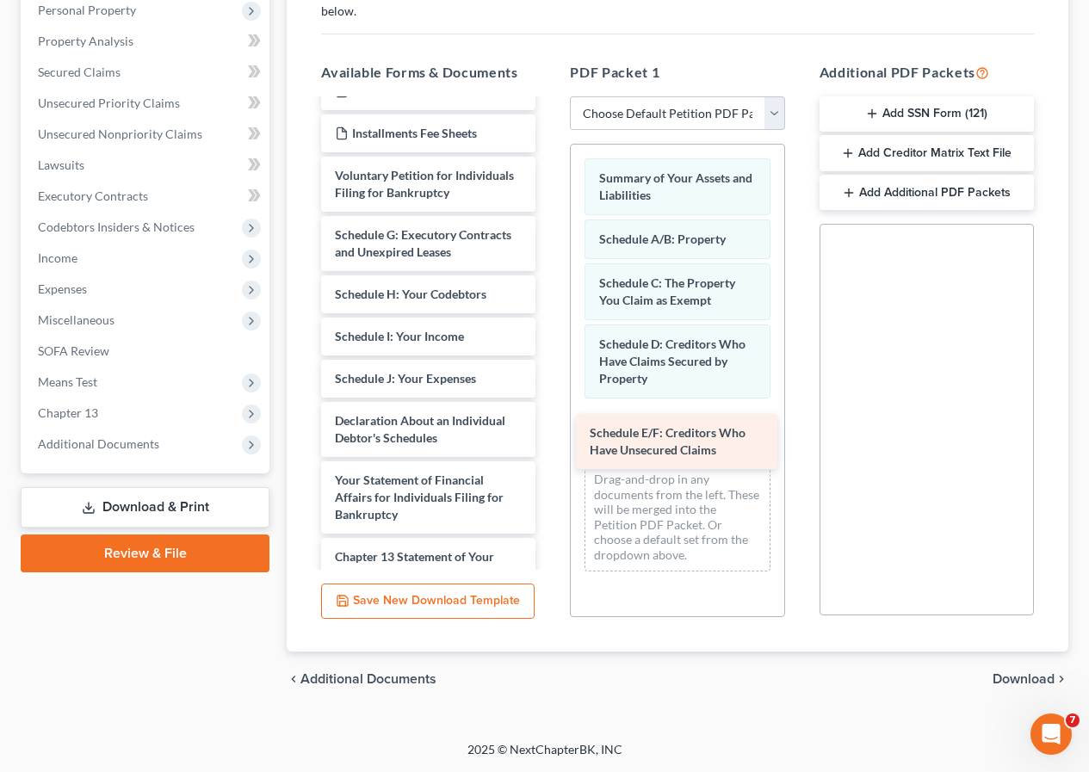
drag, startPoint x: 429, startPoint y: 259, endPoint x: 683, endPoint y: 439, distance: 311.1
click at [549, 439] on div "Schedule E/F: Creditors Who Have Unsecured Claims Installments Fee Sheets Insta…" at bounding box center [428, 371] width 242 height 885
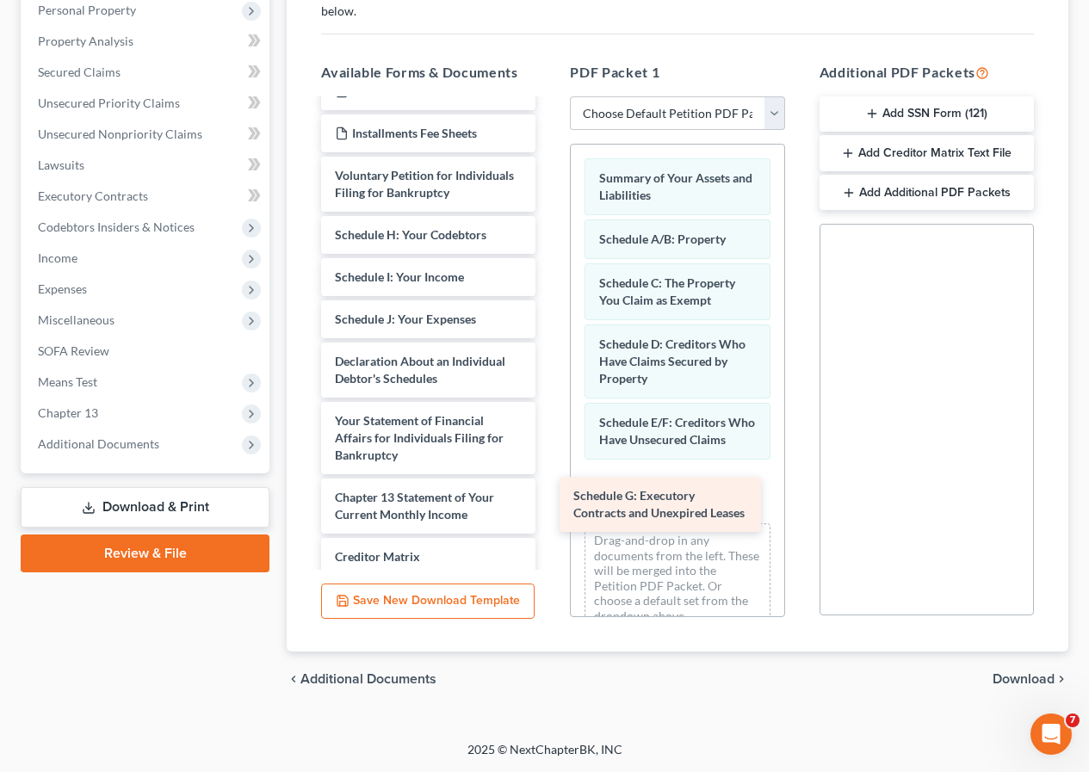
drag, startPoint x: 425, startPoint y: 262, endPoint x: 664, endPoint y: 506, distance: 341.4
click at [549, 506] on div "Schedule G: Executory Contracts and Unexpired Leases Installments Fee Sheets In…" at bounding box center [428, 341] width 242 height 825
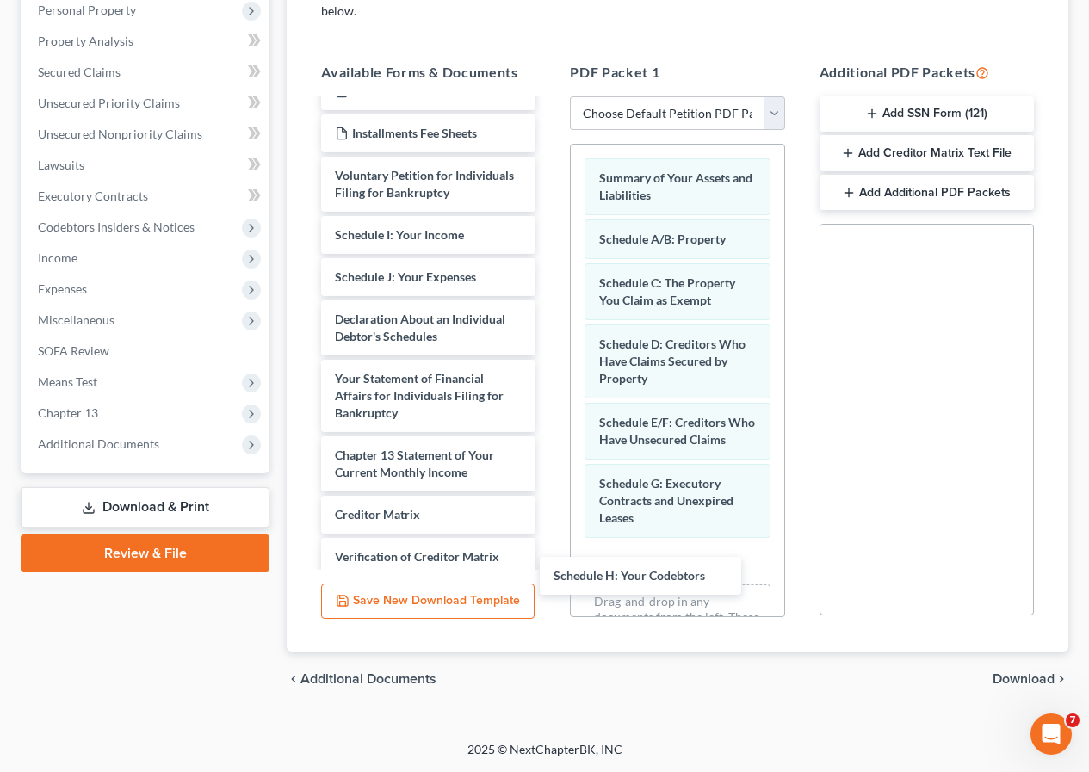
drag, startPoint x: 419, startPoint y: 254, endPoint x: 787, endPoint y: 596, distance: 502.9
click at [549, 573] on div "Schedule H: Your Codebtors Installments Fee Sheets Installments Fee Sheets MAG …" at bounding box center [428, 320] width 242 height 783
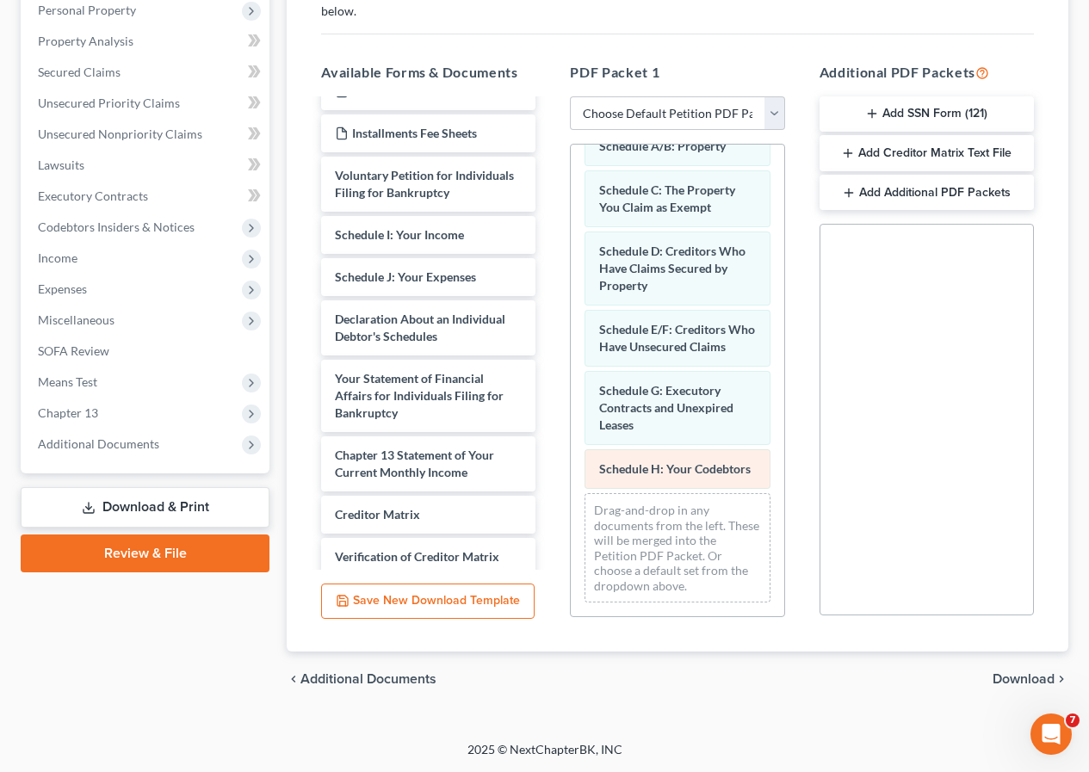
scroll to position [127, 0]
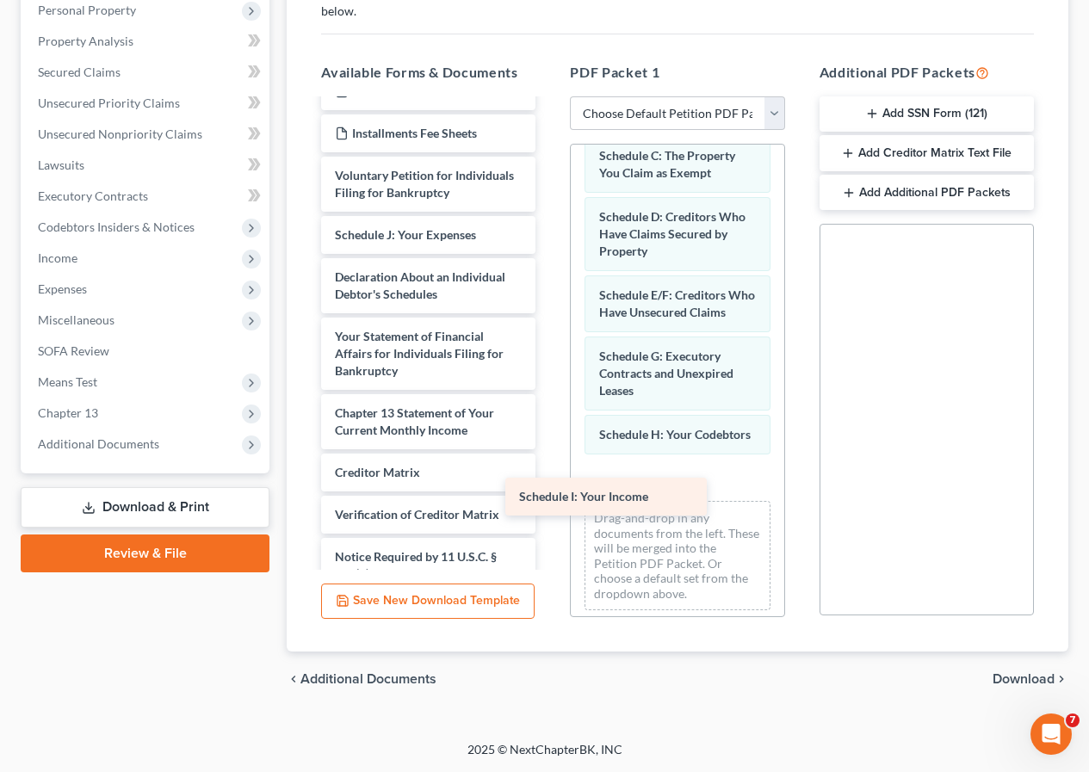
drag, startPoint x: 409, startPoint y: 256, endPoint x: 610, endPoint y: 501, distance: 316.7
click at [549, 501] on div "Schedule I: Your Income Installments Fee Sheets Installments Fee Sheets MAG [PE…" at bounding box center [428, 299] width 242 height 741
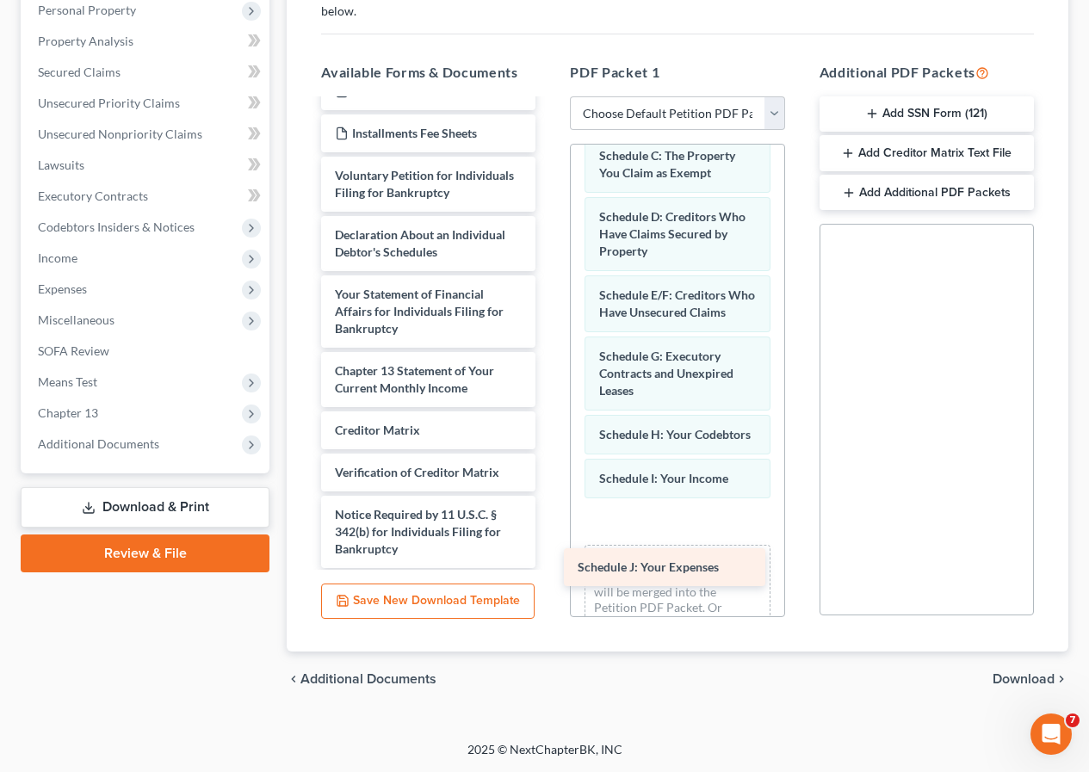
drag, startPoint x: 401, startPoint y: 254, endPoint x: 644, endPoint y: 569, distance: 397.6
click at [549, 569] on div "Schedule J: Your Expenses Installments Fee Sheets Installments Fee Sheets MAG […" at bounding box center [428, 278] width 242 height 699
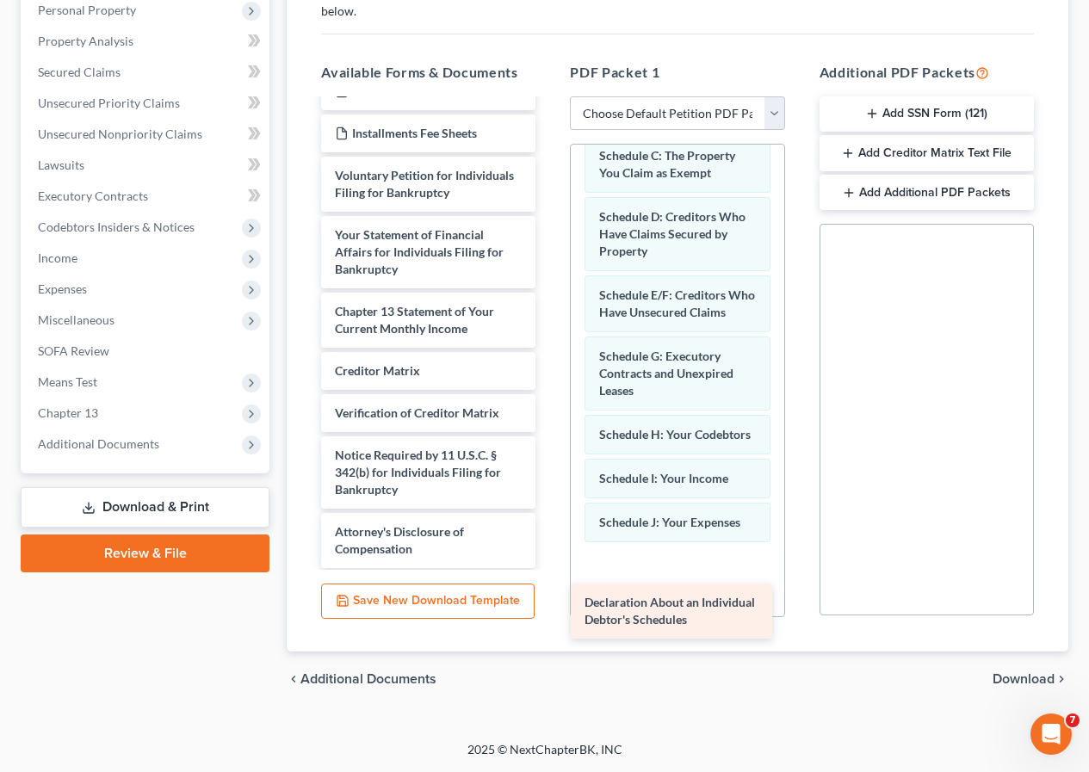
drag, startPoint x: 424, startPoint y: 252, endPoint x: 675, endPoint y: 601, distance: 429.8
click at [549, 568] on div "Declaration About an Individual Debtor's Schedules Installments Fee Sheets Inst…" at bounding box center [428, 248] width 242 height 639
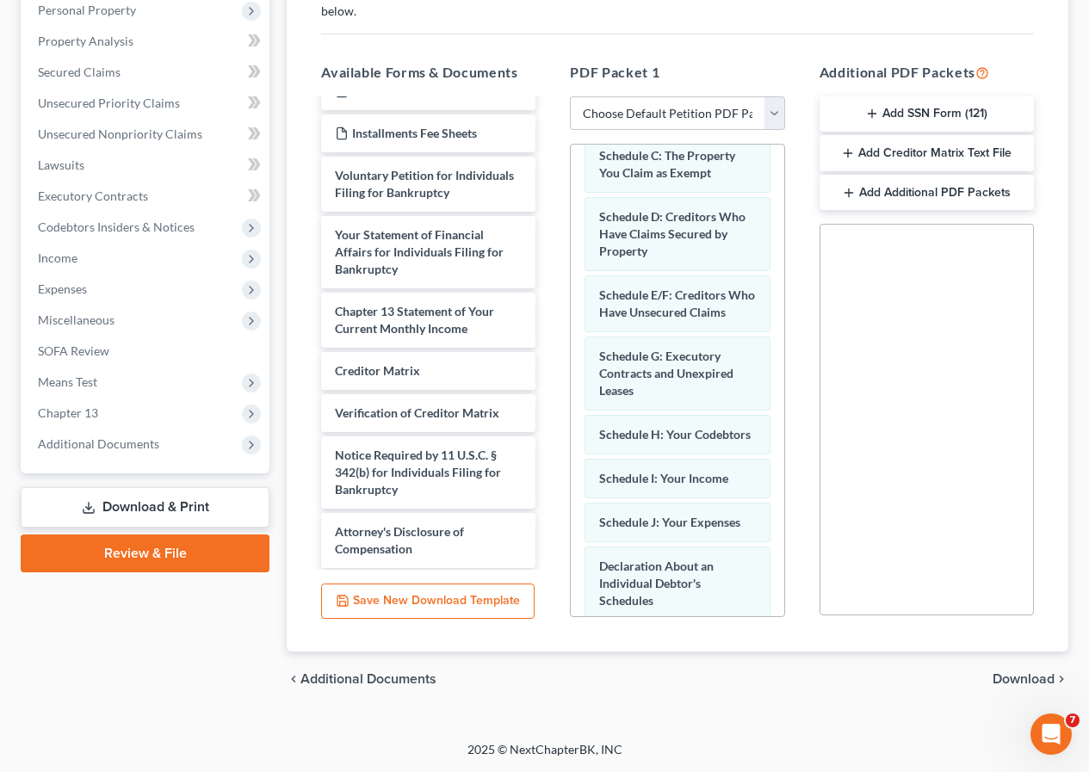
click at [1004, 682] on span "Download" at bounding box center [1023, 679] width 62 height 14
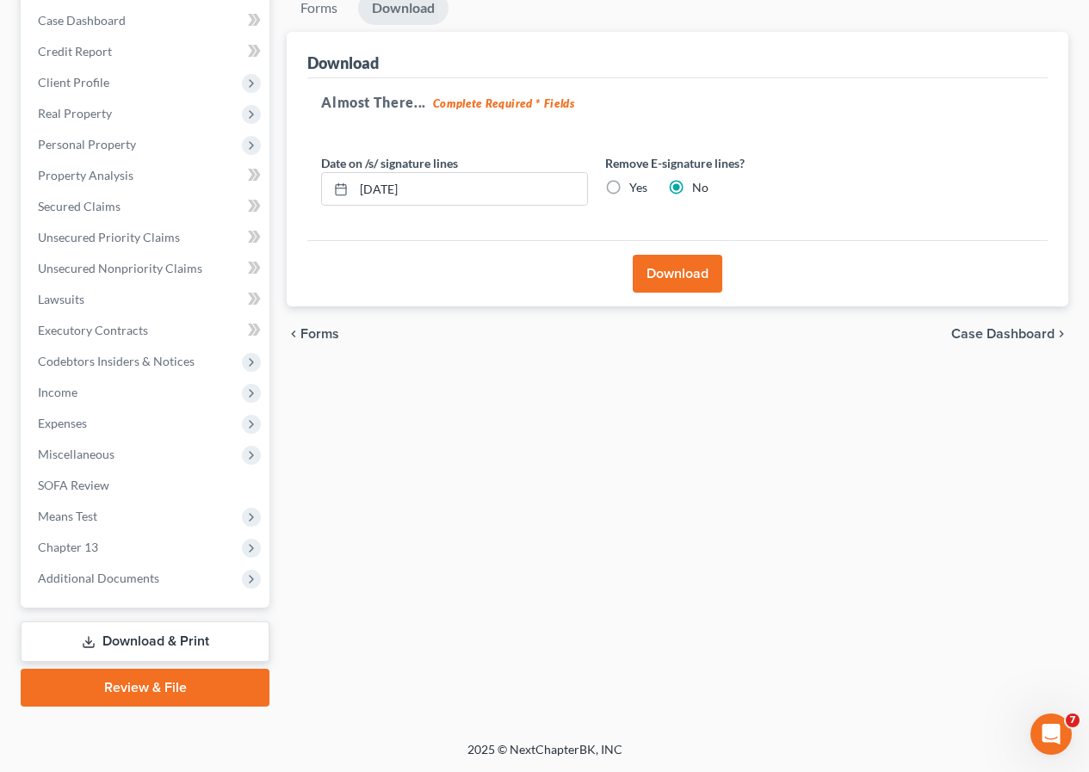
scroll to position [205, 0]
click at [661, 278] on button "Download" at bounding box center [676, 274] width 89 height 38
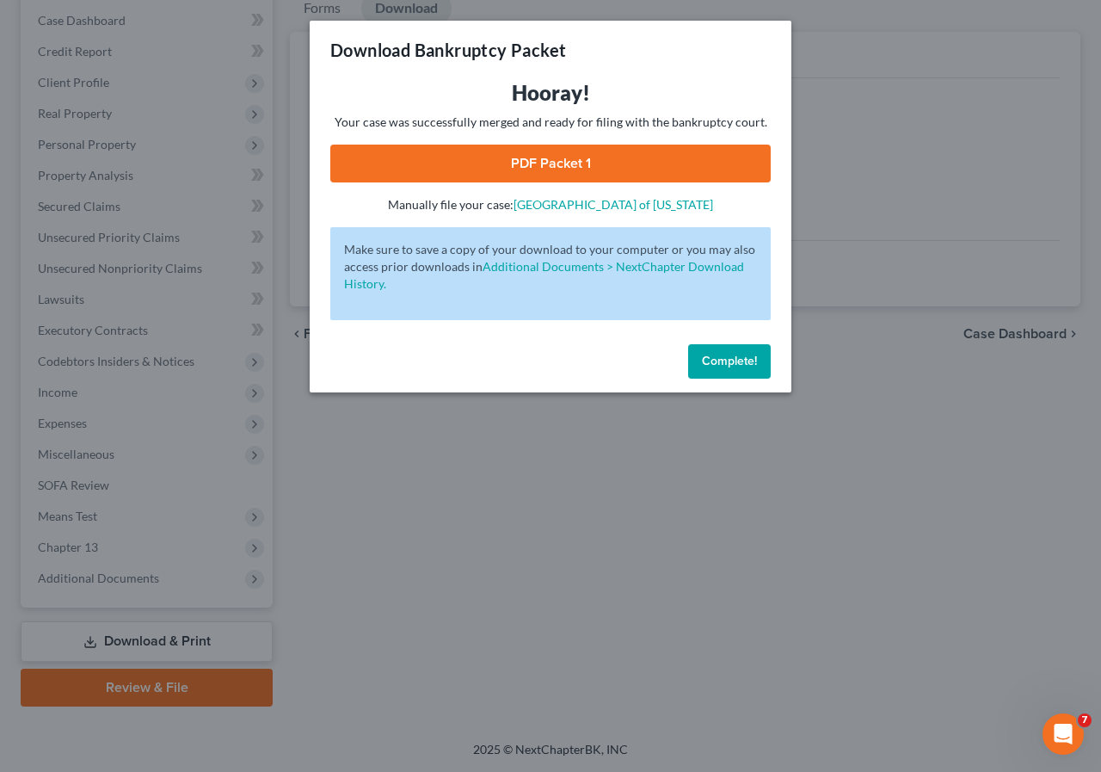
click at [545, 171] on link "PDF Packet 1" at bounding box center [550, 164] width 441 height 38
click at [729, 352] on button "Complete!" at bounding box center [729, 361] width 83 height 34
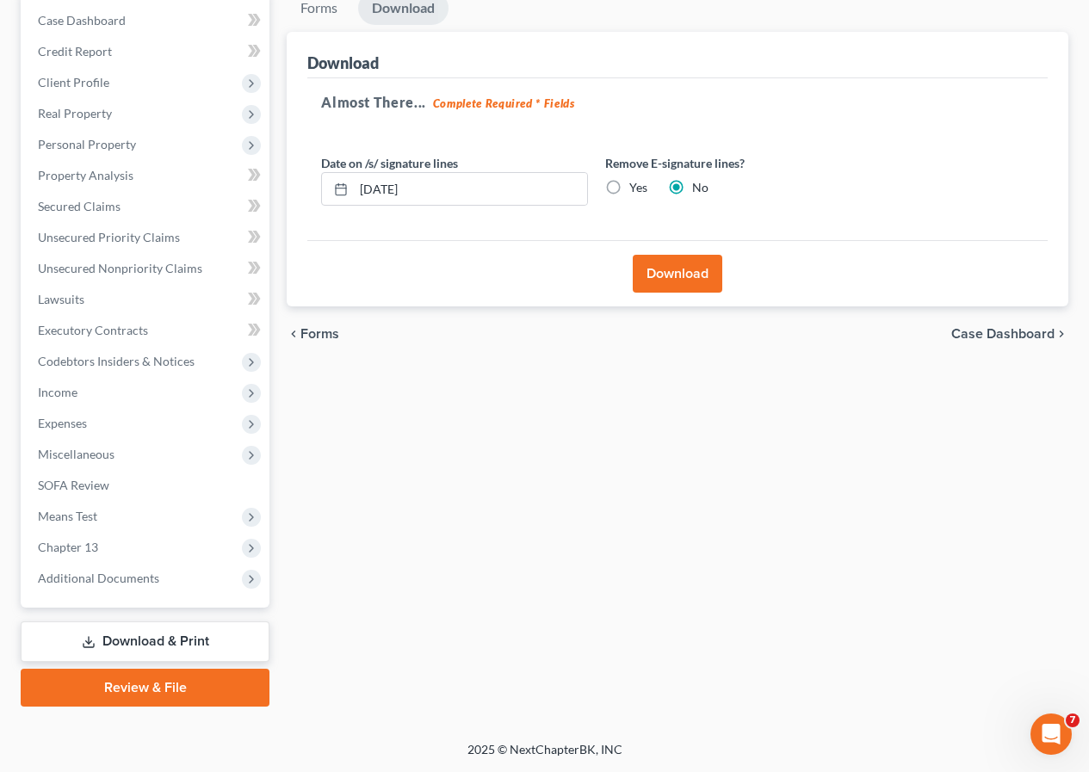
click at [712, 620] on div "Forms Download Forms Forms to Download Select which forms you would like to dow…" at bounding box center [677, 348] width 799 height 715
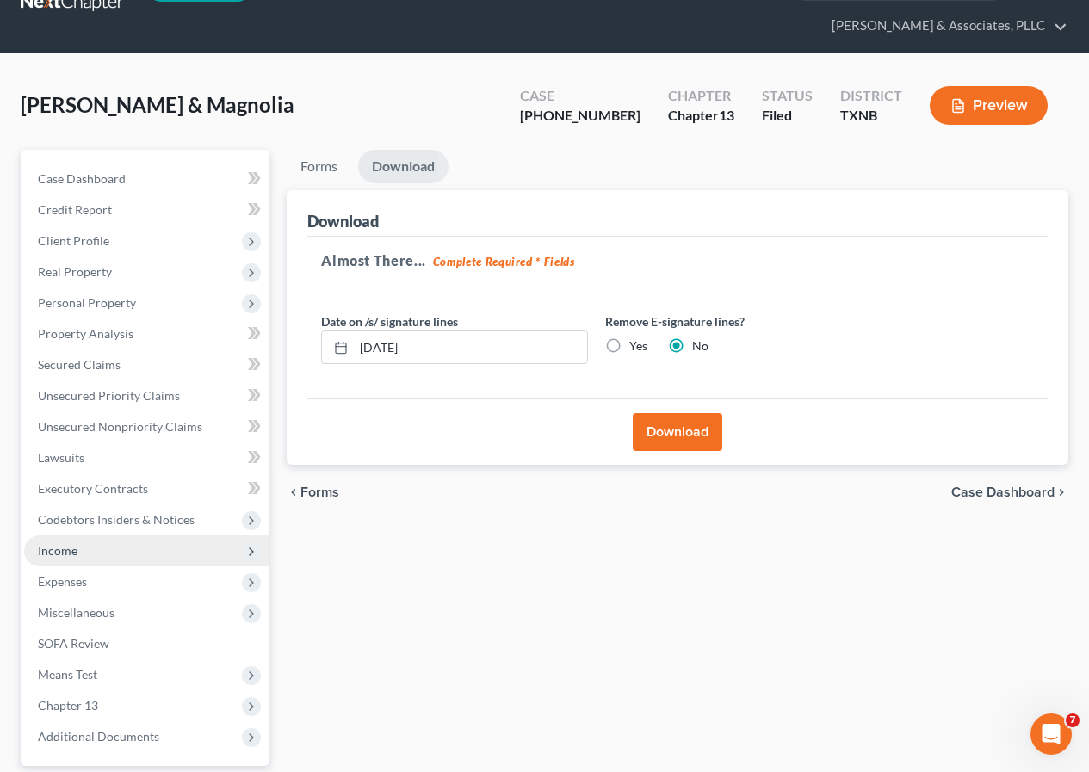
scroll to position [0, 0]
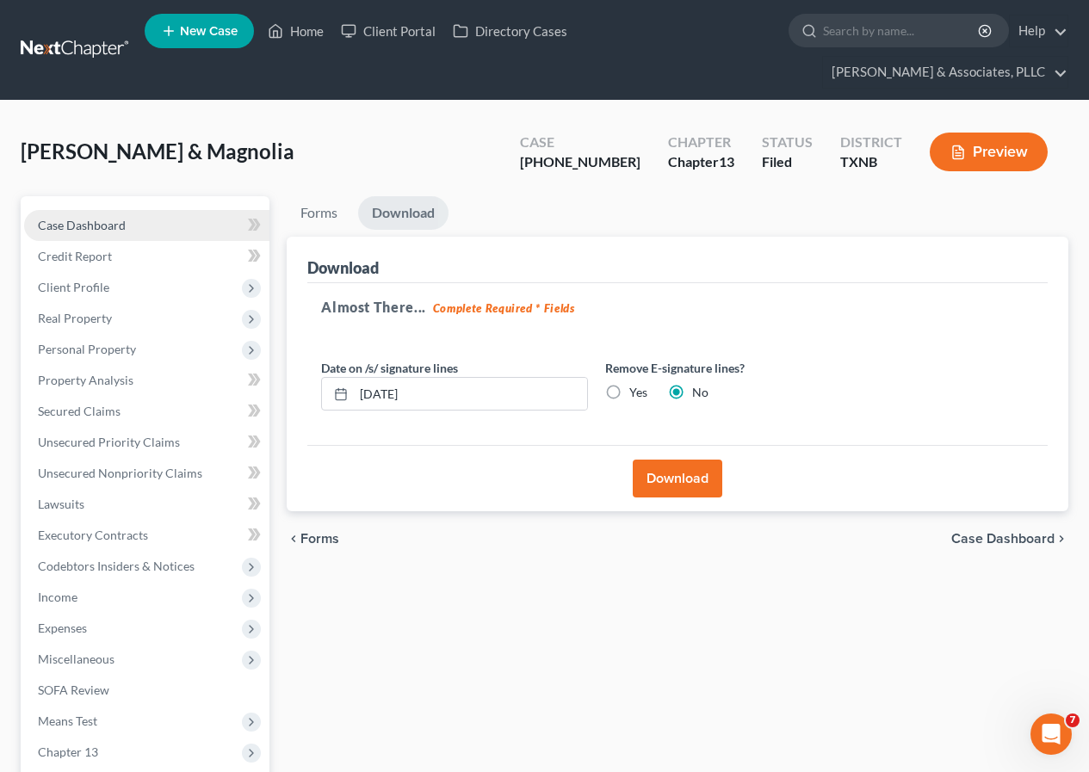
click at [121, 228] on span "Case Dashboard" at bounding box center [82, 225] width 88 height 15
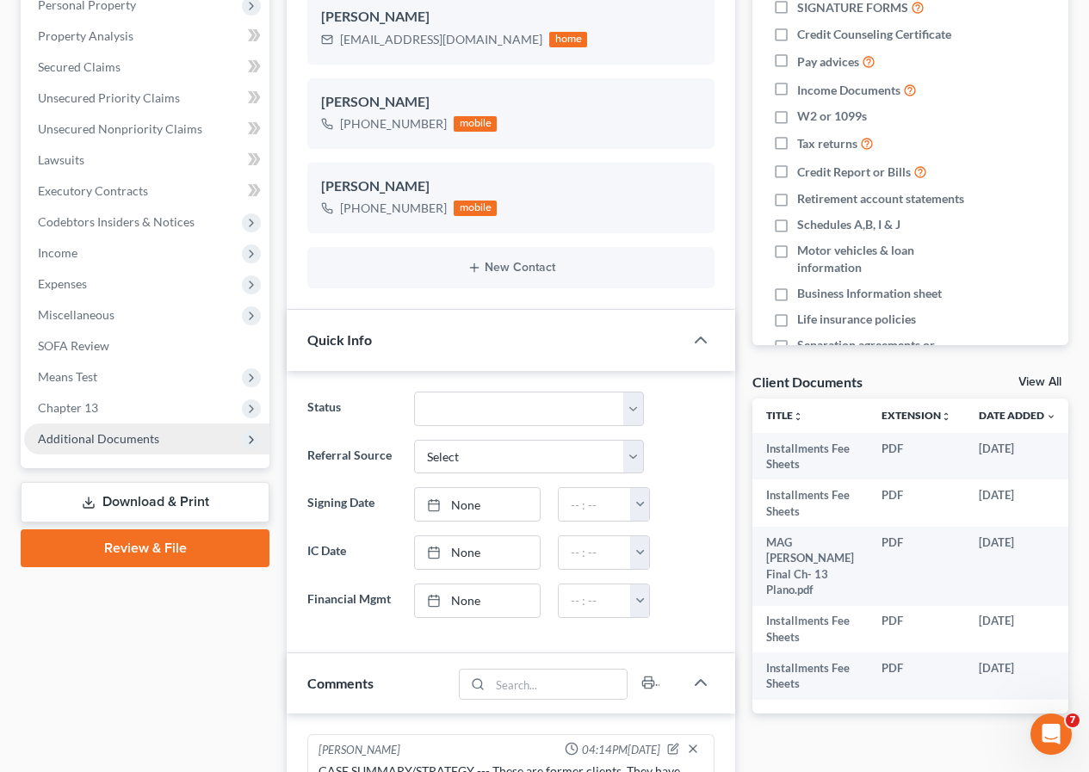
scroll to position [655, 0]
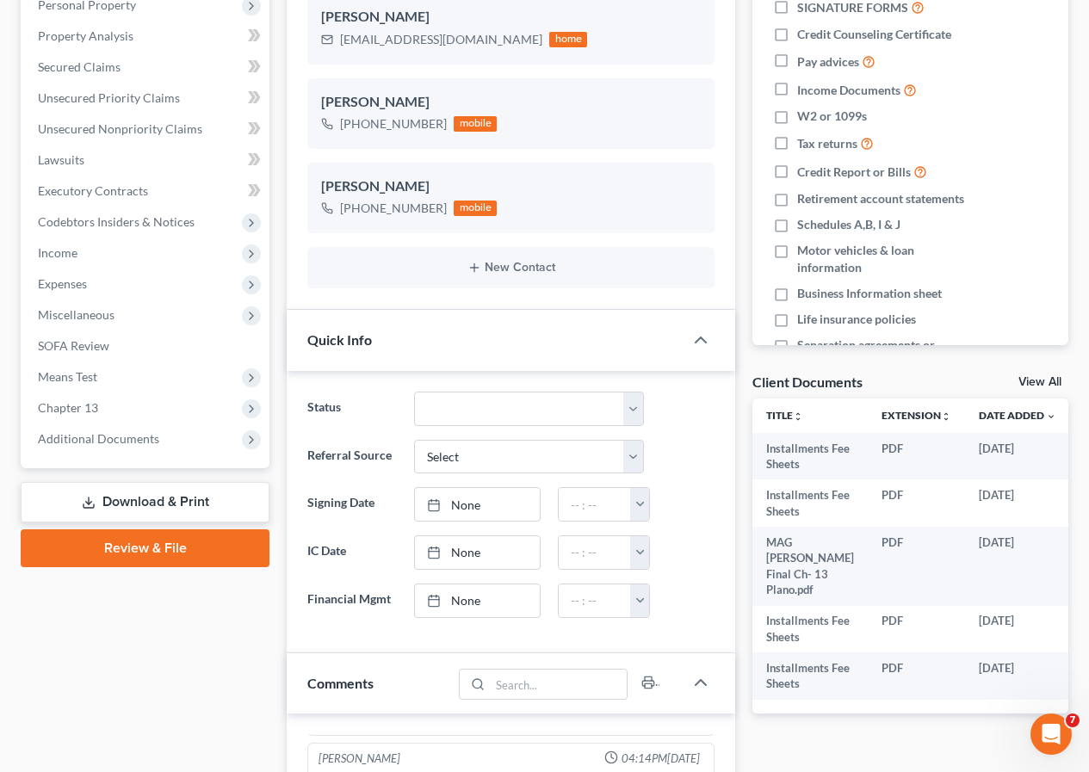
click at [165, 498] on link "Download & Print" at bounding box center [145, 502] width 249 height 40
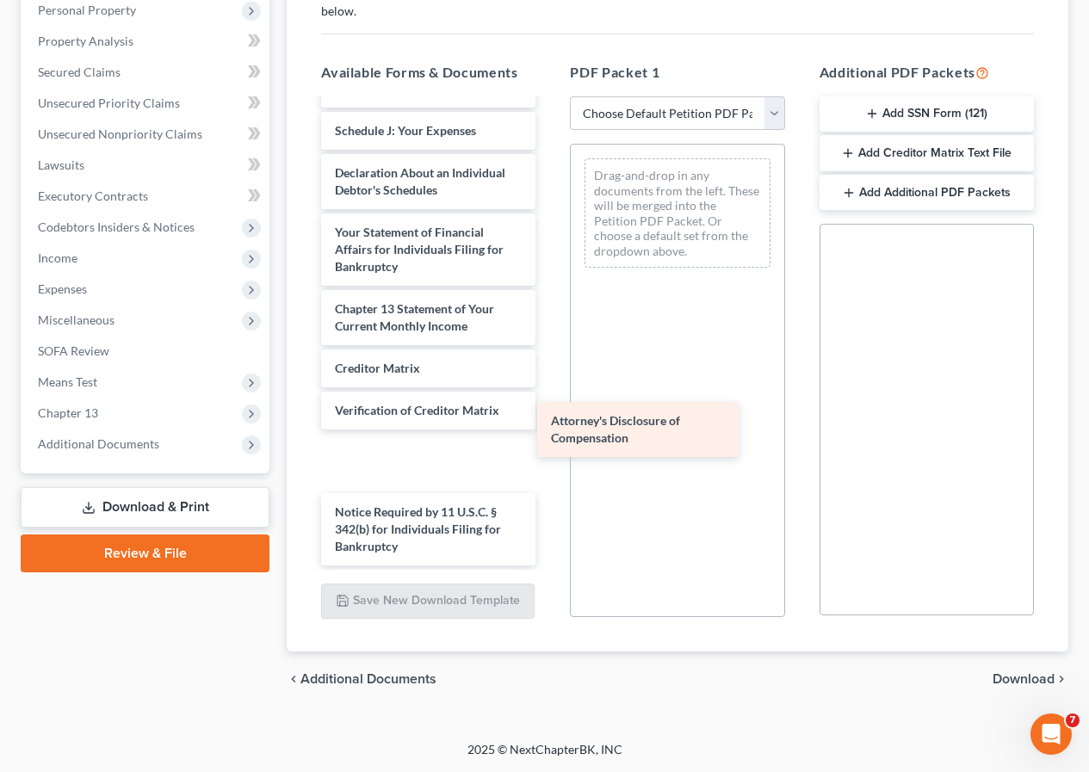
scroll to position [675, 0]
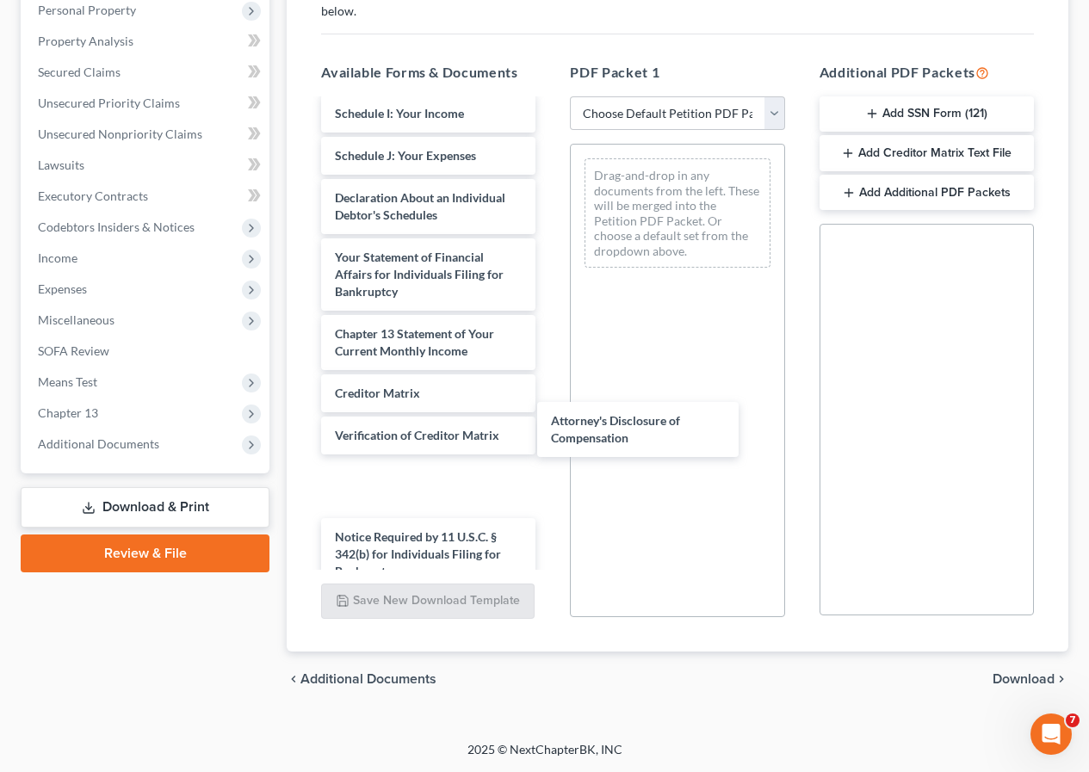
drag, startPoint x: 403, startPoint y: 546, endPoint x: 705, endPoint y: 407, distance: 332.7
click at [549, 260] on div "Attorney's Disclosure of Compensation Installments Fee Sheets Installments Fee …" at bounding box center [428, 8] width 242 height 1164
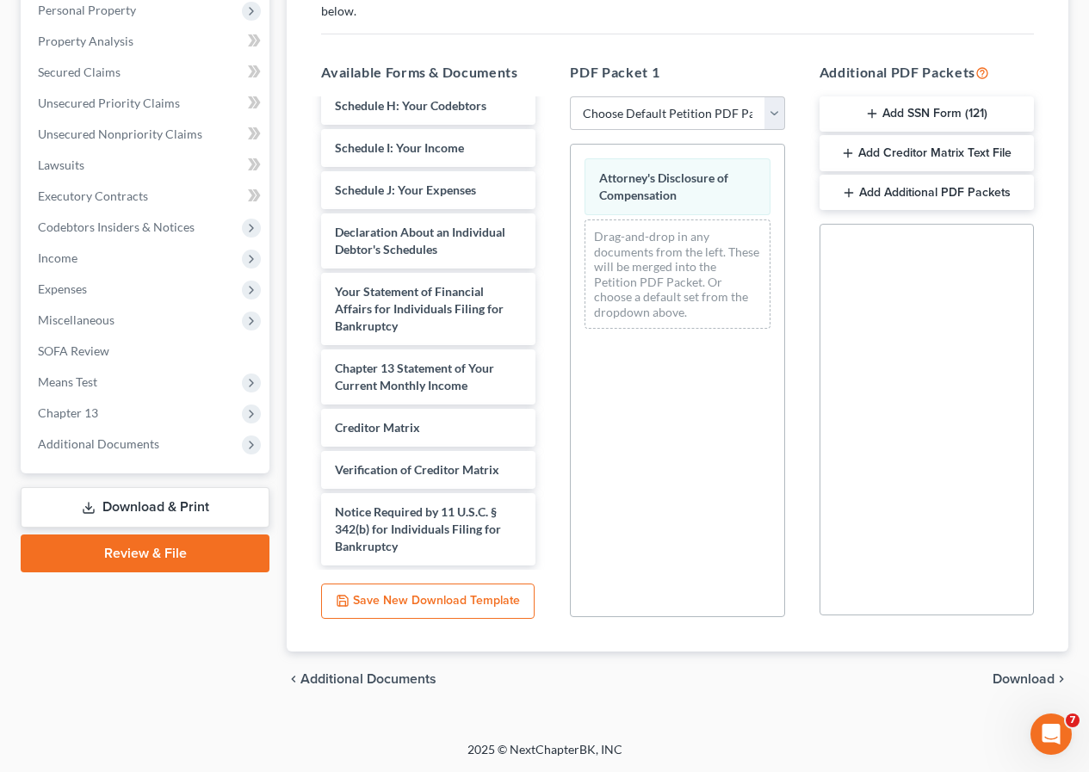
click at [1003, 676] on span "Download" at bounding box center [1023, 679] width 62 height 14
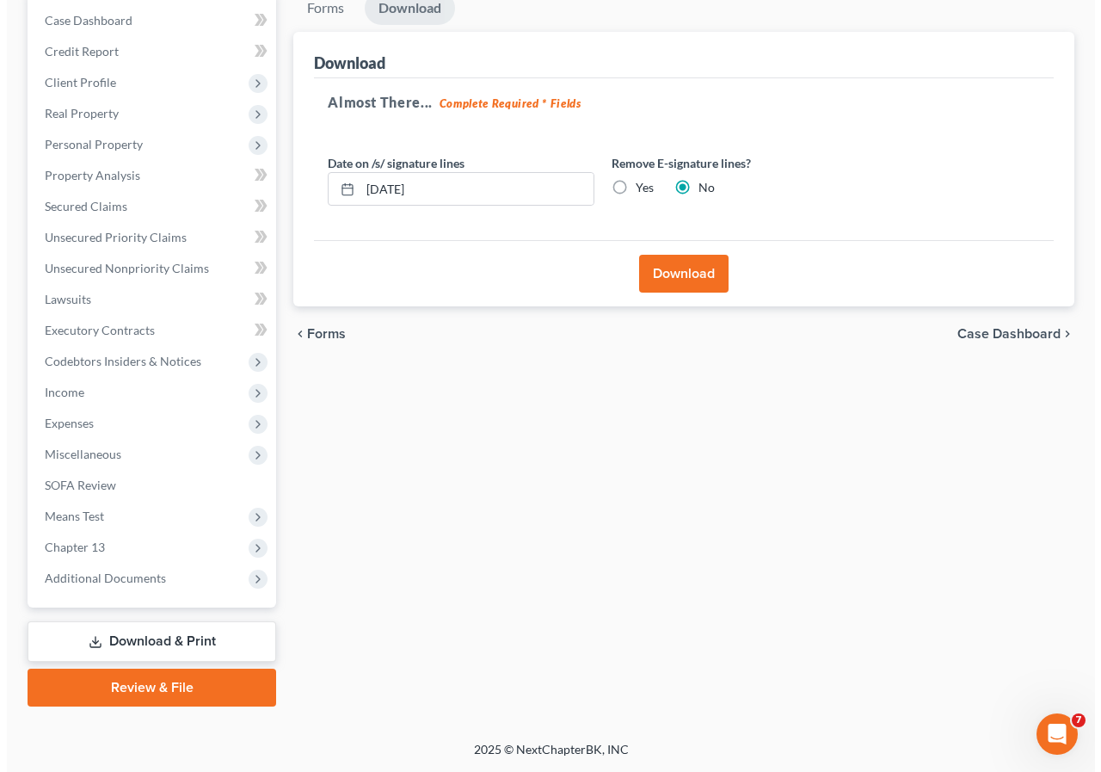
scroll to position [205, 0]
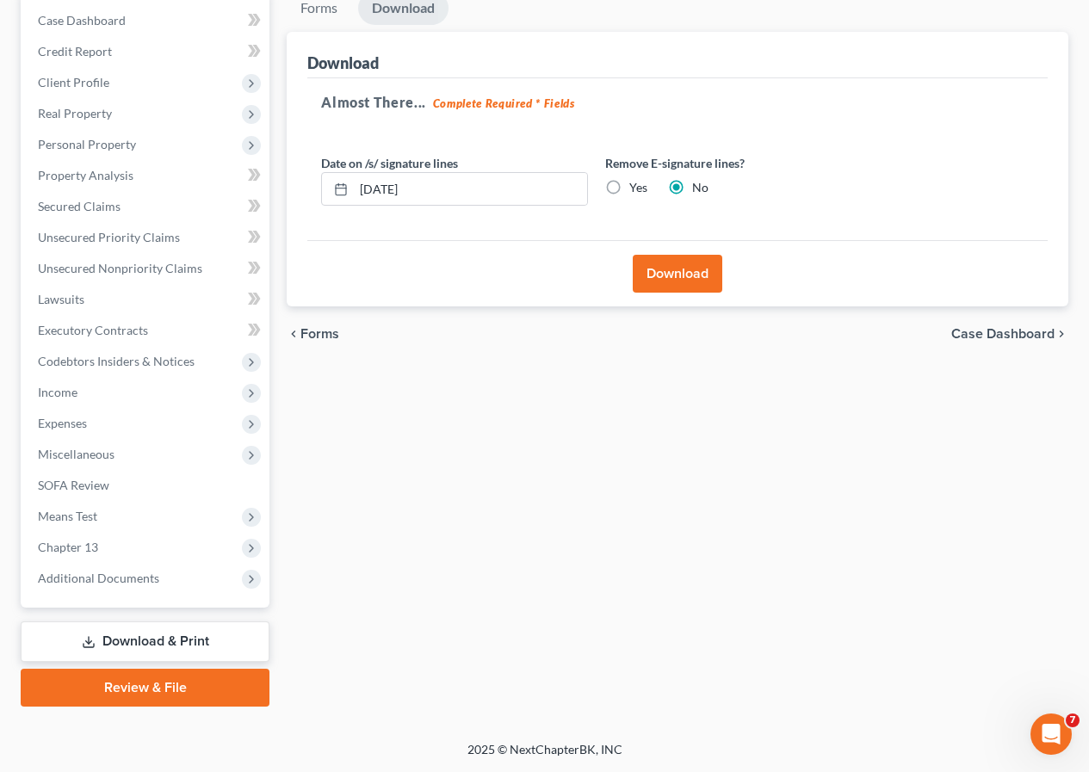
click at [663, 258] on button "Download" at bounding box center [676, 274] width 89 height 38
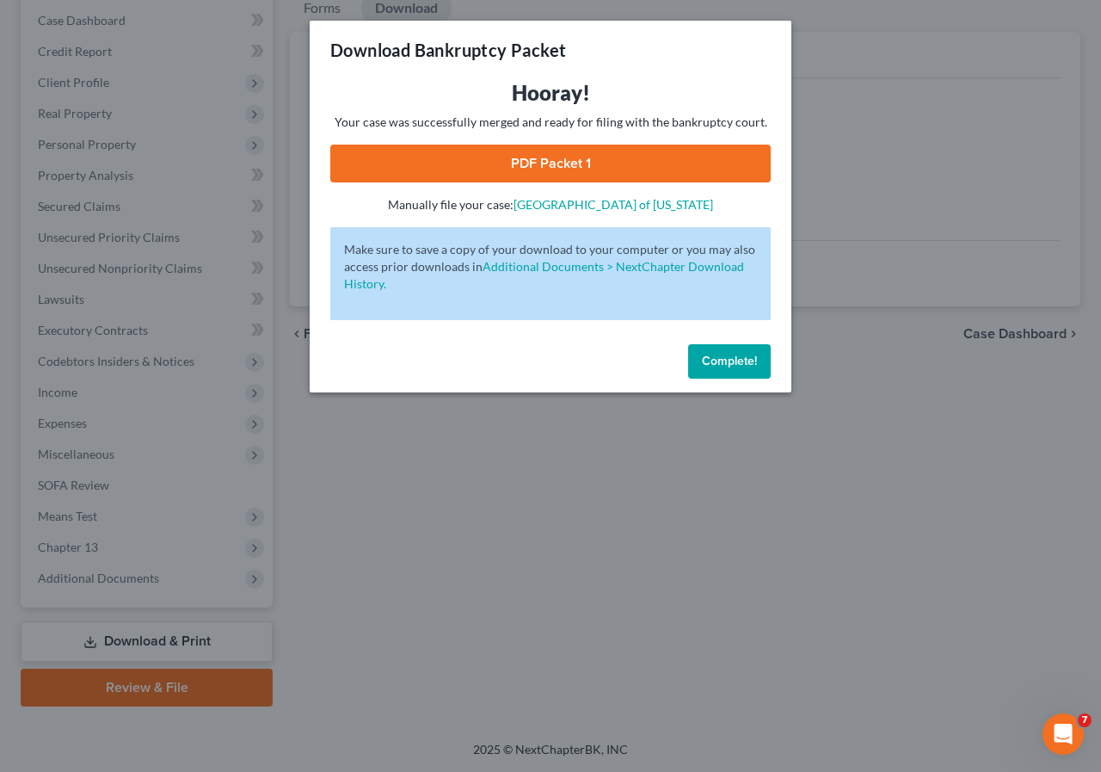
click at [497, 170] on link "PDF Packet 1" at bounding box center [550, 164] width 441 height 38
